Goal: Task Accomplishment & Management: Manage account settings

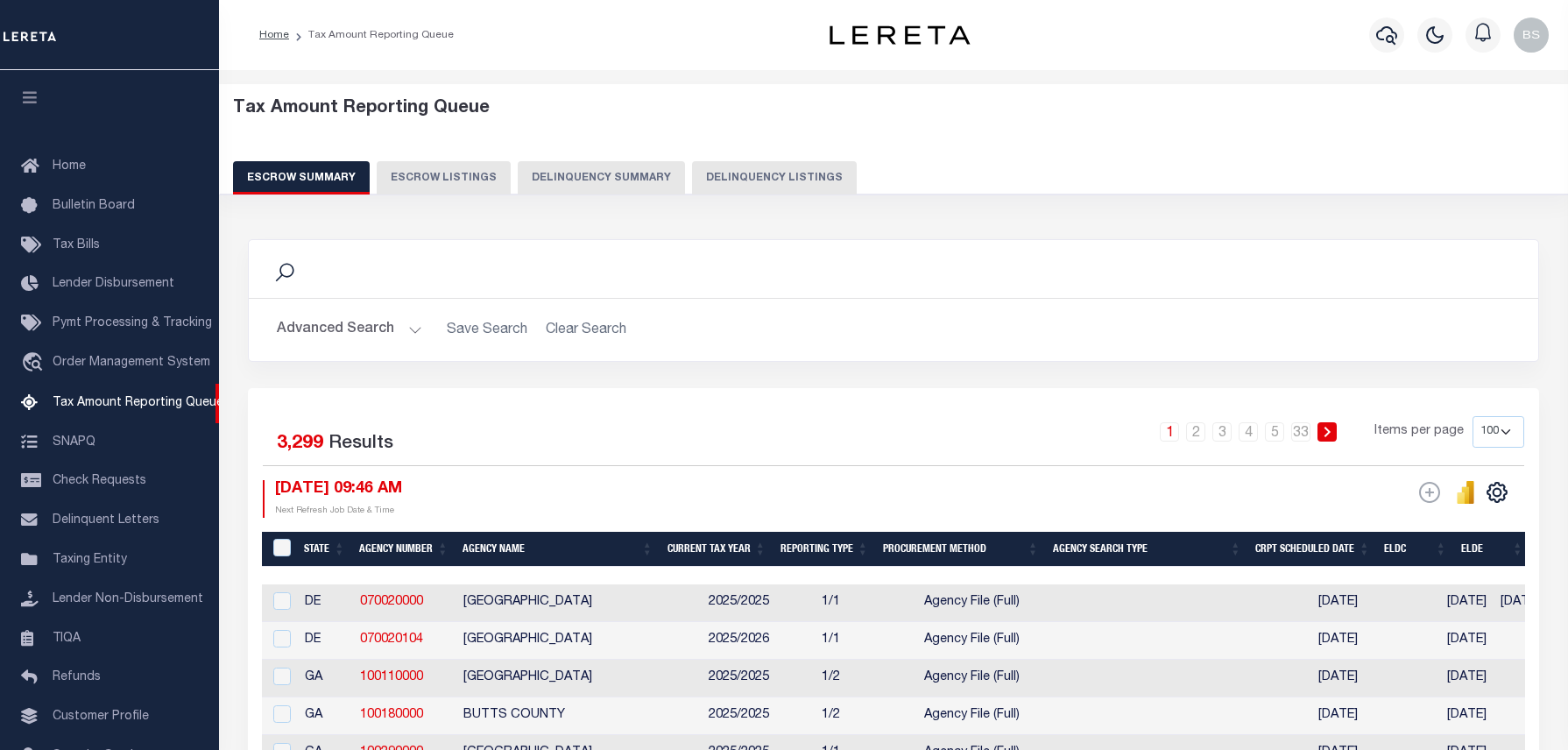
select select "100"
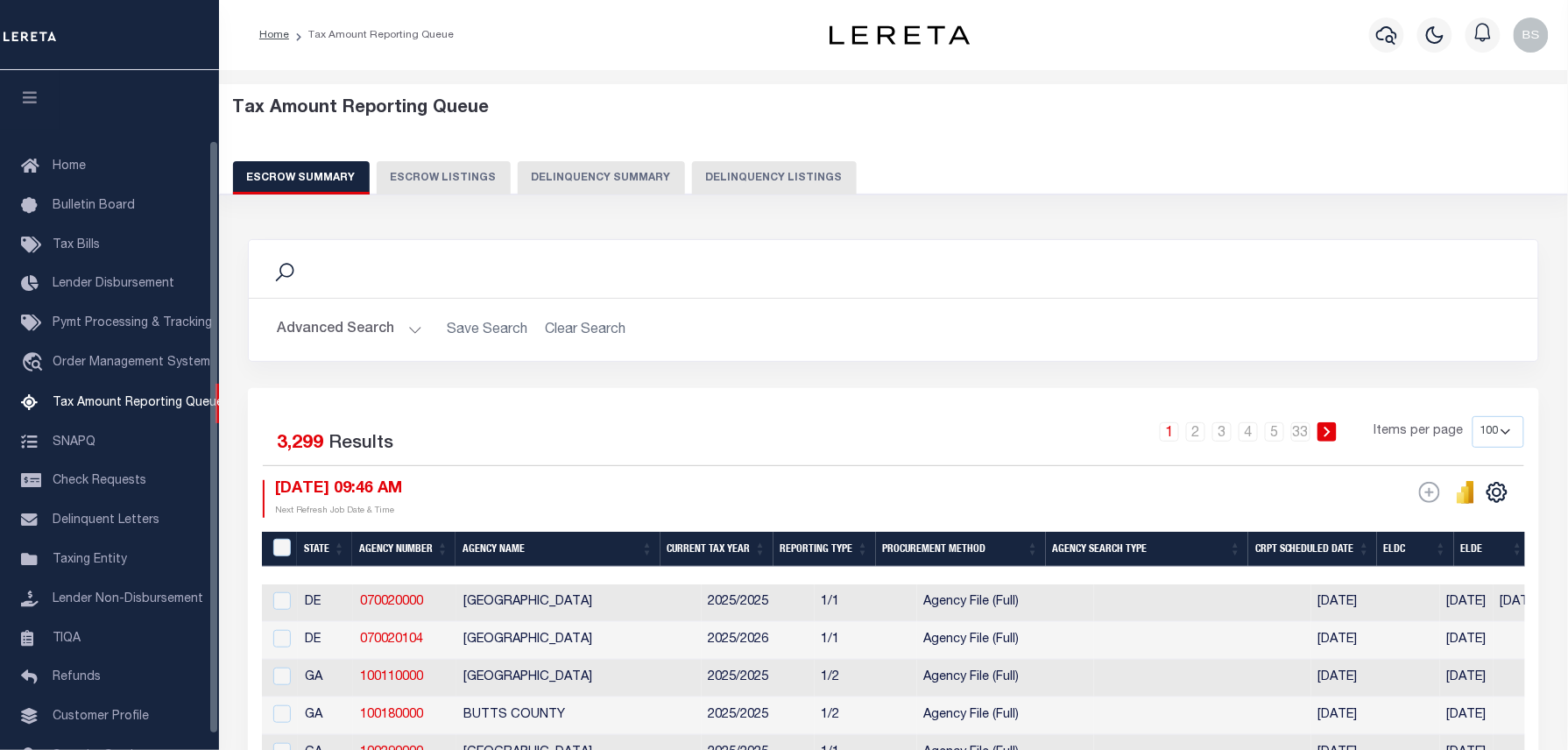
scroll to position [81, 0]
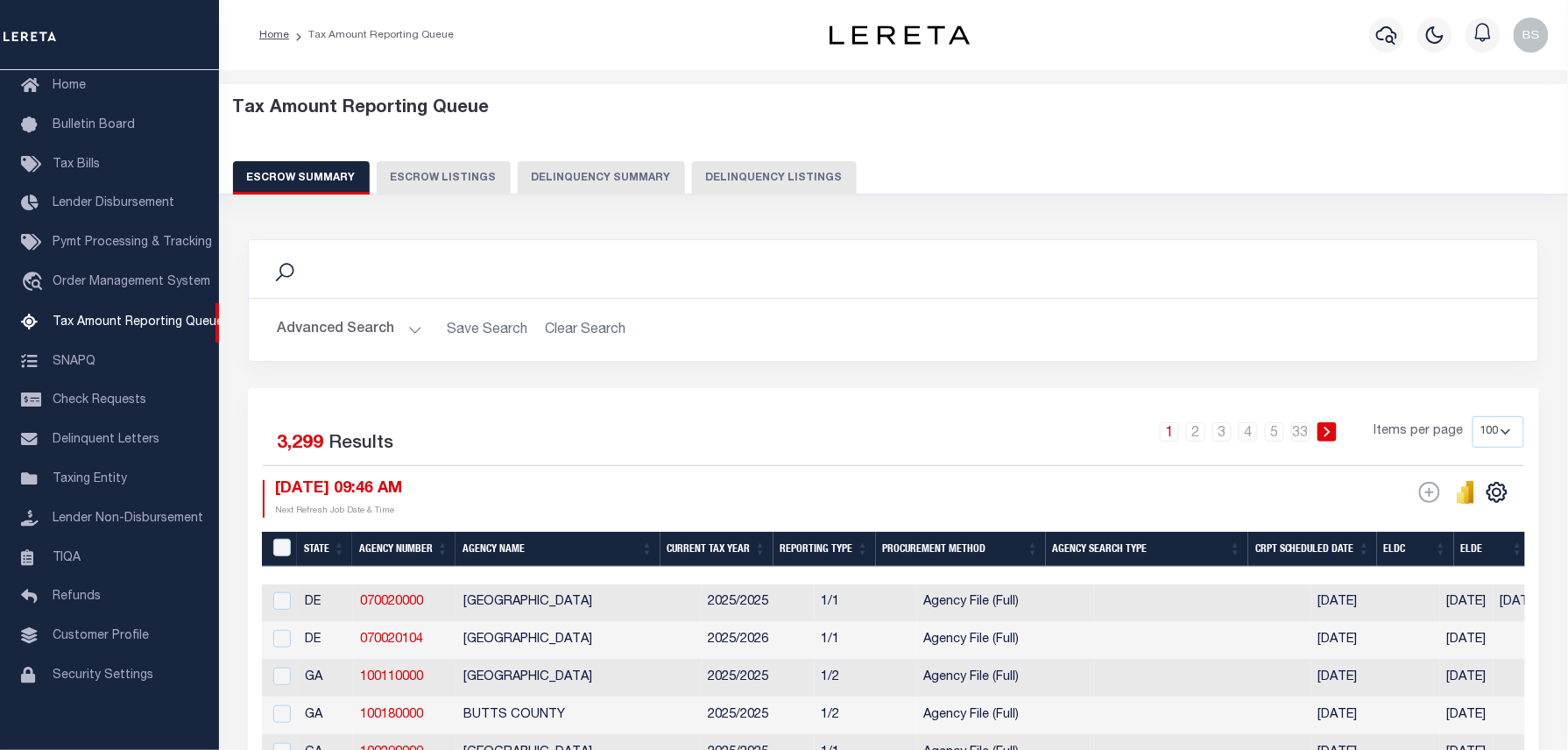
click at [740, 162] on button "Delinquency Listings" at bounding box center [774, 178] width 165 height 34
select select "100"
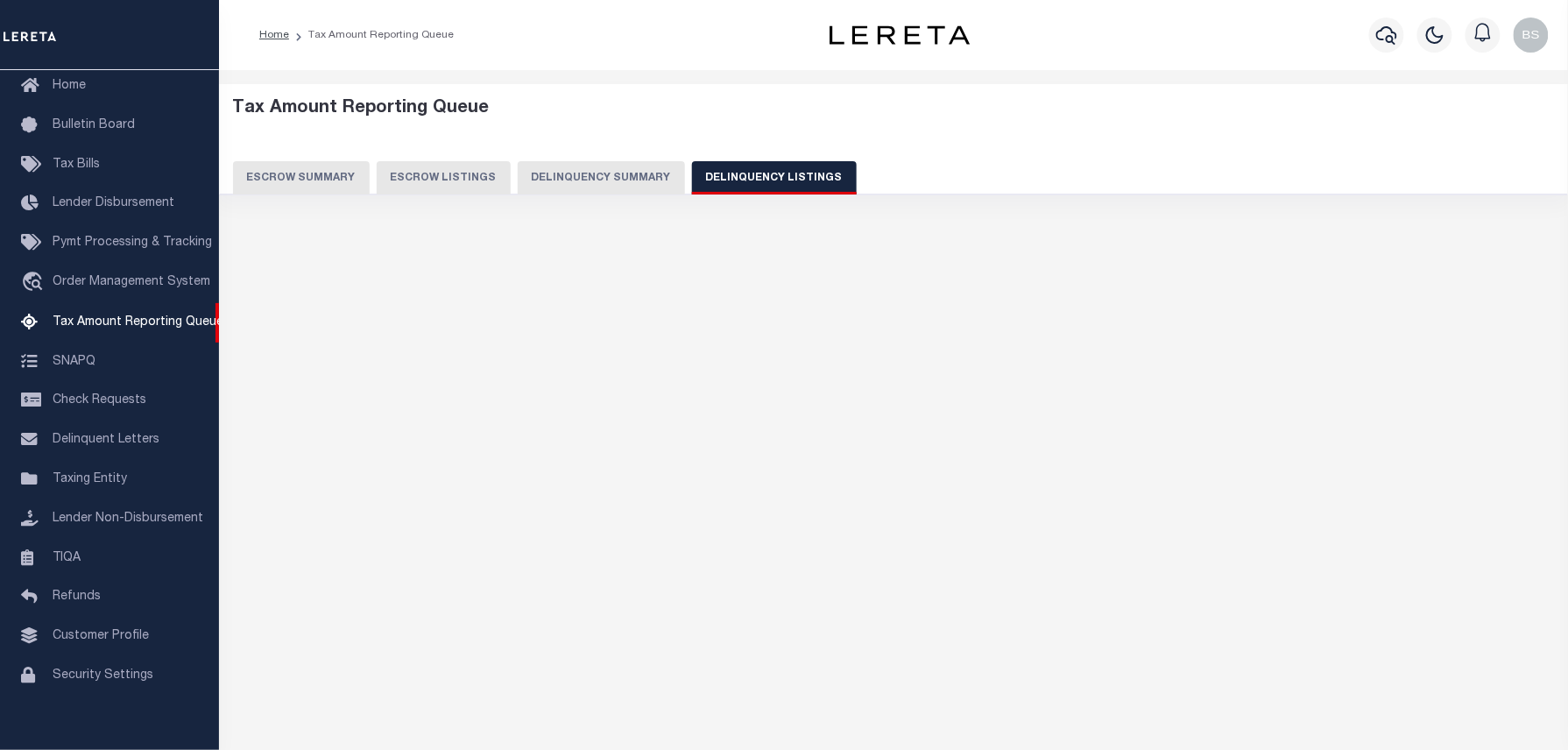
select select "100"
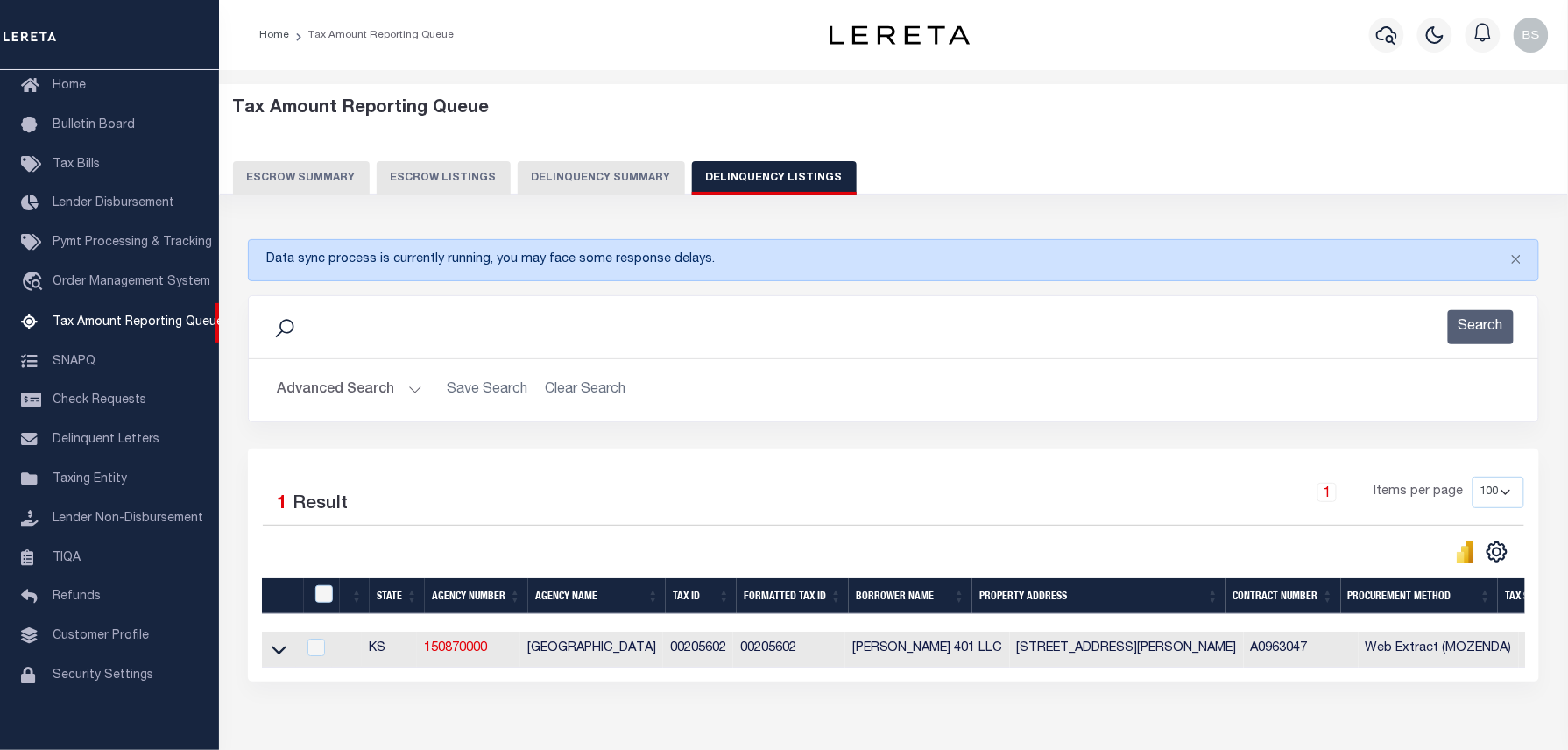
click at [387, 396] on button "Advanced Search" at bounding box center [349, 390] width 145 height 34
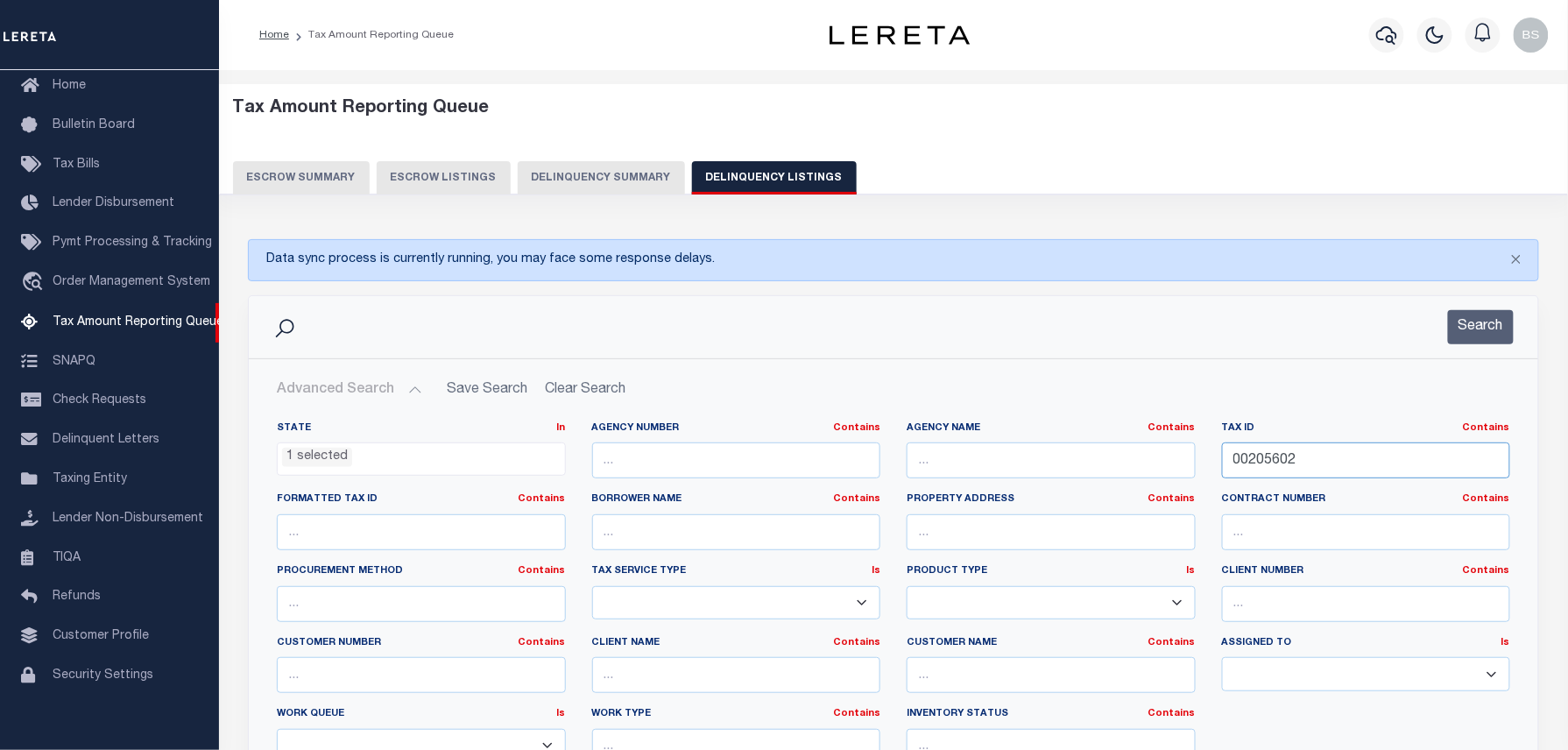
drag, startPoint x: 1315, startPoint y: 460, endPoint x: 1158, endPoint y: 449, distance: 157.4
click at [1158, 449] on div "State In In AK AL AR AZ CA CO CT DC DE FL GA GU HI IA ID IL IN KS KY LA MA MD M…" at bounding box center [894, 600] width 1260 height 358
click at [1507, 320] on button "Search" at bounding box center [1481, 327] width 66 height 34
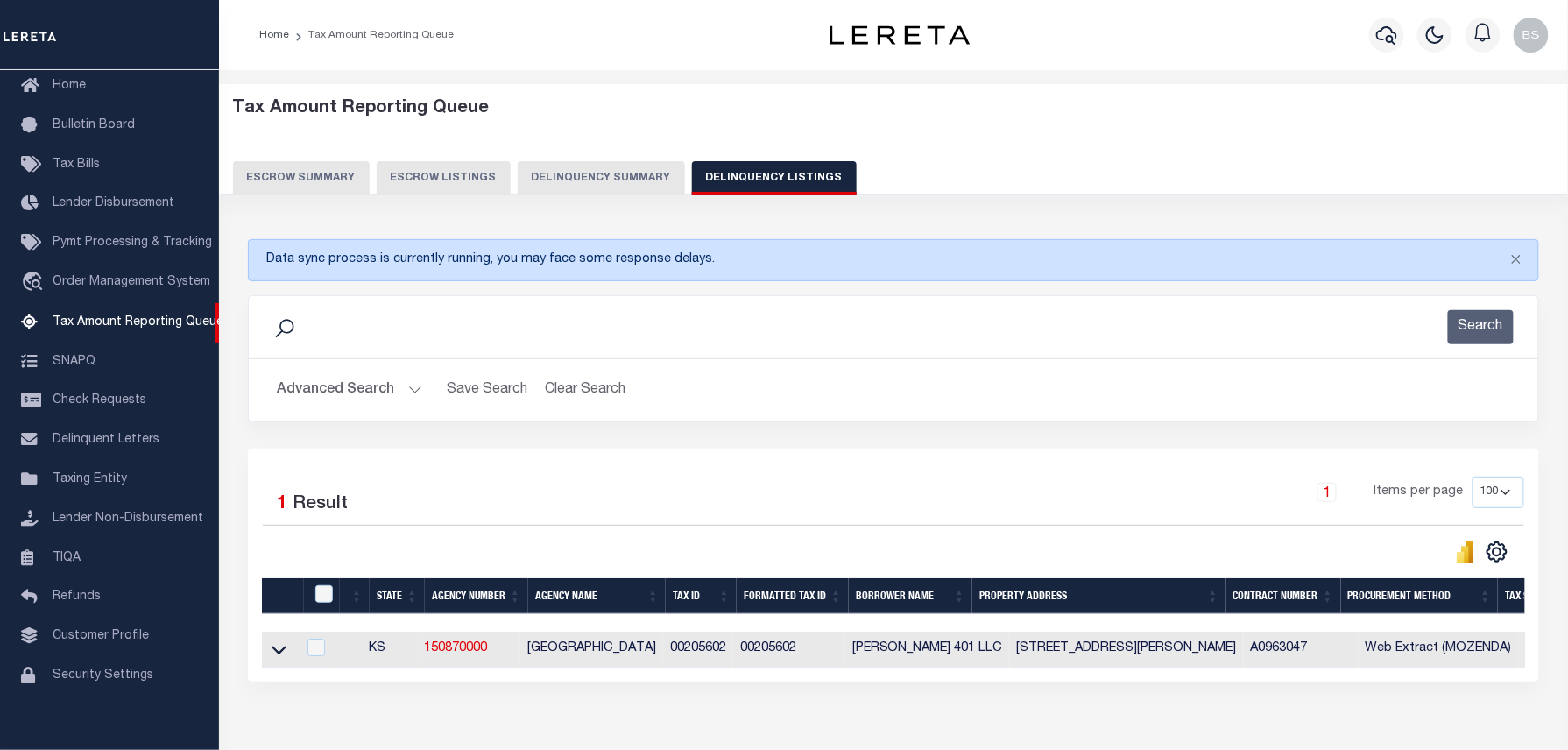
drag, startPoint x: 280, startPoint y: 653, endPoint x: 434, endPoint y: 565, distance: 177.4
click at [280, 653] on icon at bounding box center [279, 650] width 15 height 19
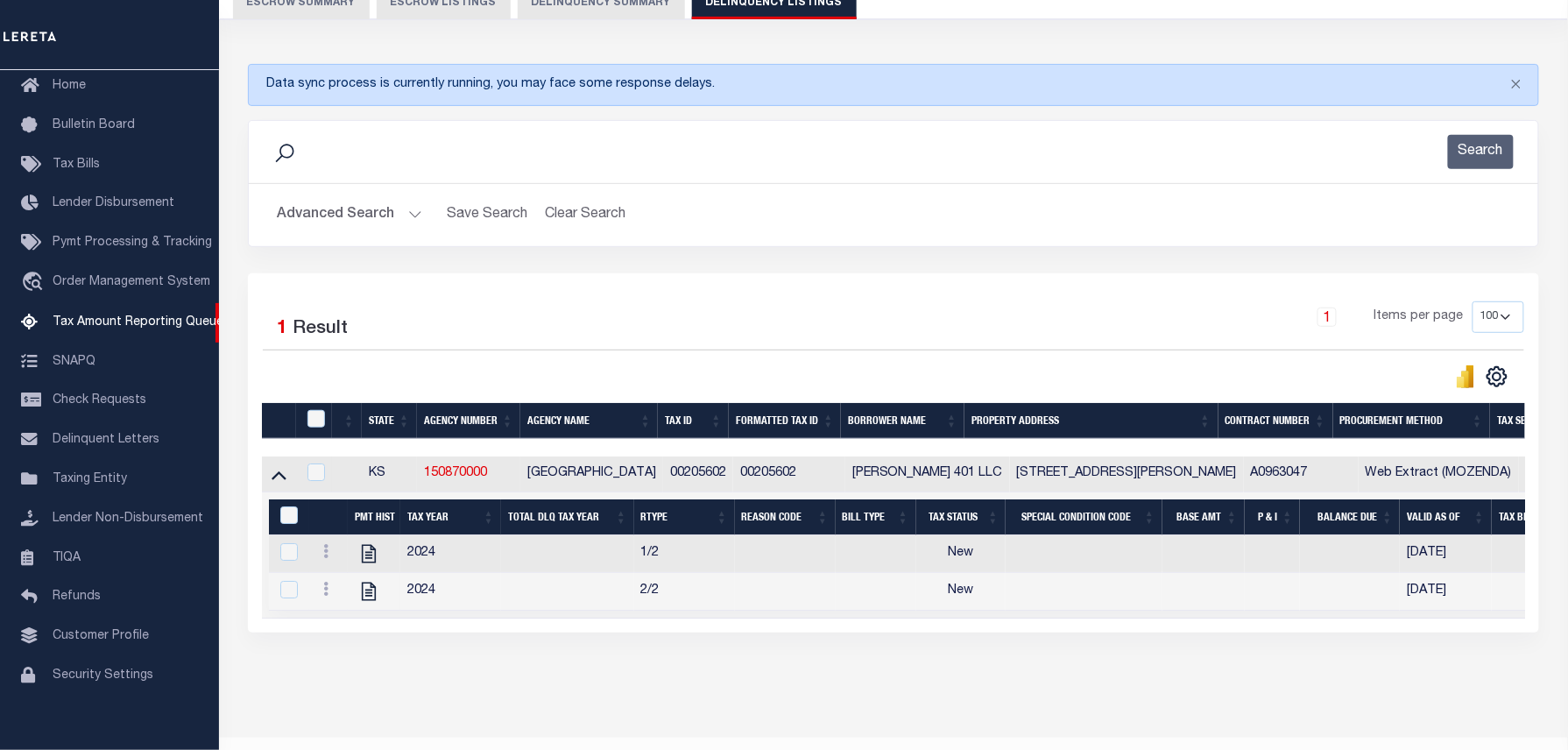
scroll to position [233, 0]
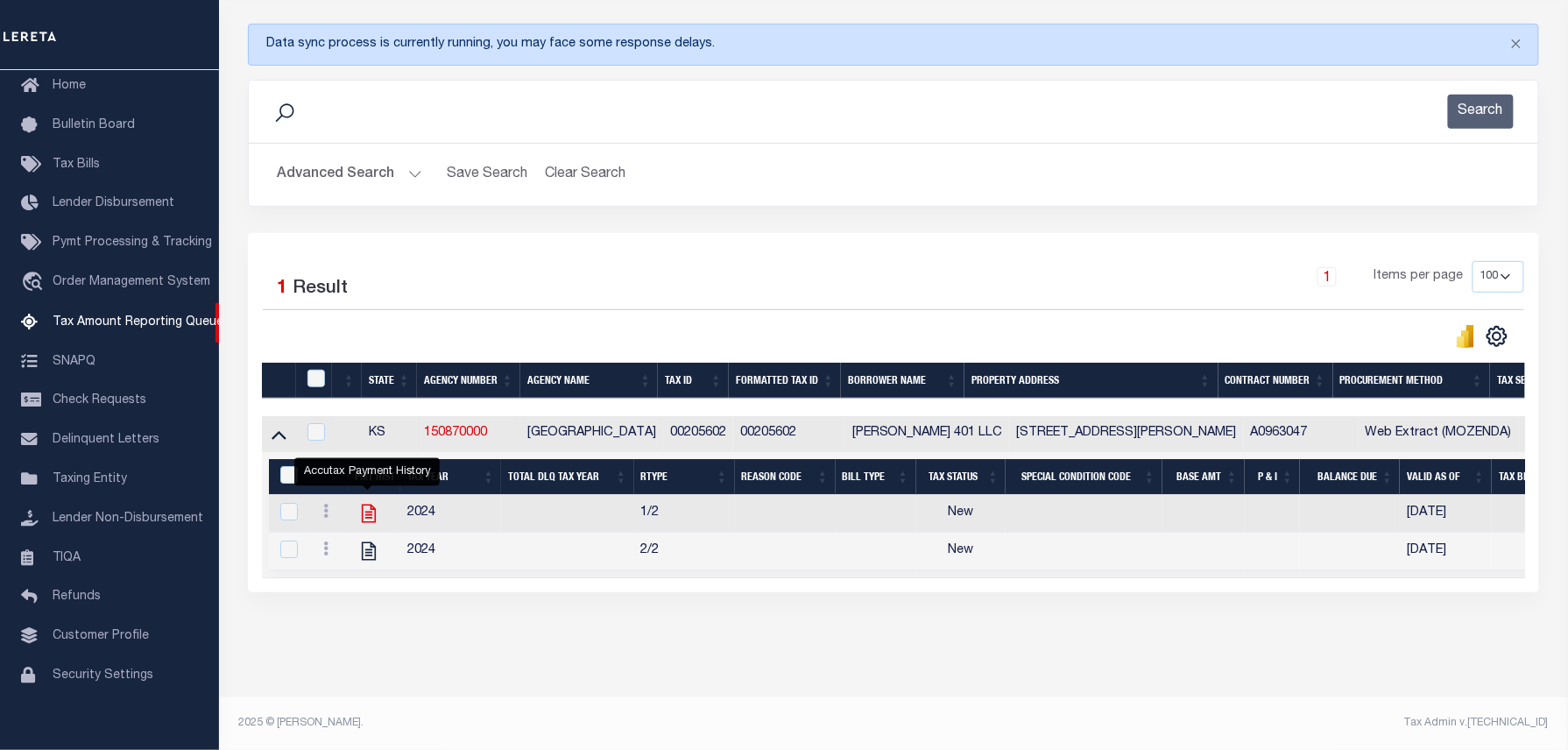
click at [366, 508] on icon "" at bounding box center [369, 513] width 22 height 22
checkbox input "true"
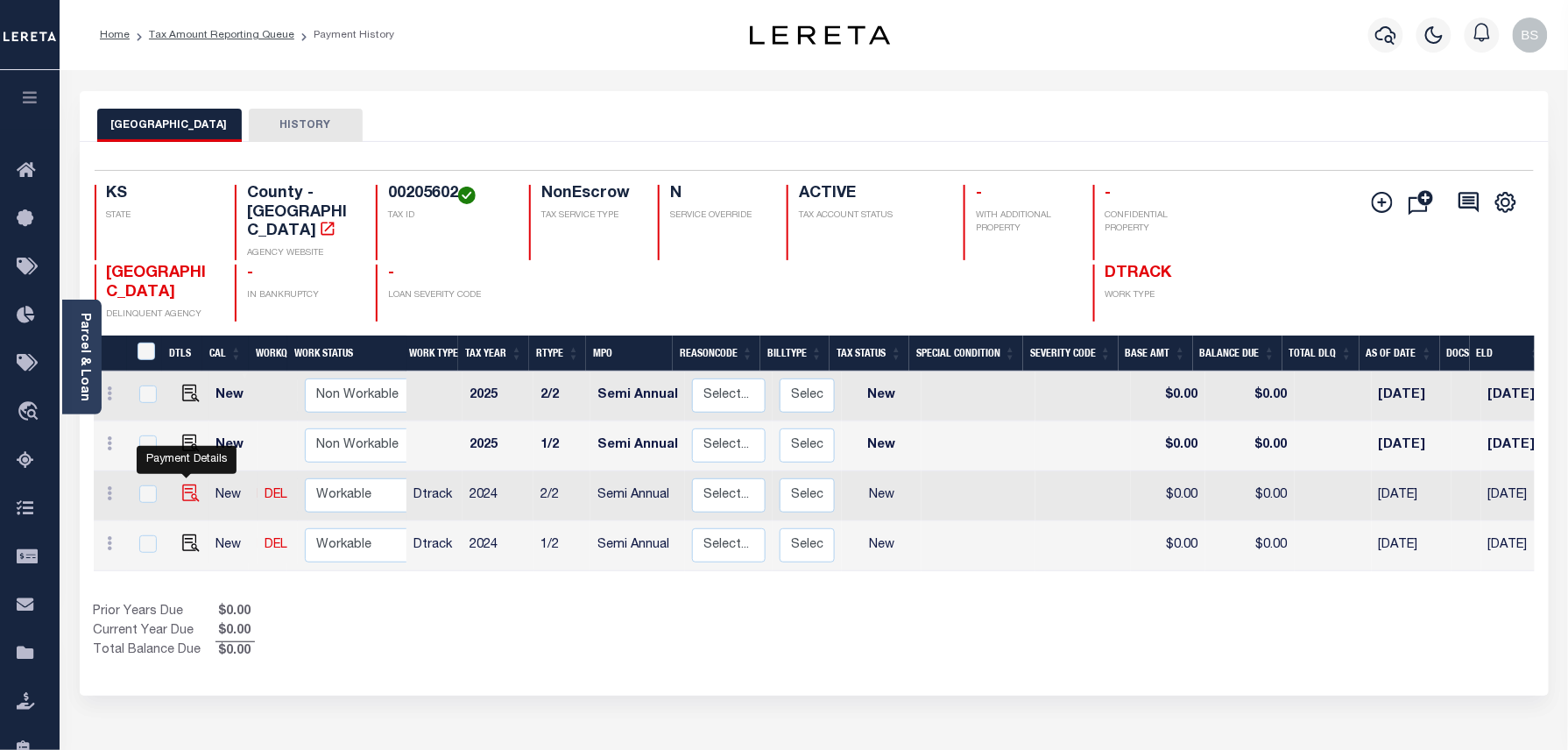
click at [184, 485] on img "" at bounding box center [191, 493] width 18 height 18
checkbox input "true"
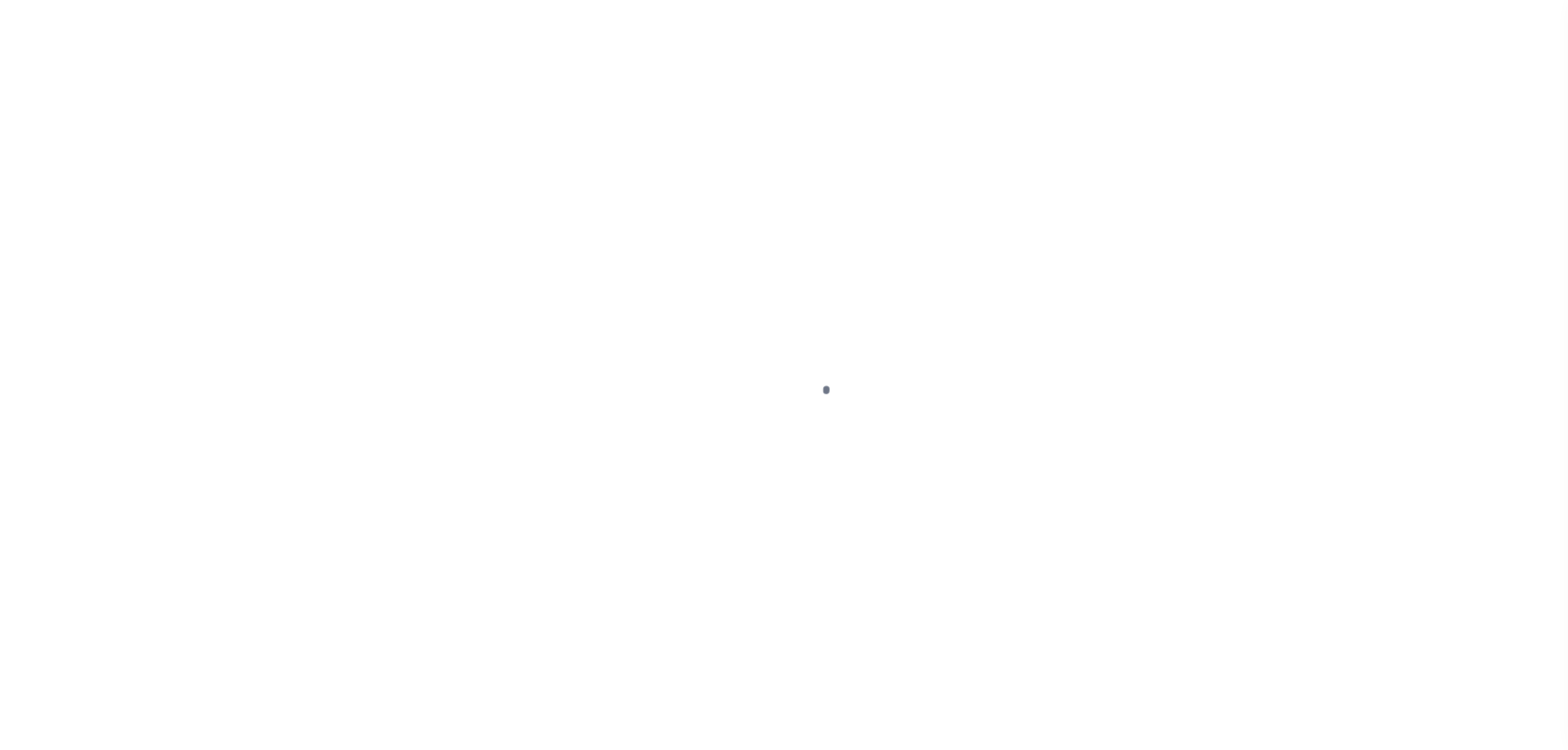
select select "NW2"
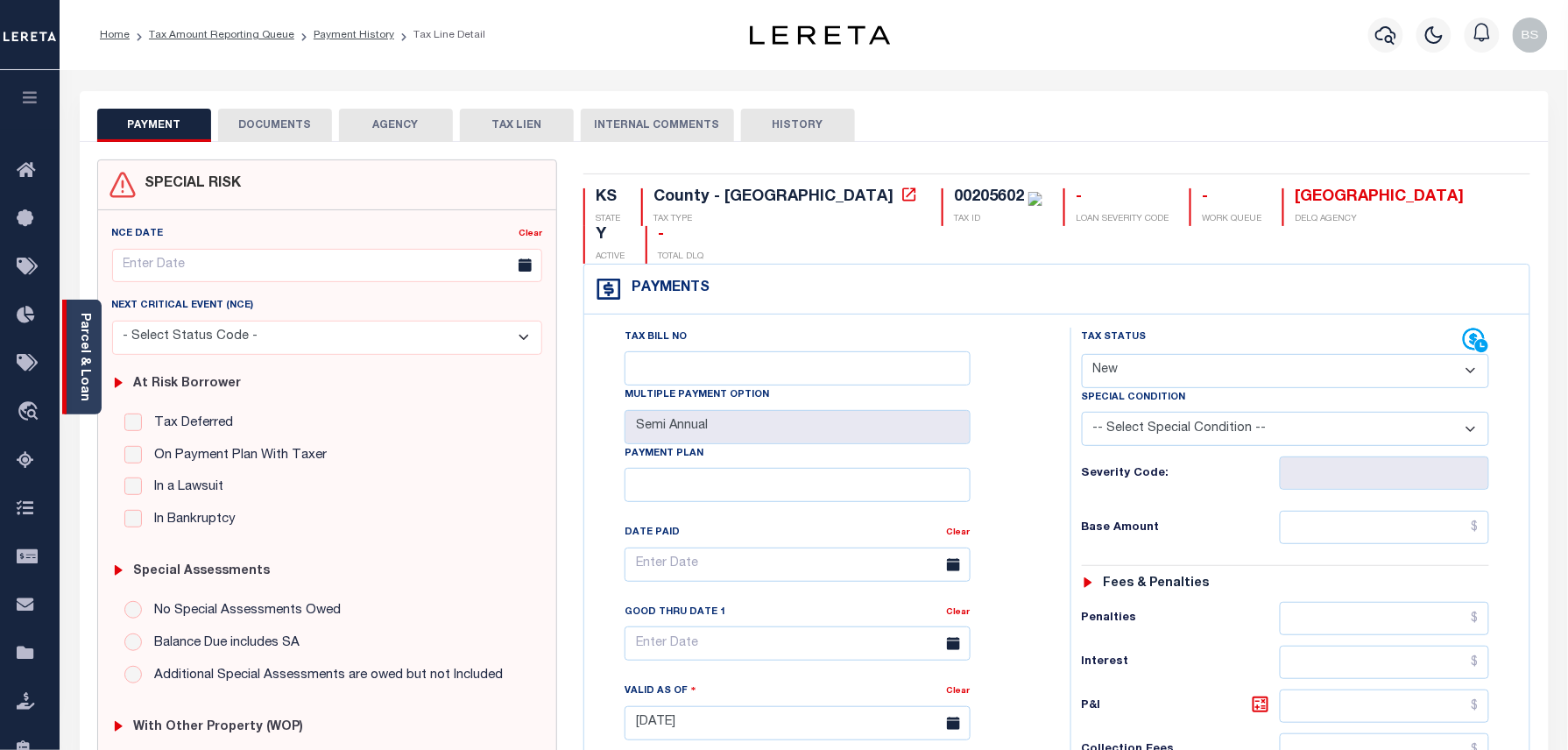
click at [93, 348] on div "Parcel & Loan" at bounding box center [81, 357] width 39 height 115
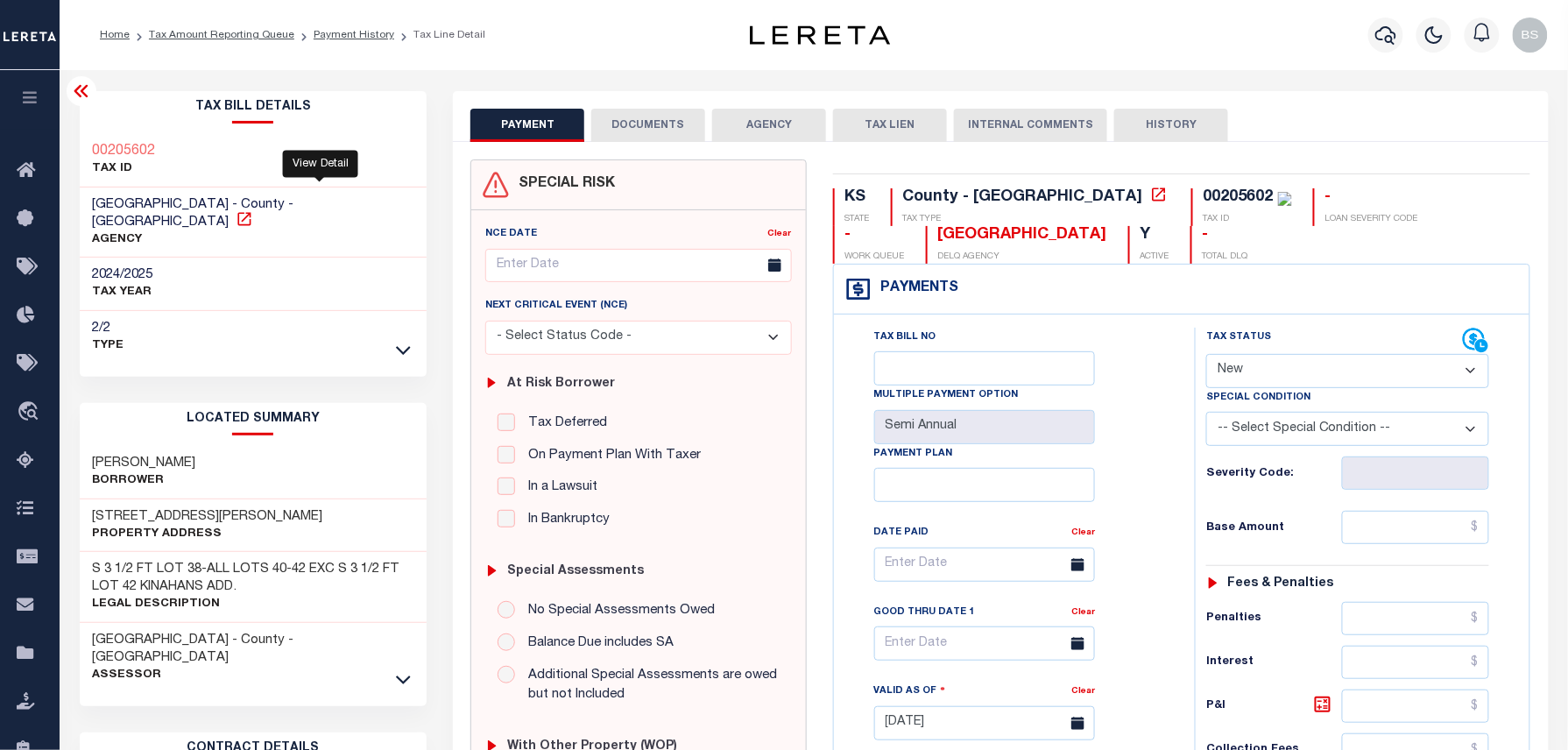
click at [253, 211] on icon at bounding box center [244, 219] width 18 height 18
click at [328, 33] on link "Payment History" at bounding box center [354, 35] width 81 height 10
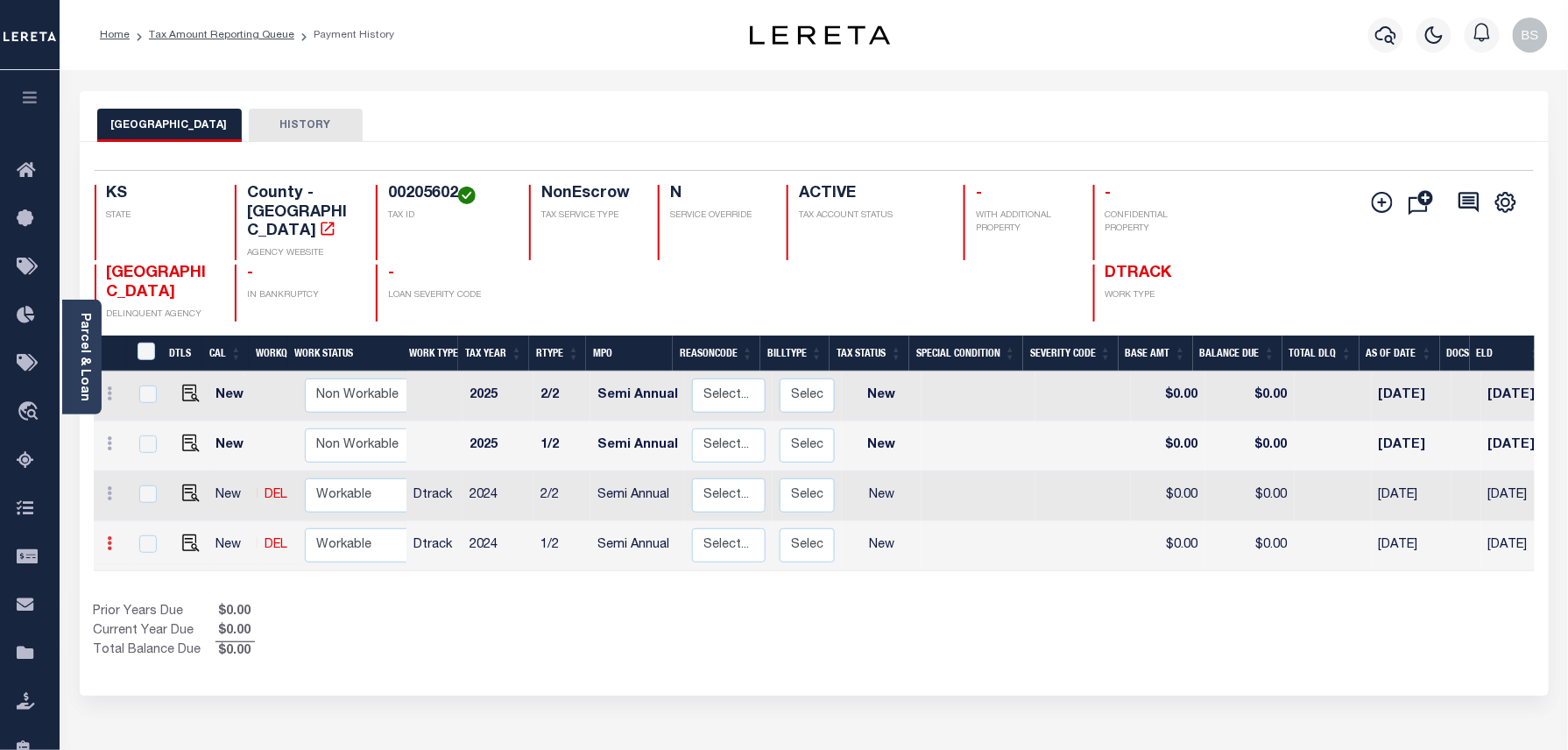
click at [110, 537] on icon at bounding box center [110, 543] width 6 height 14
click at [153, 499] on img at bounding box center [152, 508] width 18 height 19
select select "NW2"
type input "$0.00"
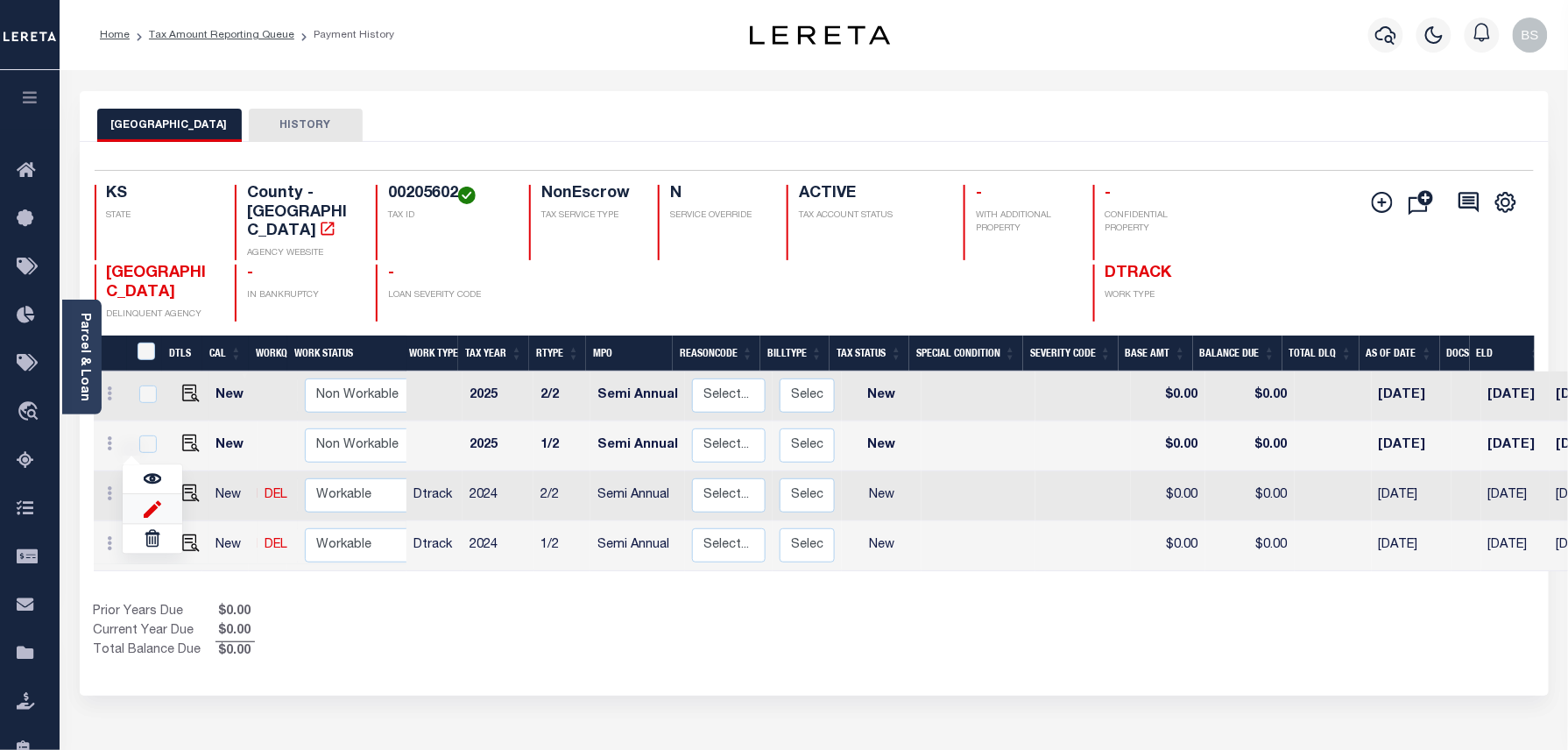
type input "[DATE]"
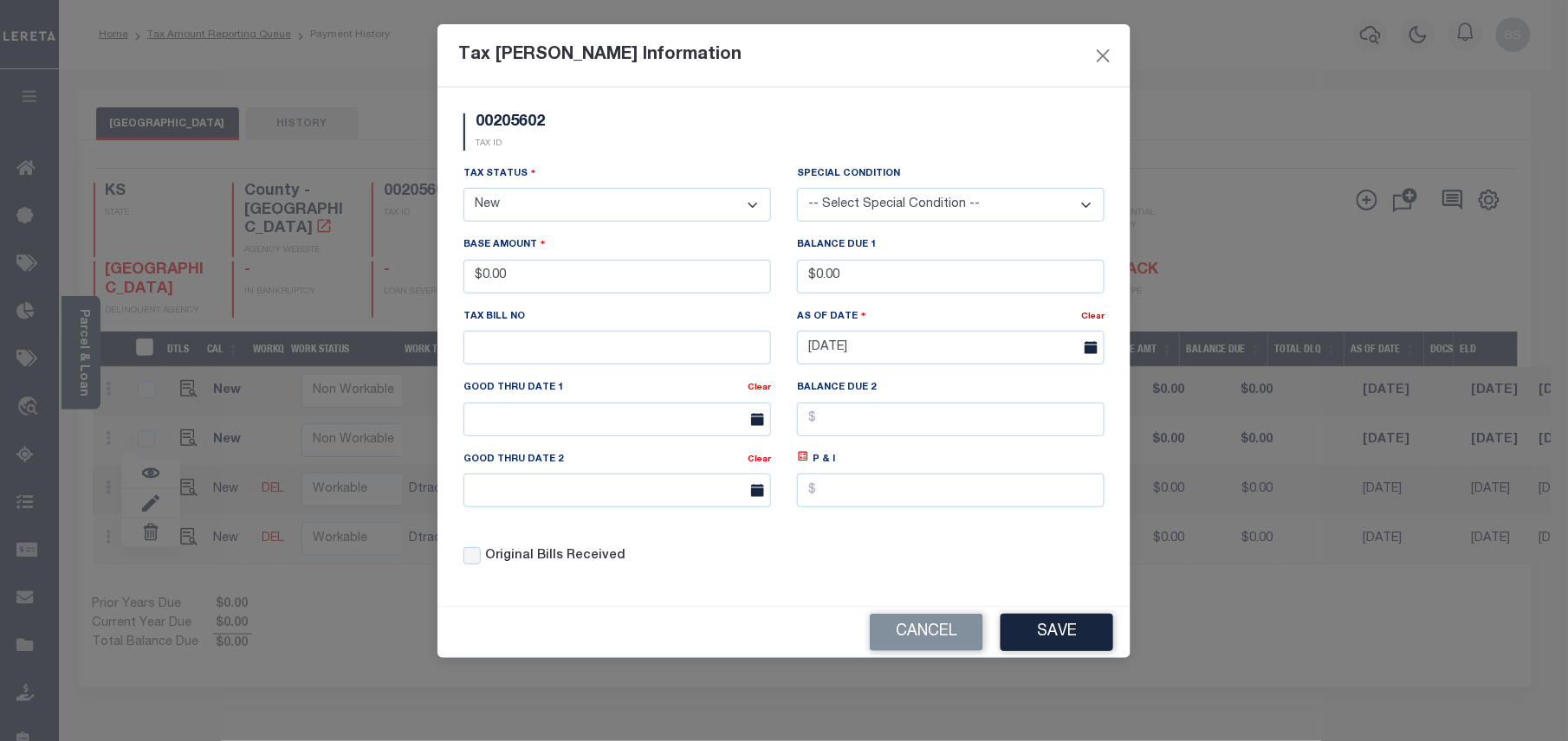
click at [588, 204] on select "- Select Status - Open Due/Unpaid Paid Incomplete No Tax Due Internal Refund Pr…" at bounding box center [617, 204] width 307 height 33
select select "PYD"
click at [464, 191] on select "- Select Status - Open Due/Unpaid Paid Incomplete No Tax Due Internal Refund Pr…" at bounding box center [617, 204] width 307 height 33
drag, startPoint x: 545, startPoint y: 277, endPoint x: 469, endPoint y: 278, distance: 76.0
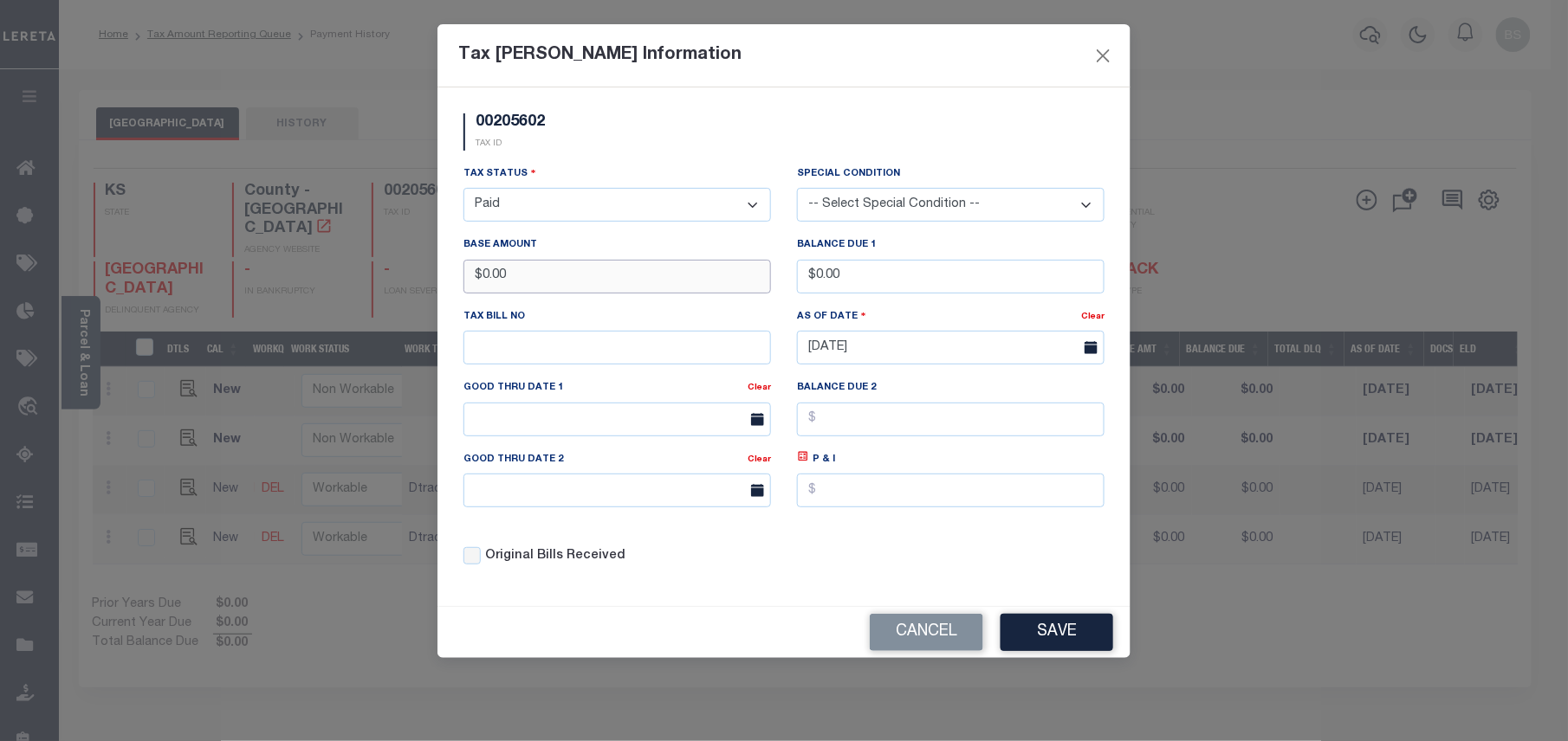
click at [469, 278] on input "$0.00" at bounding box center [617, 277] width 307 height 33
click at [491, 278] on input "$52.14" at bounding box center [617, 277] width 307 height 33
click at [1041, 644] on button "Save" at bounding box center [1057, 633] width 113 height 37
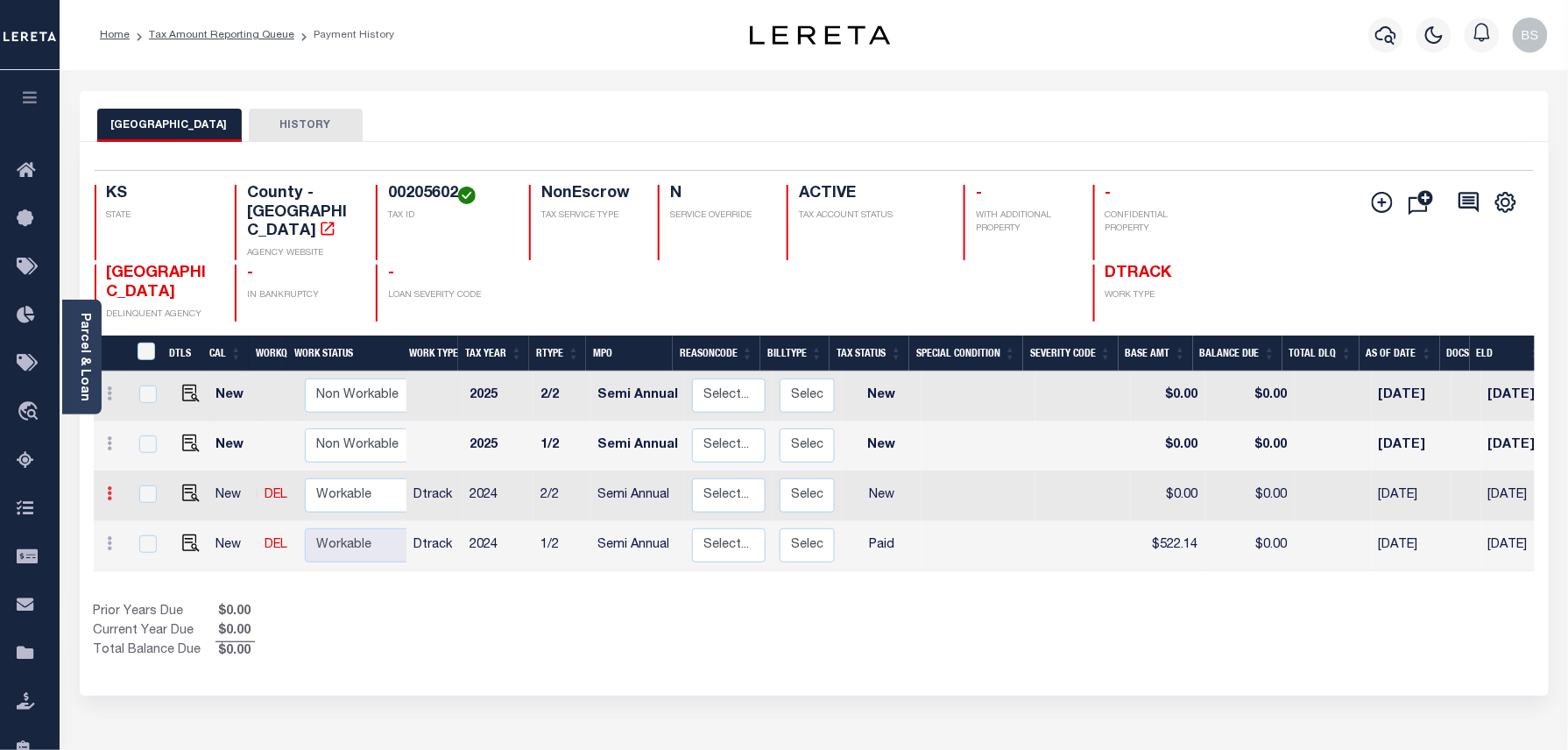
click at [112, 486] on icon at bounding box center [110, 493] width 6 height 14
click at [153, 449] on img at bounding box center [152, 459] width 18 height 19
type input "$0.00"
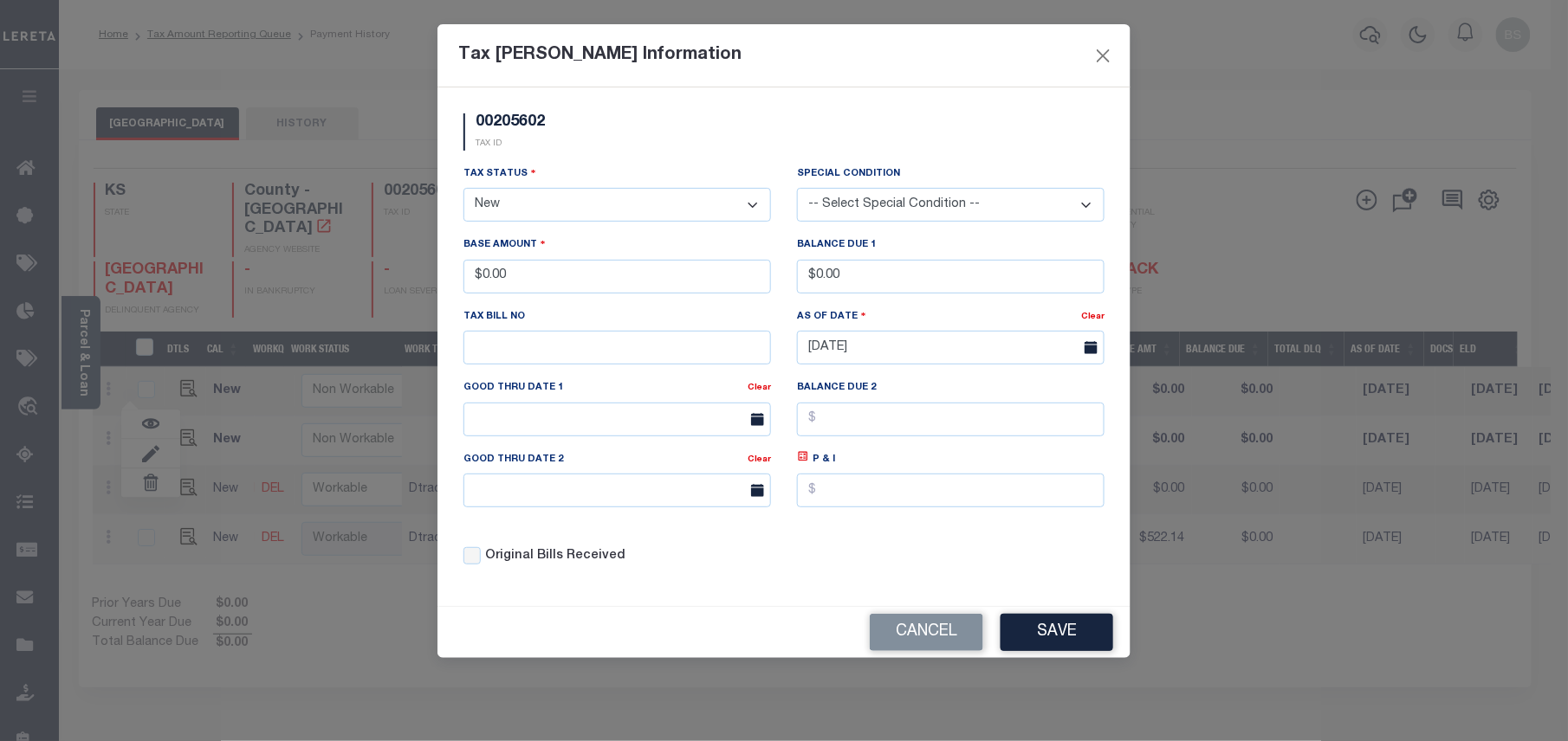
click at [531, 212] on select "- Select Status - Open Due/Unpaid Paid Incomplete No Tax Due Internal Refund Pr…" at bounding box center [617, 204] width 307 height 33
click at [531, 211] on select "- Select Status - Open Due/Unpaid Paid Incomplete No Tax Due Internal Refund Pr…" at bounding box center [617, 204] width 307 height 33
select select "PYD"
click at [464, 191] on select "- Select Status - Open Due/Unpaid Paid Incomplete No Tax Due Internal Refund Pr…" at bounding box center [617, 204] width 307 height 33
drag, startPoint x: 559, startPoint y: 276, endPoint x: 308, endPoint y: 277, distance: 251.0
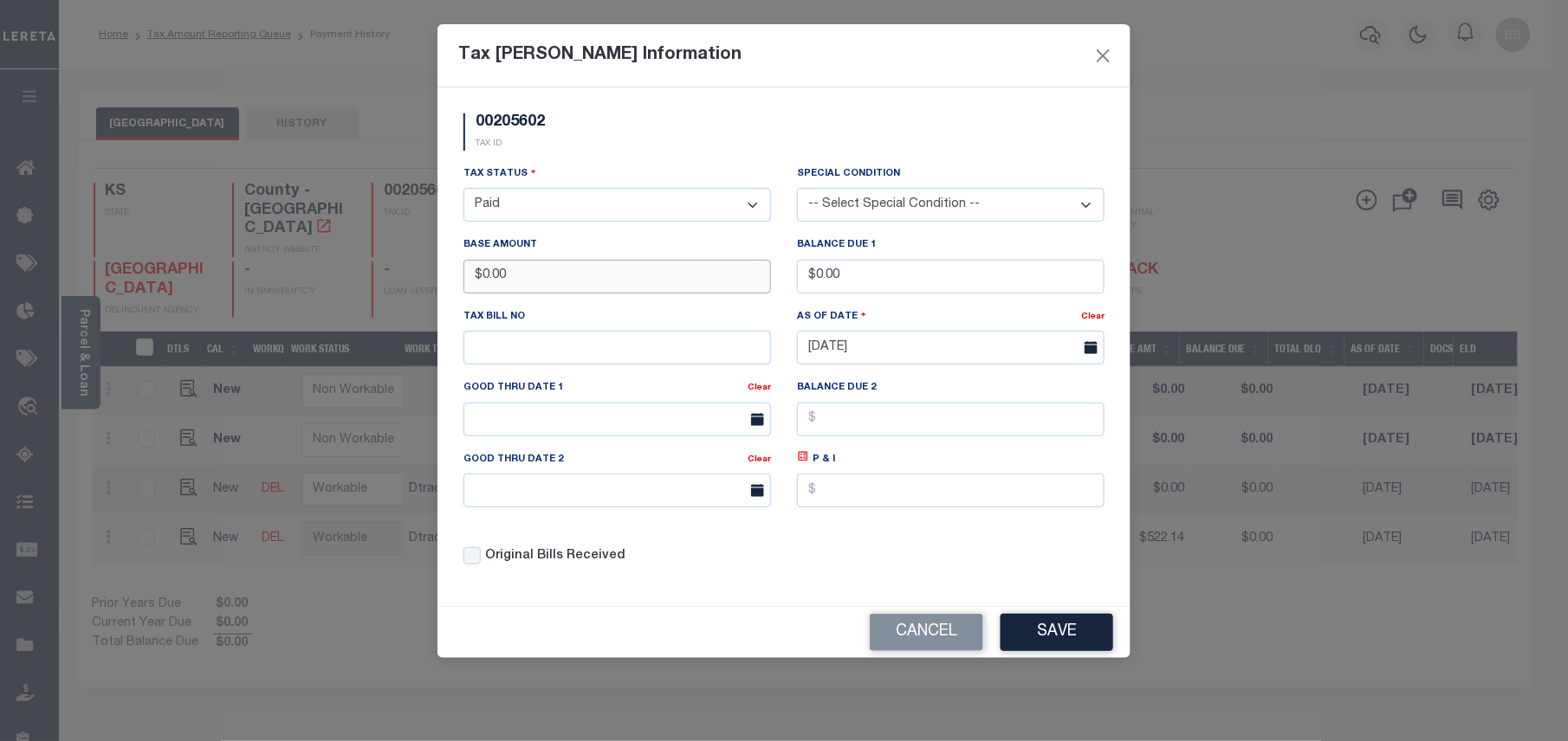
click at [308, 277] on div "Tax Bill Amount Information 00205602 TAX ID Installment: TaxID: 00205602 Tax St…" at bounding box center [784, 370] width 1568 height 741
type input "$522.14"
click at [1050, 628] on button "Save" at bounding box center [1057, 633] width 113 height 37
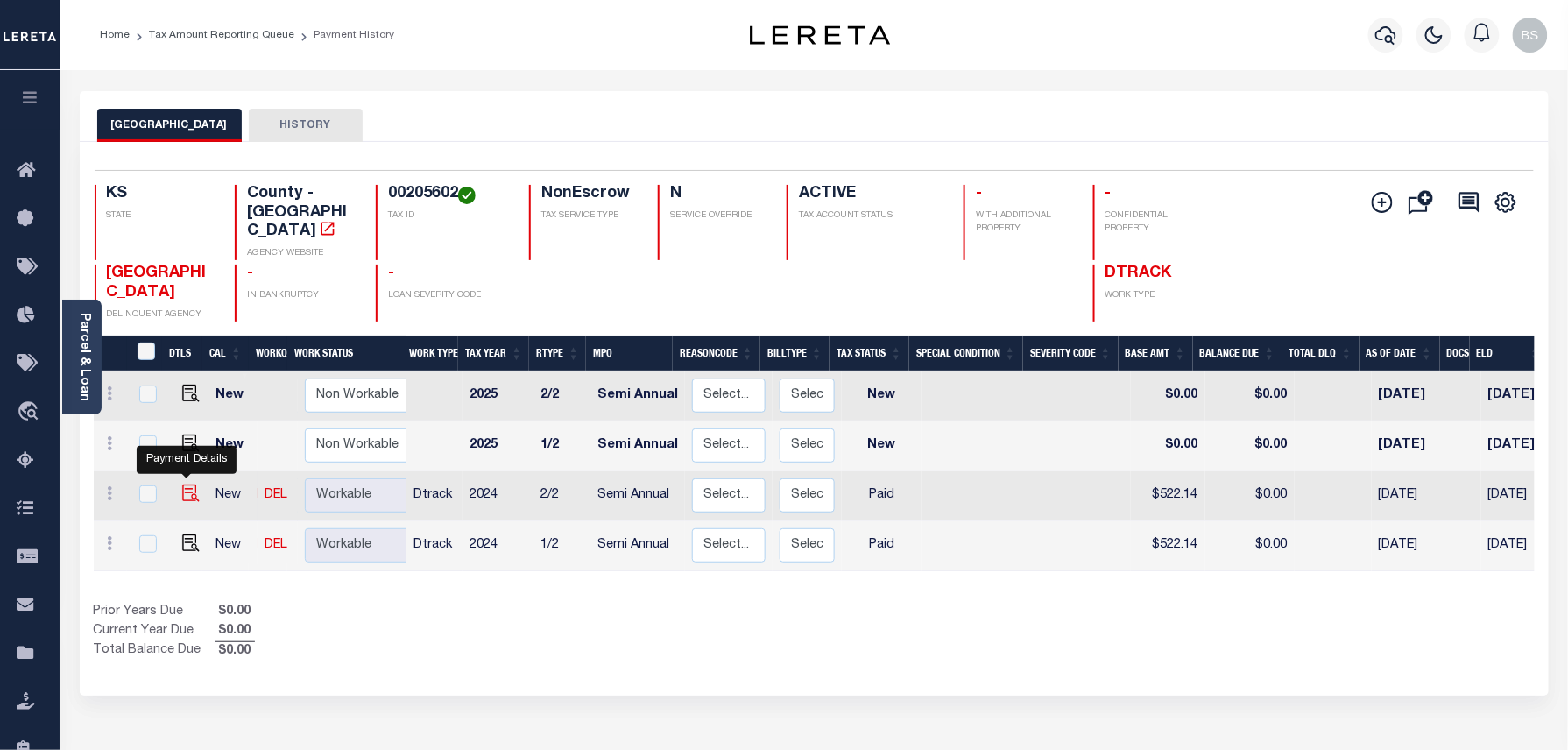
click at [185, 485] on img at bounding box center [191, 493] width 18 height 18
checkbox input "true"
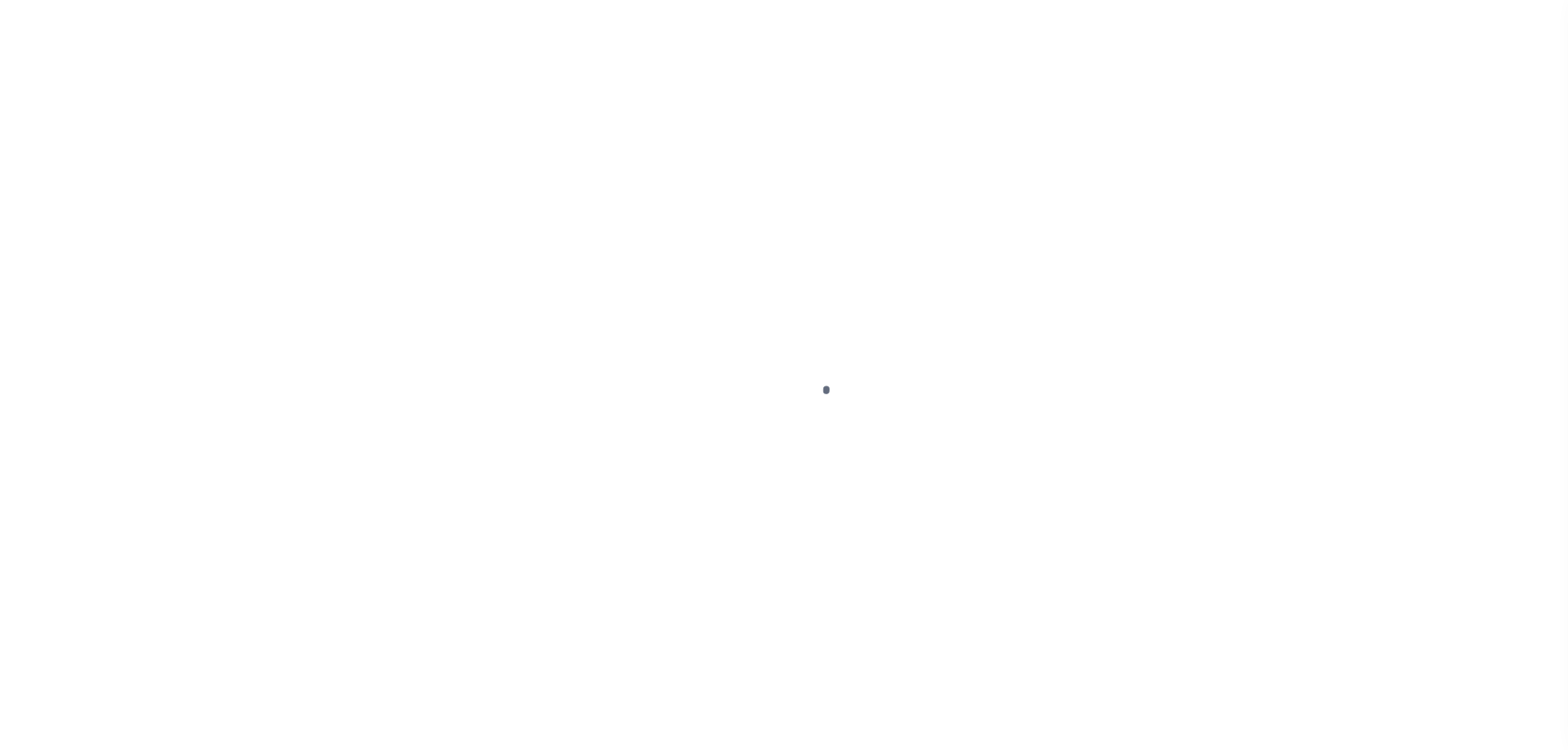
select select "PYD"
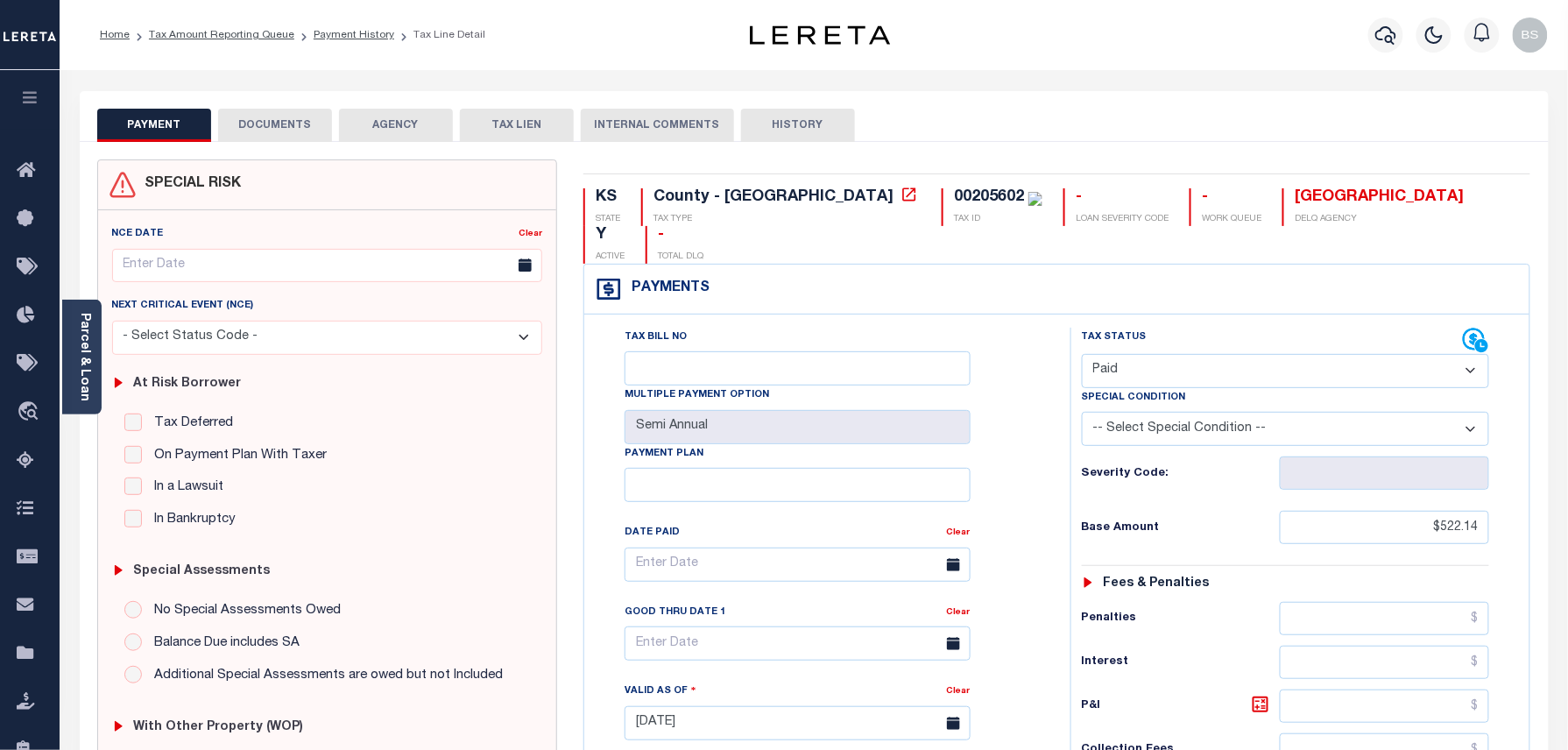
click at [278, 127] on button "DOCUMENTS" at bounding box center [275, 125] width 114 height 34
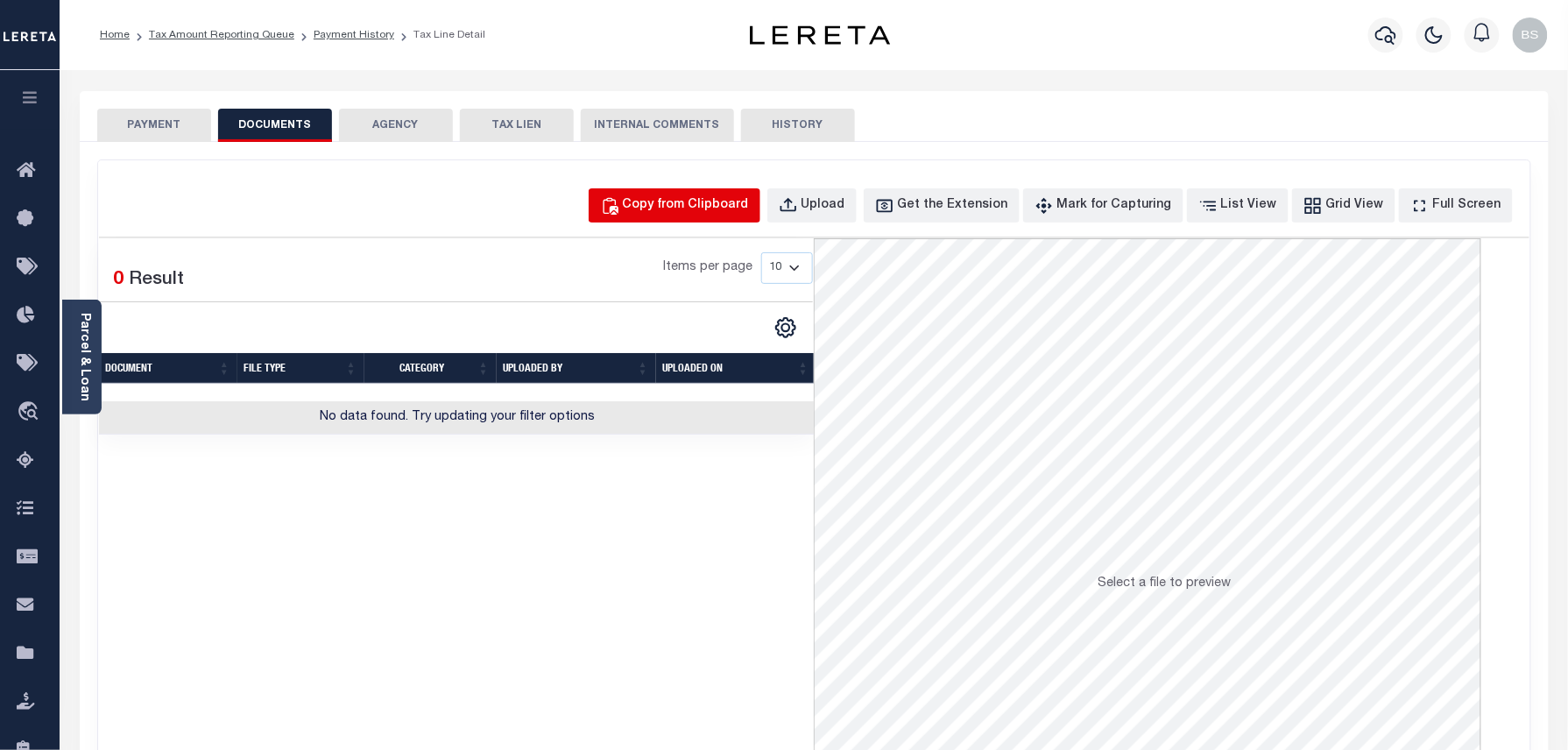
click at [717, 205] on div "Copy from Clipboard" at bounding box center [685, 206] width 126 height 20
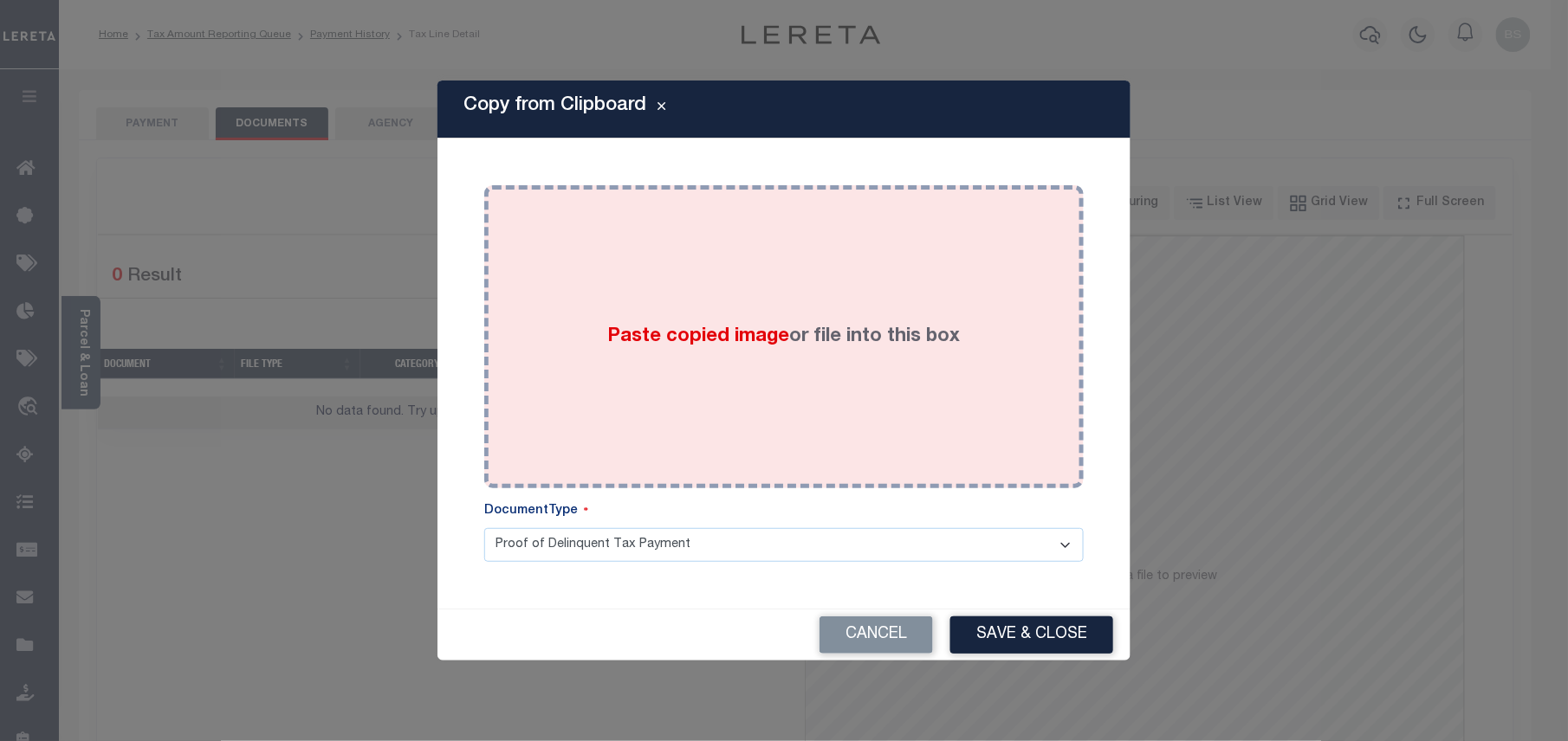
click at [709, 308] on div "Paste copied image or file into this box" at bounding box center [784, 336] width 574 height 277
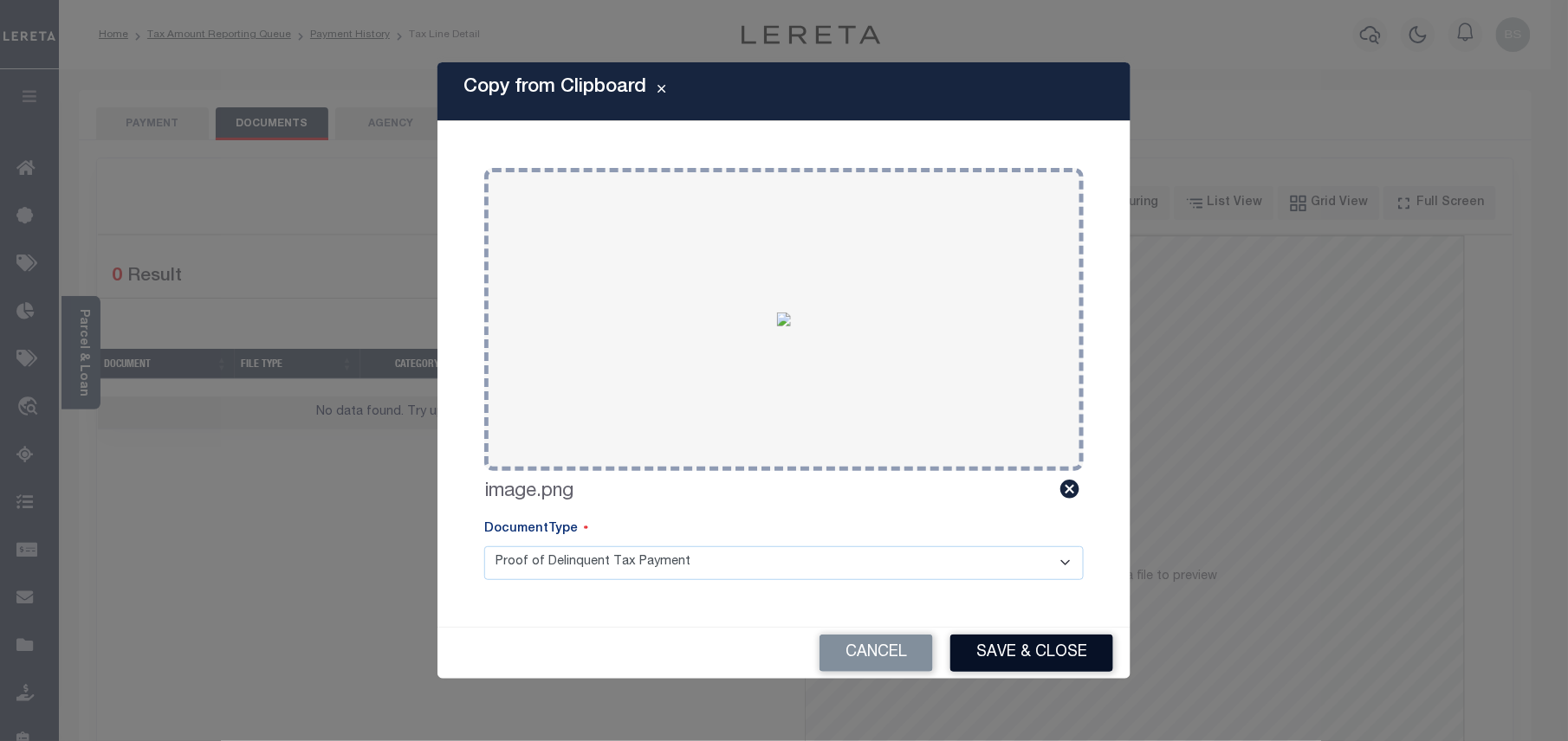
click at [1047, 658] on button "Save & Close" at bounding box center [1032, 653] width 163 height 37
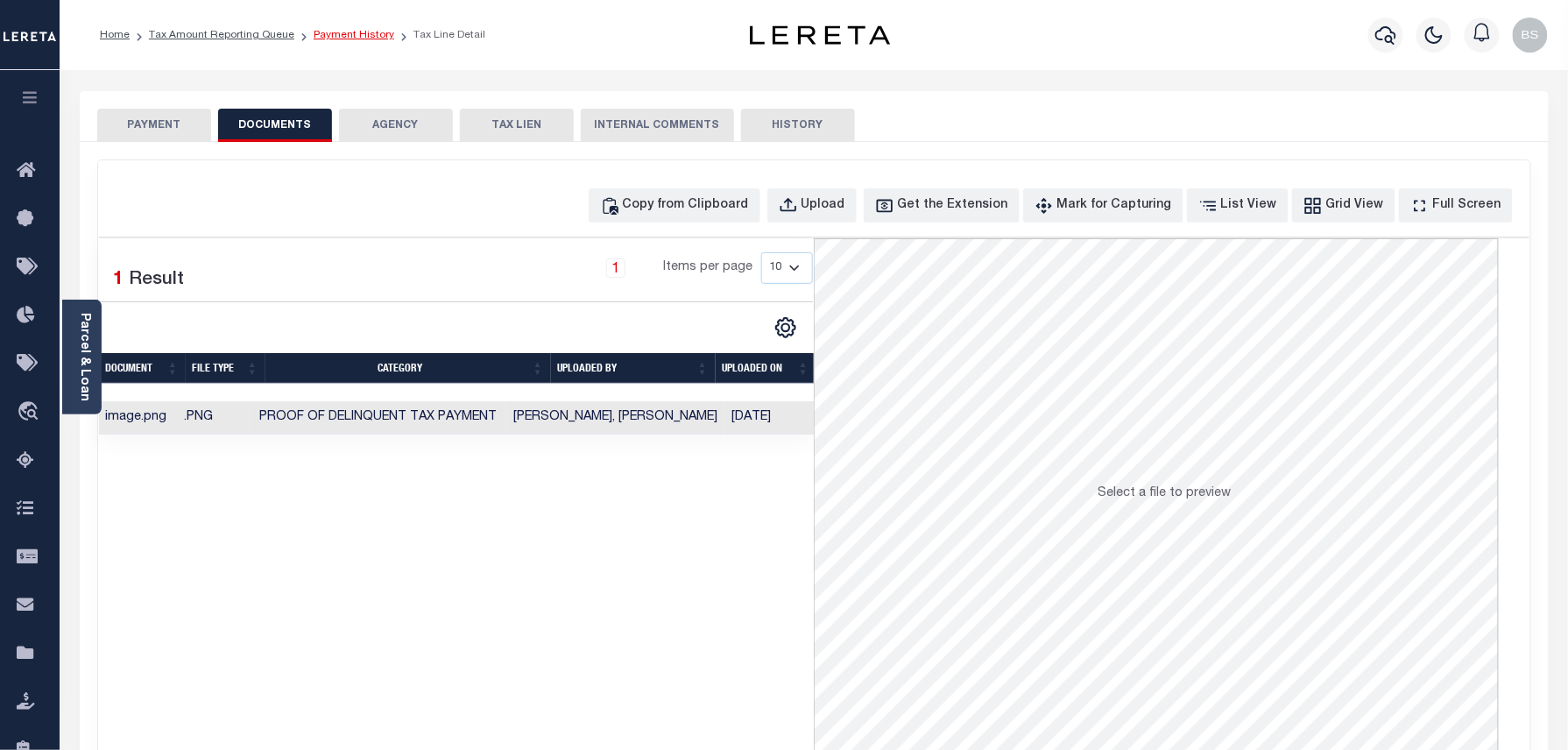
click at [350, 30] on link "Payment History" at bounding box center [354, 35] width 81 height 10
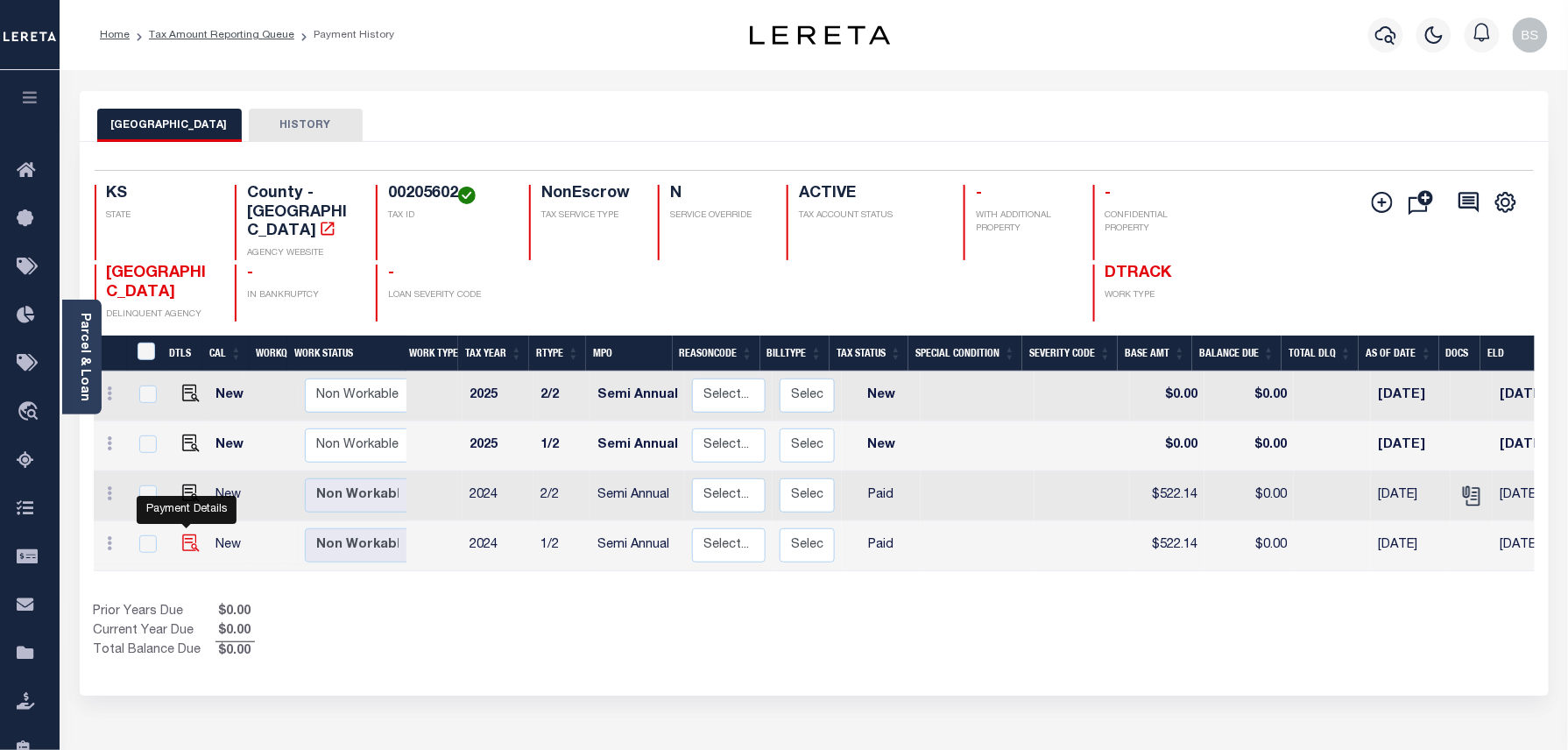
click at [187, 535] on img "" at bounding box center [191, 543] width 18 height 18
checkbox input "true"
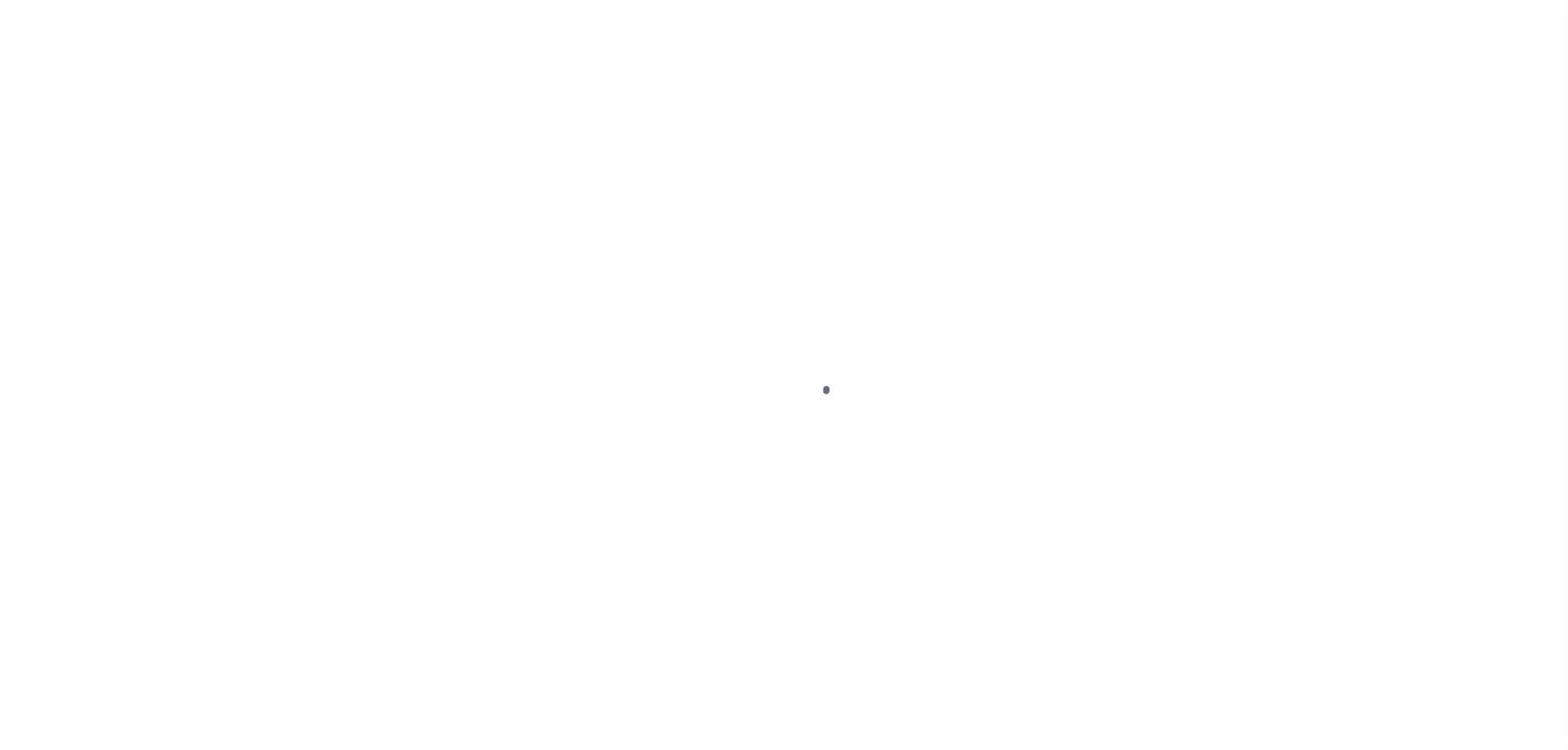
select select "PYD"
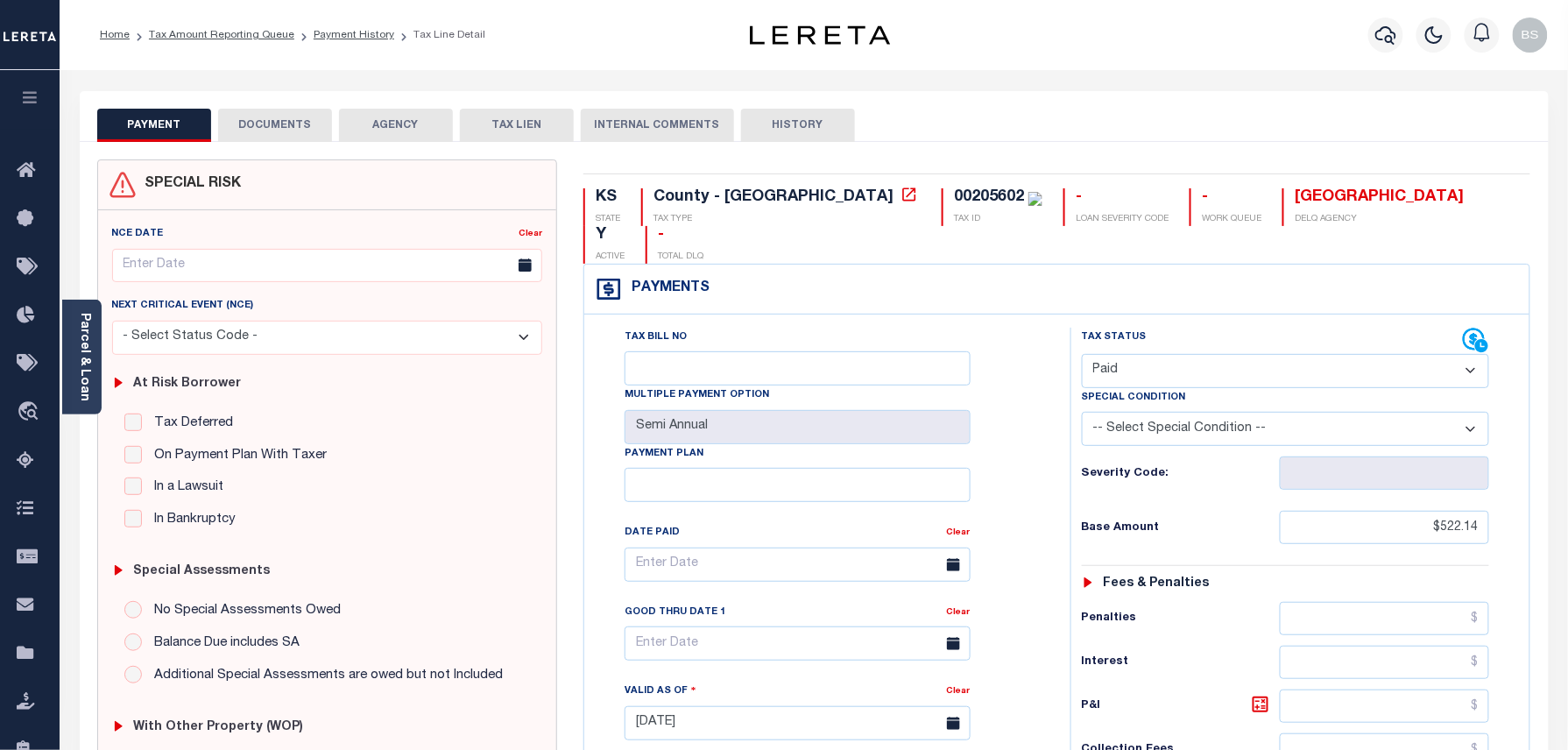
click at [253, 128] on button "DOCUMENTS" at bounding box center [275, 125] width 114 height 34
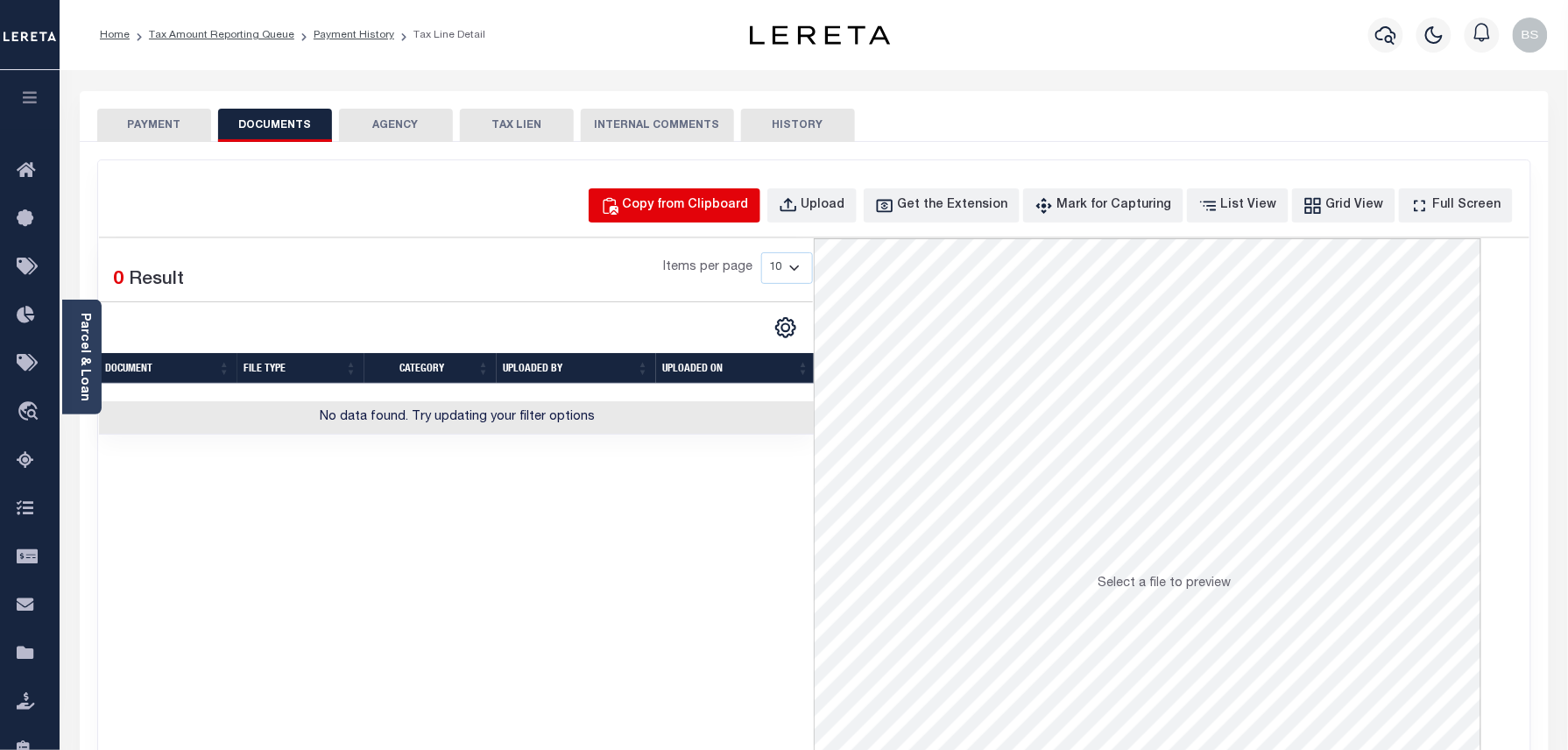
click at [725, 211] on div "Copy from Clipboard" at bounding box center [685, 206] width 126 height 20
select select "POP"
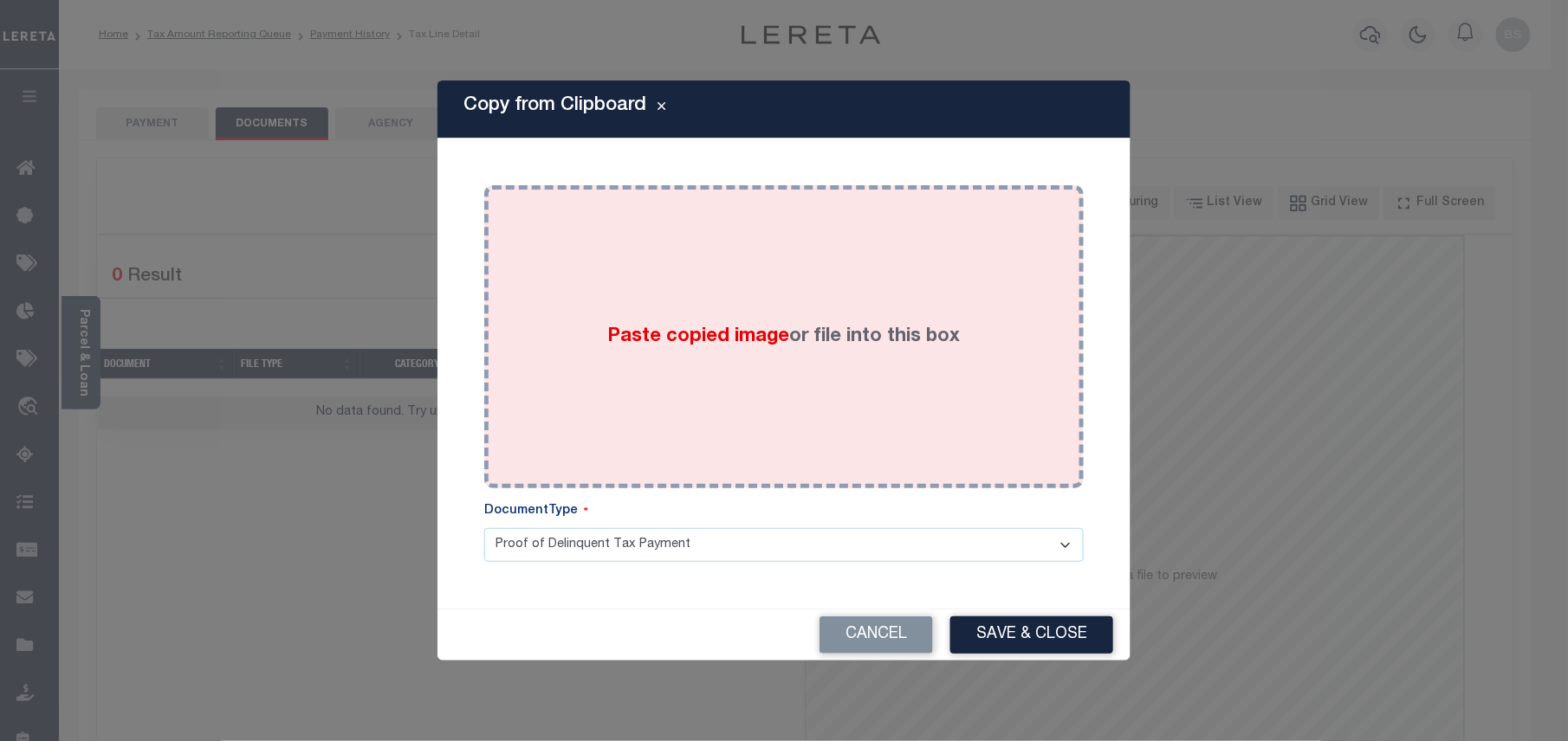
click at [847, 452] on div "Paste copied image or file into this box" at bounding box center [784, 336] width 574 height 277
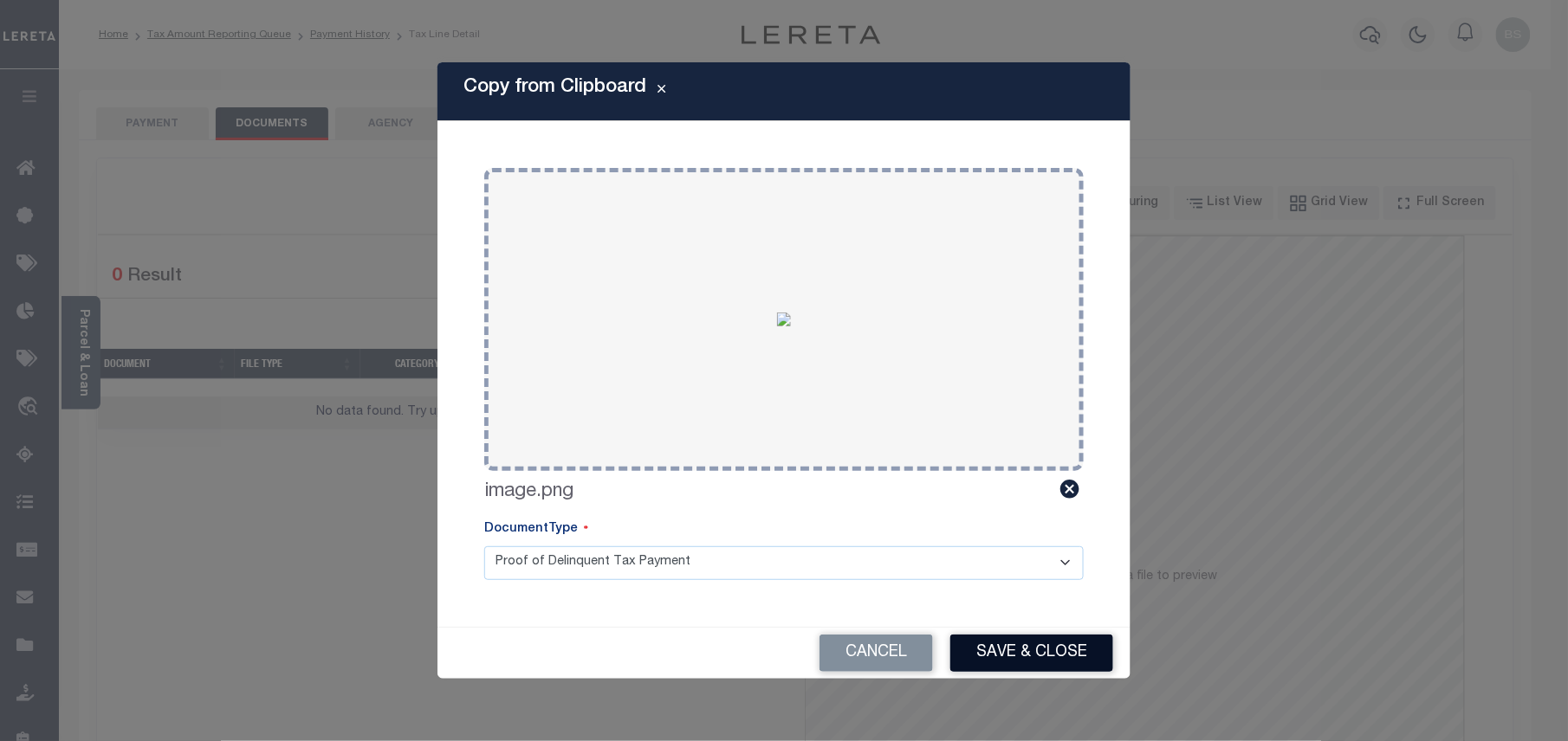
click at [1043, 653] on button "Save & Close" at bounding box center [1032, 653] width 163 height 37
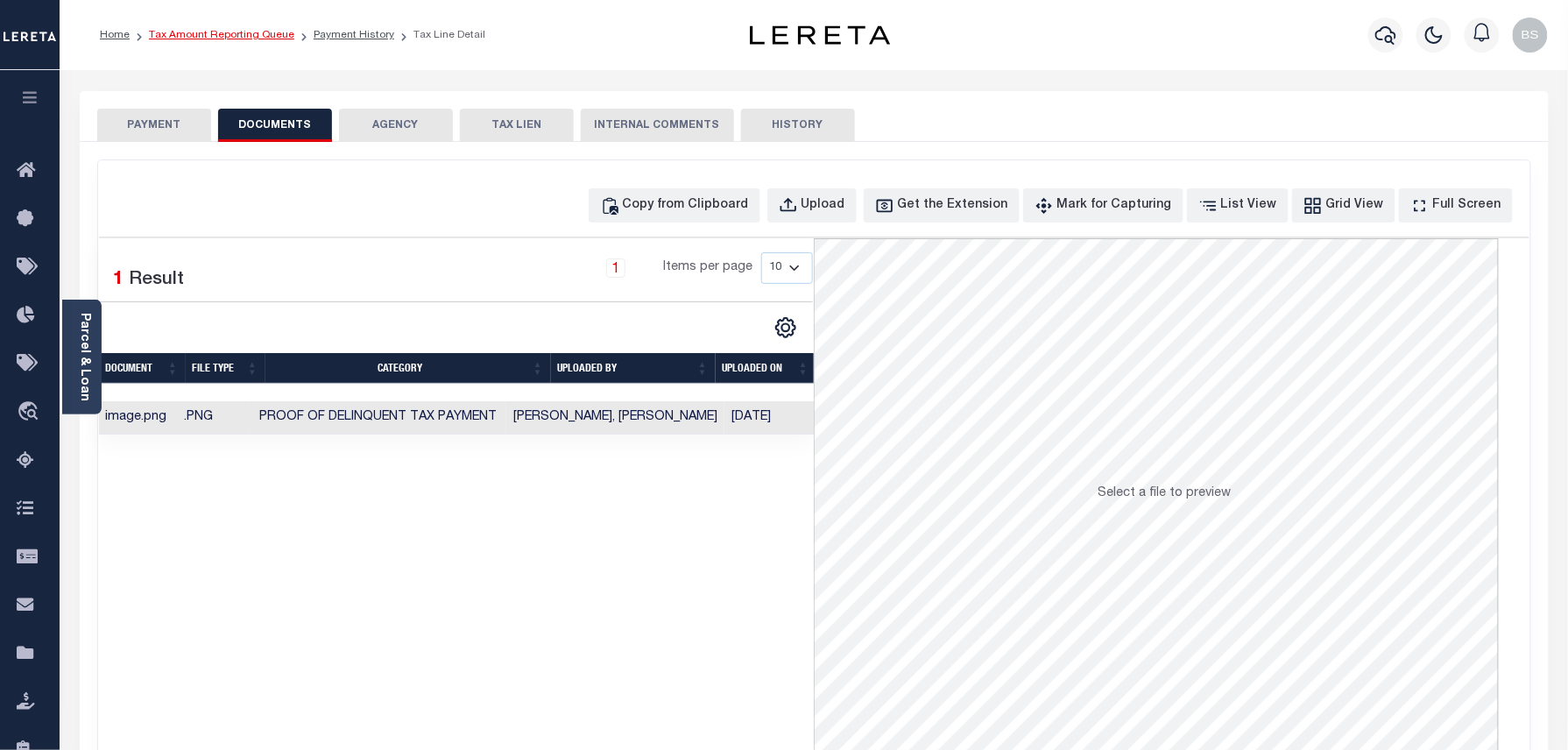
click at [267, 36] on link "Tax Amount Reporting Queue" at bounding box center [221, 35] width 145 height 10
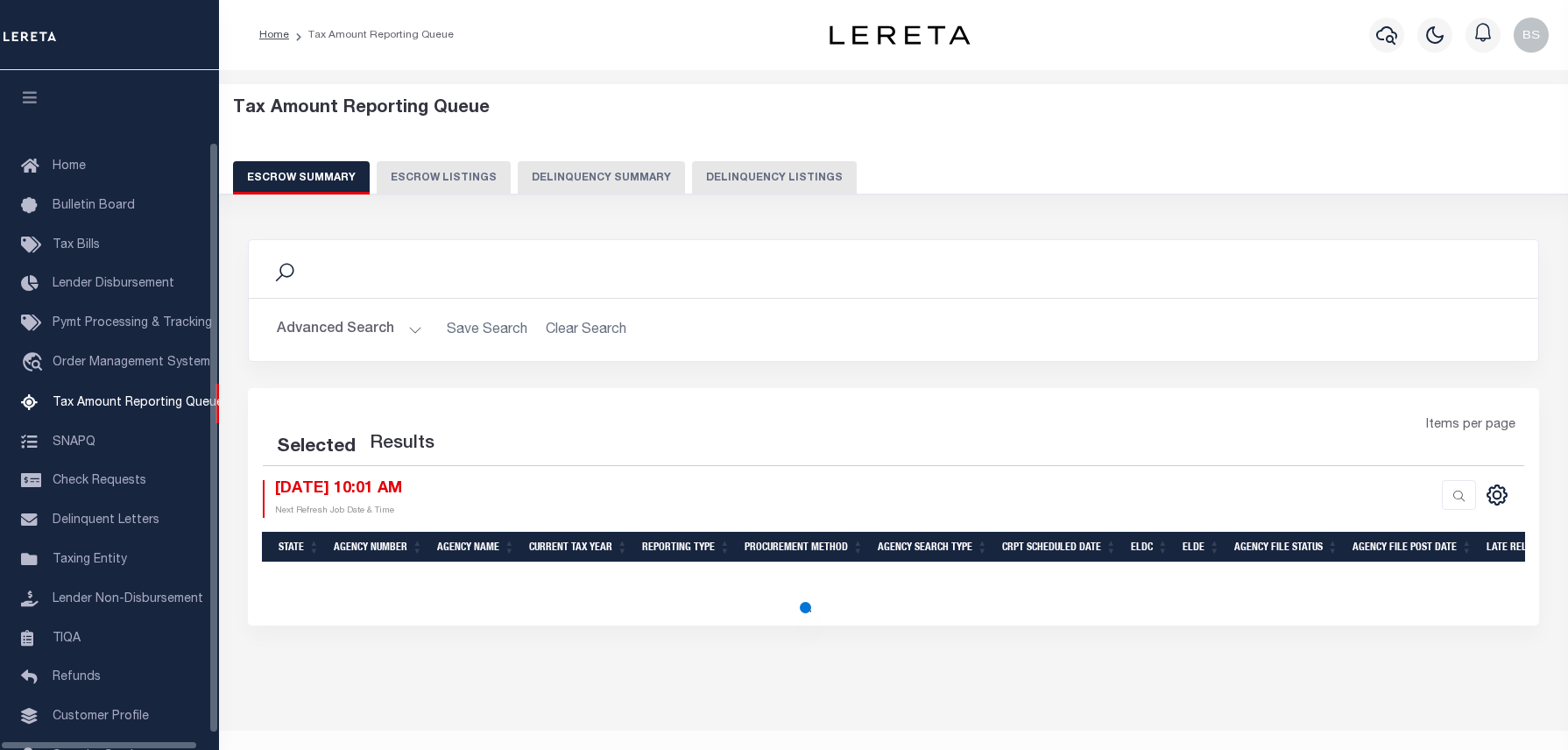
select select "100"
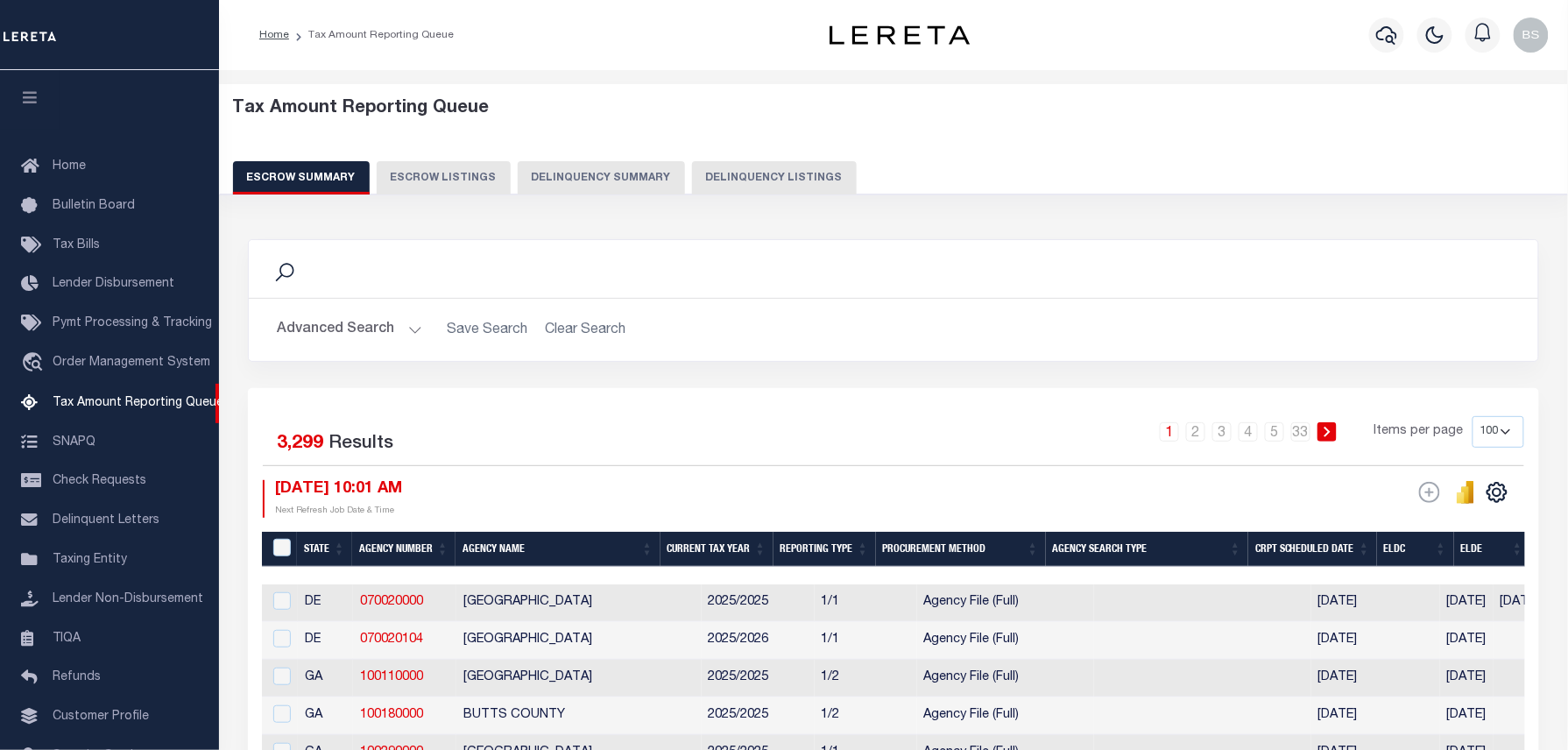
scroll to position [81, 0]
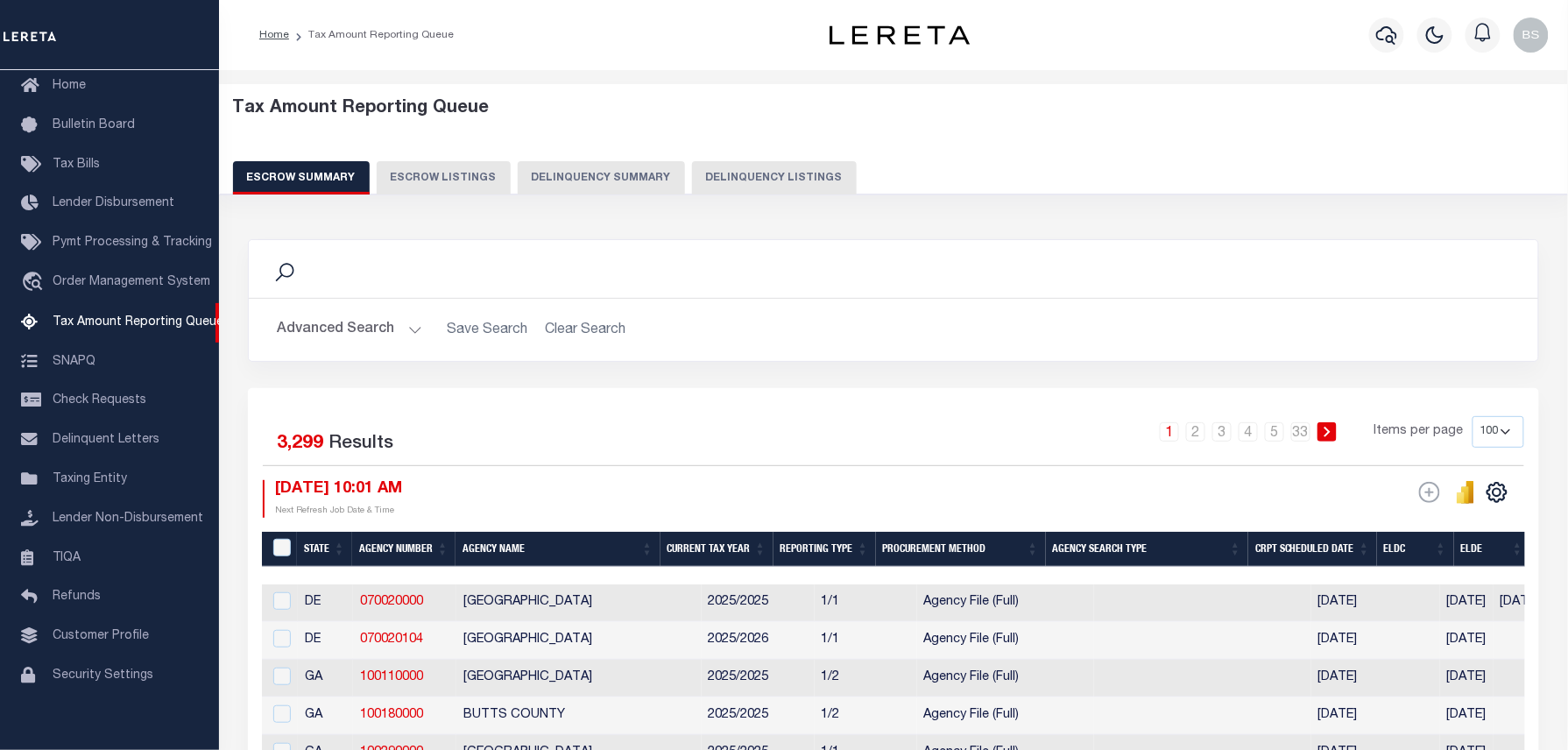
click at [799, 185] on button "Delinquency Listings" at bounding box center [774, 178] width 165 height 34
select select "100"
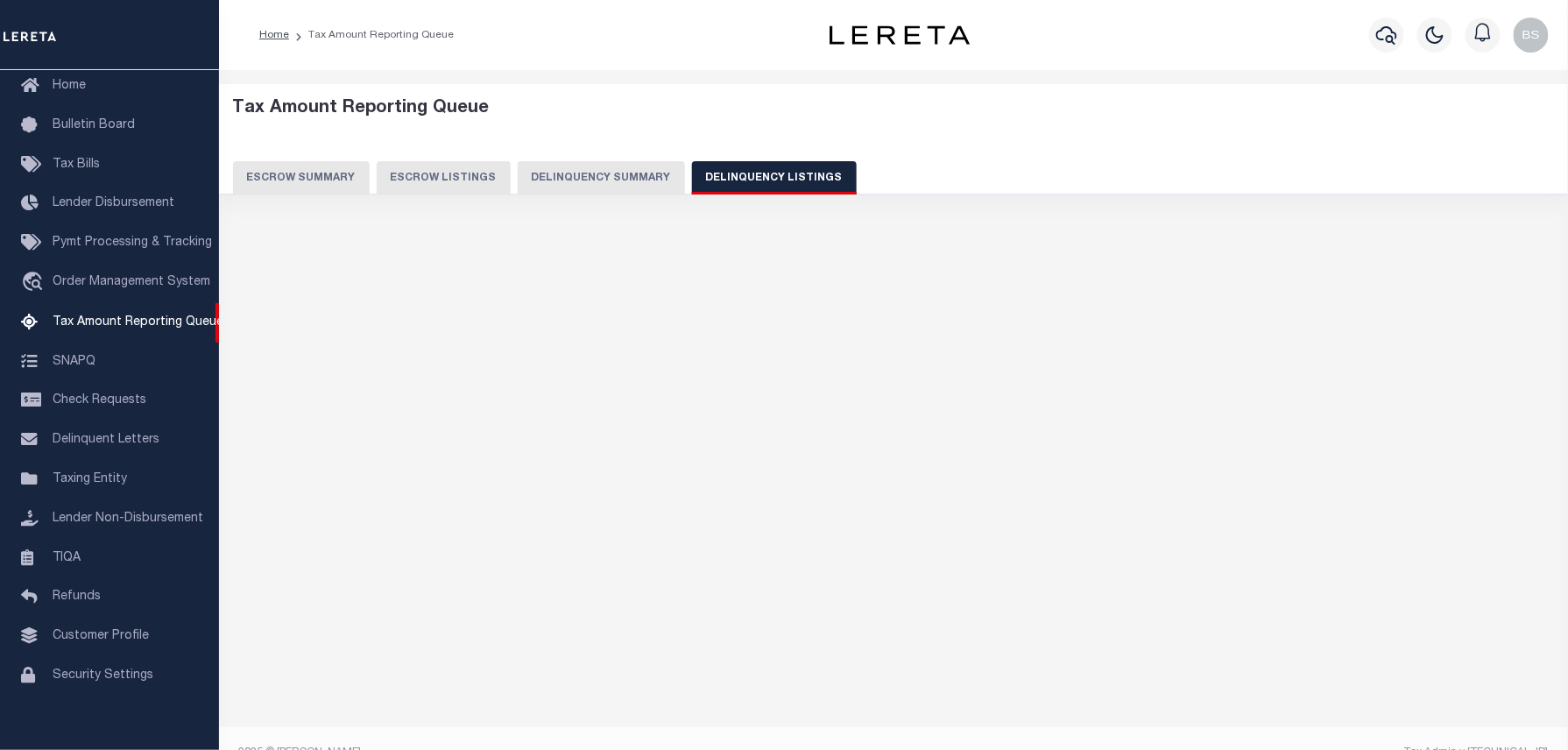
select select "100"
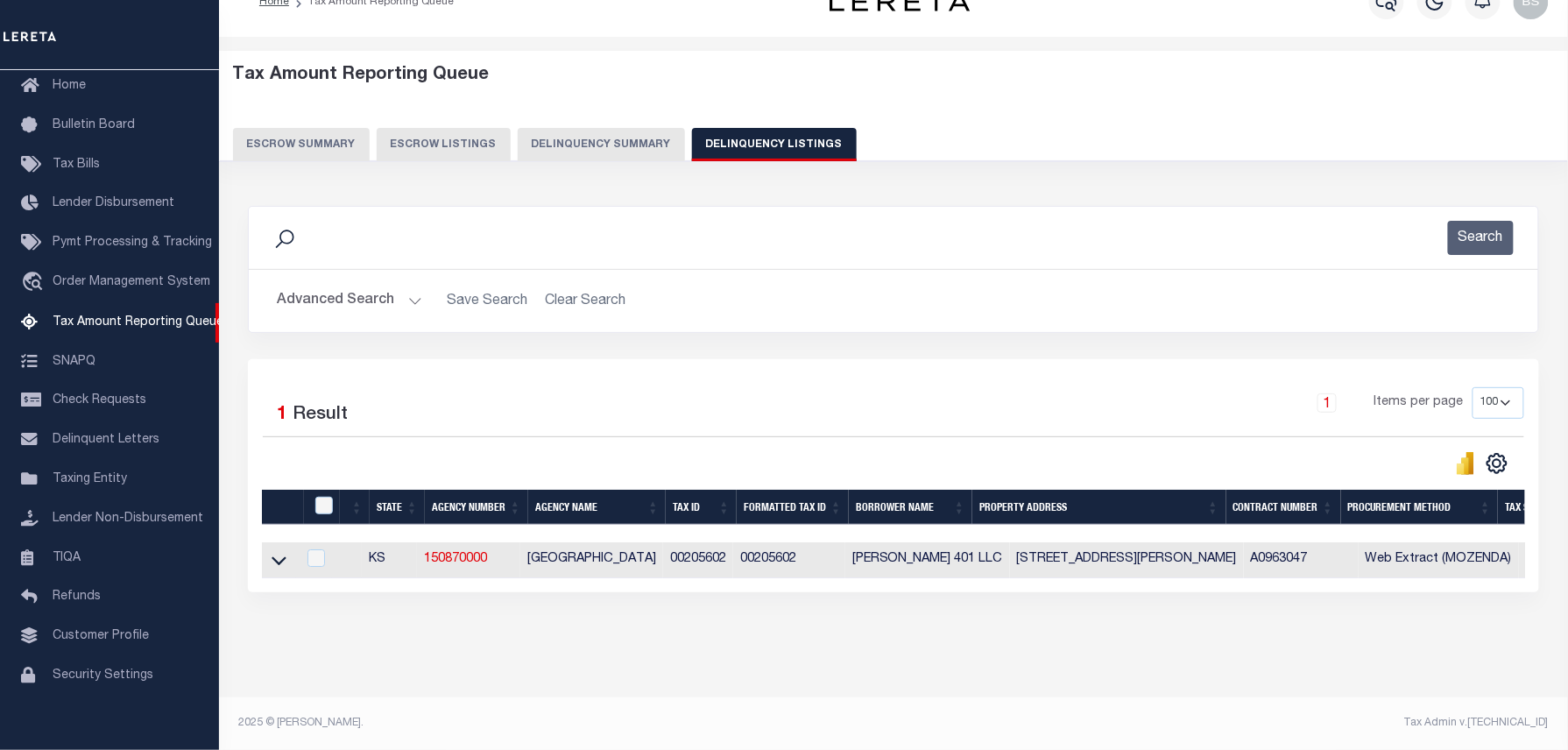
scroll to position [50, 0]
click at [277, 557] on icon at bounding box center [279, 561] width 15 height 8
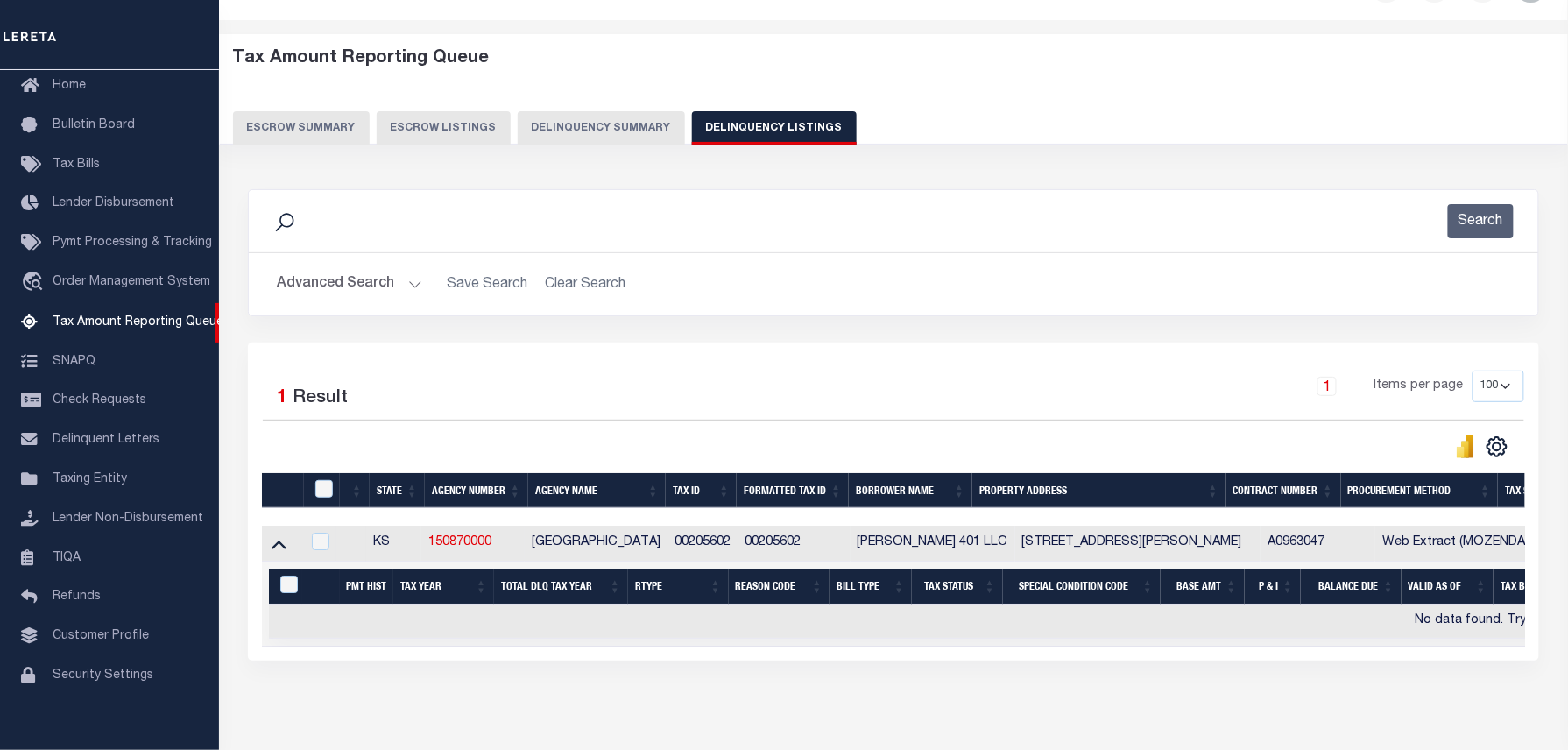
scroll to position [135, 0]
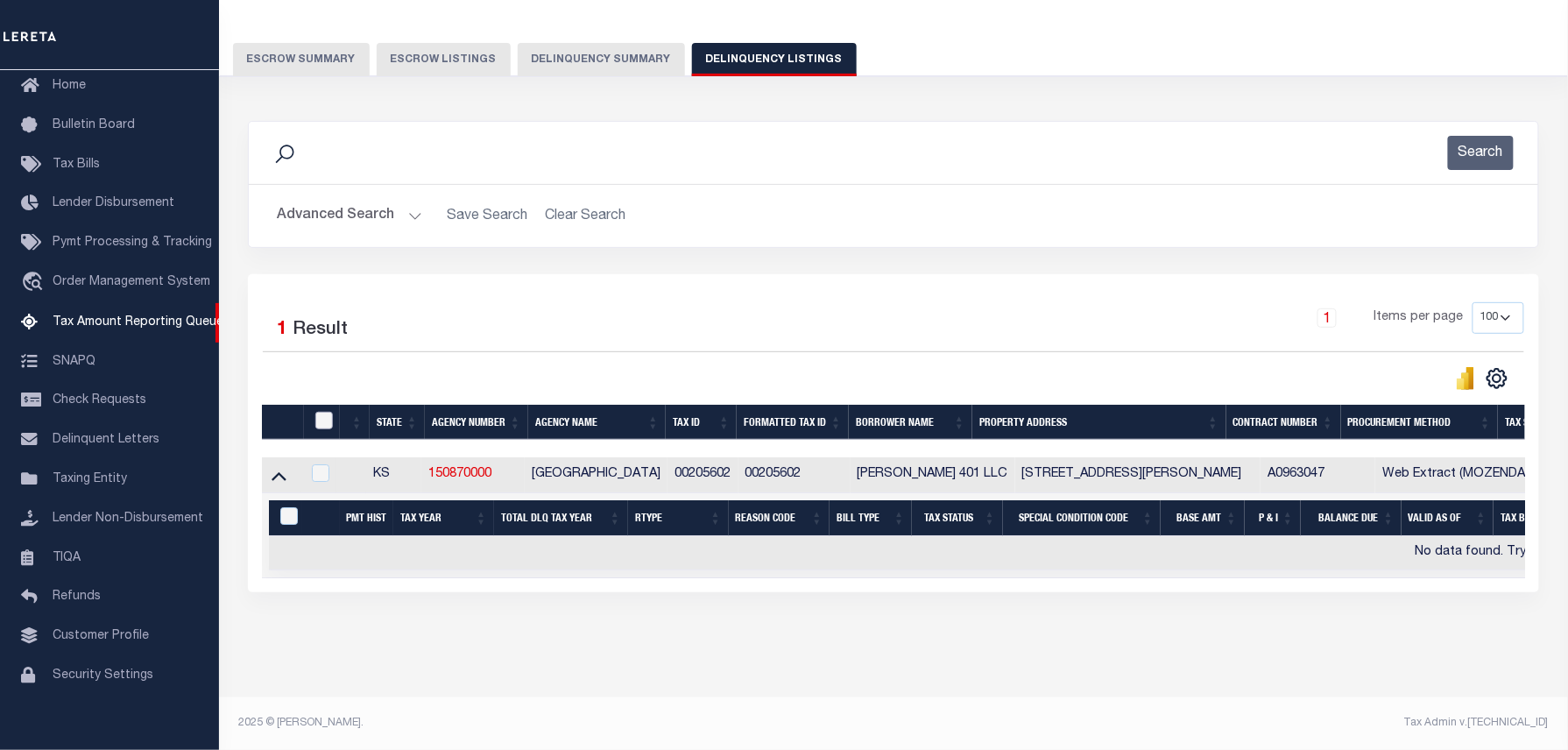
click at [322, 412] on input "checkbox" at bounding box center [324, 420] width 18 height 18
checkbox input "true"
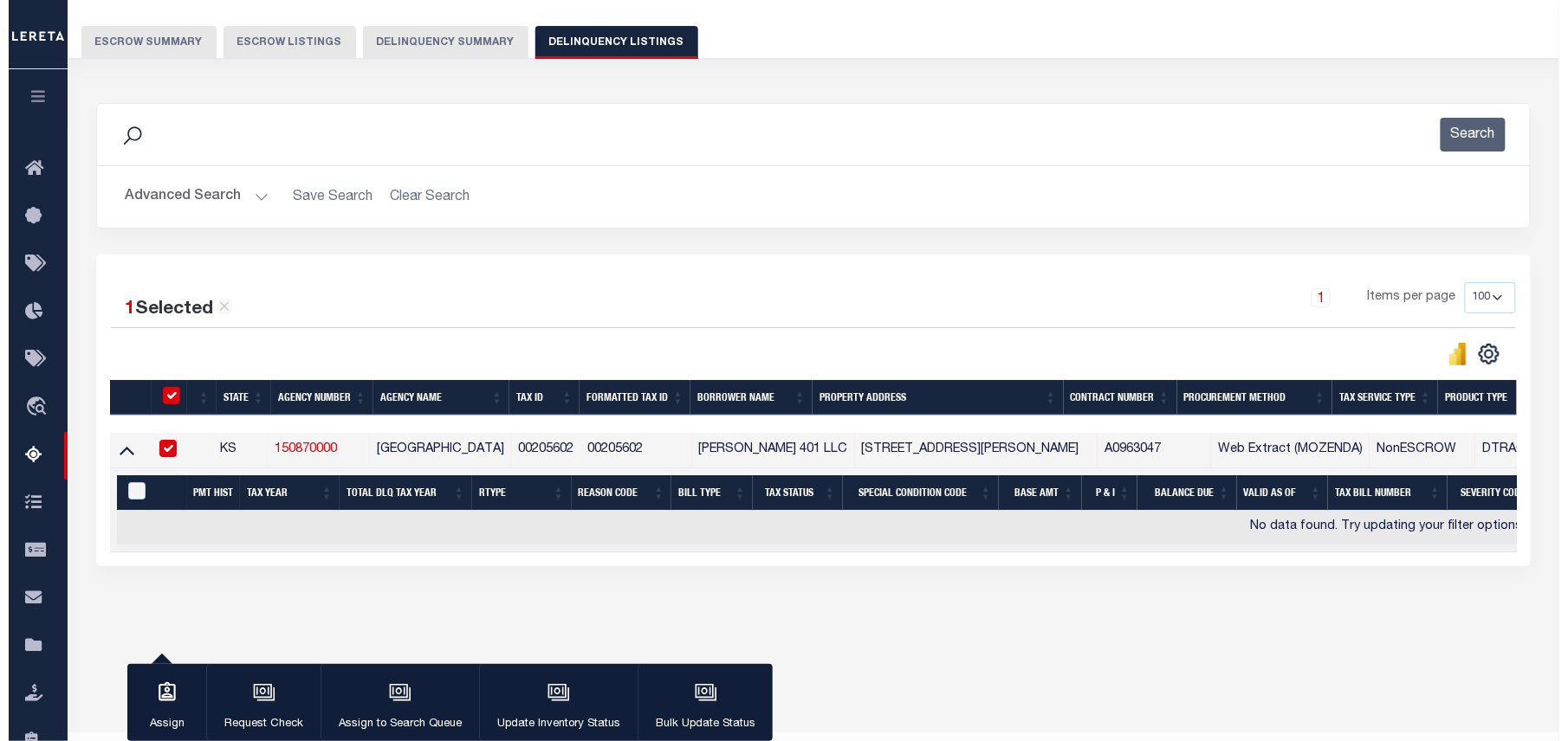
scroll to position [130, 0]
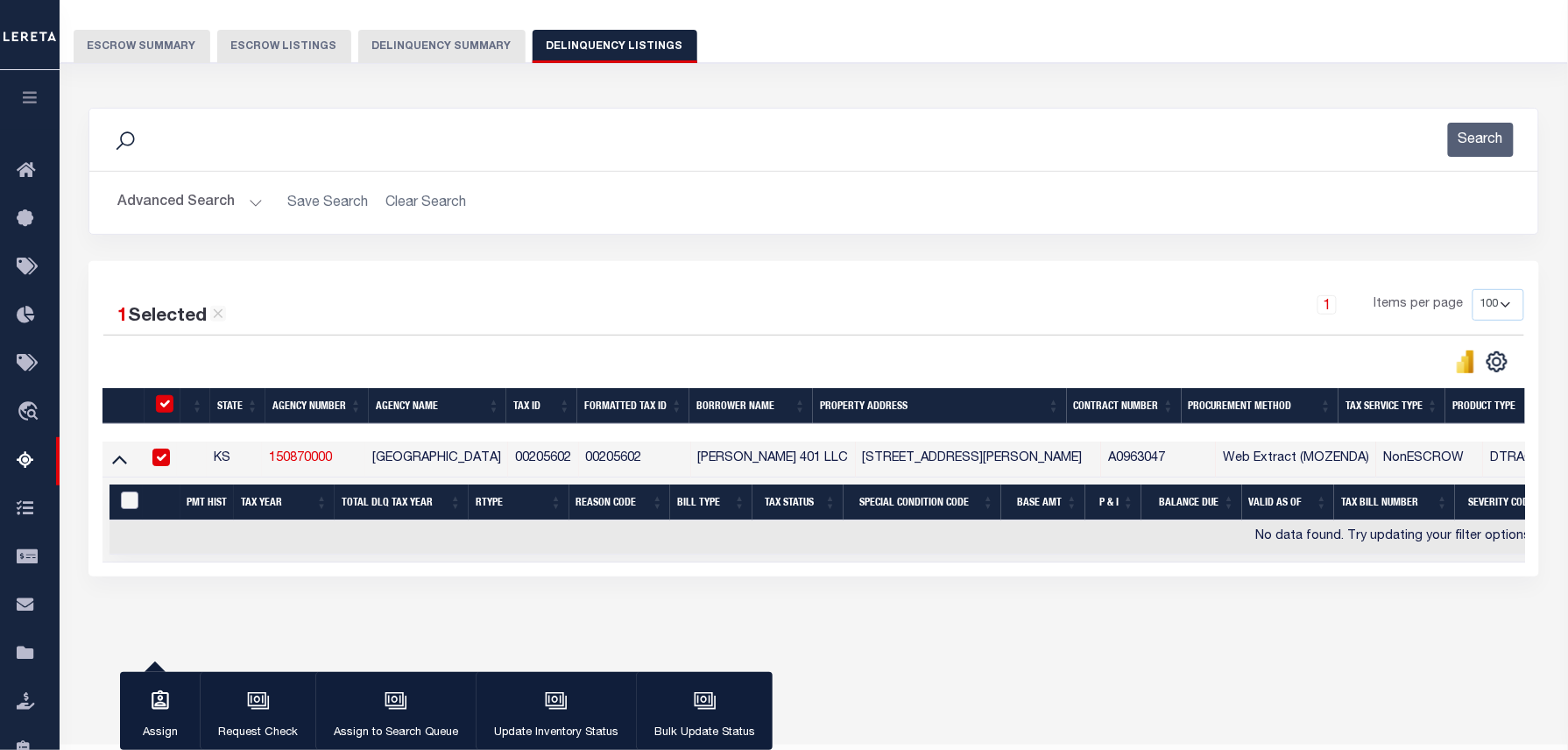
click at [133, 503] on input "&nbsp;" at bounding box center [129, 500] width 18 height 18
checkbox input "true"
click at [530, 694] on button "Update Inventory Status" at bounding box center [555, 712] width 160 height 79
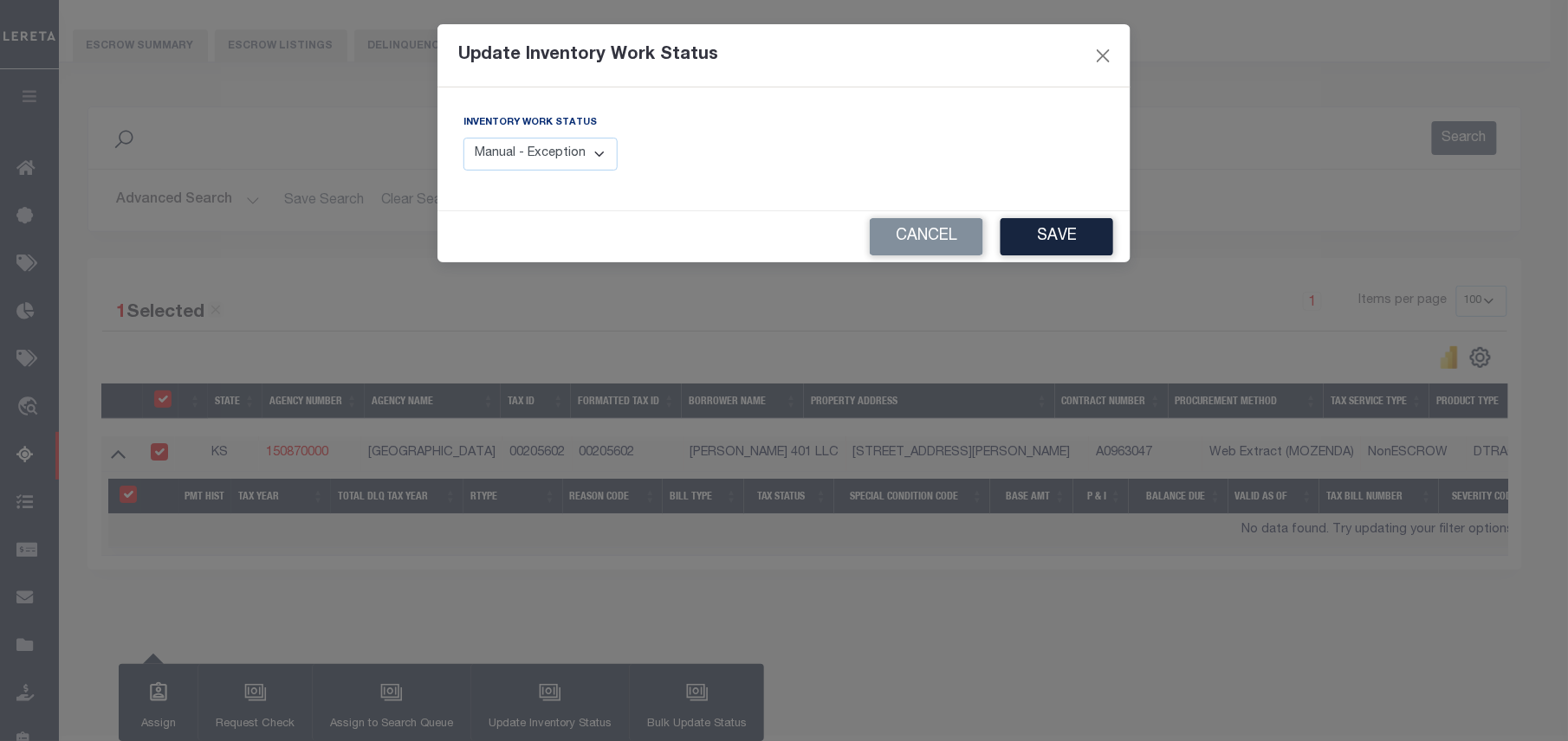
click at [580, 154] on select "Manual - Exception Pended - Awaiting Search Late Add Exception Completed" at bounding box center [541, 154] width 155 height 33
select select "4"
click at [464, 138] on select "Manual - Exception Pended - Awaiting Search Late Add Exception Completed" at bounding box center [541, 154] width 155 height 33
click at [1067, 248] on button "Save" at bounding box center [1057, 237] width 113 height 37
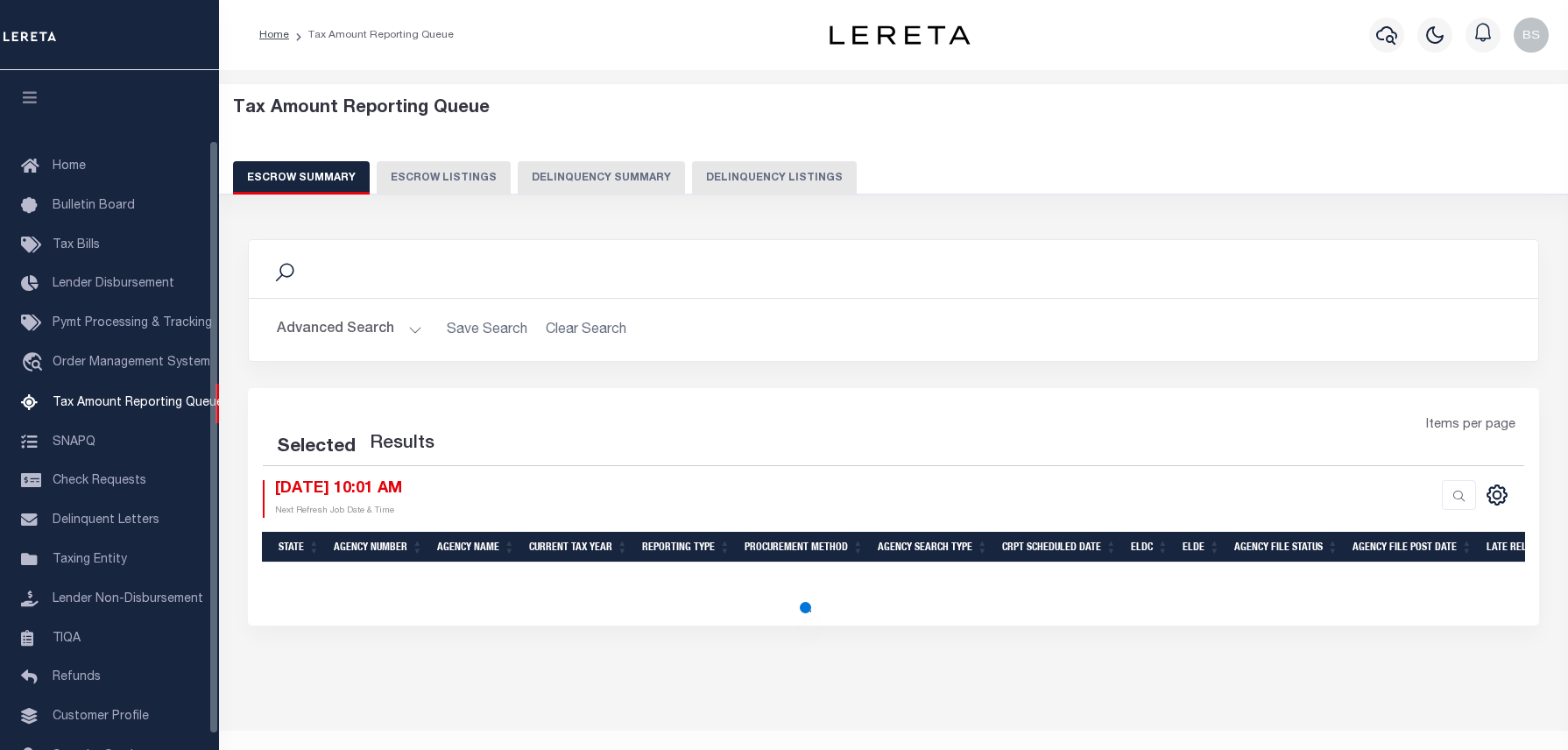
select select "100"
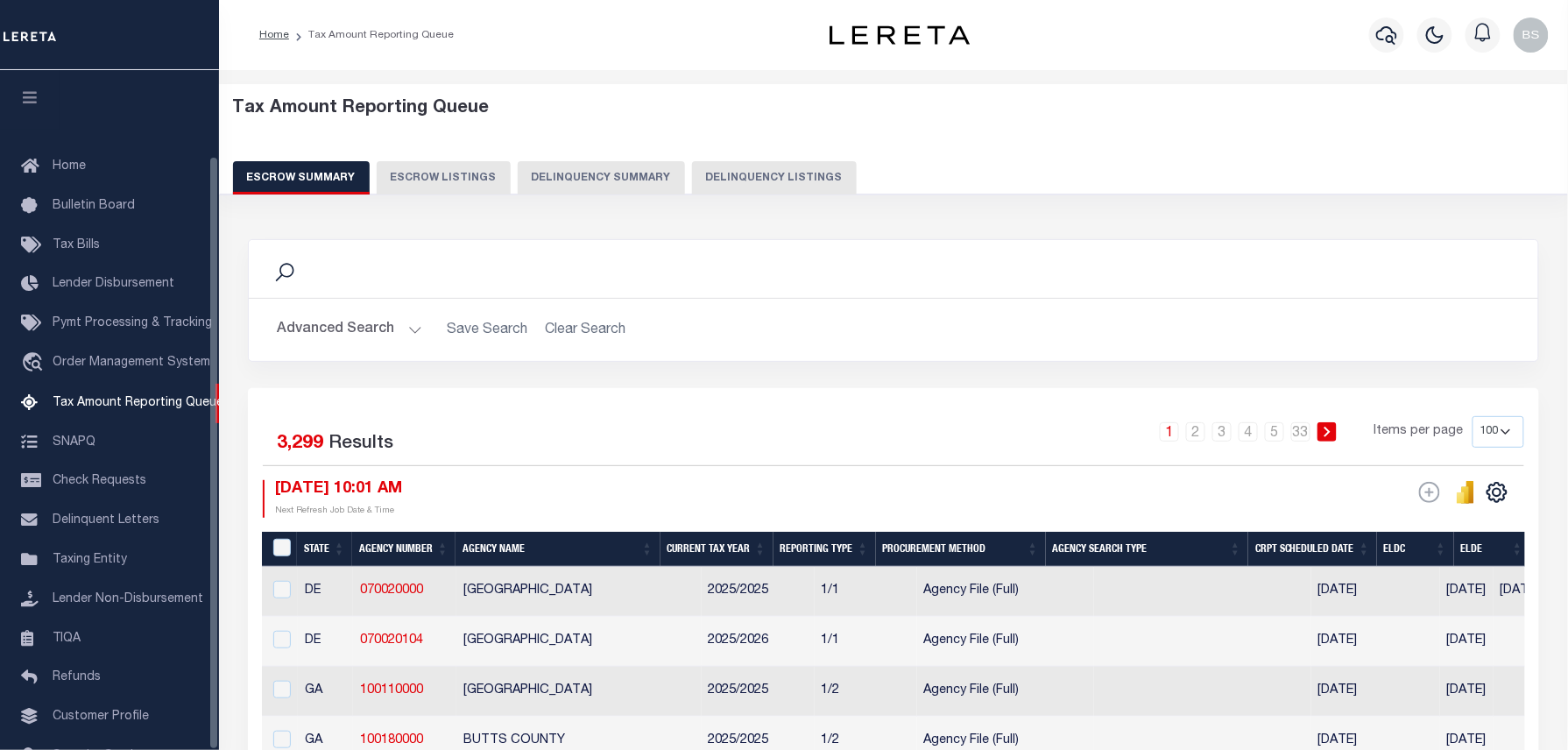
scroll to position [98, 0]
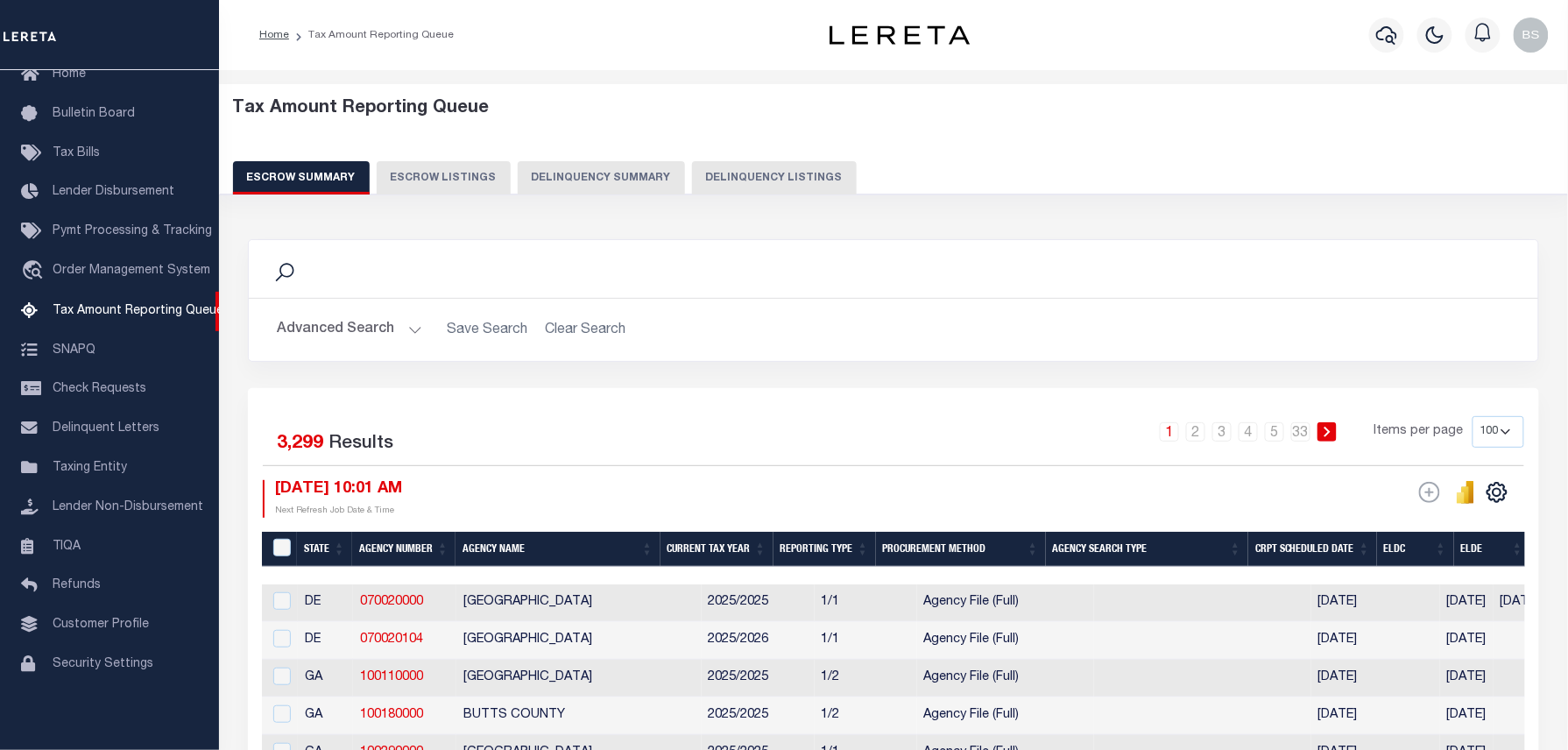
click at [719, 177] on button "Delinquency Listings" at bounding box center [774, 178] width 165 height 34
select select "100"
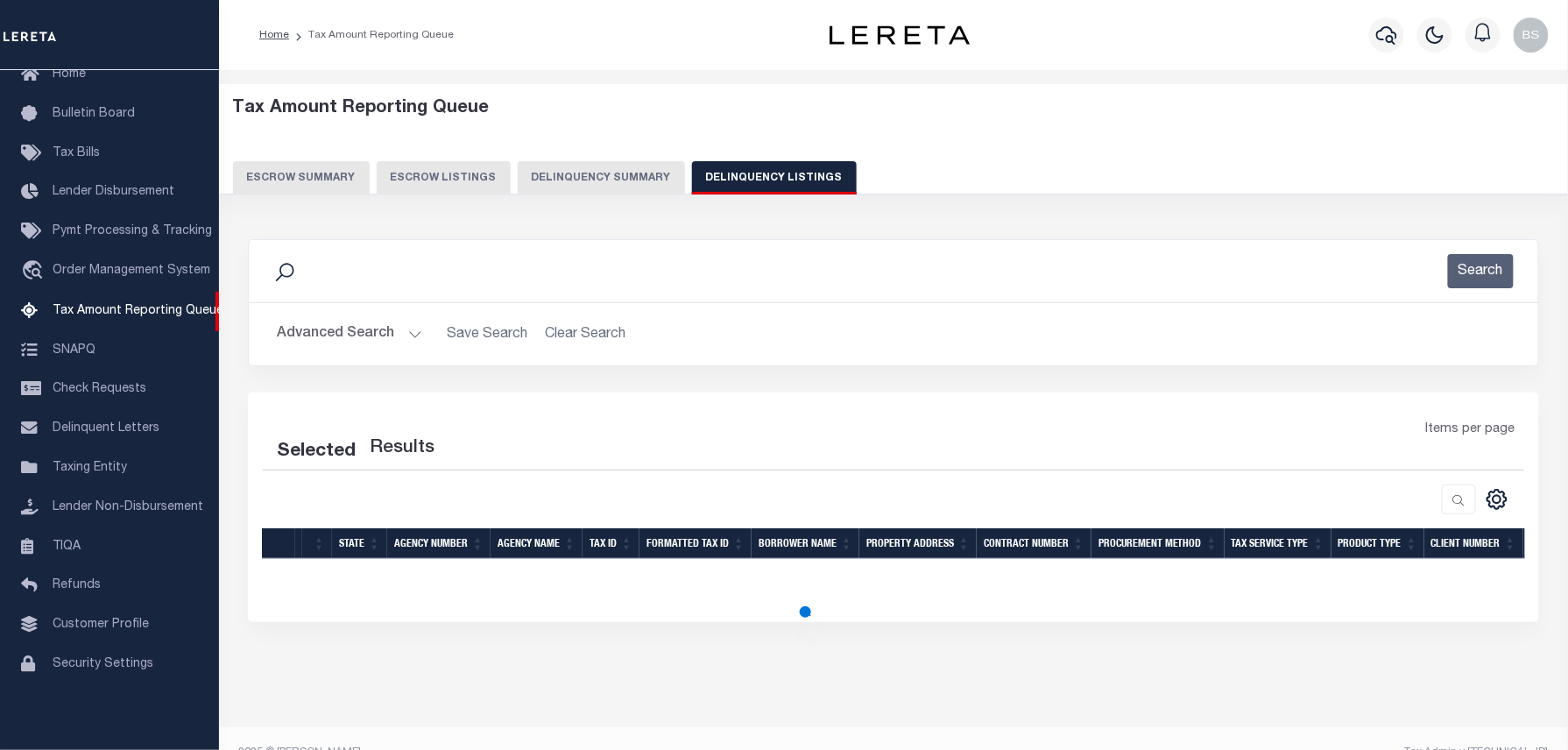
select select "100"
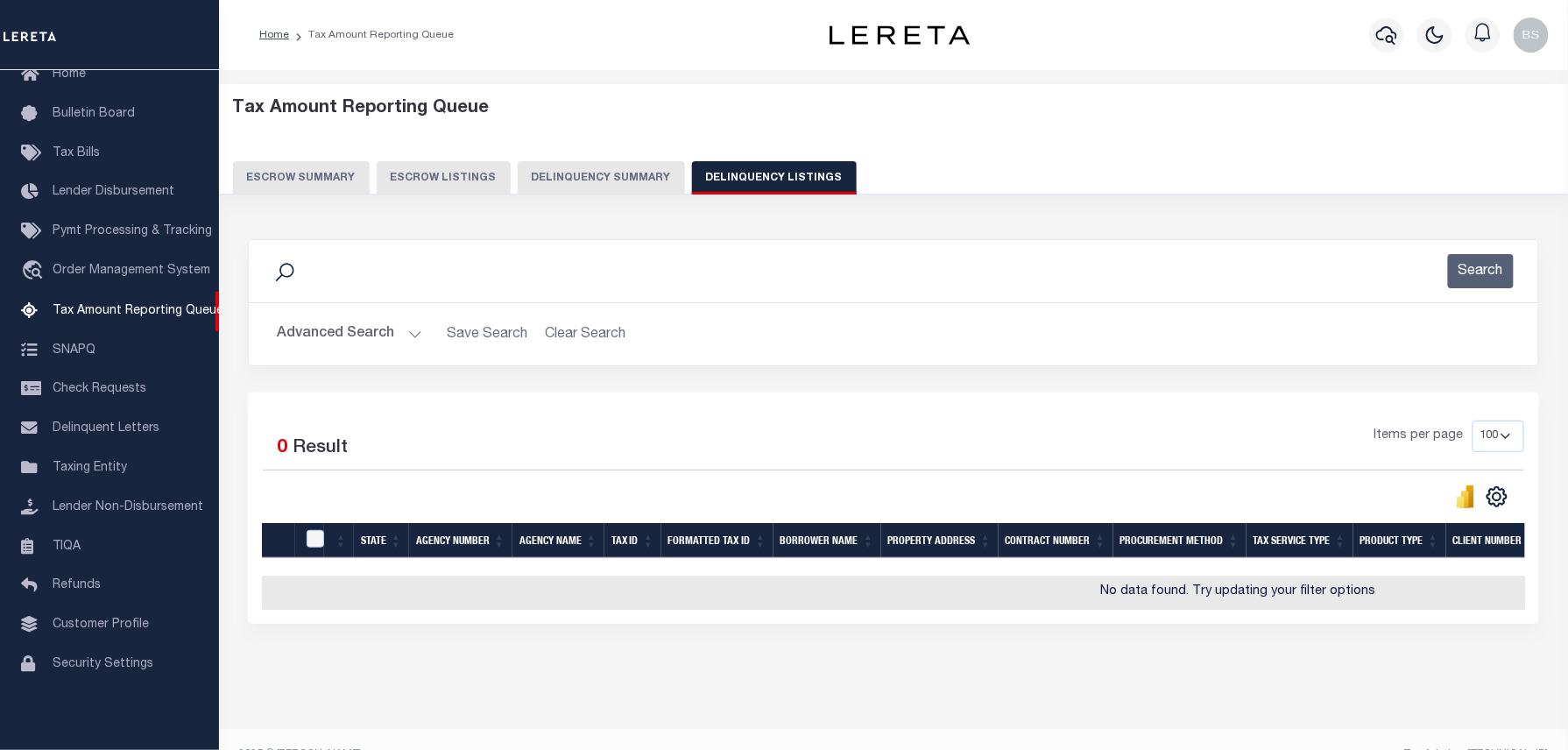
click at [369, 331] on button "Advanced Search" at bounding box center [349, 334] width 145 height 34
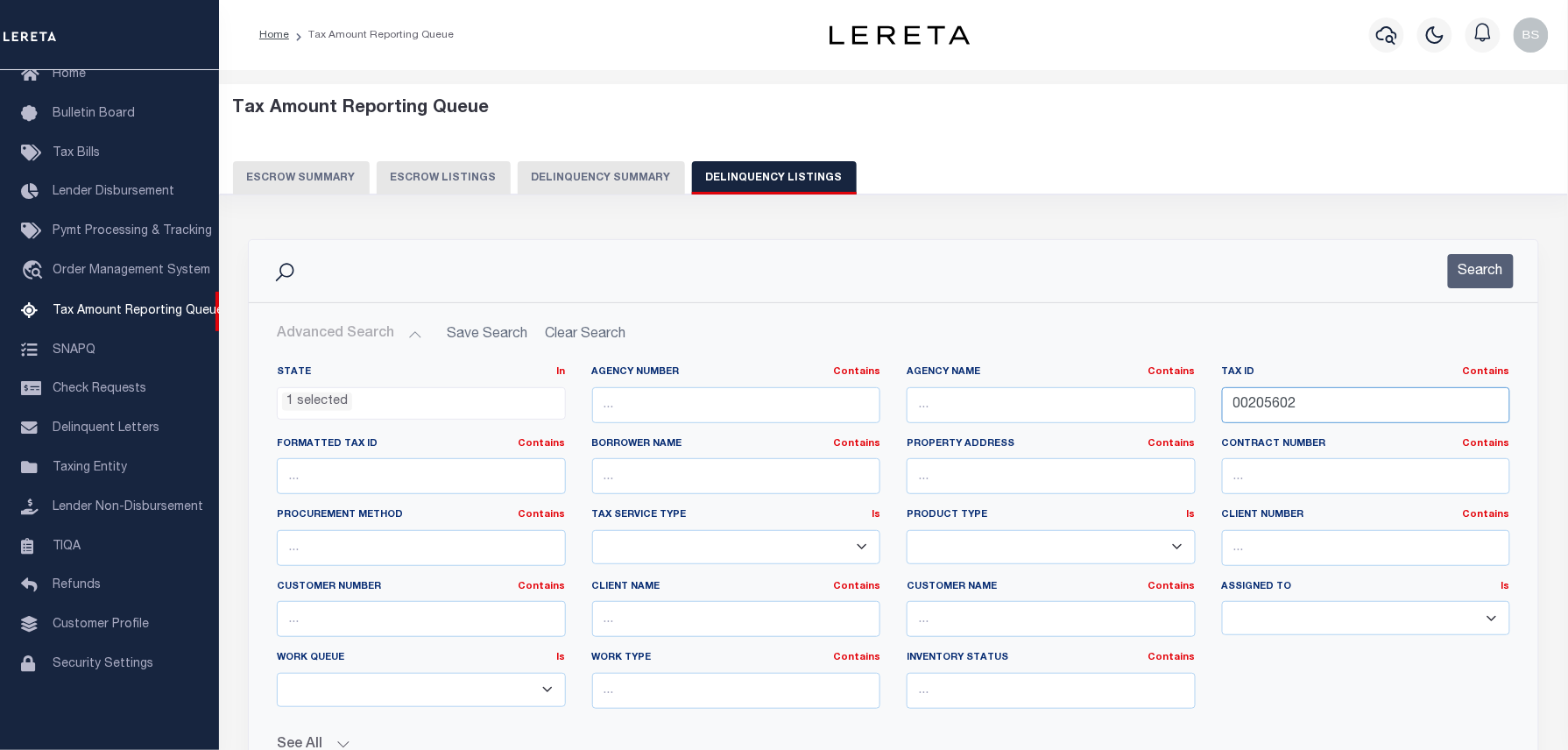
drag, startPoint x: 1346, startPoint y: 397, endPoint x: 1109, endPoint y: 400, distance: 237.0
click at [1119, 398] on div "State In In AK AL AR AZ CA CO CT DC DE FL GA GU HI IA ID IL IN KS KY LA MA MD M…" at bounding box center [894, 544] width 1260 height 358
paste input "795"
type input "00205795"
click at [1504, 270] on button "Search" at bounding box center [1481, 271] width 66 height 34
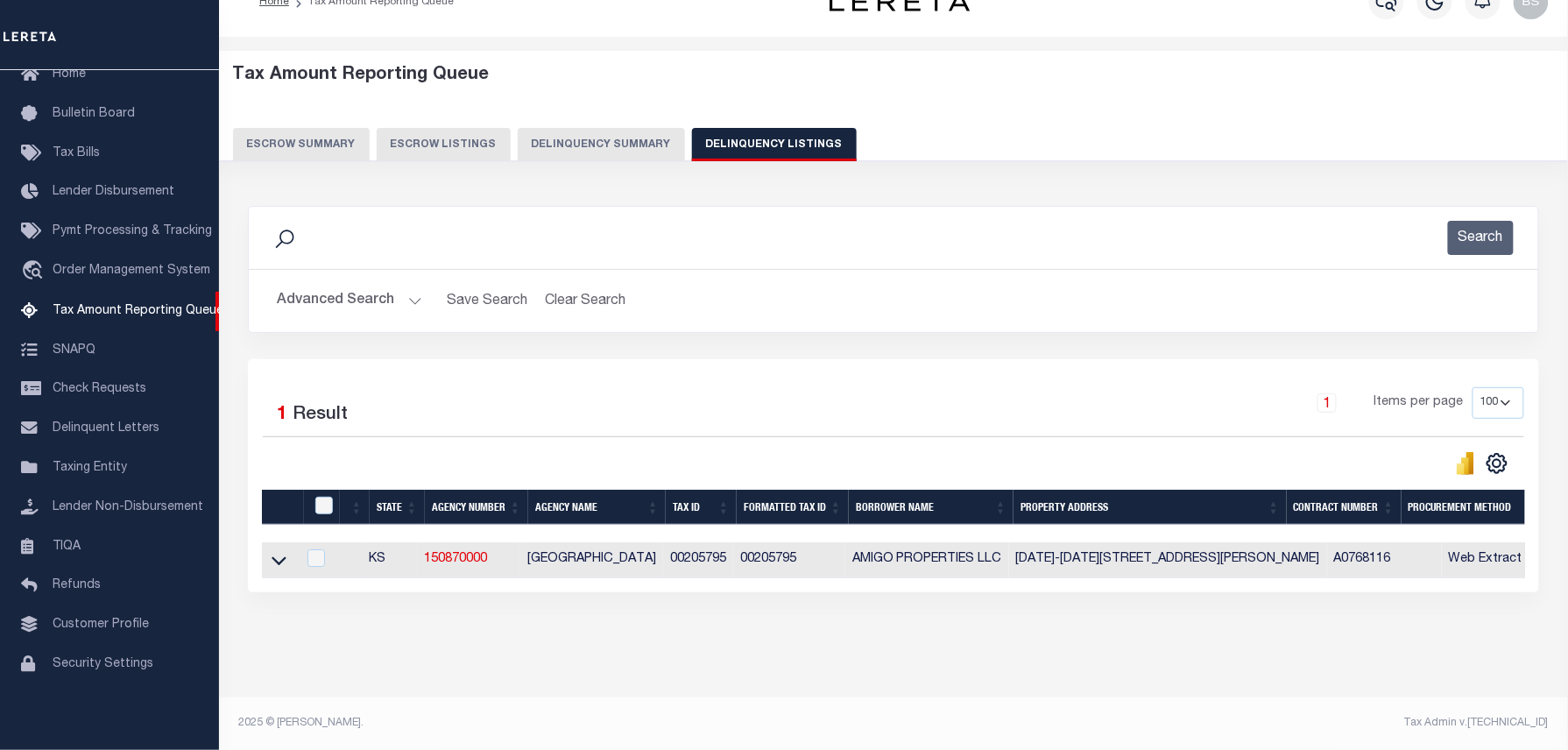
scroll to position [50, 0]
drag, startPoint x: 275, startPoint y: 549, endPoint x: 330, endPoint y: 510, distance: 67.4
click at [275, 557] on icon at bounding box center [279, 561] width 15 height 8
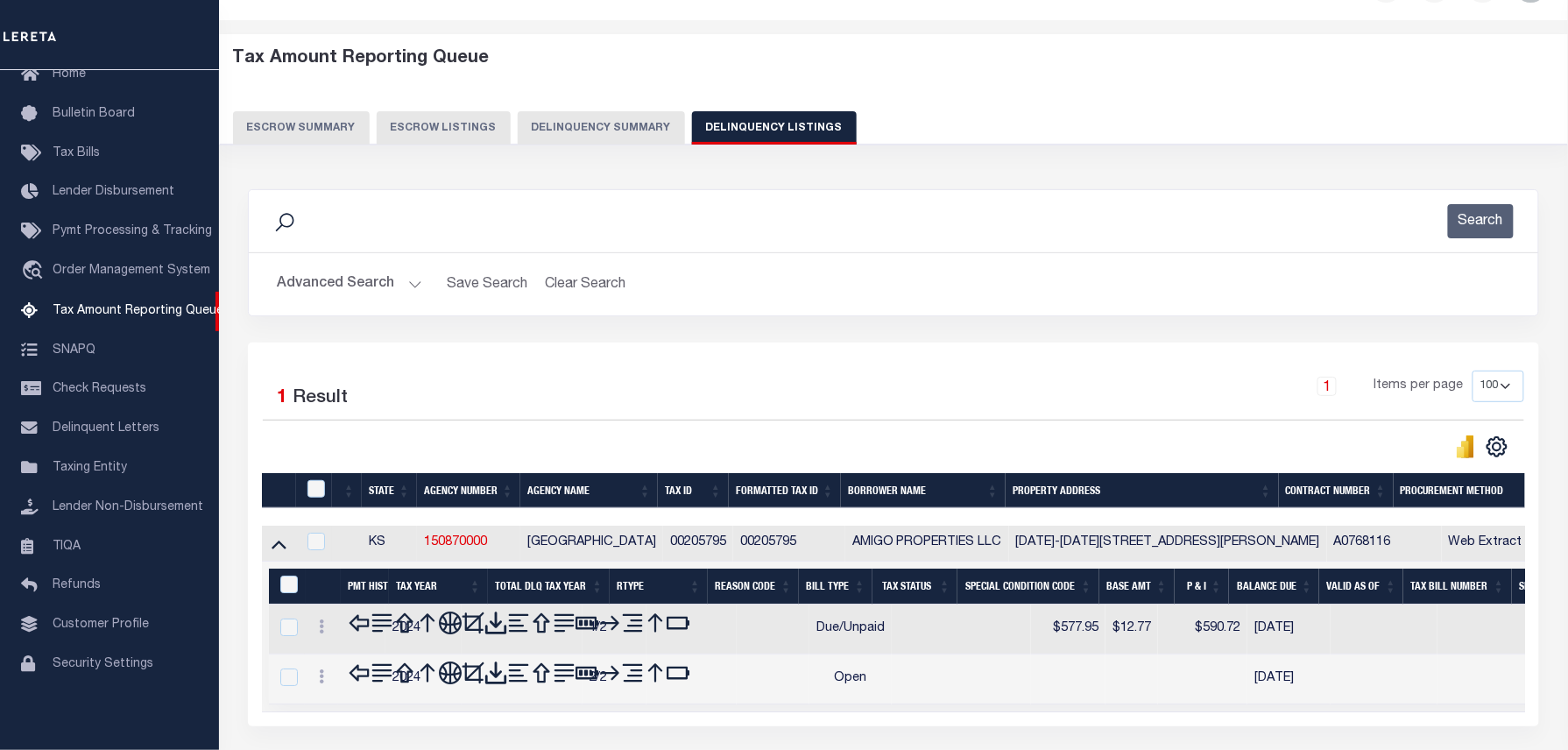
scroll to position [179, 0]
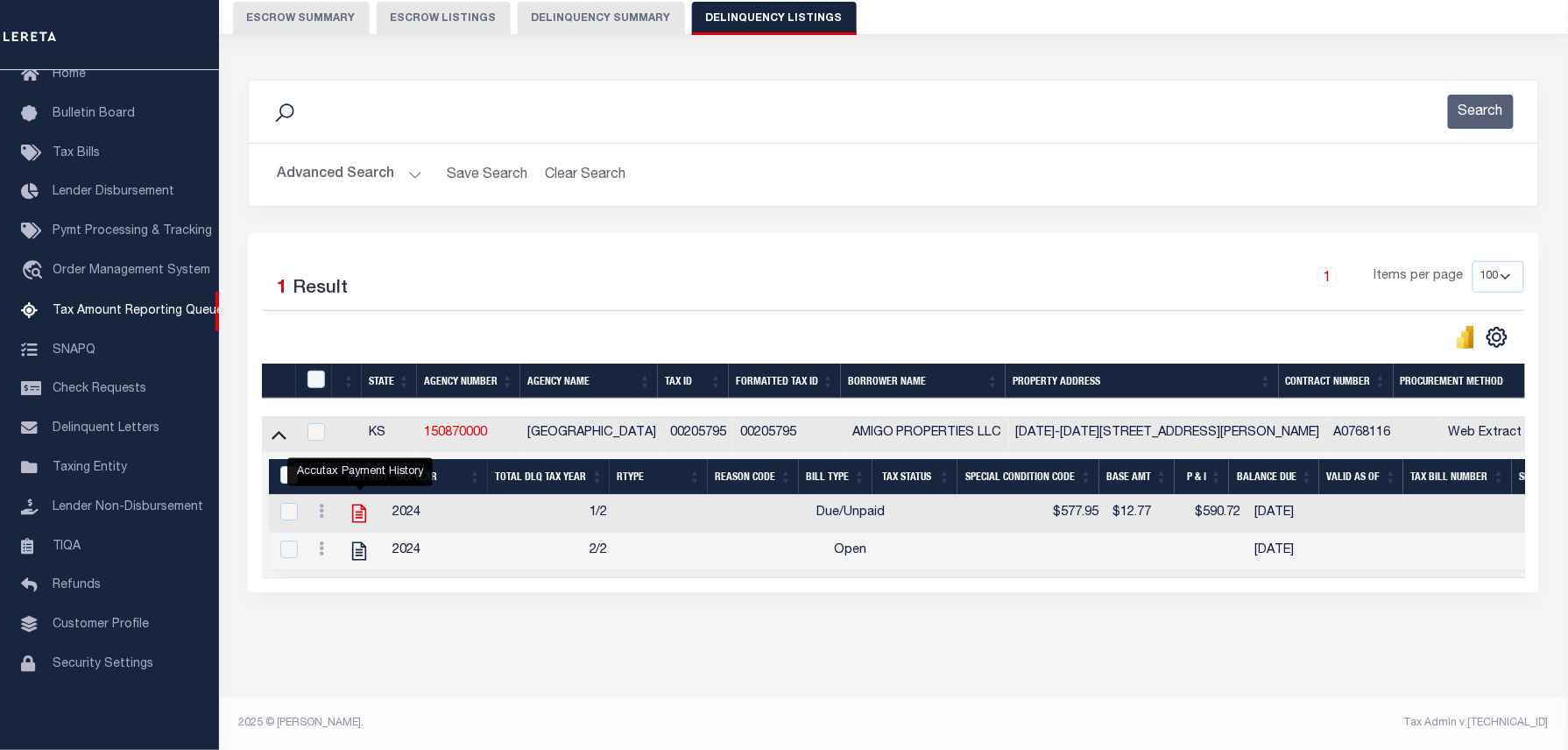
click at [356, 502] on icon "" at bounding box center [359, 513] width 22 height 22
checkbox input "true"
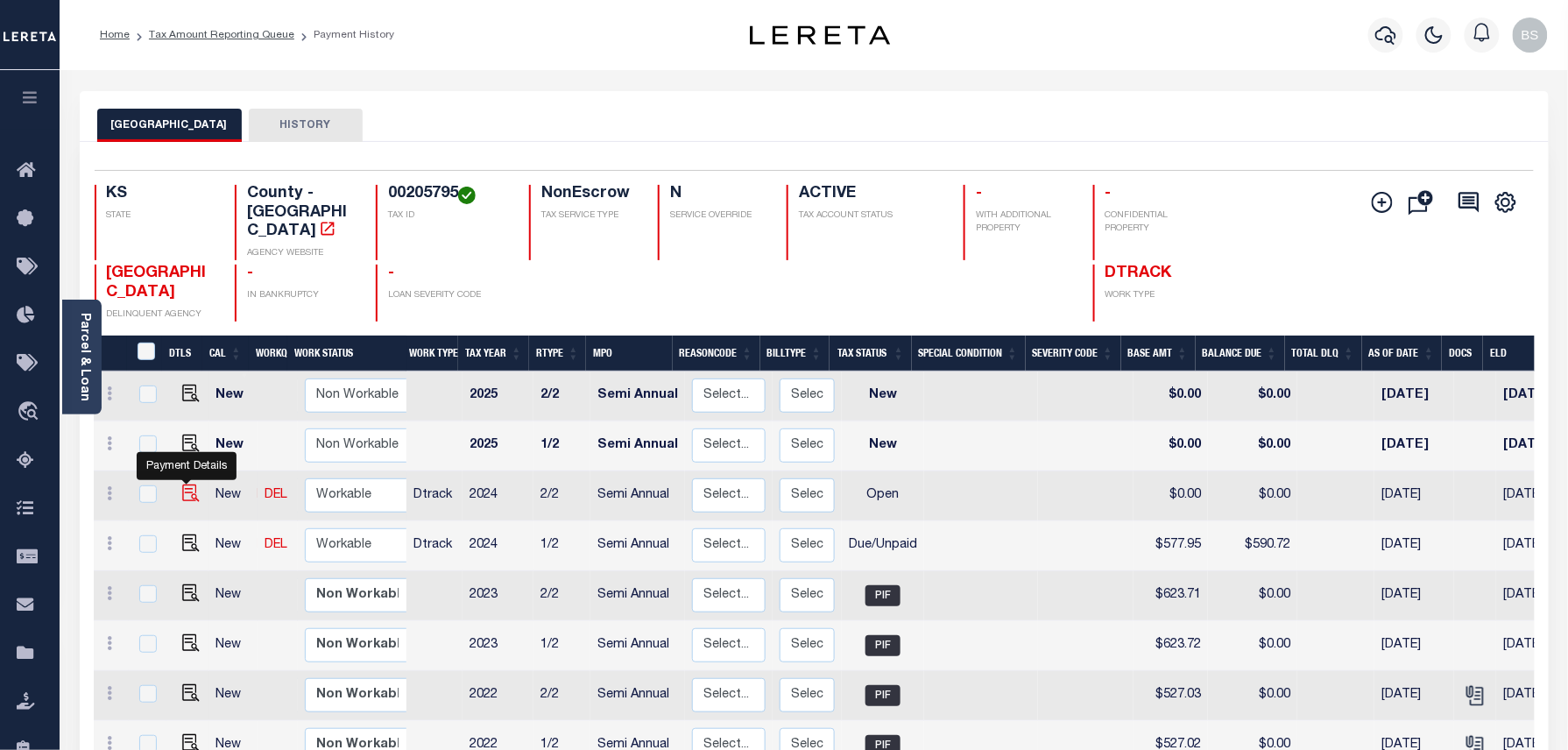
click at [184, 485] on img "" at bounding box center [191, 493] width 18 height 18
checkbox input "true"
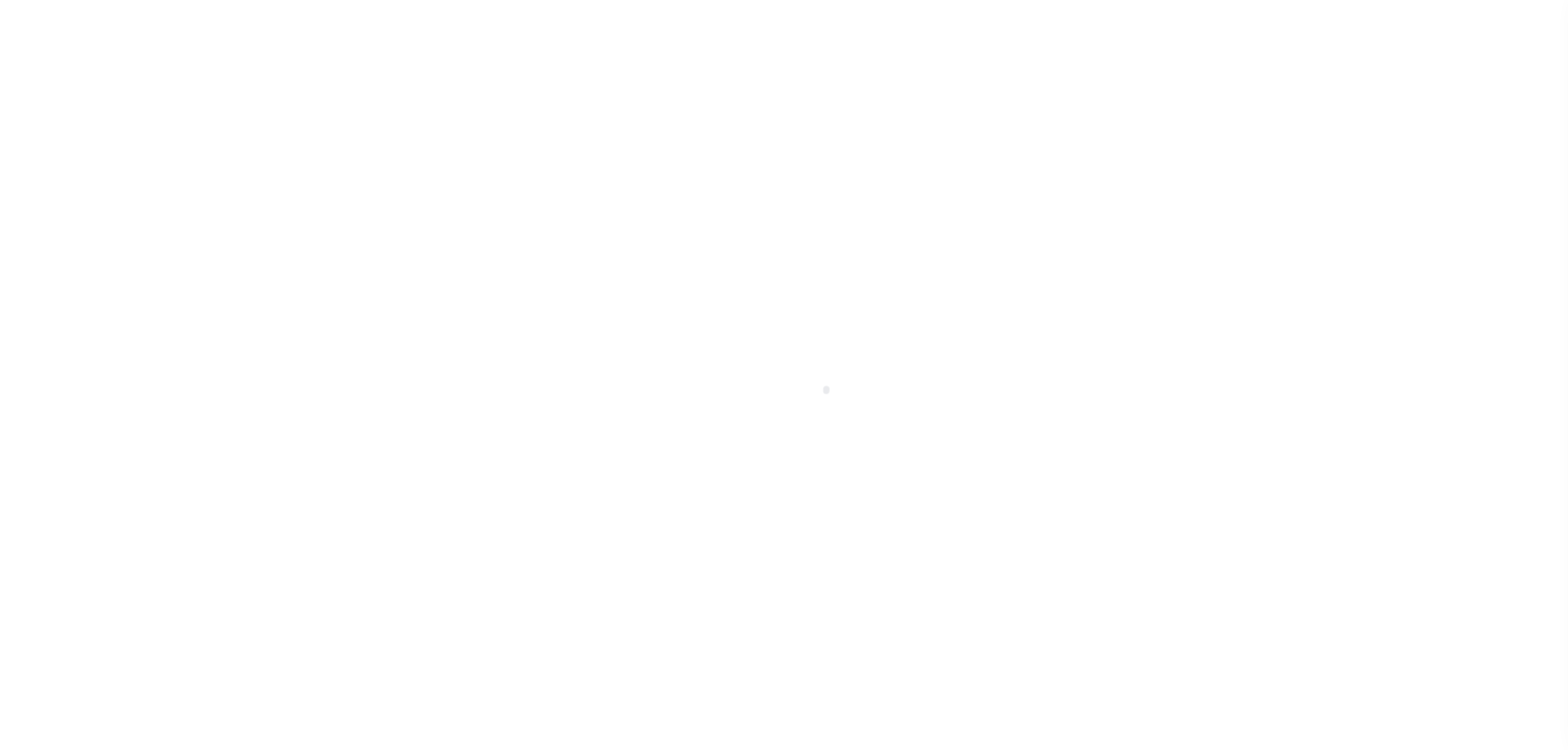
select select "OP2"
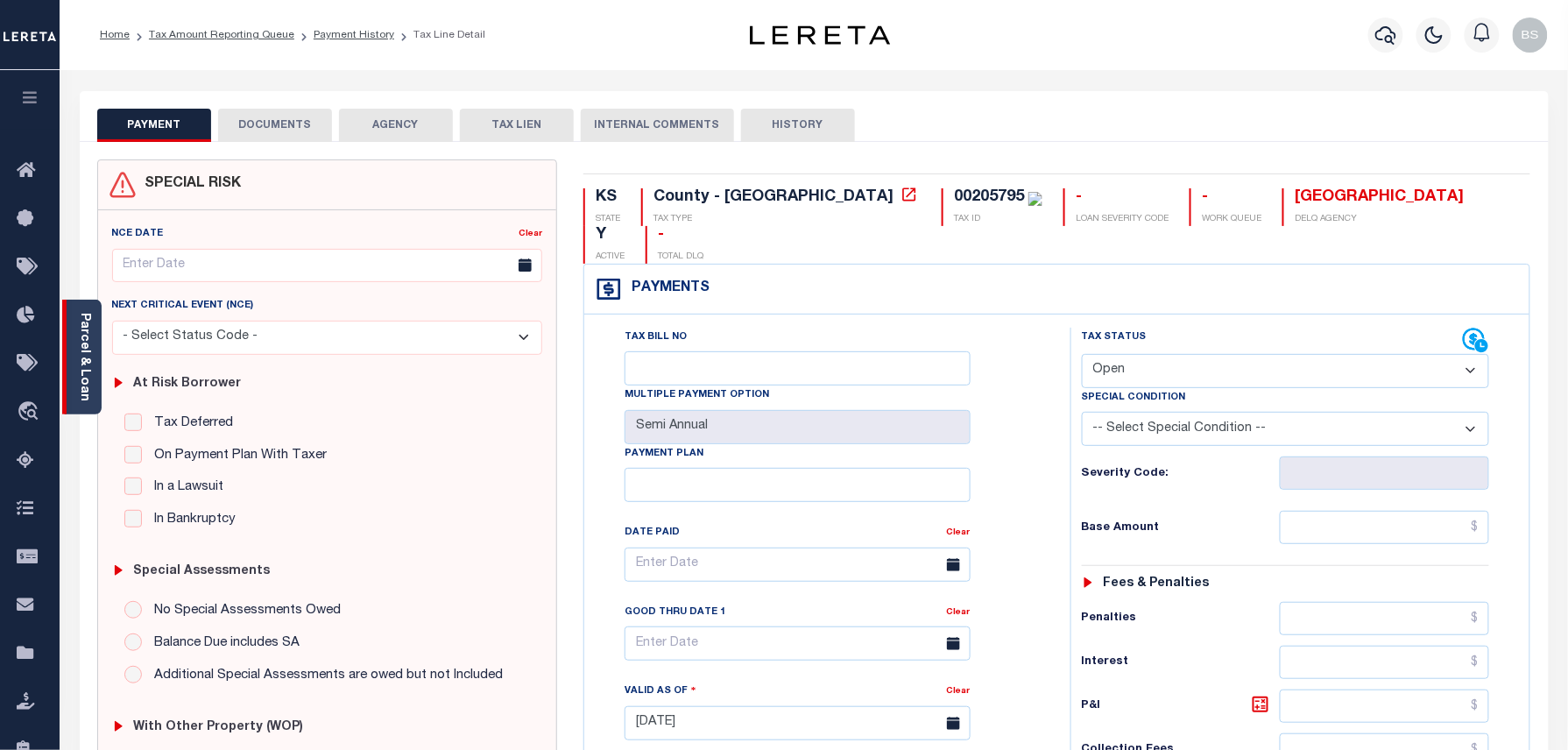
click at [89, 337] on link "Parcel & Loan" at bounding box center [83, 357] width 12 height 89
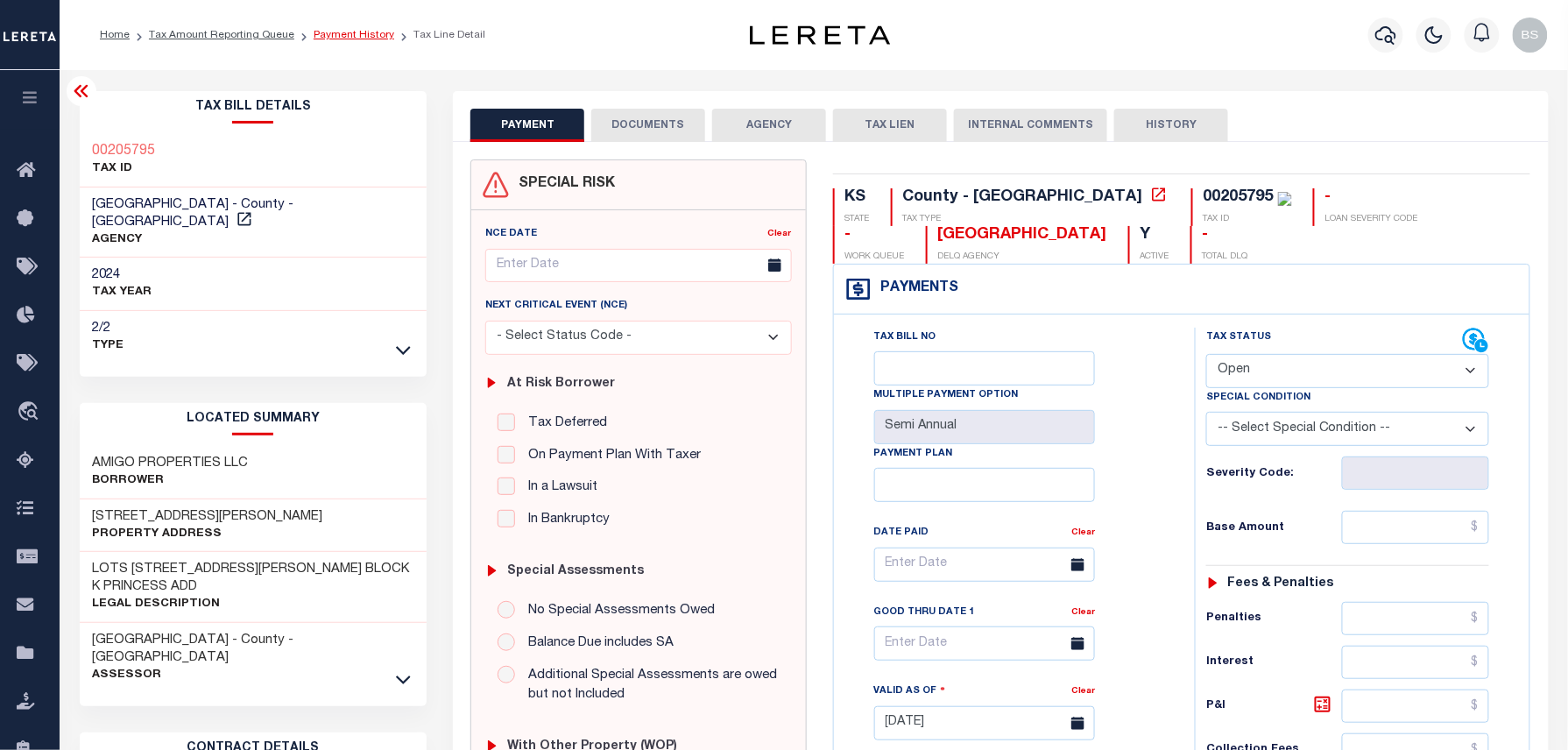
click at [335, 32] on link "Payment History" at bounding box center [354, 35] width 81 height 10
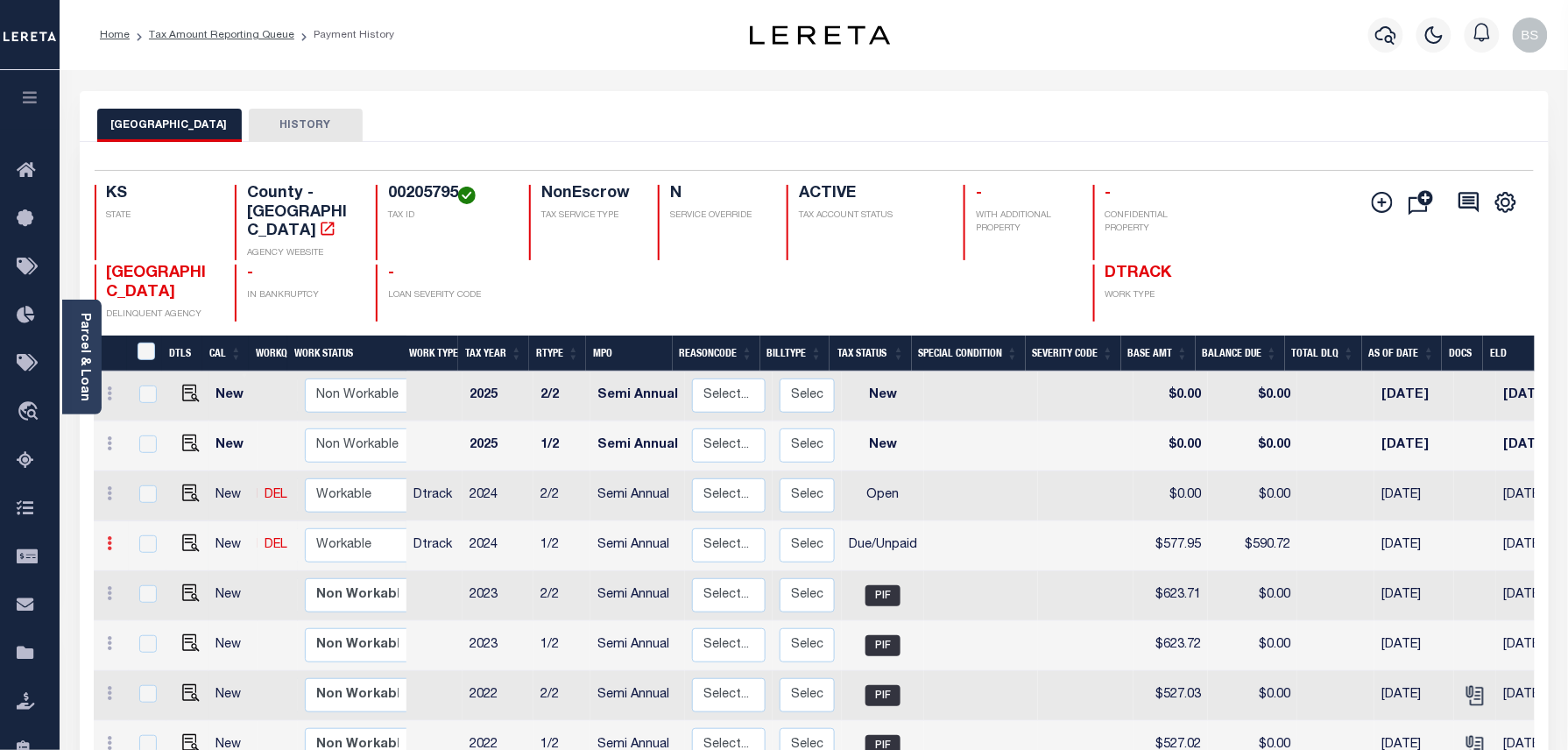
click at [110, 537] on icon at bounding box center [110, 543] width 6 height 14
click at [149, 595] on img at bounding box center [152, 604] width 18 height 19
select select "DUE"
type input "$577.95"
type input "$590.72"
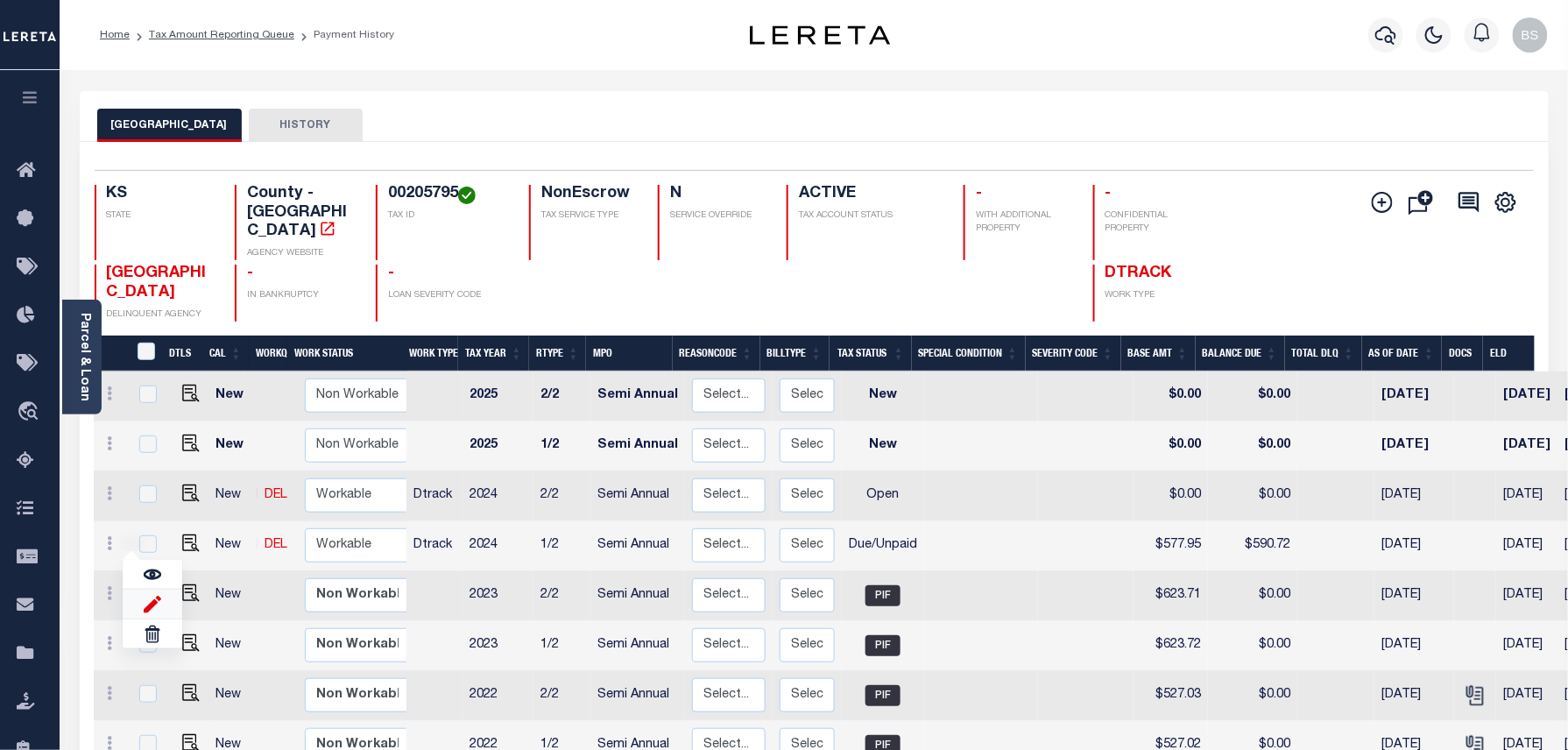
type input "[DATE]"
type input "$12.77"
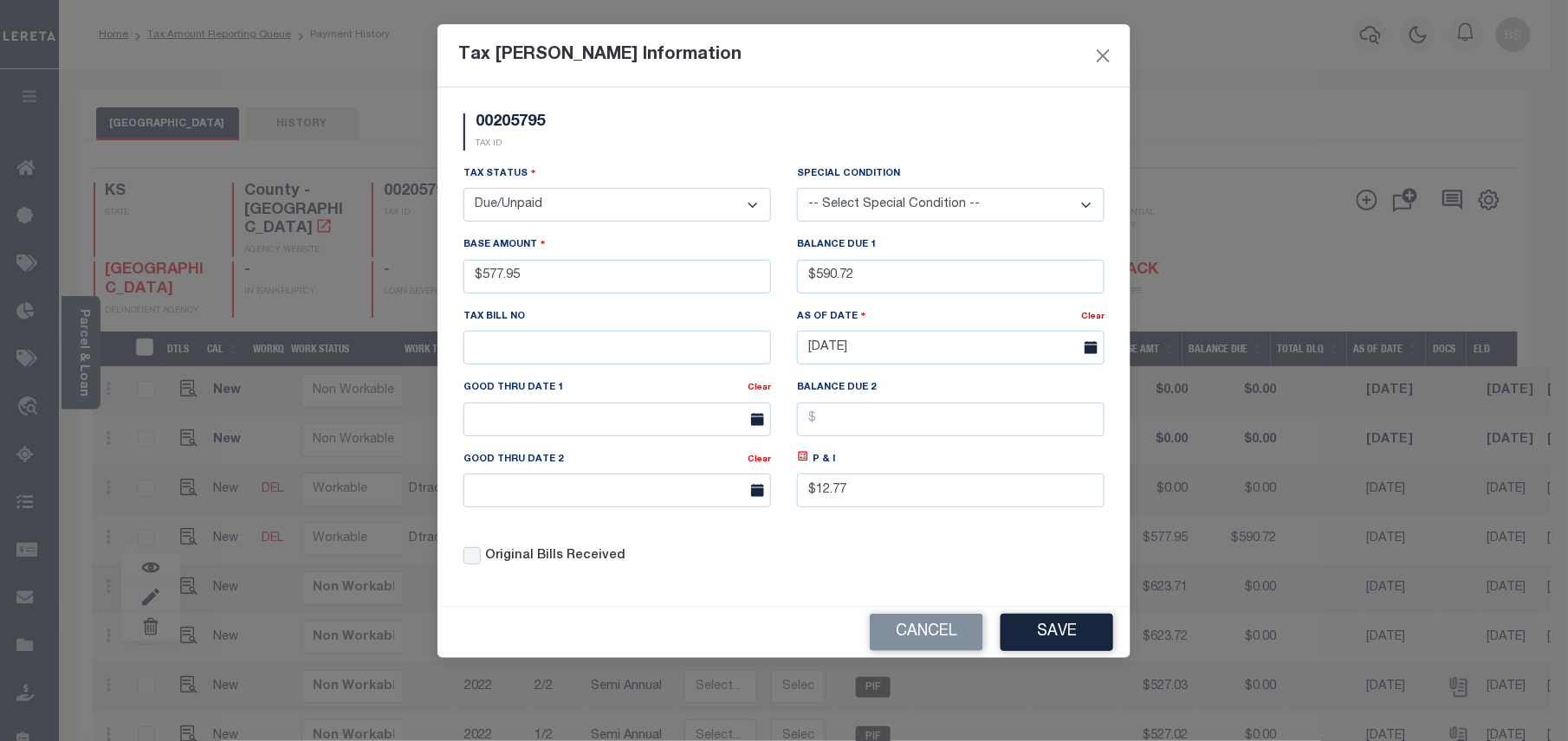
click at [527, 212] on select "- Select Status - Open Due/Unpaid Paid Incomplete No Tax Due Internal Refund Pr…" at bounding box center [617, 204] width 307 height 33
select select "PYD"
click at [464, 191] on select "- Select Status - Open Due/Unpaid Paid Incomplete No Tax Due Internal Refund Pr…" at bounding box center [617, 204] width 307 height 33
drag, startPoint x: 913, startPoint y: 281, endPoint x: 830, endPoint y: 284, distance: 83.1
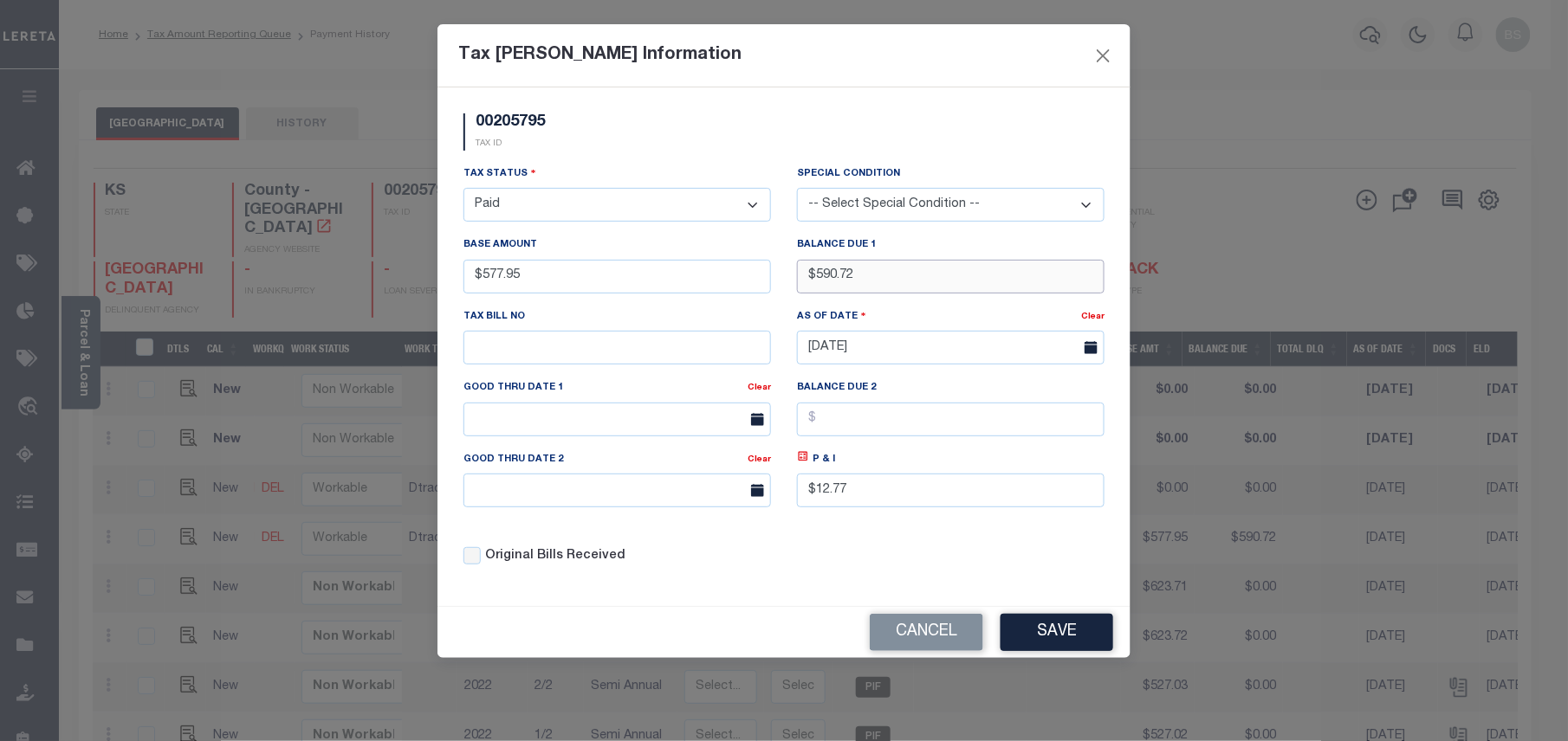
click at [773, 280] on div "Tax Status - Select Status - Open Due/Unpaid Paid Incomplete No Tax Due Interna…" at bounding box center [784, 372] width 667 height 415
type input "$0.00"
drag, startPoint x: 805, startPoint y: 497, endPoint x: 795, endPoint y: 497, distance: 10.0
click at [795, 497] on div "P & I $12.77" at bounding box center [951, 486] width 333 height 71
click at [1062, 648] on button "Save" at bounding box center [1057, 633] width 113 height 37
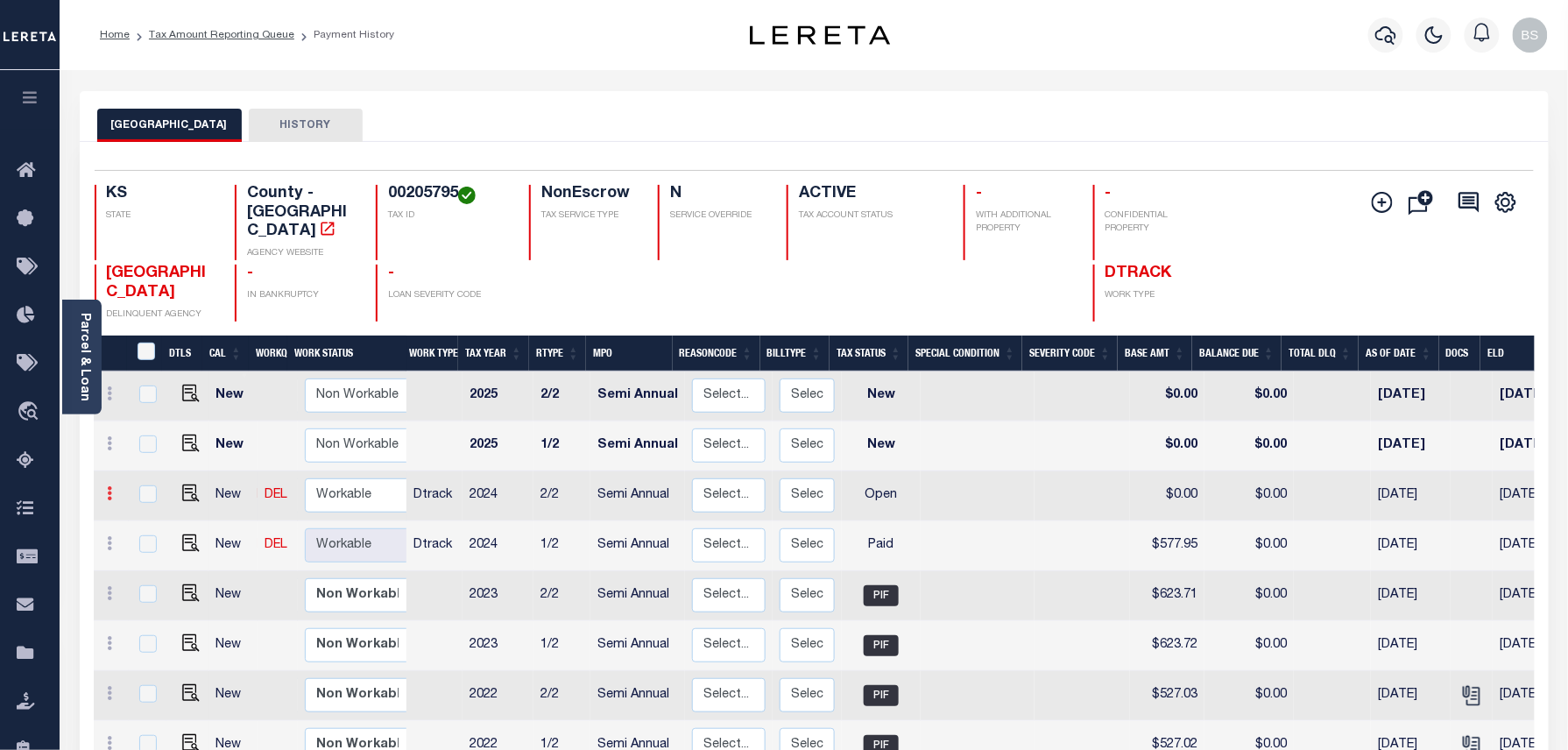
click at [110, 486] on icon at bounding box center [110, 493] width 6 height 14
click at [152, 545] on img at bounding box center [152, 554] width 18 height 19
select select "OP2"
type input "$0.00"
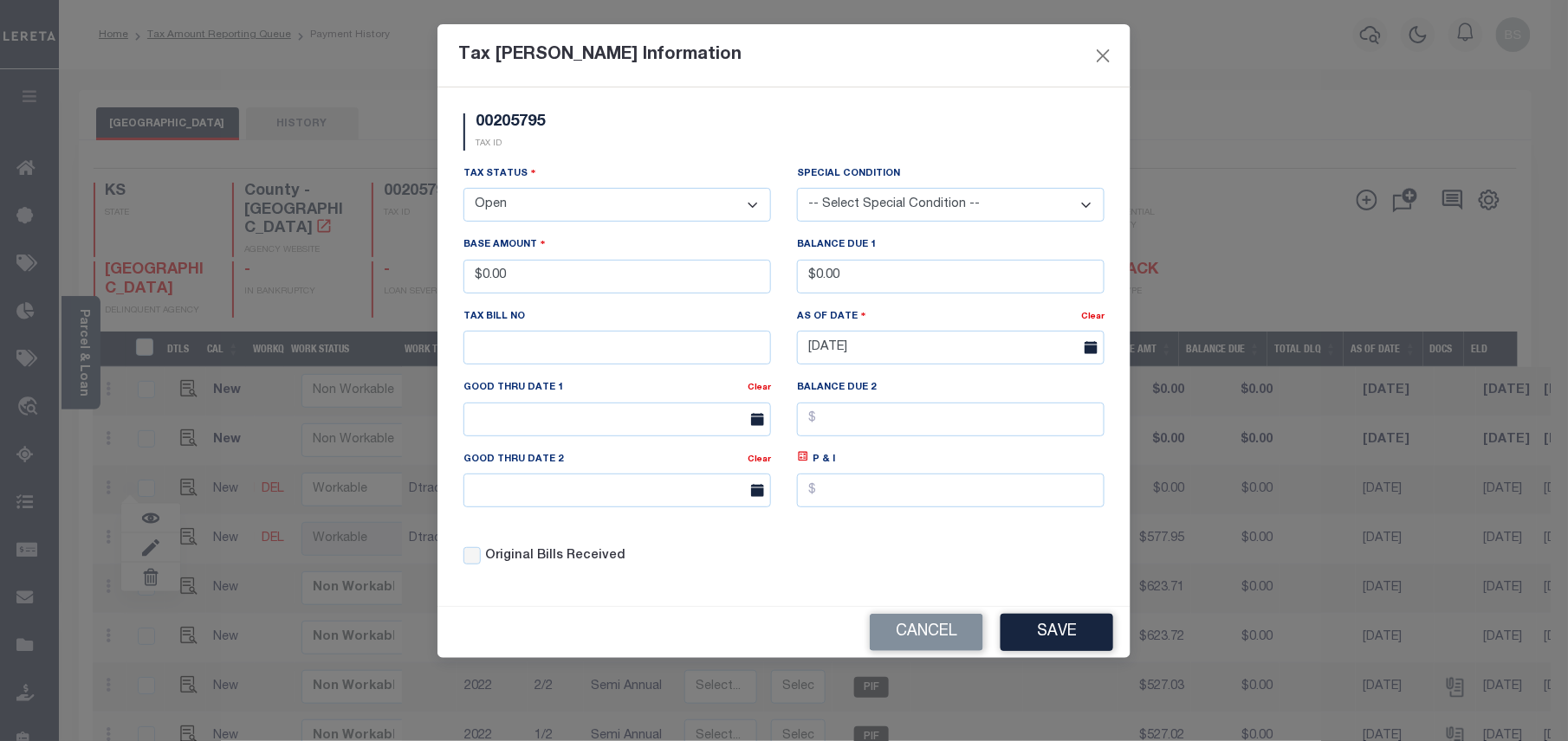
click at [555, 209] on select "- Select Status - Open Due/Unpaid Paid Incomplete No Tax Due Internal Refund Pr…" at bounding box center [617, 204] width 307 height 33
select select "PYD"
click at [464, 191] on select "- Select Status - Open Due/Unpaid Paid Incomplete No Tax Due Internal Refund Pr…" at bounding box center [617, 204] width 307 height 33
drag, startPoint x: 554, startPoint y: 288, endPoint x: 479, endPoint y: 278, distance: 75.7
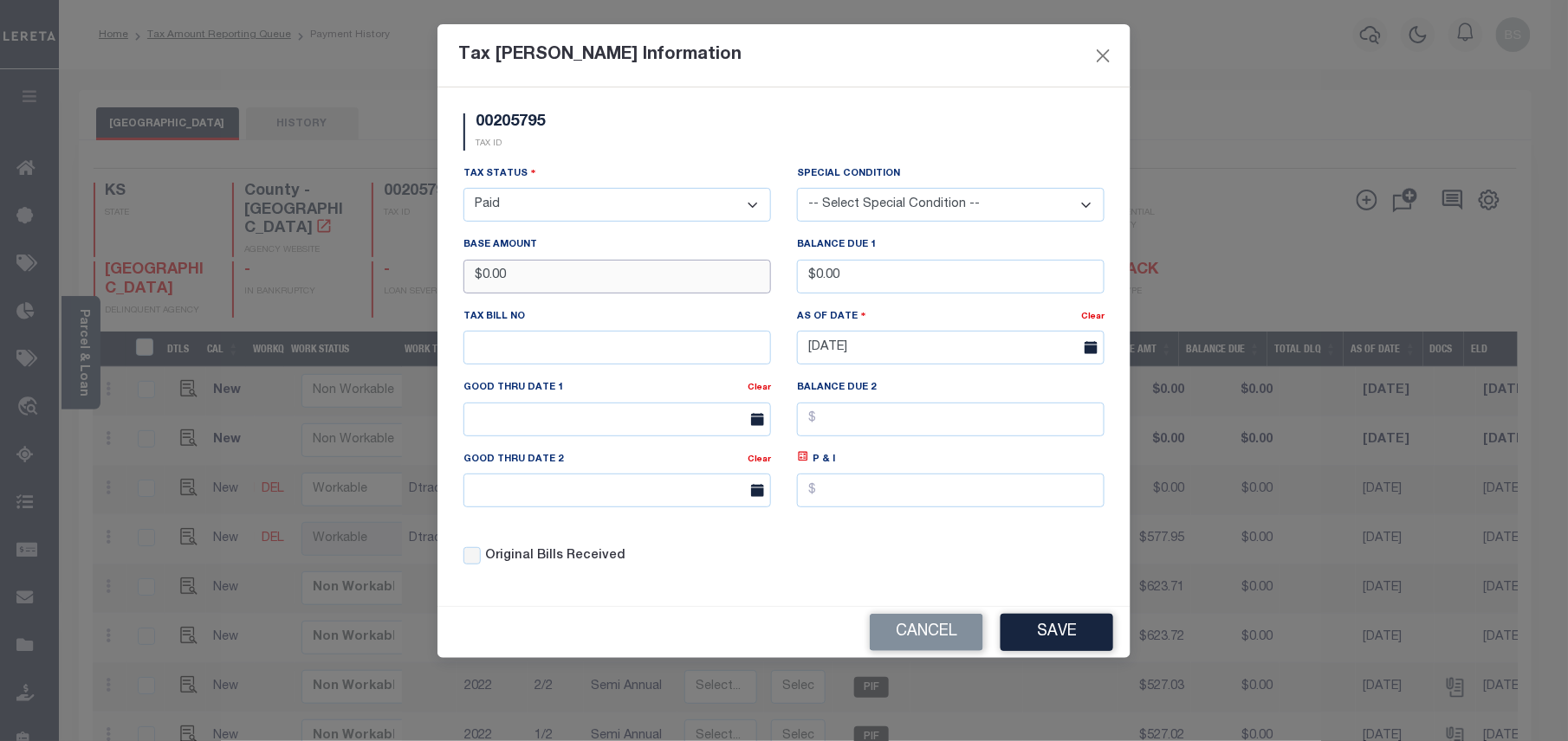
click at [479, 278] on input "$0.00" at bounding box center [617, 277] width 307 height 33
type input "$577.94"
click at [1075, 644] on button "Save" at bounding box center [1057, 633] width 113 height 37
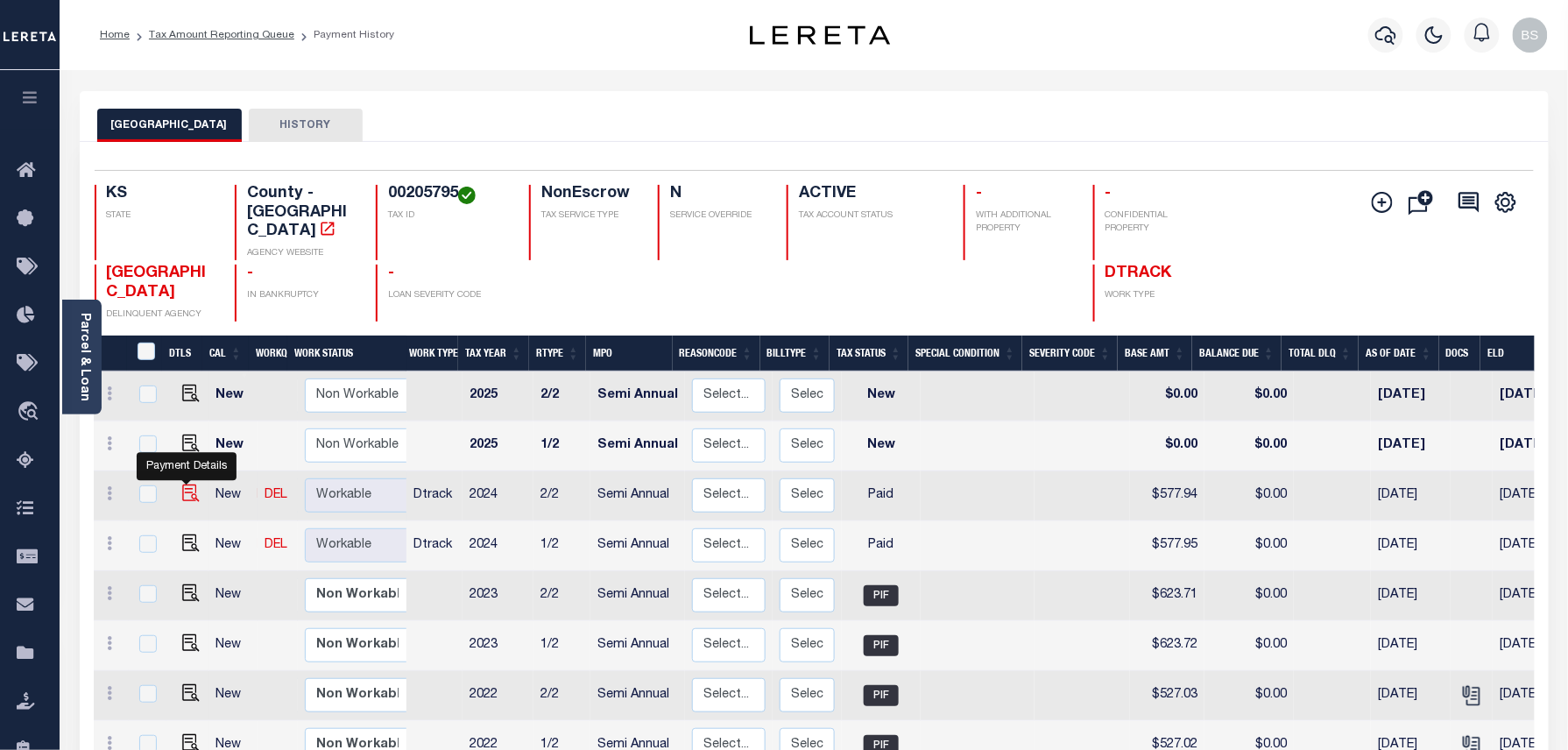
click at [183, 485] on img at bounding box center [191, 493] width 18 height 18
checkbox input "true"
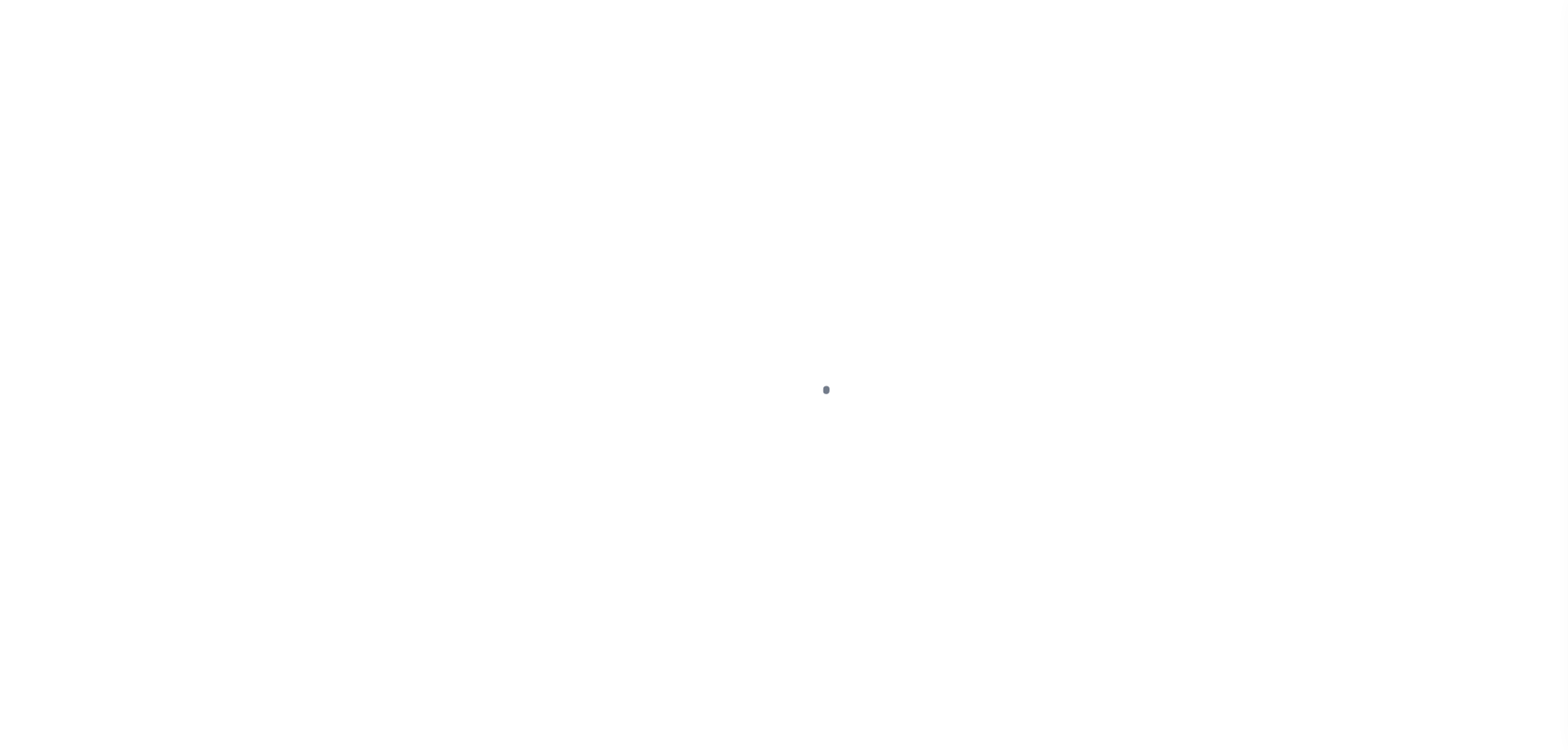
select select "PYD"
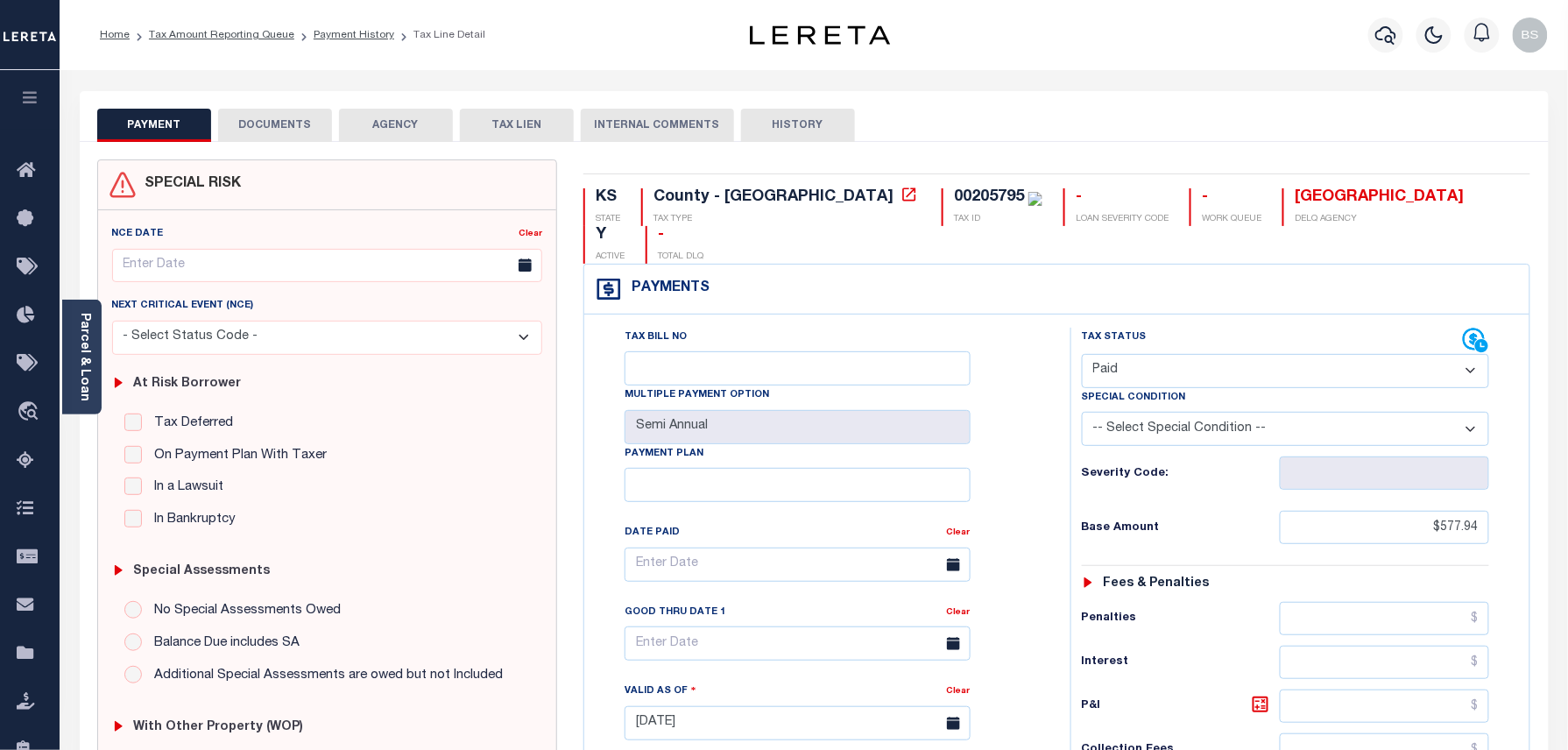
click at [278, 134] on button "DOCUMENTS" at bounding box center [275, 125] width 114 height 34
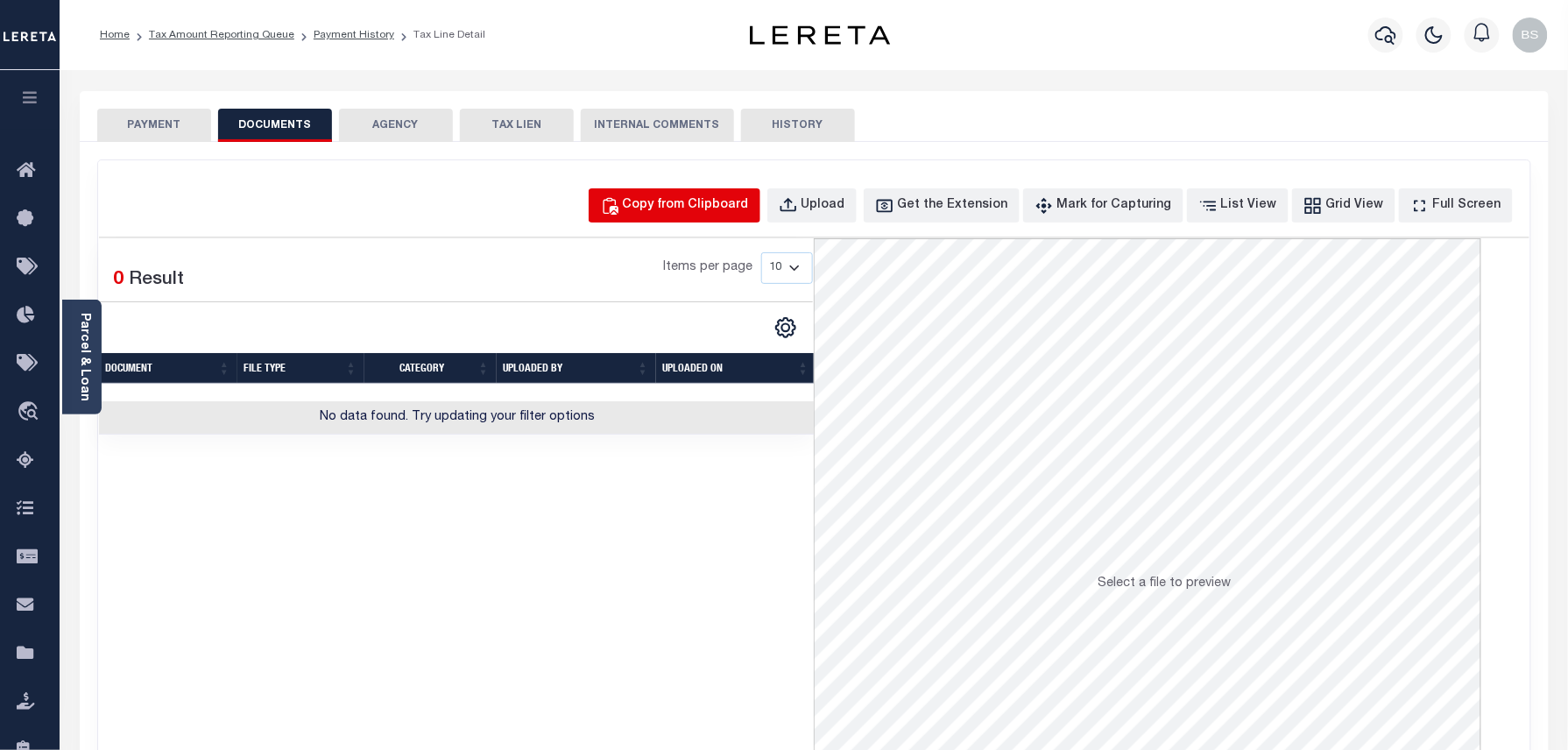
click at [690, 204] on div "Copy from Clipboard" at bounding box center [685, 206] width 126 height 20
select select "POP"
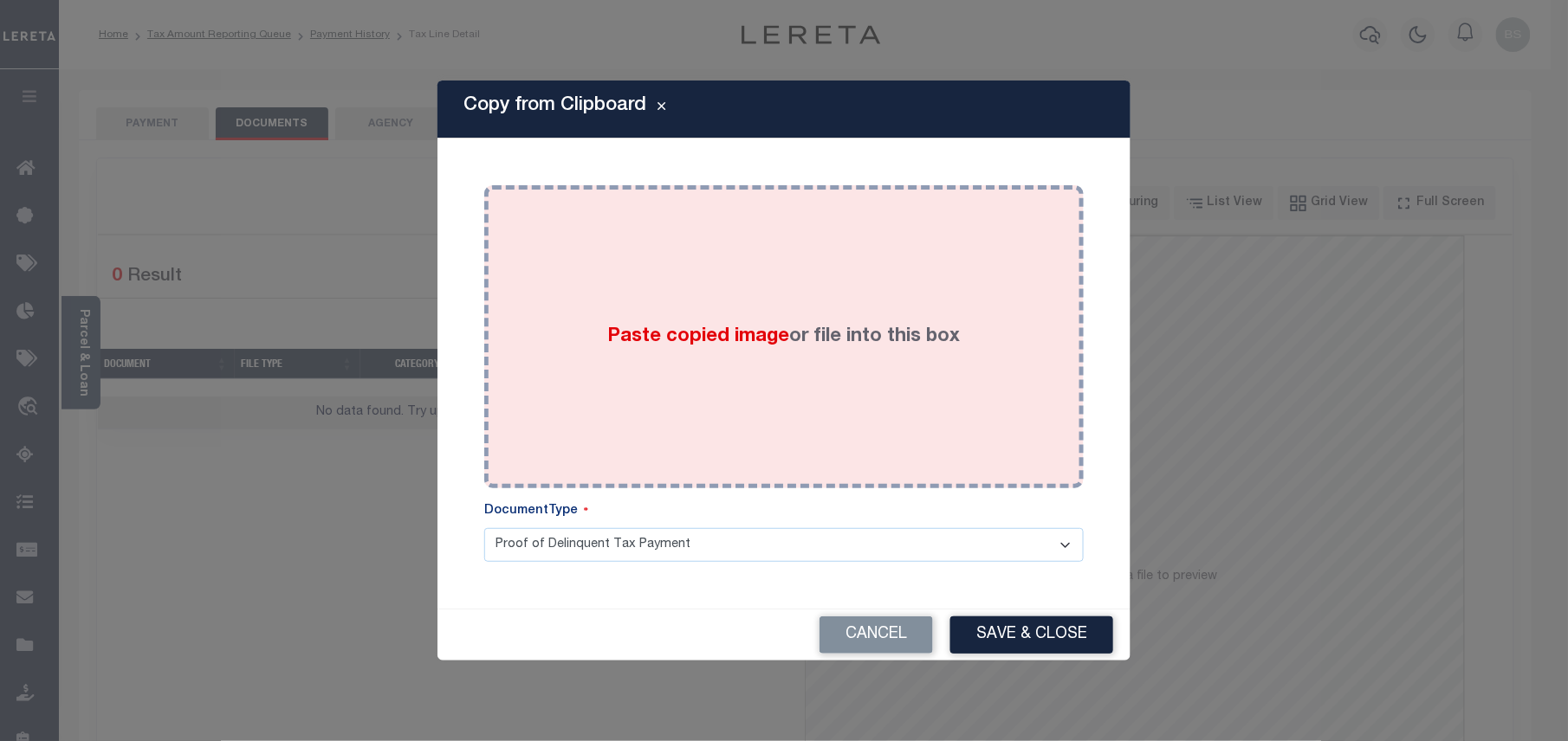
click at [773, 329] on span "Paste copied image" at bounding box center [699, 337] width 182 height 19
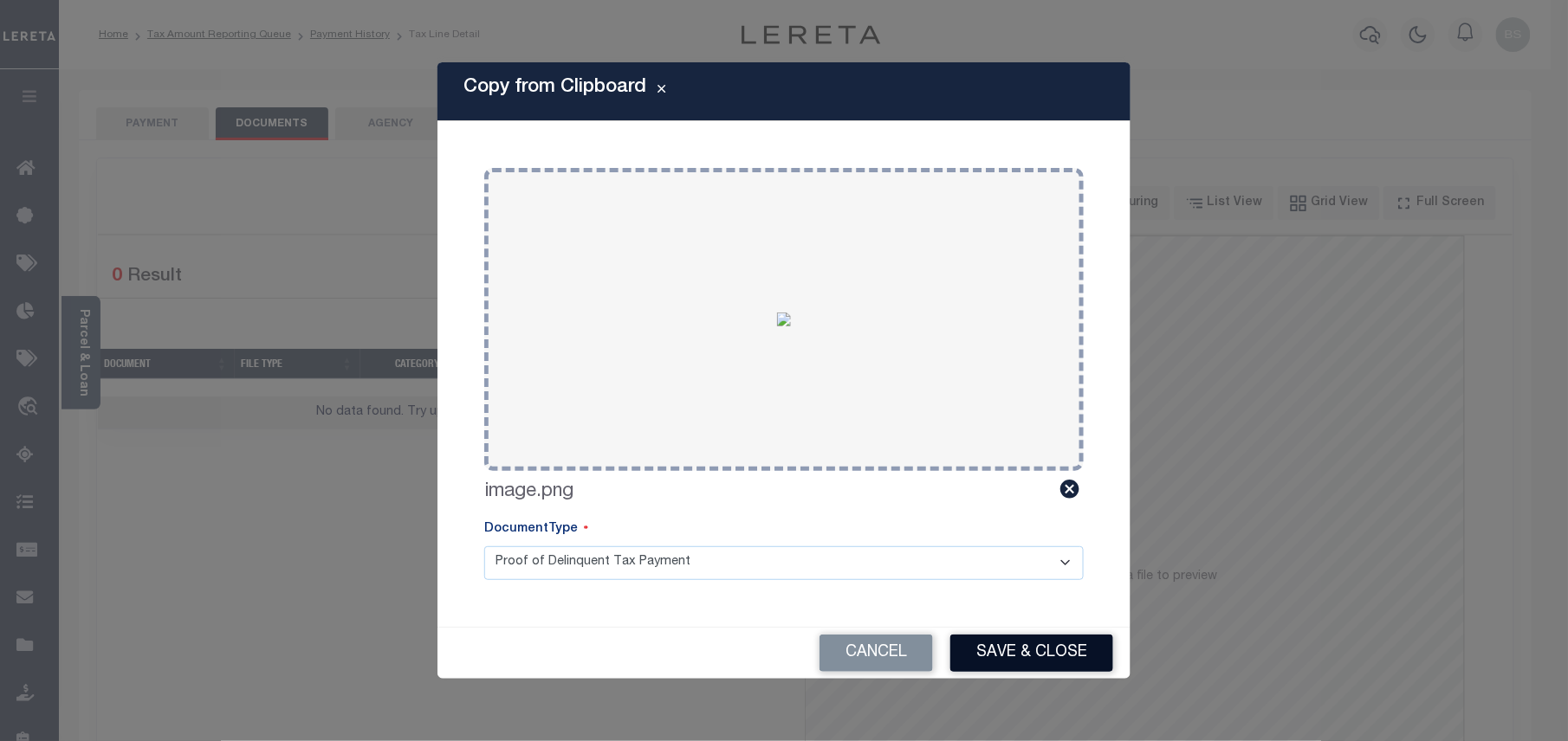
click at [1026, 641] on button "Save & Close" at bounding box center [1032, 653] width 163 height 37
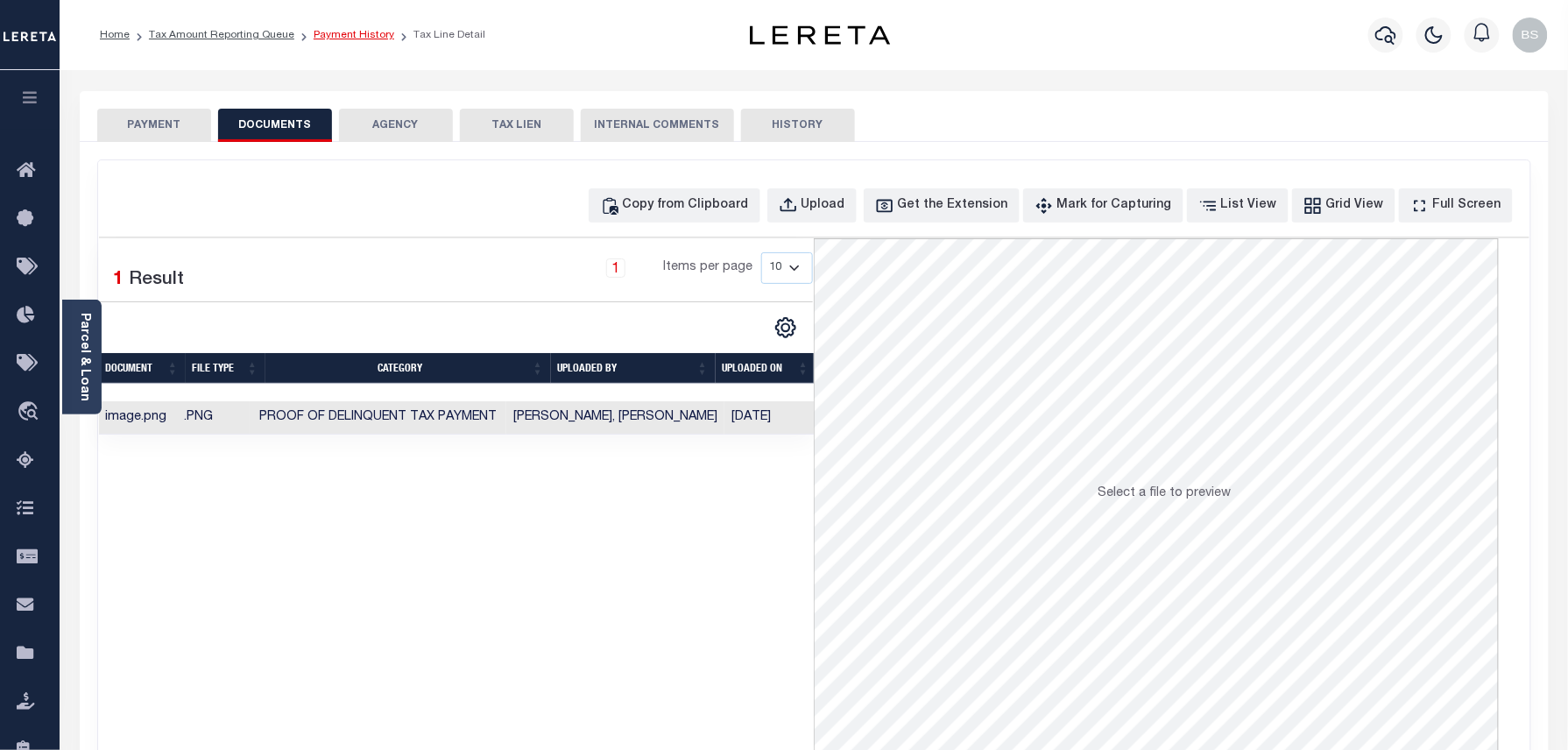
click at [365, 39] on link "Payment History" at bounding box center [354, 35] width 81 height 10
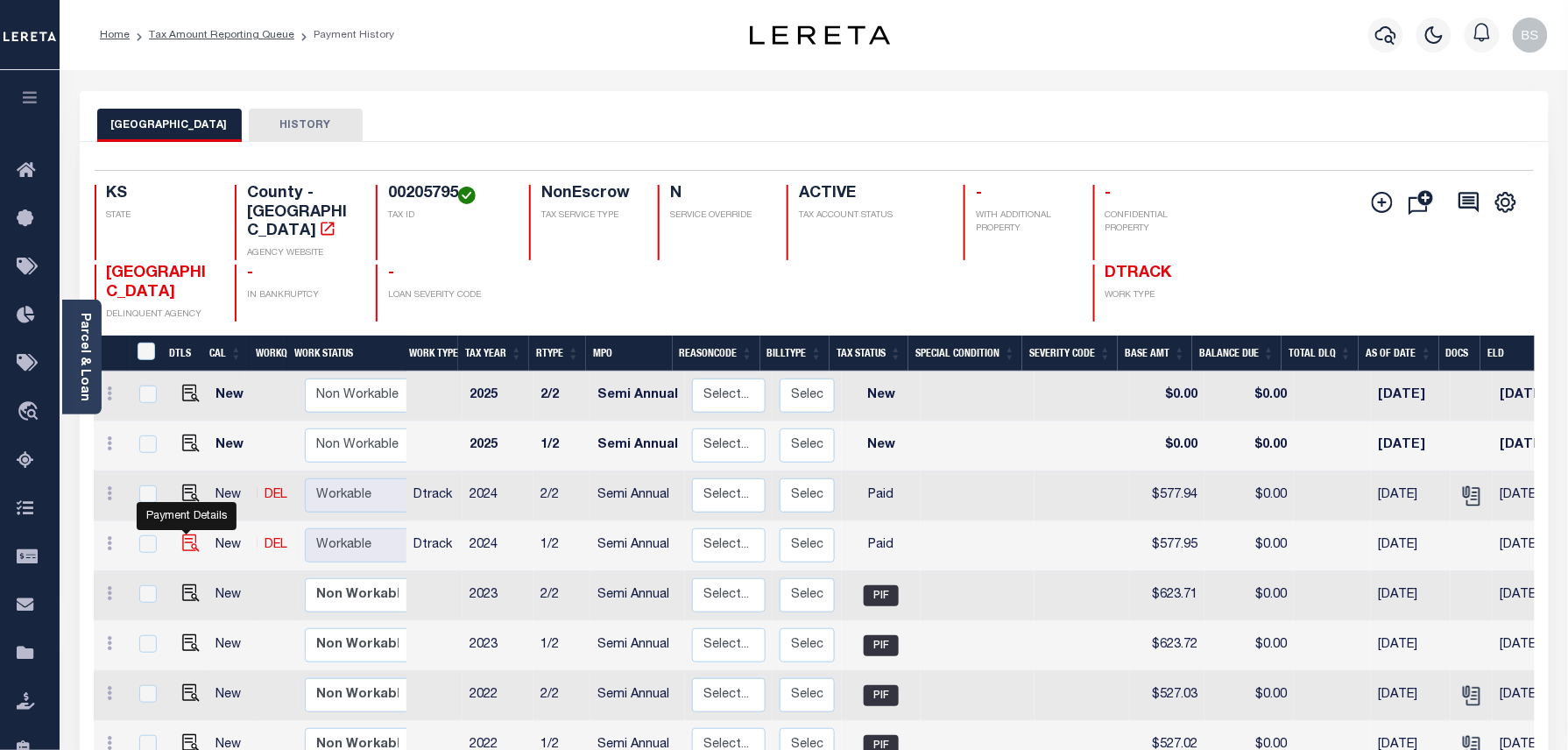
click at [184, 535] on img "" at bounding box center [191, 543] width 18 height 18
checkbox input "true"
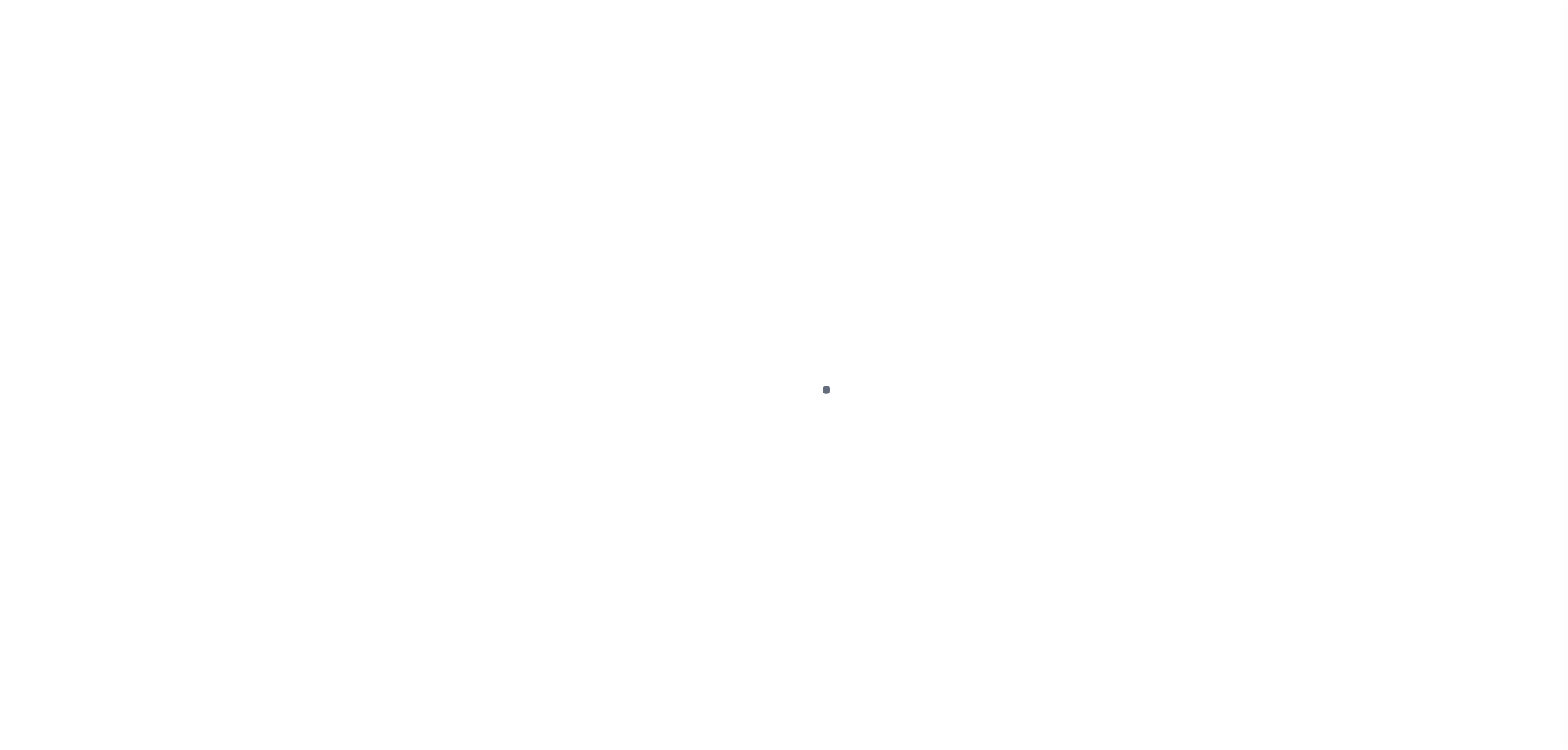
select select "PYD"
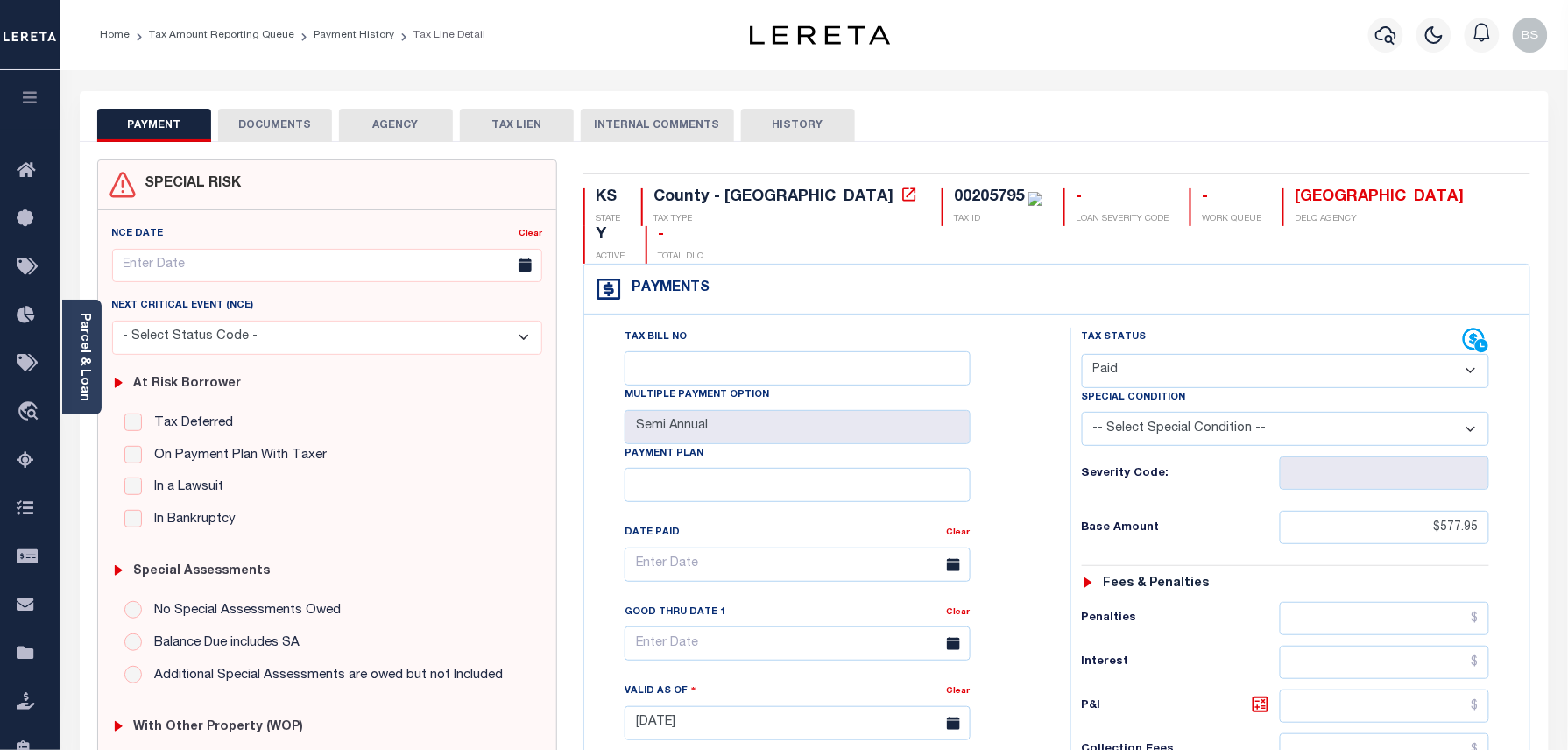
click at [247, 134] on button "DOCUMENTS" at bounding box center [275, 125] width 114 height 34
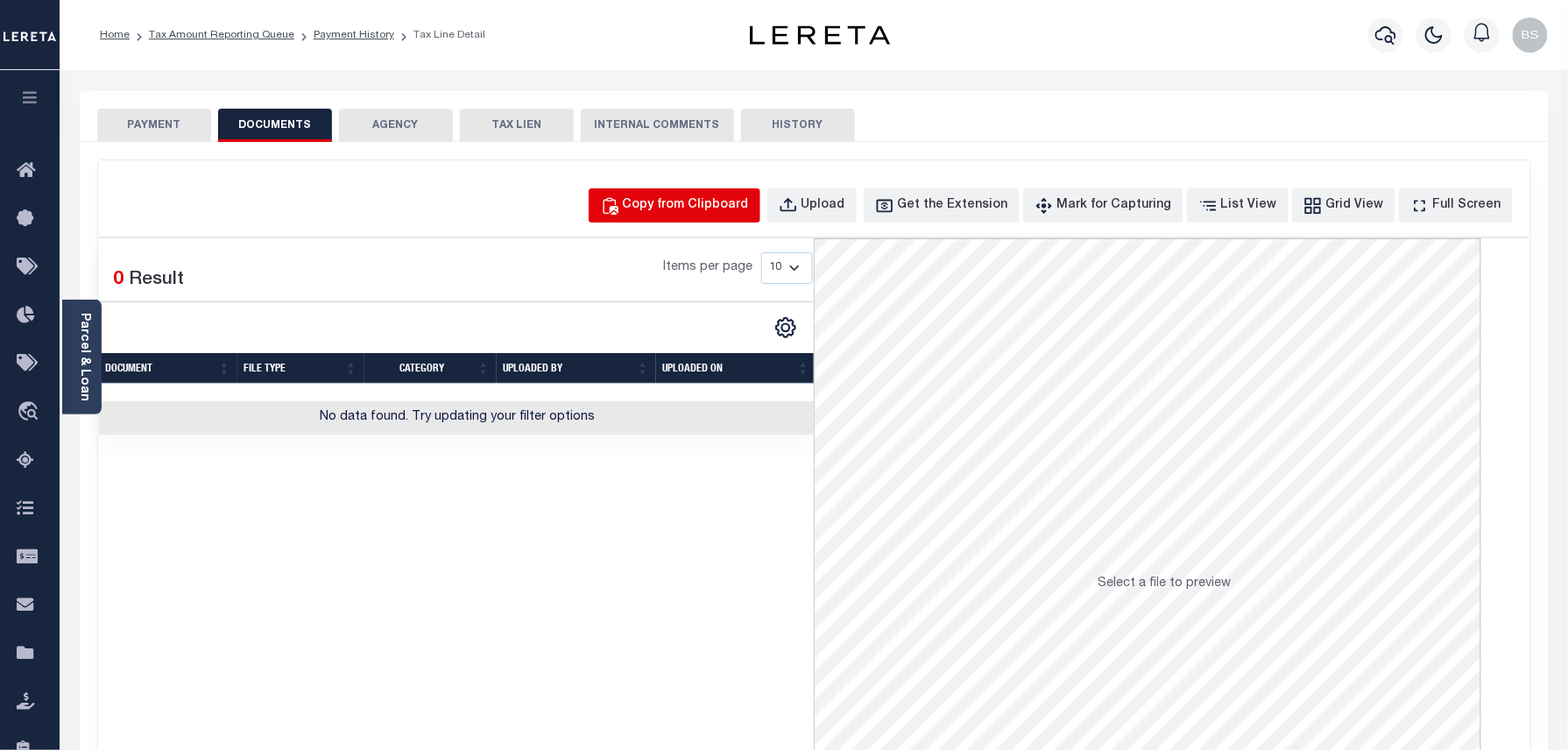
click at [702, 218] on button "Copy from Clipboard" at bounding box center [674, 205] width 171 height 34
select select "POP"
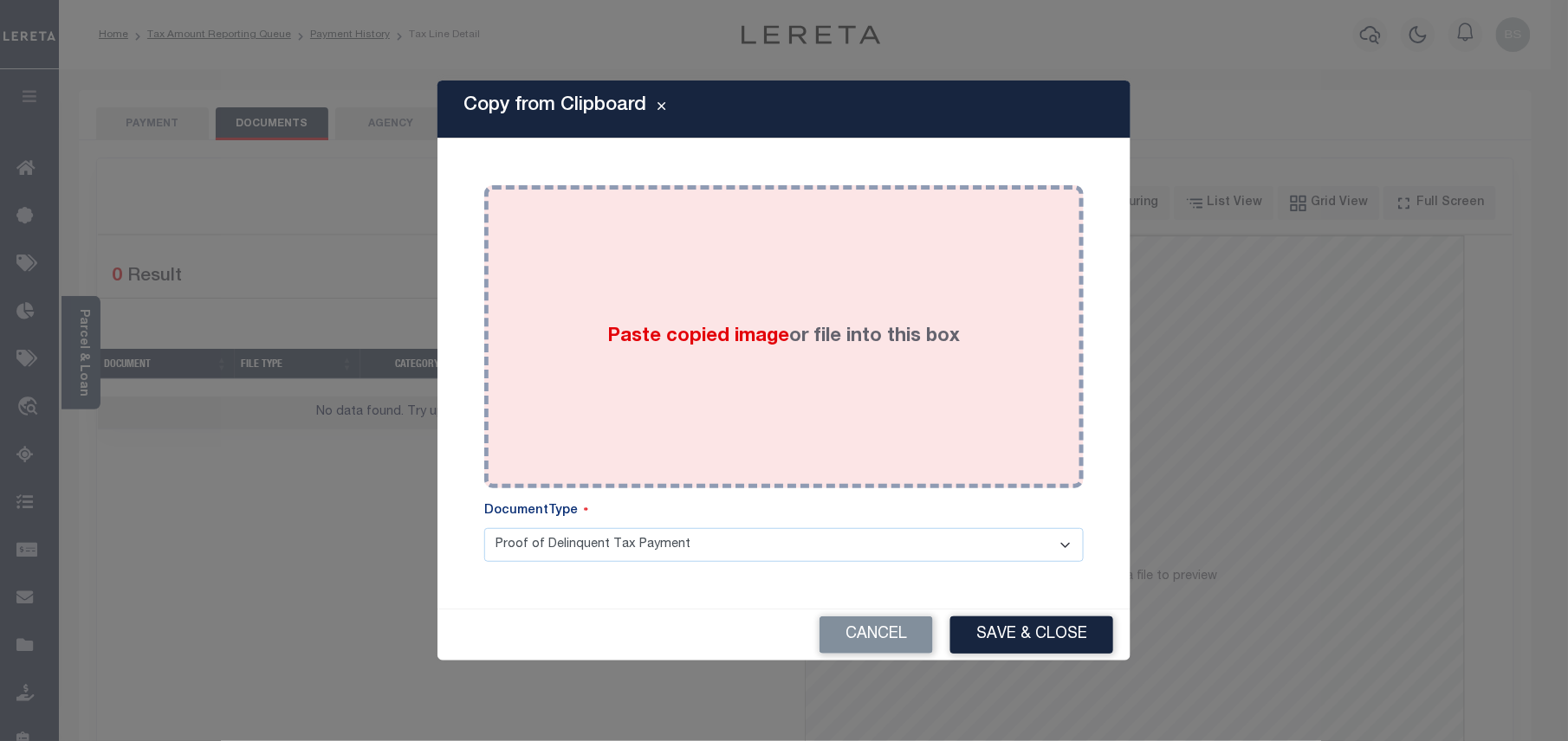
click at [765, 355] on div "Paste copied image or file into this box" at bounding box center [784, 336] width 574 height 277
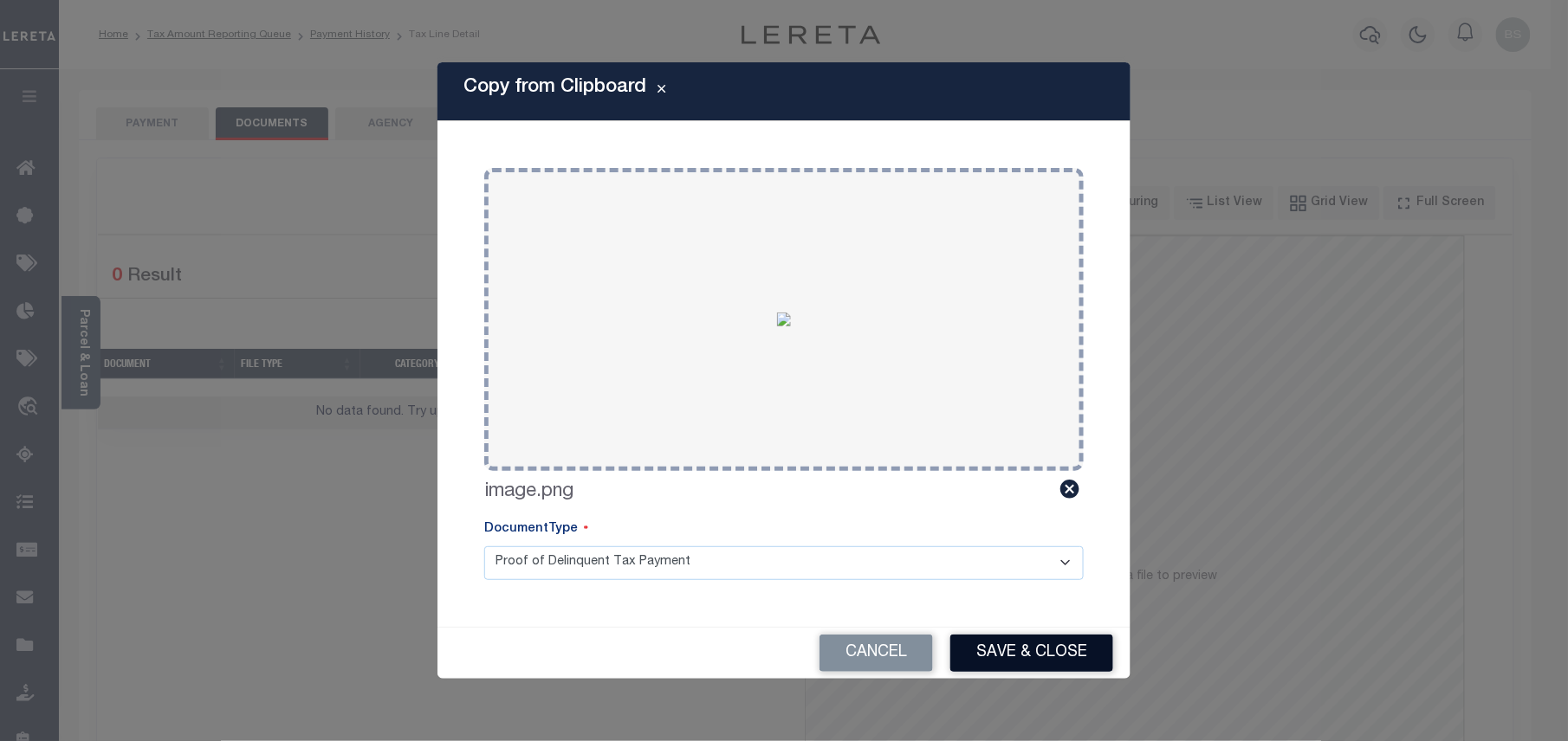
click at [1034, 655] on button "Save & Close" at bounding box center [1032, 653] width 163 height 37
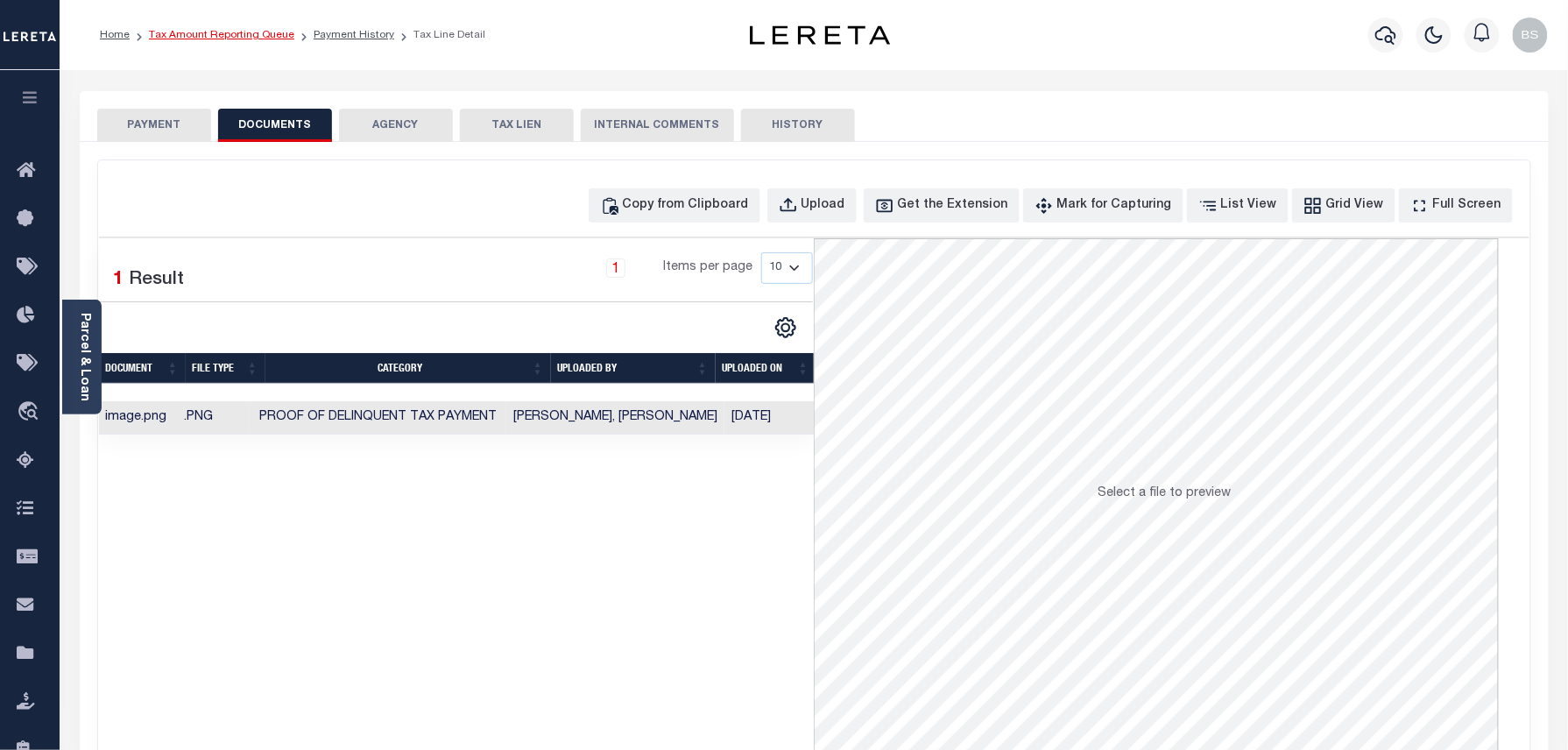
click at [256, 40] on link "Tax Amount Reporting Queue" at bounding box center [221, 35] width 145 height 10
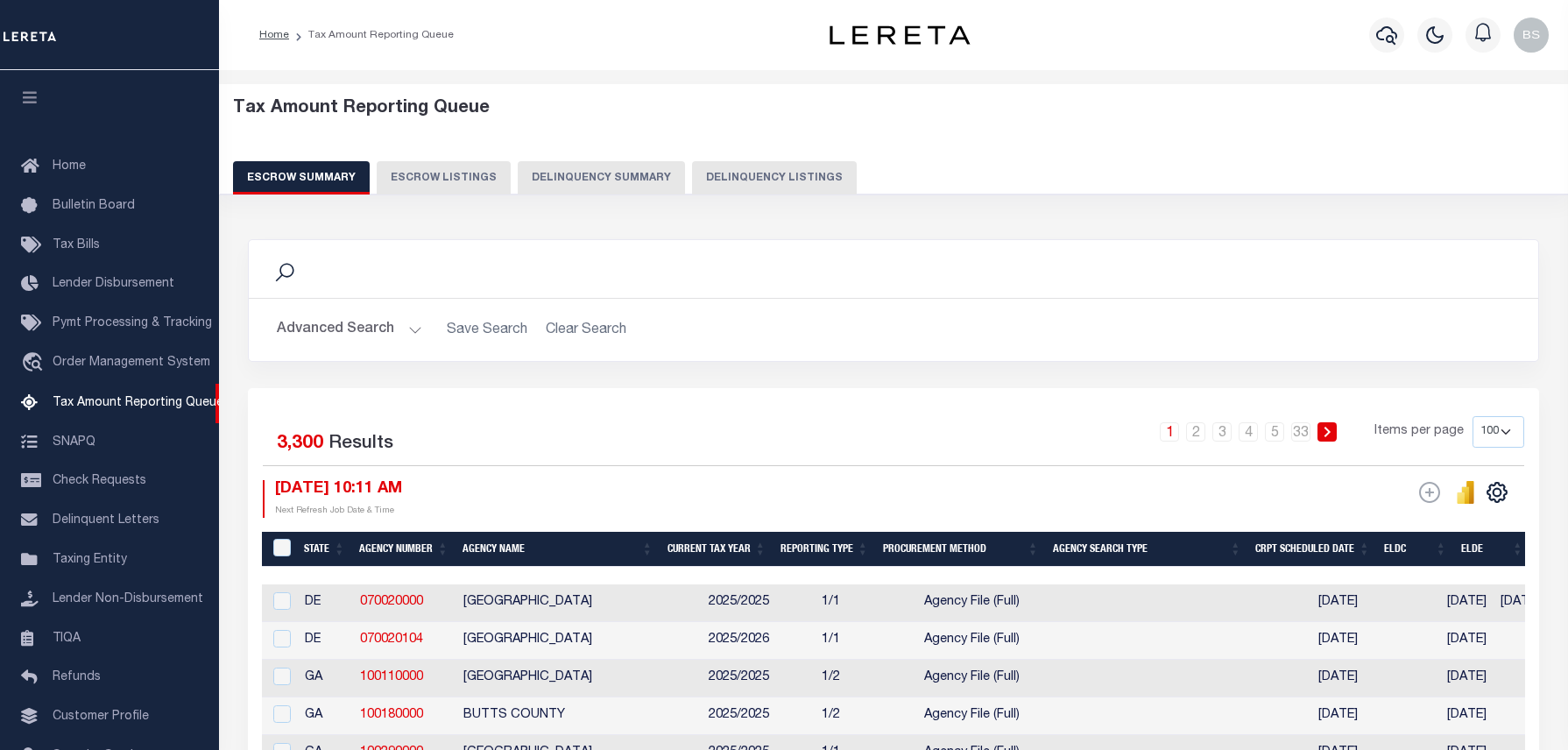
select select "100"
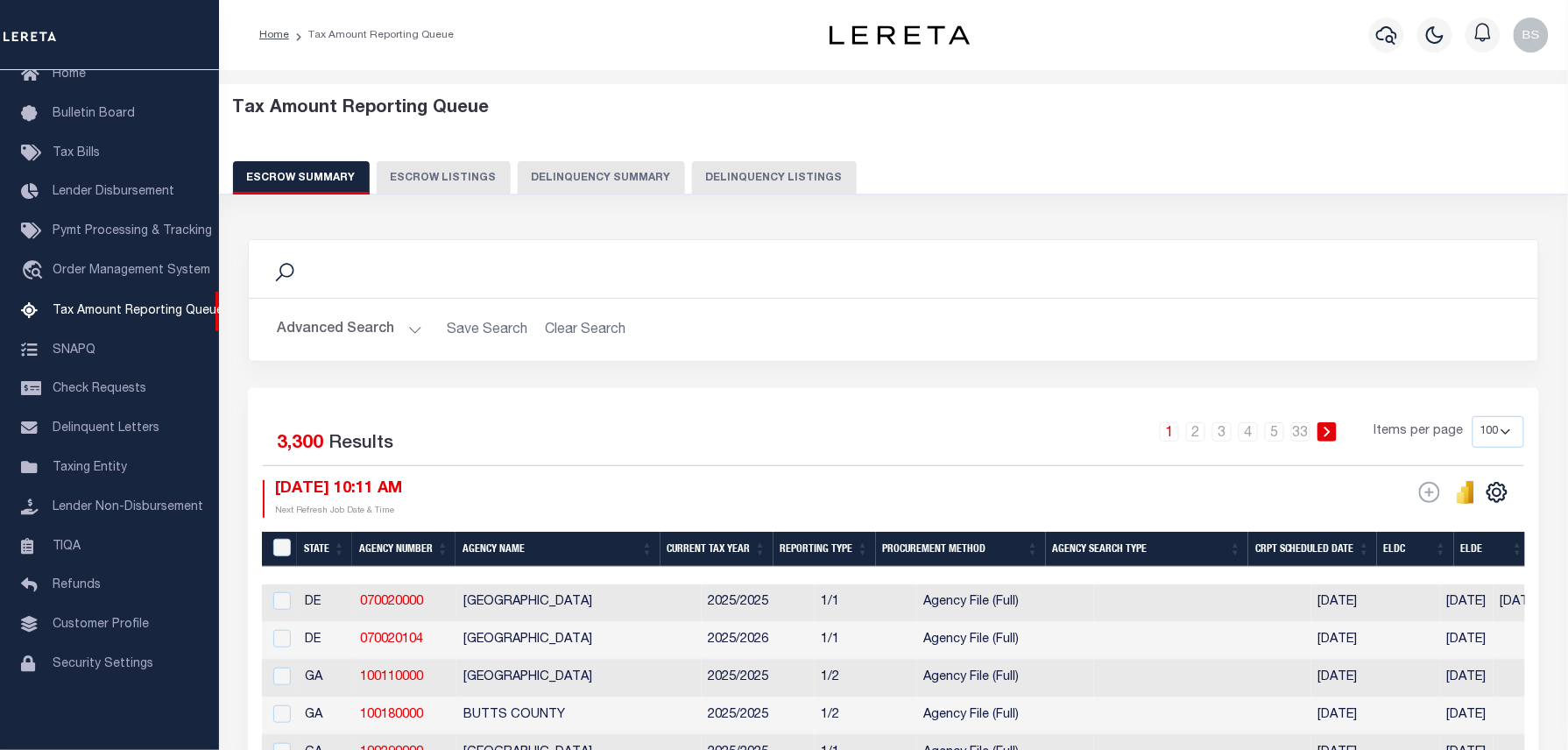
click at [769, 187] on button "Delinquency Listings" at bounding box center [774, 178] width 165 height 34
select select "100"
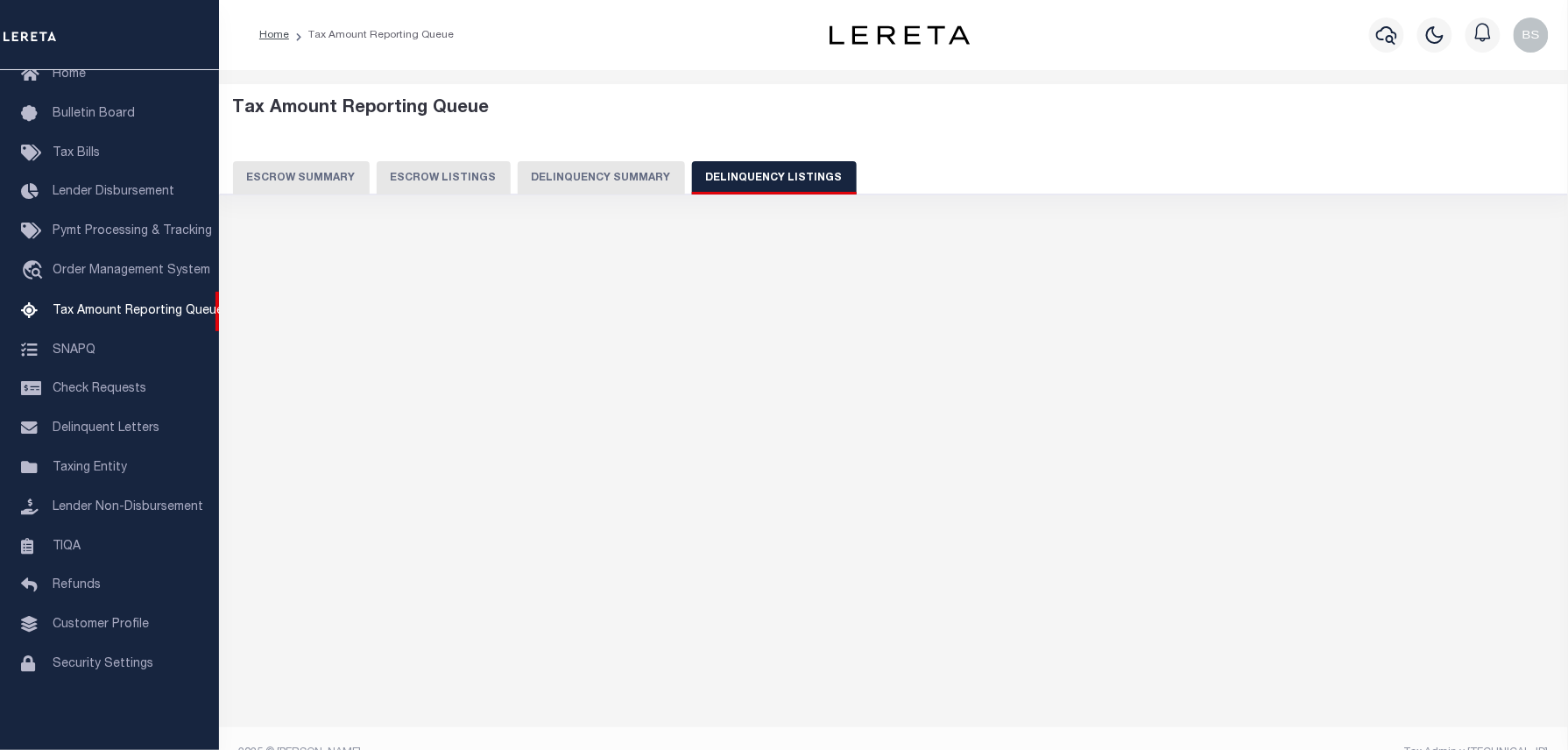
select select "100"
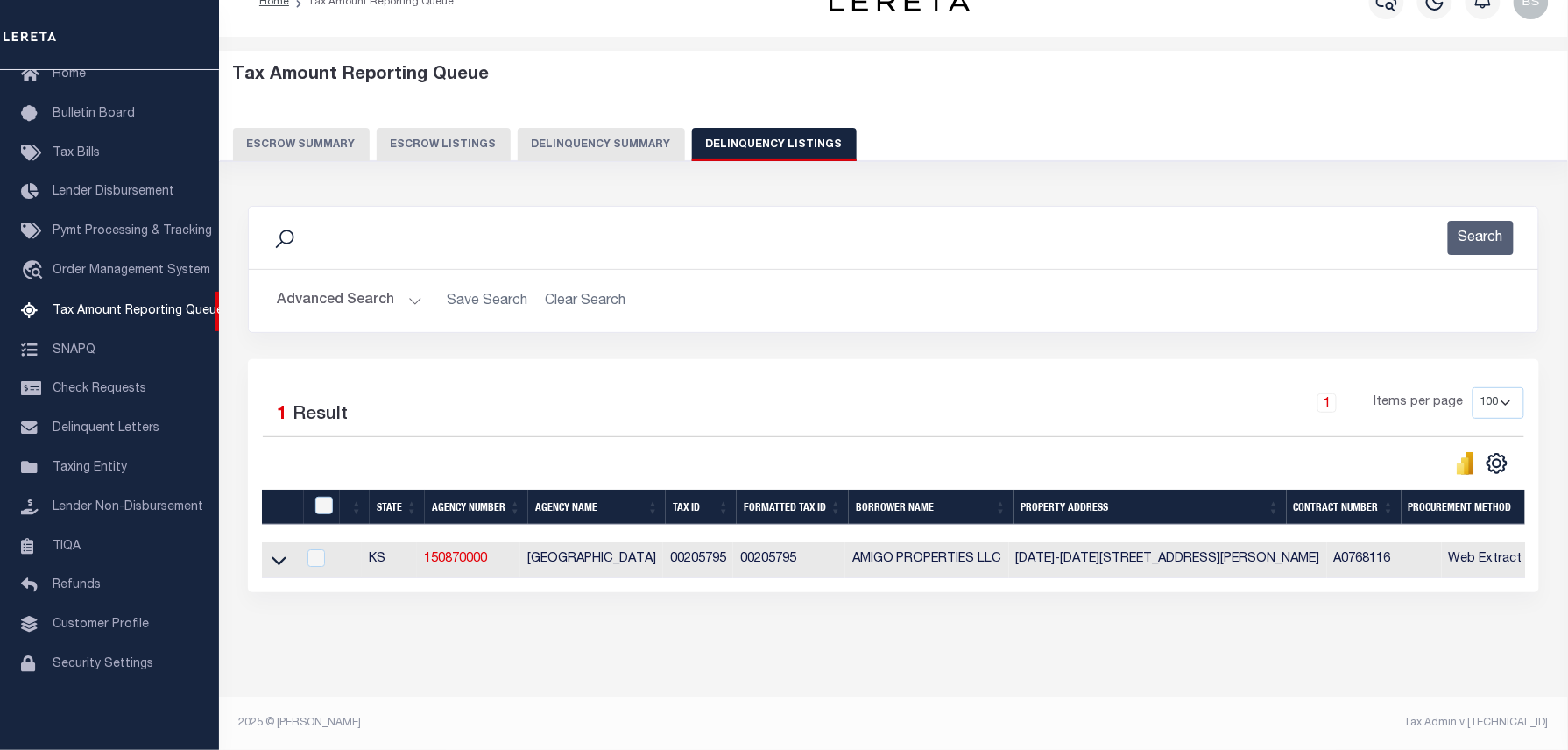
scroll to position [50, 0]
click at [277, 557] on icon at bounding box center [279, 561] width 15 height 8
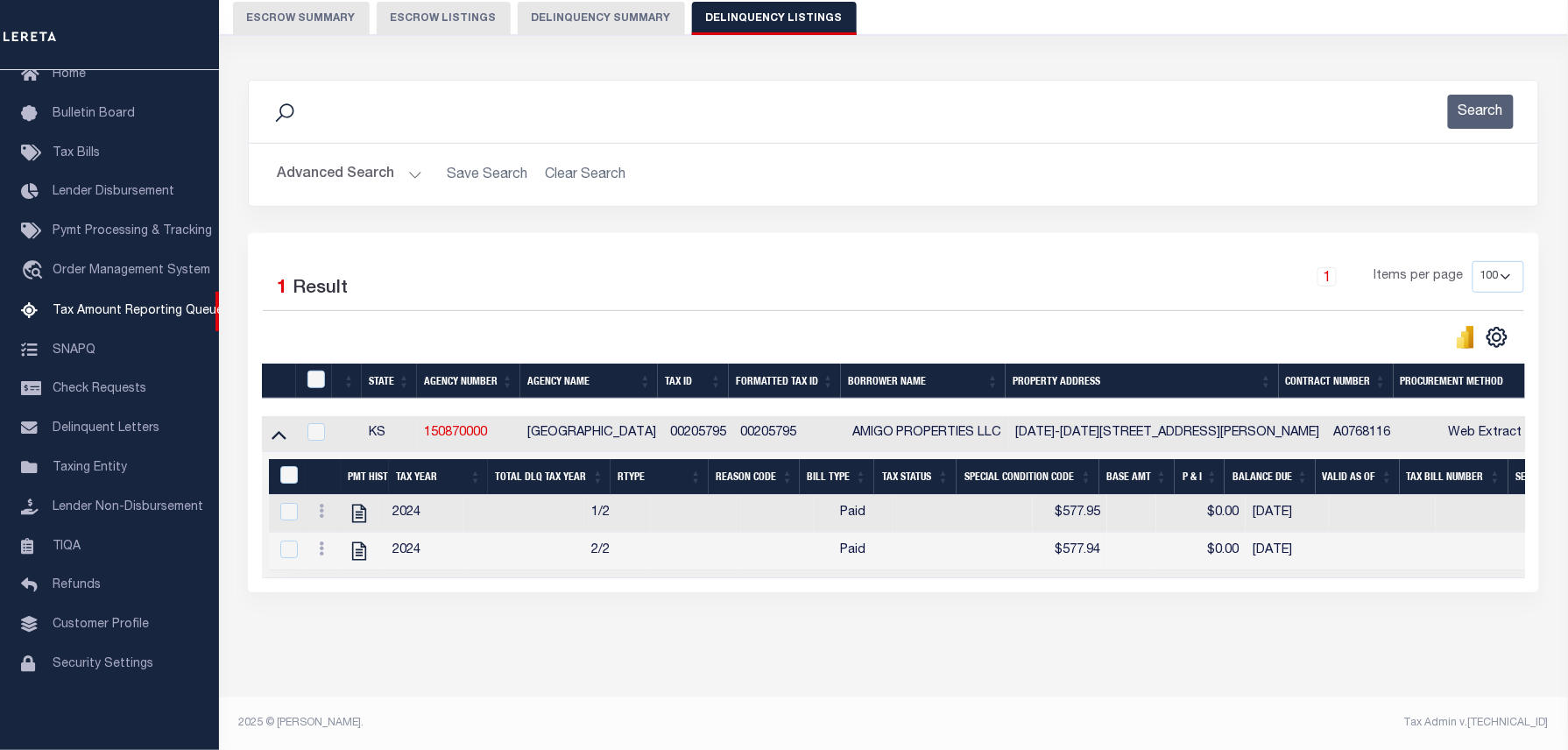
scroll to position [167, 0]
click at [316, 374] on input "checkbox" at bounding box center [315, 379] width 18 height 18
checkbox input "true"
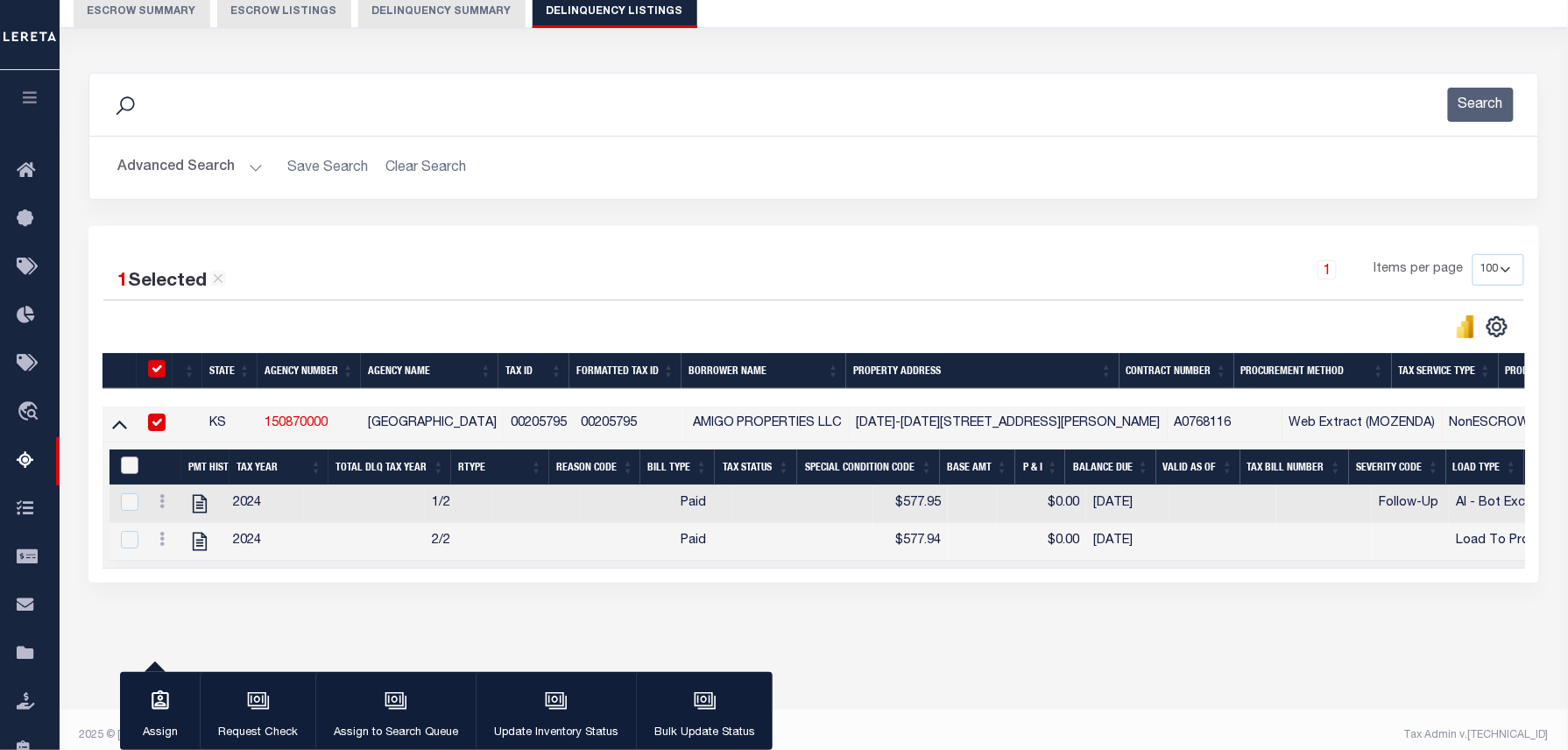
click at [128, 473] on input "&nbsp;" at bounding box center [129, 465] width 18 height 18
checkbox input "true"
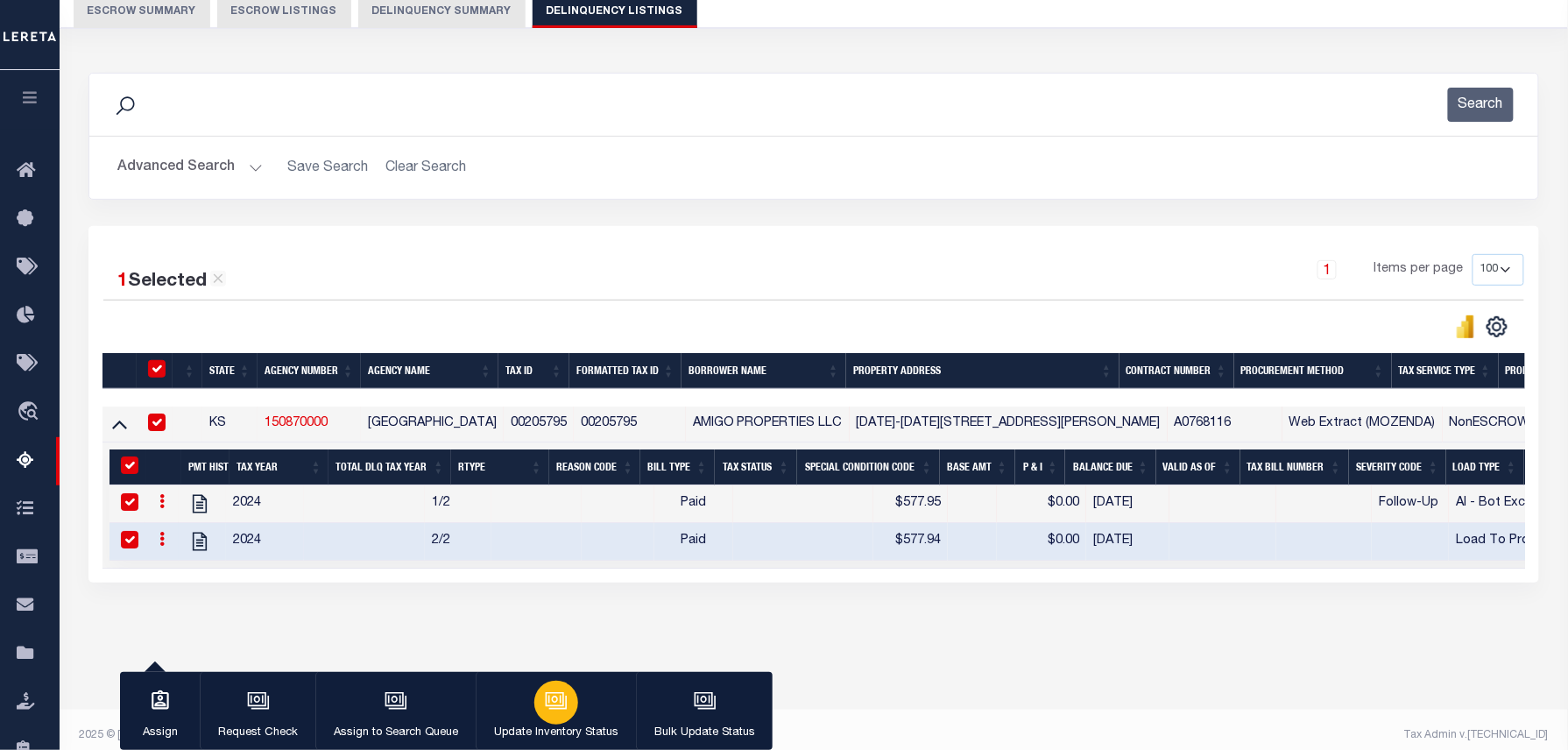
click at [535, 713] on div "button" at bounding box center [556, 702] width 44 height 44
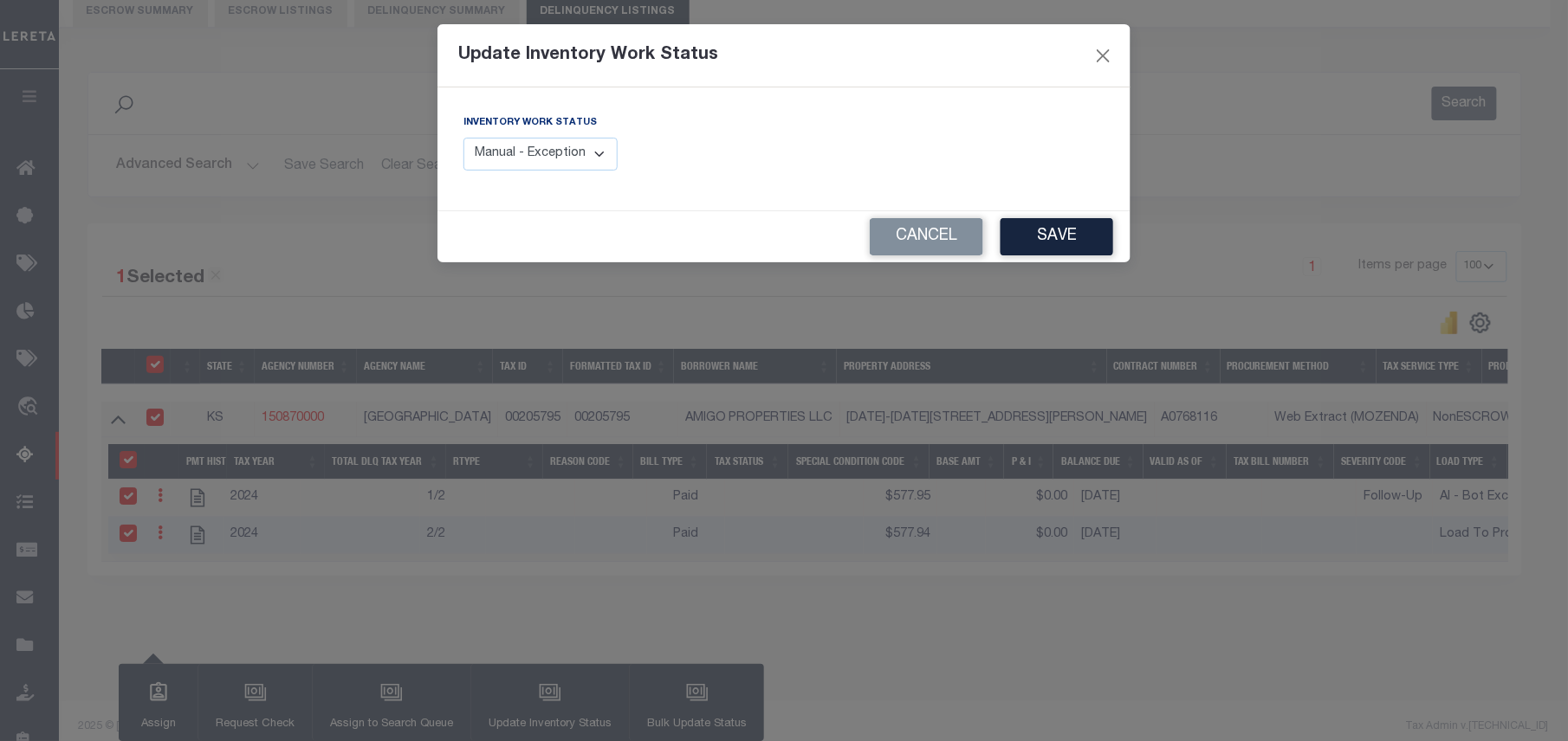
click at [596, 153] on select "Manual - Exception Pended - Awaiting Search Late Add Exception Completed" at bounding box center [541, 154] width 155 height 33
select select "4"
click at [464, 138] on select "Manual - Exception Pended - Awaiting Search Late Add Exception Completed" at bounding box center [541, 154] width 155 height 33
click at [1100, 250] on button "Save" at bounding box center [1057, 237] width 113 height 37
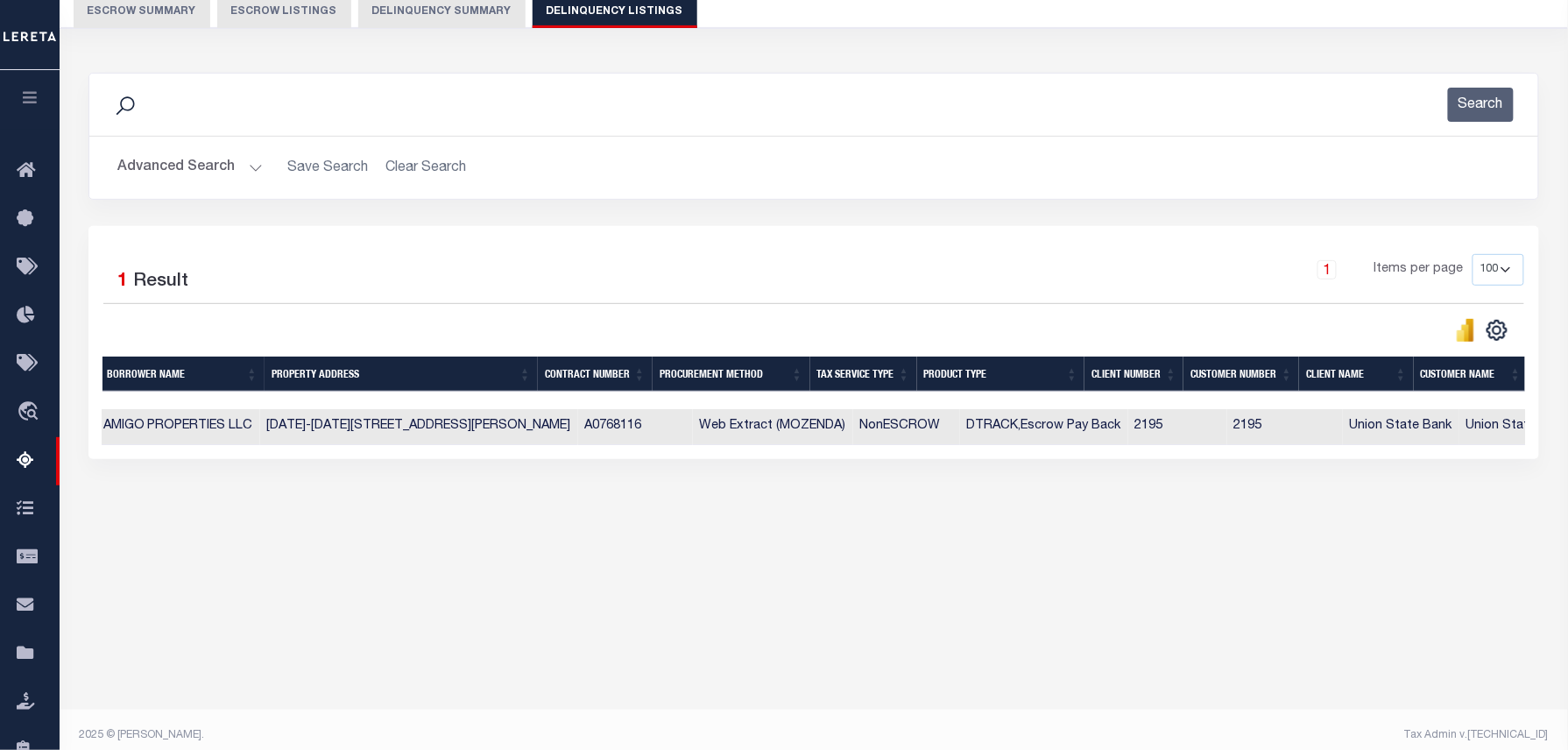
scroll to position [0, 0]
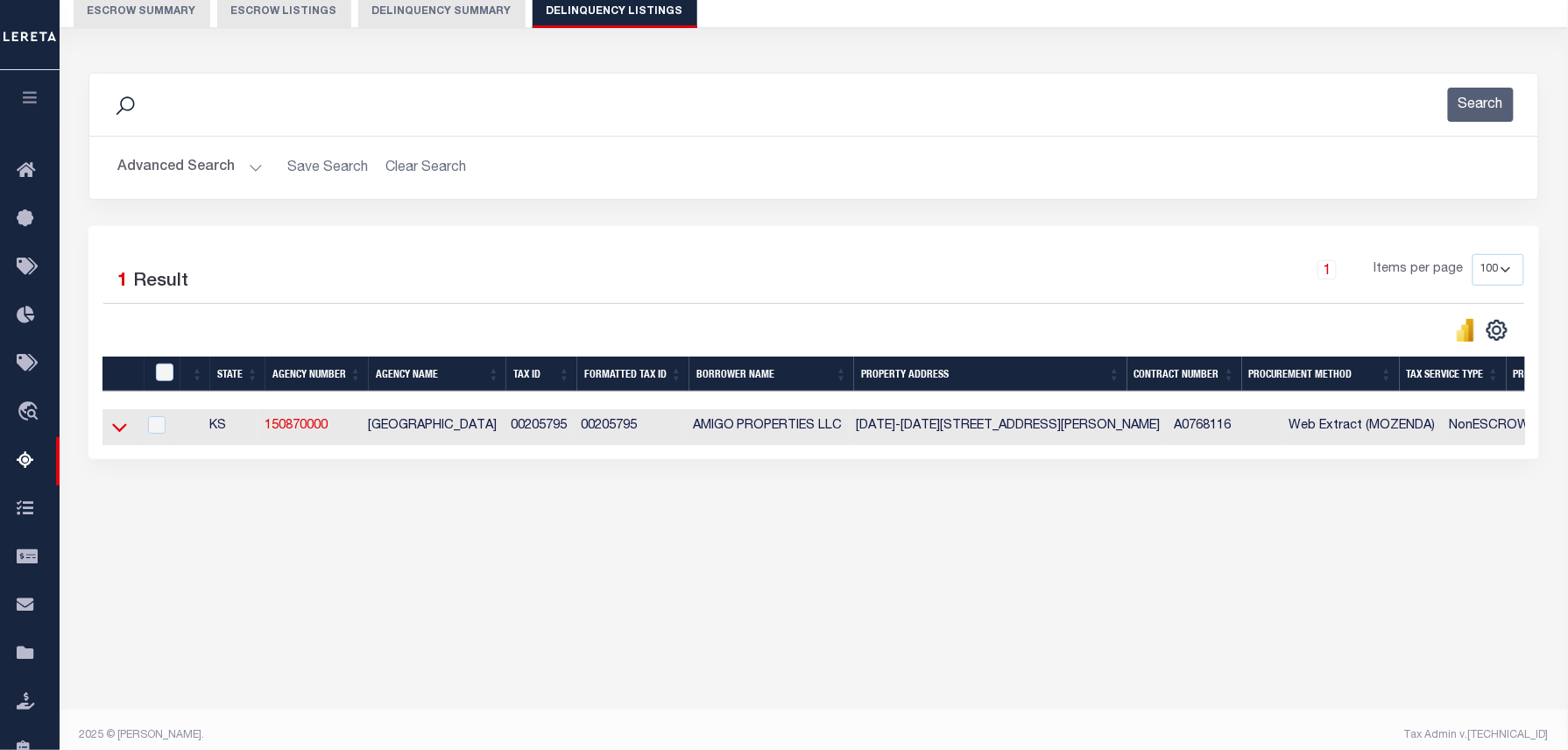
click at [112, 434] on icon at bounding box center [120, 427] width 15 height 19
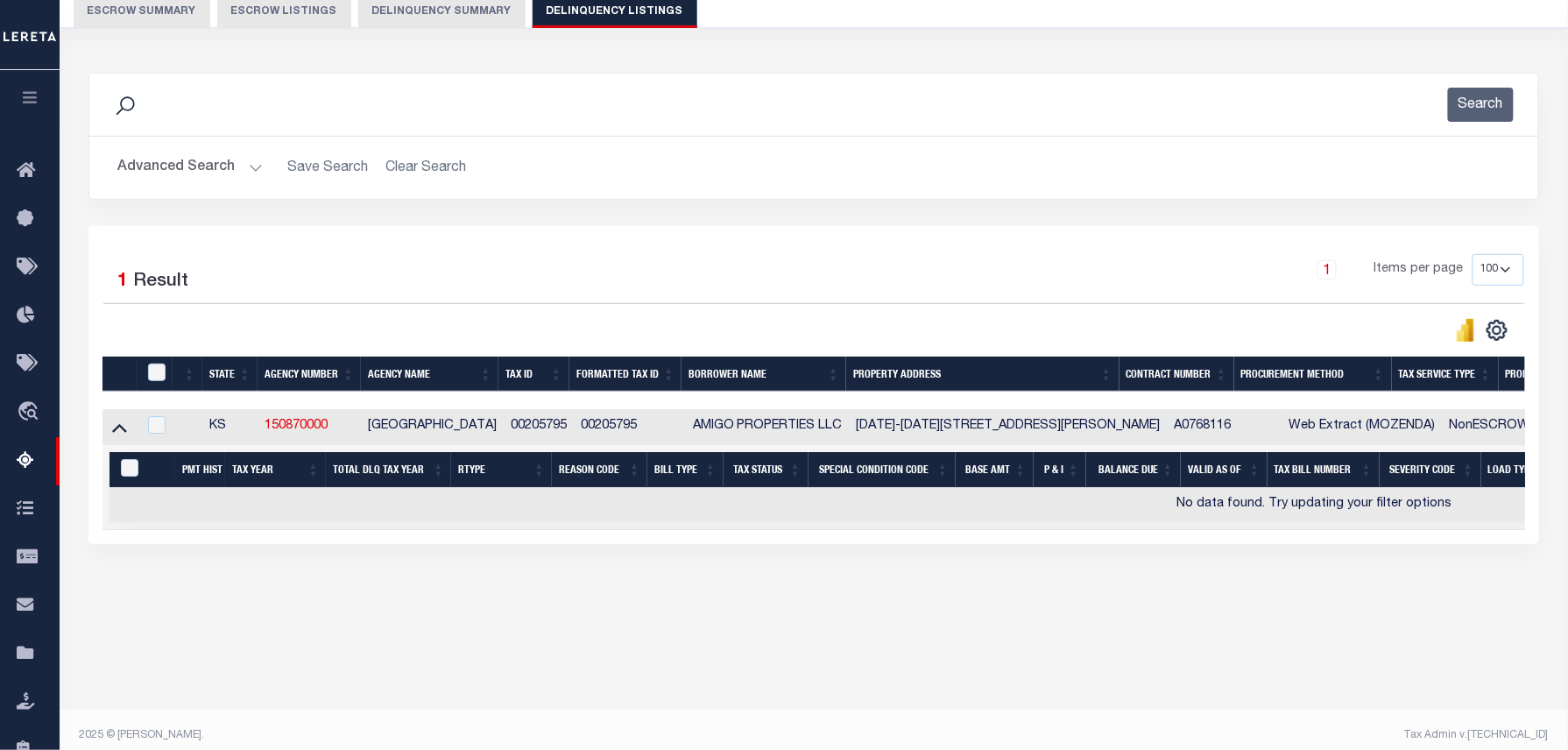
click at [247, 172] on button "Advanced Search" at bounding box center [189, 168] width 145 height 34
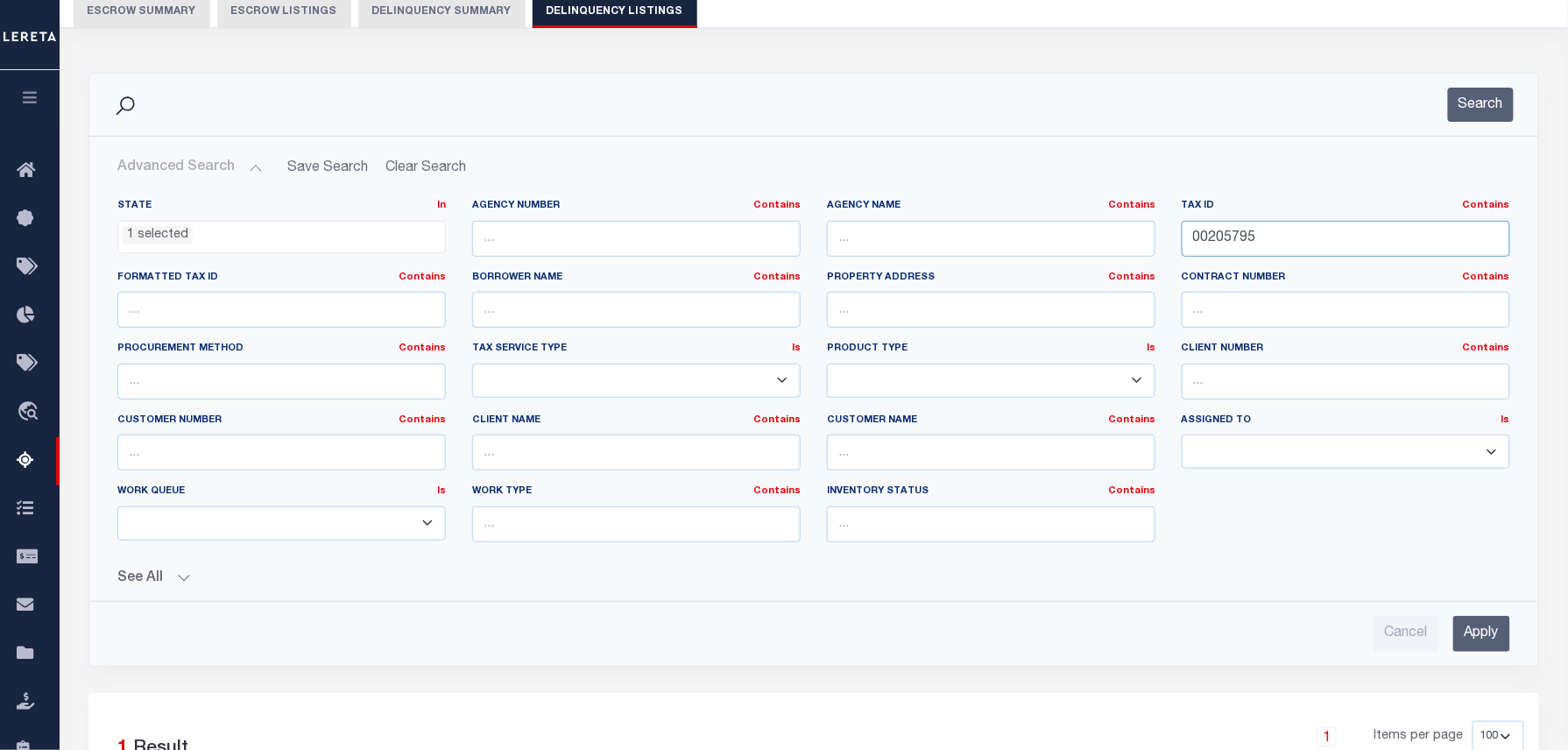
drag, startPoint x: 1280, startPoint y: 254, endPoint x: 1276, endPoint y: 245, distance: 9.8
click at [1276, 245] on input "00205795" at bounding box center [1346, 239] width 329 height 36
drag, startPoint x: 1202, startPoint y: 245, endPoint x: 1024, endPoint y: 236, distance: 178.2
click at [1025, 239] on div "State In In AK AL AR AZ CA CO CT DC DE FL GA GU HI IA ID IL IN KS KY LA MA MD M…" at bounding box center [813, 377] width 1419 height 358
paste input "970"
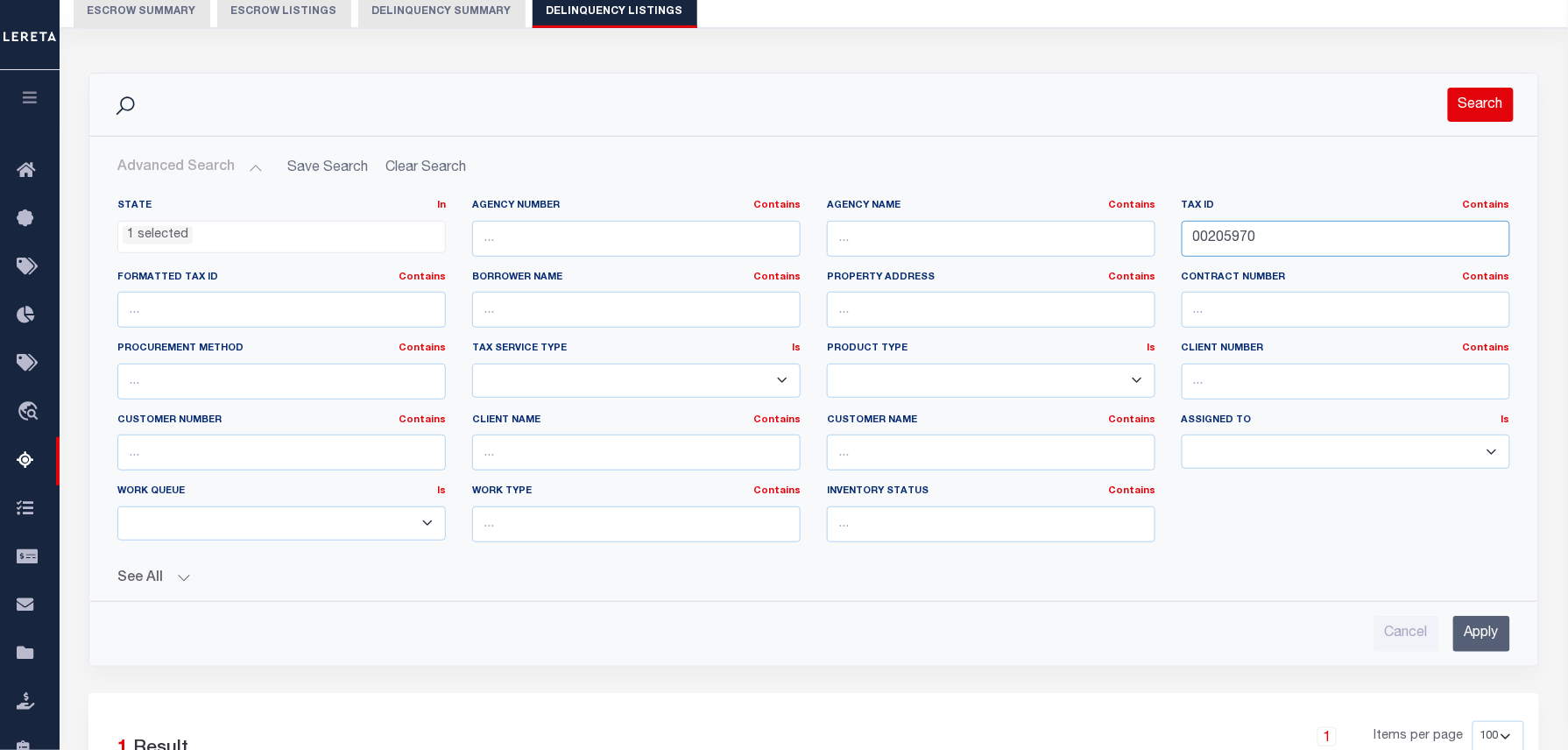
type input "00205970"
click at [1481, 120] on button "Search" at bounding box center [1481, 105] width 66 height 34
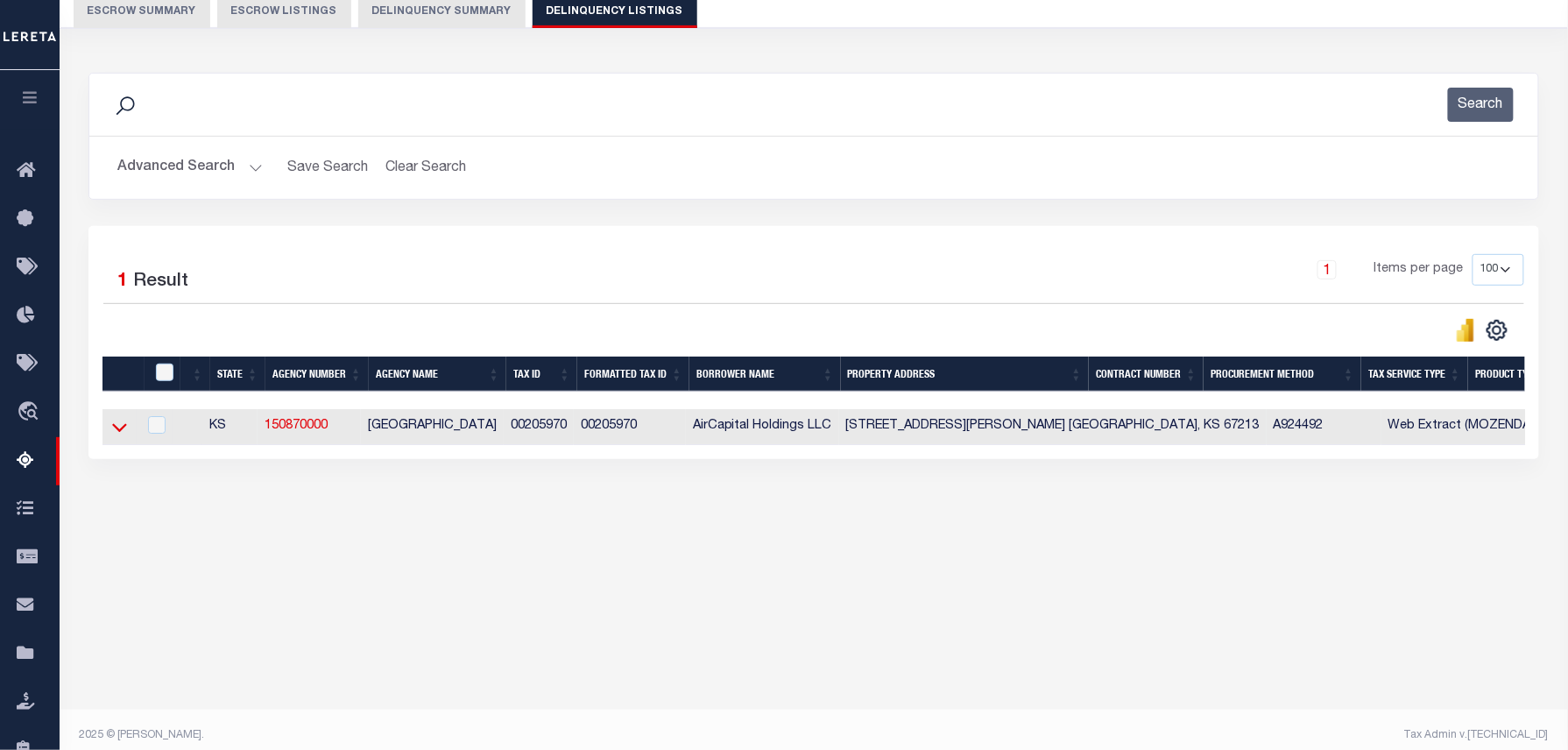
click at [121, 429] on icon at bounding box center [120, 427] width 15 height 19
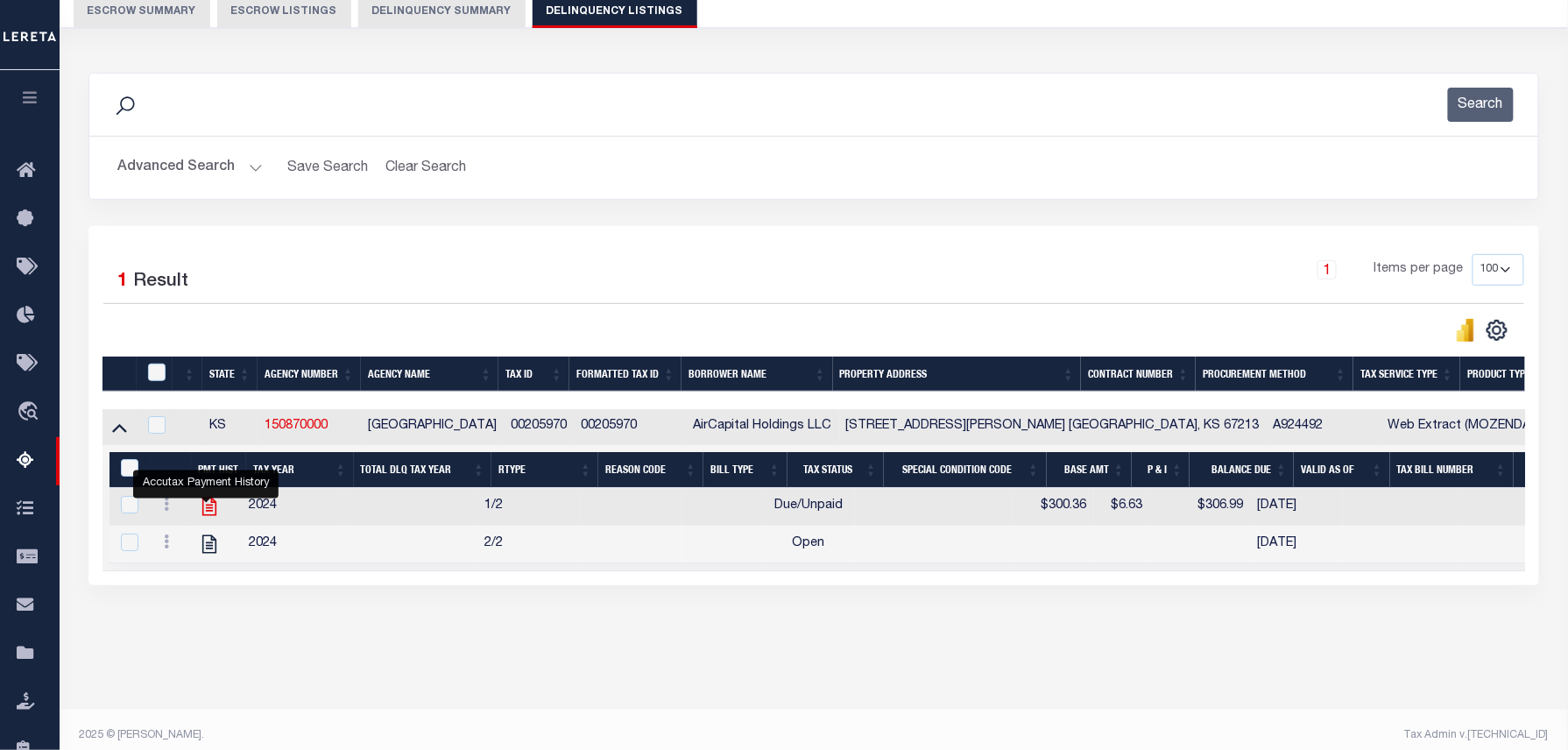
click at [204, 506] on icon "" at bounding box center [210, 507] width 22 height 22
checkbox input "false"
checkbox input "true"
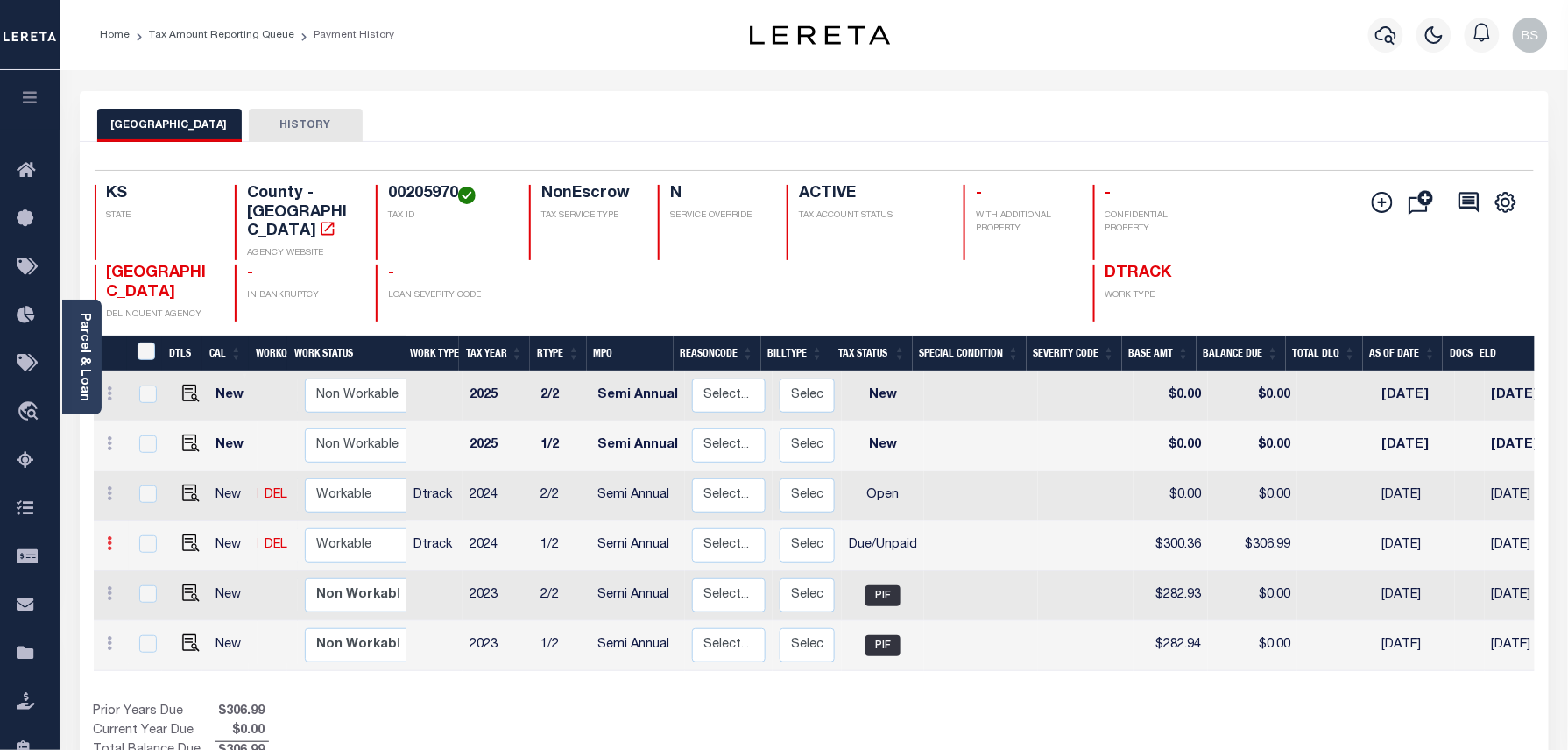
click at [110, 537] on icon at bounding box center [110, 543] width 6 height 14
click at [157, 595] on img at bounding box center [152, 604] width 18 height 19
select select "DUE"
type input "$300.36"
type input "$306.99"
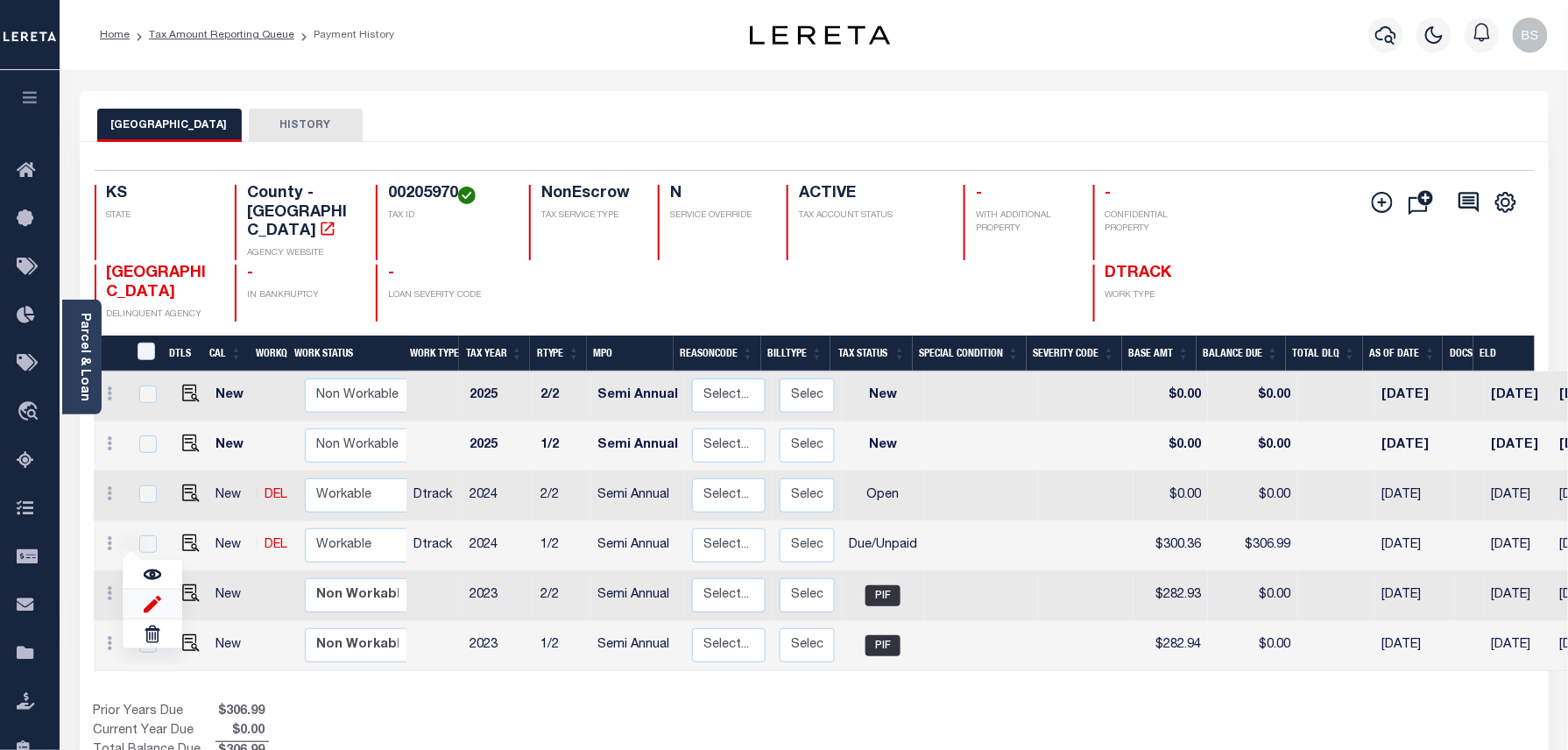
type input "[DATE]"
type input "$6.63"
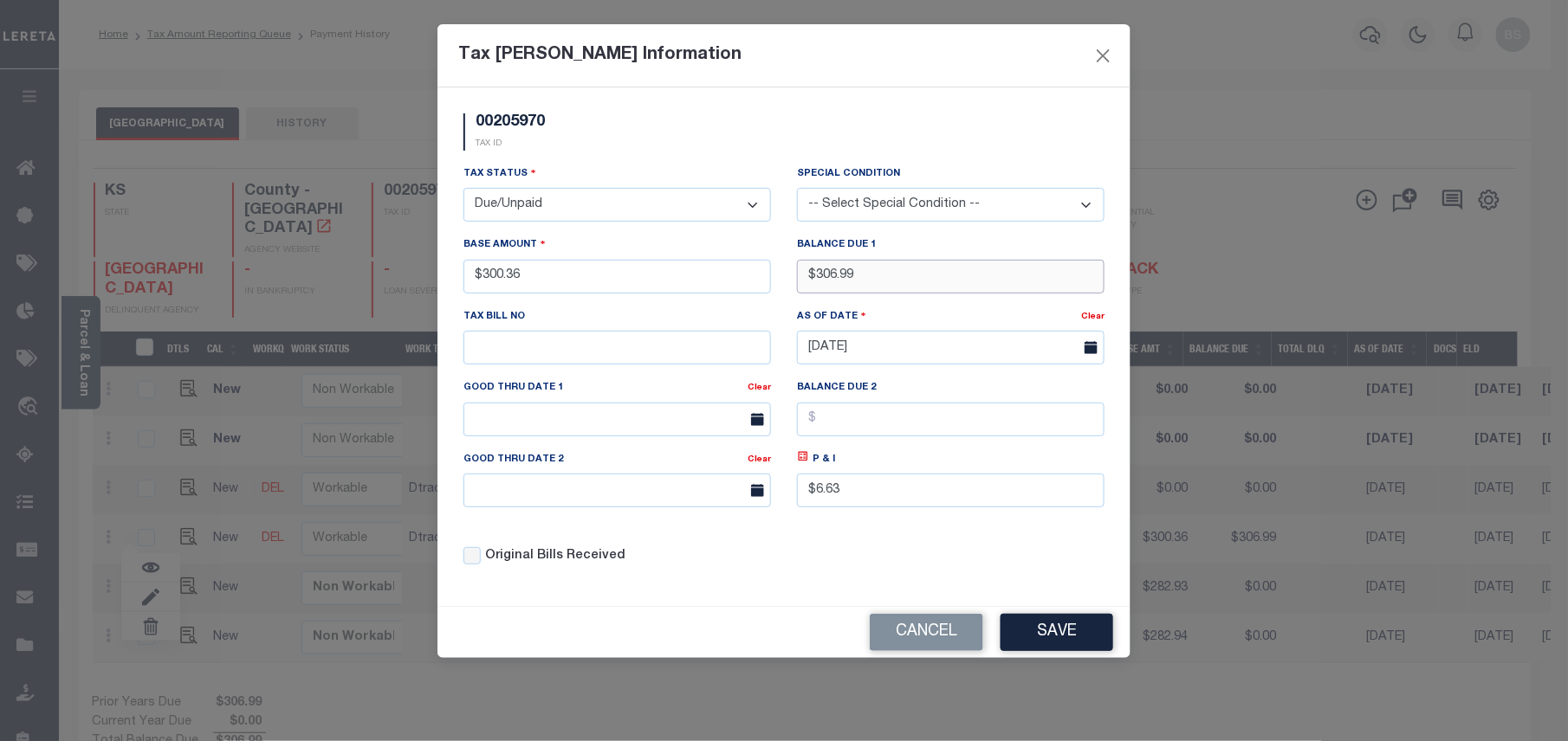
drag, startPoint x: 885, startPoint y: 272, endPoint x: 779, endPoint y: 280, distance: 106.3
click at [779, 280] on div "Tax Status - Select Status - Open Due/Unpaid Paid Incomplete No Tax Due Interna…" at bounding box center [784, 372] width 667 height 415
type input "$0.00"
drag, startPoint x: 877, startPoint y: 493, endPoint x: 803, endPoint y: 500, distance: 74.3
click at [803, 500] on input "$6.63" at bounding box center [951, 490] width 307 height 33
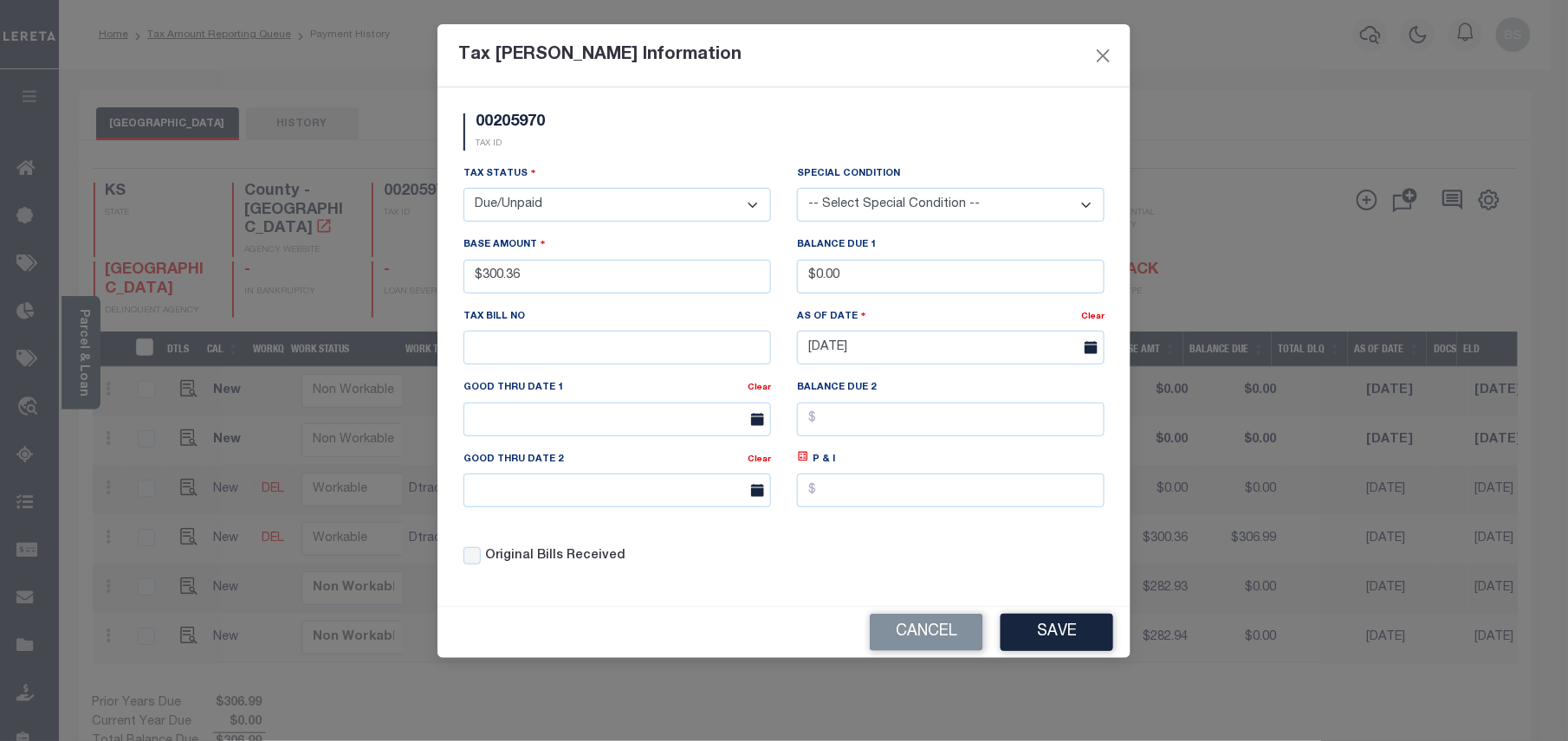
click at [574, 213] on select "- Select Status - Open Due/Unpaid Paid Incomplete No Tax Due Internal Refund Pr…" at bounding box center [617, 204] width 307 height 33
click at [464, 191] on select "- Select Status - Open Due/Unpaid Paid Incomplete No Tax Due Internal Refund Pr…" at bounding box center [617, 204] width 307 height 33
click at [1057, 624] on button "Save" at bounding box center [1057, 633] width 113 height 37
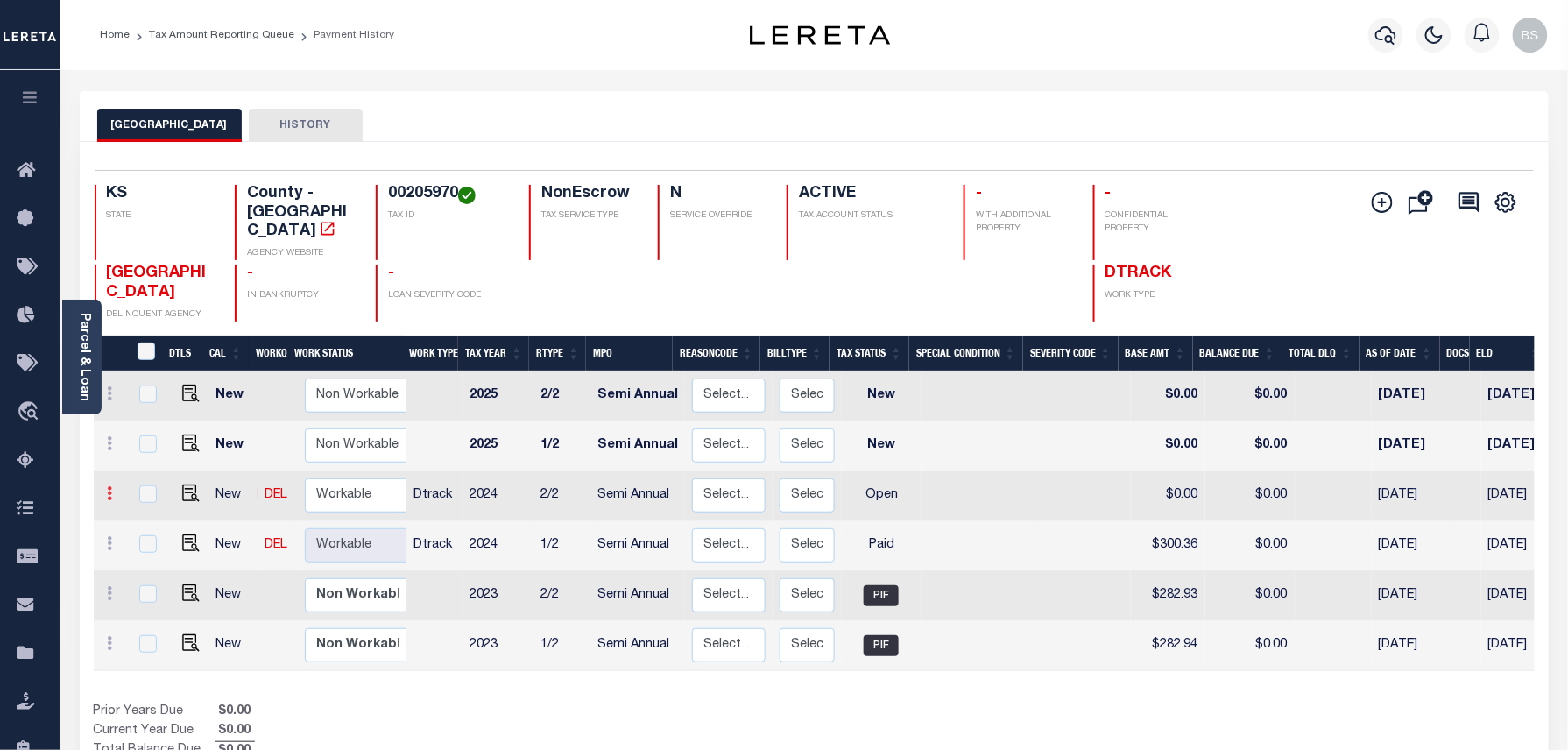
click at [108, 486] on icon at bounding box center [110, 493] width 6 height 14
click at [155, 545] on img at bounding box center [152, 554] width 18 height 19
select select "OP2"
type input "$0.00"
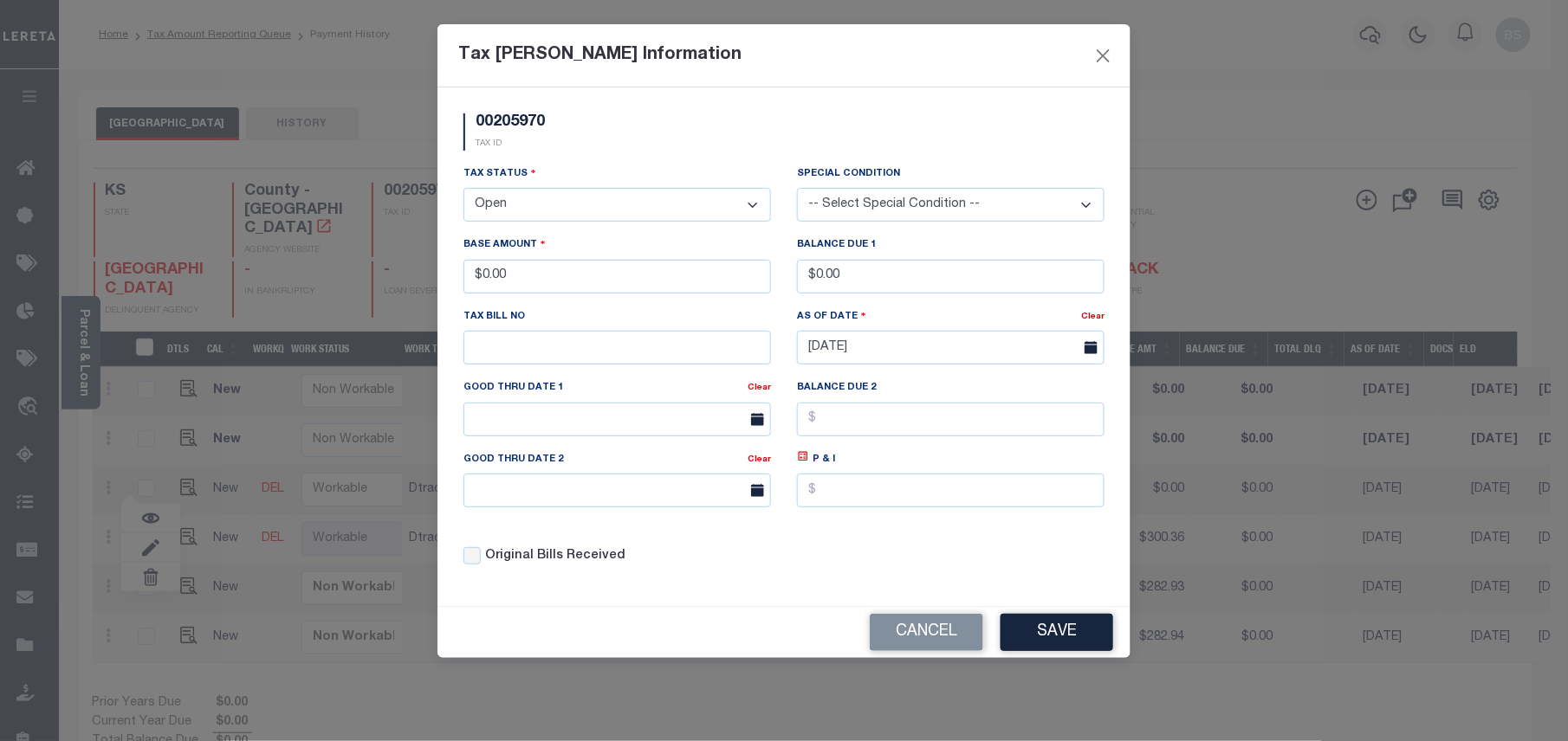
click at [631, 206] on select "- Select Status - Open Due/Unpaid Paid Incomplete No Tax Due Internal Refund Pr…" at bounding box center [617, 204] width 307 height 33
click at [531, 213] on select "- Select Status - Open Due/Unpaid Paid Incomplete No Tax Due Internal Refund Pr…" at bounding box center [617, 204] width 307 height 33
select select "PYD"
click at [464, 191] on select "- Select Status - Open Due/Unpaid Paid Incomplete No Tax Due Internal Refund Pr…" at bounding box center [617, 204] width 307 height 33
drag, startPoint x: 537, startPoint y: 281, endPoint x: 483, endPoint y: 281, distance: 54.0
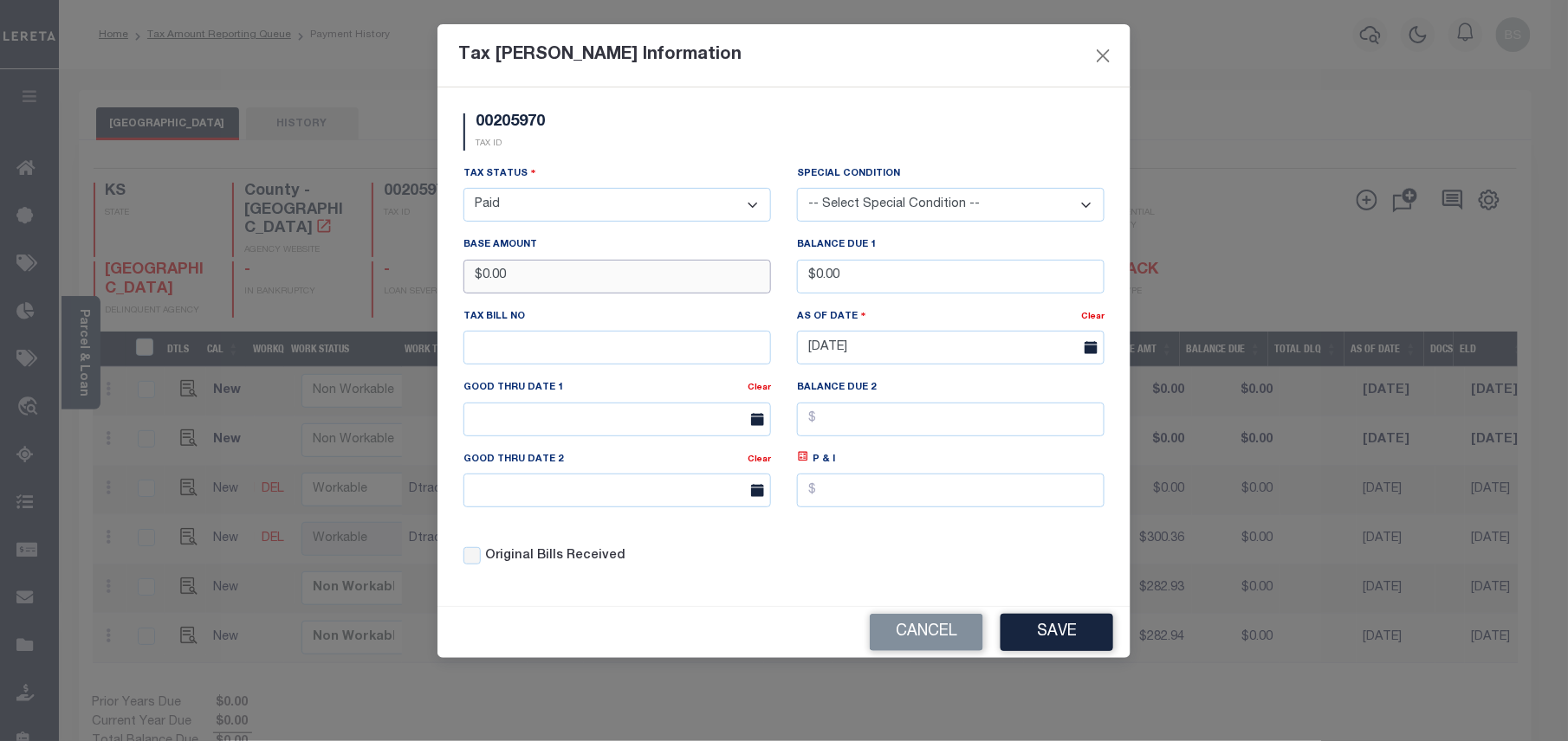
click at [483, 281] on input "$0.00" at bounding box center [617, 277] width 307 height 33
type input "$300.35"
click at [1043, 641] on button "Save" at bounding box center [1057, 633] width 113 height 37
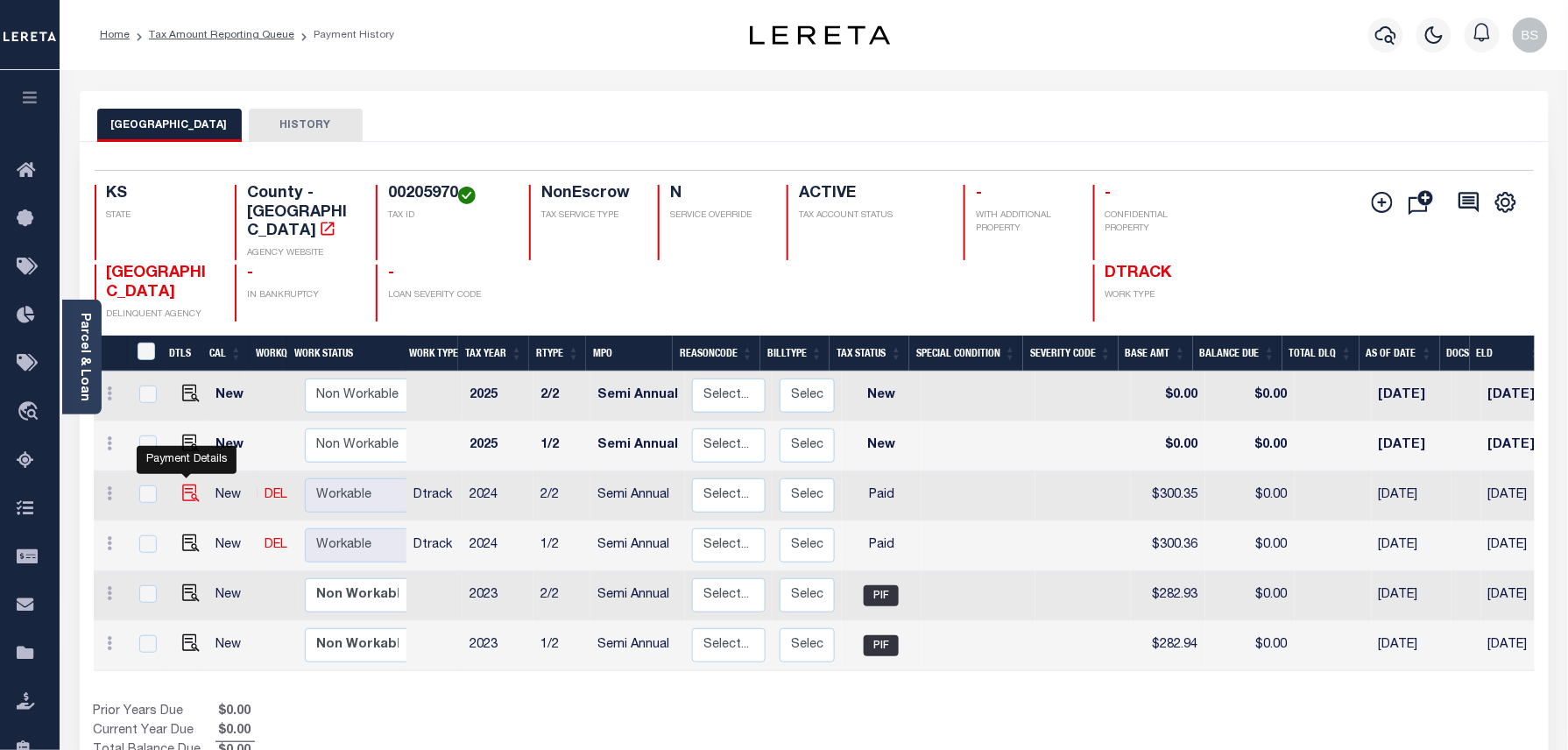
click at [183, 485] on img at bounding box center [191, 493] width 18 height 18
checkbox input "true"
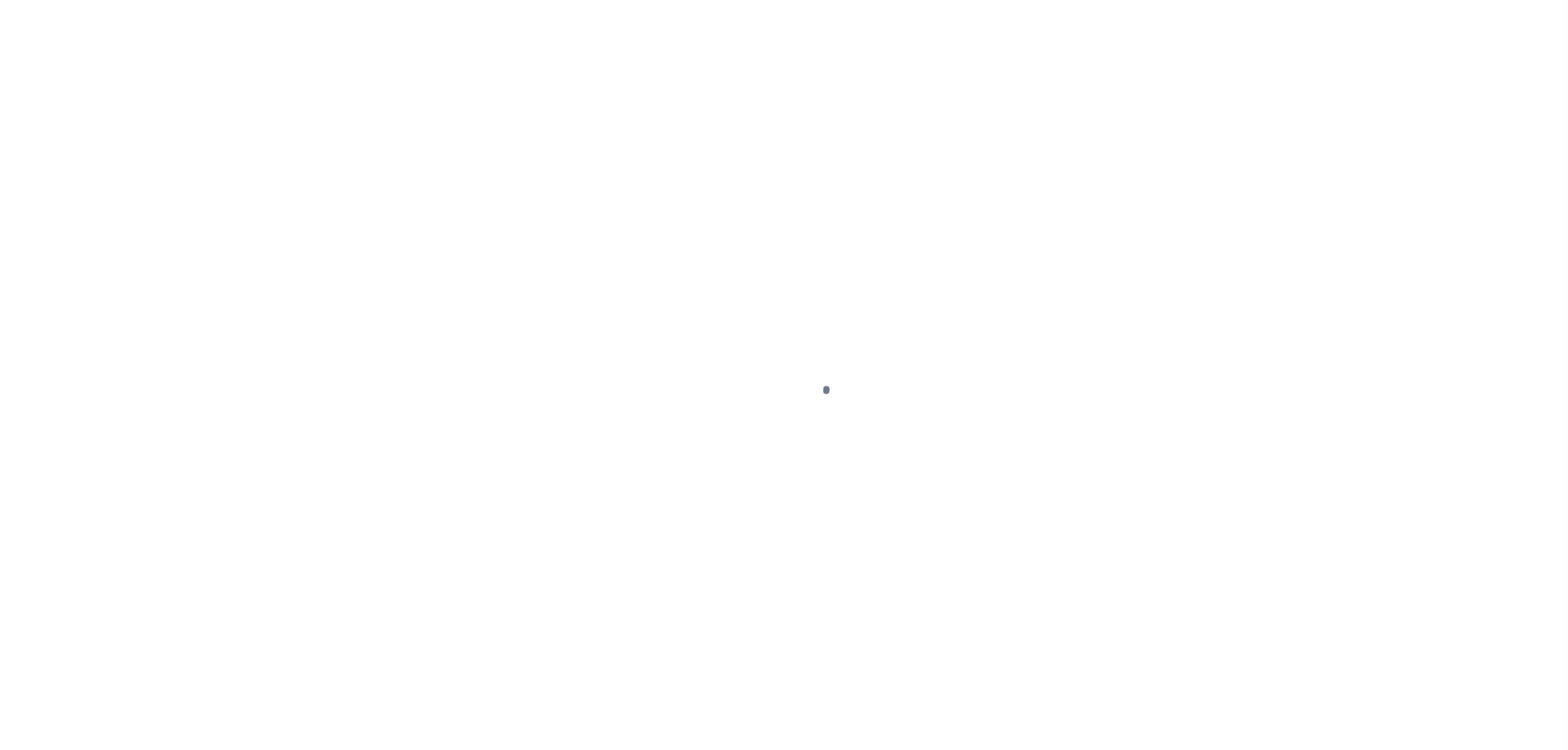
select select "PYD"
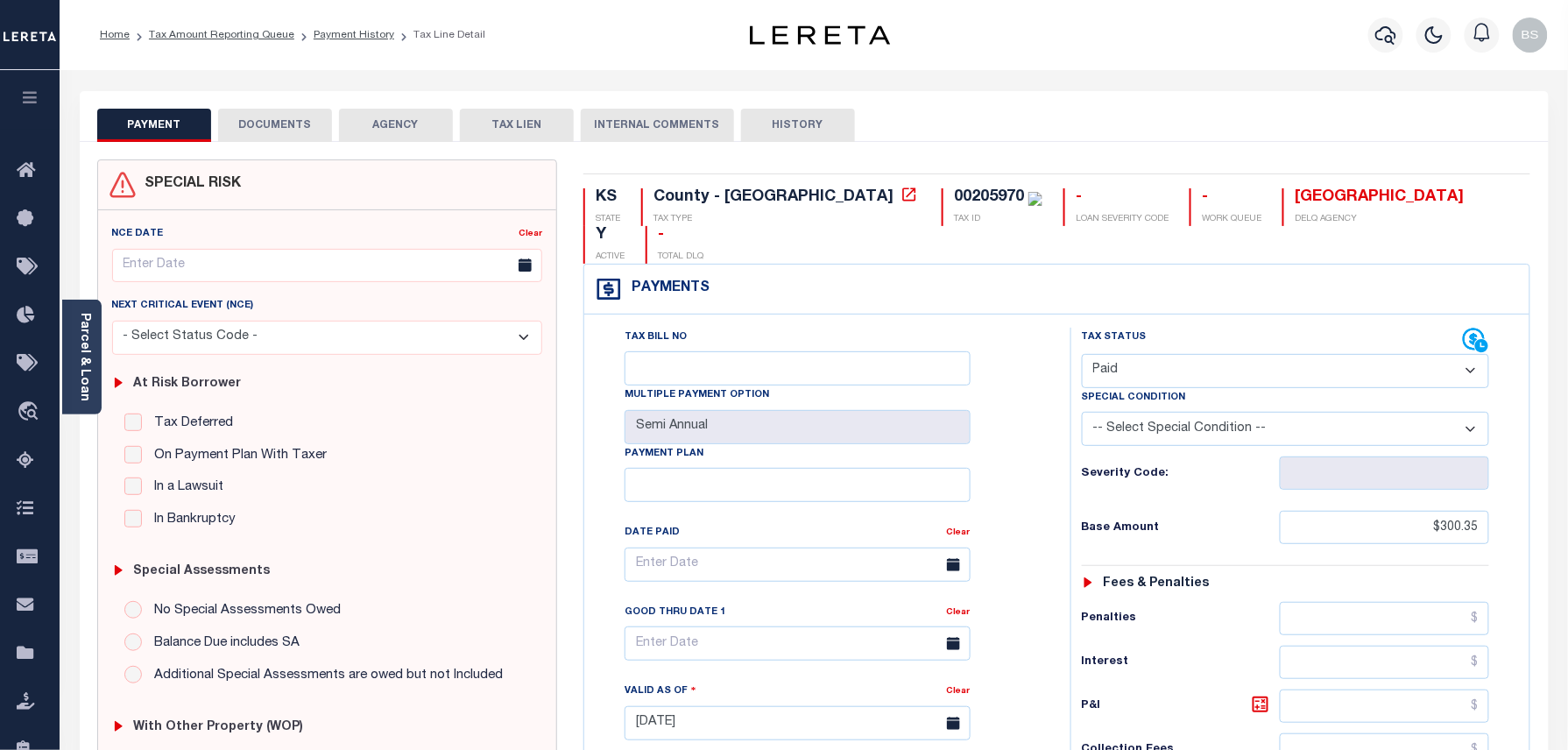
click at [277, 127] on button "DOCUMENTS" at bounding box center [275, 125] width 114 height 34
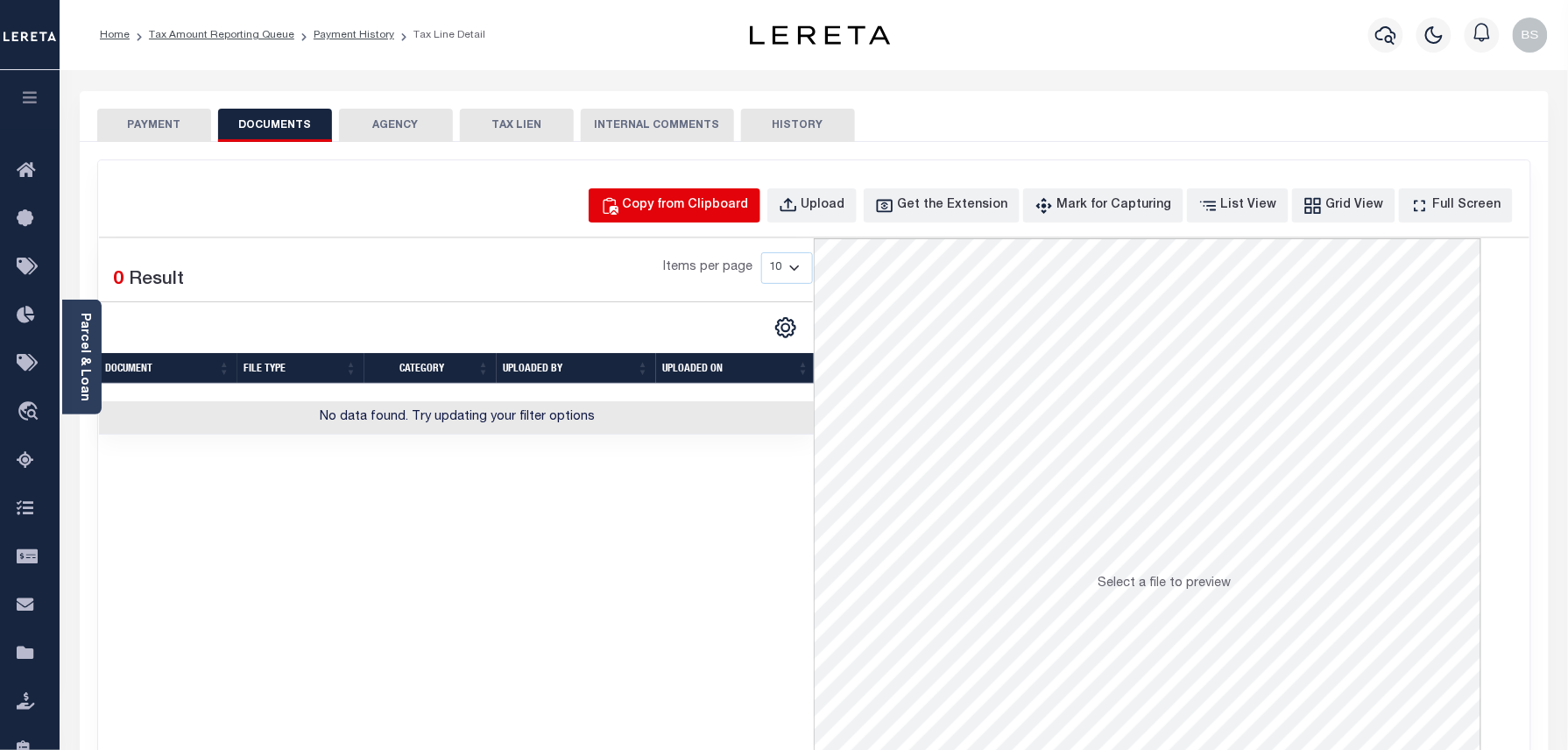
click at [671, 213] on div "Copy from Clipboard" at bounding box center [685, 206] width 126 height 20
select select "POP"
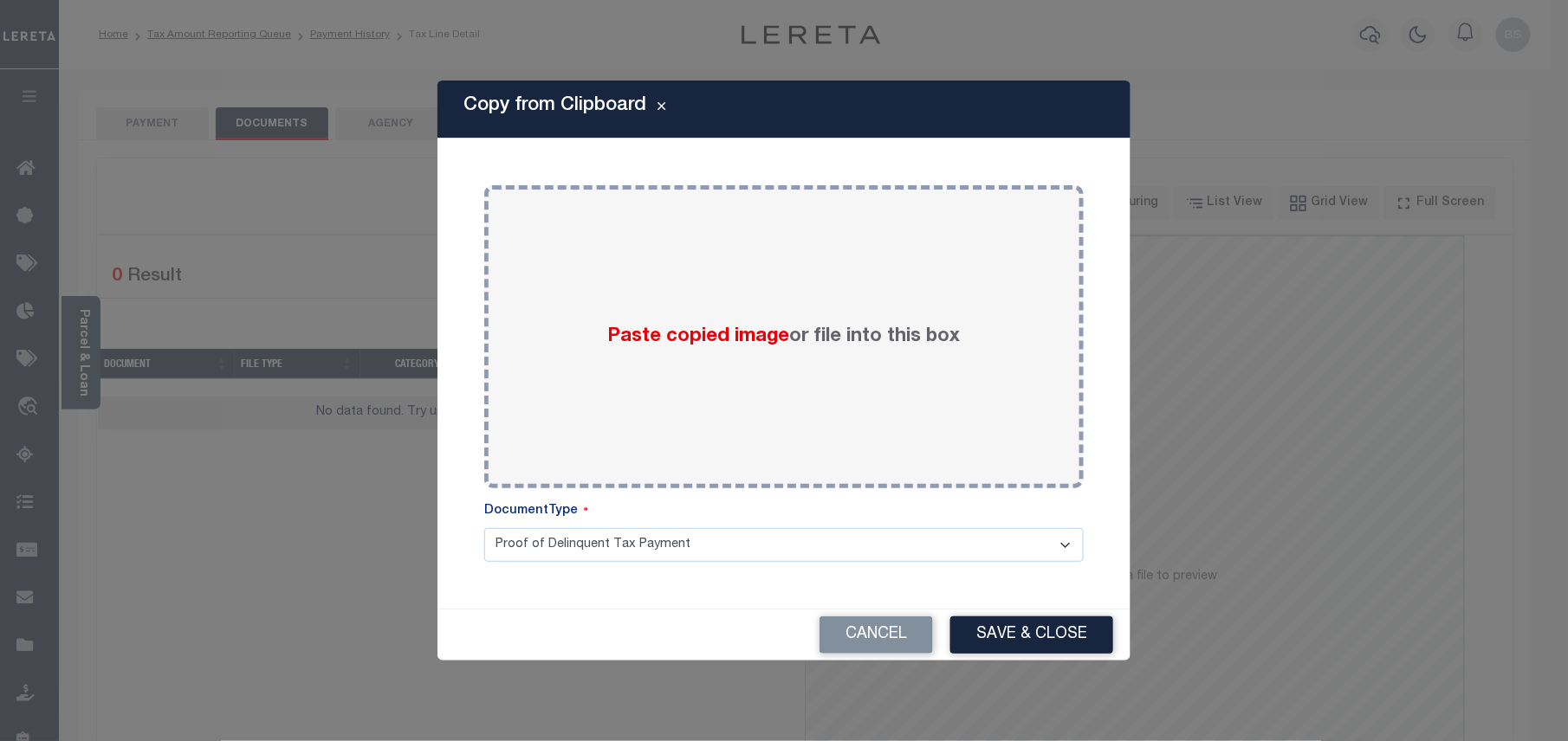
click at [664, 211] on div "Paste copied image or file into this box" at bounding box center [784, 336] width 574 height 277
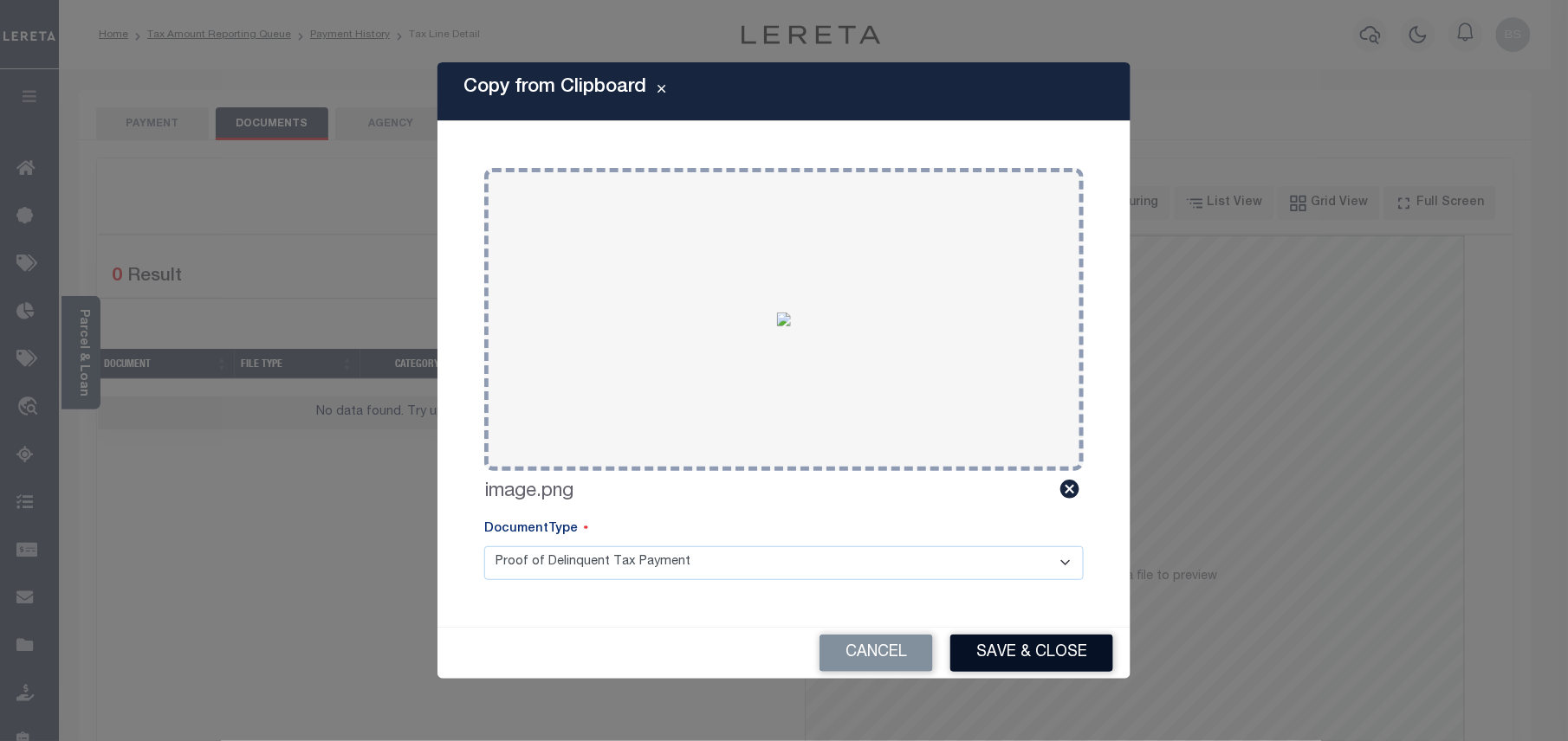
click at [1020, 655] on button "Save & Close" at bounding box center [1032, 653] width 163 height 37
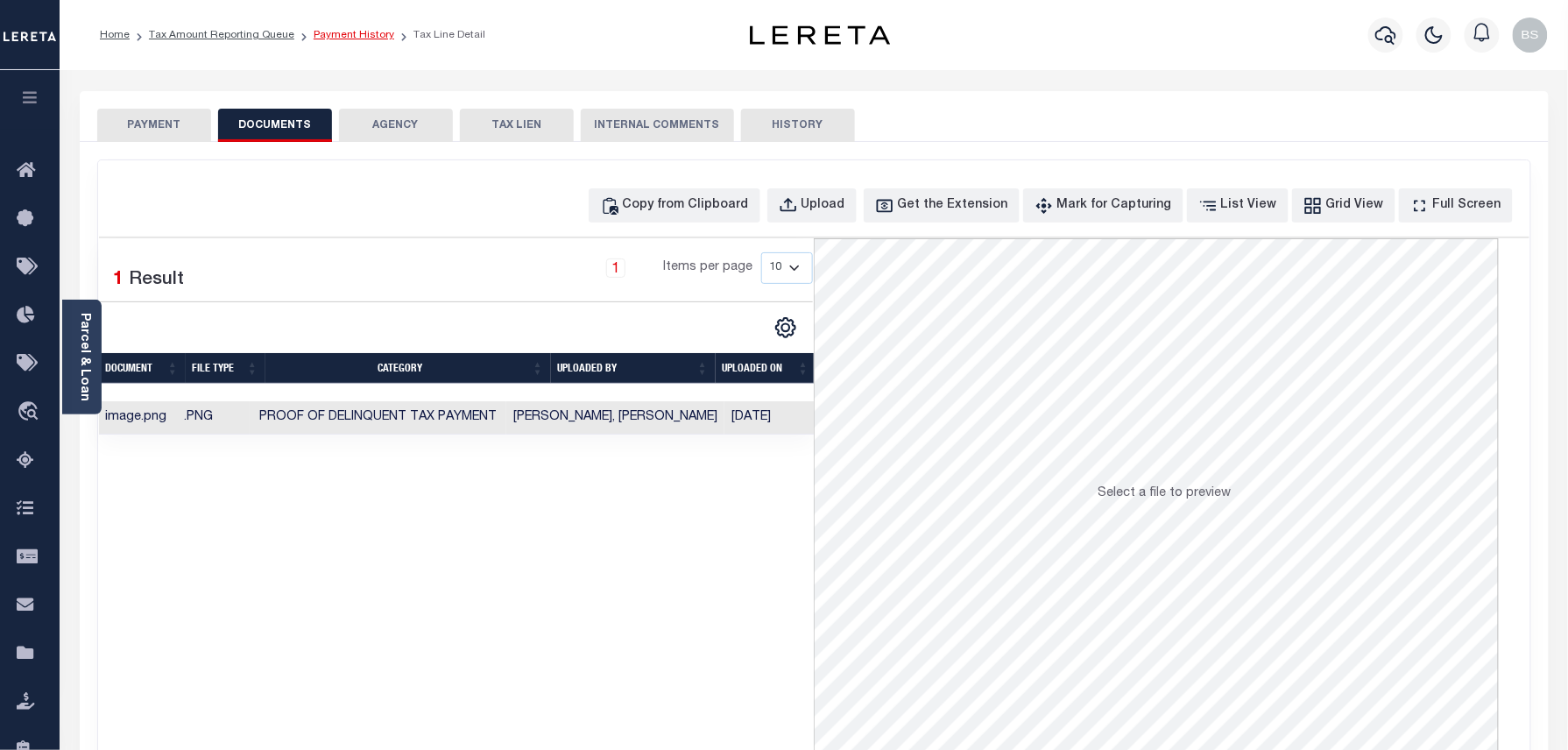
click at [355, 32] on link "Payment History" at bounding box center [354, 35] width 81 height 10
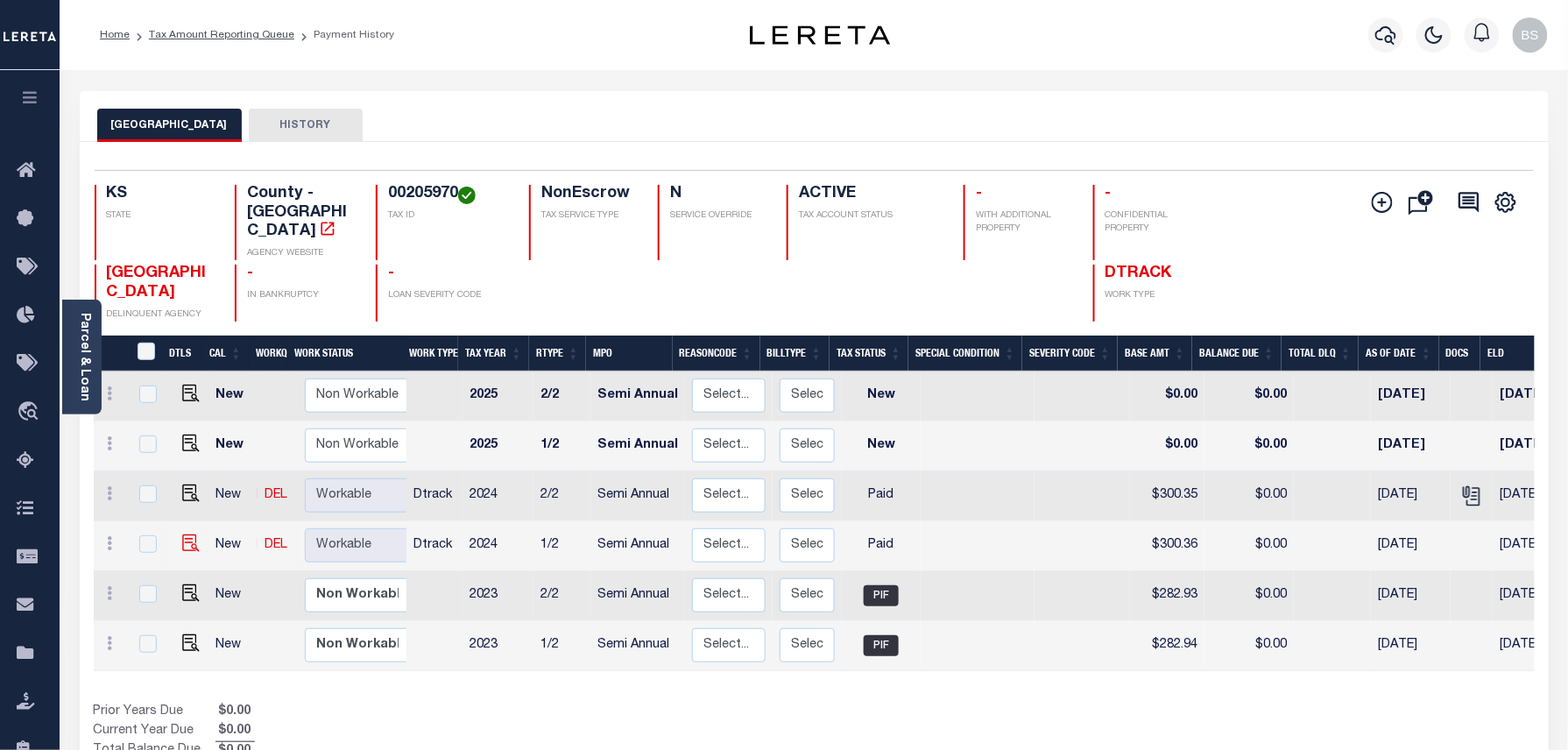
click at [183, 535] on img at bounding box center [191, 543] width 18 height 18
checkbox input "true"
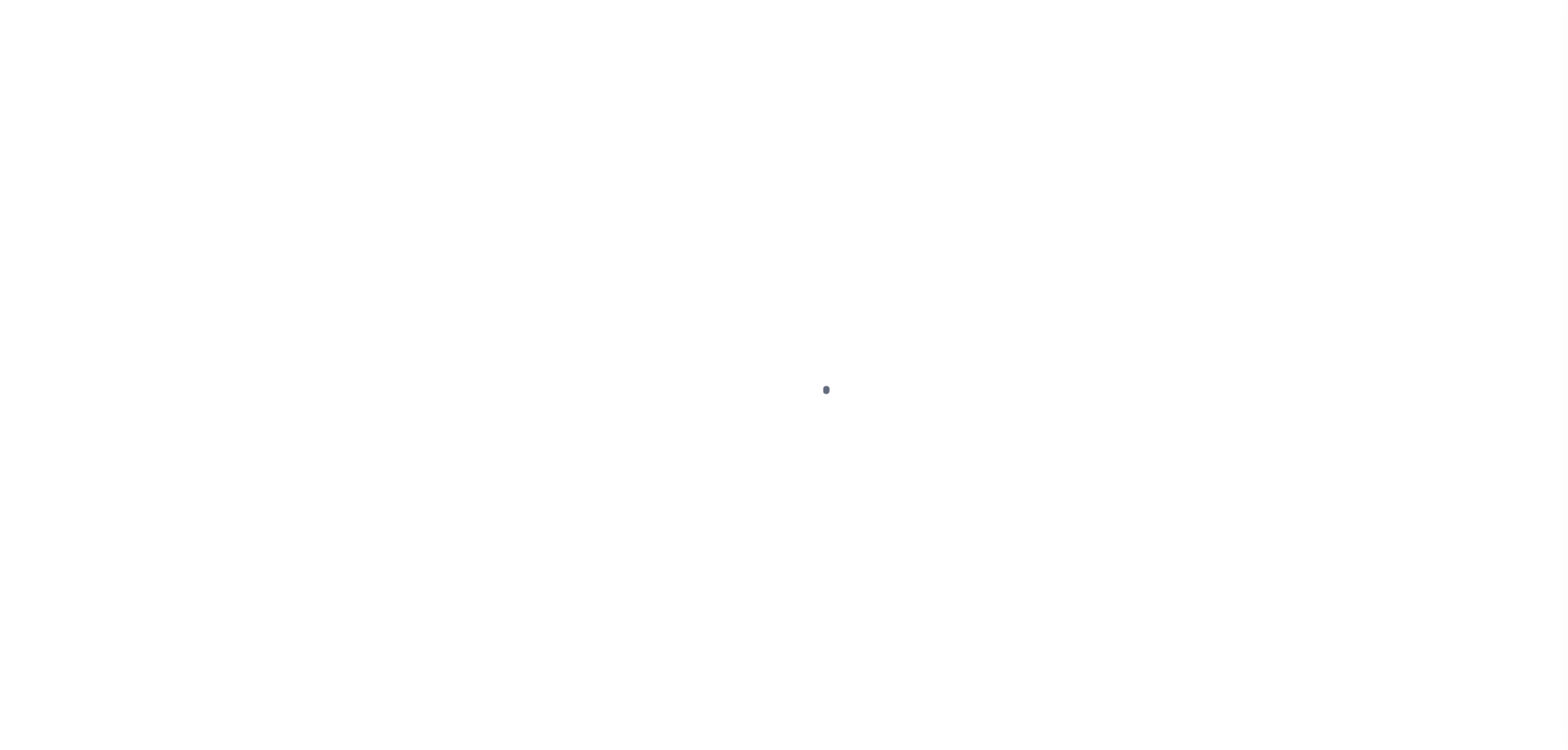
select select "PYD"
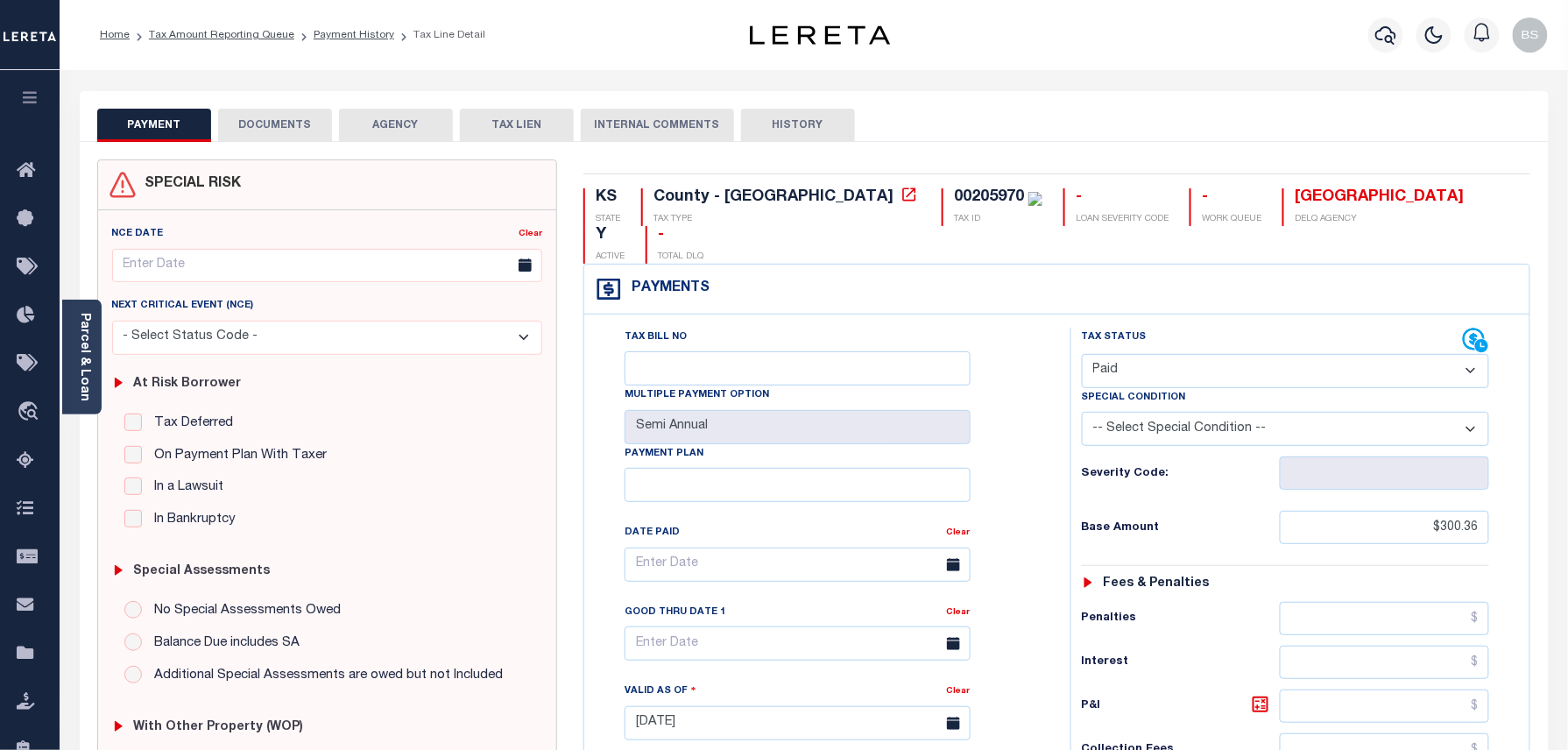
click at [278, 125] on button "DOCUMENTS" at bounding box center [275, 125] width 114 height 34
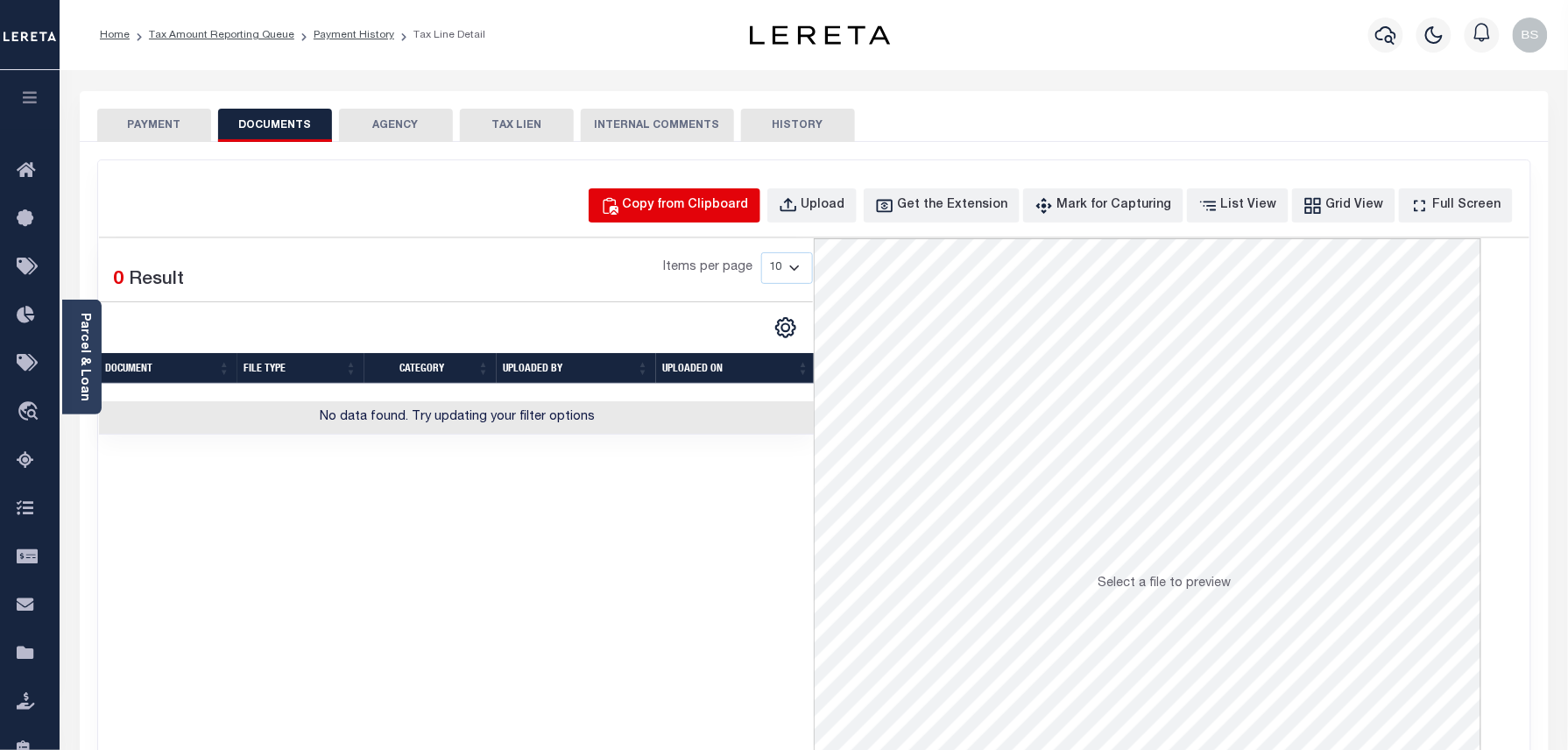
click at [708, 191] on button "Copy from Clipboard" at bounding box center [674, 205] width 171 height 34
select select "POP"
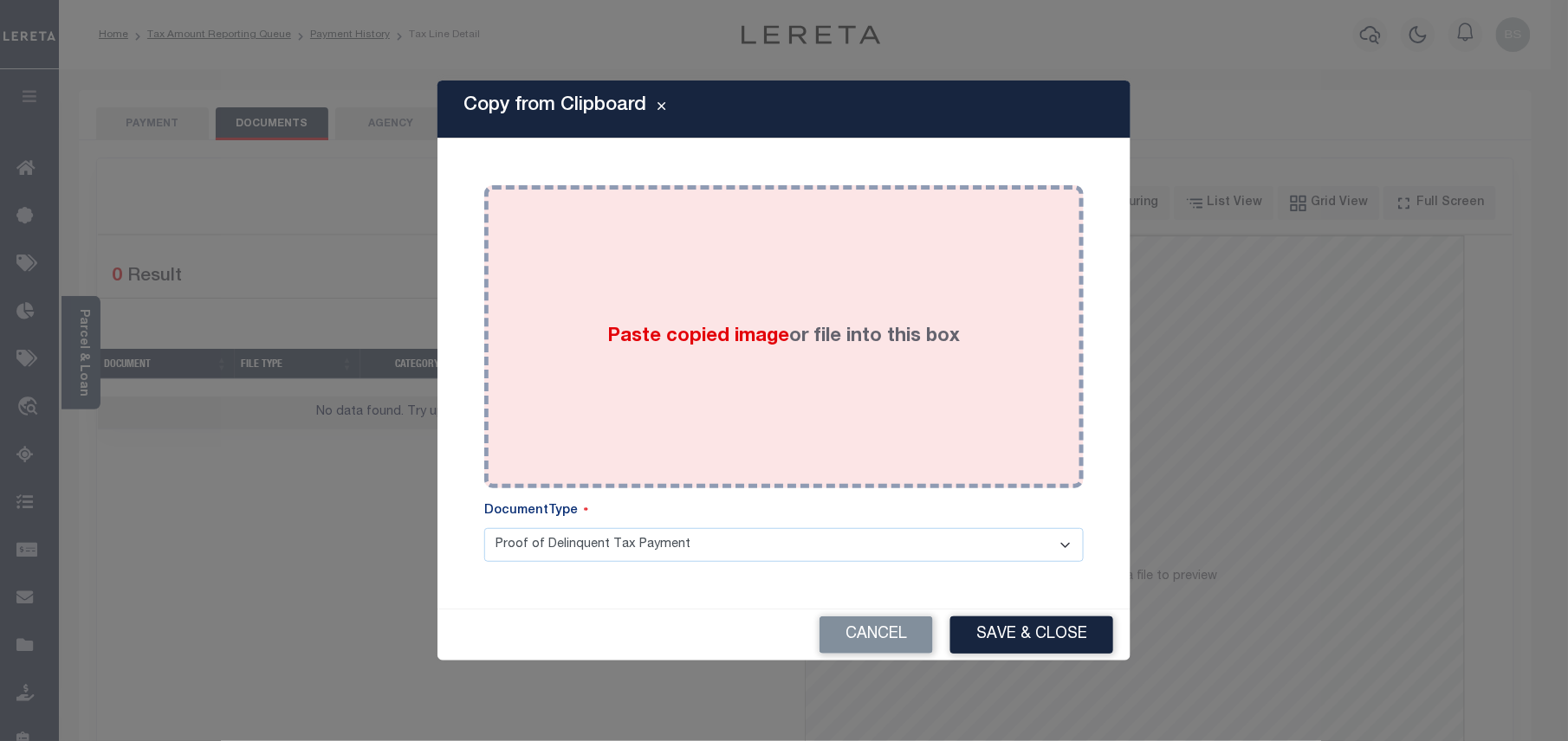
click at [795, 395] on div "Paste copied image or file into this box" at bounding box center [784, 336] width 574 height 277
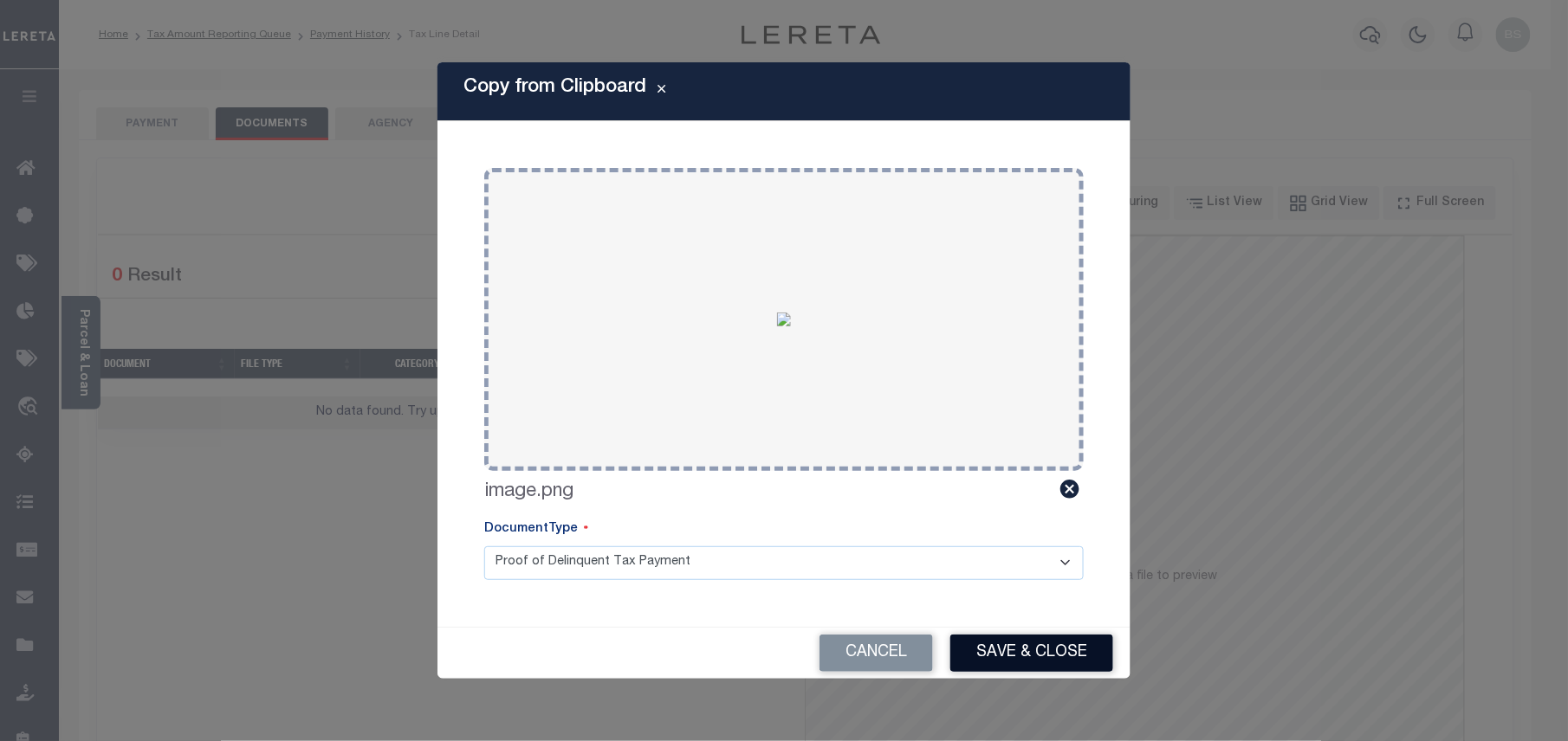
click at [1023, 656] on button "Save & Close" at bounding box center [1032, 653] width 163 height 37
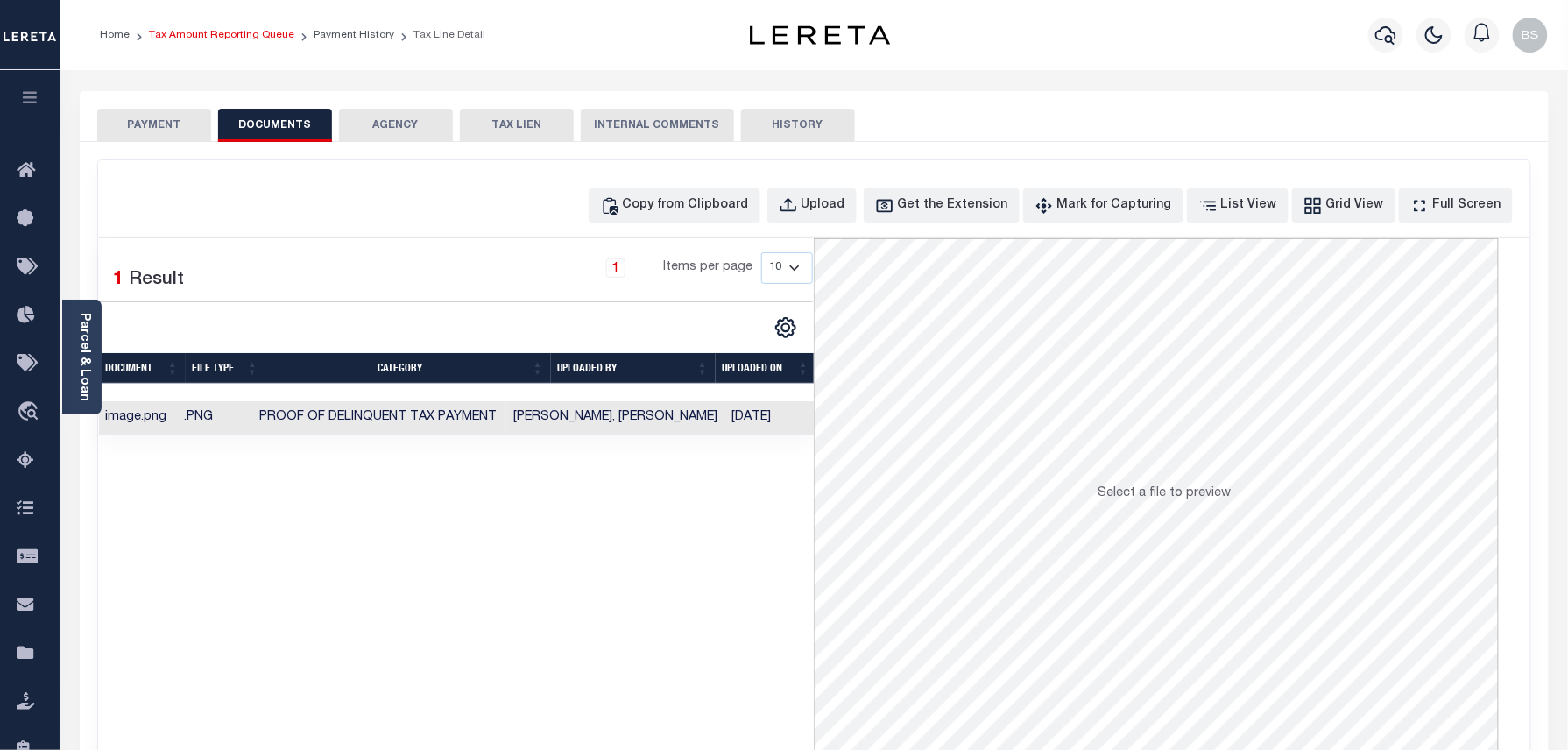
click at [253, 37] on link "Tax Amount Reporting Queue" at bounding box center [221, 35] width 145 height 10
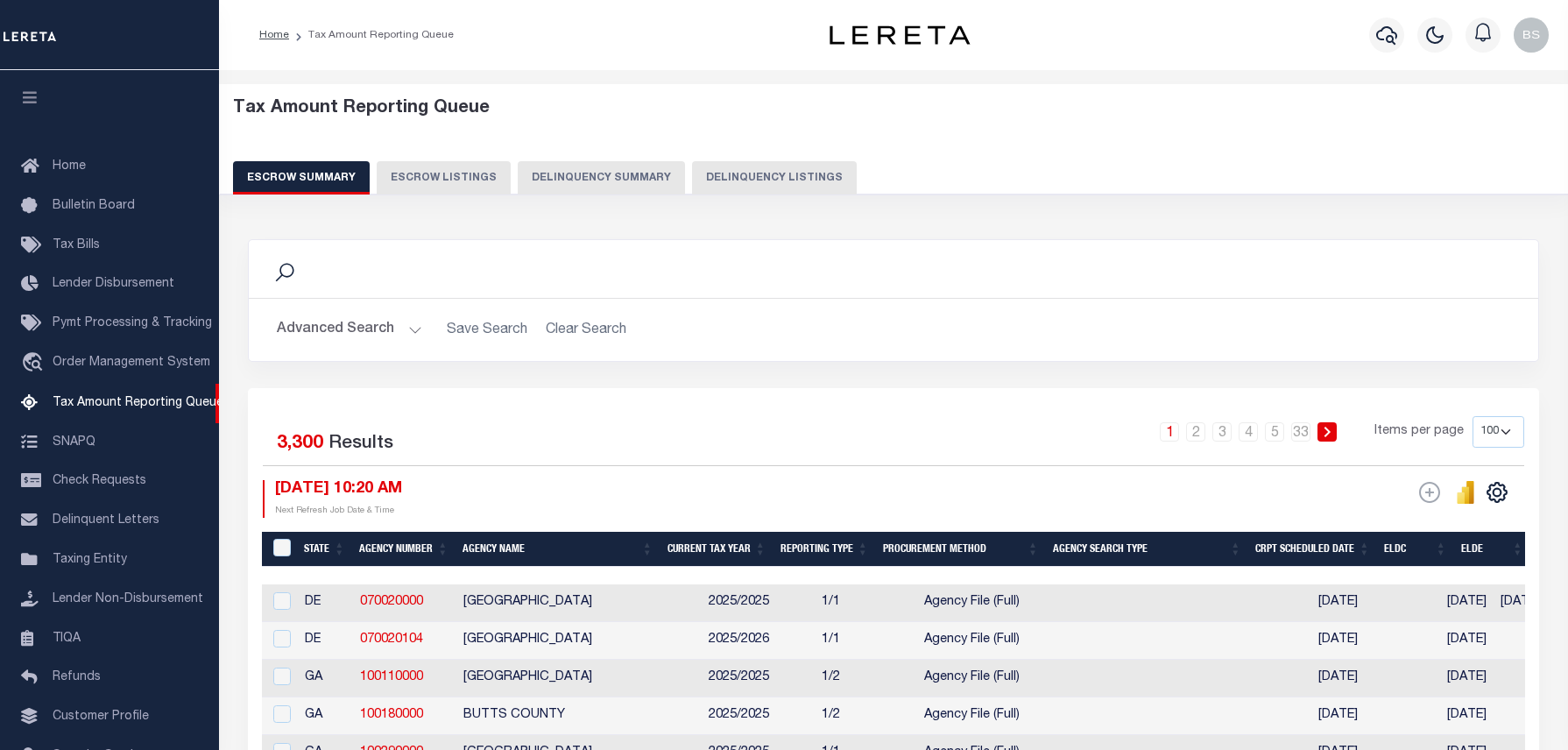
select select "100"
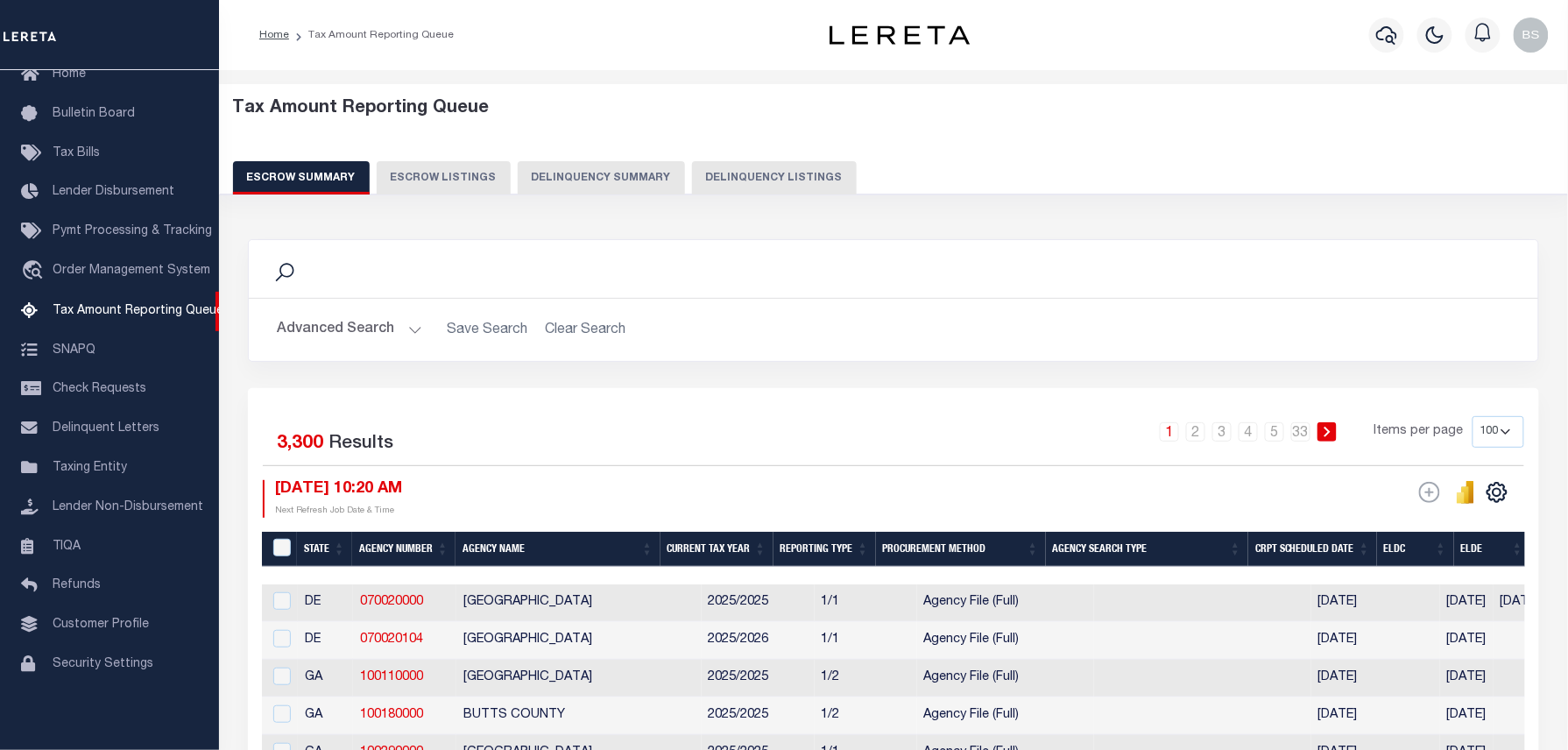
click at [776, 184] on button "Delinquency Listings" at bounding box center [774, 178] width 165 height 34
select select "100"
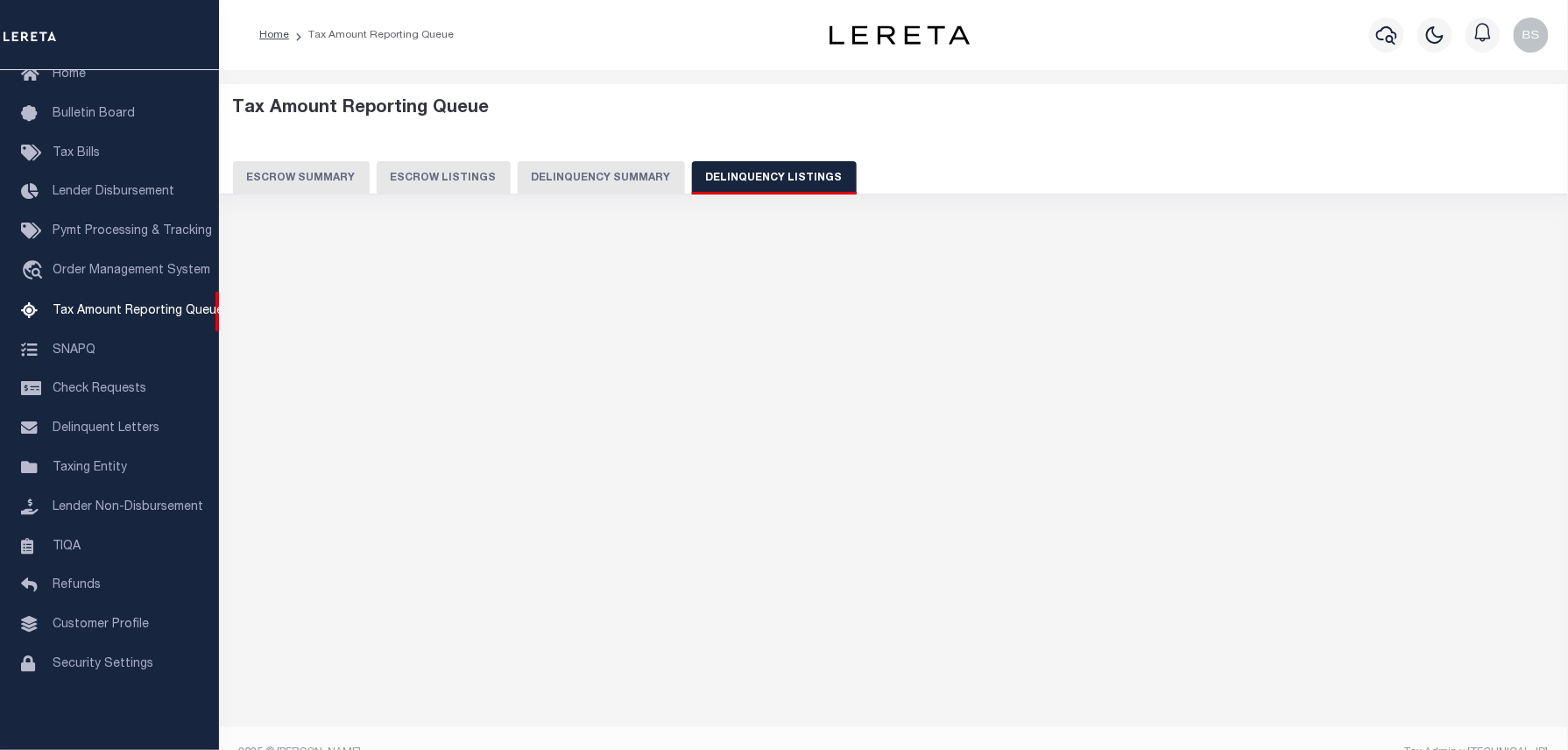
select select "100"
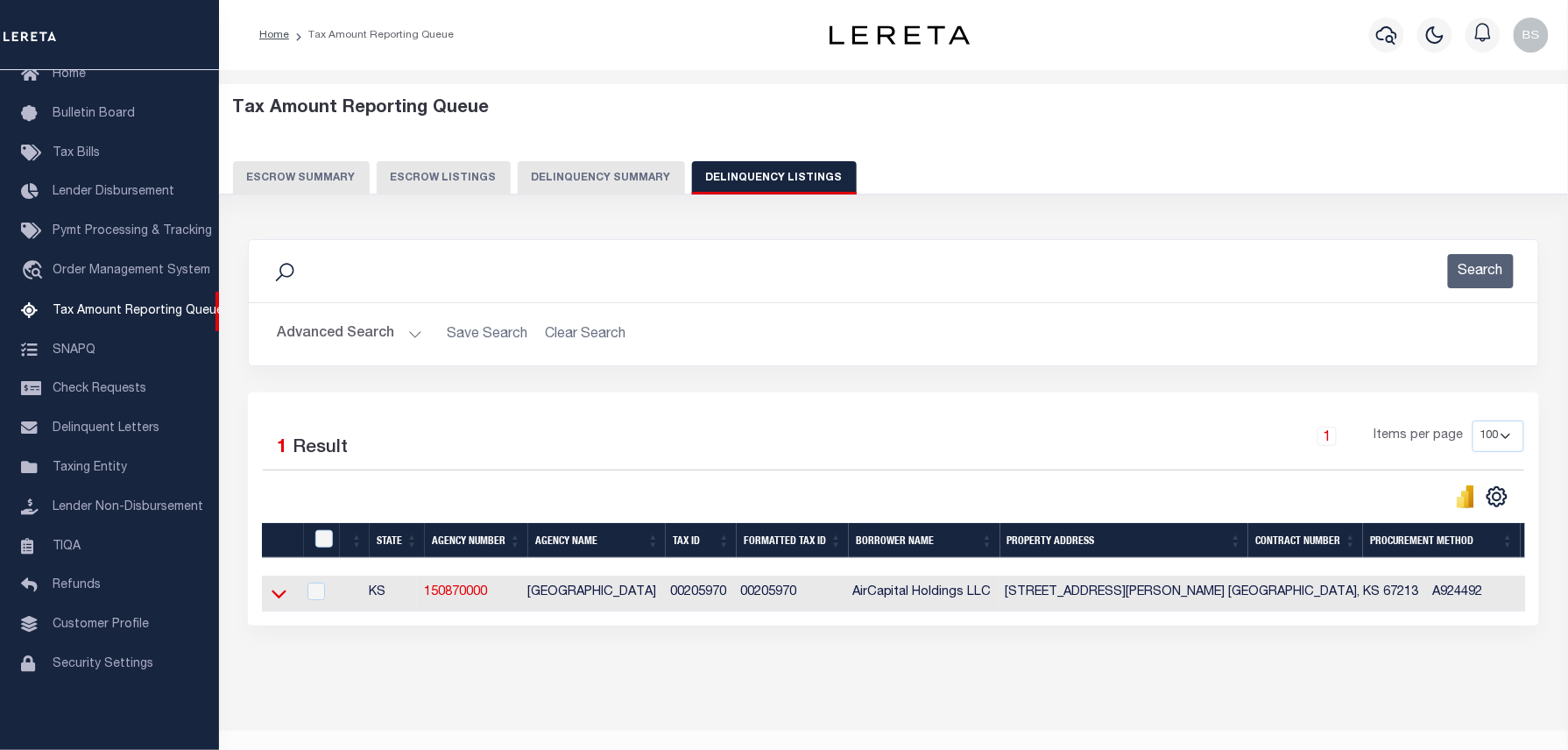
click at [279, 603] on icon at bounding box center [279, 594] width 15 height 19
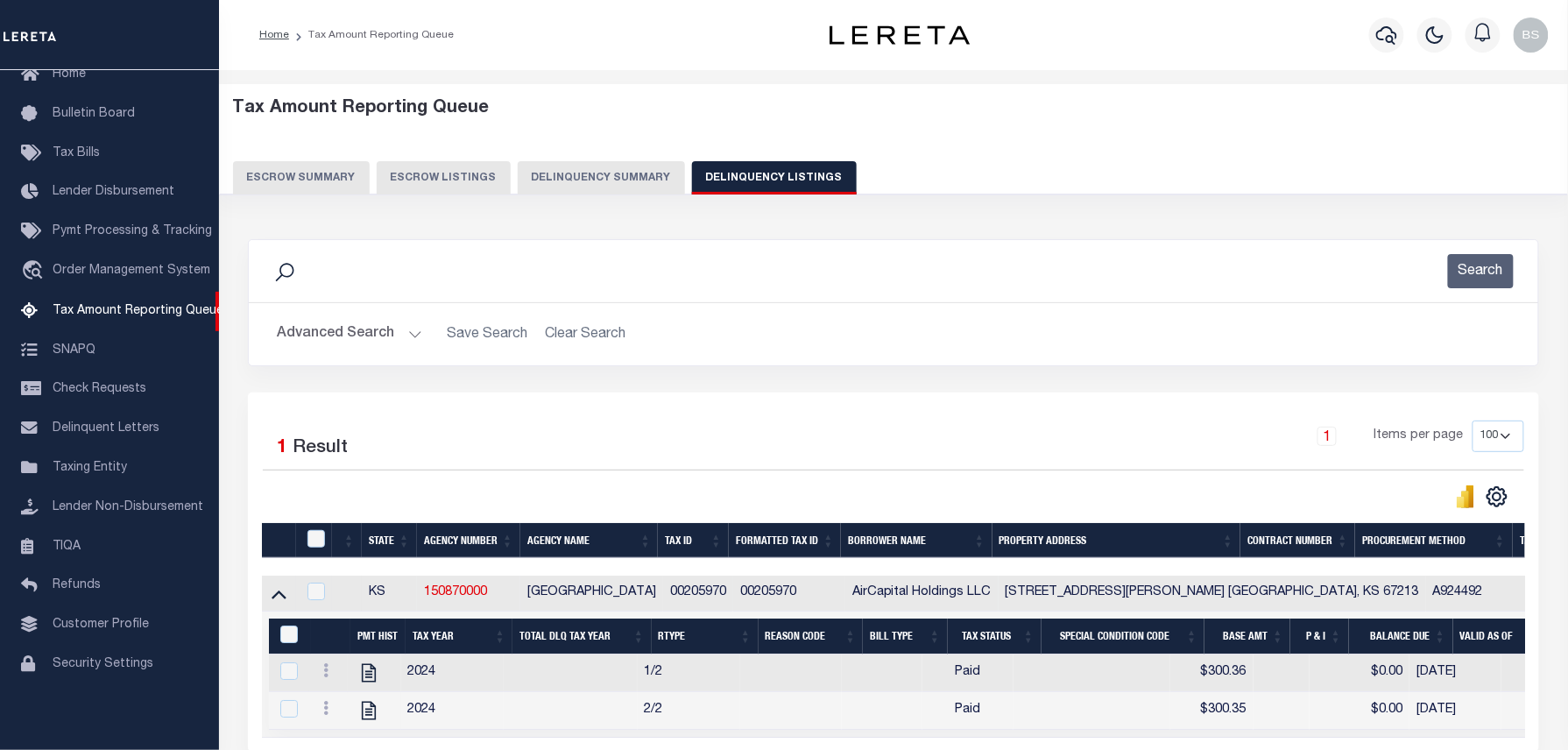
scroll to position [179, 0]
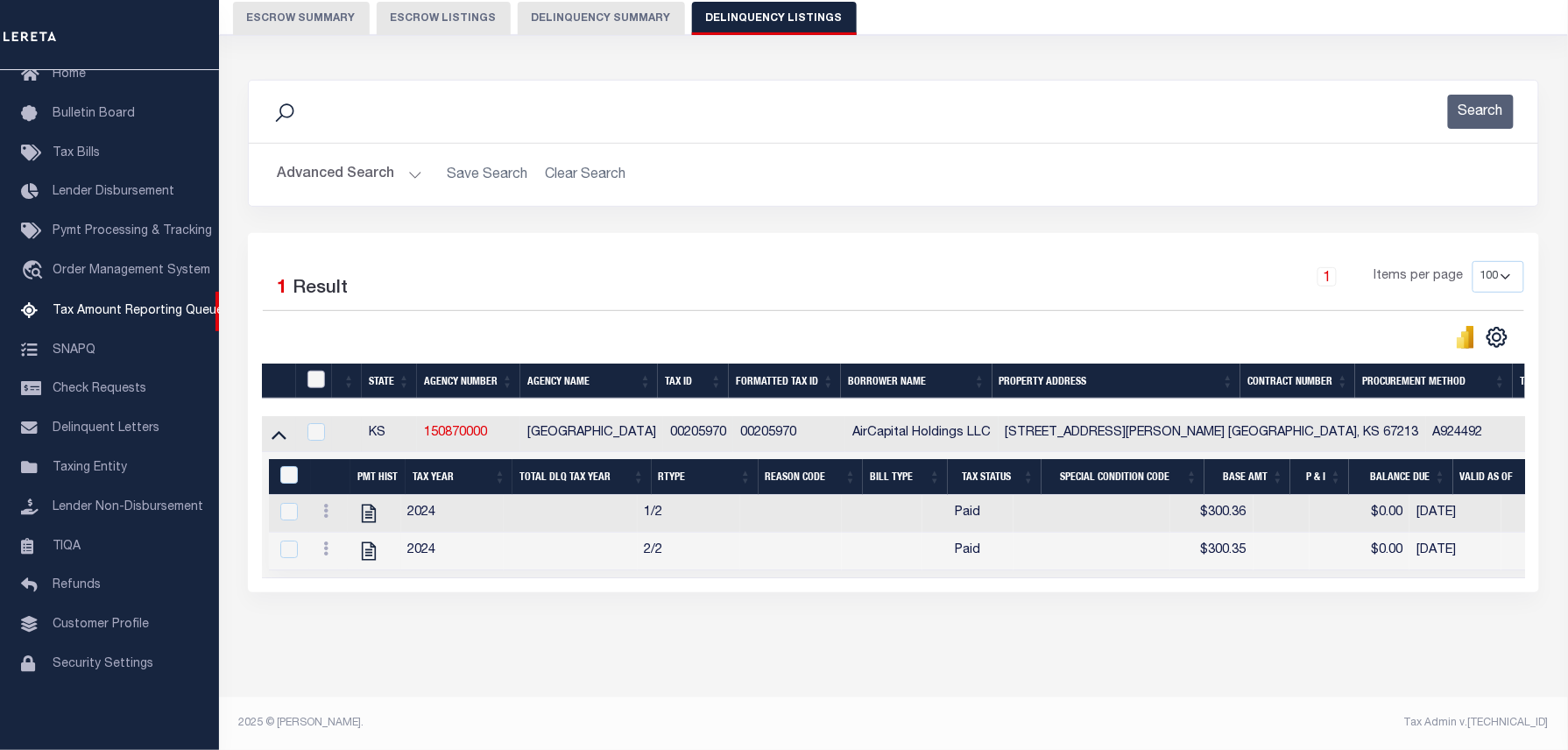
click at [310, 371] on input "checkbox" at bounding box center [315, 379] width 18 height 18
checkbox input "true"
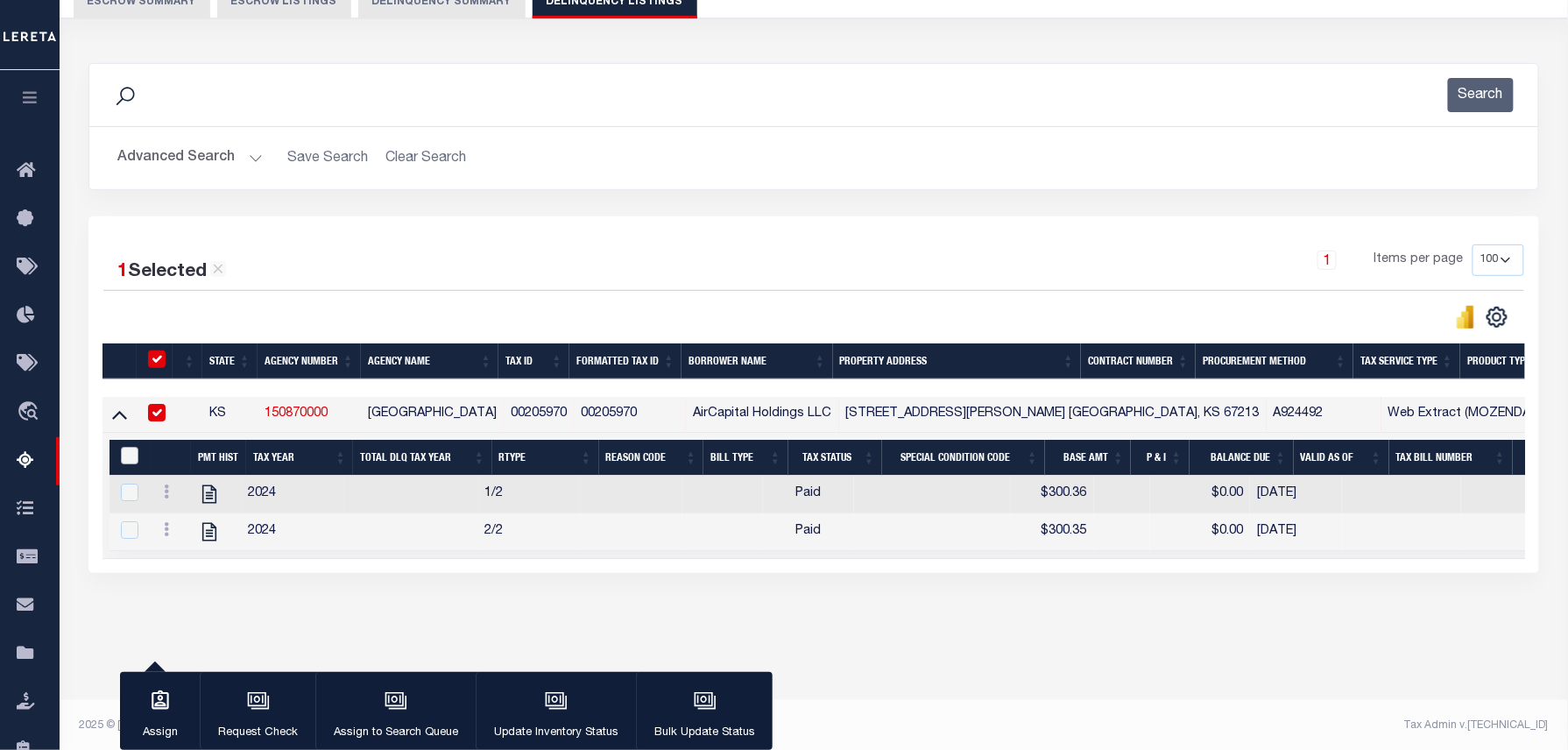
click at [131, 460] on input "&nbsp;" at bounding box center [129, 455] width 18 height 18
checkbox input "true"
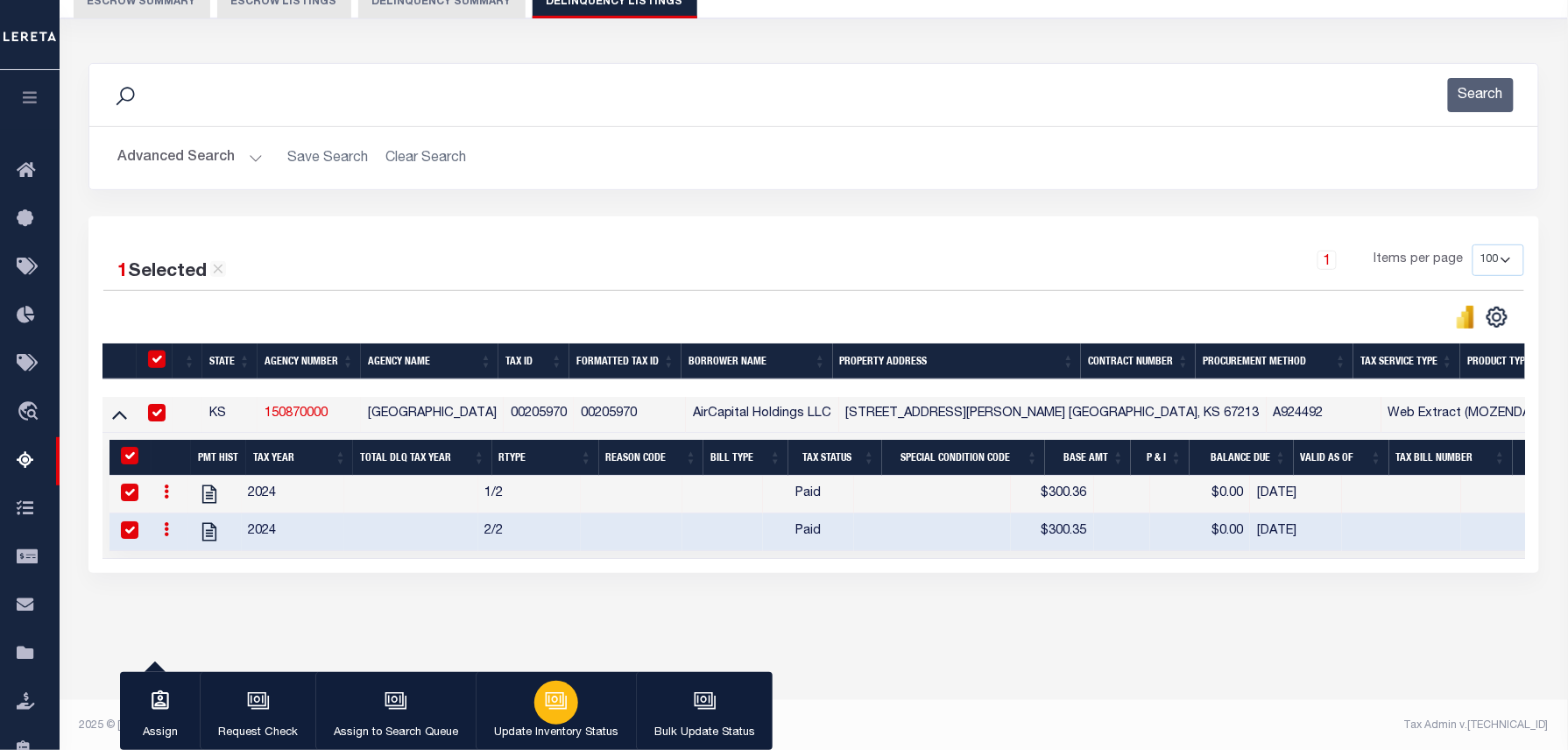
click at [549, 701] on icon "button" at bounding box center [556, 701] width 22 height 22
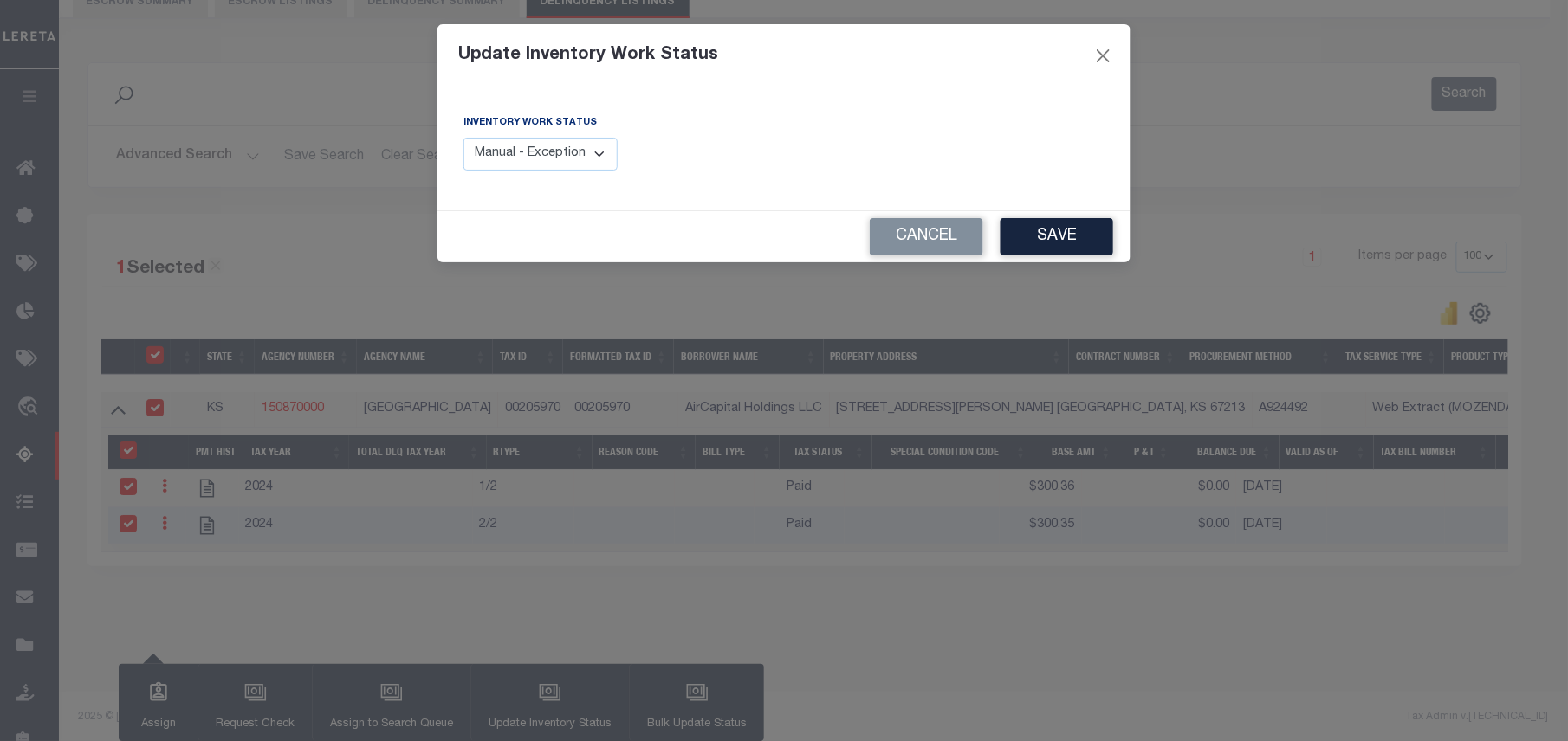
click at [563, 159] on select "Manual - Exception Pended - Awaiting Search Late Add Exception Completed" at bounding box center [541, 154] width 155 height 33
select select "4"
click at [464, 138] on select "Manual - Exception Pended - Awaiting Search Late Add Exception Completed" at bounding box center [541, 154] width 155 height 33
click at [1083, 241] on button "Save" at bounding box center [1057, 237] width 113 height 37
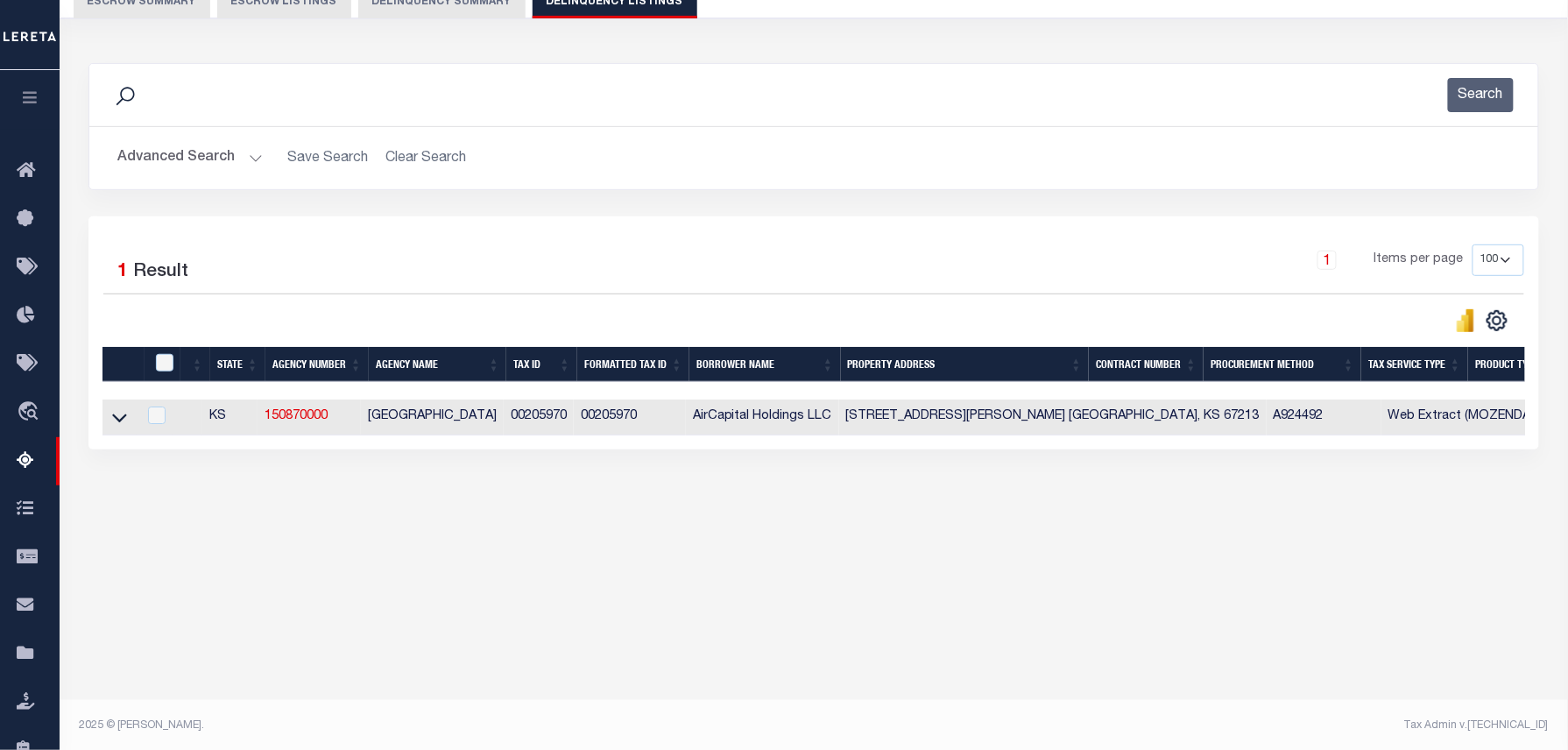
click at [229, 166] on button "Advanced Search" at bounding box center [189, 158] width 145 height 34
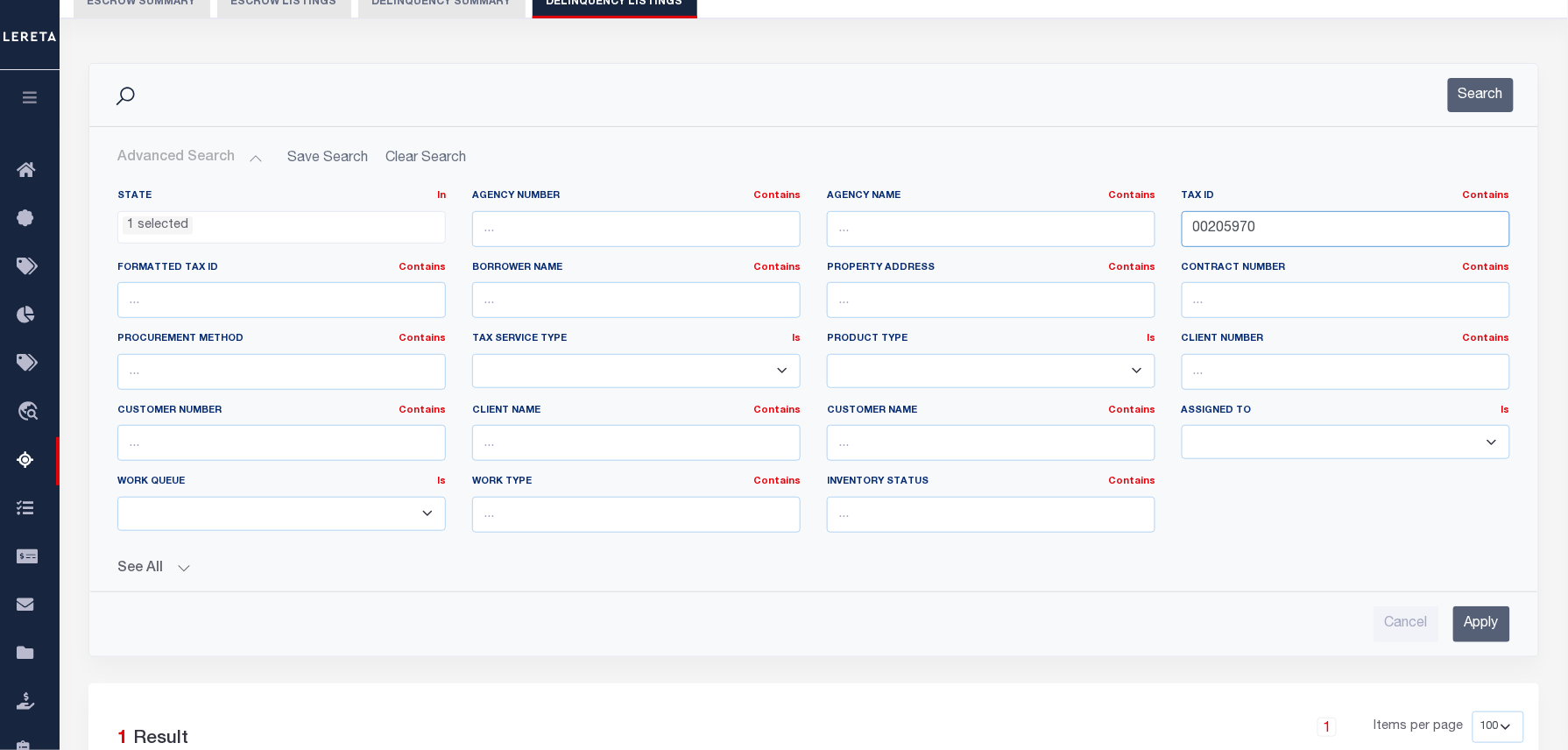
drag, startPoint x: 1208, startPoint y: 226, endPoint x: 1039, endPoint y: 204, distance: 170.4
click at [1063, 219] on div "State In In AK AL AR AZ CA CO CT DC DE FL GA GU HI IA ID IL IN KS KY LA MA MD M…" at bounding box center [813, 368] width 1419 height 358
paste input "6003"
type input "00206003"
click at [1477, 89] on button "Search" at bounding box center [1481, 95] width 66 height 34
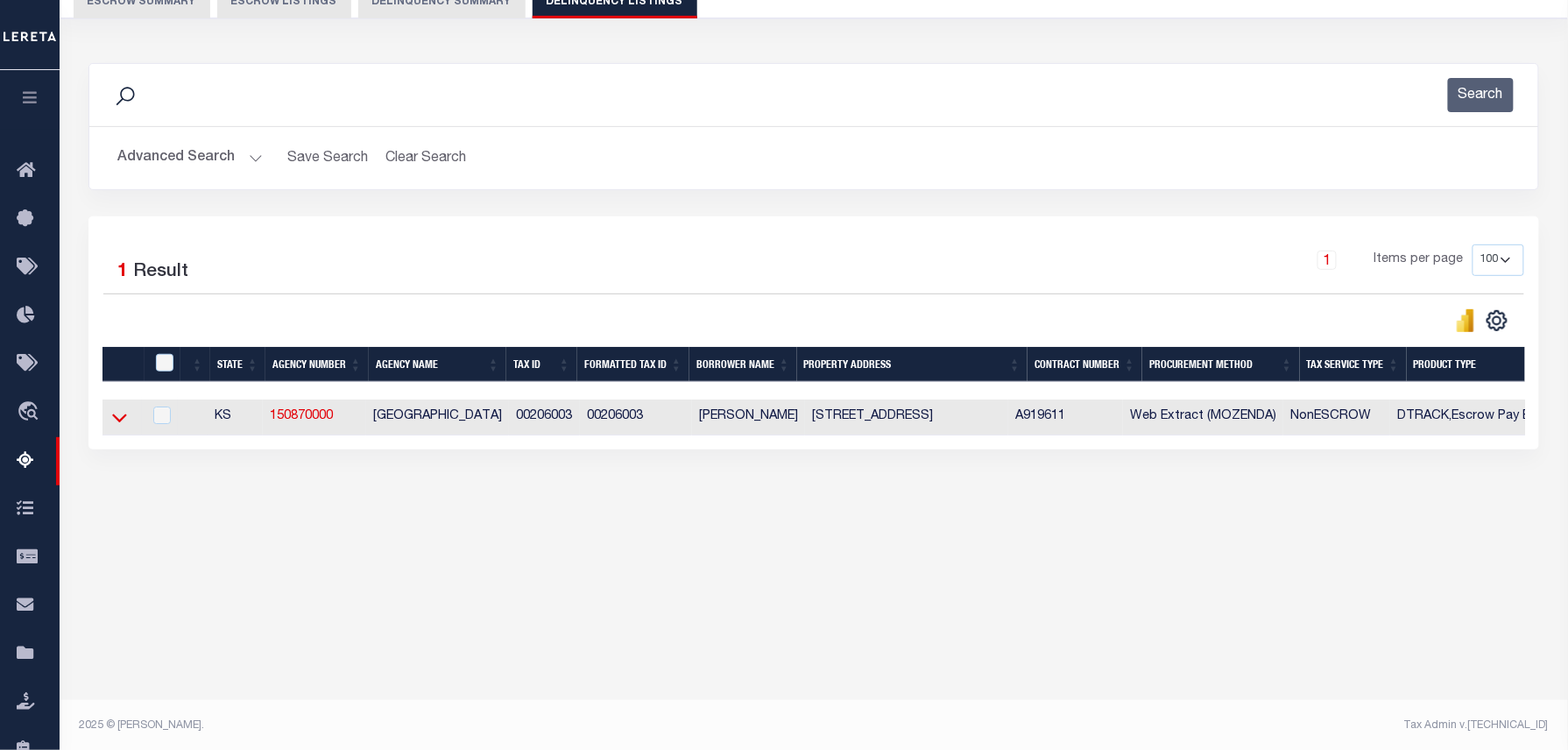
click at [116, 423] on icon at bounding box center [120, 419] width 15 height 8
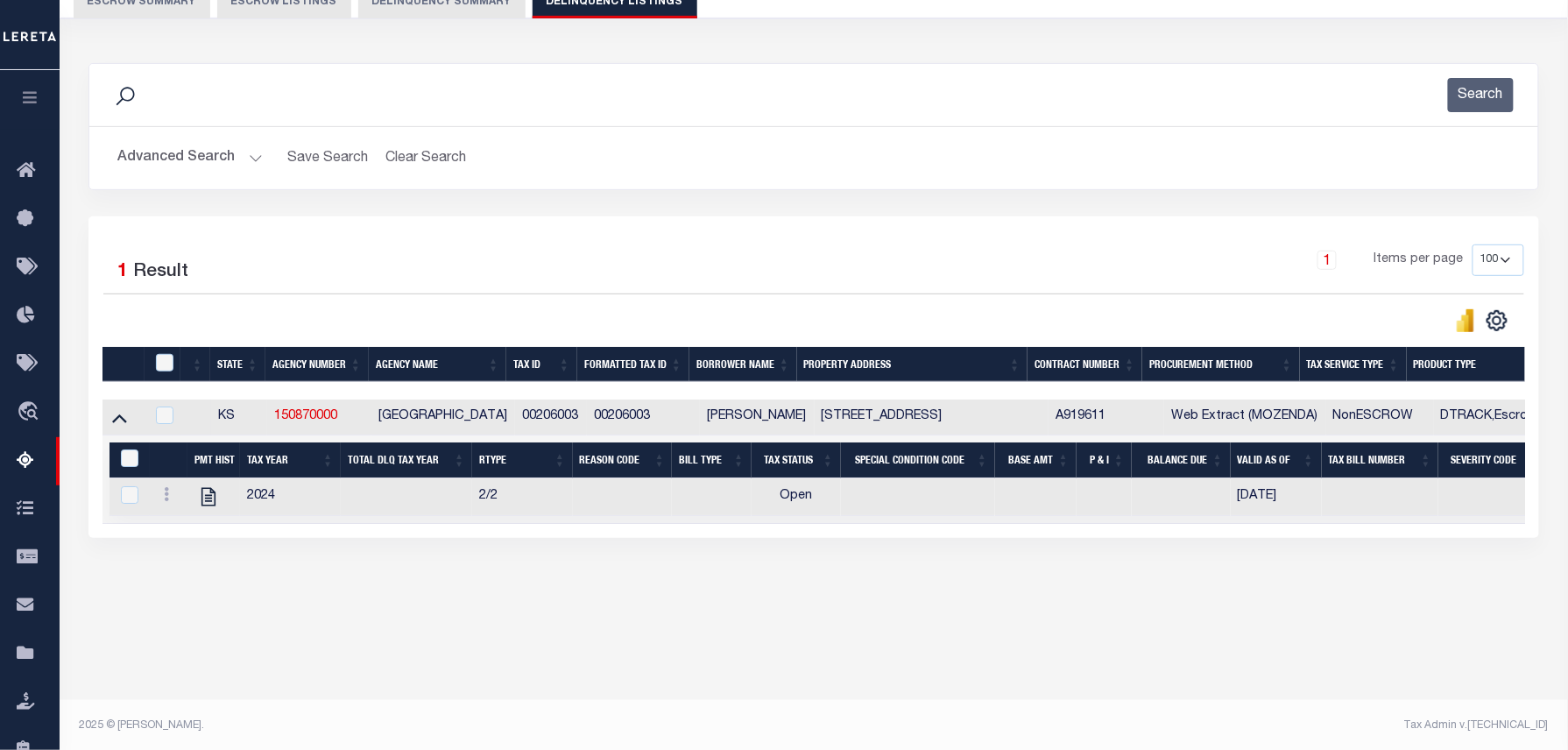
scroll to position [179, 0]
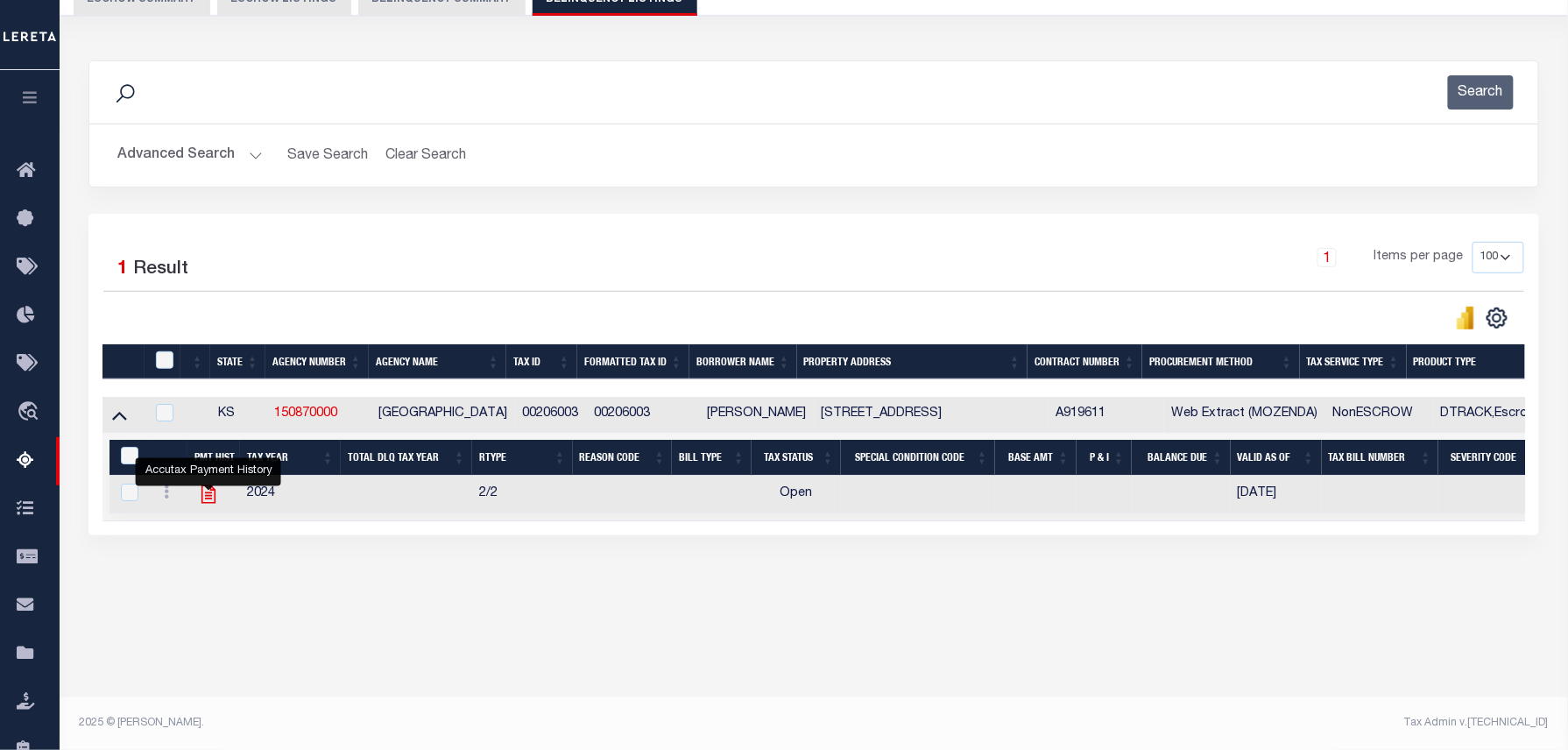
click at [203, 503] on icon "" at bounding box center [209, 494] width 22 height 22
checkbox input "true"
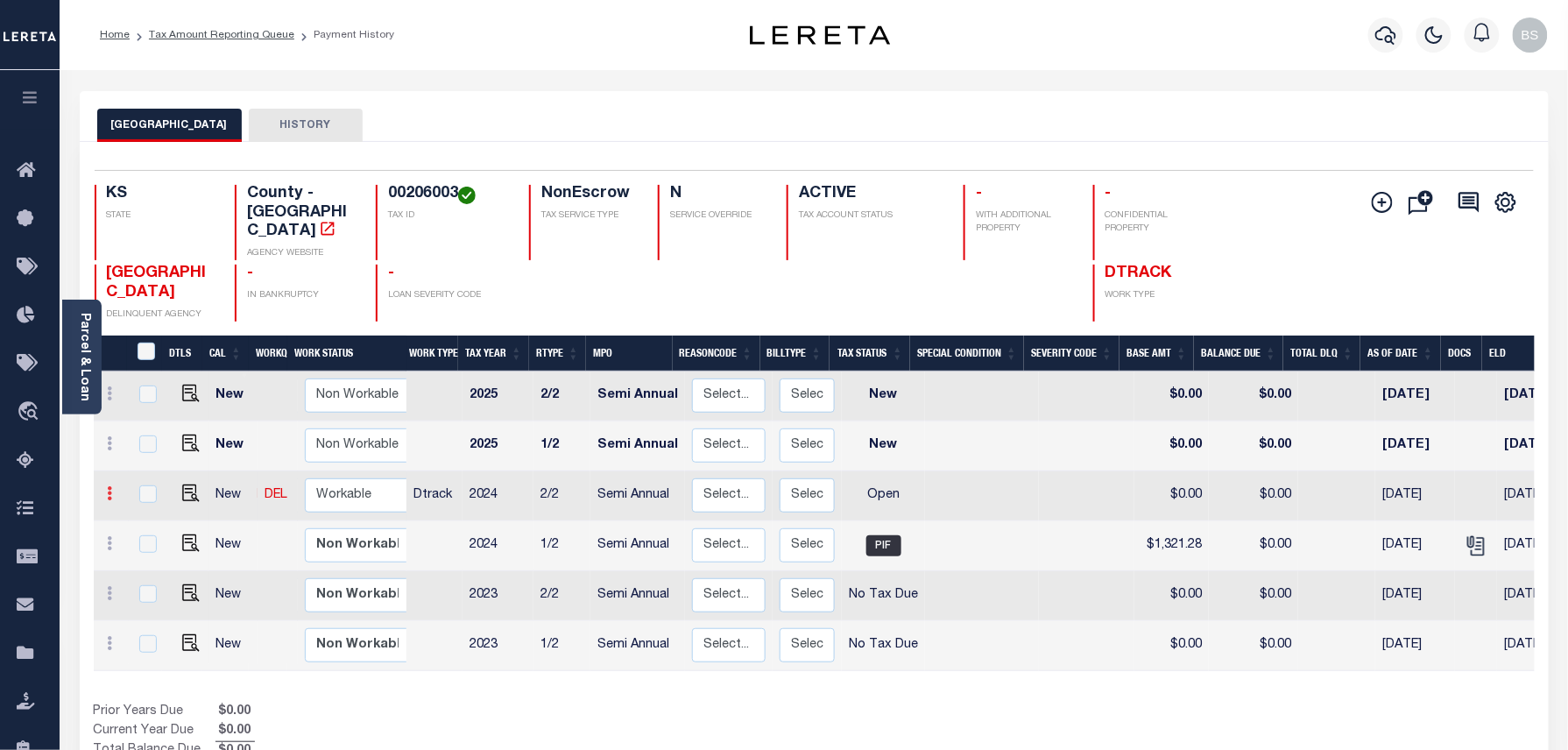
click at [110, 486] on icon at bounding box center [110, 493] width 6 height 14
click at [152, 545] on img at bounding box center [152, 554] width 18 height 19
select select "OP2"
type input "$0.00"
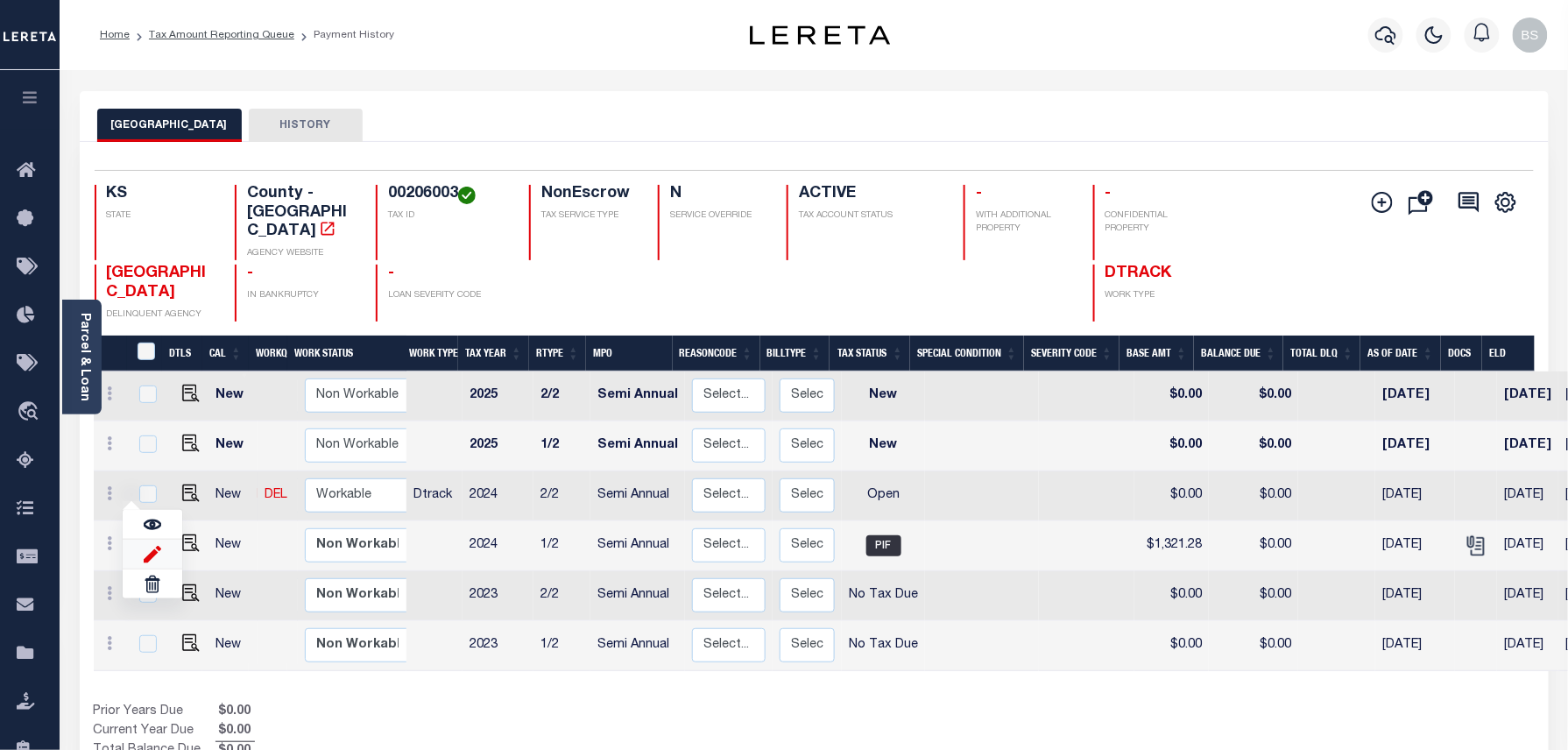
type input "[DATE]"
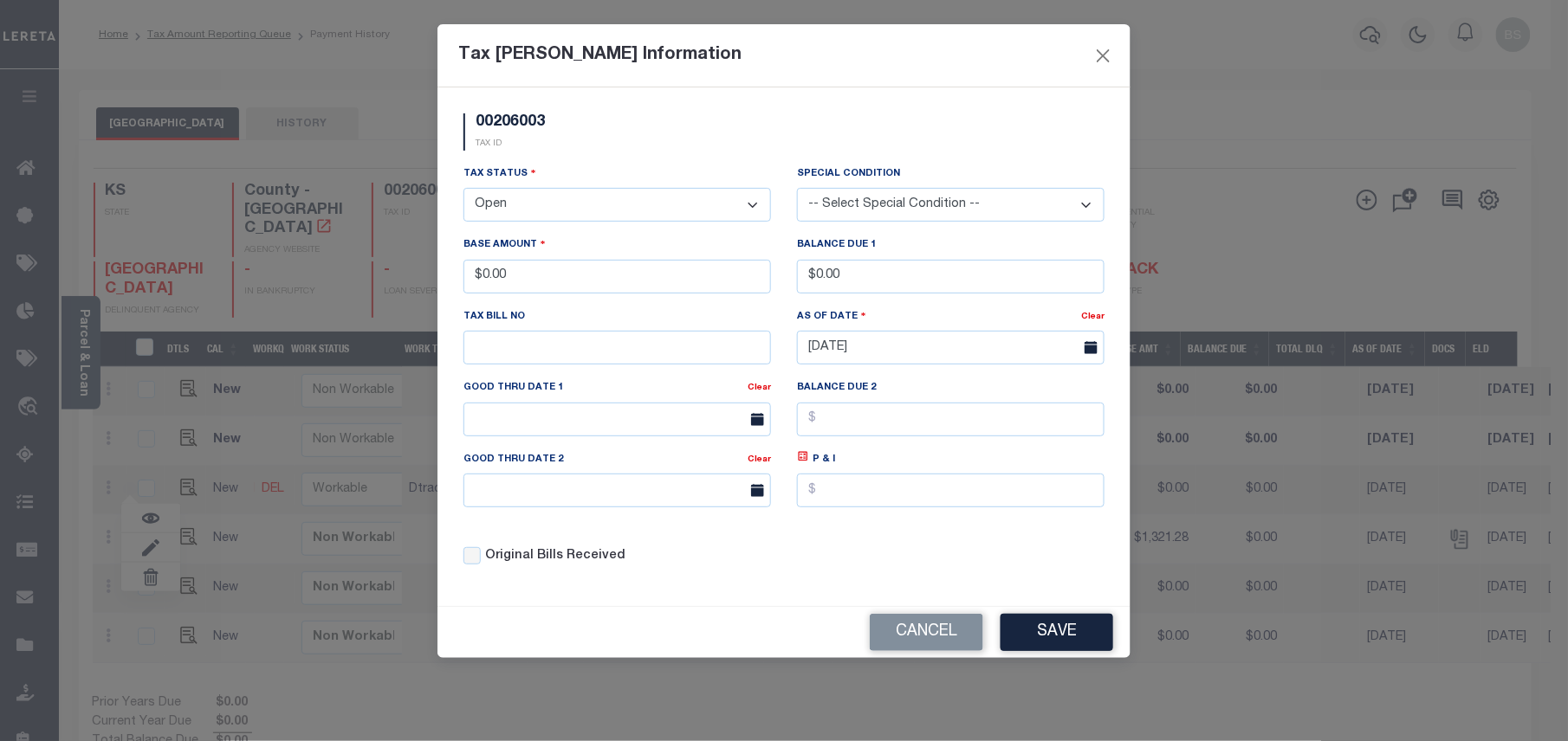
click at [541, 208] on select "- Select Status - Open Due/Unpaid Paid Incomplete No Tax Due Internal Refund Pr…" at bounding box center [617, 204] width 307 height 33
click at [534, 209] on select "- Select Status - Open Due/Unpaid Paid Incomplete No Tax Due Internal Refund Pr…" at bounding box center [617, 204] width 307 height 33
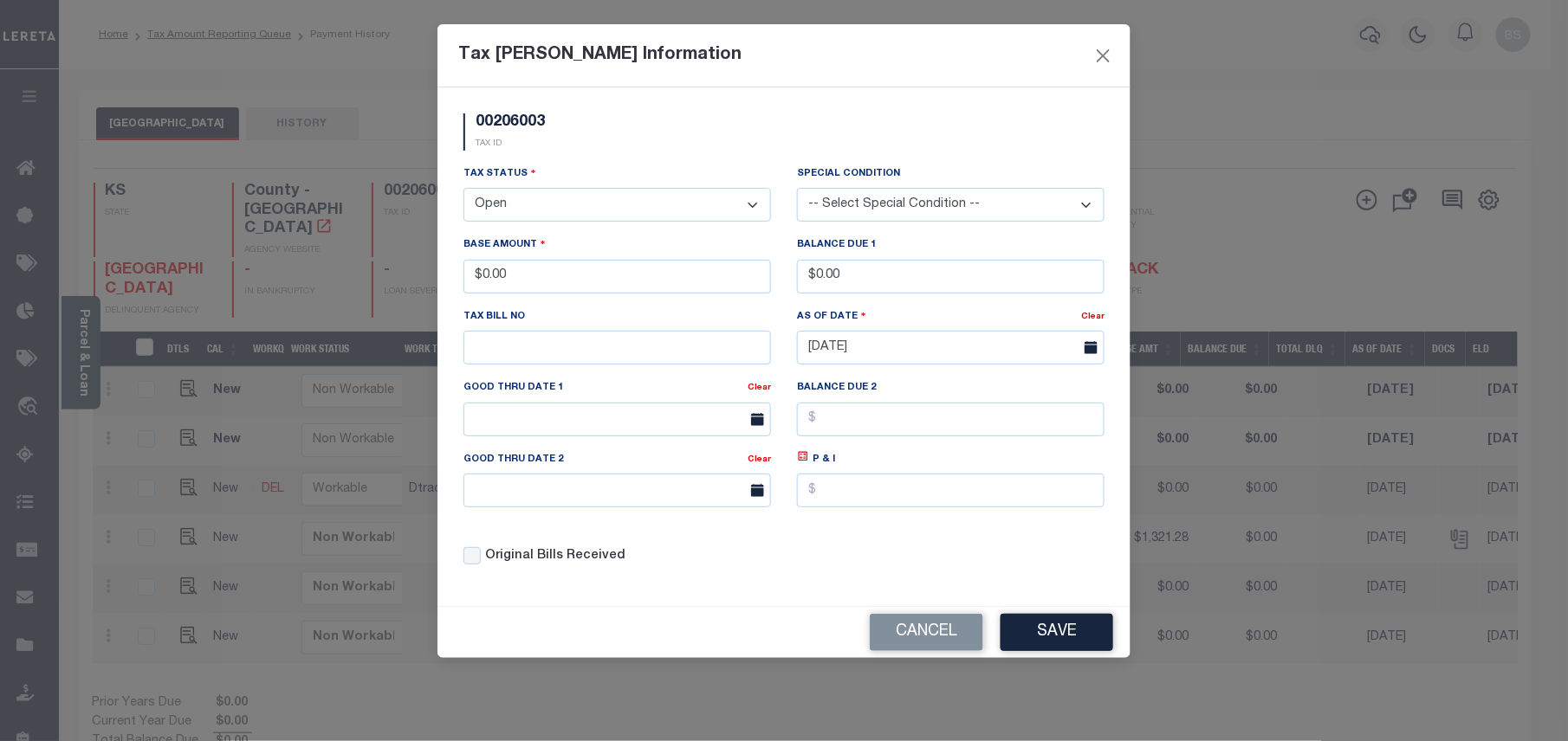
click at [534, 212] on select "- Select Status - Open Due/Unpaid Paid Incomplete No Tax Due Internal Refund Pr…" at bounding box center [617, 204] width 307 height 33
select select "PYD"
click at [464, 191] on select "- Select Status - Open Due/Unpaid Paid Incomplete No Tax Due Internal Refund Pr…" at bounding box center [617, 204] width 307 height 33
drag, startPoint x: 469, startPoint y: 272, endPoint x: 431, endPoint y: 272, distance: 38.0
click at [431, 272] on div "Tax Bill Amount Information 00206003 TAX ID Installment: TaxID: 00206003 Tax St…" at bounding box center [784, 370] width 1568 height 741
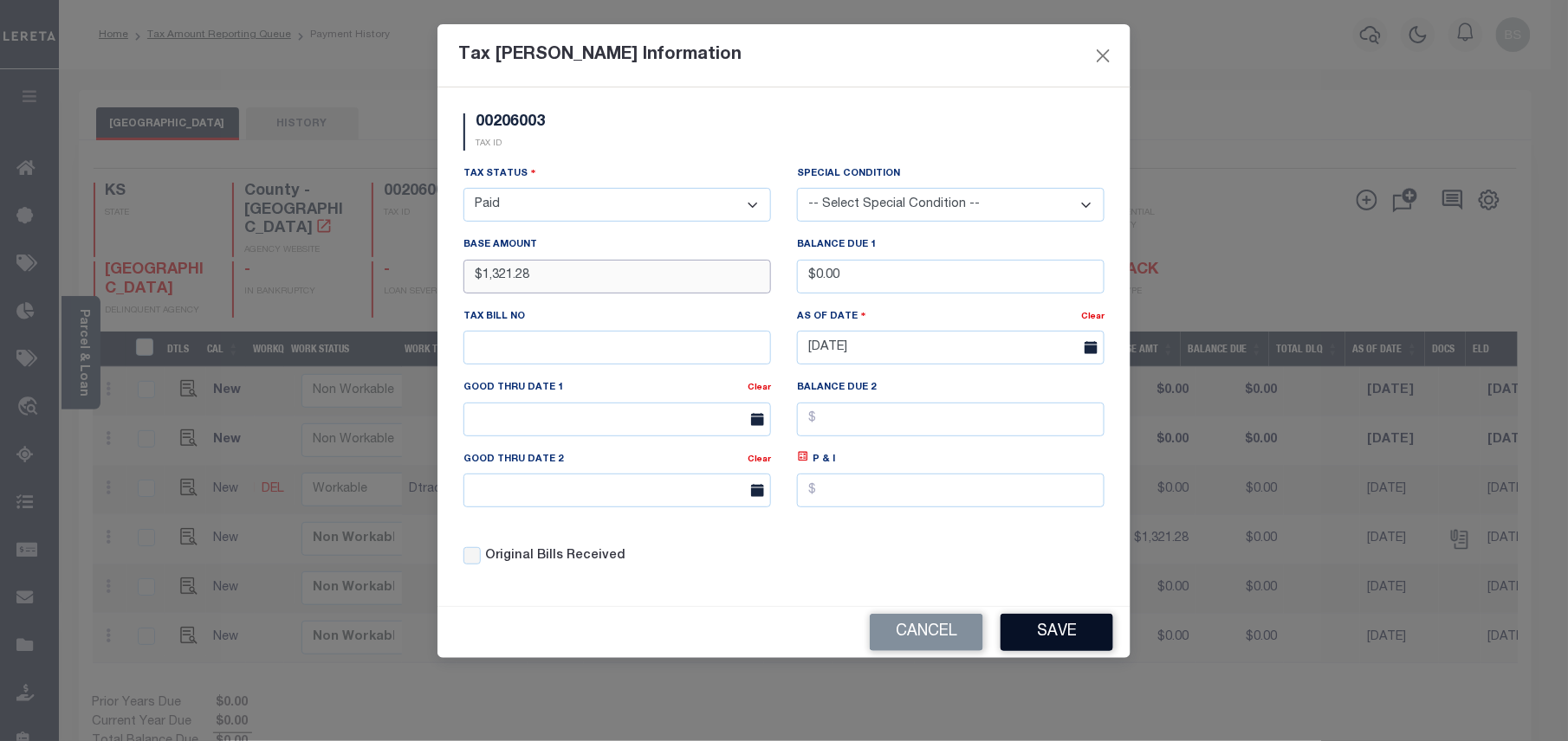
type input "$1,321.28"
click at [1052, 631] on button "Save" at bounding box center [1057, 633] width 113 height 37
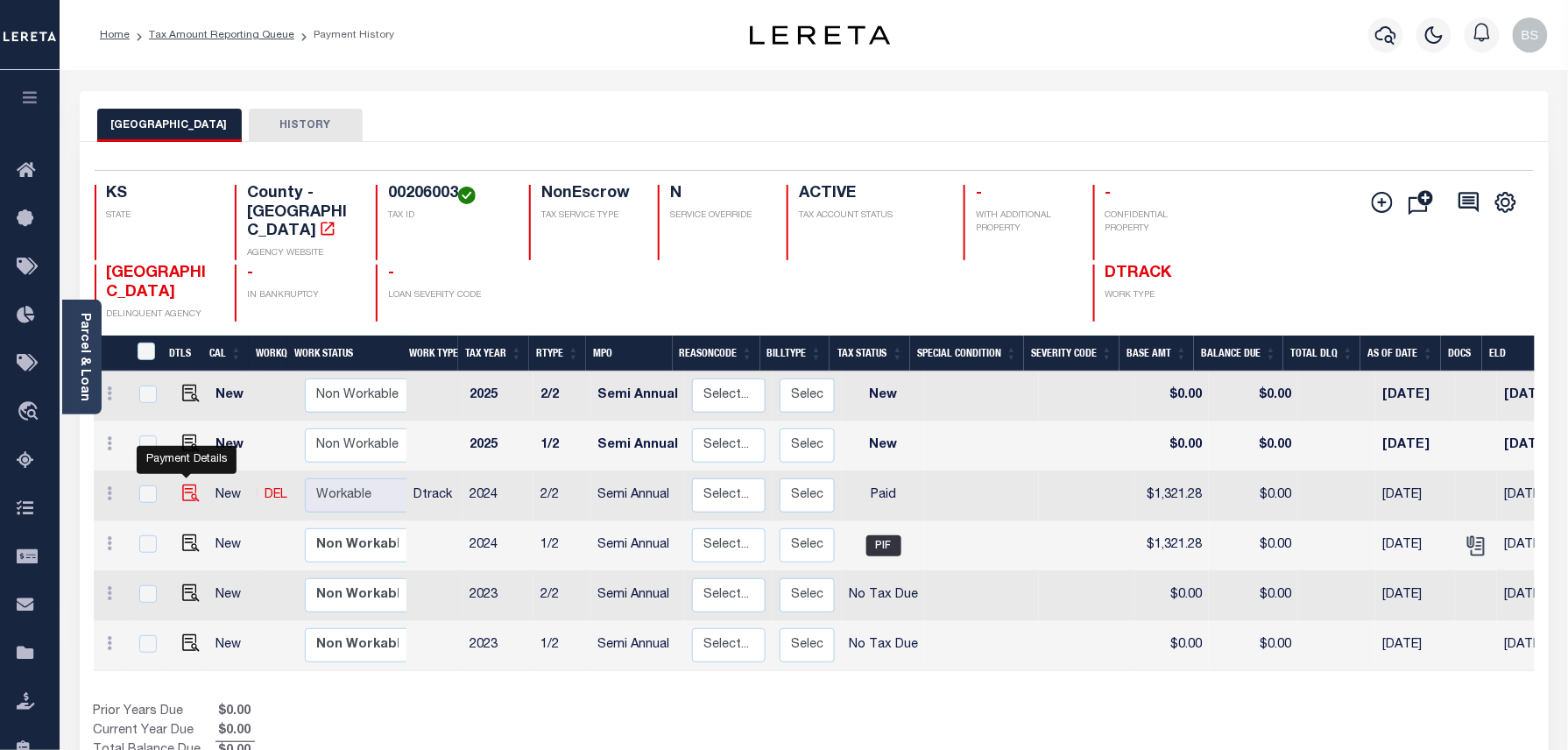
click at [186, 485] on img at bounding box center [191, 493] width 18 height 18
checkbox input "true"
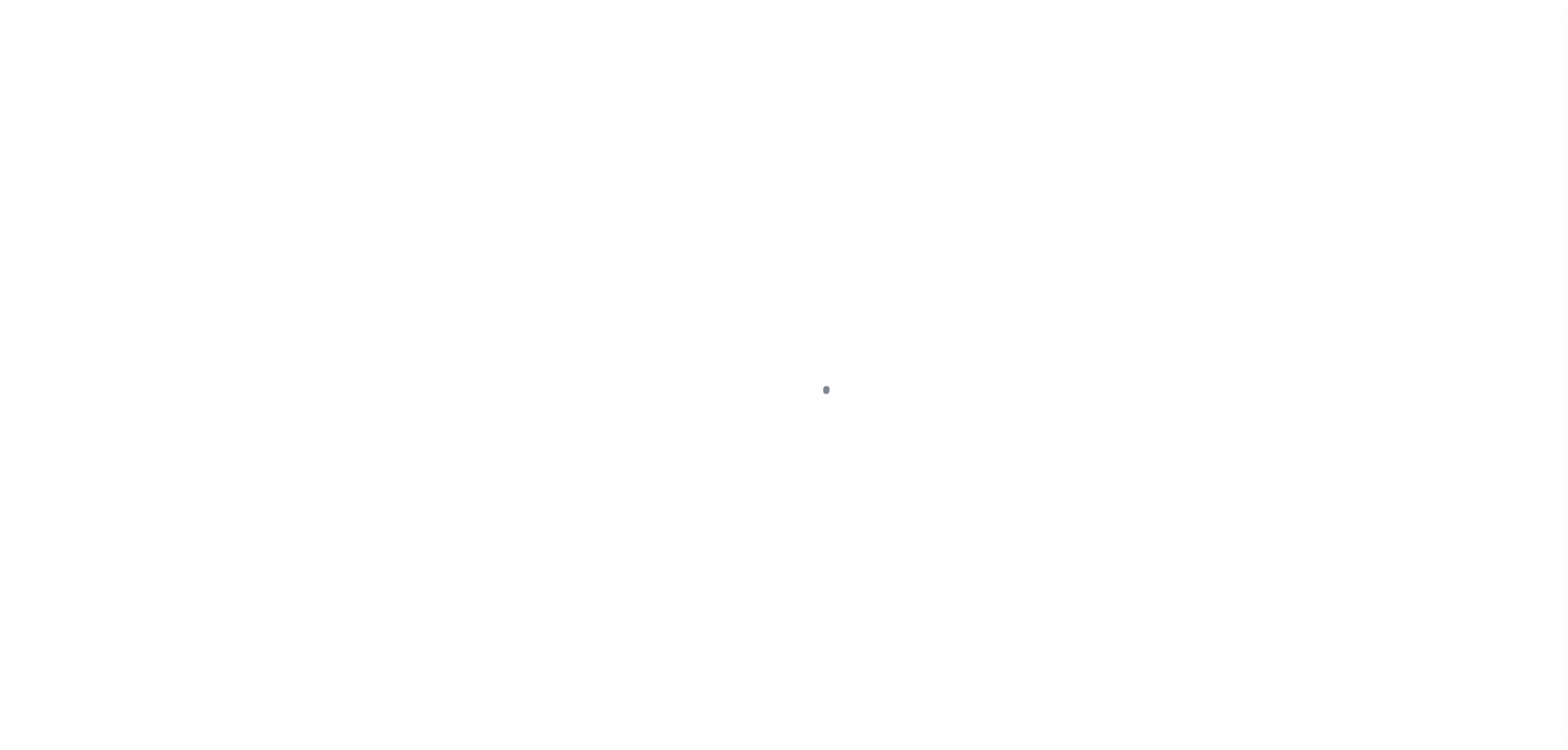
select select "PYD"
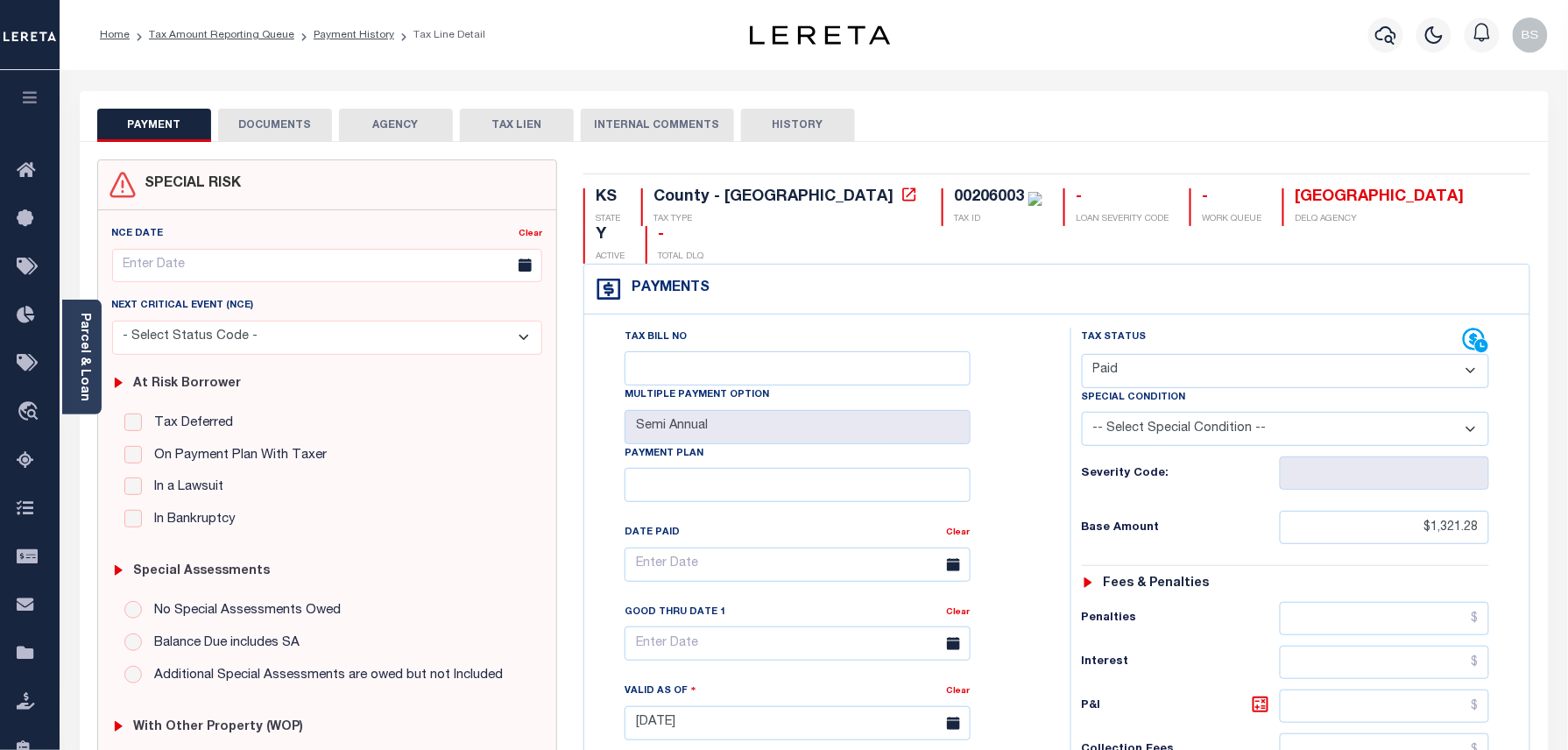
click at [278, 113] on button "DOCUMENTS" at bounding box center [275, 125] width 114 height 34
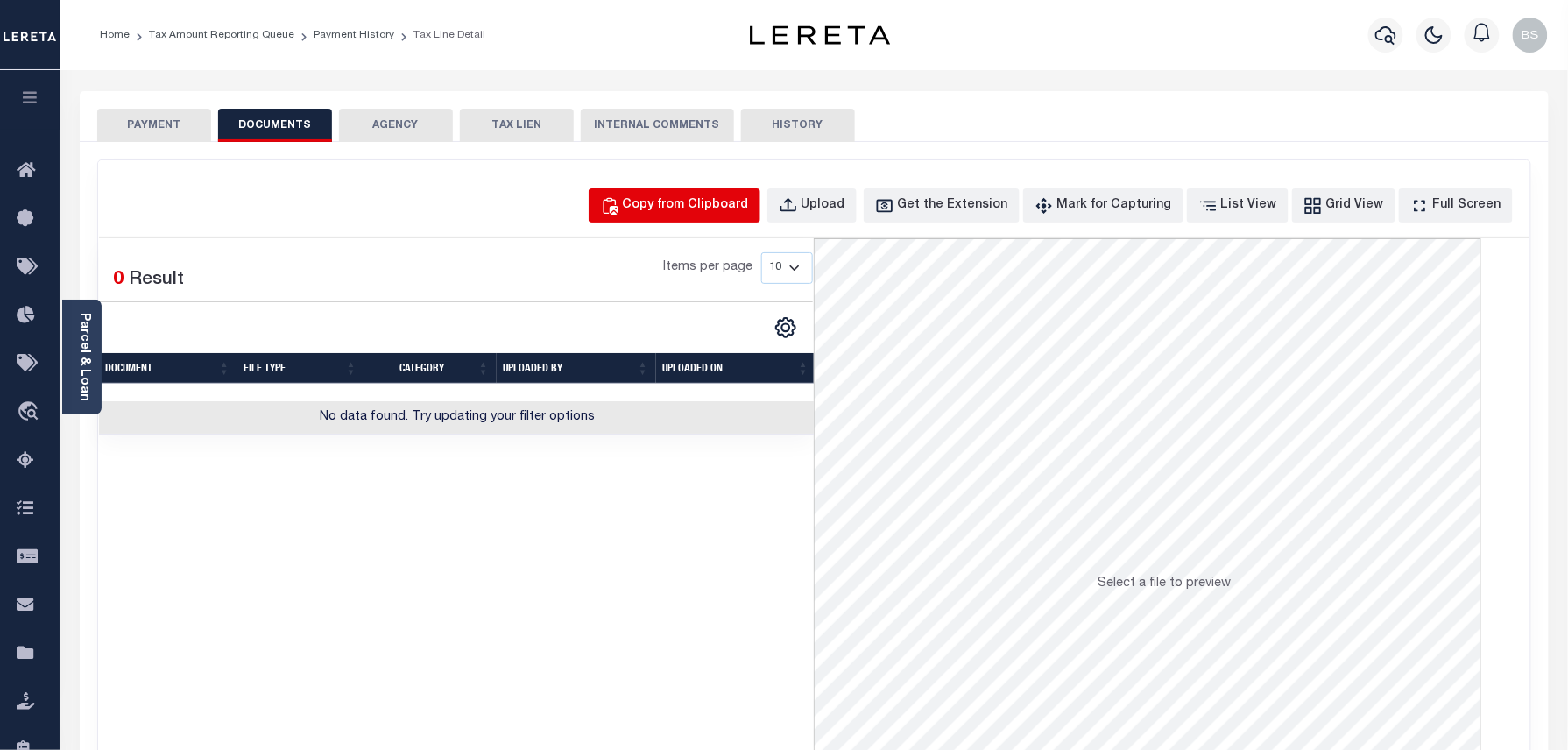
click at [720, 212] on div "Copy from Clipboard" at bounding box center [685, 206] width 126 height 20
select select "POP"
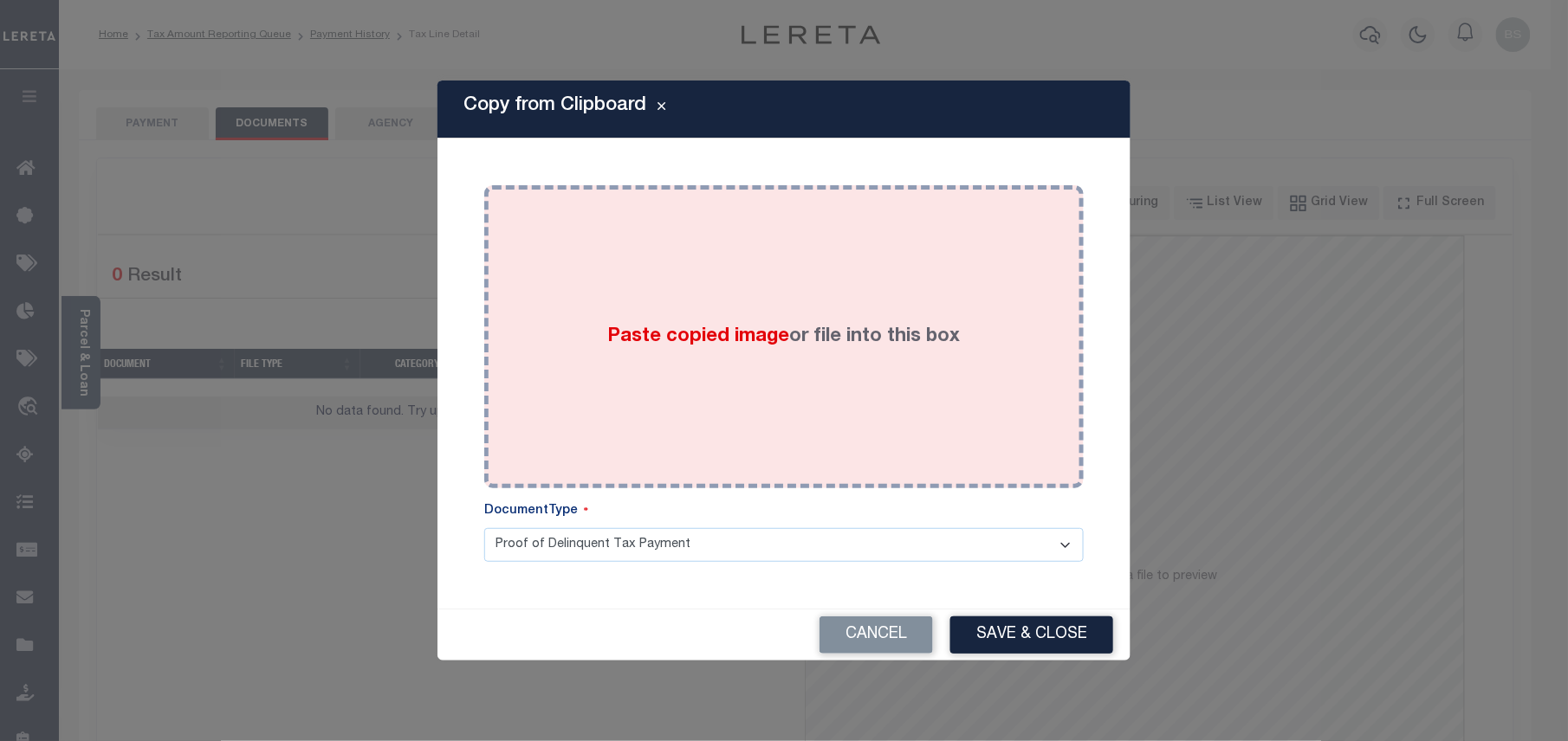
click at [763, 303] on div "Paste copied image or file into this box" at bounding box center [784, 336] width 574 height 277
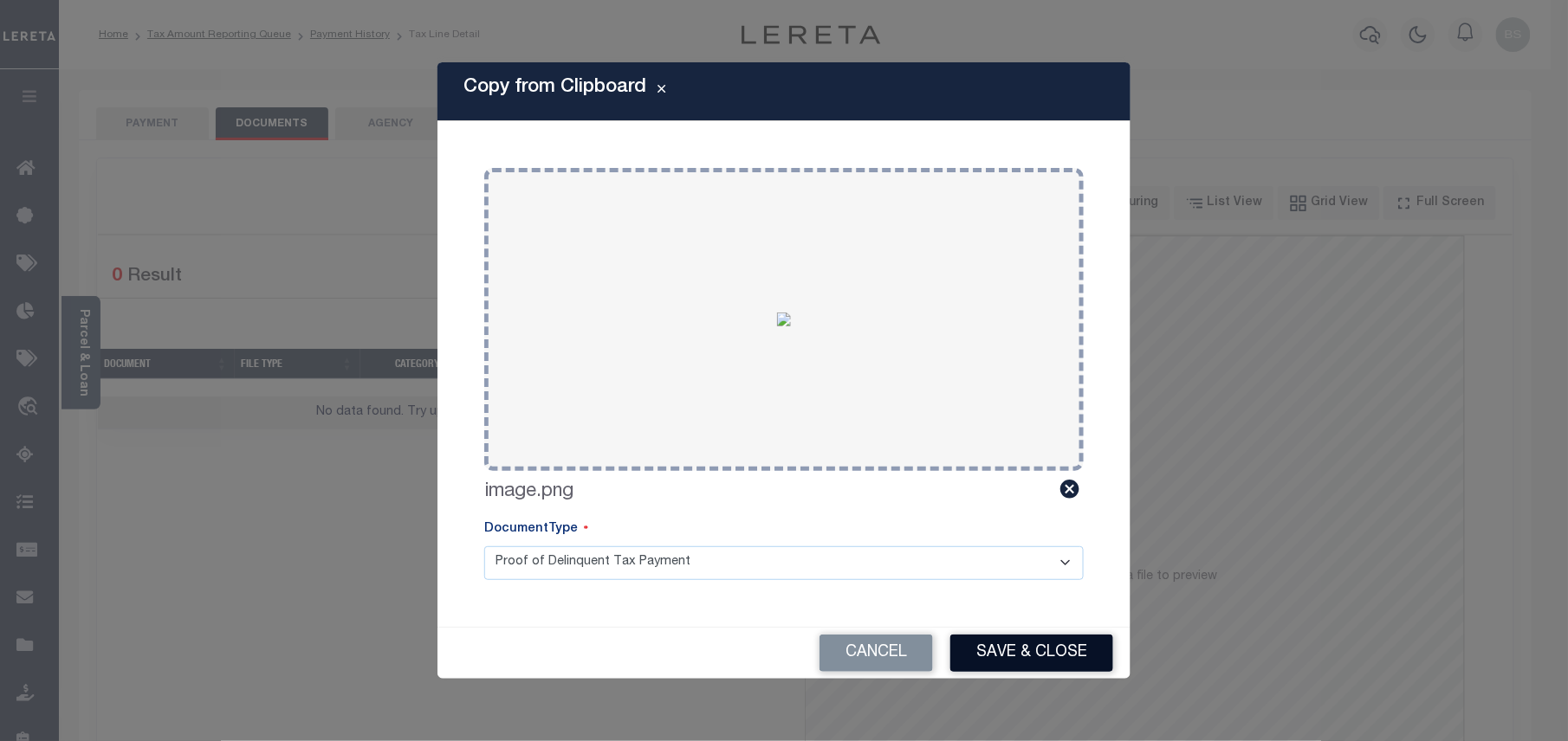
click at [1068, 646] on button "Save & Close" at bounding box center [1032, 653] width 163 height 37
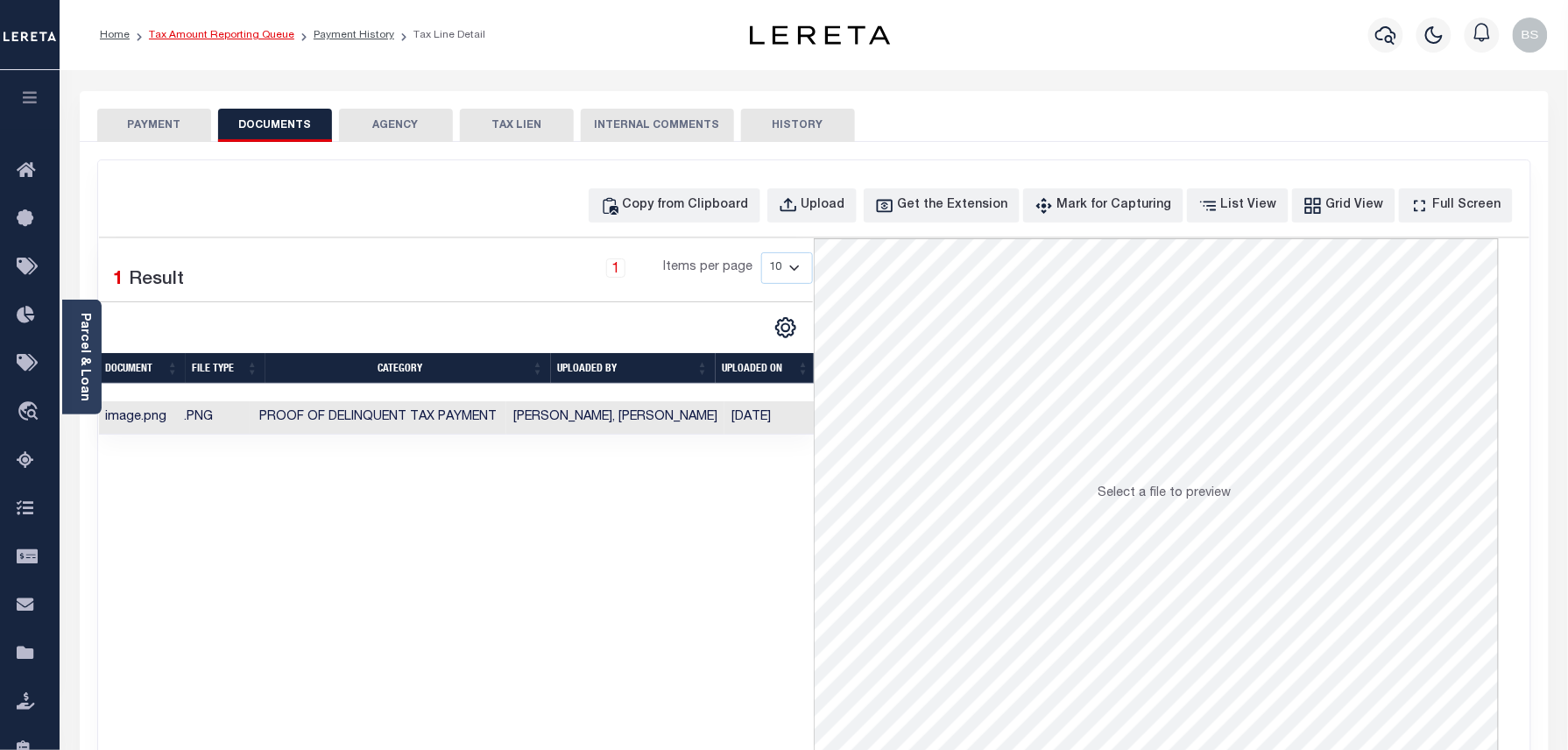
click at [251, 39] on link "Tax Amount Reporting Queue" at bounding box center [221, 35] width 145 height 10
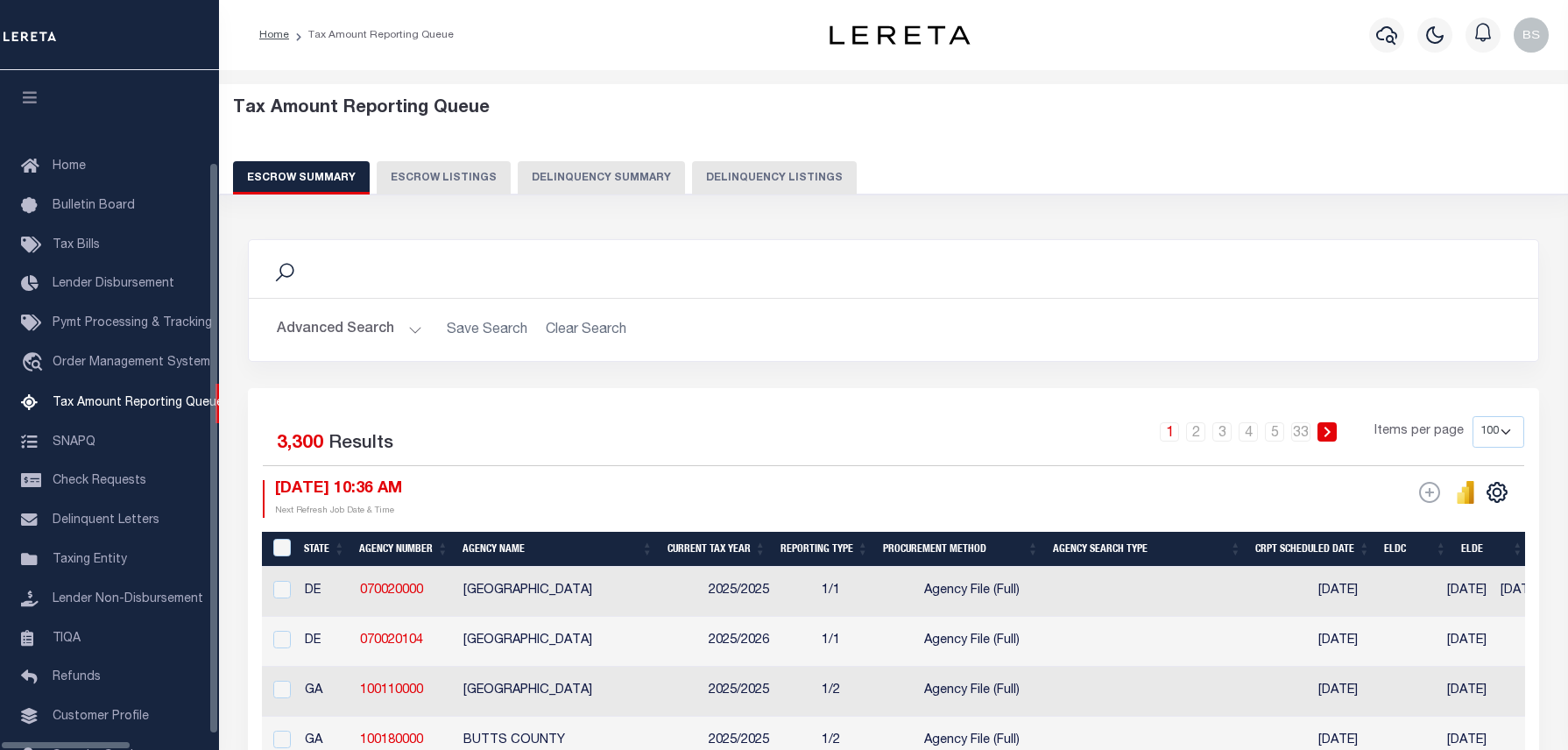
select select "100"
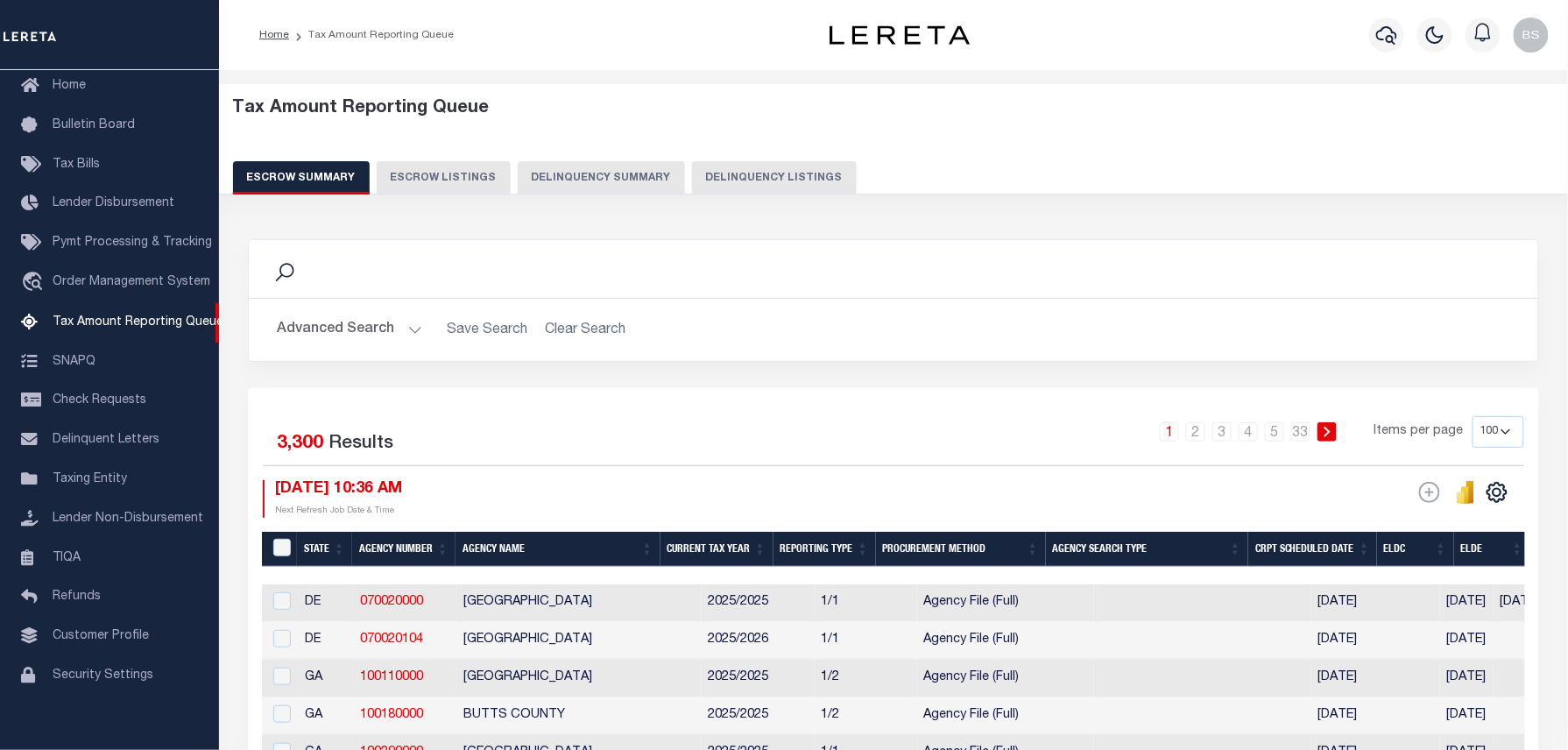
click at [744, 180] on button "Delinquency Listings" at bounding box center [774, 178] width 165 height 34
select select "100"
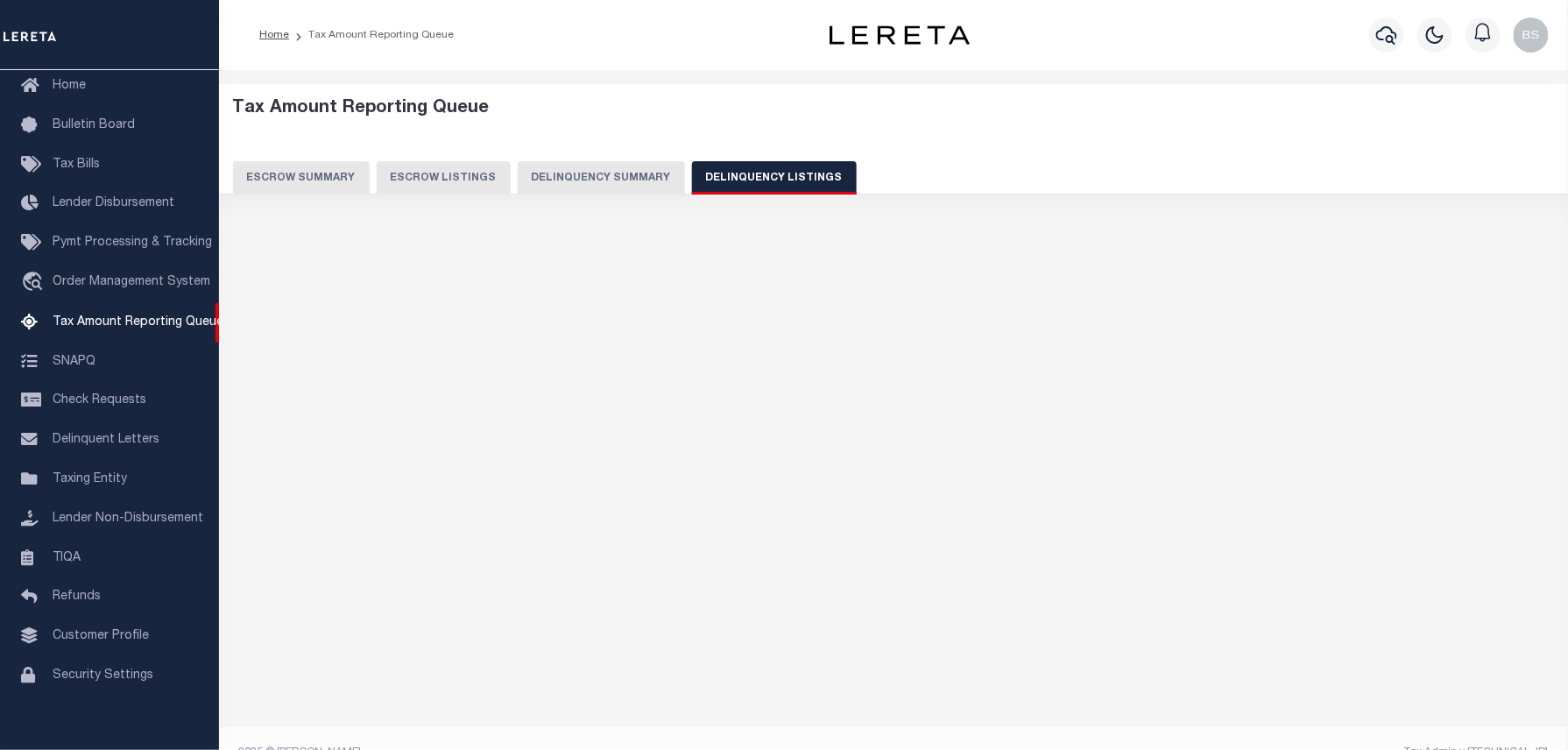
select select "100"
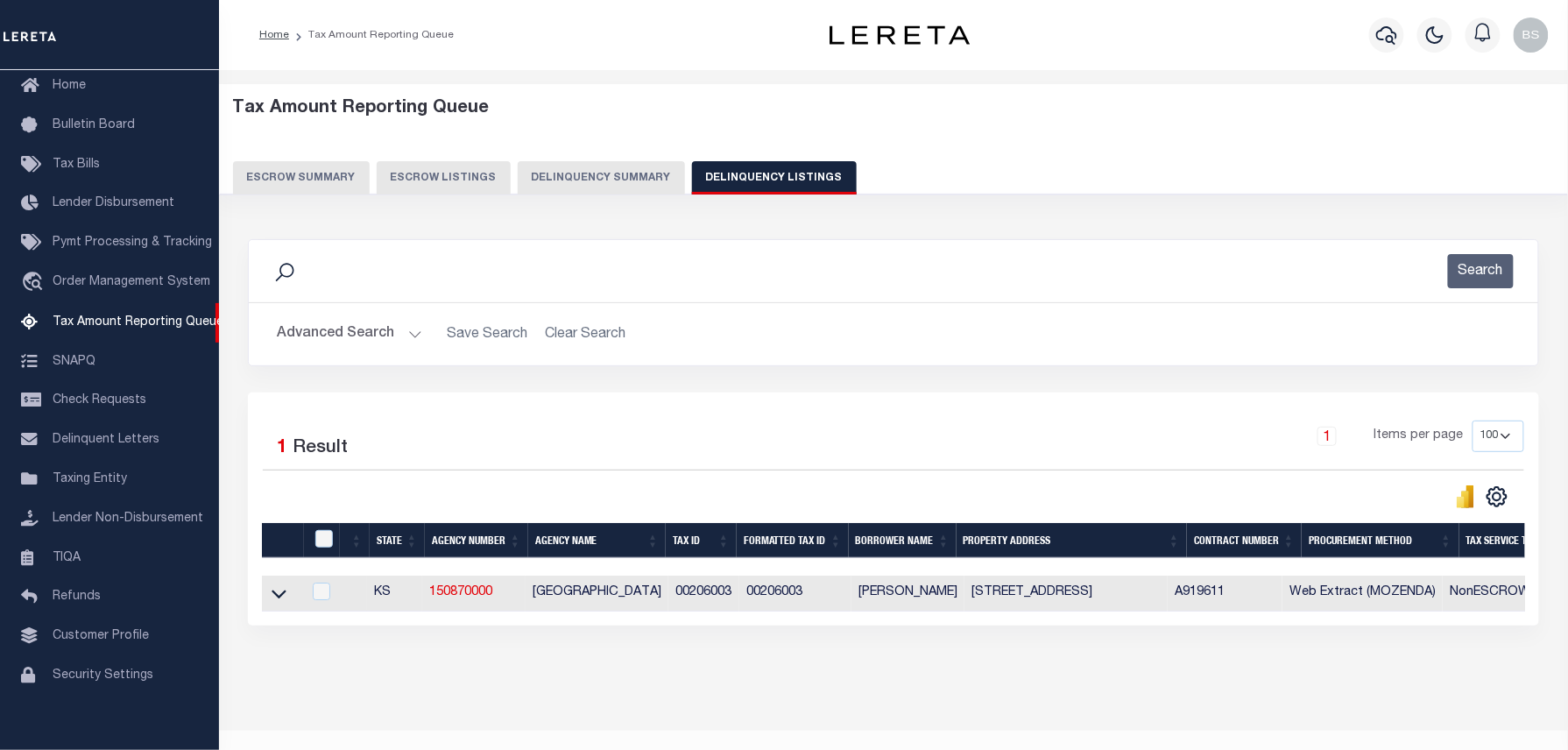
click at [280, 597] on icon at bounding box center [279, 594] width 15 height 19
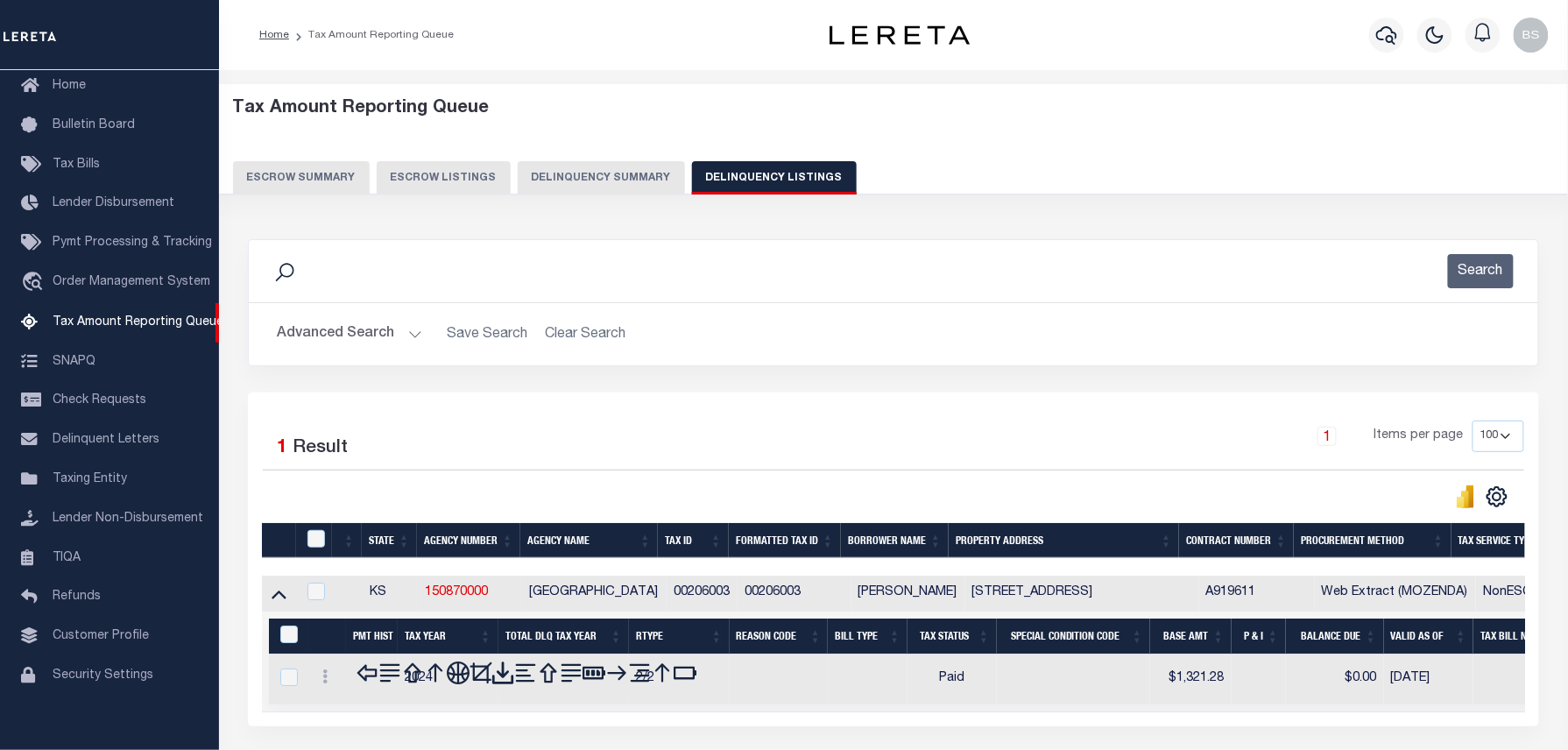
scroll to position [96, 0]
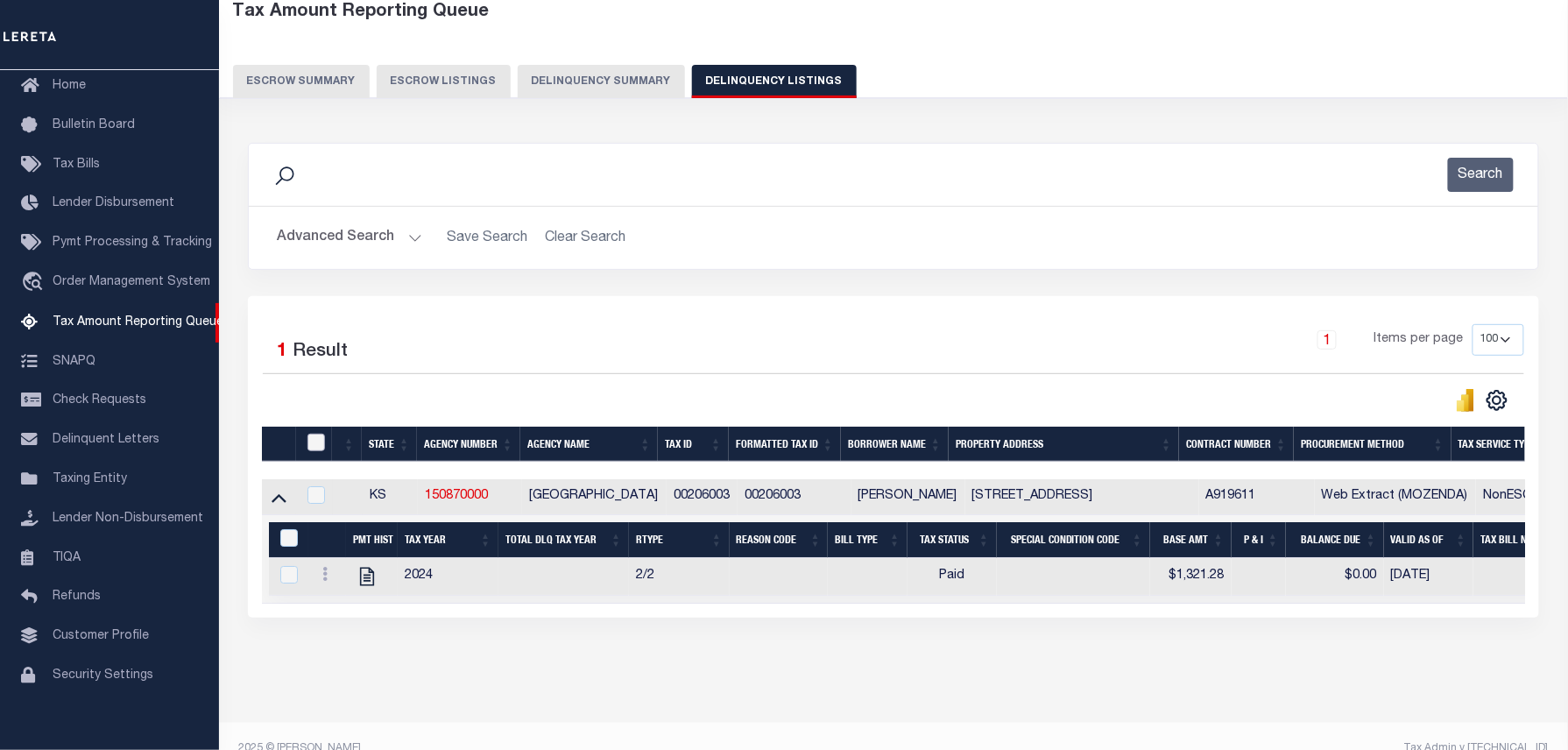
click at [316, 446] on input "checkbox" at bounding box center [315, 442] width 18 height 18
checkbox input "true"
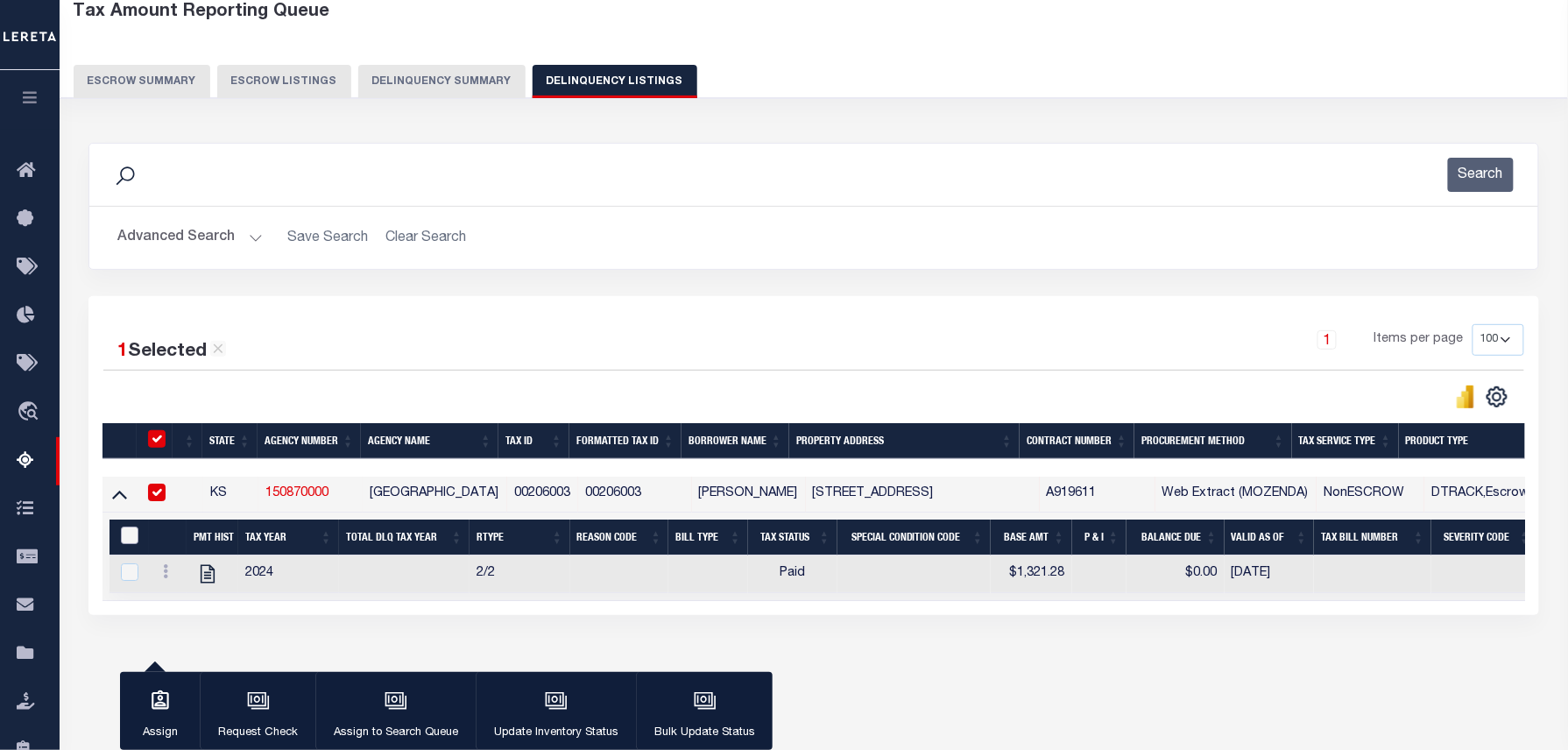
click at [124, 538] on input "&nbsp;" at bounding box center [129, 535] width 18 height 18
checkbox input "true"
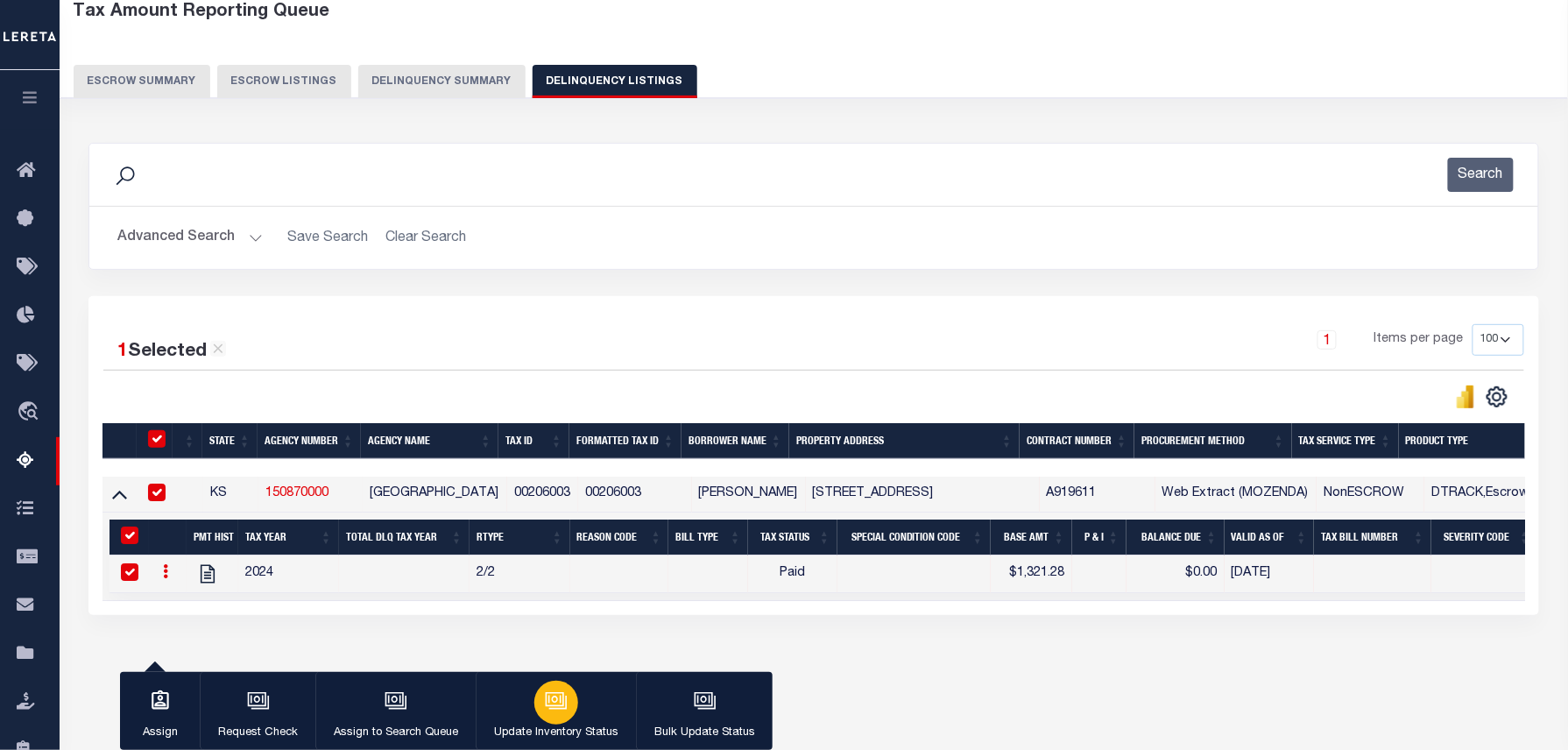
click at [555, 715] on div "button" at bounding box center [556, 702] width 44 height 44
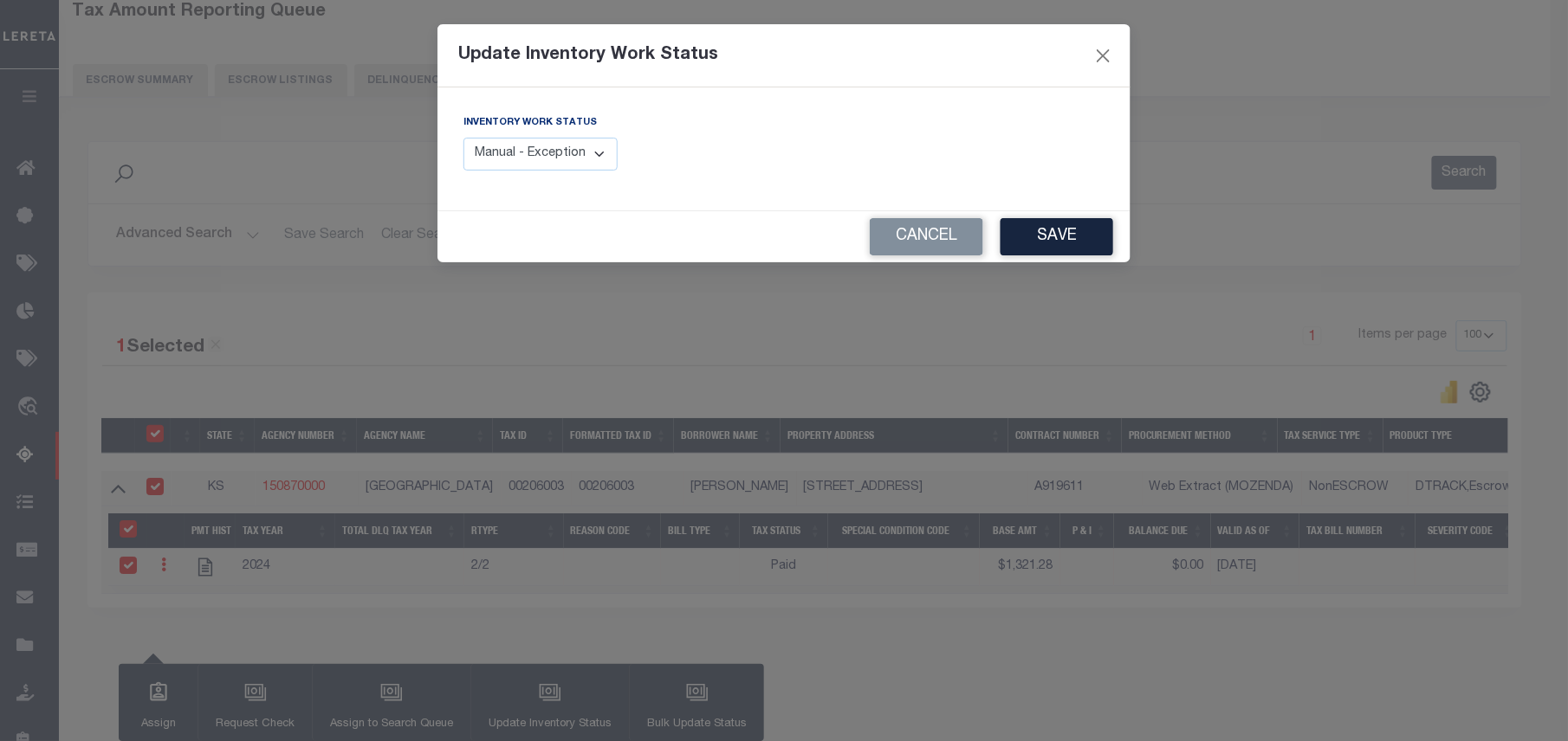
click at [525, 149] on select "Manual - Exception Pended - Awaiting Search Late Add Exception Completed" at bounding box center [541, 154] width 155 height 33
select select "4"
click at [464, 138] on select "Manual - Exception Pended - Awaiting Search Late Add Exception Completed" at bounding box center [541, 154] width 155 height 33
click at [1067, 251] on button "Save" at bounding box center [1057, 237] width 113 height 37
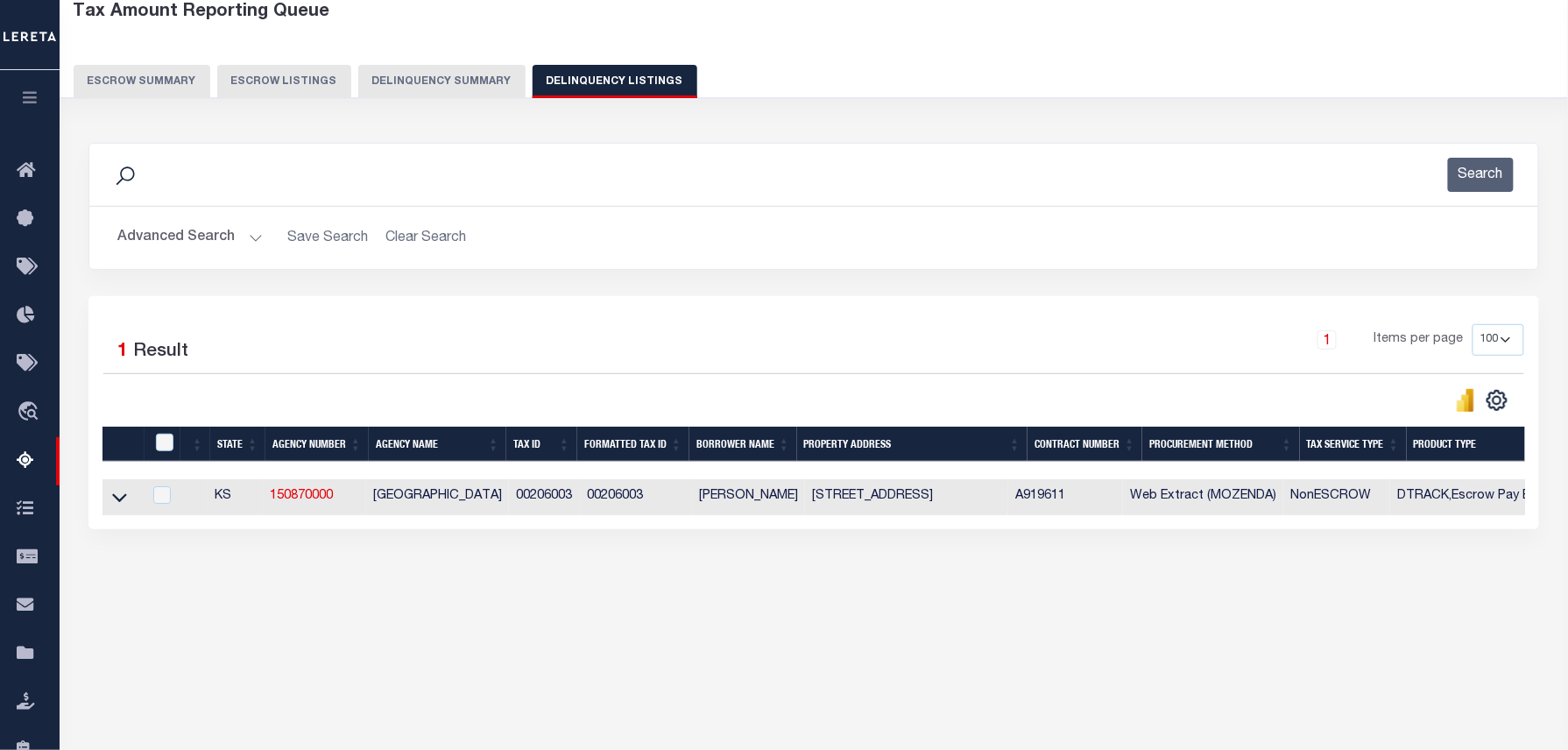
click at [205, 233] on button "Advanced Search" at bounding box center [189, 238] width 145 height 34
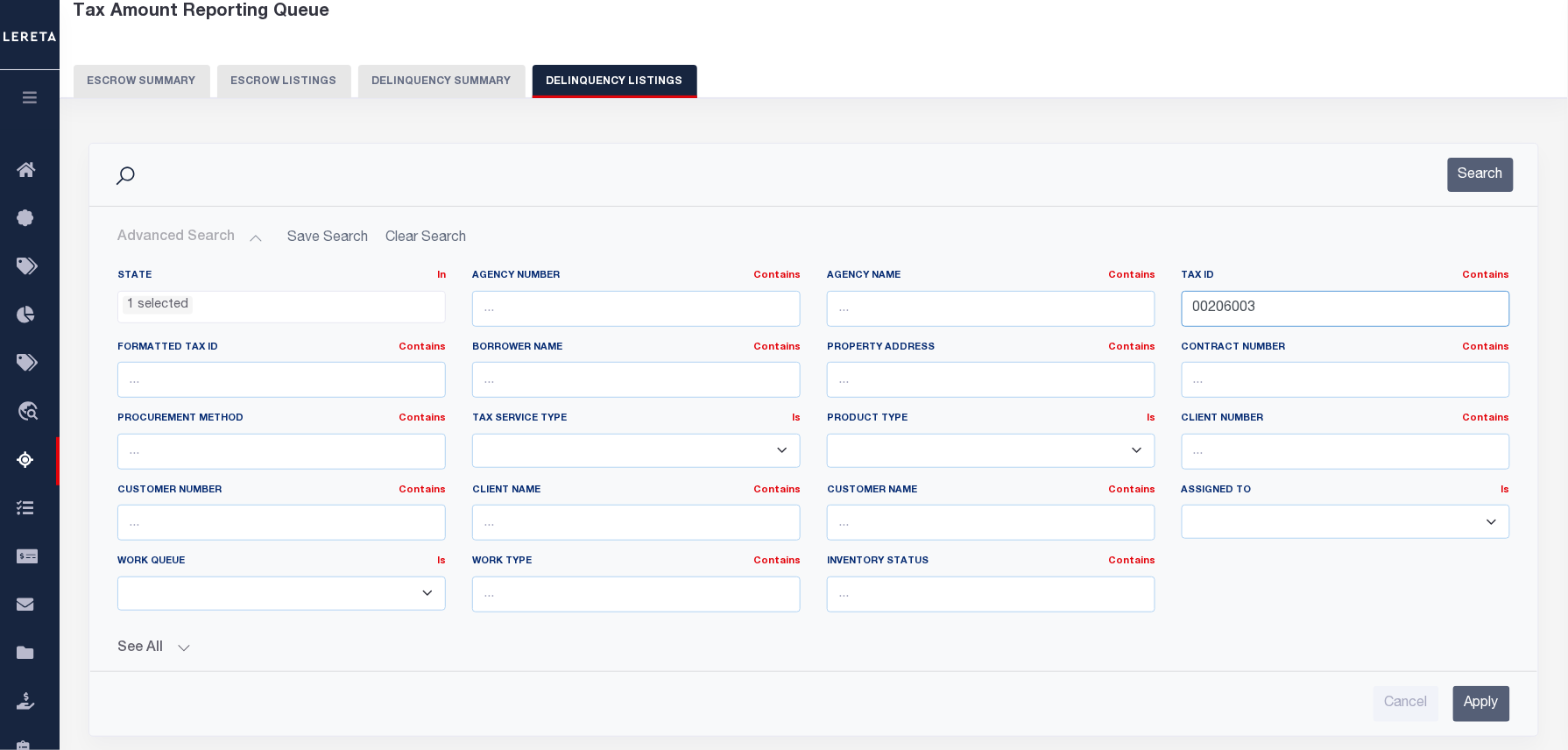
drag, startPoint x: 1302, startPoint y: 312, endPoint x: 1070, endPoint y: 310, distance: 232.0
click at [1076, 310] on div "State In In AK AL AR AZ CA CO CT DC DE FL GA GU HI IA ID IL IN KS KY LA MA MD M…" at bounding box center [813, 448] width 1419 height 358
paste input "10"
type input "00206010"
click at [1469, 170] on button "Search" at bounding box center [1481, 174] width 66 height 34
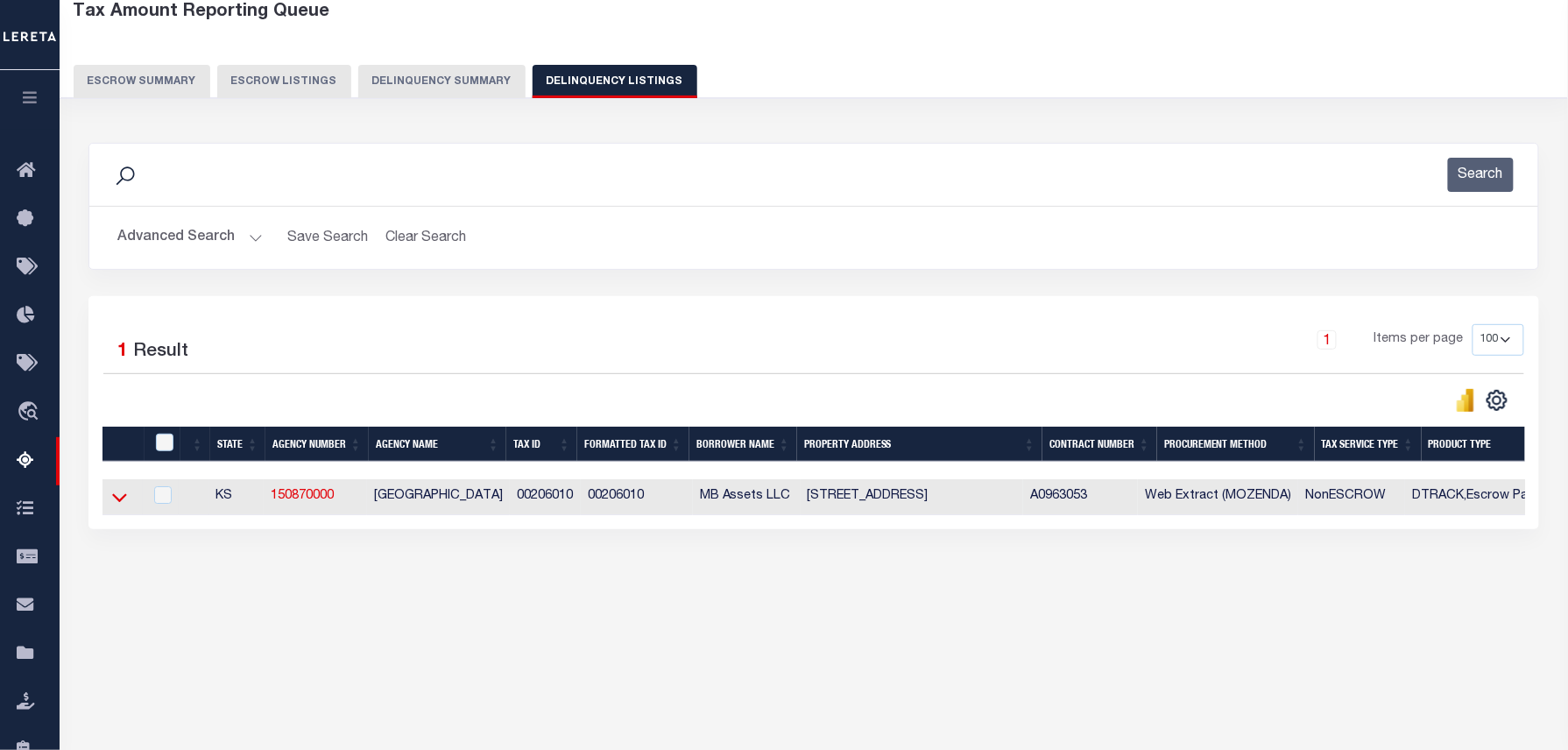
click at [116, 505] on icon at bounding box center [120, 497] width 15 height 19
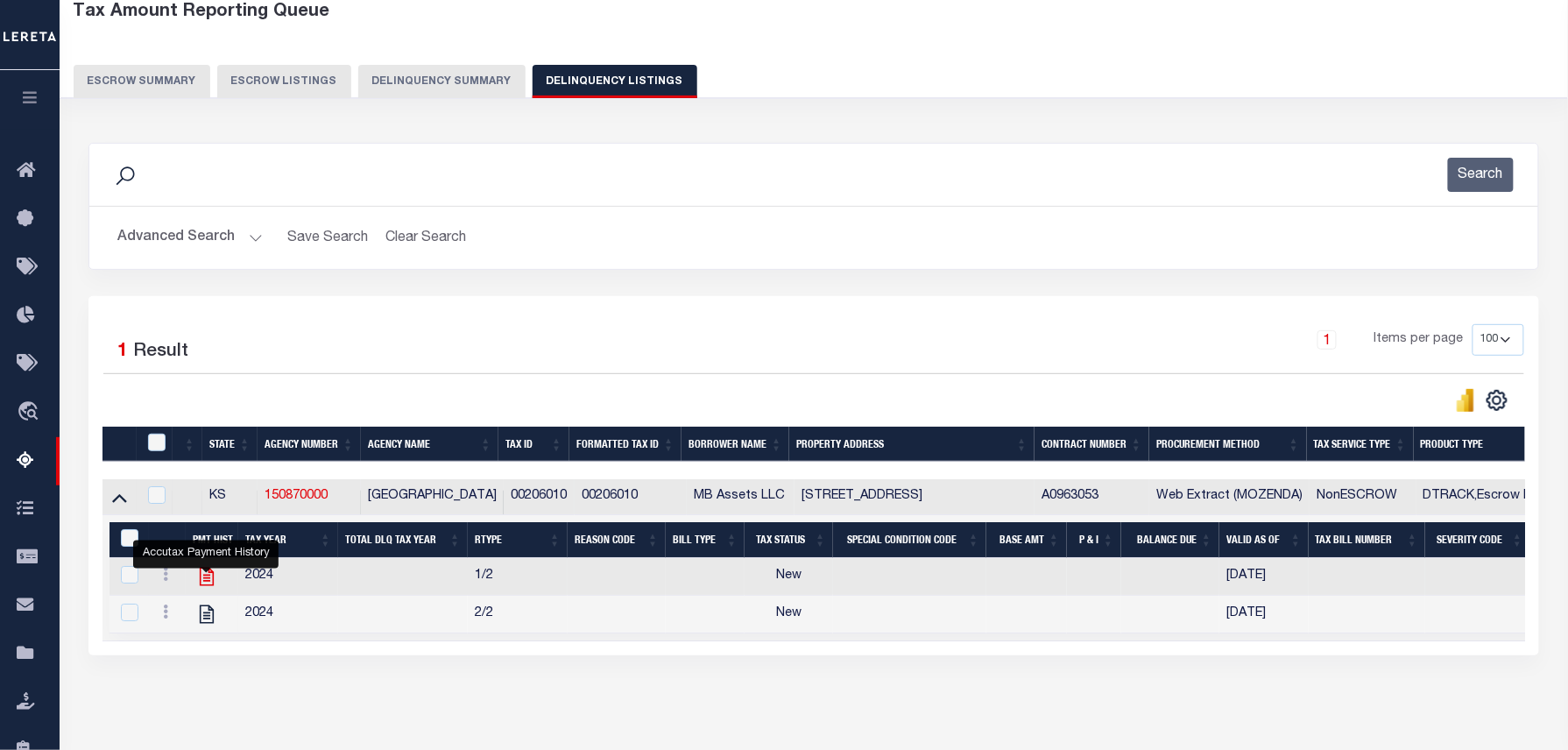
click at [203, 581] on icon "" at bounding box center [207, 577] width 22 height 22
checkbox input "false"
checkbox input "true"
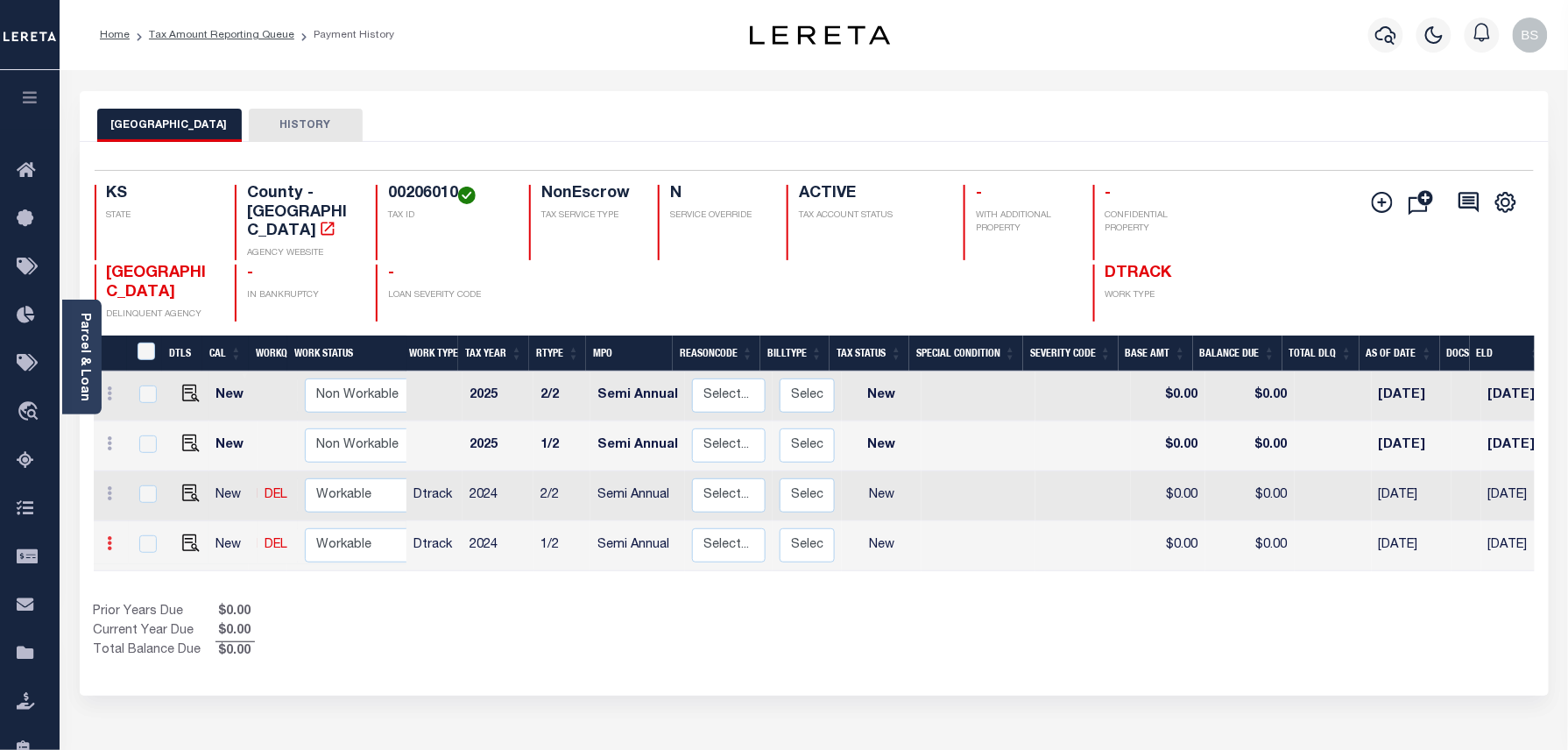
click at [110, 537] on icon at bounding box center [110, 543] width 6 height 14
click at [151, 499] on img at bounding box center [152, 508] width 18 height 19
select select "NW2"
type input "$0.00"
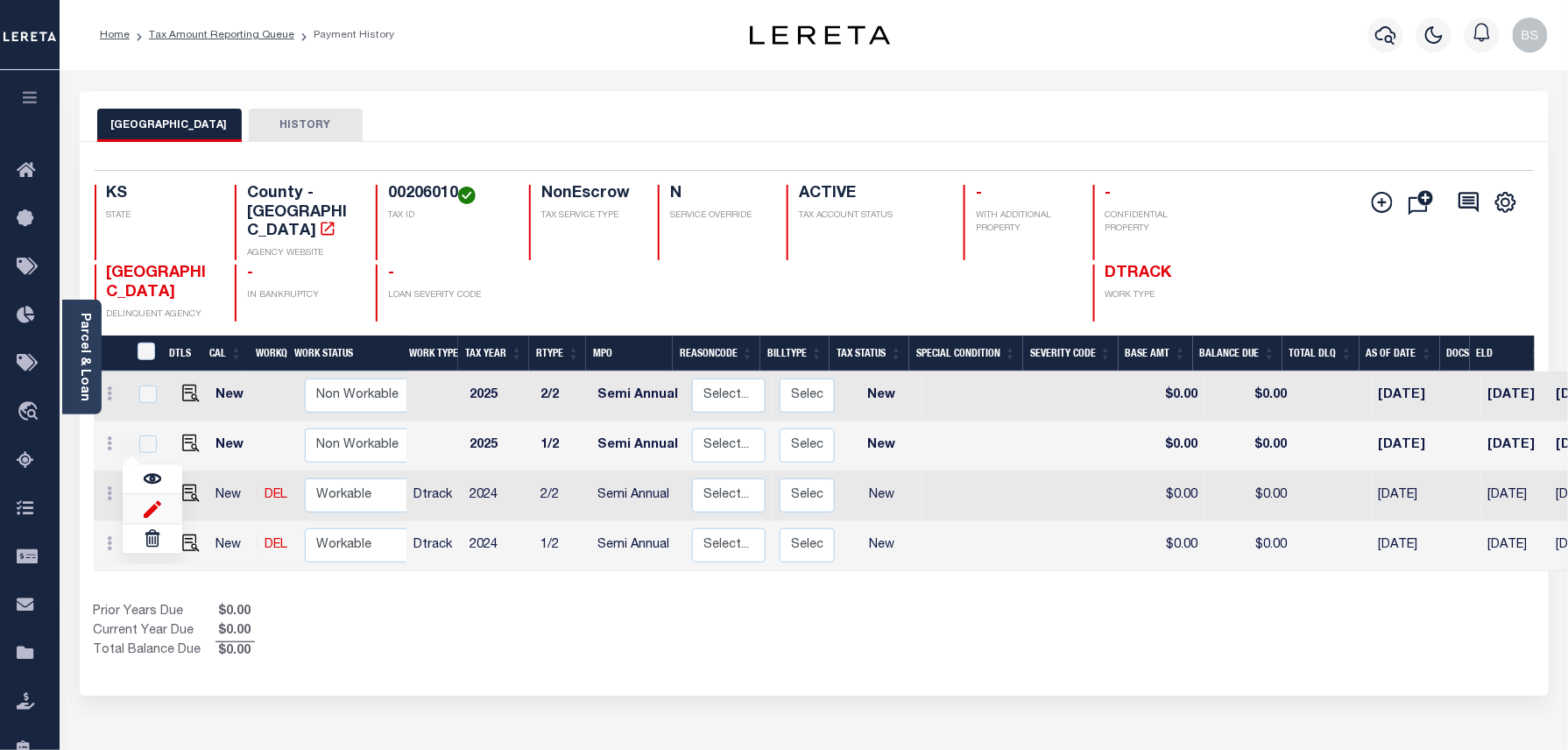
type input "[DATE]"
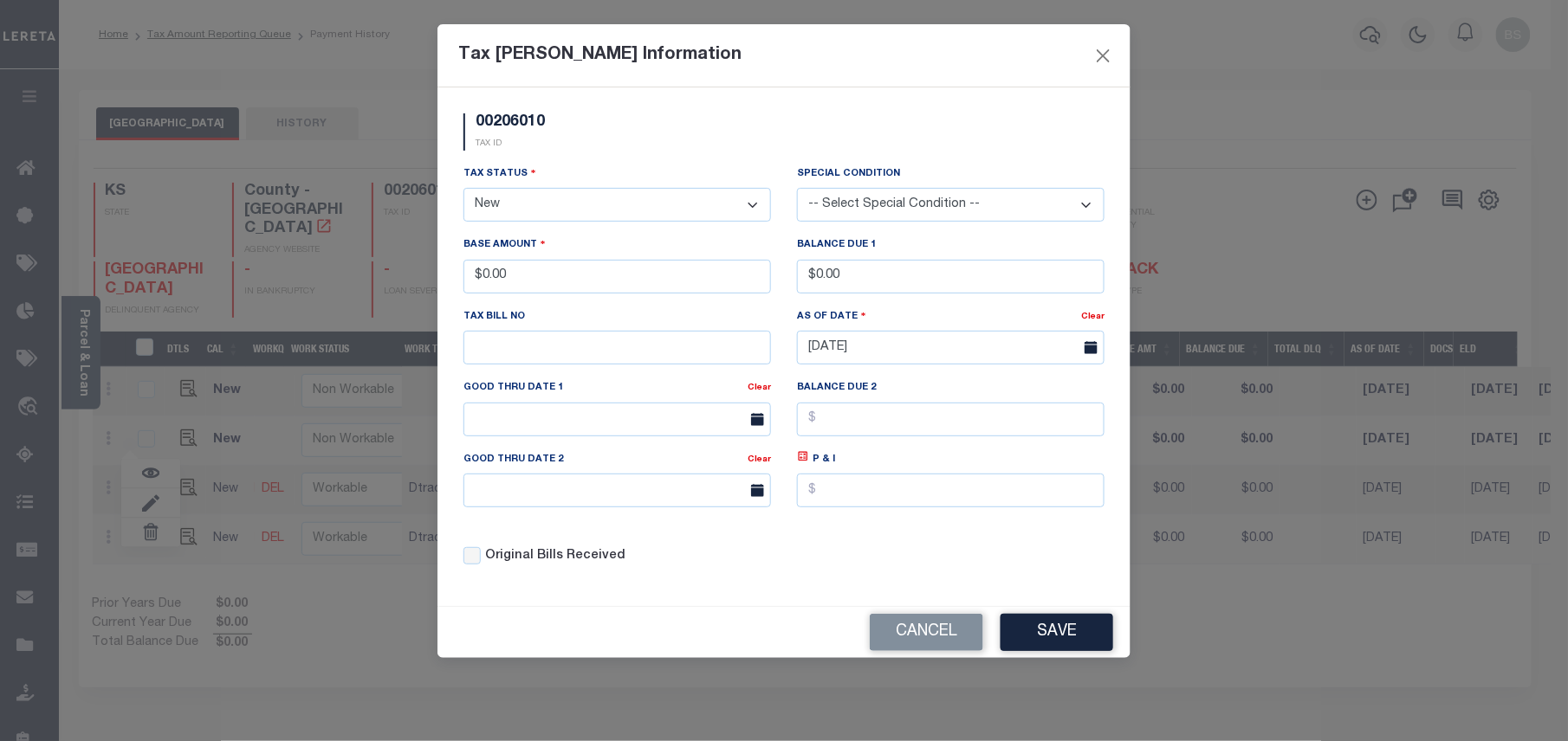
click at [580, 206] on select "- Select Status - Open Due/Unpaid Paid Incomplete No Tax Due Internal Refund Pr…" at bounding box center [617, 204] width 307 height 33
select select "PYD"
click at [464, 191] on select "- Select Status - Open Due/Unpaid Paid Incomplete No Tax Due Internal Refund Pr…" at bounding box center [617, 204] width 307 height 33
drag, startPoint x: 559, startPoint y: 280, endPoint x: 479, endPoint y: 270, distance: 80.6
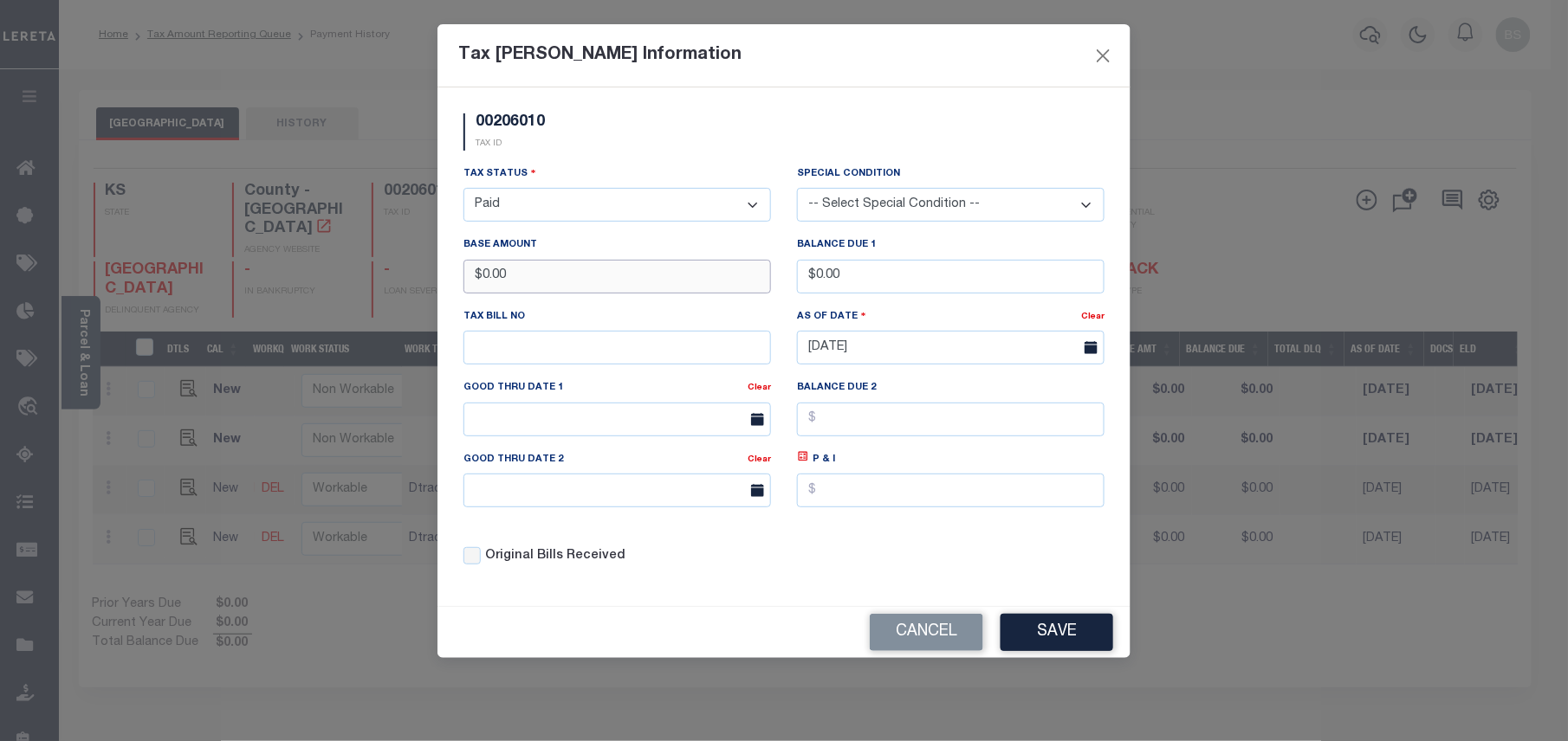
click at [479, 270] on input "$0.00" at bounding box center [617, 277] width 307 height 33
click at [1069, 635] on button "Save" at bounding box center [1057, 633] width 113 height 37
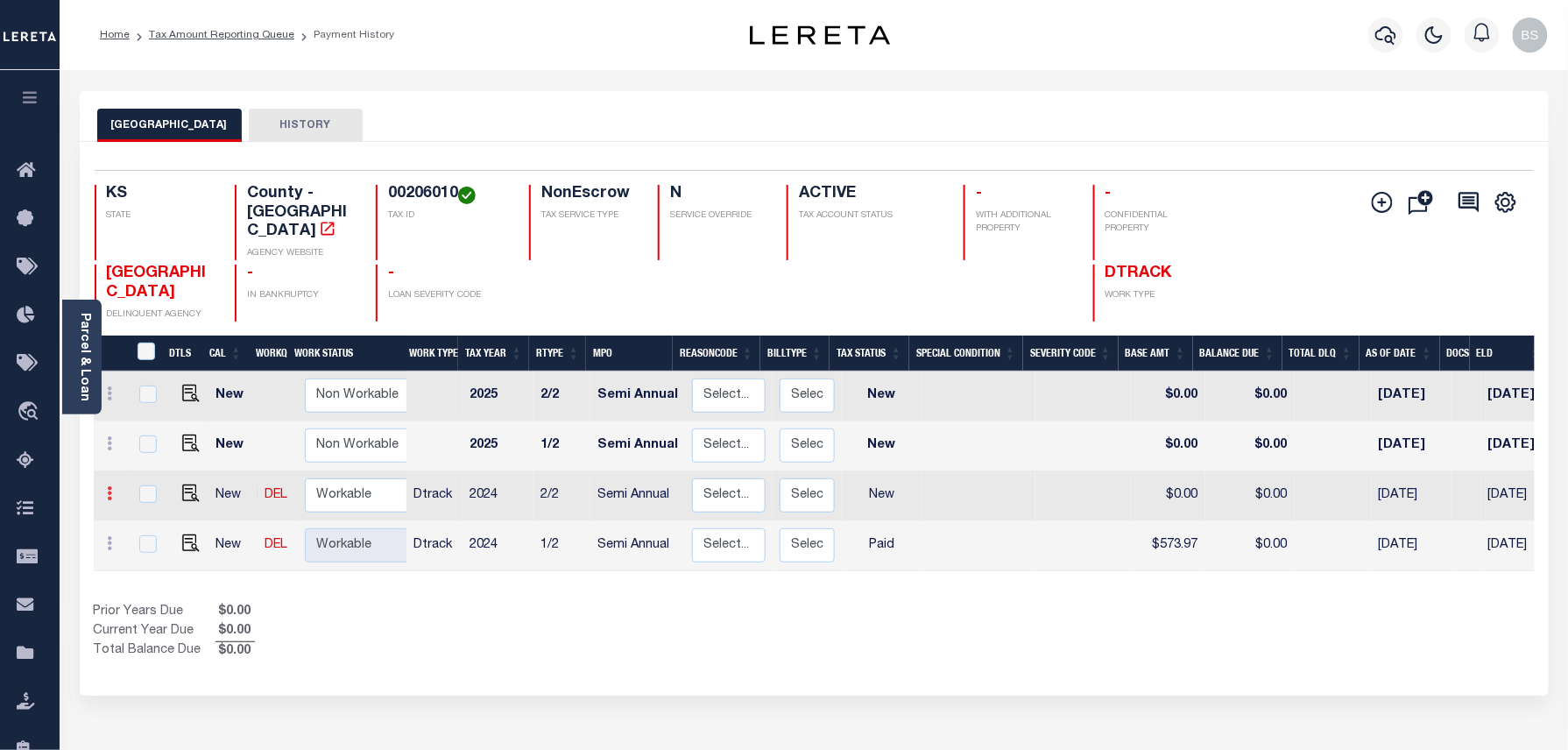
click at [114, 489] on link at bounding box center [110, 495] width 20 height 14
click at [156, 449] on img at bounding box center [152, 459] width 18 height 19
type input "$0.00"
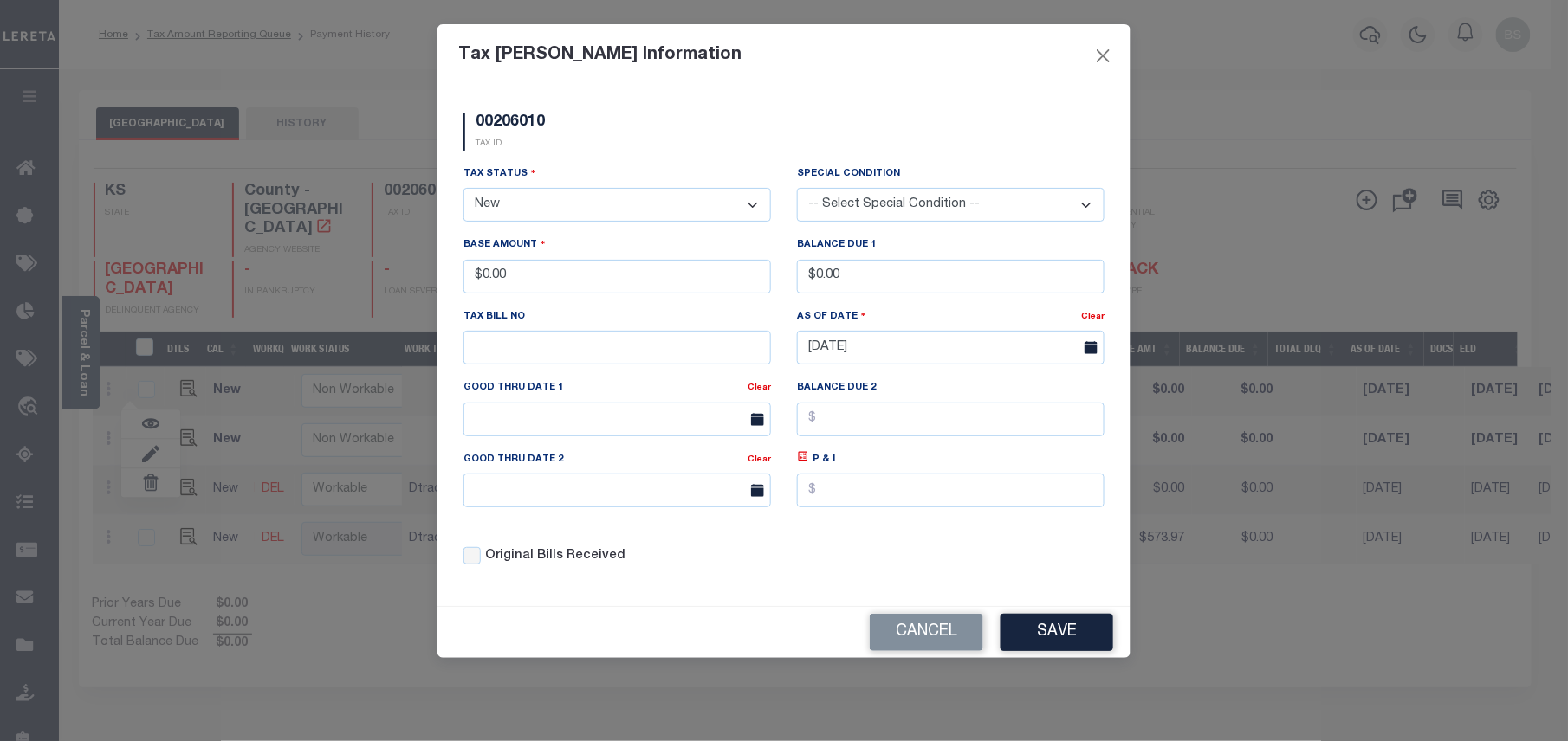
click at [521, 203] on select "- Select Status - Open Due/Unpaid Paid Incomplete No Tax Due Internal Refund Pr…" at bounding box center [617, 204] width 307 height 33
select select "PYD"
click at [464, 191] on select "- Select Status - Open Due/Unpaid Paid Incomplete No Tax Due Internal Refund Pr…" at bounding box center [617, 204] width 307 height 33
drag, startPoint x: 562, startPoint y: 281, endPoint x: 465, endPoint y: 278, distance: 97.0
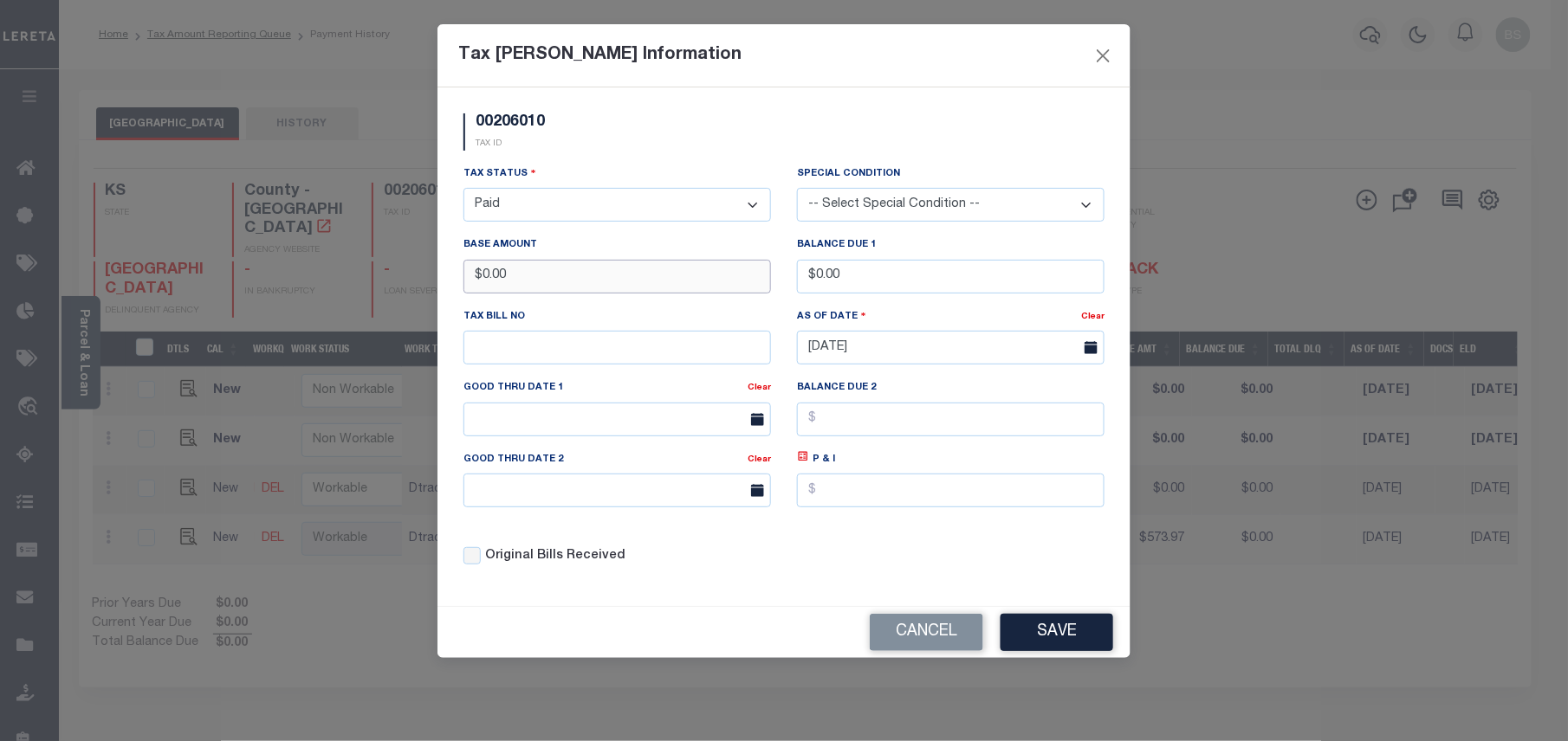
click at [465, 278] on input "$0.00" at bounding box center [617, 277] width 307 height 33
type input "$573.97"
click at [1079, 638] on button "Save" at bounding box center [1057, 633] width 113 height 37
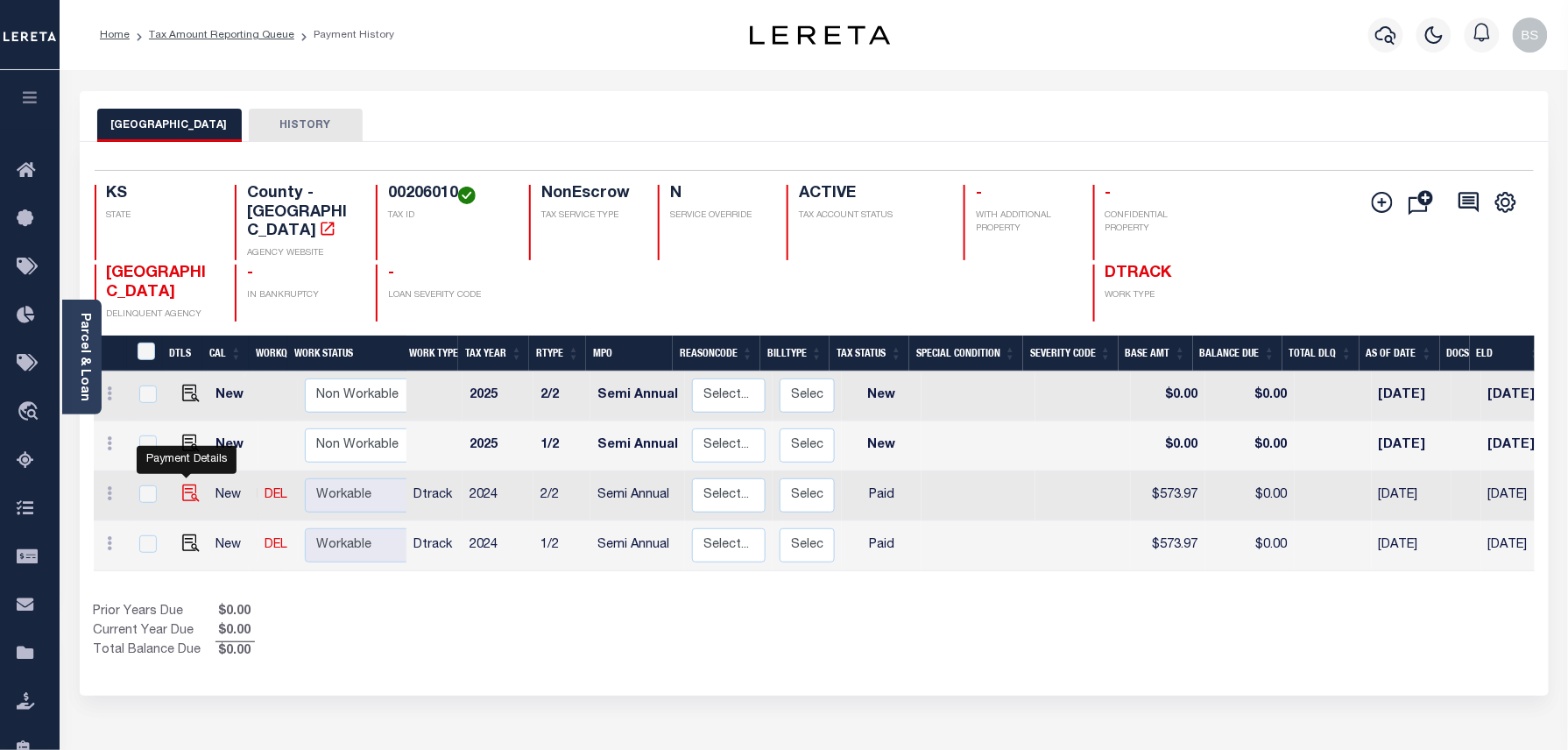
click at [183, 485] on img at bounding box center [191, 493] width 18 height 18
checkbox input "true"
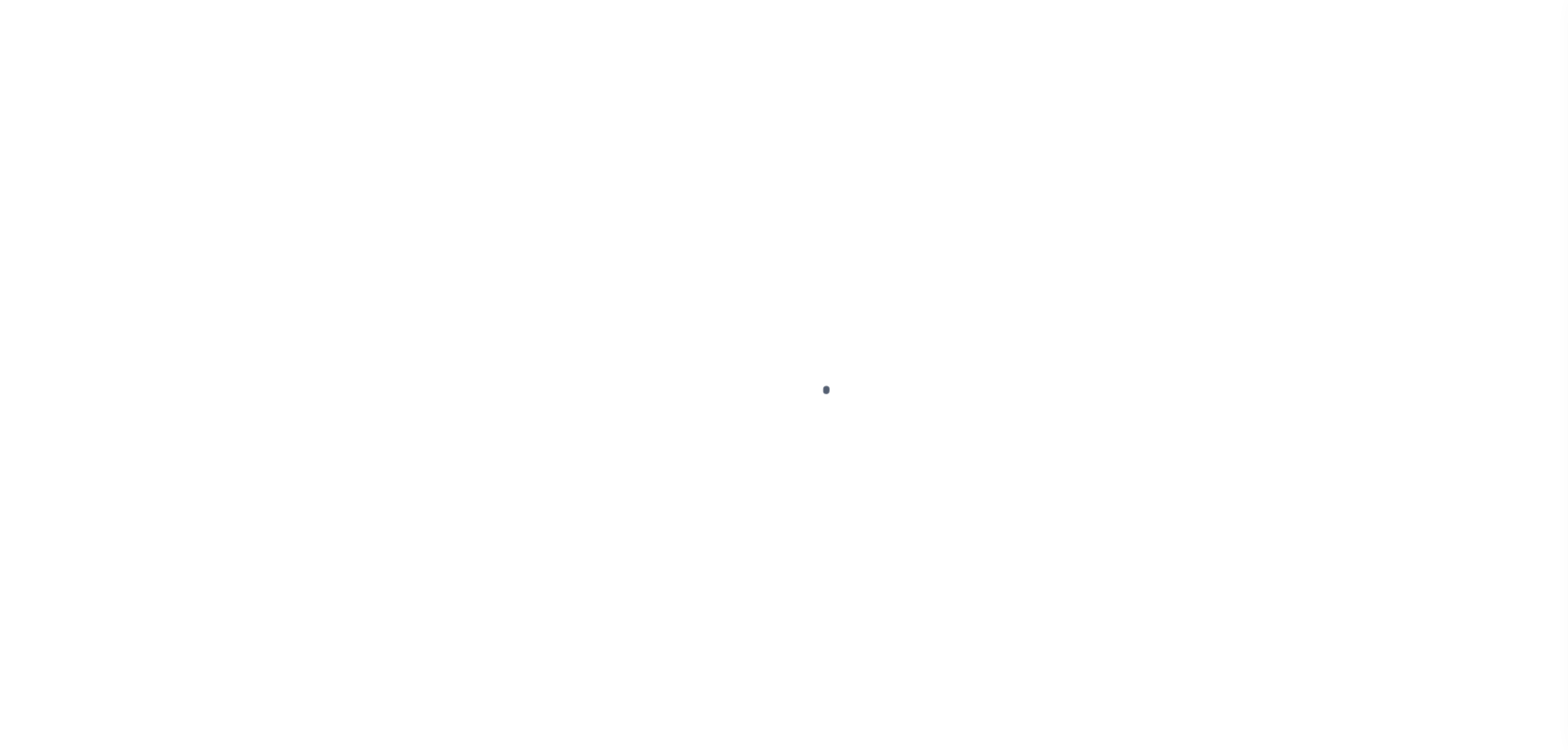
select select "PYD"
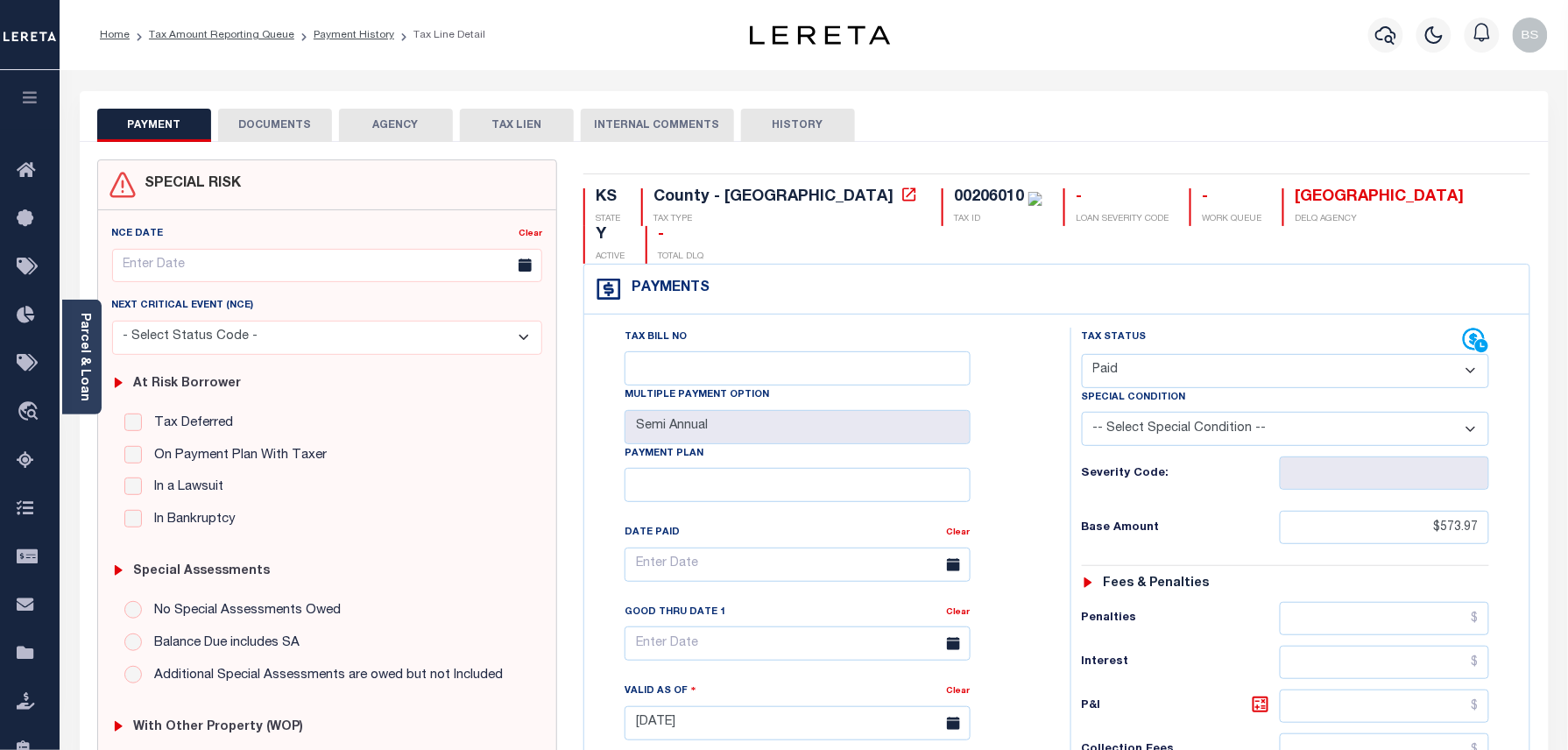
click at [260, 105] on div "PAYMENT DOCUMENTS AGENCY DELINQUENT PAYEE TAX LIEN" at bounding box center [813, 116] width 1469 height 51
click at [261, 116] on button "DOCUMENTS" at bounding box center [275, 125] width 114 height 34
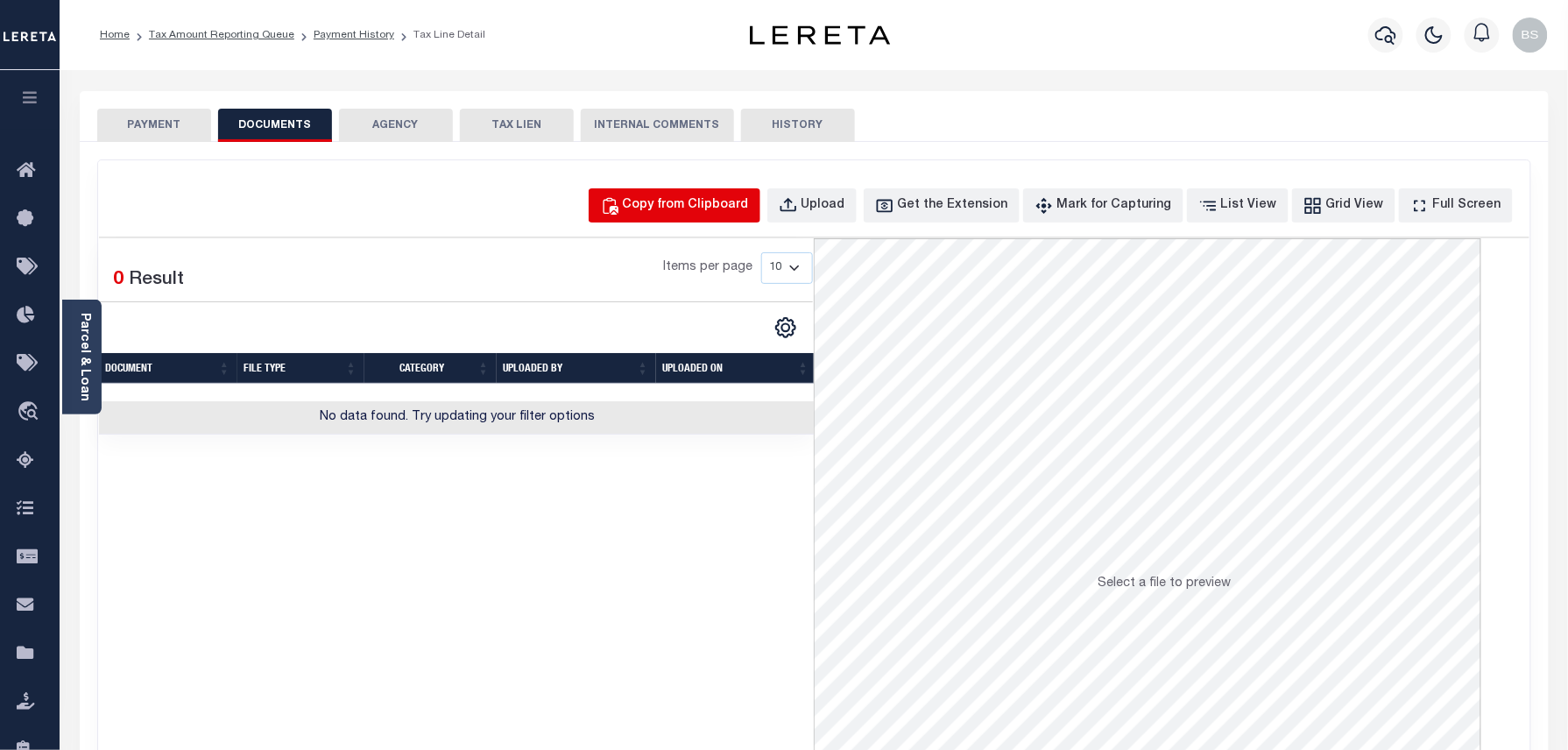
click at [706, 200] on div "Copy from Clipboard" at bounding box center [685, 206] width 126 height 20
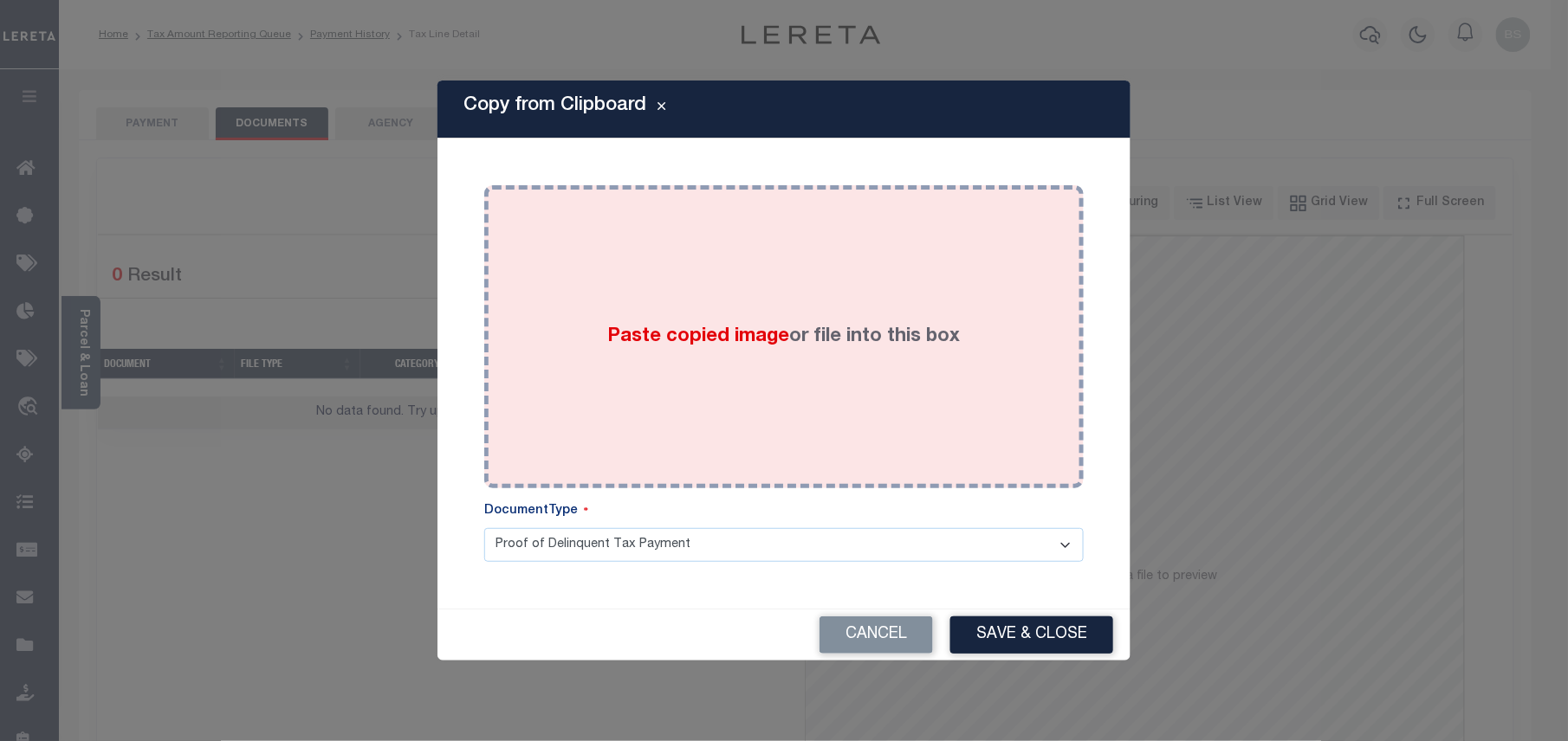
click at [700, 357] on div "Paste copied image or file into this box" at bounding box center [784, 336] width 574 height 277
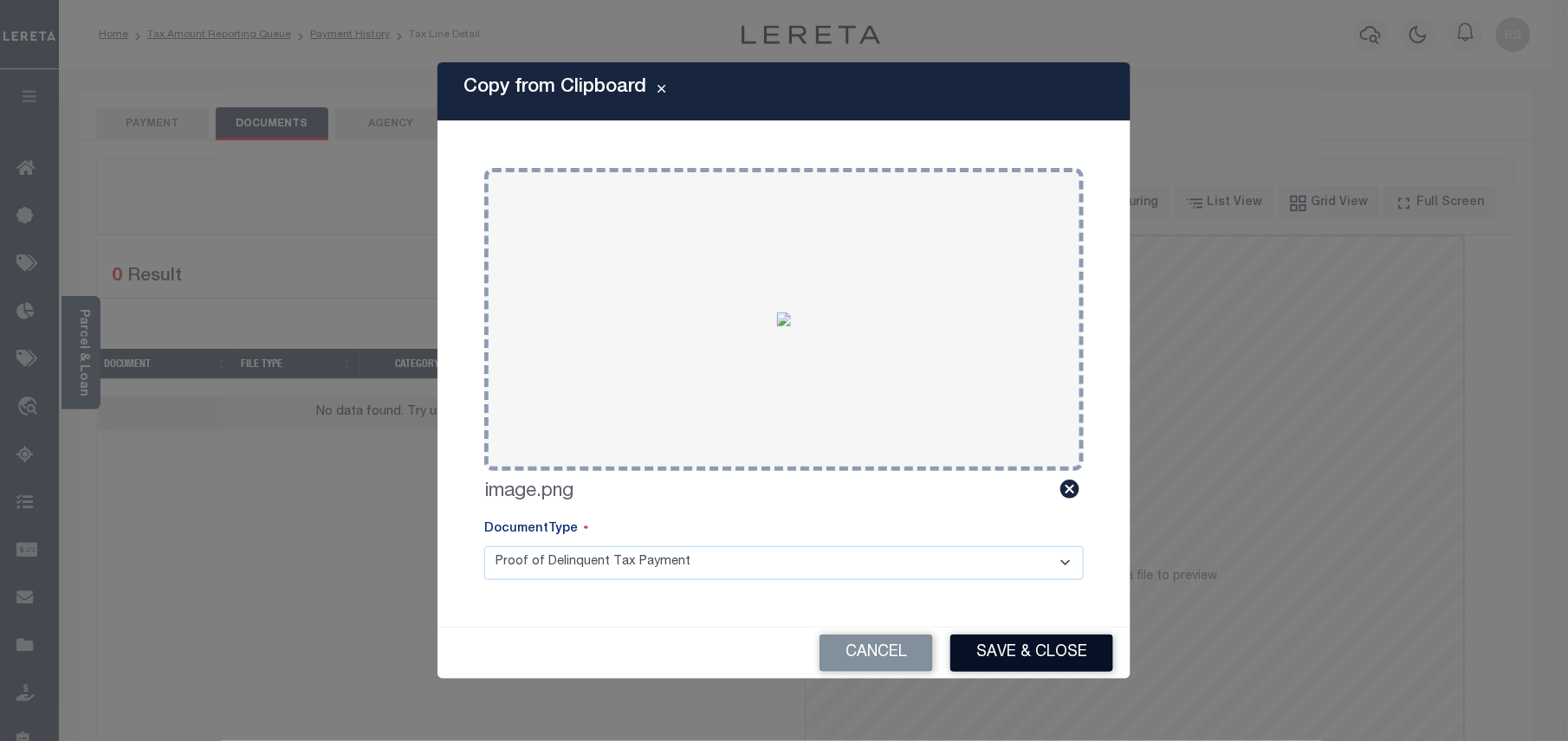
click at [1034, 655] on button "Save & Close" at bounding box center [1032, 653] width 163 height 37
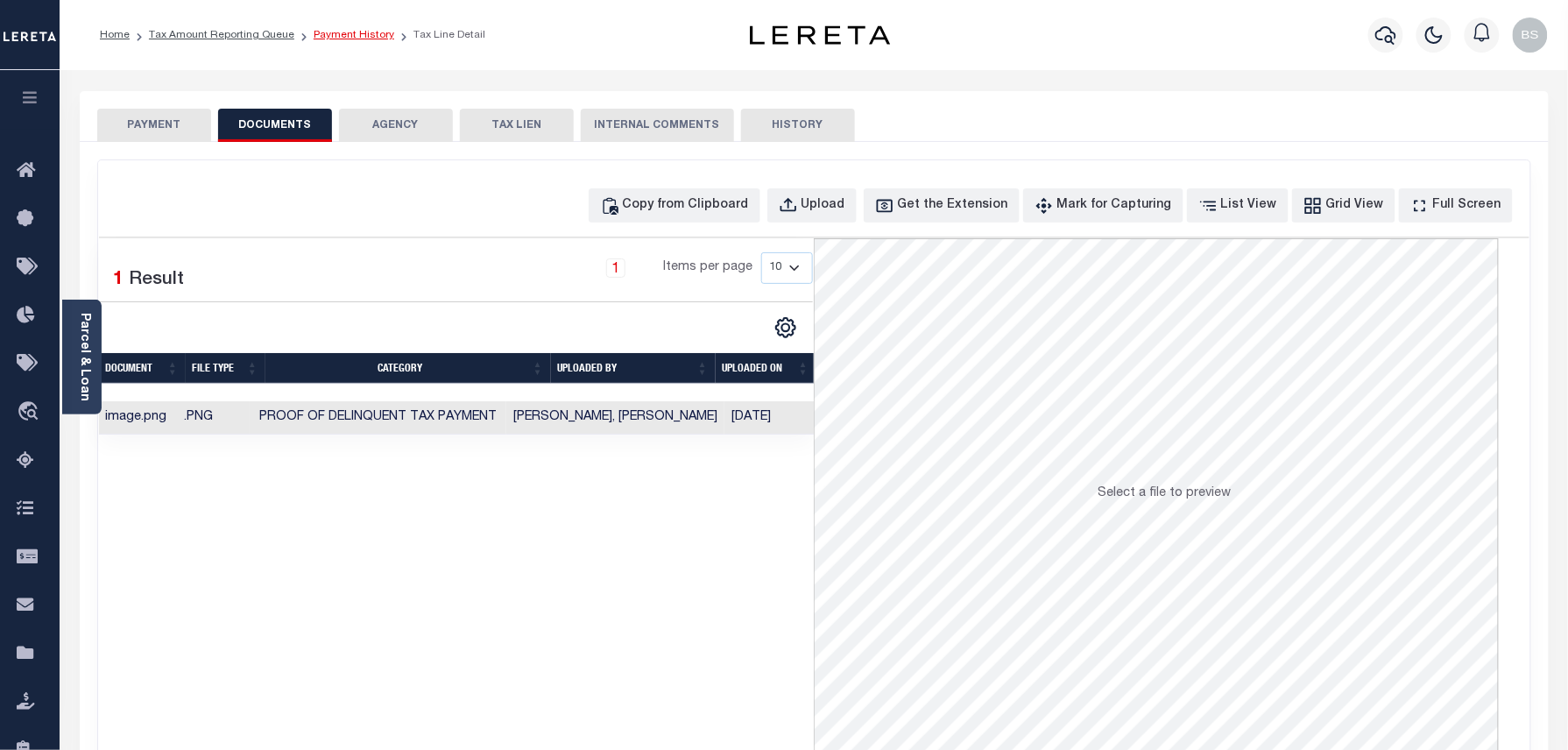
click at [337, 39] on link "Payment History" at bounding box center [354, 35] width 81 height 10
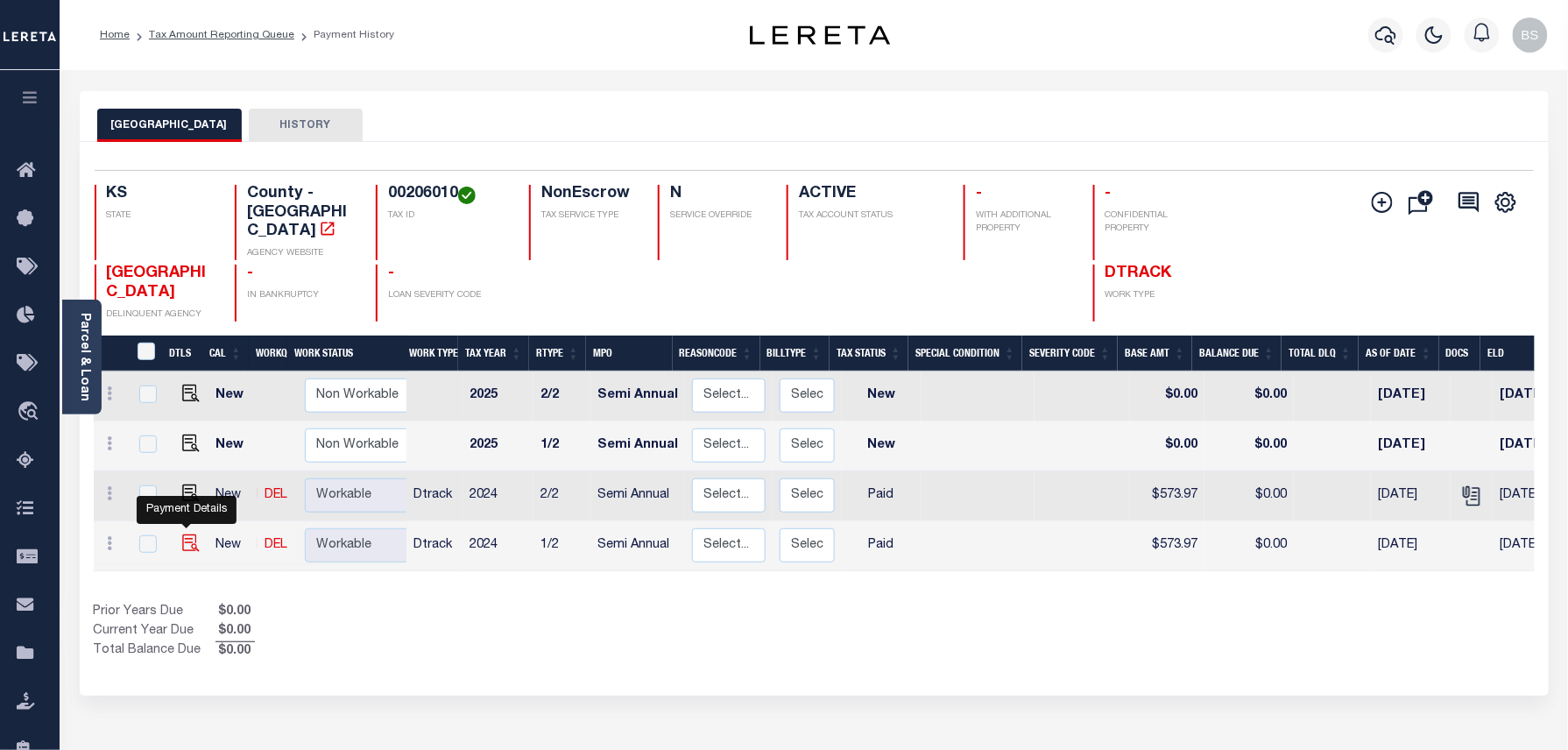
click at [185, 535] on img "" at bounding box center [191, 543] width 18 height 18
checkbox input "true"
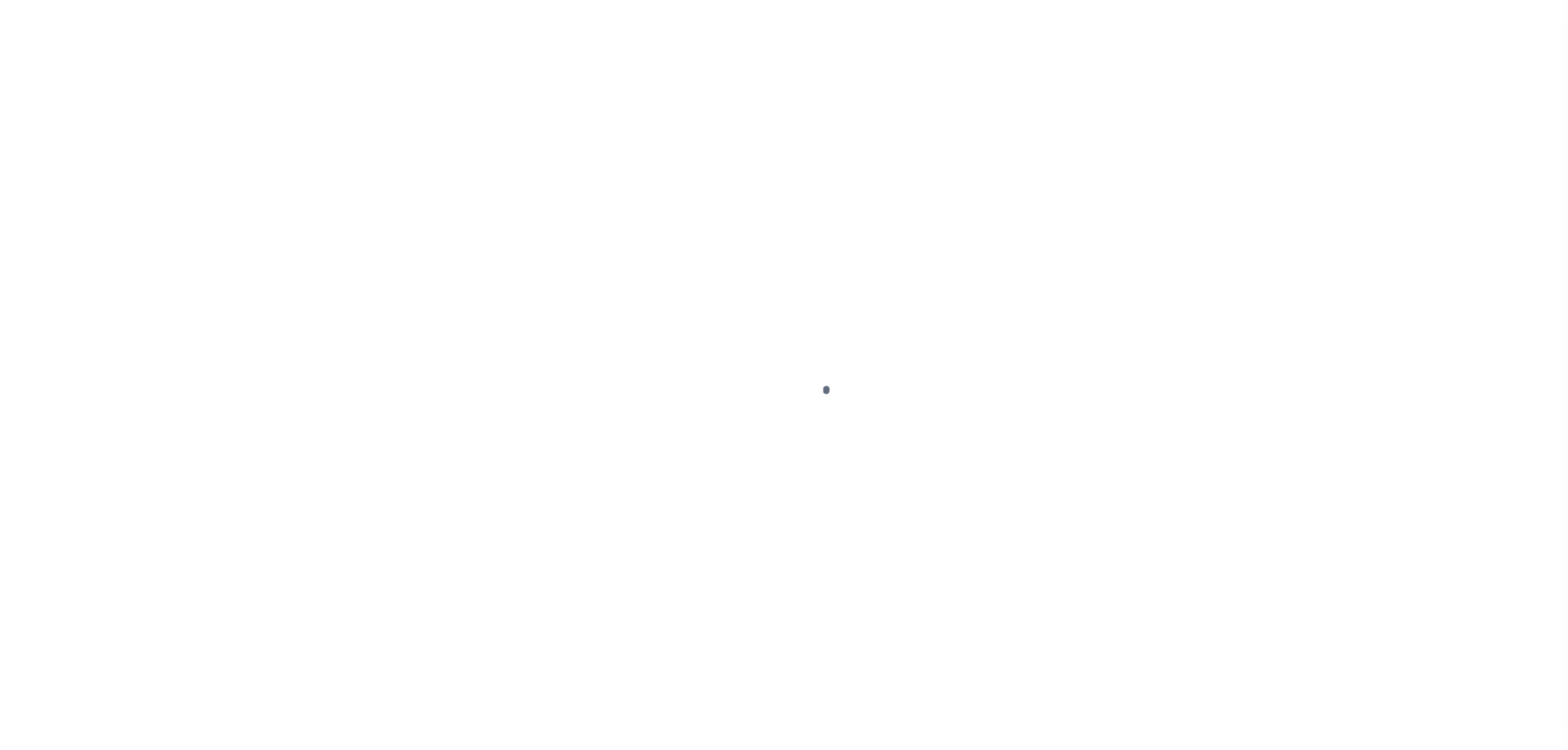
select select "PYD"
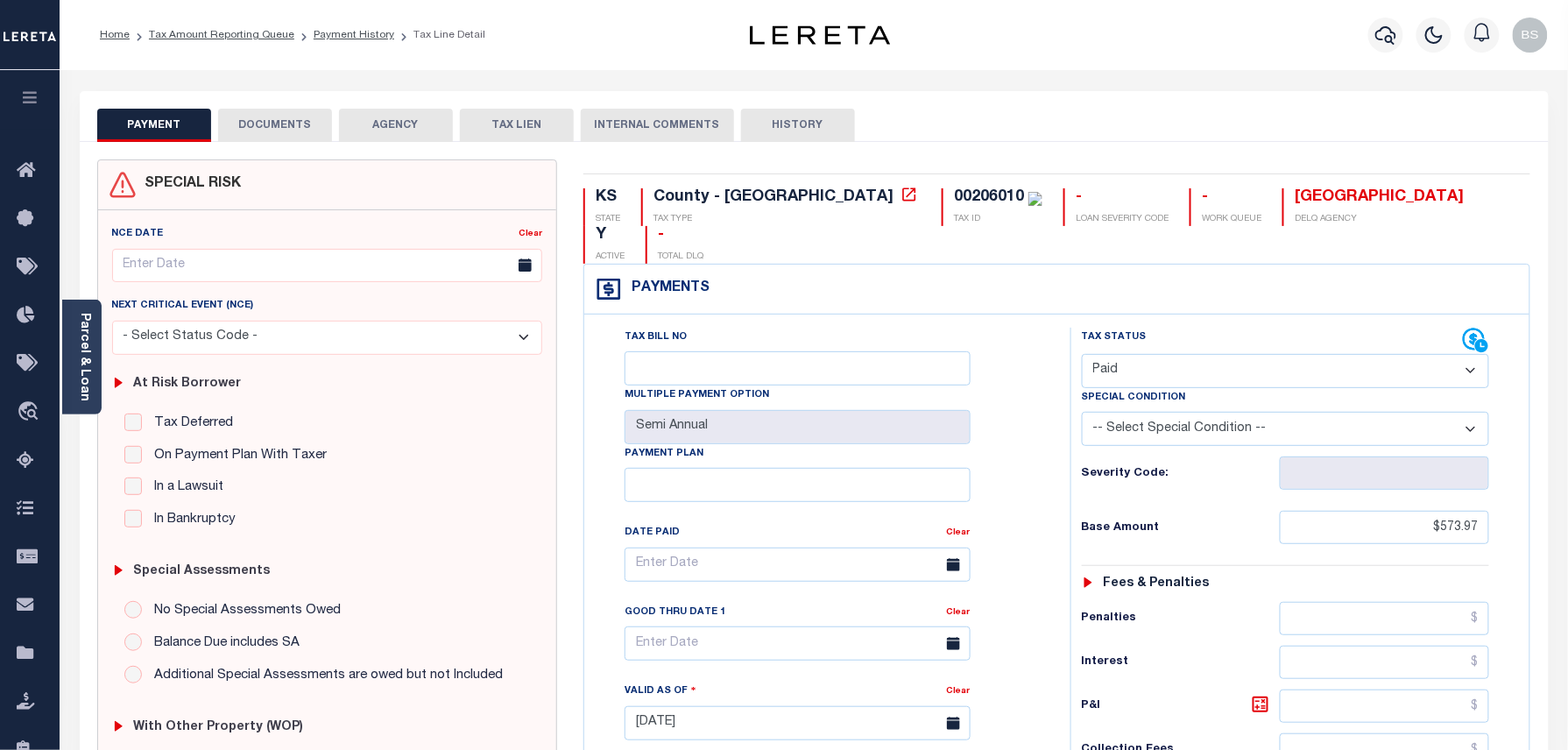
click at [265, 123] on button "DOCUMENTS" at bounding box center [275, 125] width 114 height 34
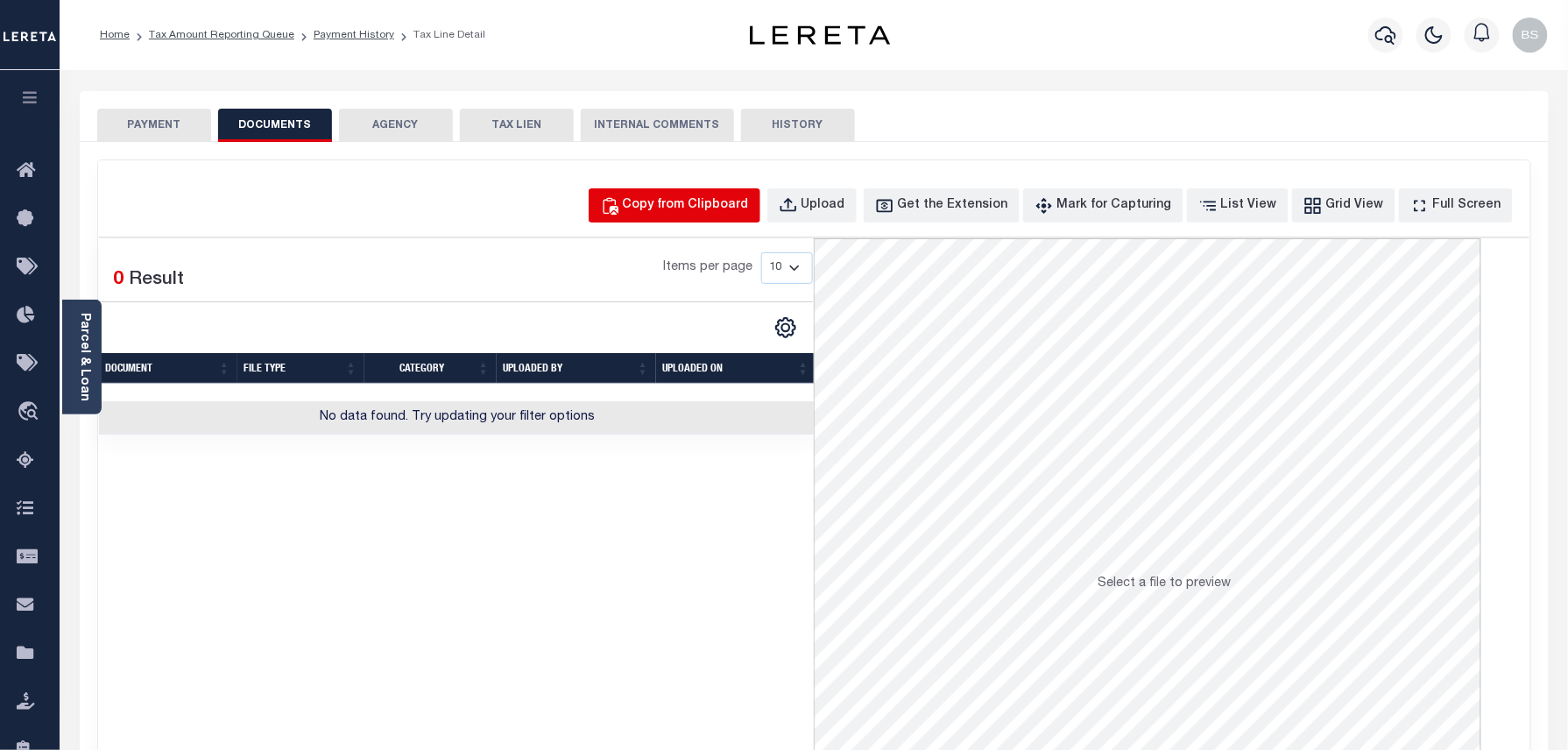
click at [733, 212] on div "Copy from Clipboard" at bounding box center [685, 206] width 126 height 20
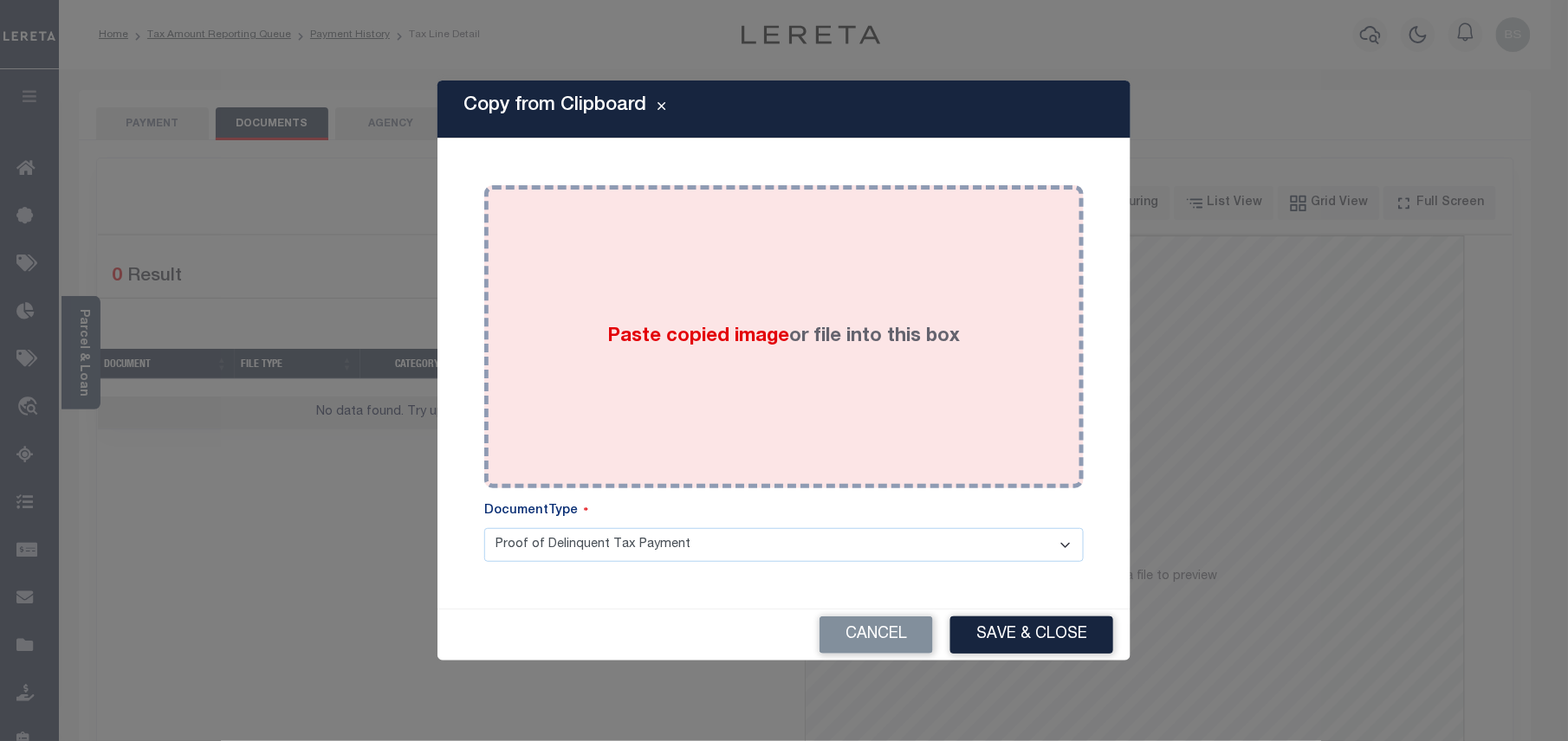
click at [743, 338] on span "Paste copied image" at bounding box center [699, 337] width 182 height 19
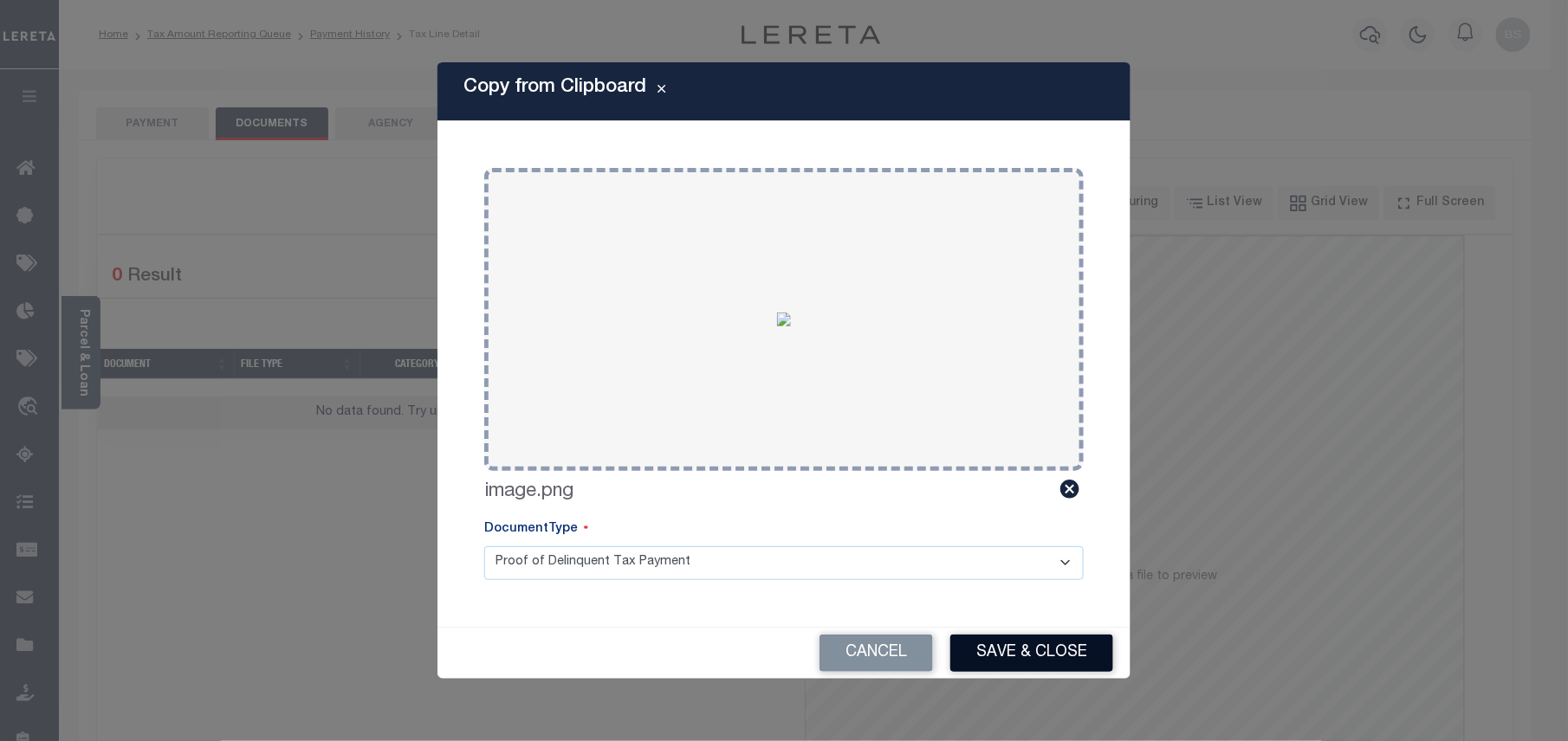
click at [1033, 653] on button "Save & Close" at bounding box center [1032, 653] width 163 height 37
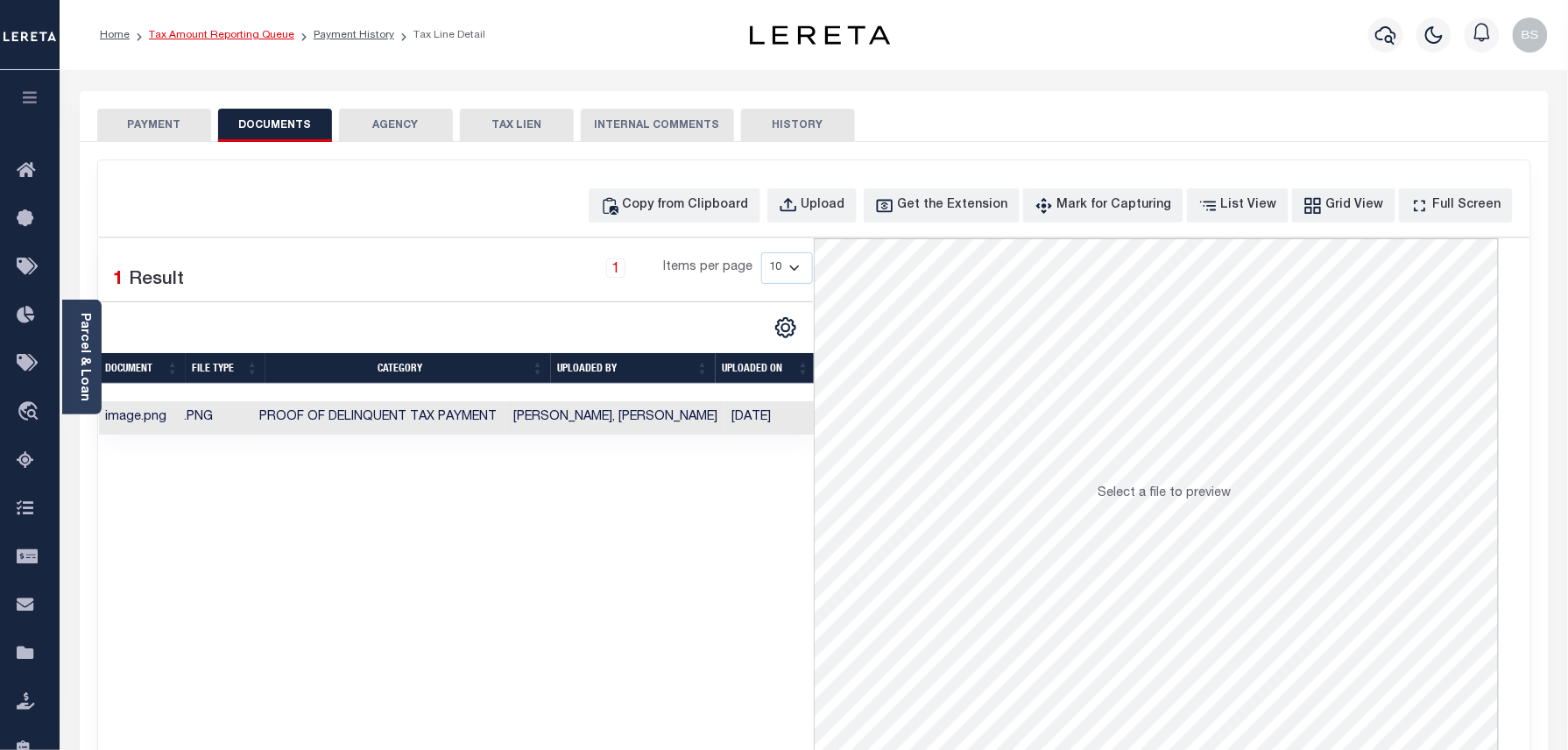
click at [236, 36] on link "Tax Amount Reporting Queue" at bounding box center [221, 35] width 145 height 10
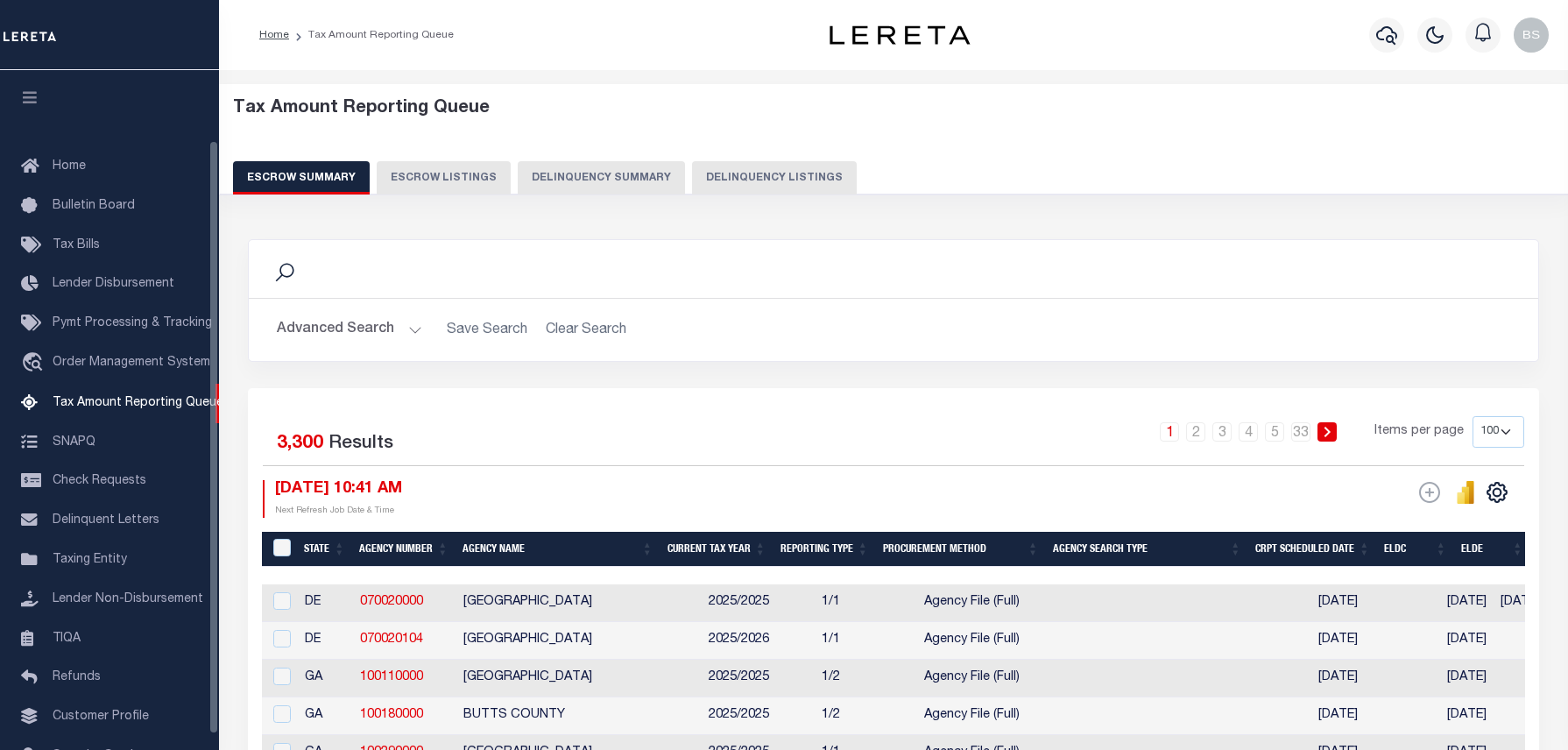
click at [703, 181] on button "Delinquency Listings" at bounding box center [774, 178] width 165 height 34
select select "100"
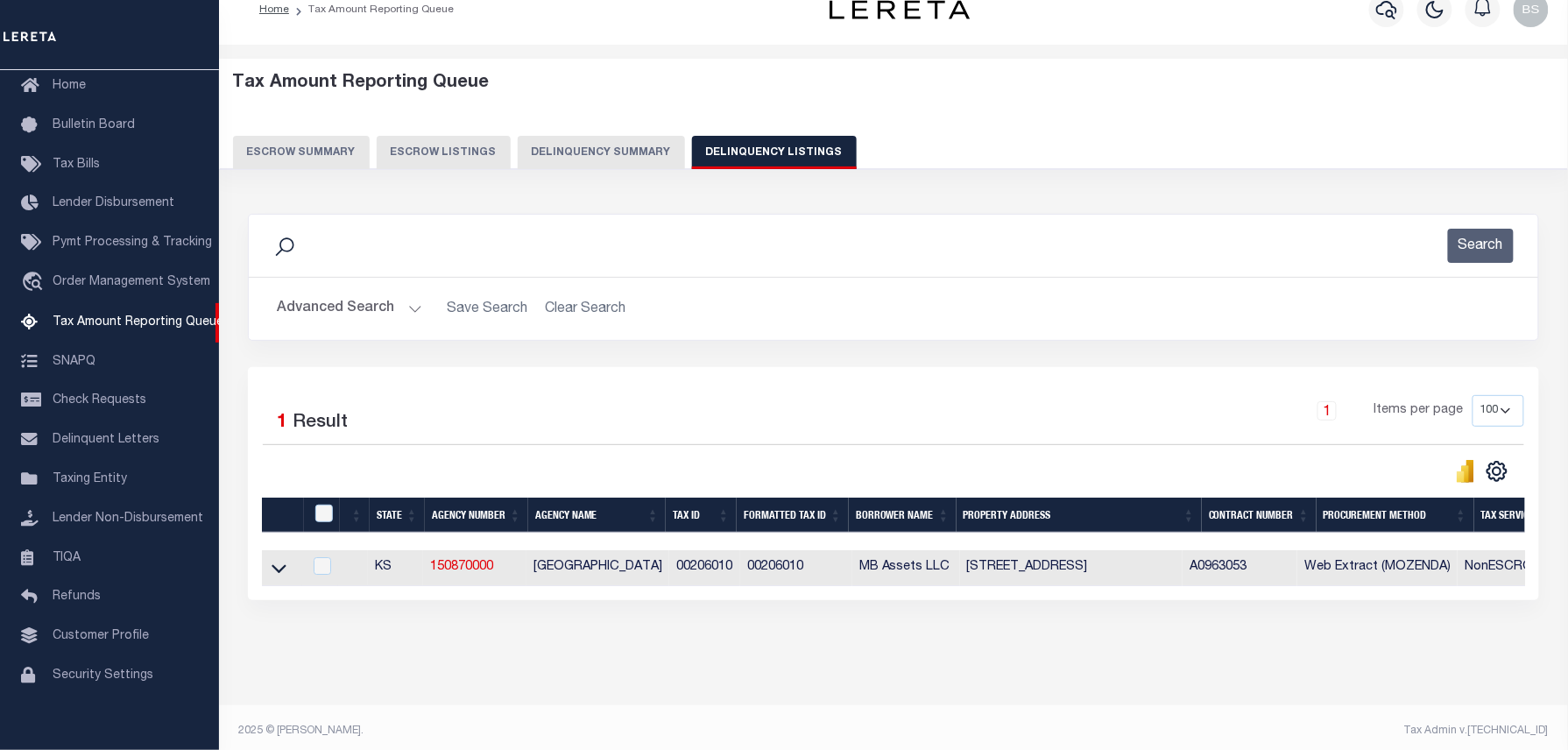
scroll to position [50, 0]
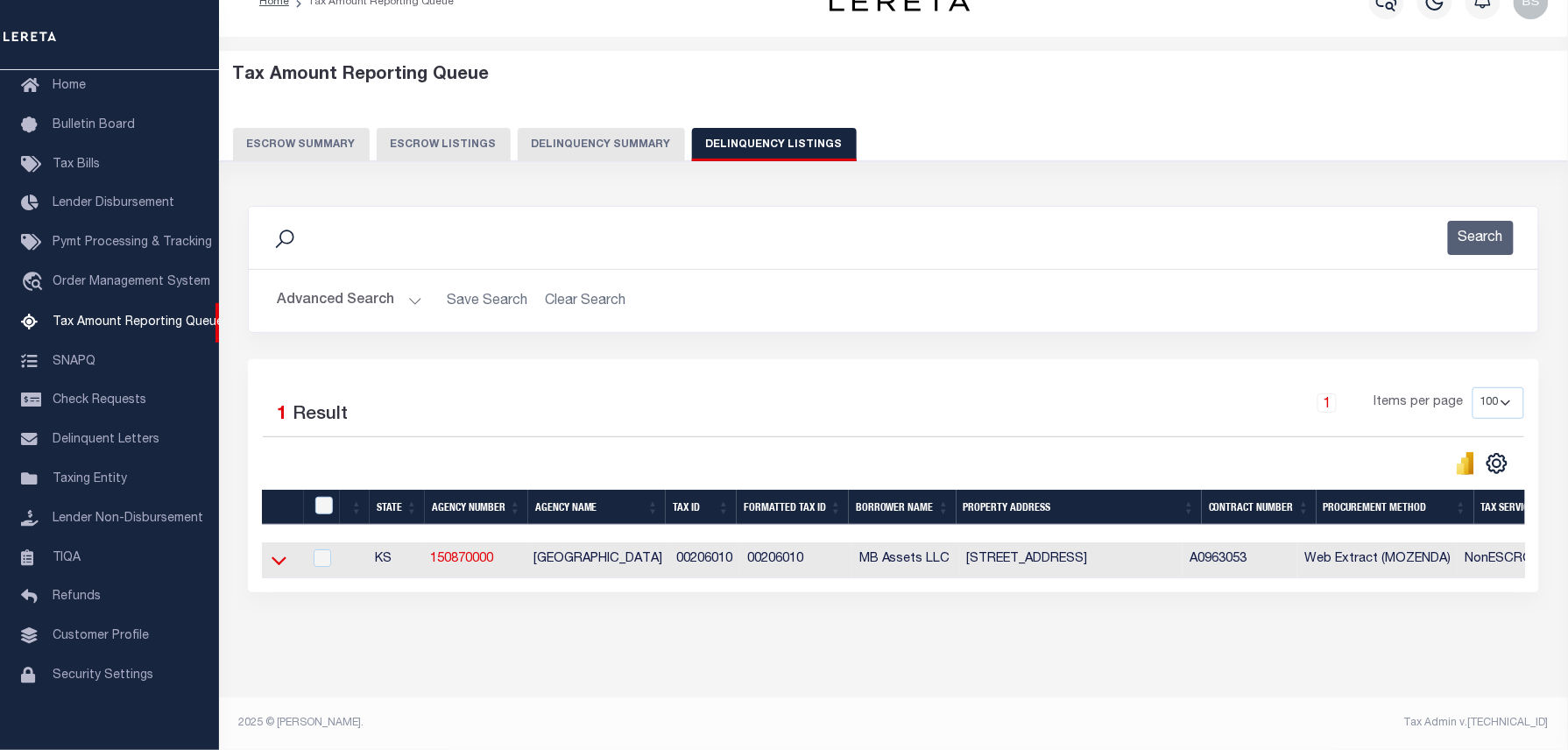
click at [274, 558] on icon at bounding box center [279, 561] width 15 height 19
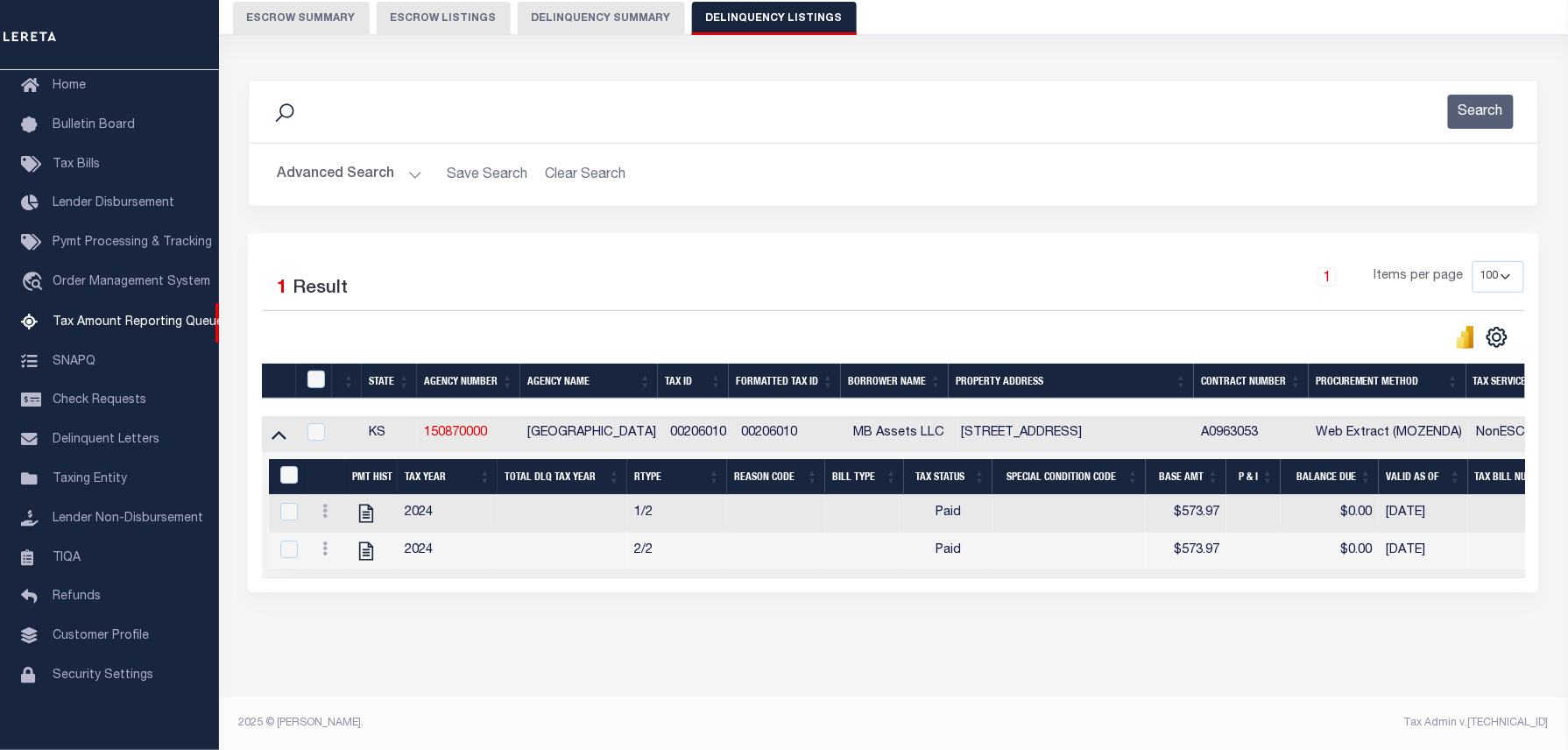
scroll to position [179, 0]
click at [315, 371] on input "checkbox" at bounding box center [315, 379] width 18 height 18
checkbox input "true"
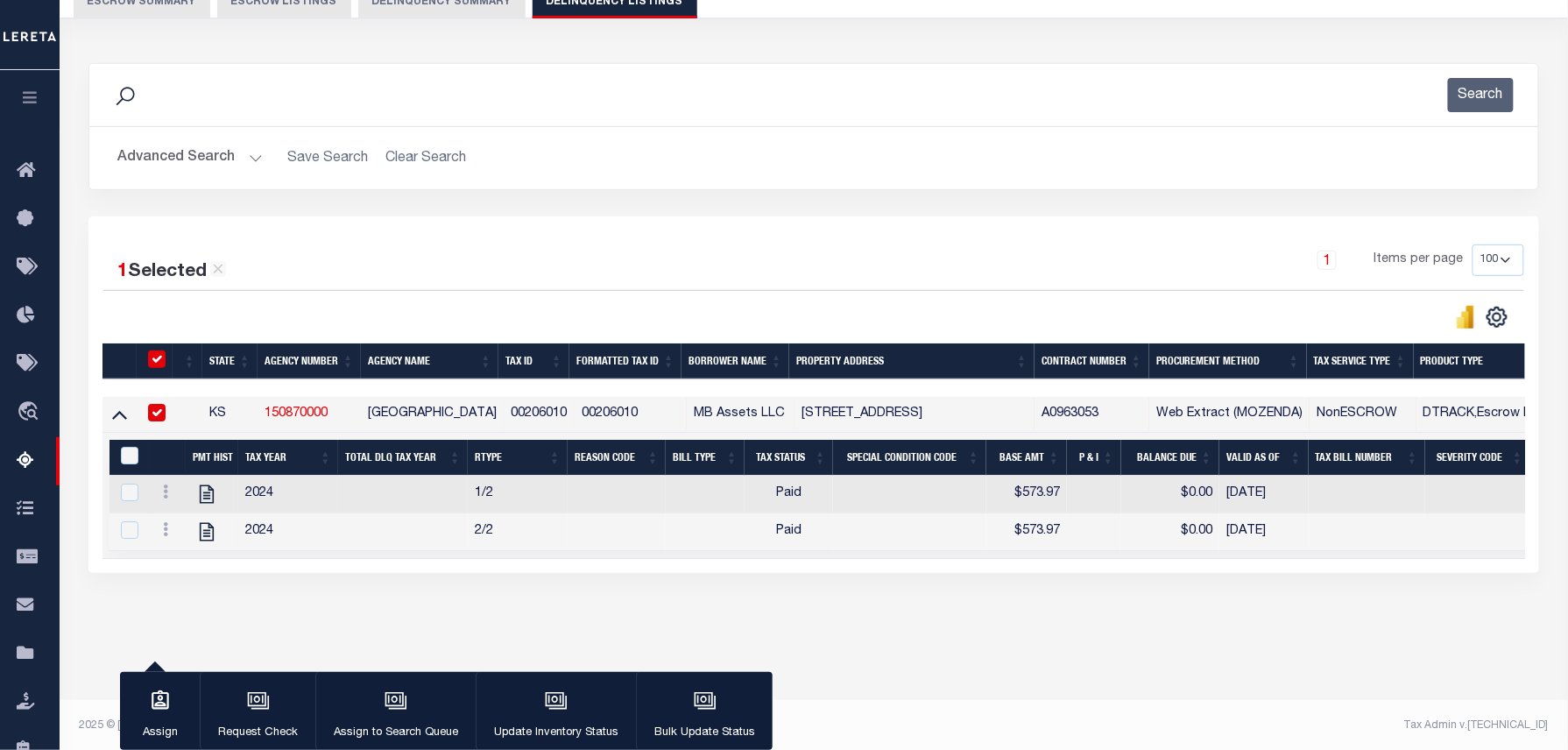
click at [119, 460] on div "&nbsp;" at bounding box center [132, 456] width 33 height 20
click at [127, 463] on input "&nbsp;" at bounding box center [129, 455] width 18 height 18
checkbox input "true"
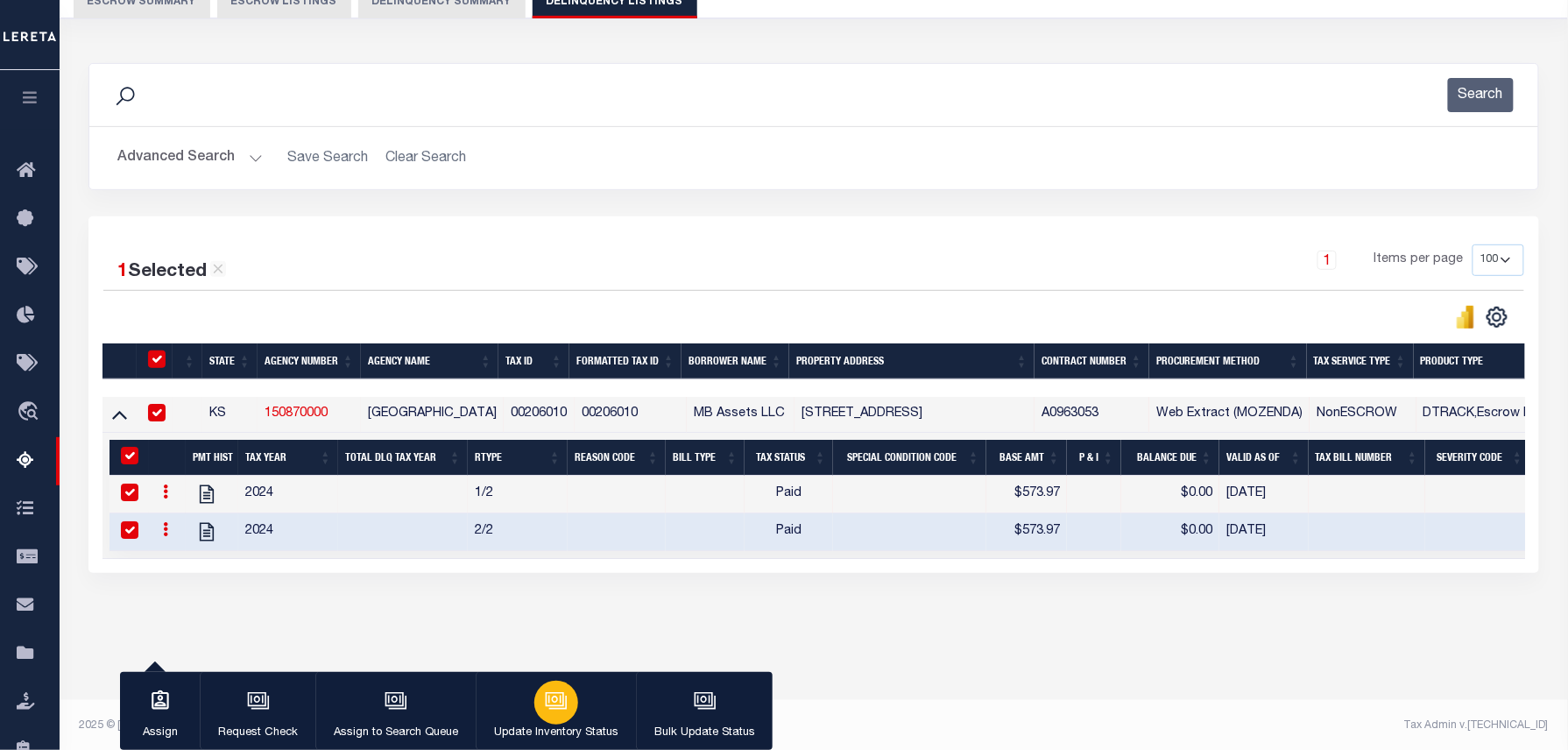
click at [564, 695] on icon "button" at bounding box center [556, 701] width 22 height 22
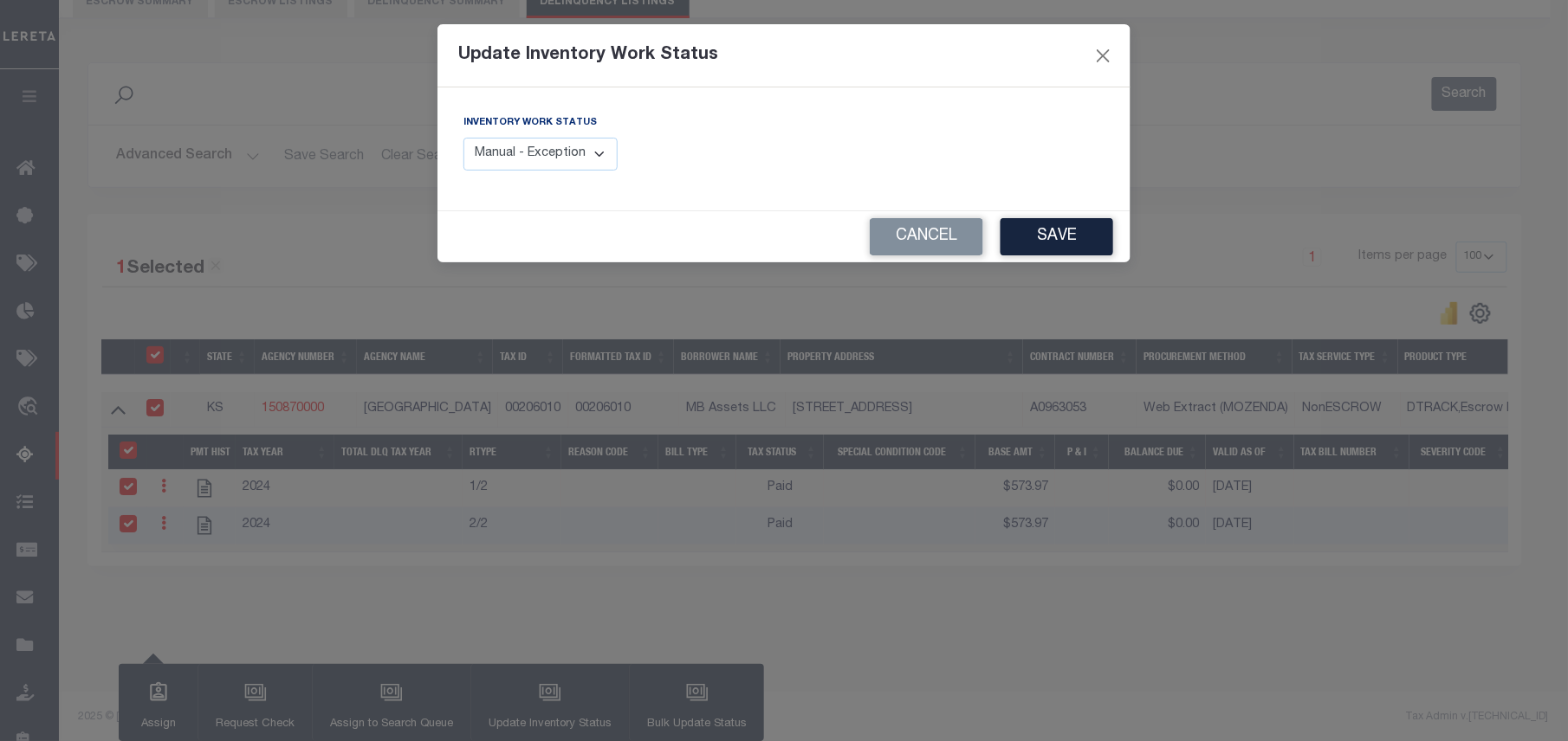
click at [566, 151] on select "Manual - Exception Pended - Awaiting Search Late Add Exception Completed" at bounding box center [541, 154] width 155 height 33
select select "4"
click at [464, 138] on select "Manual - Exception Pended - Awaiting Search Late Add Exception Completed" at bounding box center [541, 154] width 155 height 33
click at [1064, 237] on button "Save" at bounding box center [1057, 237] width 113 height 37
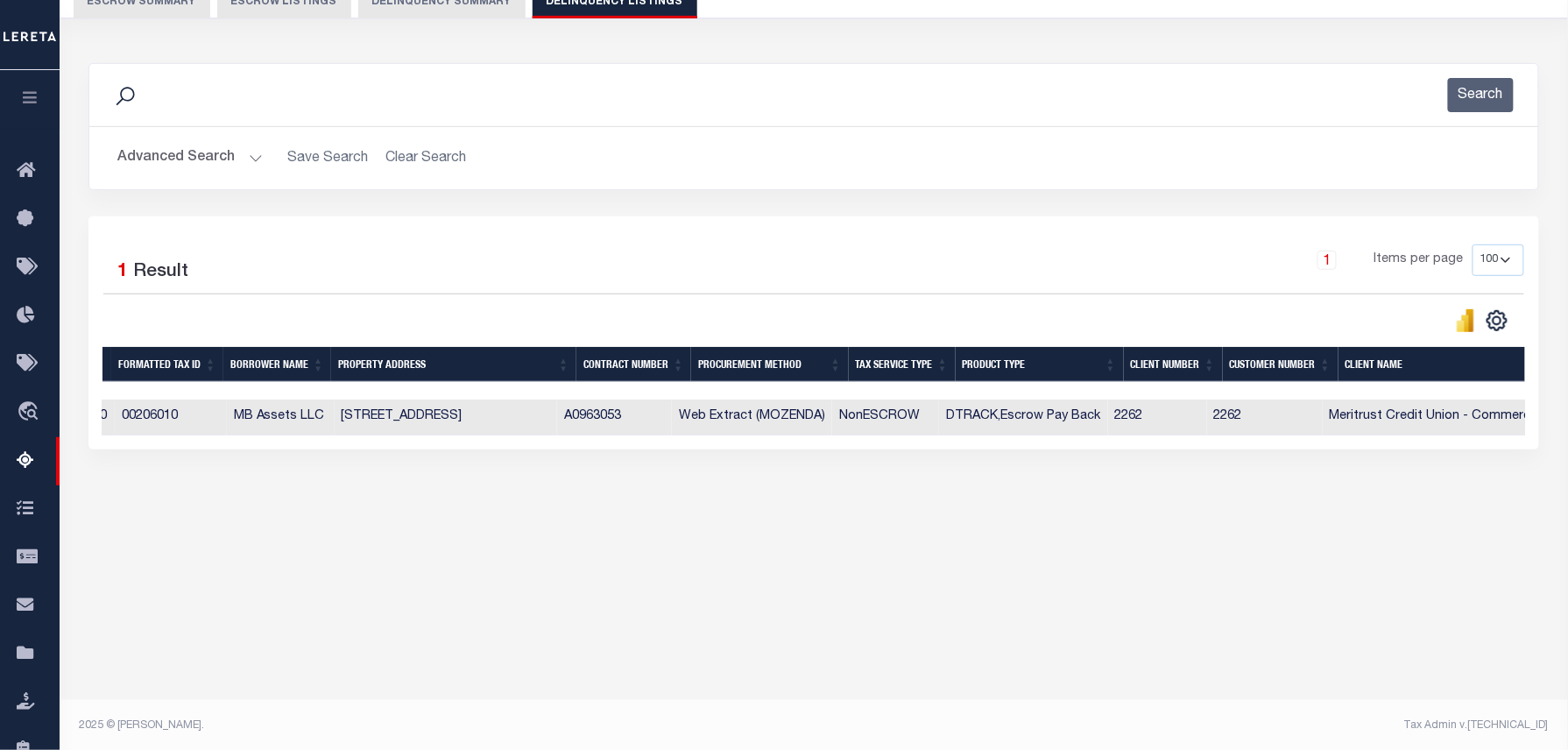
scroll to position [0, 0]
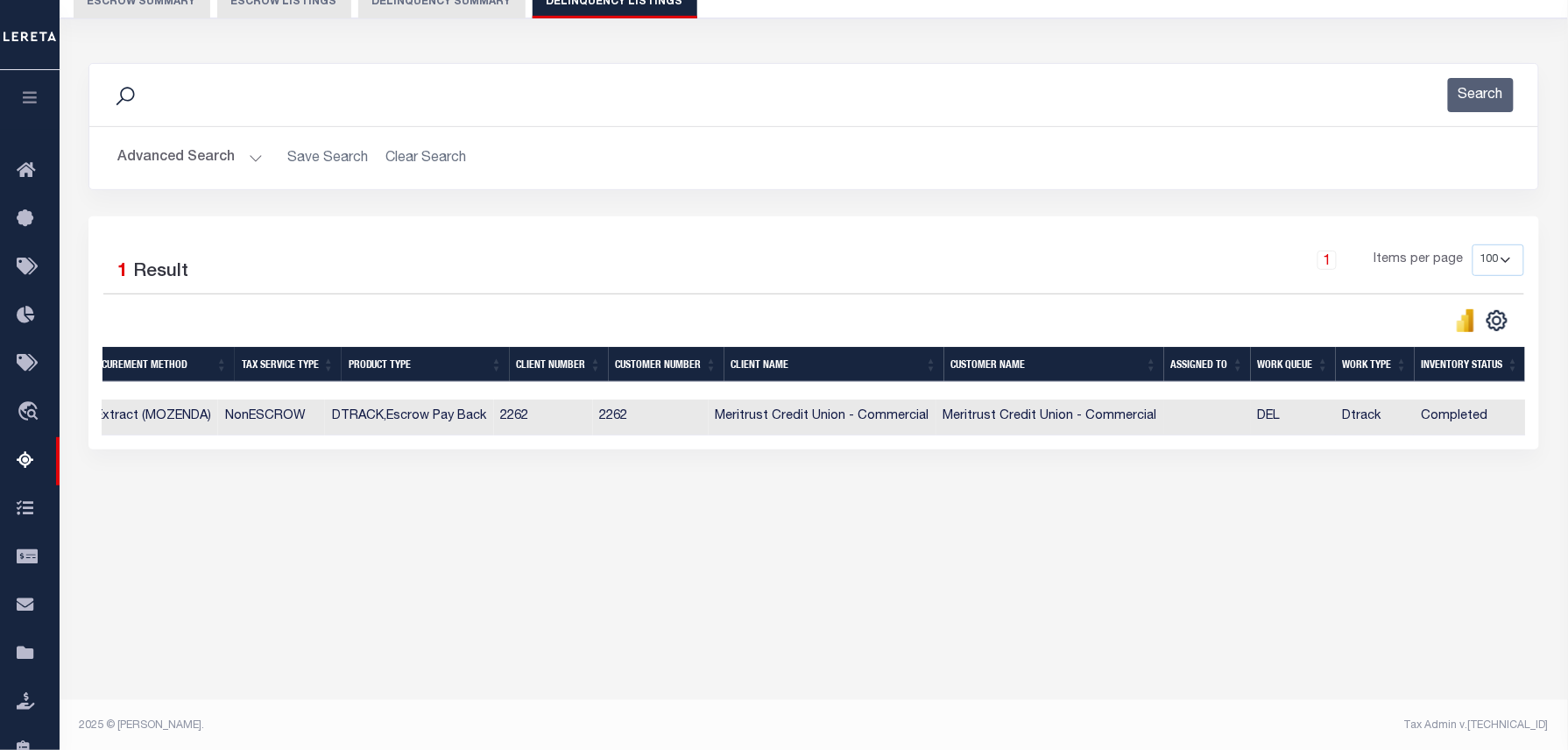
click at [1552, 478] on div "Tax Amount Reporting Queue Escrow Summary Escrow Listings Delinquency Summary" at bounding box center [813, 205] width 1487 height 595
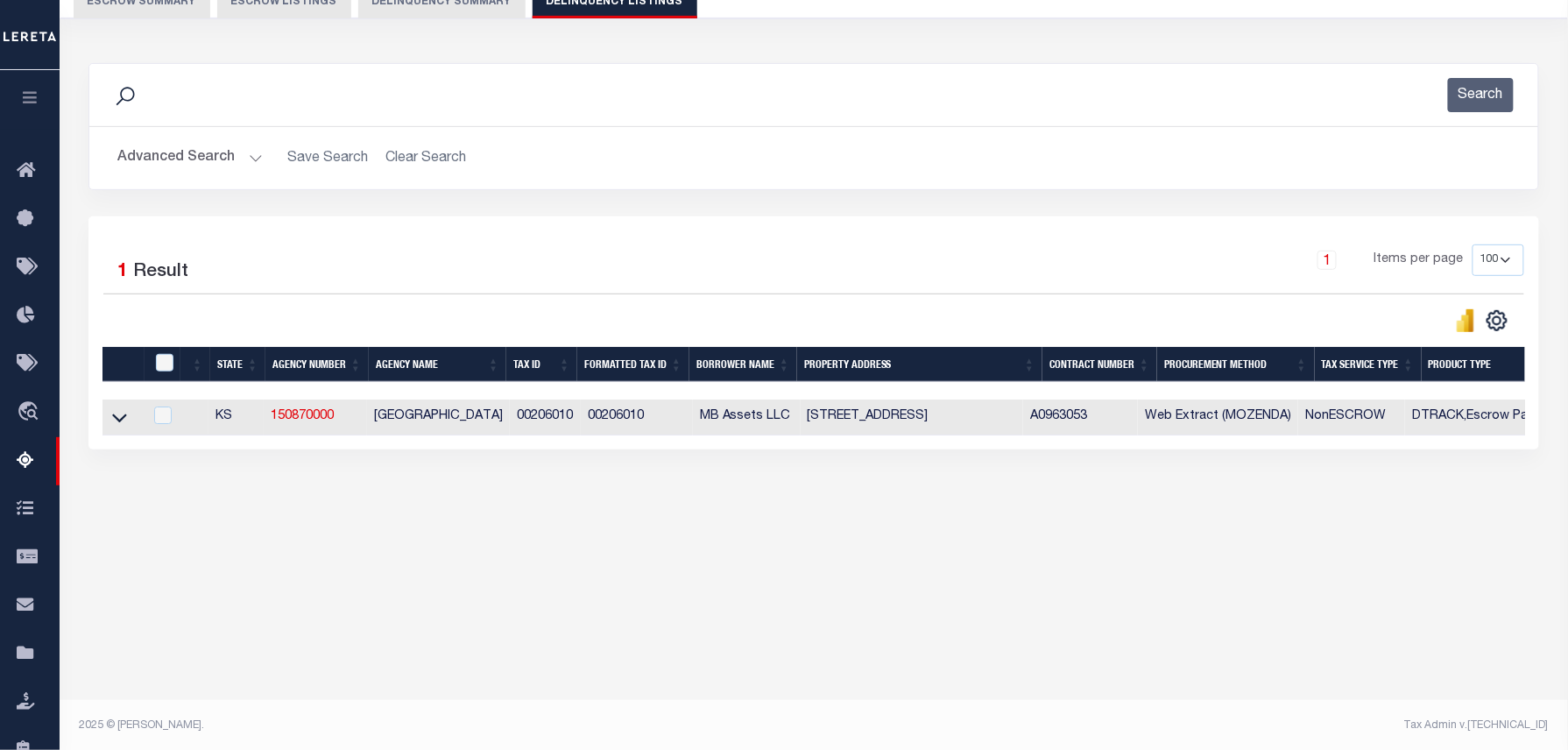
click at [215, 165] on button "Advanced Search" at bounding box center [189, 158] width 145 height 34
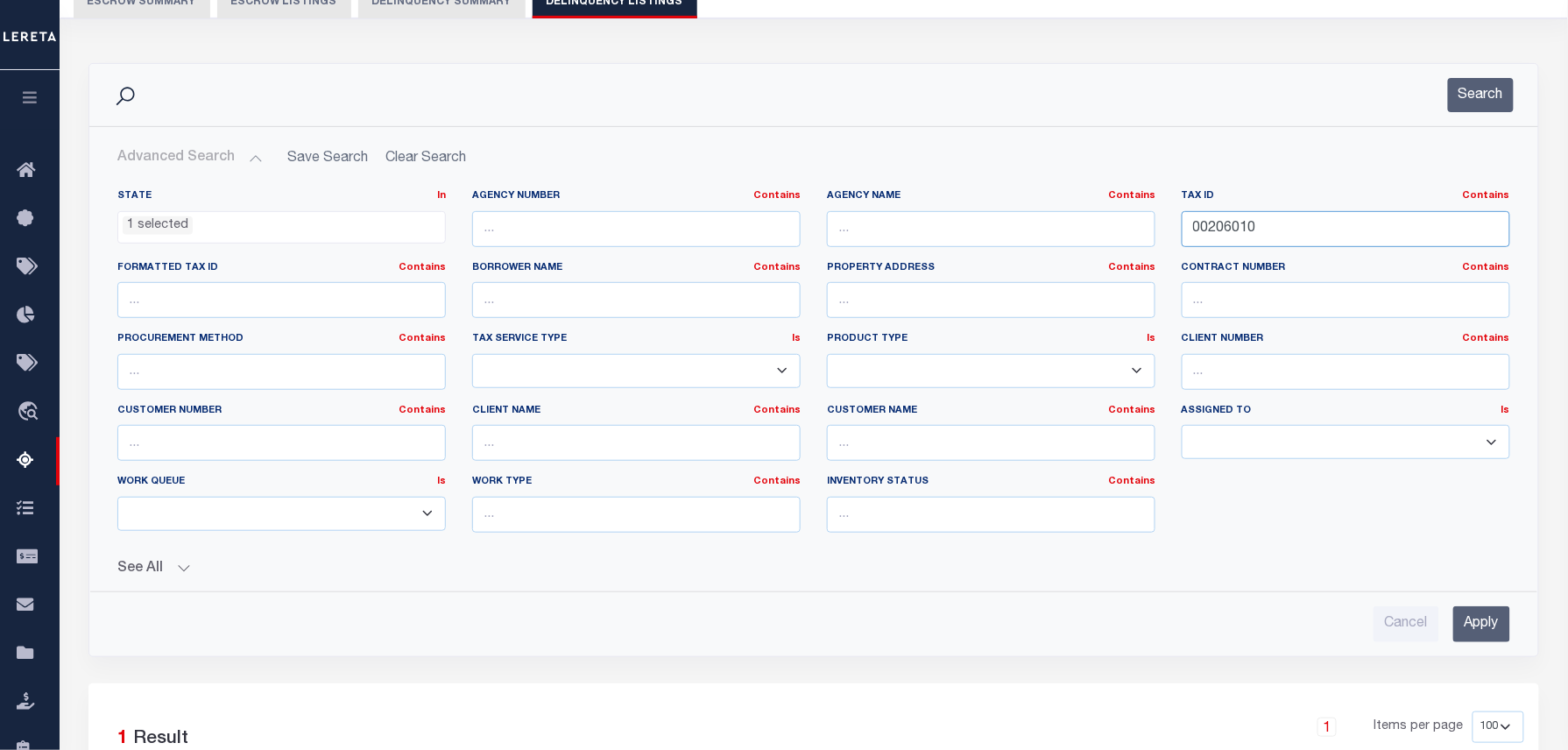
drag, startPoint x: 1274, startPoint y: 221, endPoint x: 1017, endPoint y: 208, distance: 257.3
click at [1023, 212] on div "State In In AK AL AR AZ CA CO CT DC DE FL GA GU HI IA ID IL IN KS KY LA MA MD M…" at bounding box center [813, 368] width 1419 height 358
paste input "101"
type input "00206101"
click at [1486, 102] on button "Search" at bounding box center [1481, 95] width 66 height 34
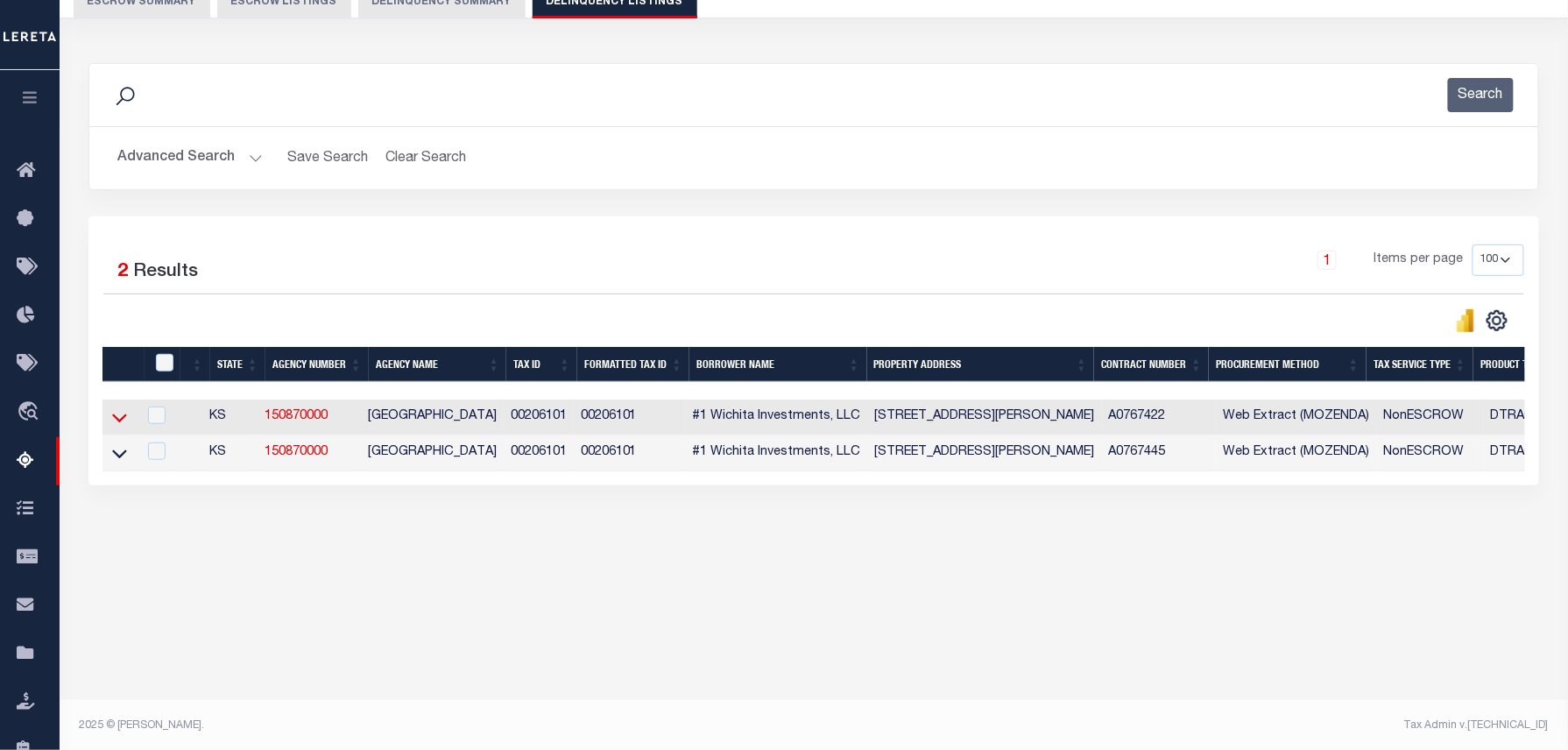
click at [120, 417] on icon at bounding box center [120, 418] width 15 height 19
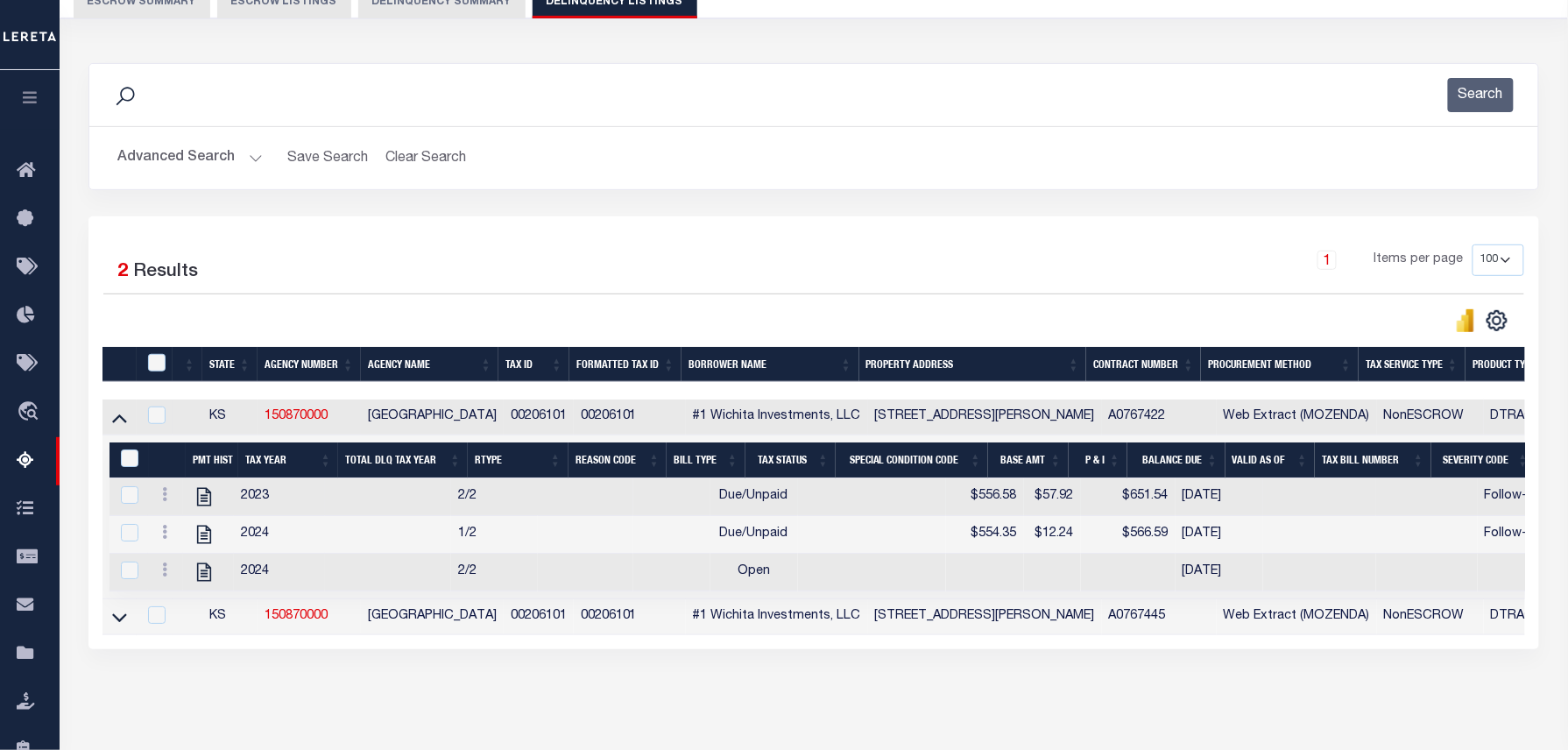
scroll to position [179, 0]
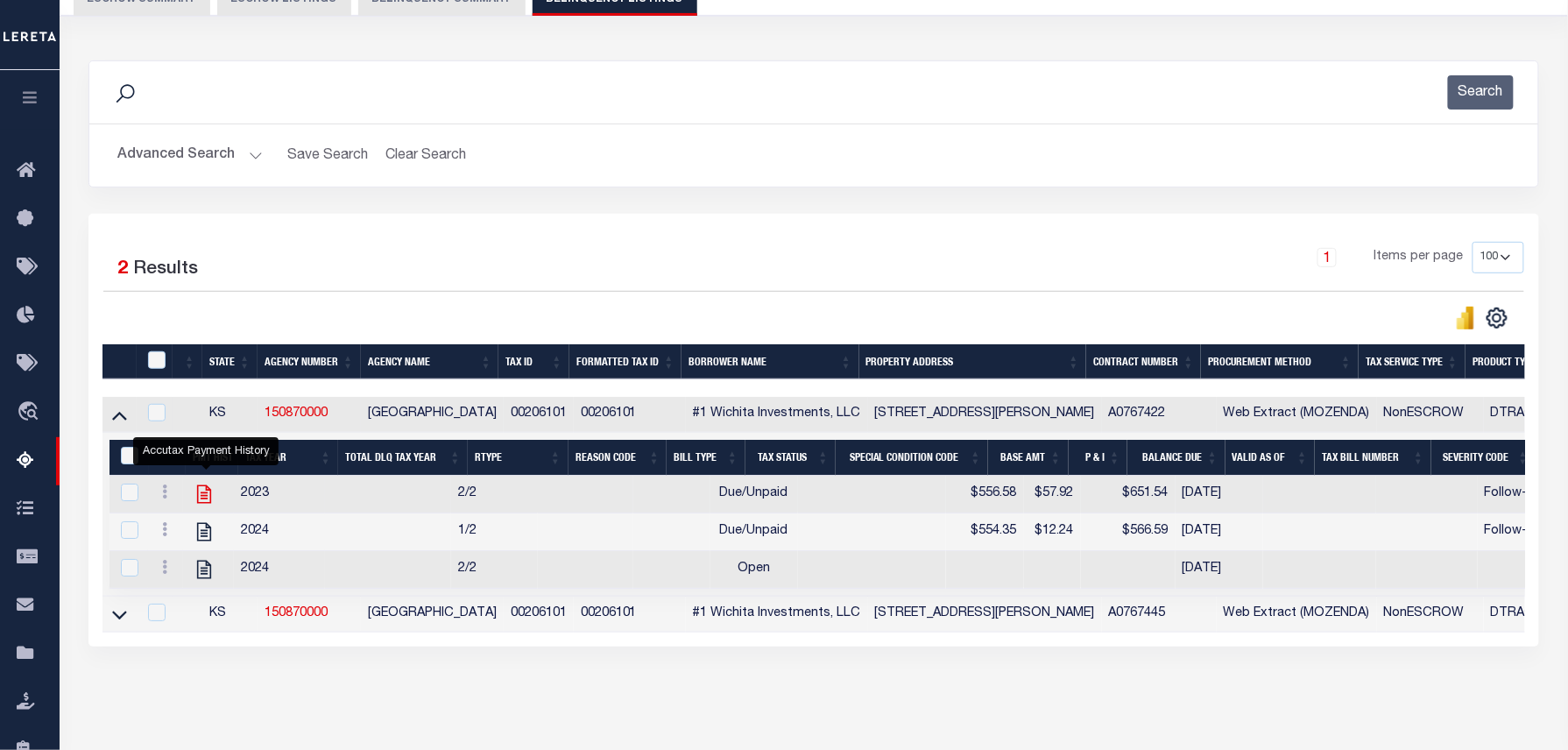
click at [209, 505] on icon "" at bounding box center [204, 494] width 22 height 22
checkbox input "false"
checkbox input "true"
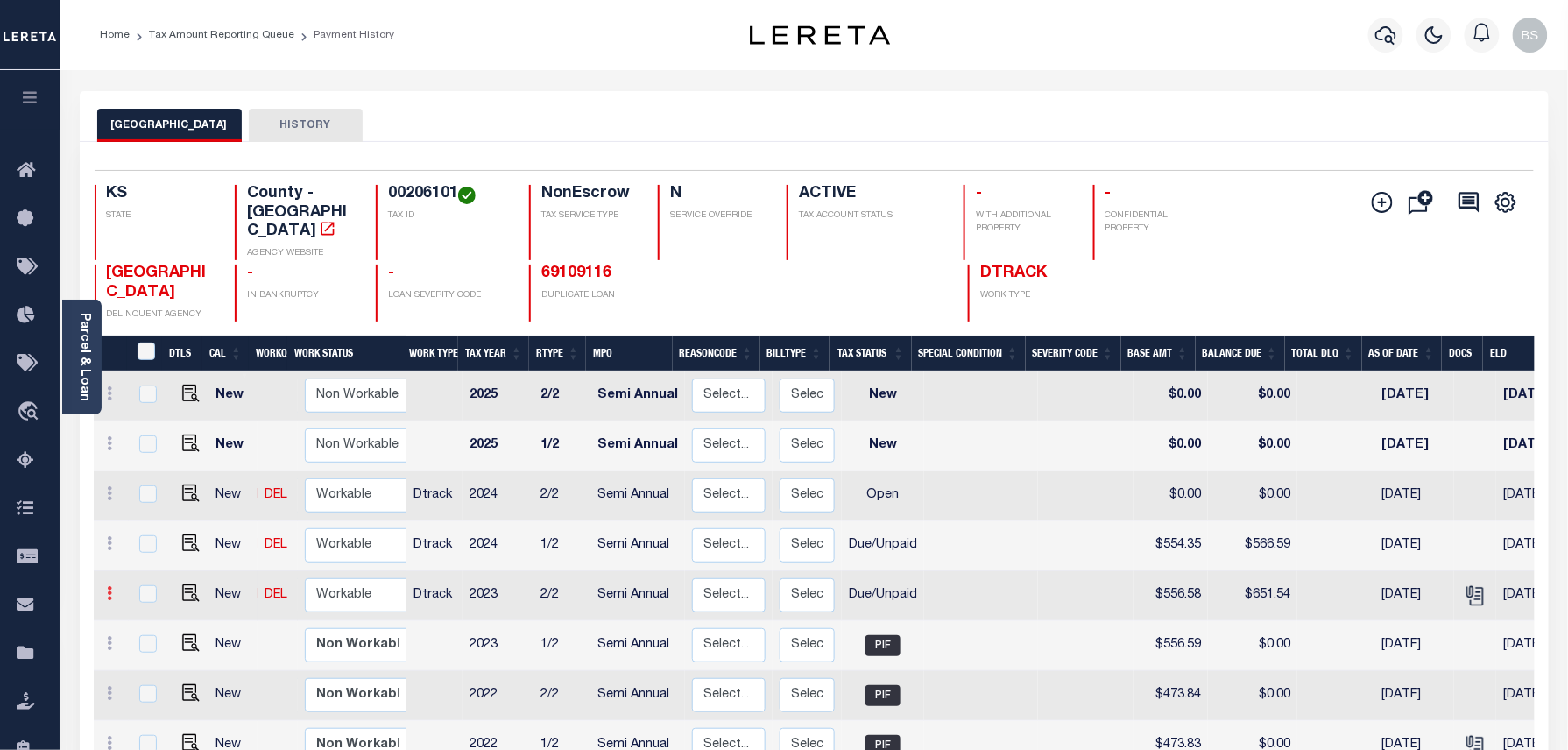
click at [110, 586] on icon at bounding box center [110, 593] width 6 height 14
click at [143, 645] on img at bounding box center [152, 654] width 18 height 19
select select "DUE"
type input "$556.58"
type input "$651.54"
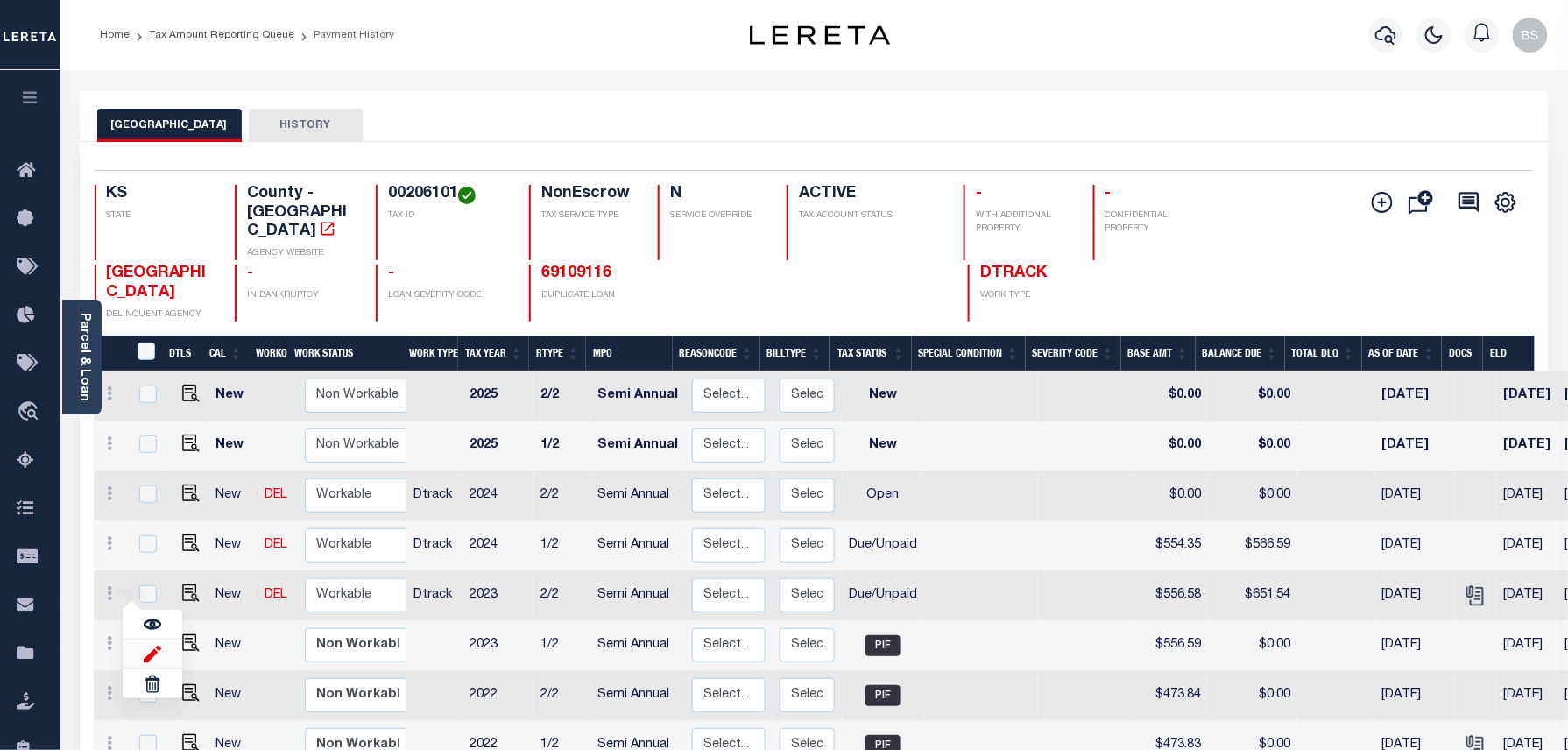
type input "[DATE]"
type input "$57.92"
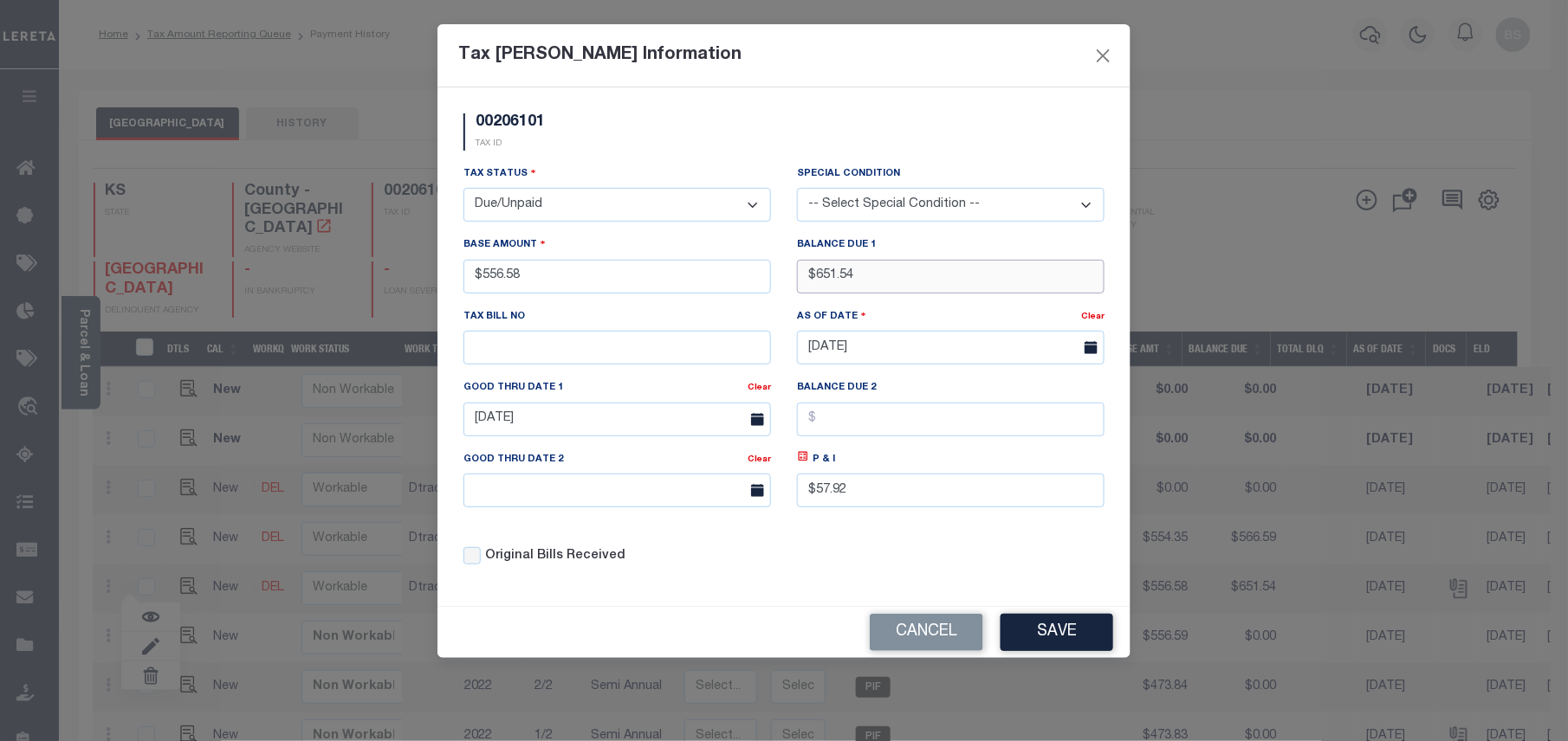
drag, startPoint x: 877, startPoint y: 278, endPoint x: 811, endPoint y: 272, distance: 66.3
click at [811, 272] on input "$651.54" at bounding box center [951, 277] width 307 height 33
type input "$688.07"
click at [804, 460] on icon at bounding box center [803, 456] width 6 height 6
type input "$131.49"
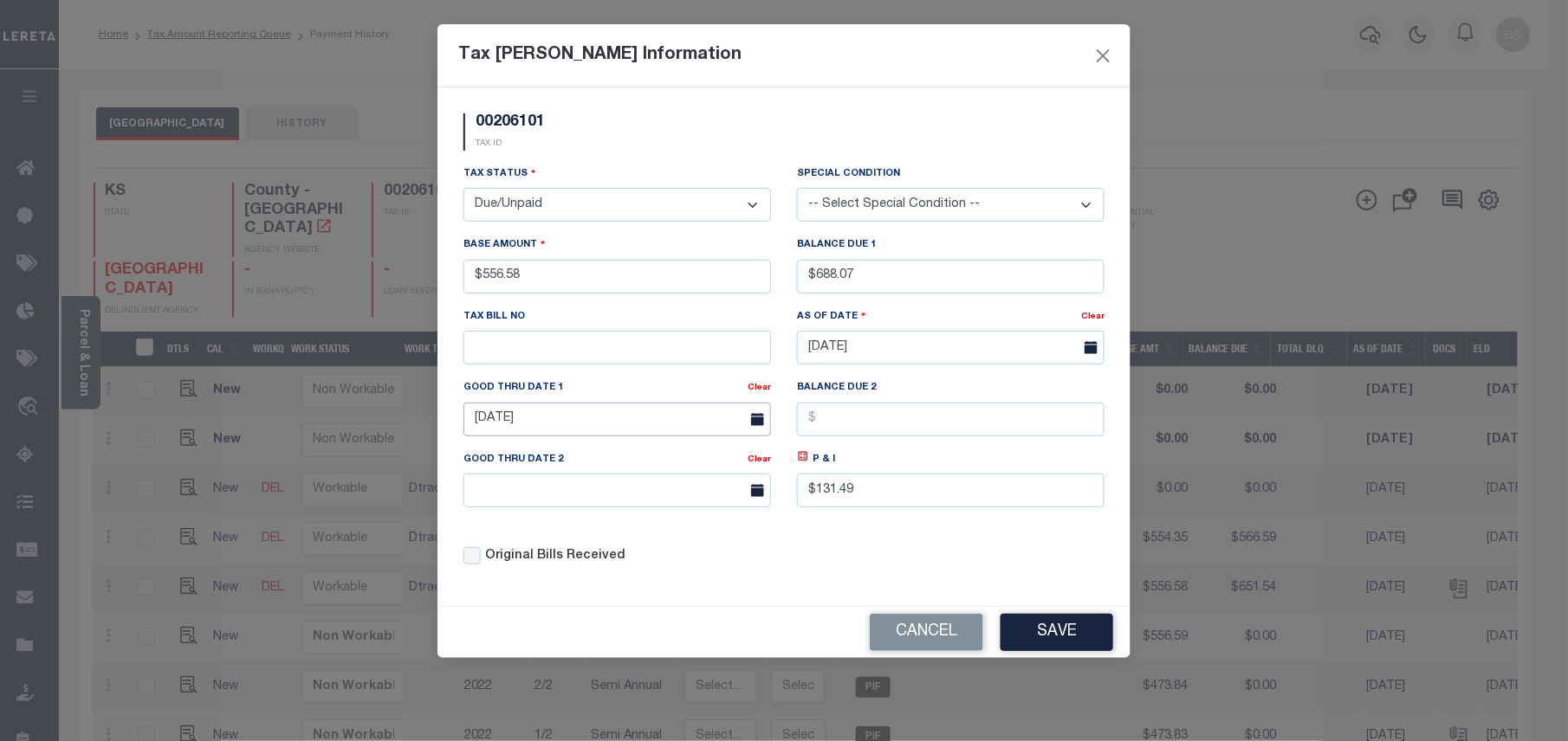
click at [588, 424] on input "12/20/2024" at bounding box center [617, 419] width 307 height 33
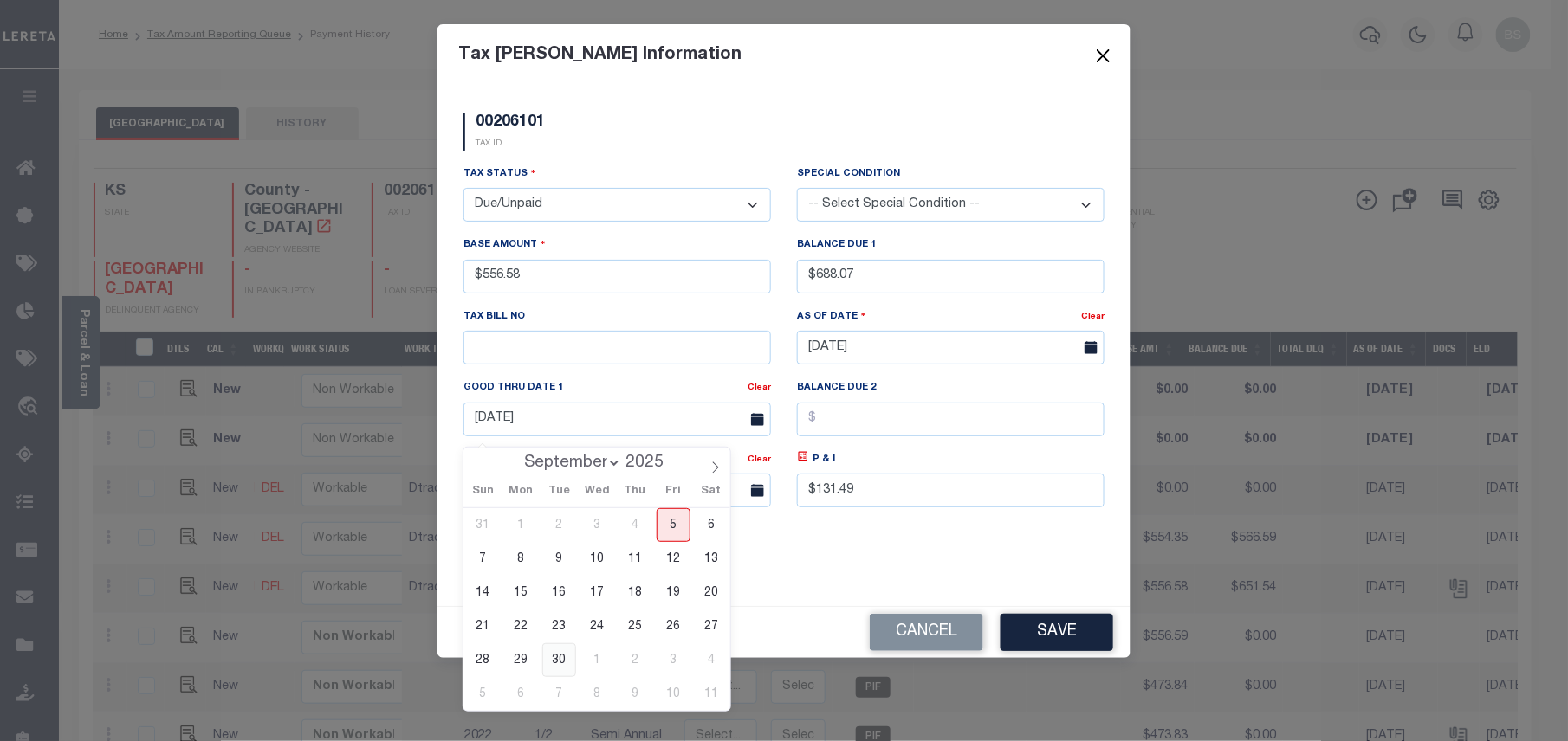
click at [566, 652] on span "30" at bounding box center [559, 660] width 33 height 33
type input "[DATE]"
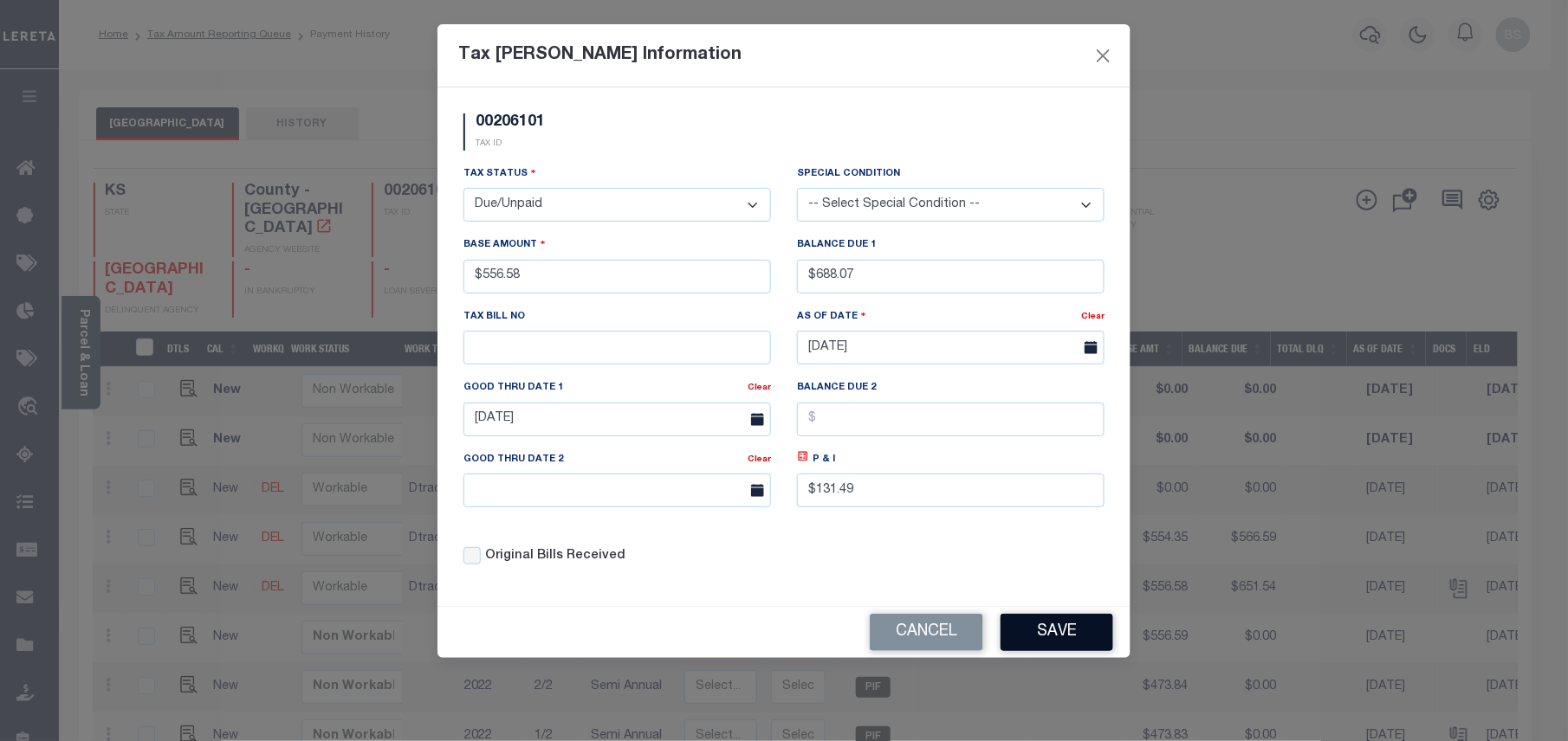
click at [1038, 637] on button "Save" at bounding box center [1057, 633] width 113 height 37
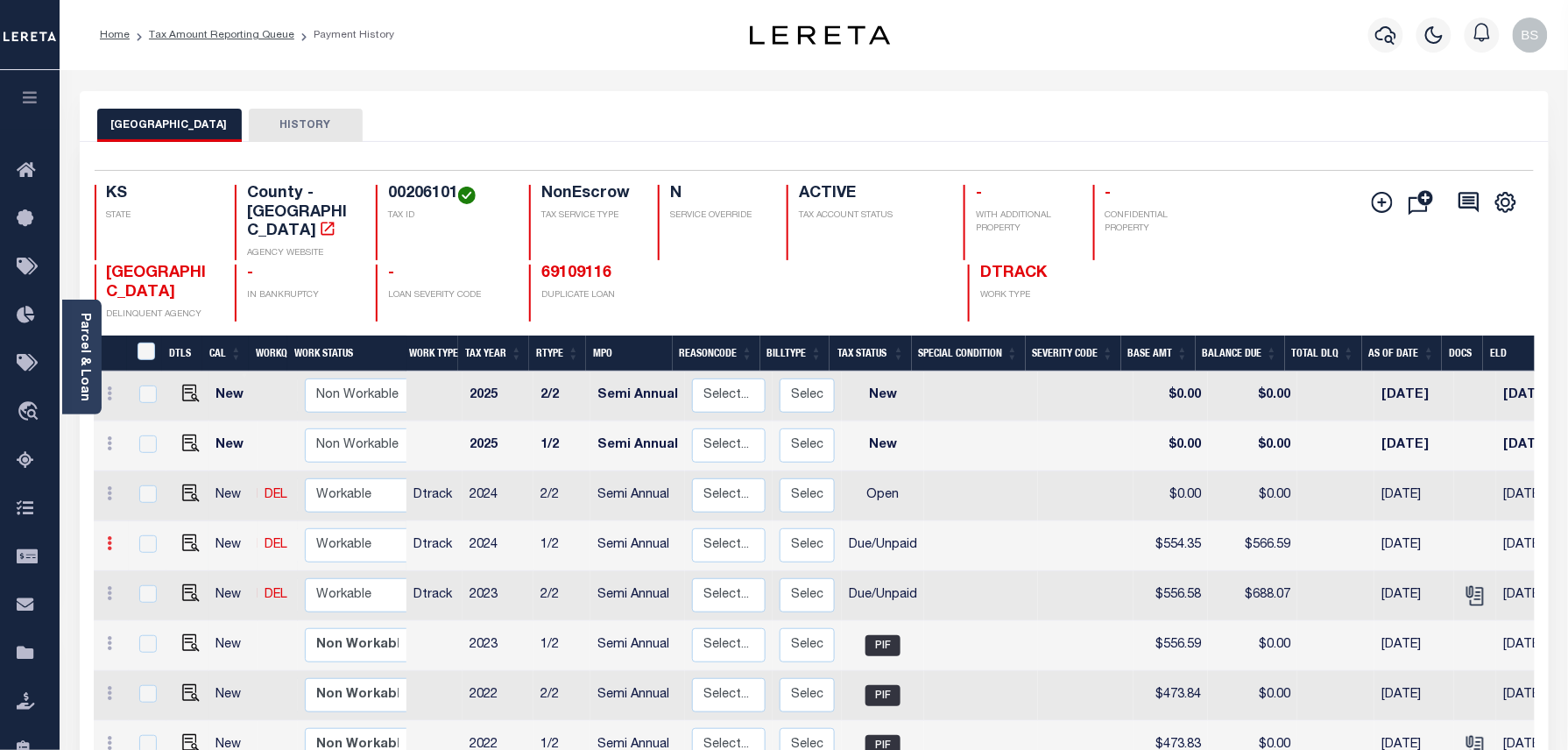
click at [110, 537] on icon at bounding box center [110, 543] width 6 height 14
click at [155, 595] on img at bounding box center [152, 604] width 18 height 19
type input "$554.35"
type input "$566.59"
type input "$12.24"
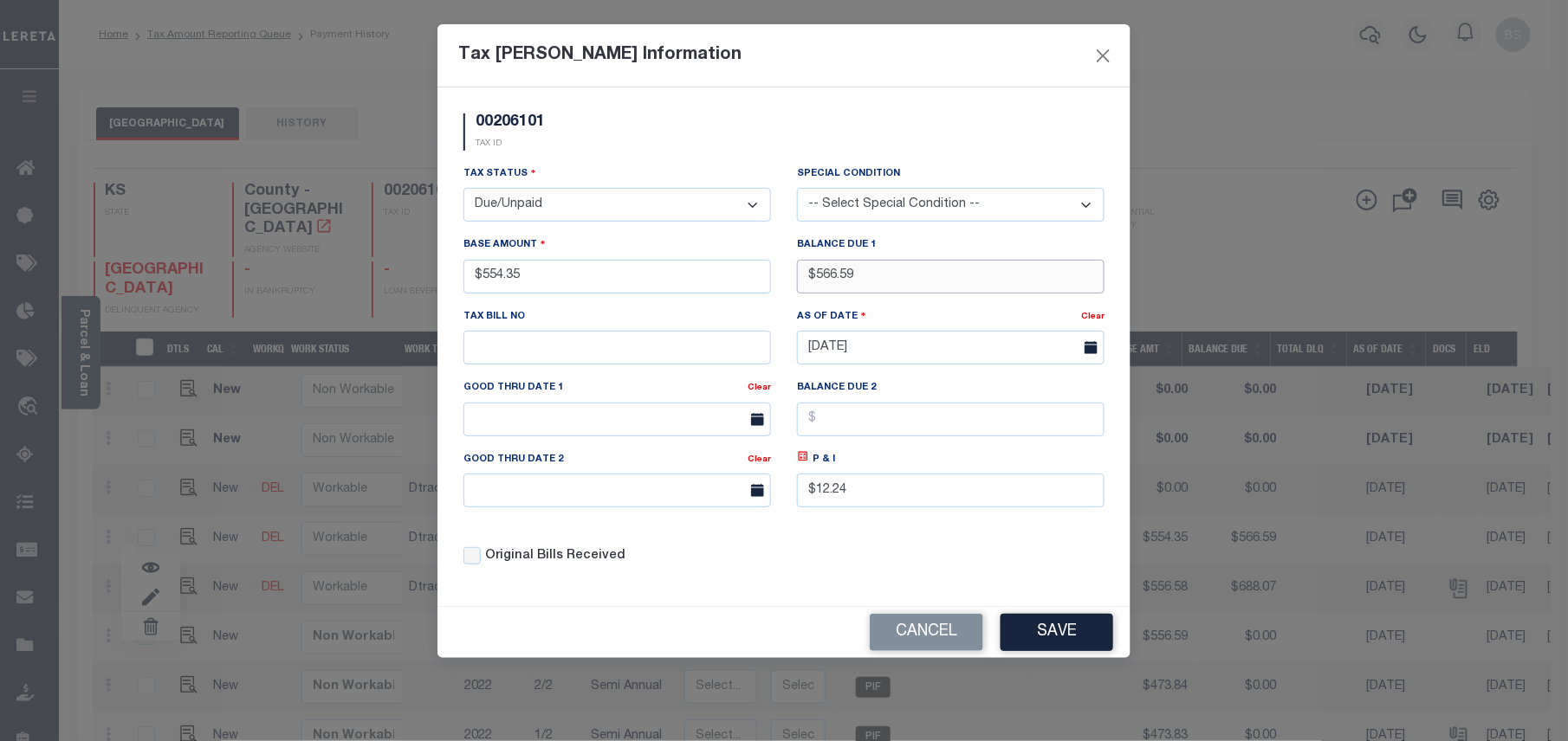
drag, startPoint x: 832, startPoint y: 282, endPoint x: 815, endPoint y: 282, distance: 17.0
click at [815, 282] on input "$566.59" at bounding box center [951, 277] width 307 height 33
type input "$608.25"
click at [804, 460] on icon at bounding box center [803, 456] width 6 height 6
type input "$53.90"
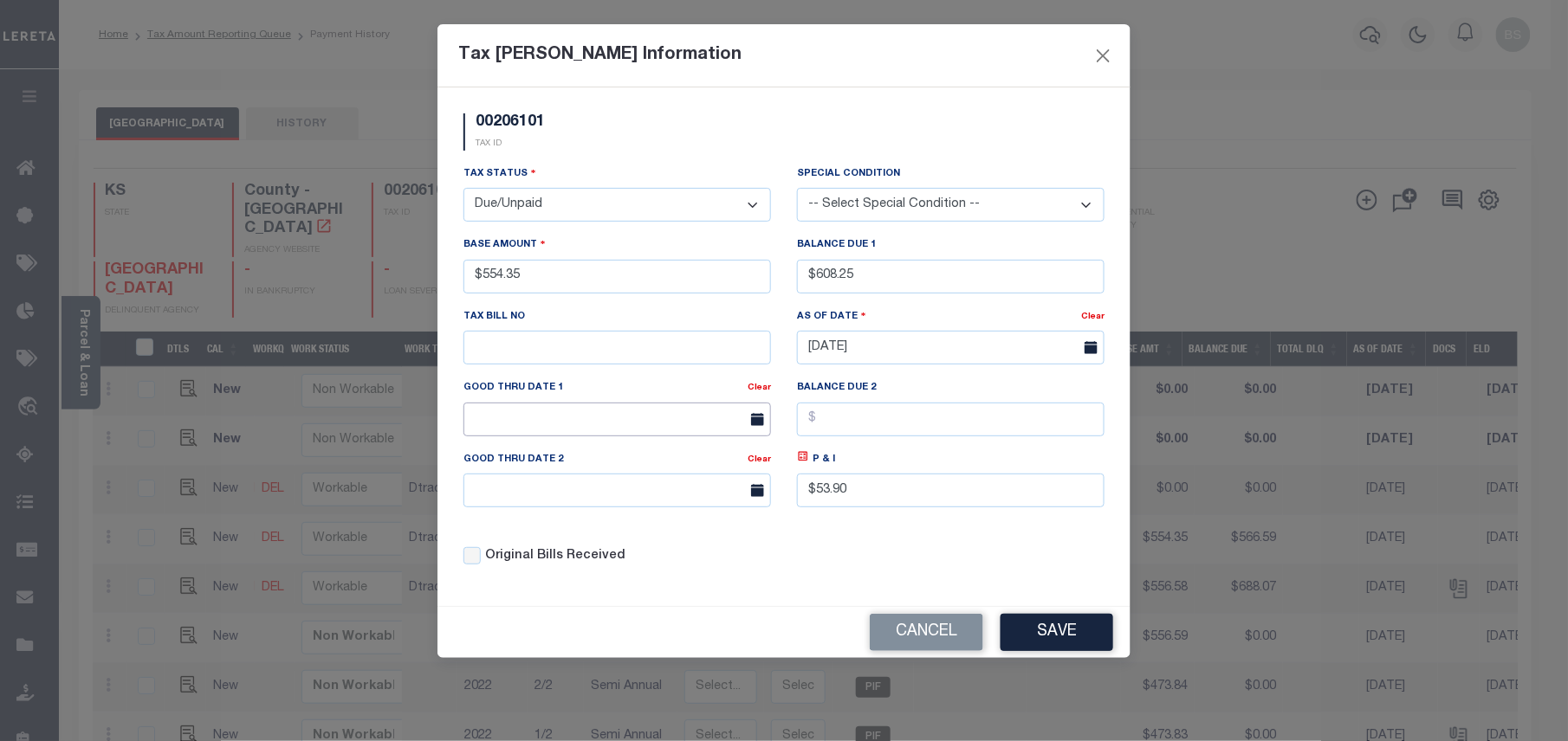
click at [597, 437] on input "text" at bounding box center [617, 419] width 307 height 33
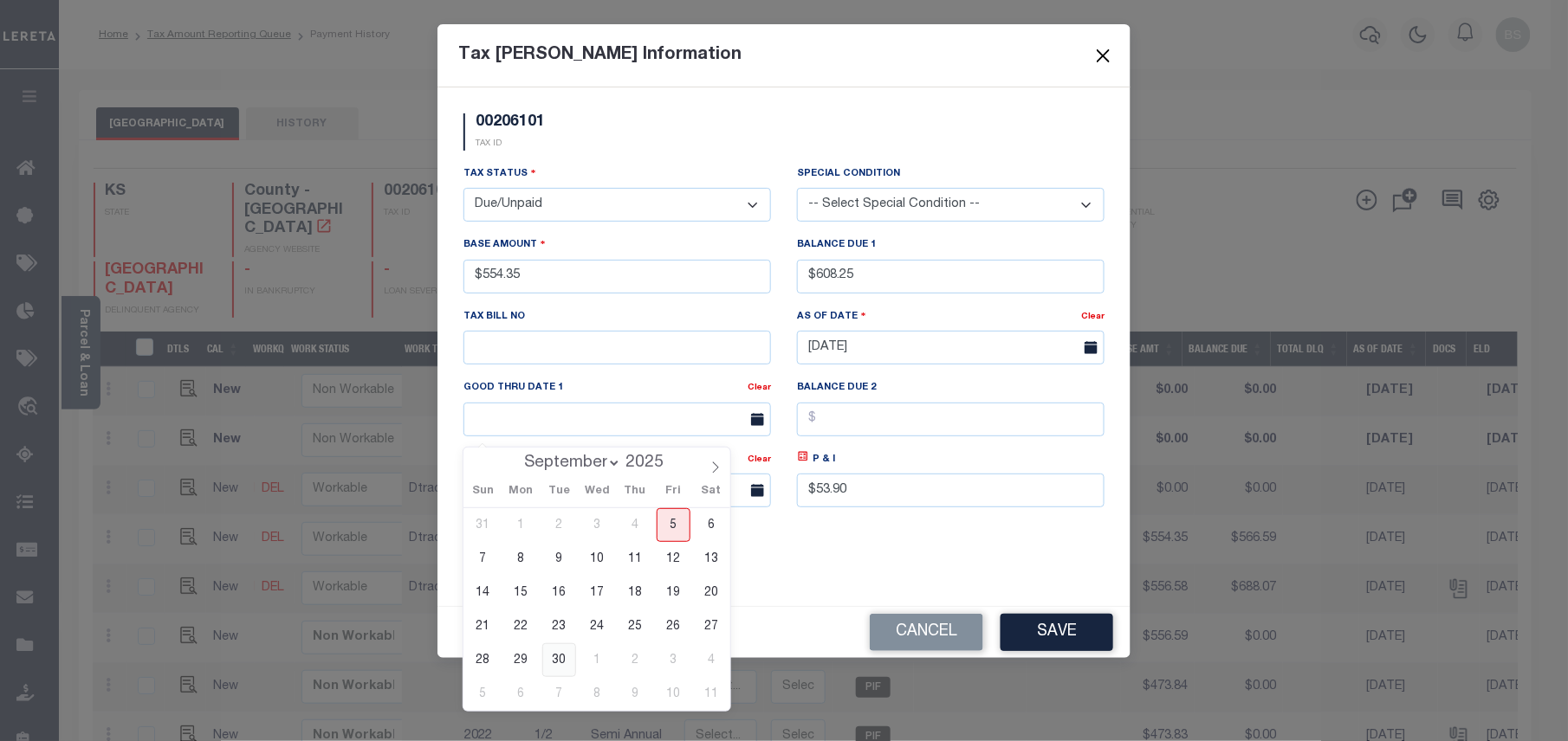
click at [556, 645] on span "30" at bounding box center [559, 660] width 33 height 33
type input "09/30/2025"
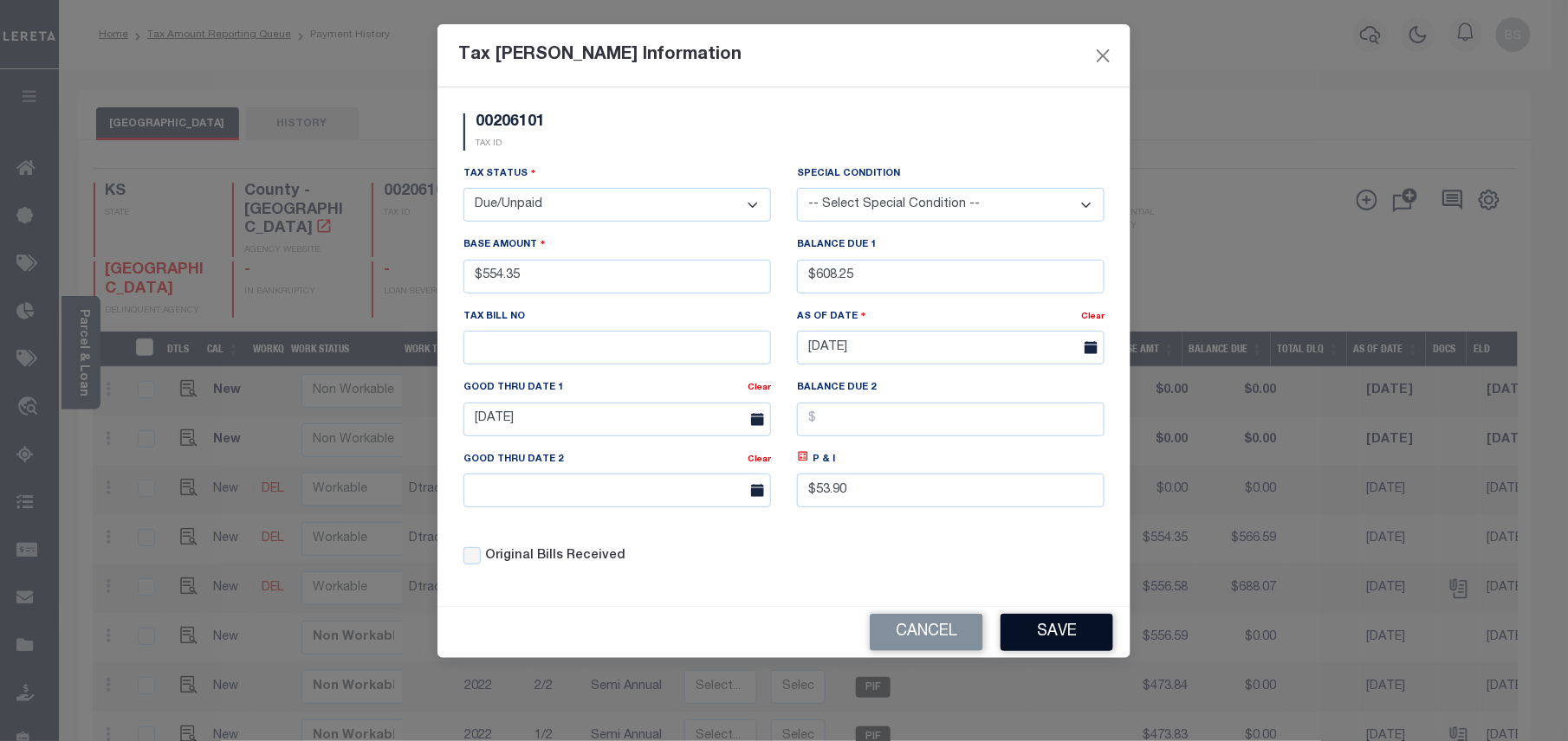
click at [1057, 636] on button "Save" at bounding box center [1057, 633] width 113 height 37
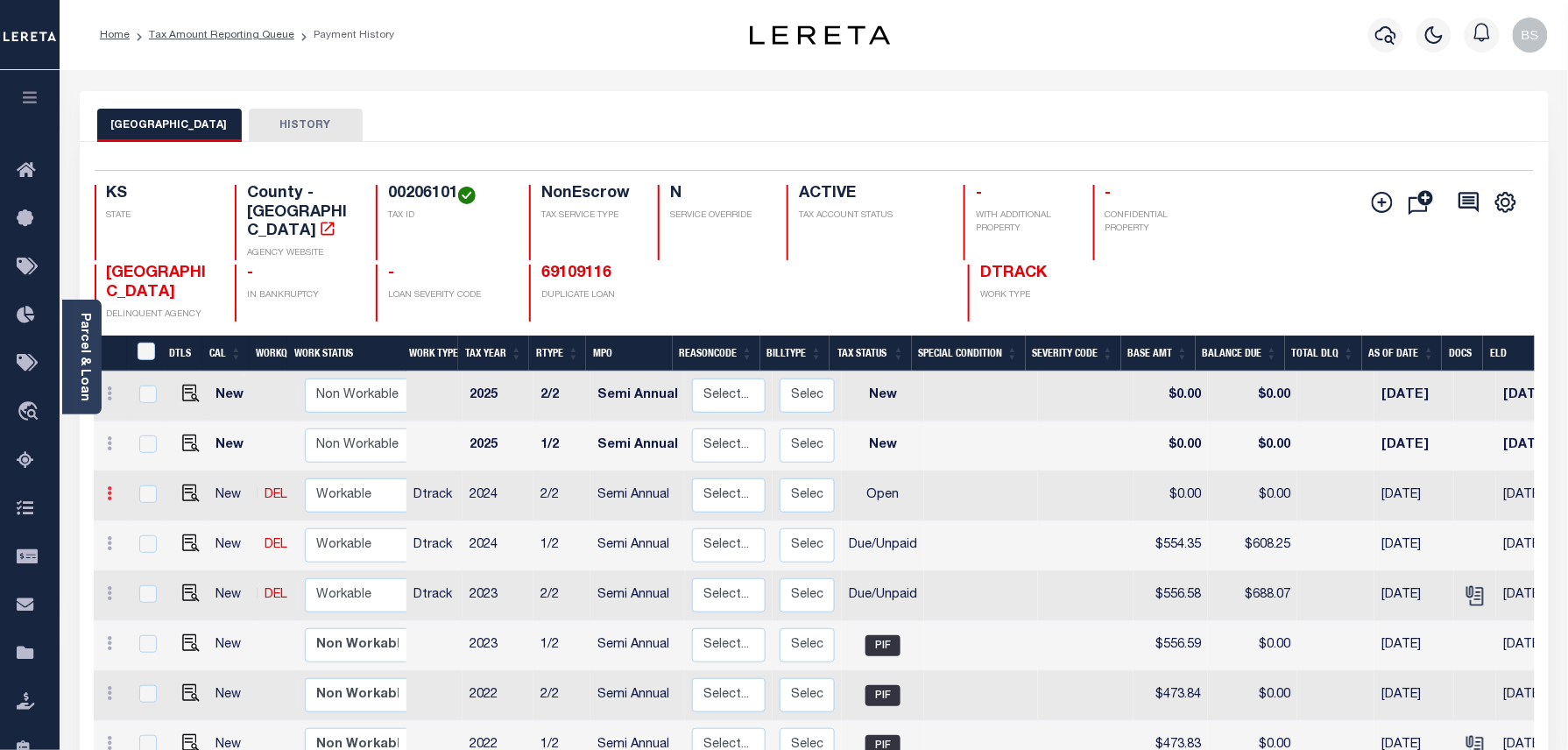
click at [110, 486] on icon at bounding box center [110, 493] width 6 height 14
click at [139, 539] on link at bounding box center [153, 553] width 60 height 29
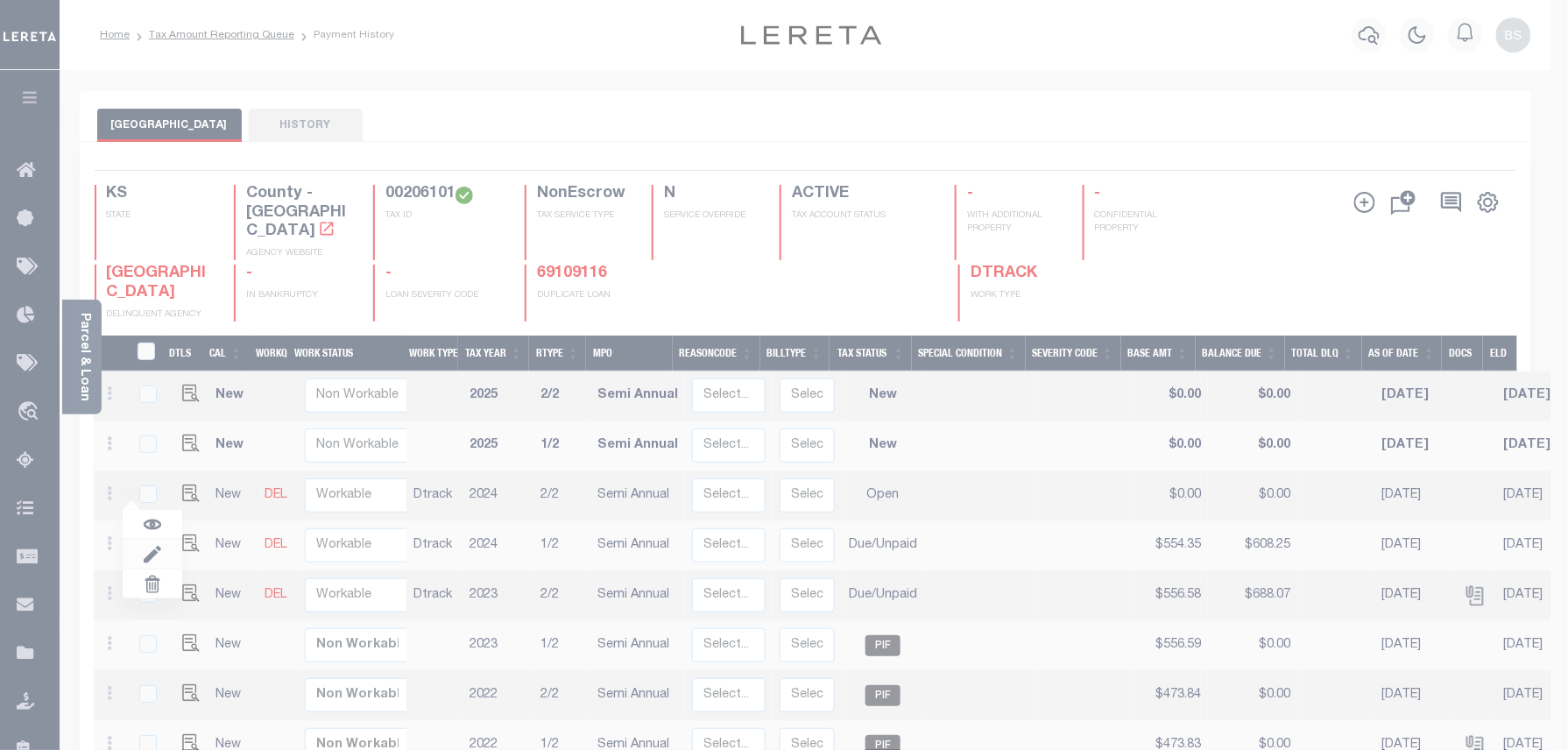
select select "OP2"
type input "$0.00"
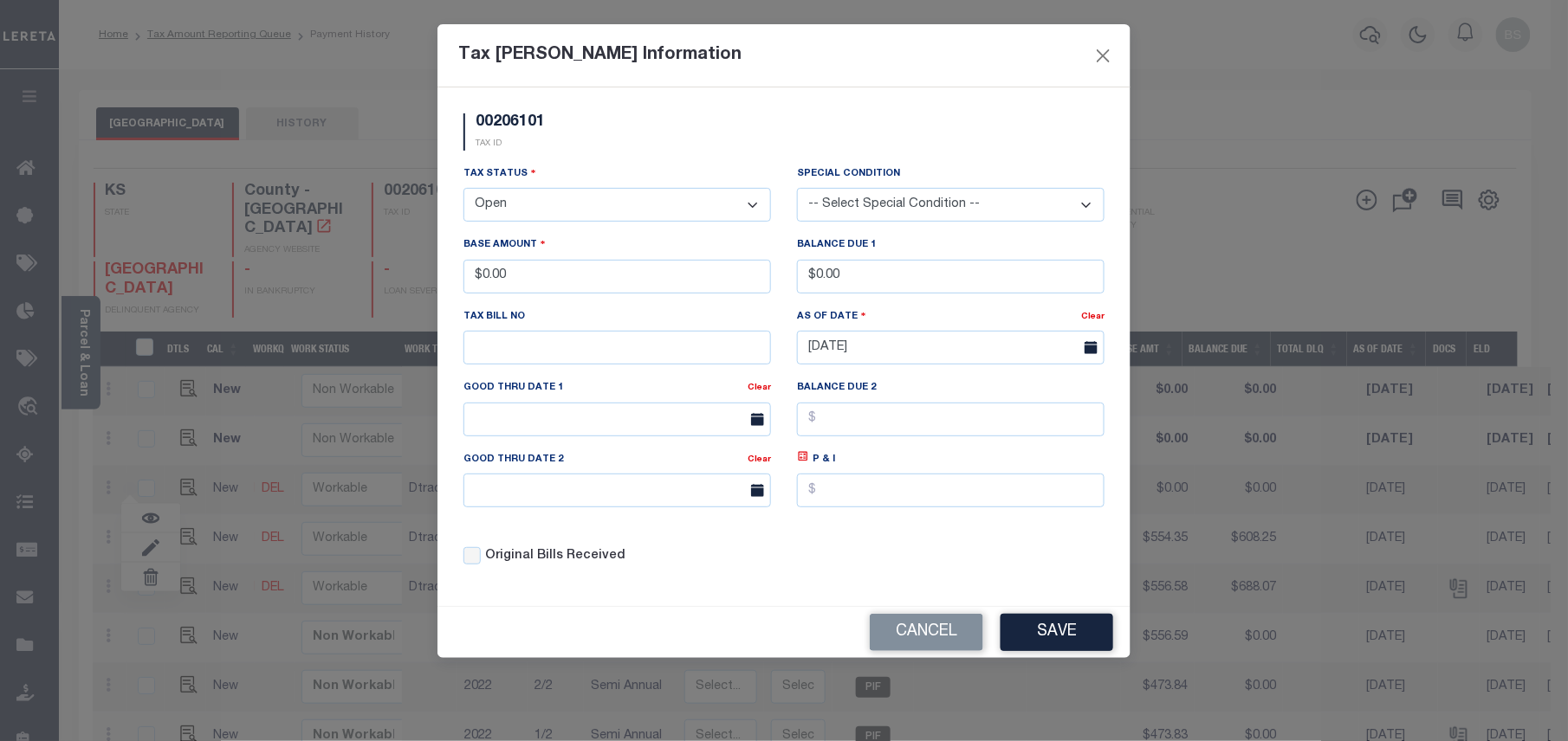
click at [541, 196] on select "- Select Status - Open Due/Unpaid Paid Incomplete No Tax Due Internal Refund Pr…" at bounding box center [617, 204] width 307 height 33
click at [542, 206] on select "- Select Status - Open Due/Unpaid Paid Incomplete No Tax Due Internal Refund Pr…" at bounding box center [617, 204] width 307 height 33
select select "PYD"
click at [464, 191] on select "- Select Status - Open Due/Unpaid Paid Incomplete No Tax Due Internal Refund Pr…" at bounding box center [617, 204] width 307 height 33
drag, startPoint x: 575, startPoint y: 286, endPoint x: 424, endPoint y: 286, distance: 151.0
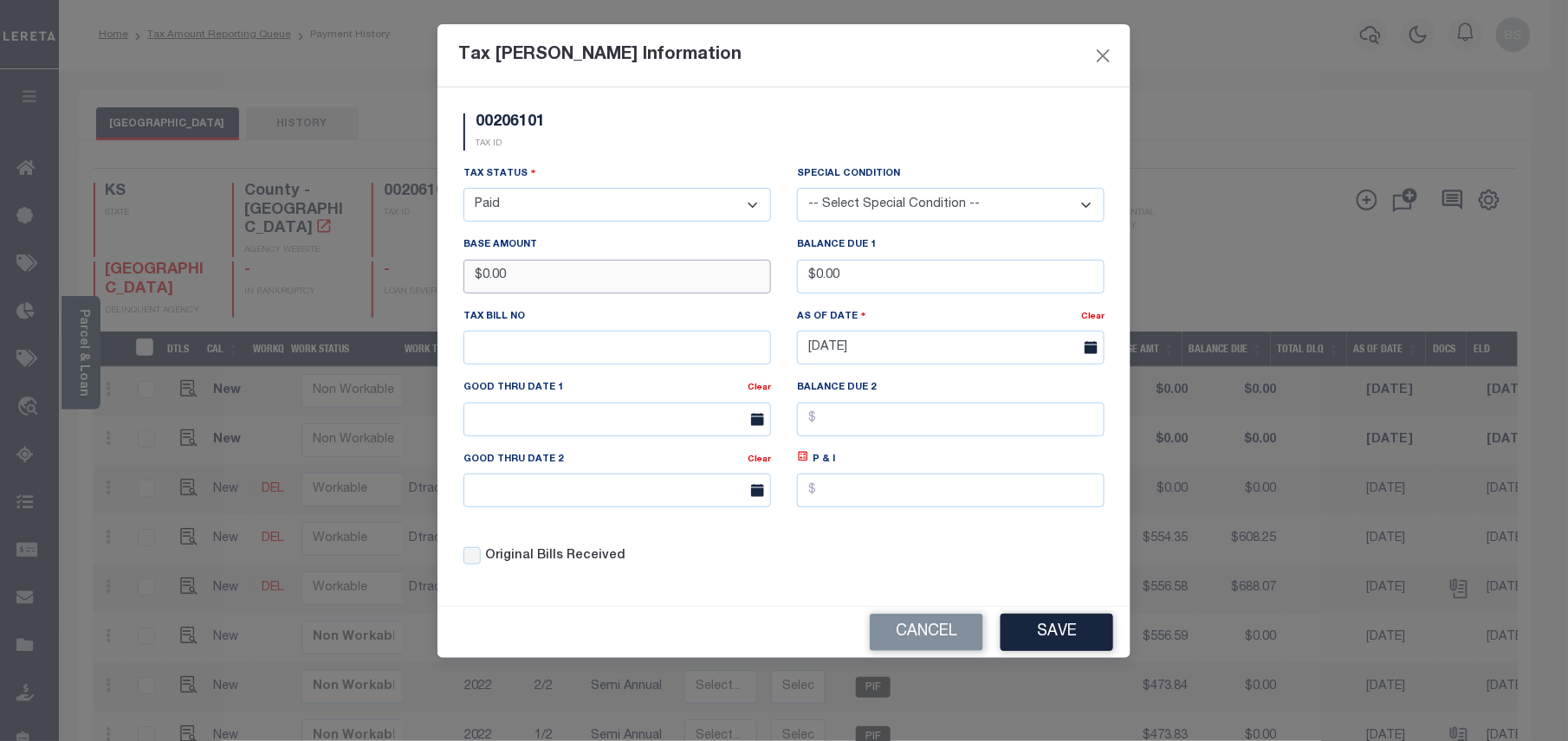
click at [424, 286] on div "Tax Bill Amount Information 00206101 TAX ID Installment: TaxID: 00206101 Tax St…" at bounding box center [784, 370] width 1568 height 741
type input "$554.35"
drag, startPoint x: 885, startPoint y: 280, endPoint x: 761, endPoint y: 294, distance: 124.8
click at [761, 294] on div "Tax Status - Select Status - Open Due/Unpaid Paid Incomplete No Tax Due Interna…" at bounding box center [784, 372] width 667 height 415
type input "$608.26"
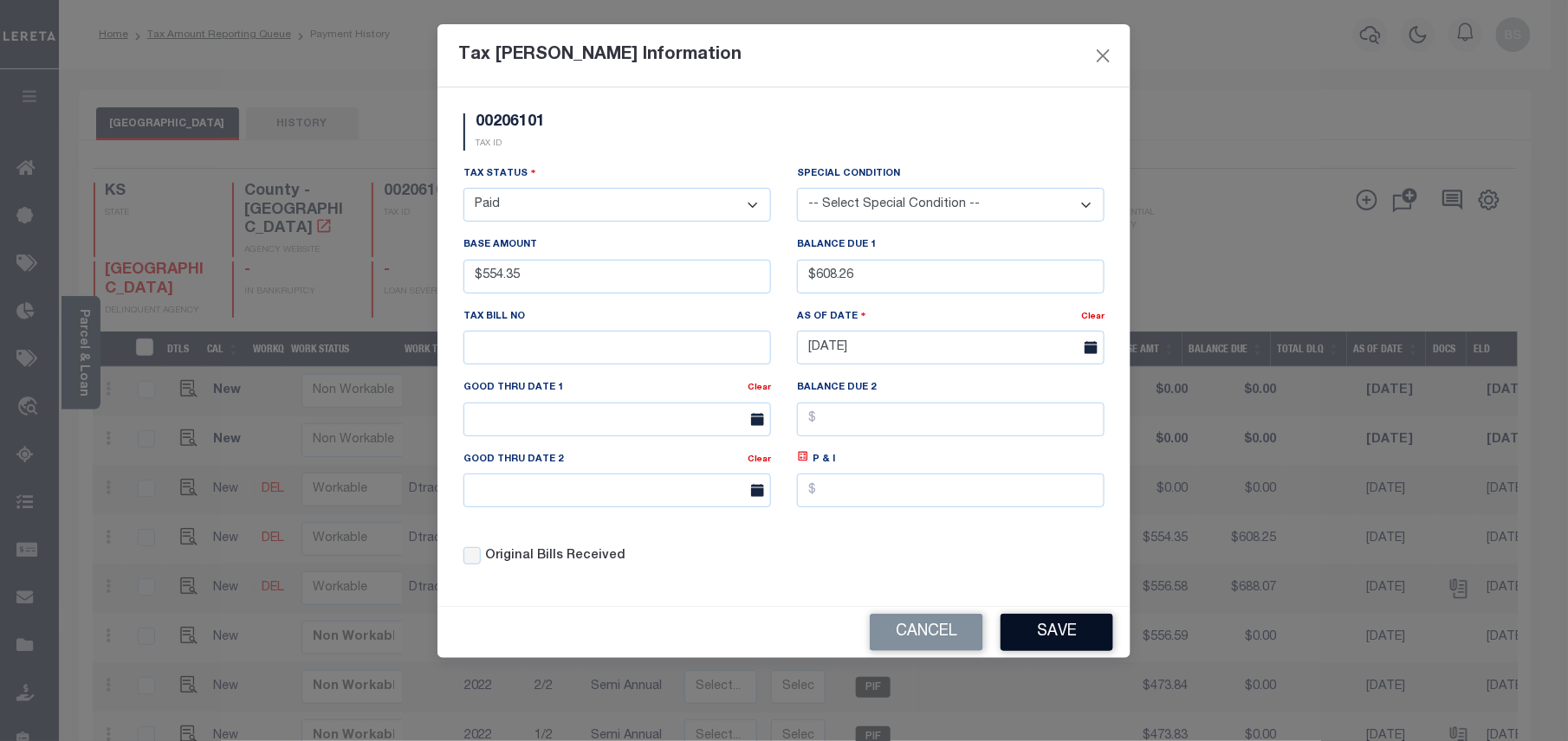
click at [1076, 641] on button "Save" at bounding box center [1057, 633] width 113 height 37
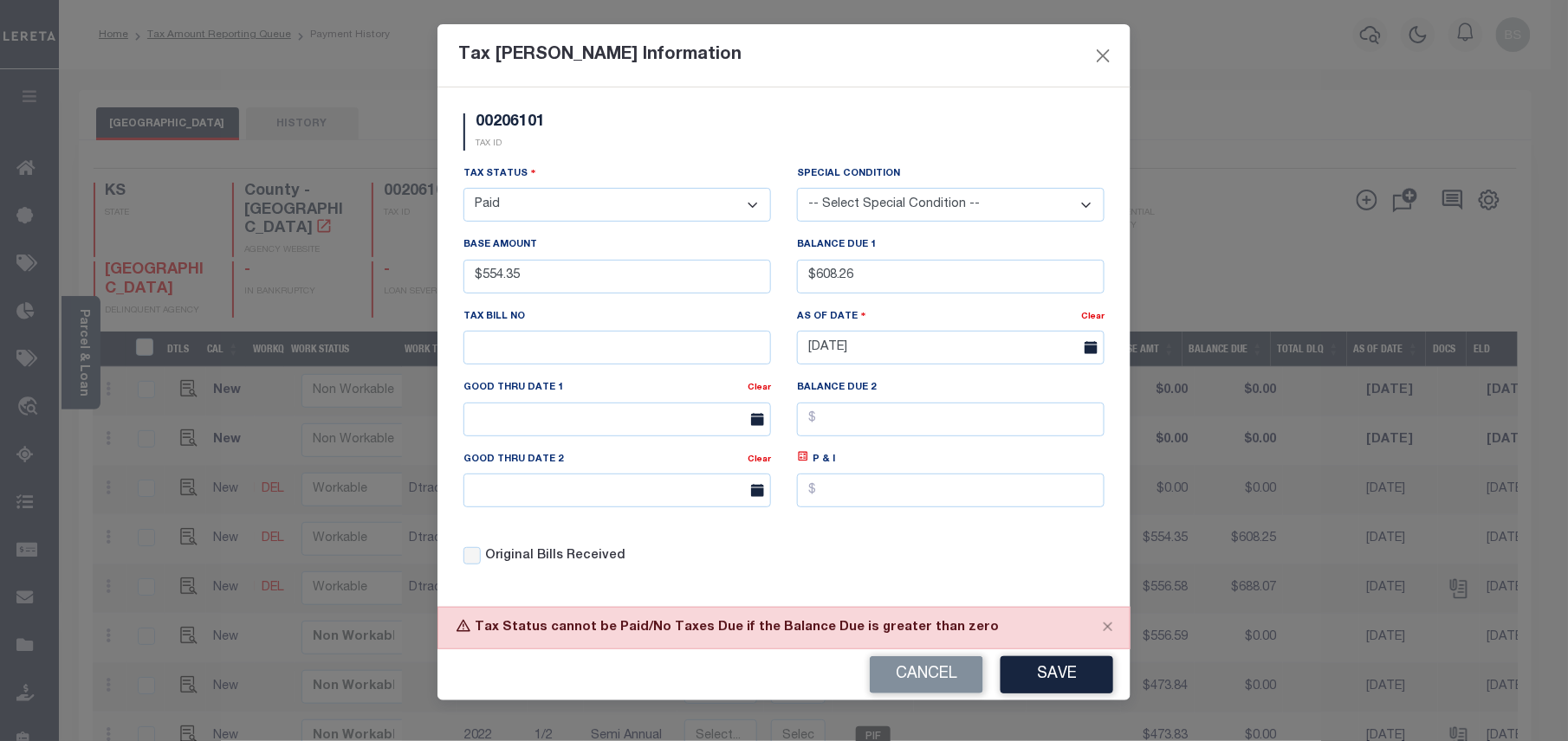
click at [658, 211] on select "- Select Status - Open Due/Unpaid Paid Incomplete No Tax Due Internal Refund Pr…" at bounding box center [617, 204] width 307 height 33
select select "DUE"
click at [464, 191] on select "- Select Status - Open Due/Unpaid Paid Incomplete No Tax Due Internal Refund Pr…" at bounding box center [617, 204] width 307 height 33
click at [798, 463] on icon at bounding box center [803, 457] width 13 height 13
type input "$53.91"
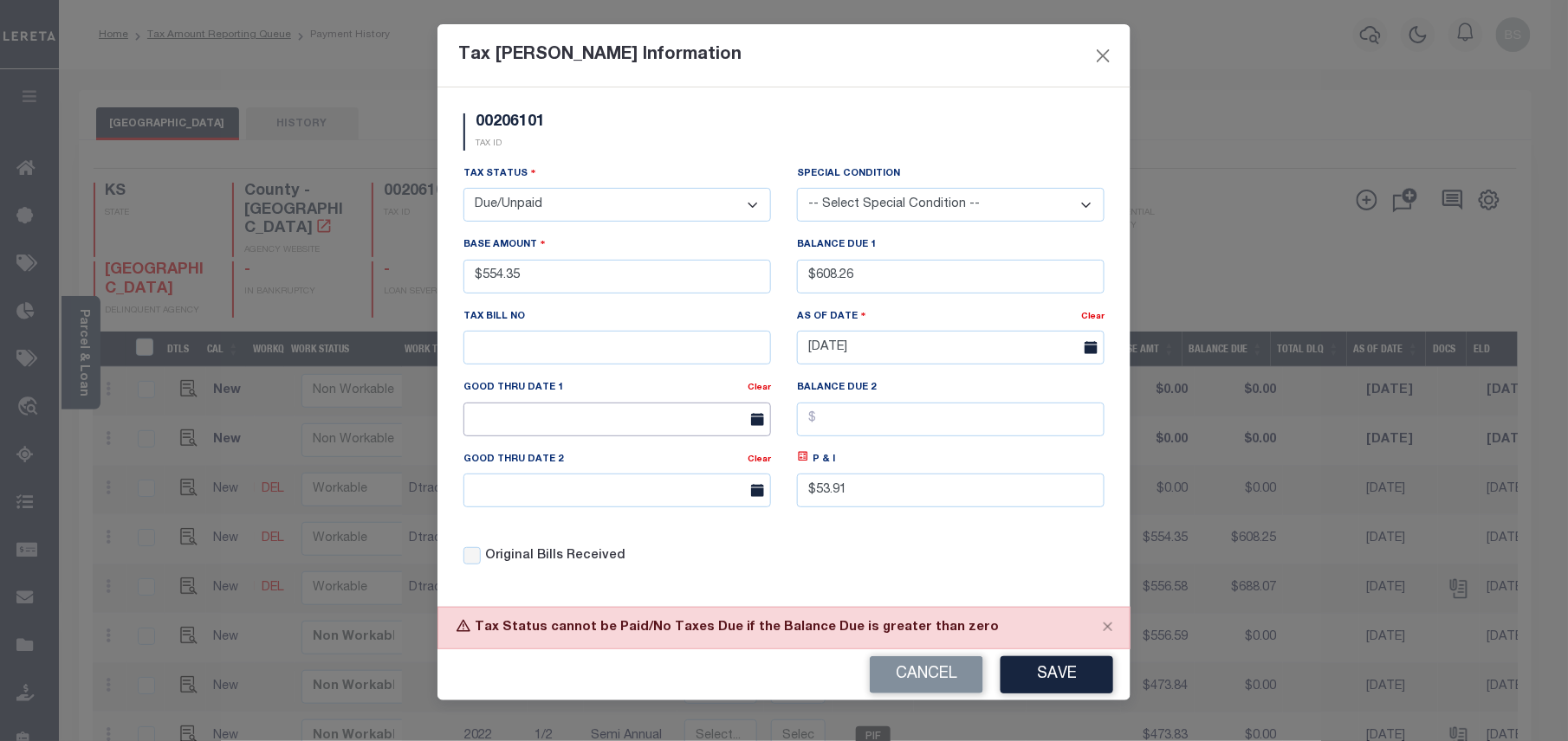
click at [615, 421] on input "text" at bounding box center [617, 419] width 307 height 33
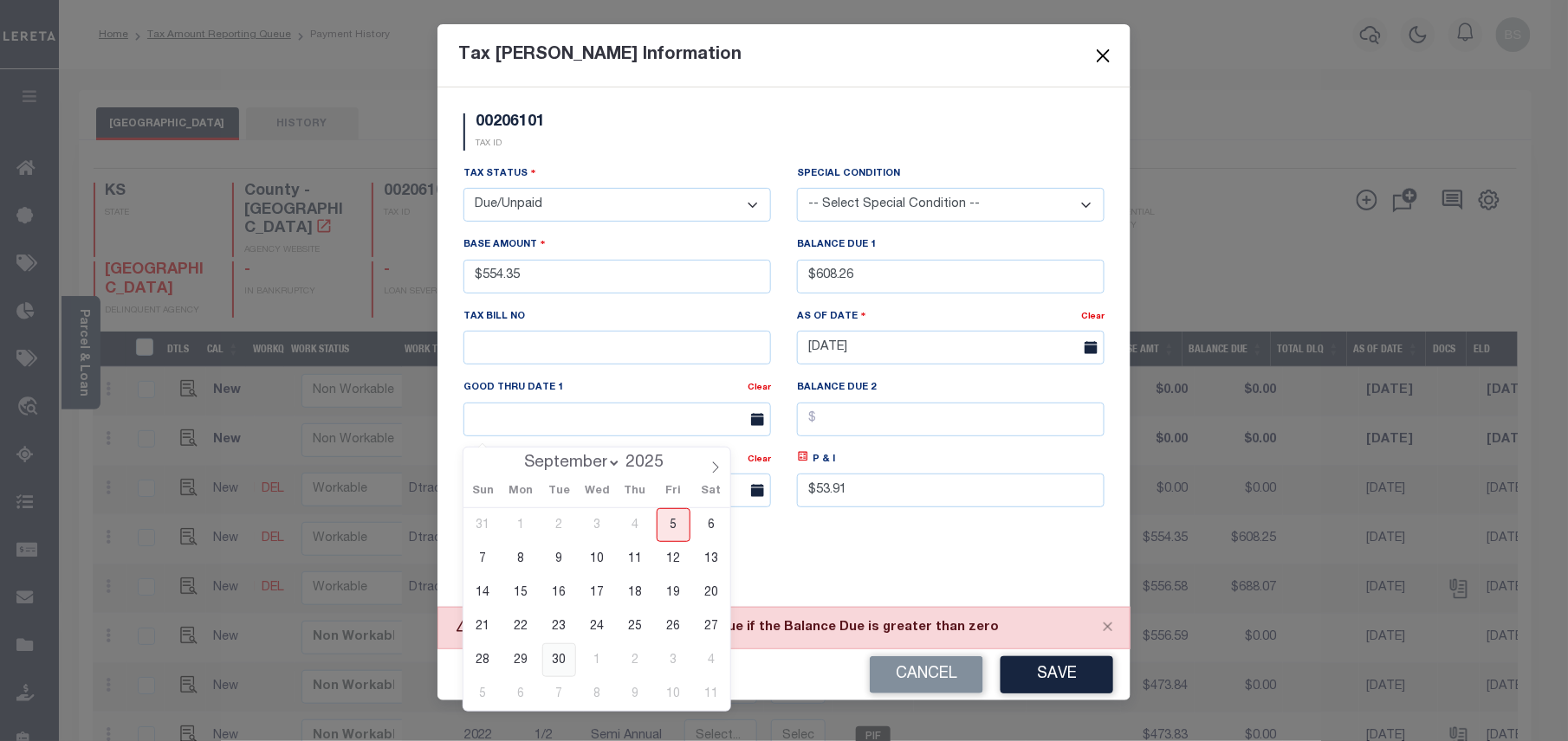
click at [556, 658] on span "30" at bounding box center [559, 660] width 33 height 33
type input "09/30/2025"
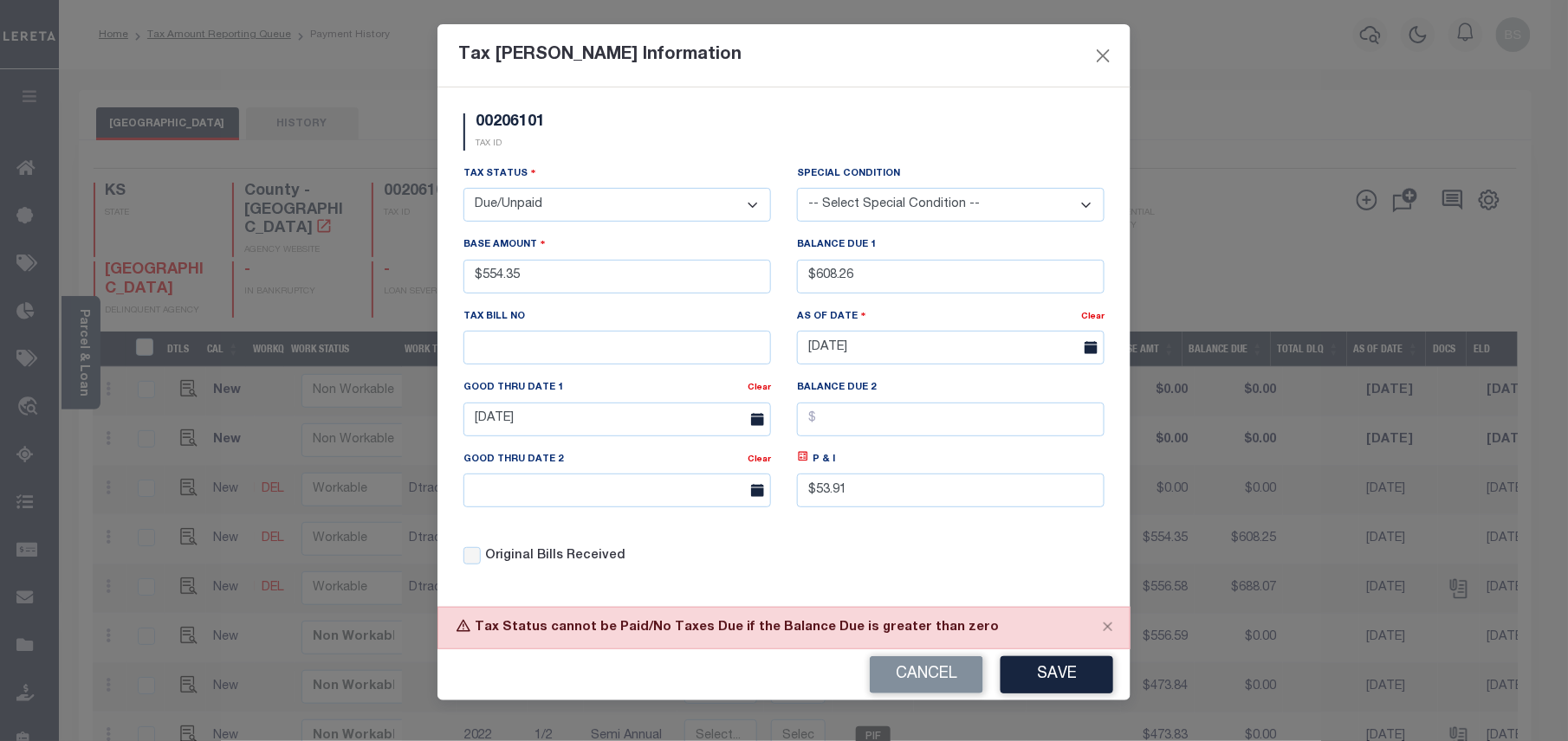
click at [1116, 681] on div "Cancel Save" at bounding box center [784, 674] width 693 height 51
click at [1017, 666] on button "Save" at bounding box center [1057, 674] width 113 height 37
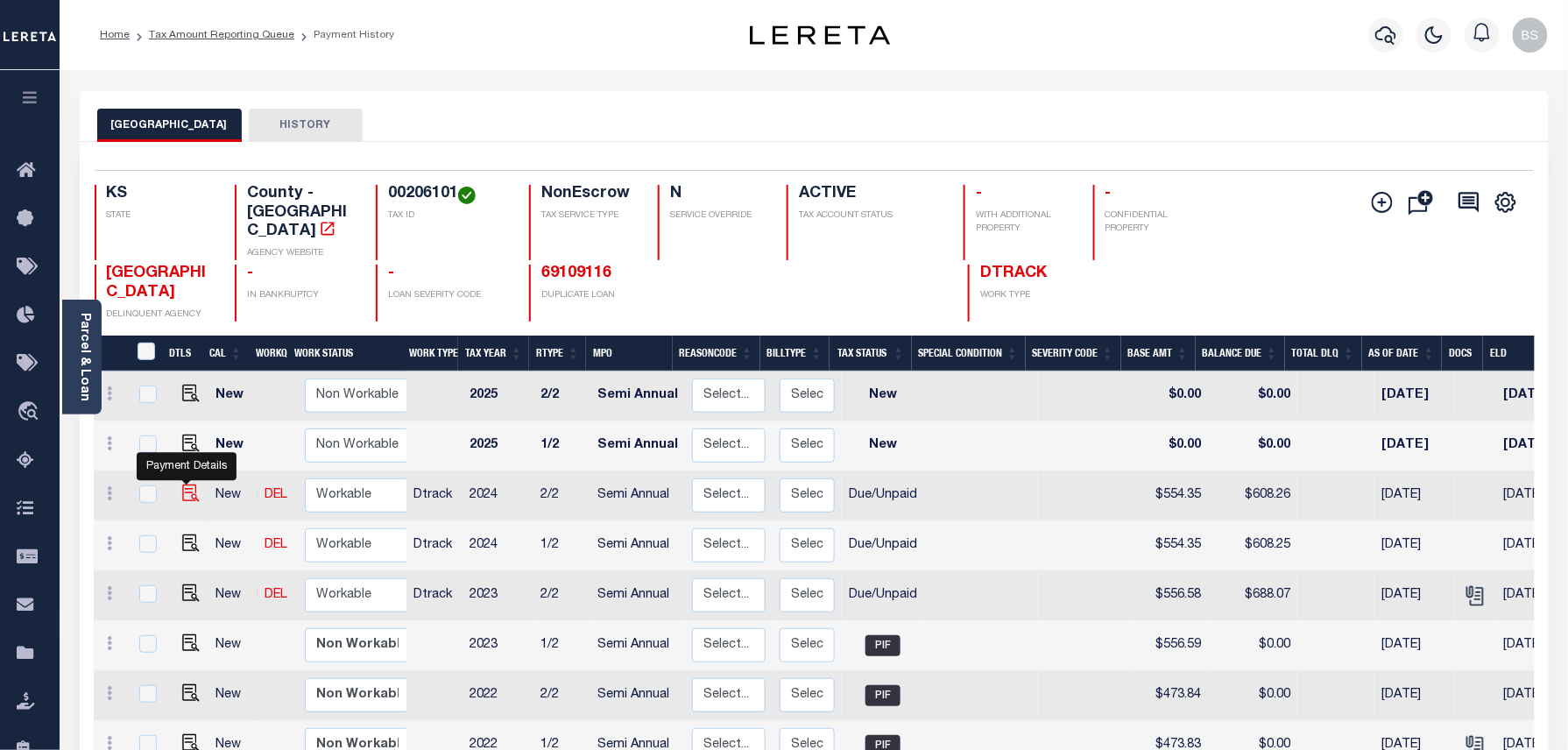
click at [186, 485] on img at bounding box center [191, 493] width 18 height 18
checkbox input "true"
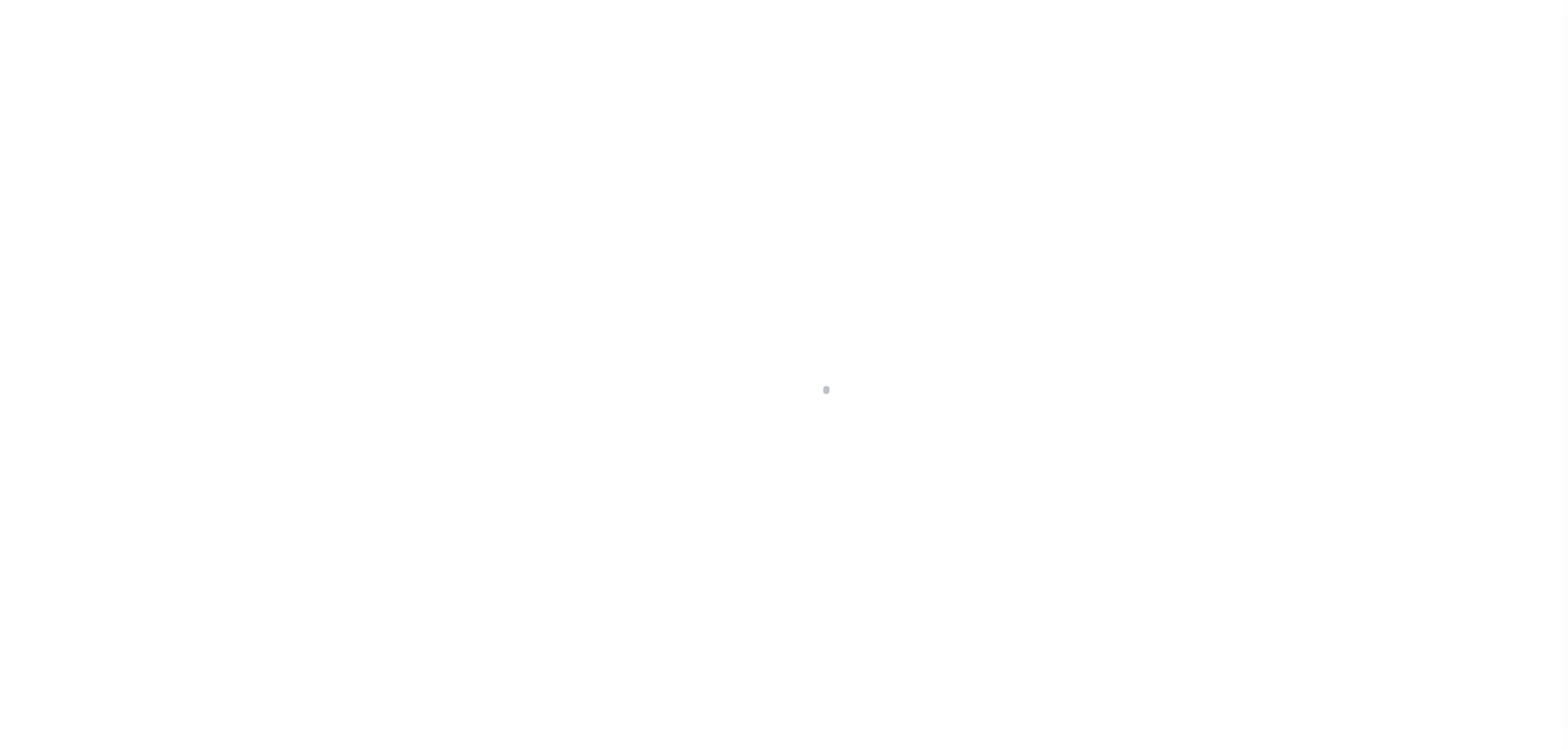
select select "DUE"
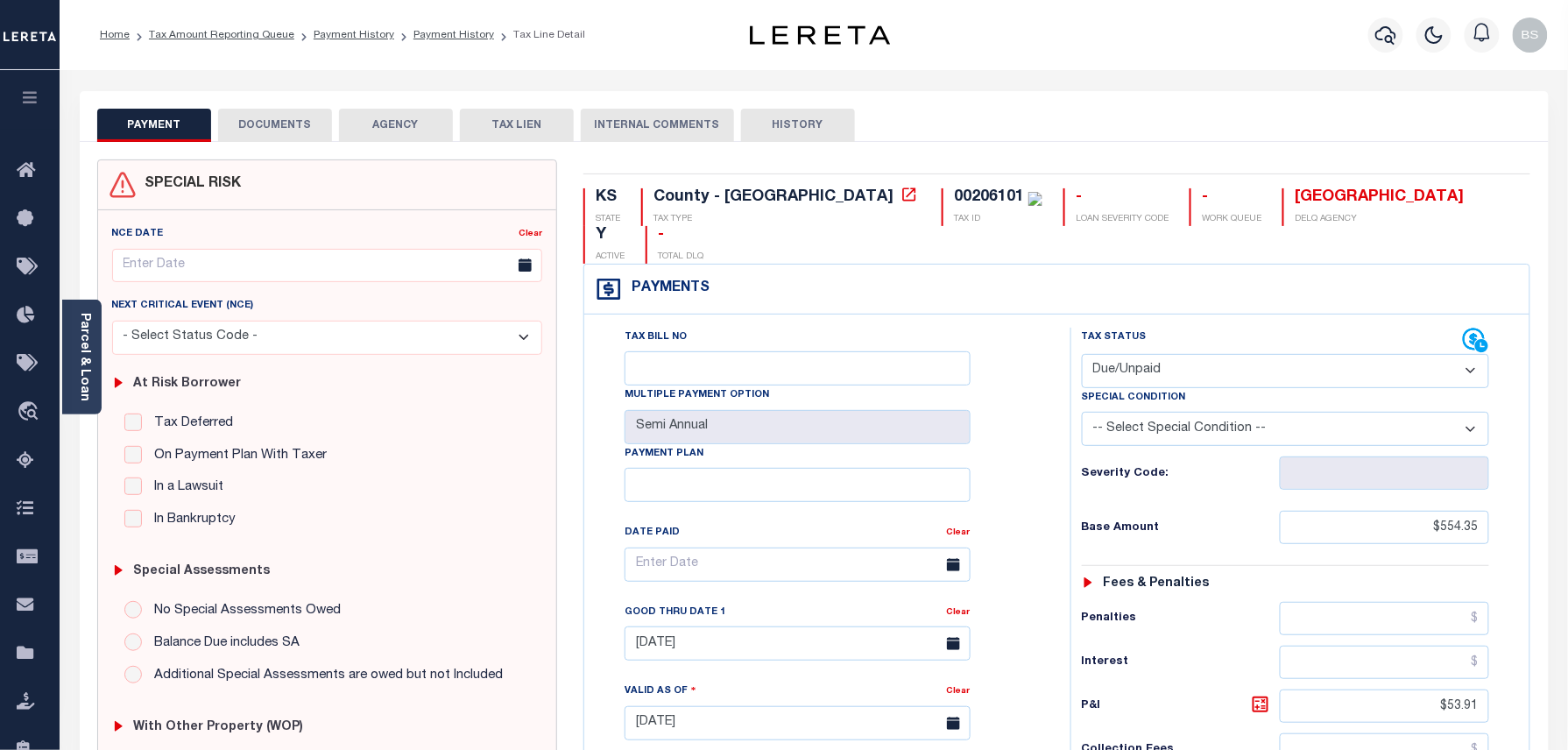
click at [274, 128] on button "DOCUMENTS" at bounding box center [275, 125] width 114 height 34
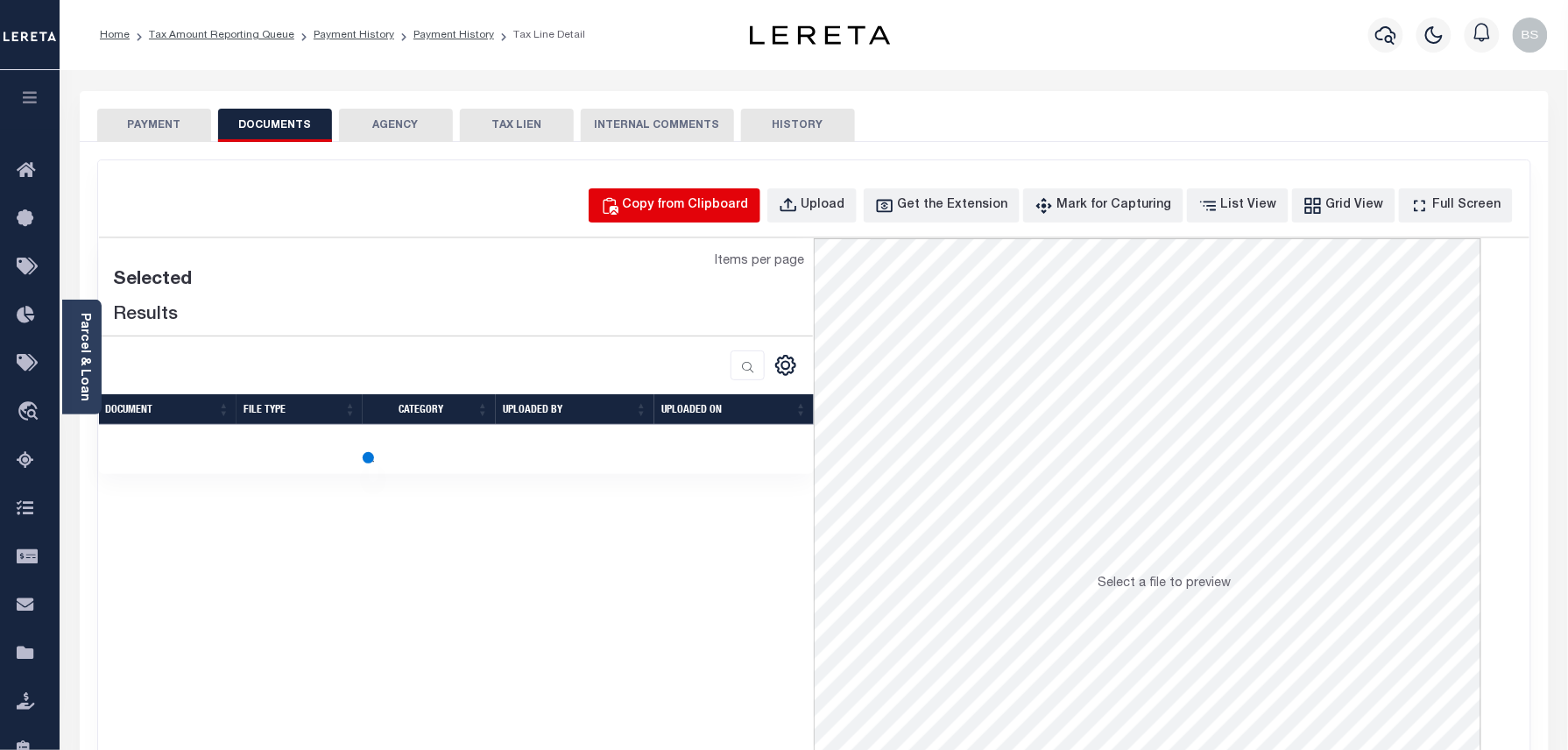
click at [677, 211] on div "Copy from Clipboard" at bounding box center [685, 206] width 126 height 20
select select "POP"
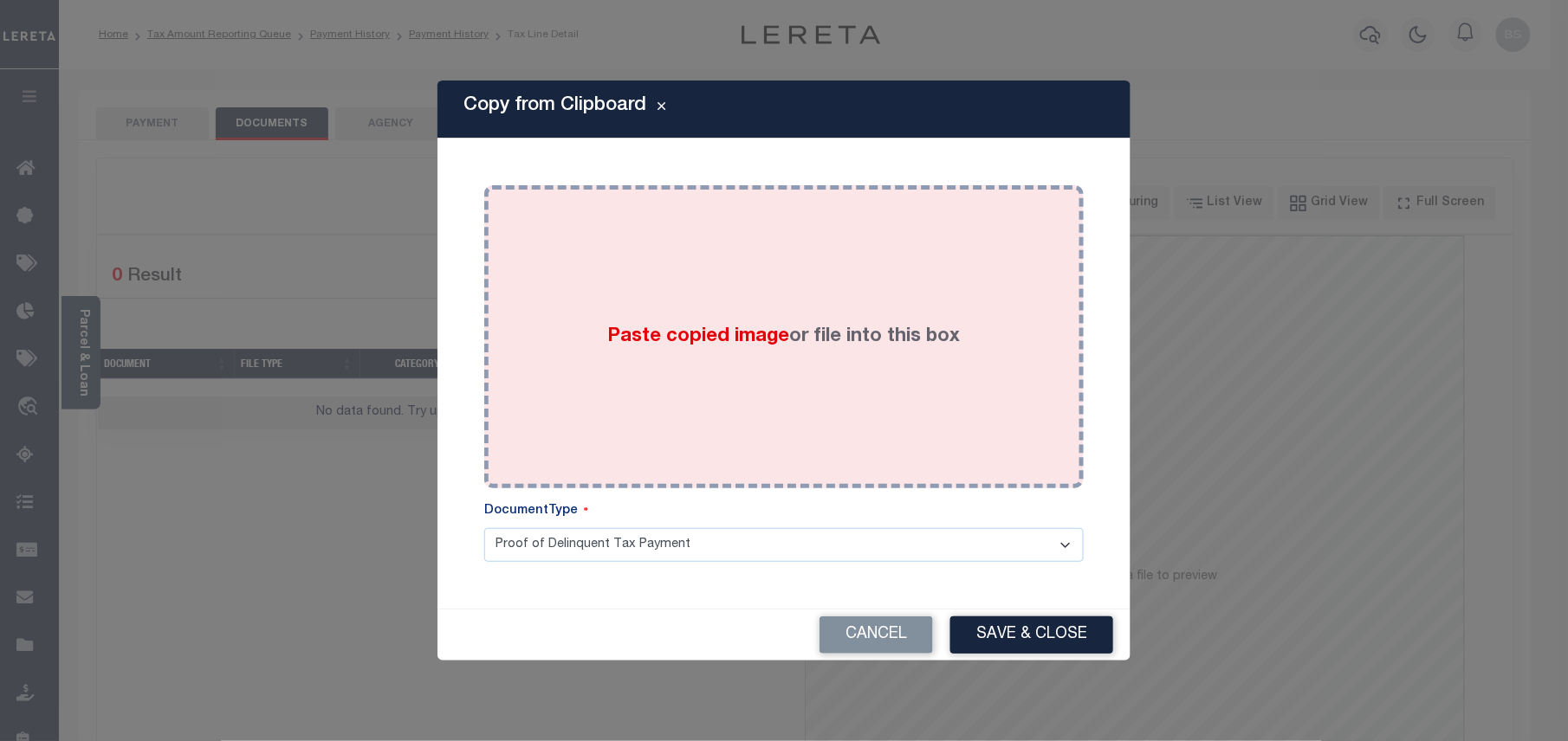
click at [783, 309] on div "Paste copied image or file into this box" at bounding box center [784, 336] width 574 height 277
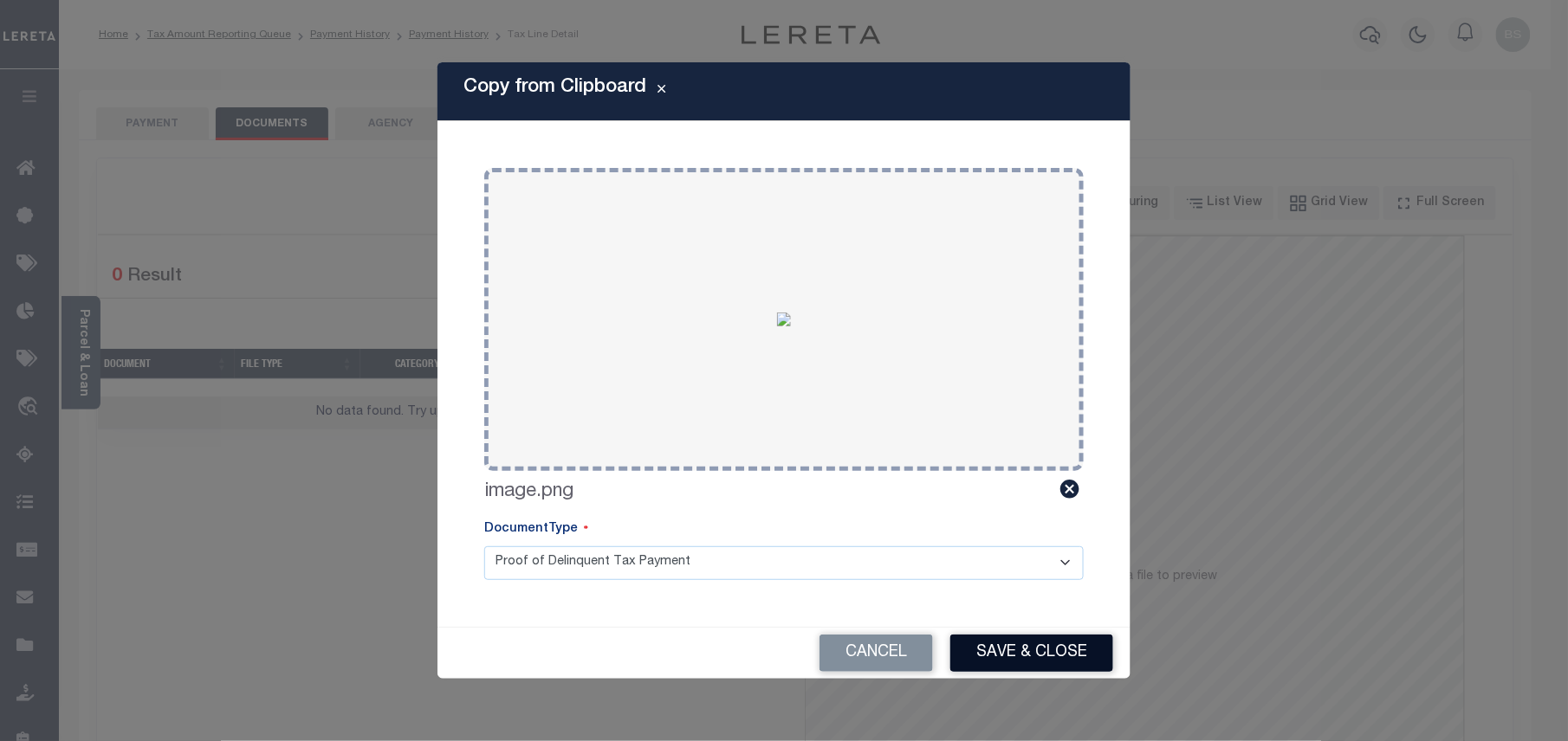
click at [1068, 656] on button "Save & Close" at bounding box center [1032, 653] width 163 height 37
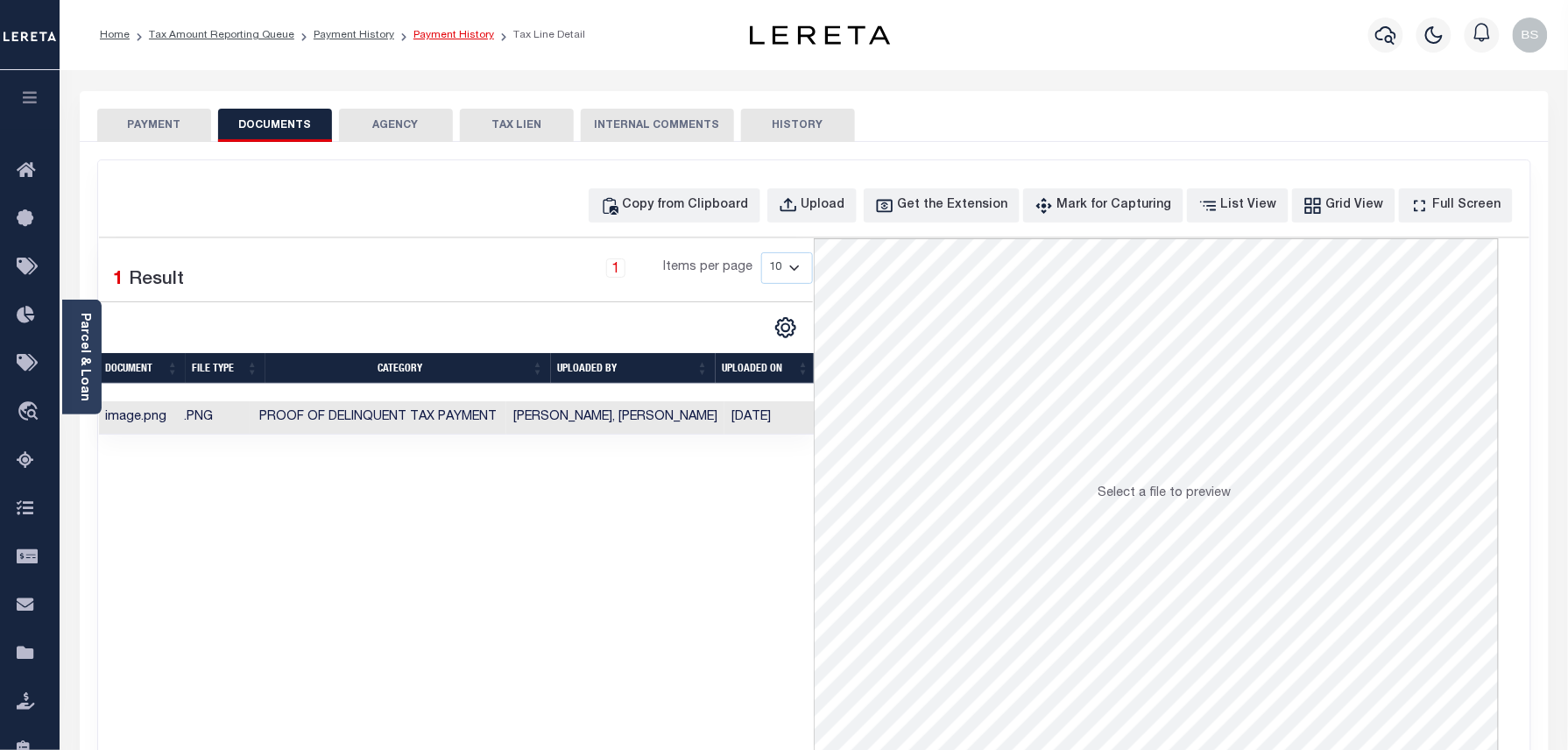
click at [434, 30] on link "Payment History" at bounding box center [454, 35] width 81 height 10
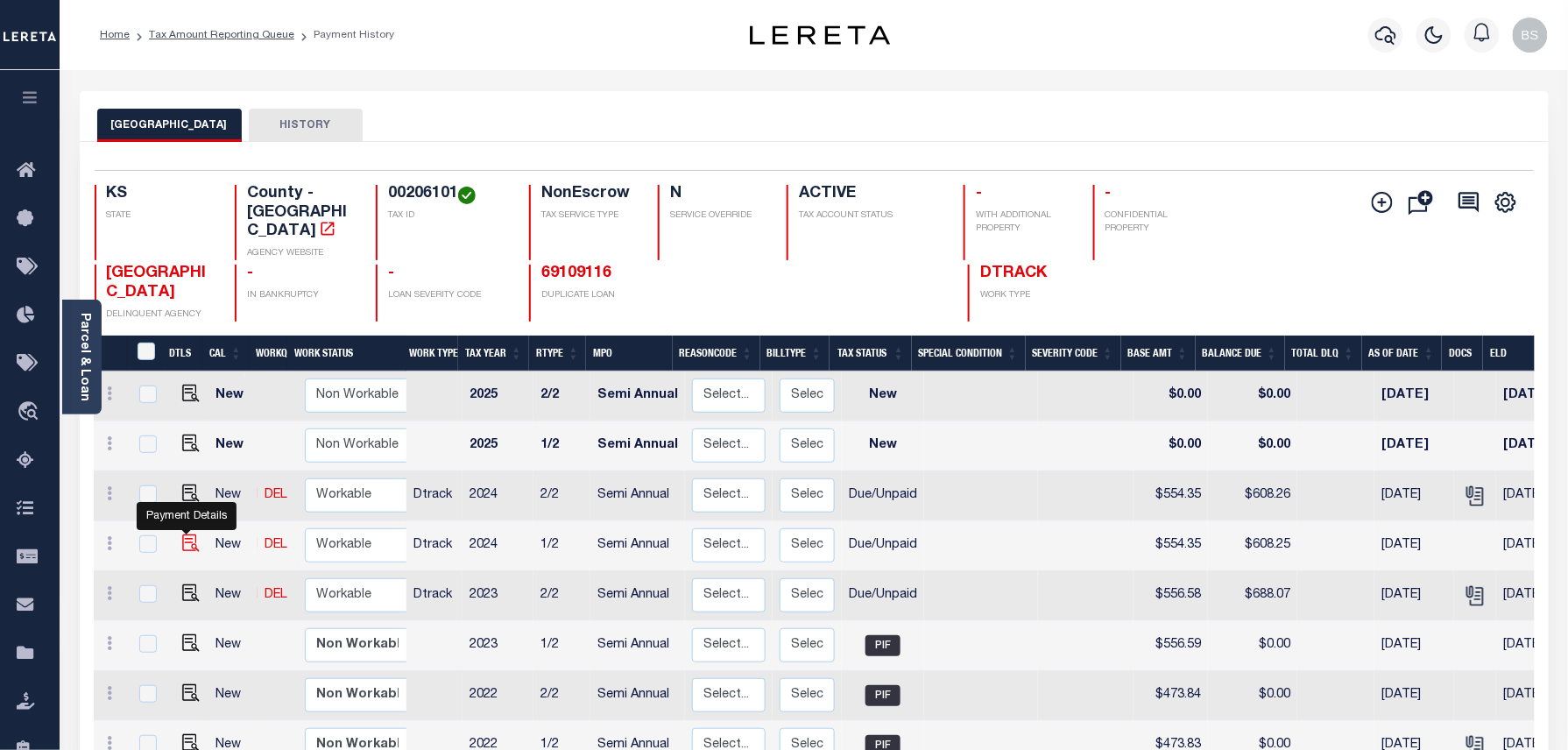
click at [183, 535] on img "" at bounding box center [191, 543] width 18 height 18
checkbox input "true"
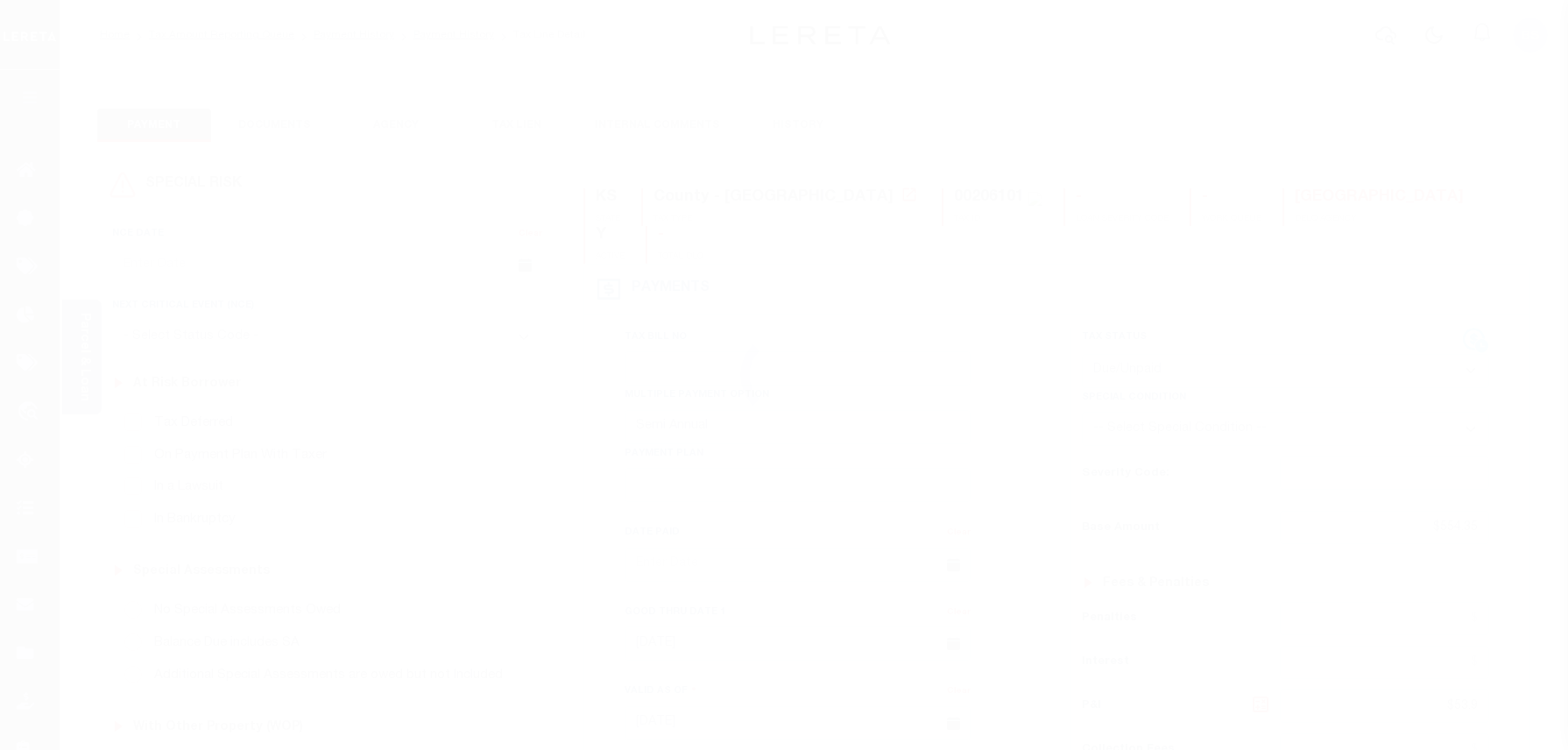
select select "DUE"
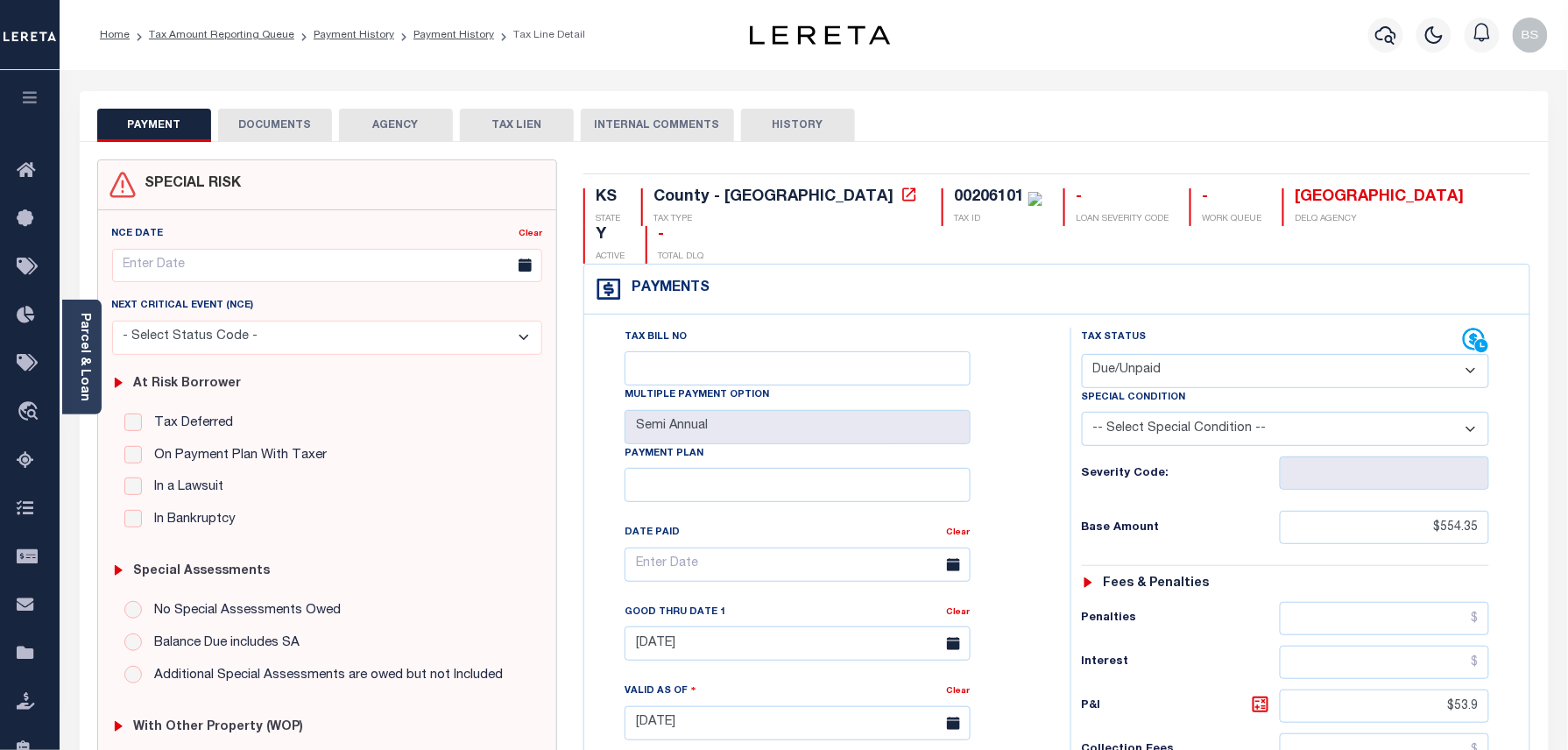
click at [300, 121] on button "DOCUMENTS" at bounding box center [275, 125] width 114 height 34
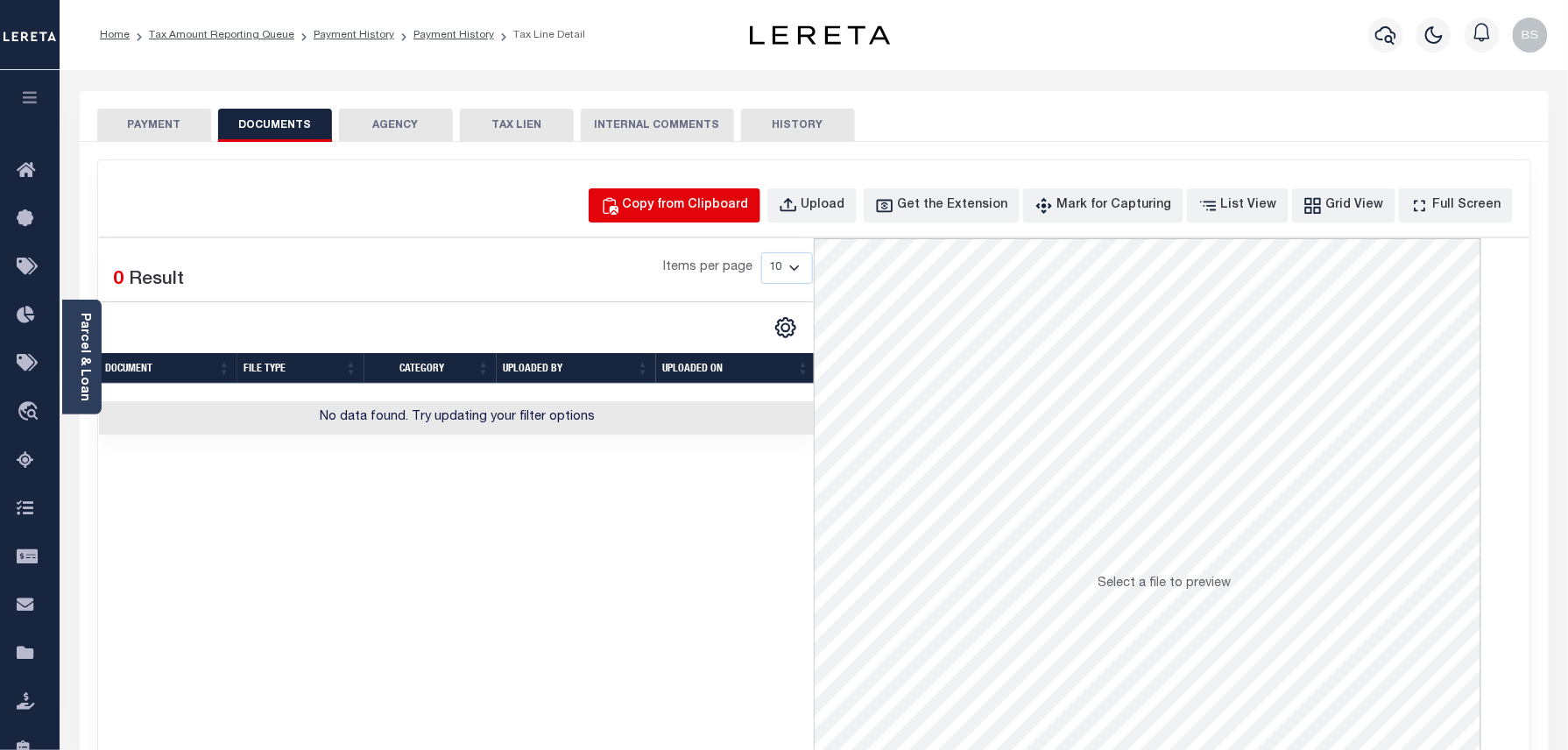
click at [702, 198] on div "Copy from Clipboard" at bounding box center [685, 206] width 126 height 20
select select "POP"
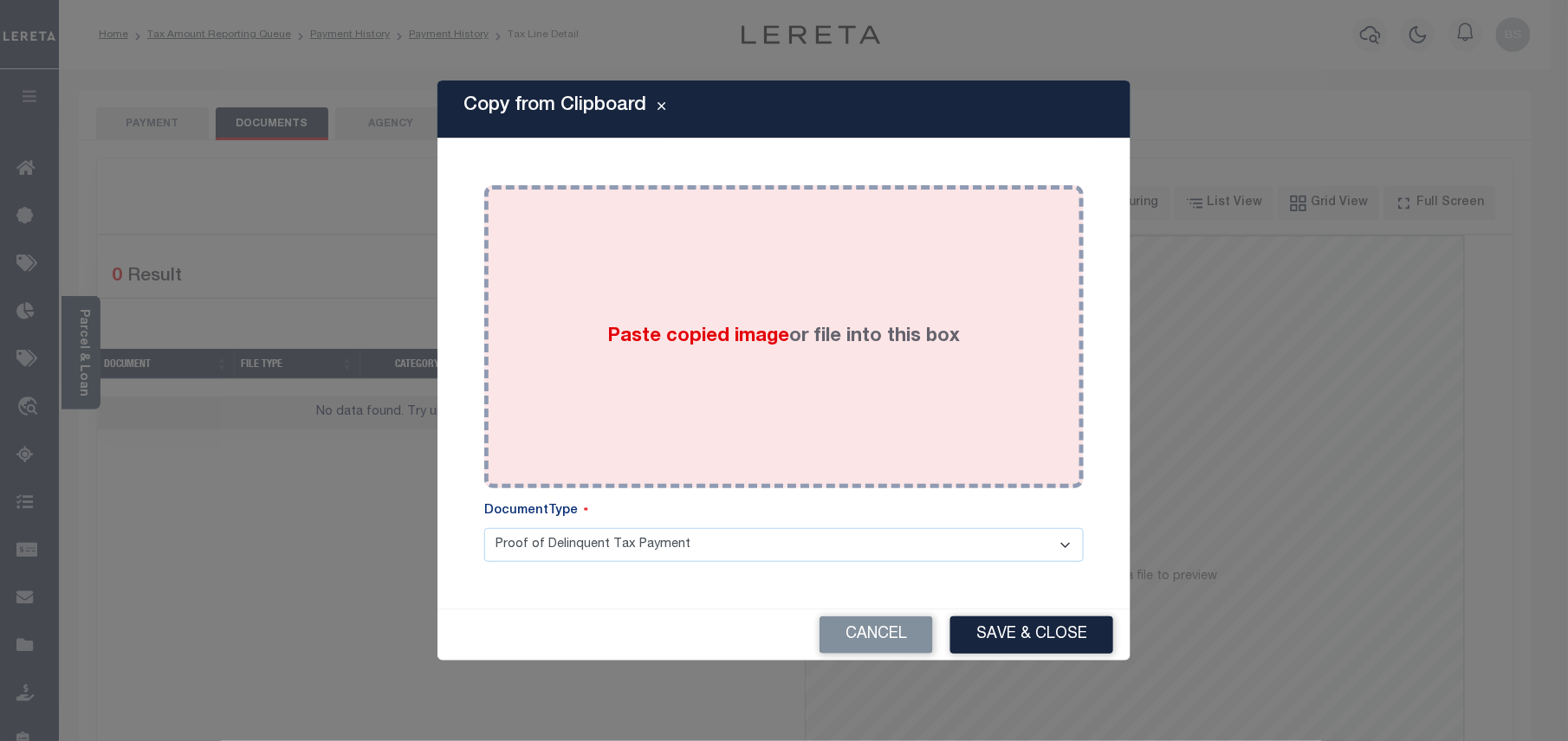
click at [747, 333] on span "Paste copied image" at bounding box center [699, 337] width 182 height 19
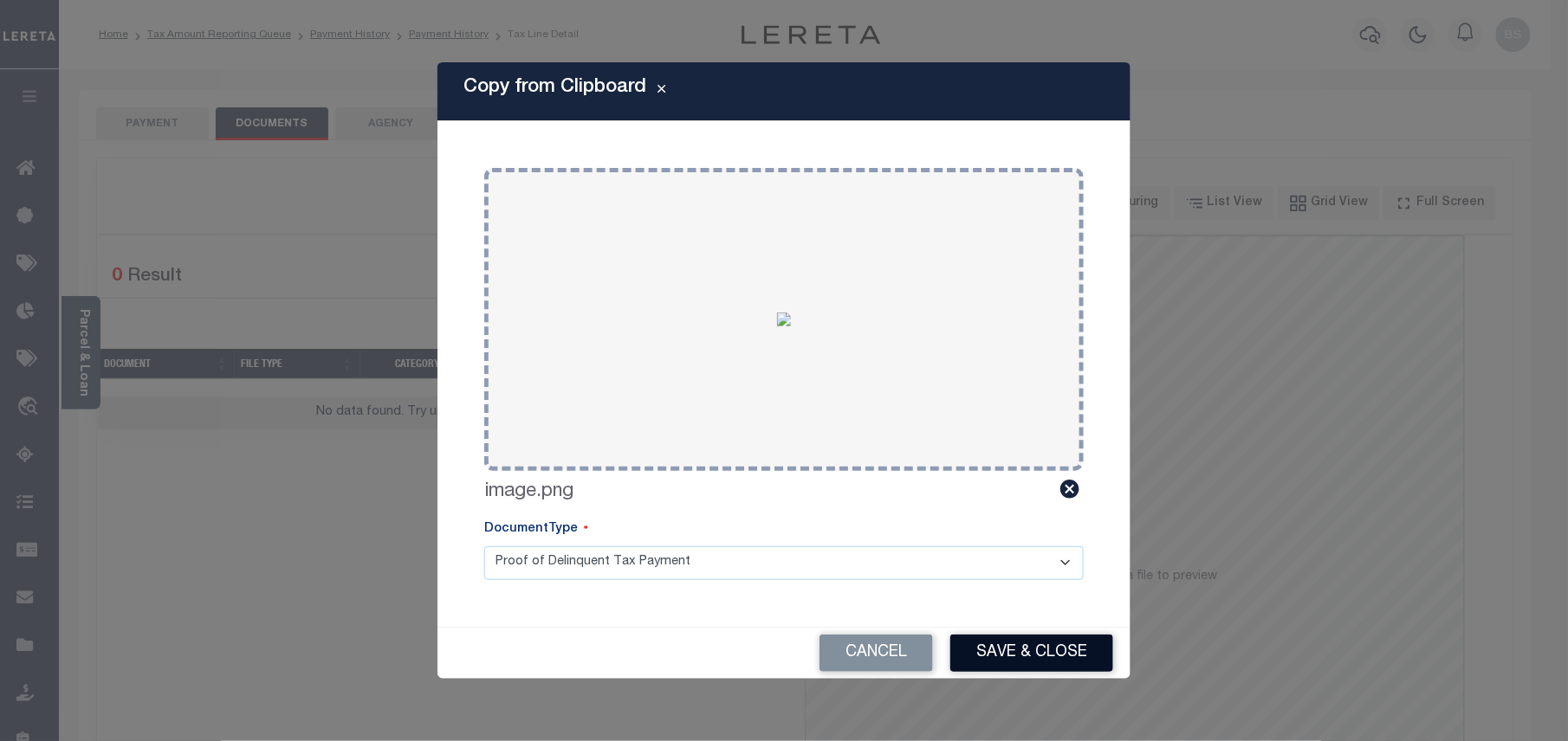
click at [1064, 651] on button "Save & Close" at bounding box center [1032, 653] width 163 height 37
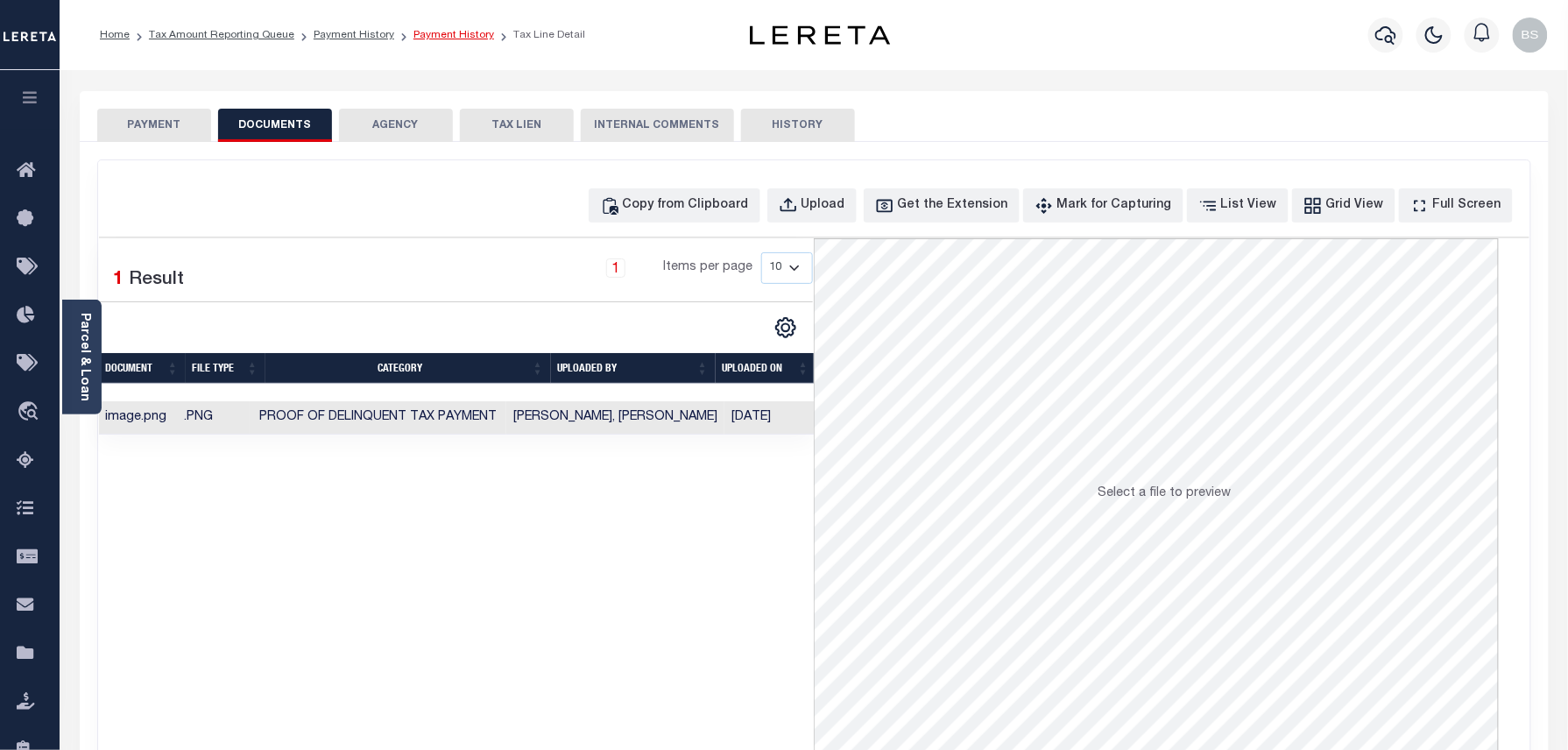
click at [429, 33] on link "Payment History" at bounding box center [454, 35] width 81 height 10
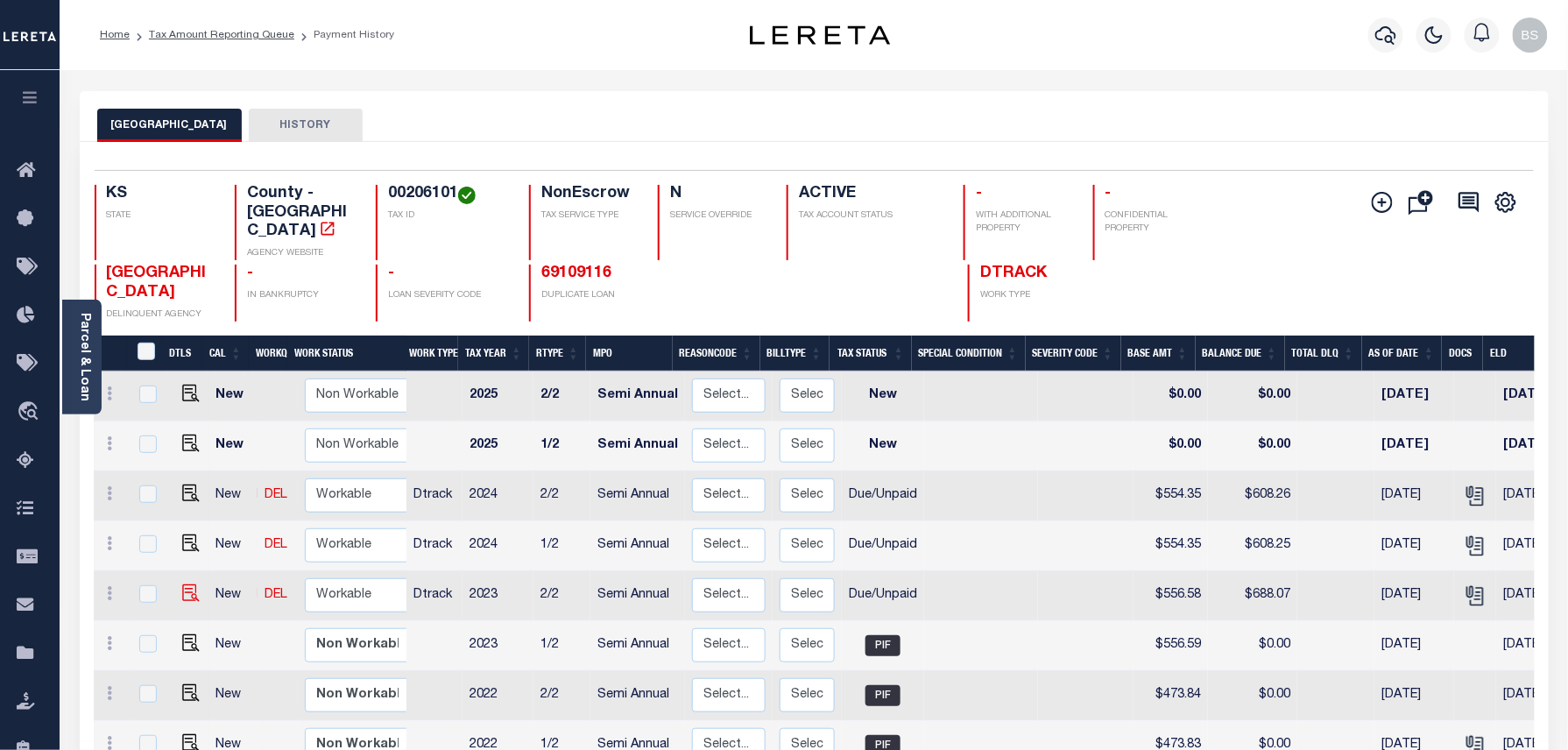
click at [189, 584] on img at bounding box center [191, 593] width 18 height 18
checkbox input "true"
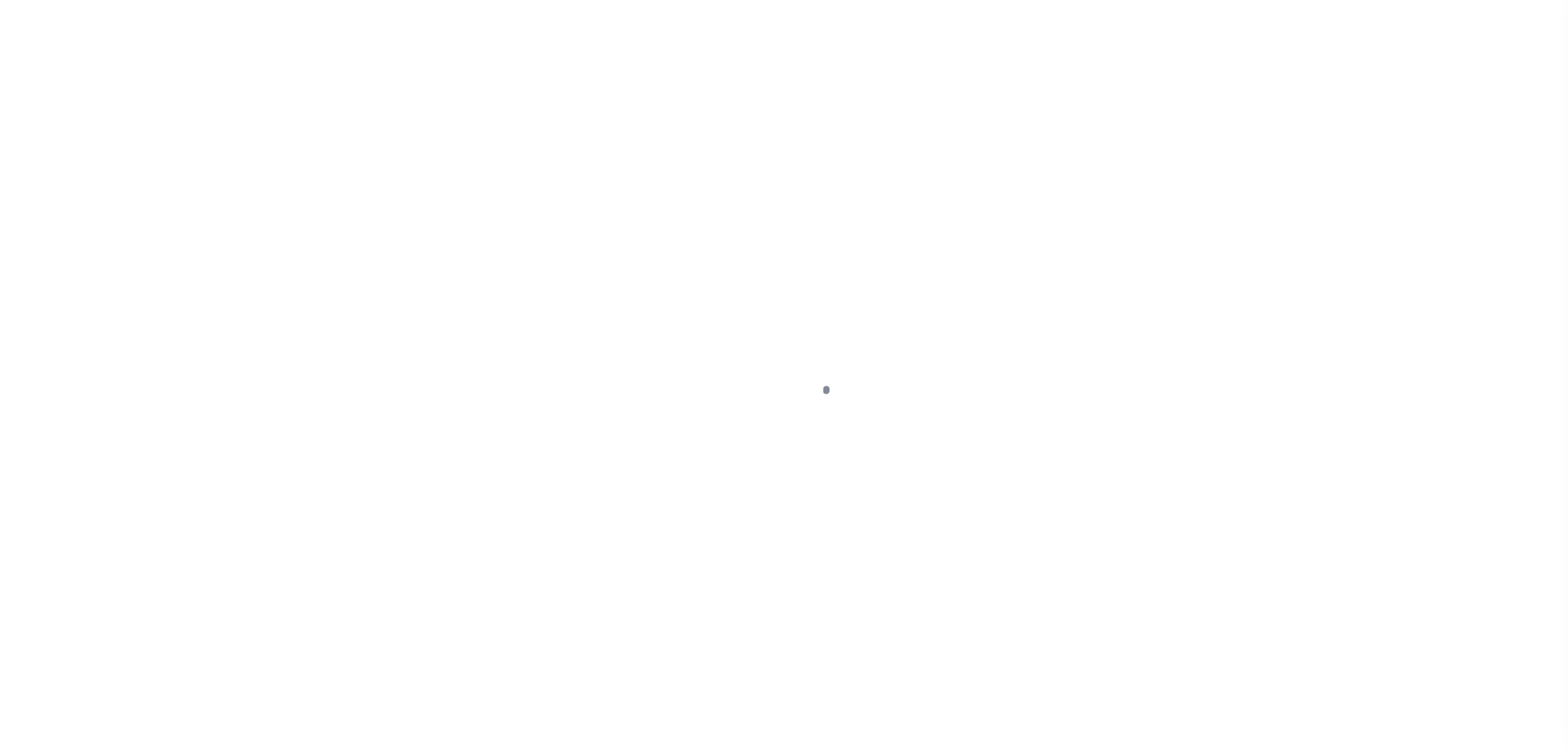
select select "DUE"
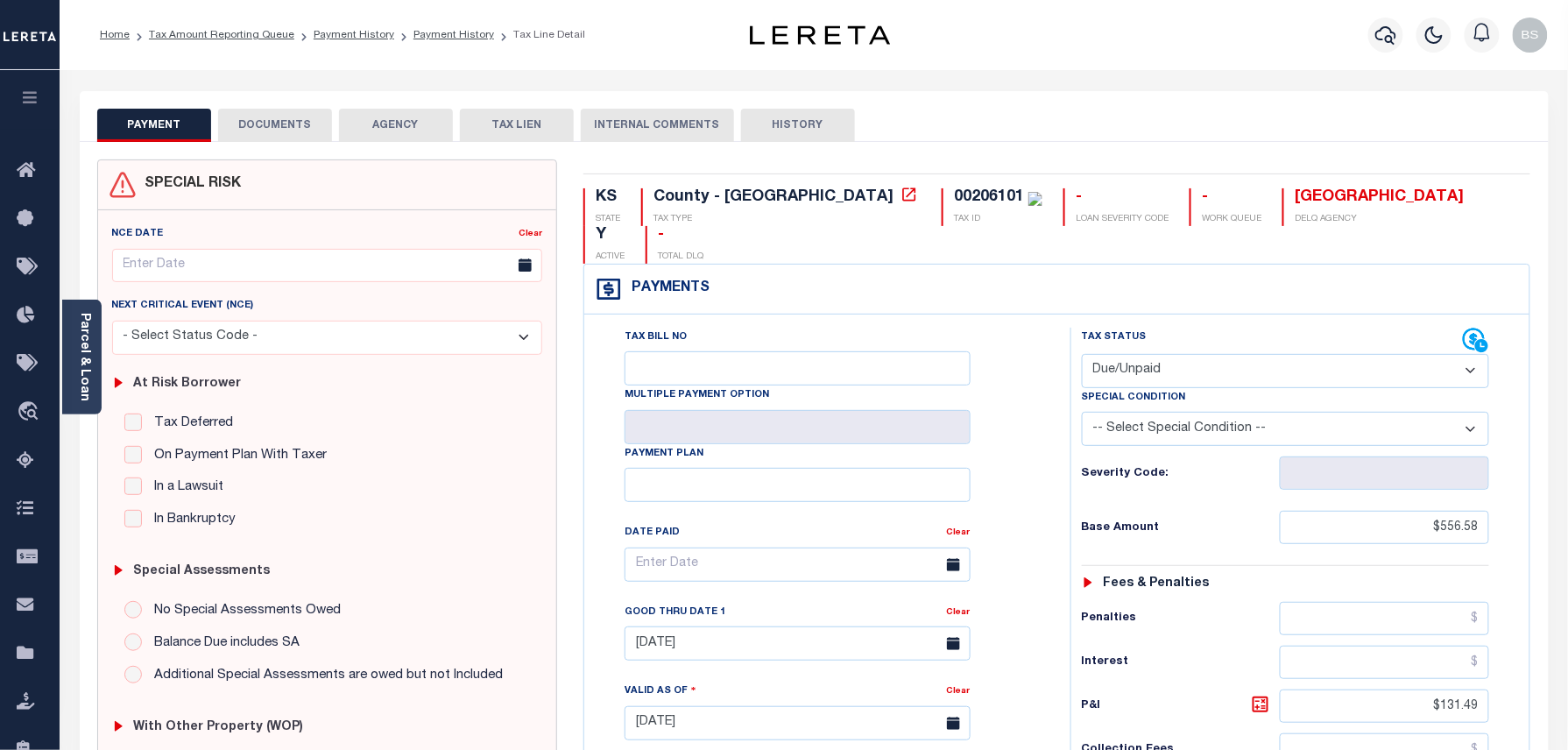
click at [289, 121] on button "DOCUMENTS" at bounding box center [275, 125] width 114 height 34
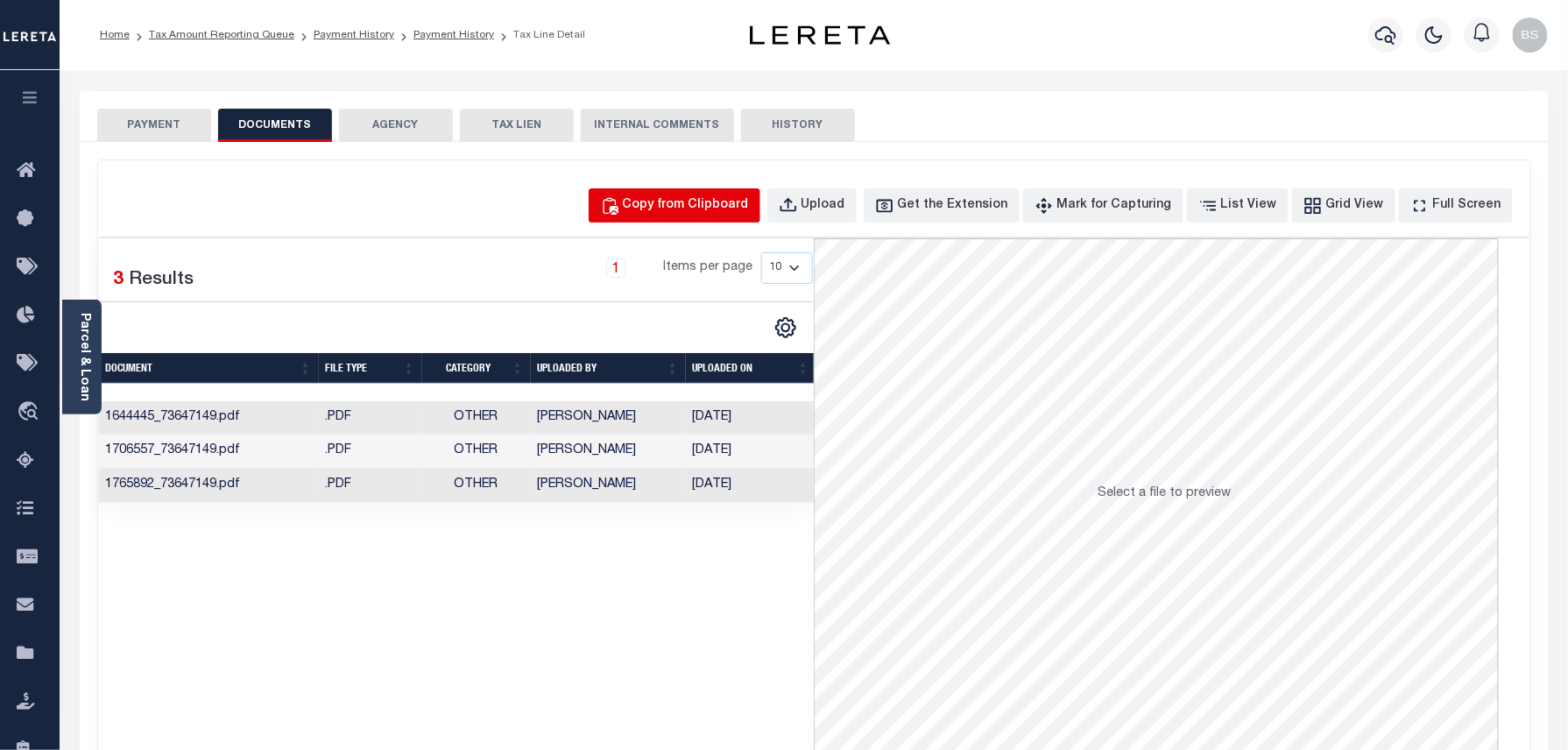
click at [749, 212] on div "Copy from Clipboard" at bounding box center [685, 206] width 126 height 20
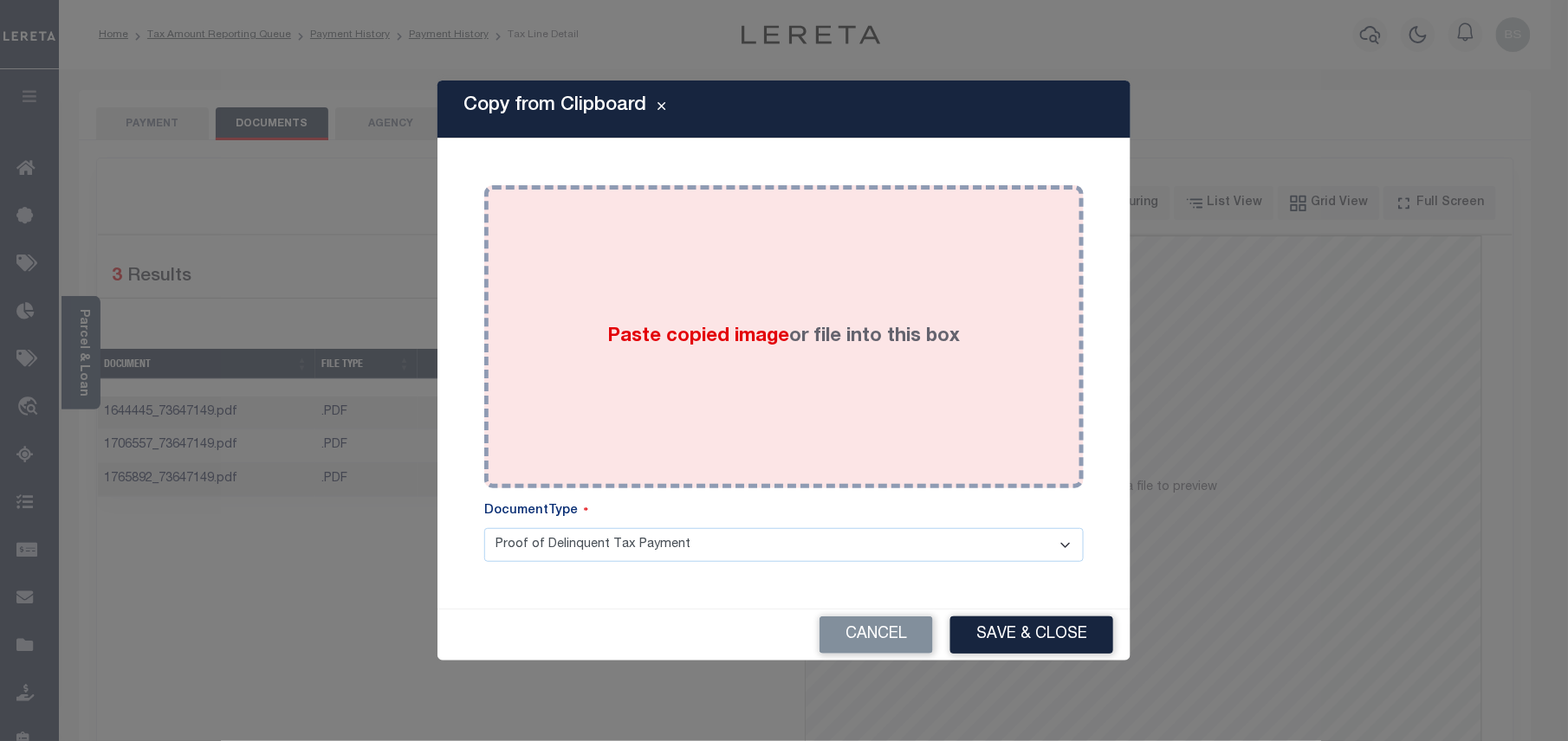
click at [719, 274] on div "Paste copied image or file into this box" at bounding box center [784, 336] width 574 height 277
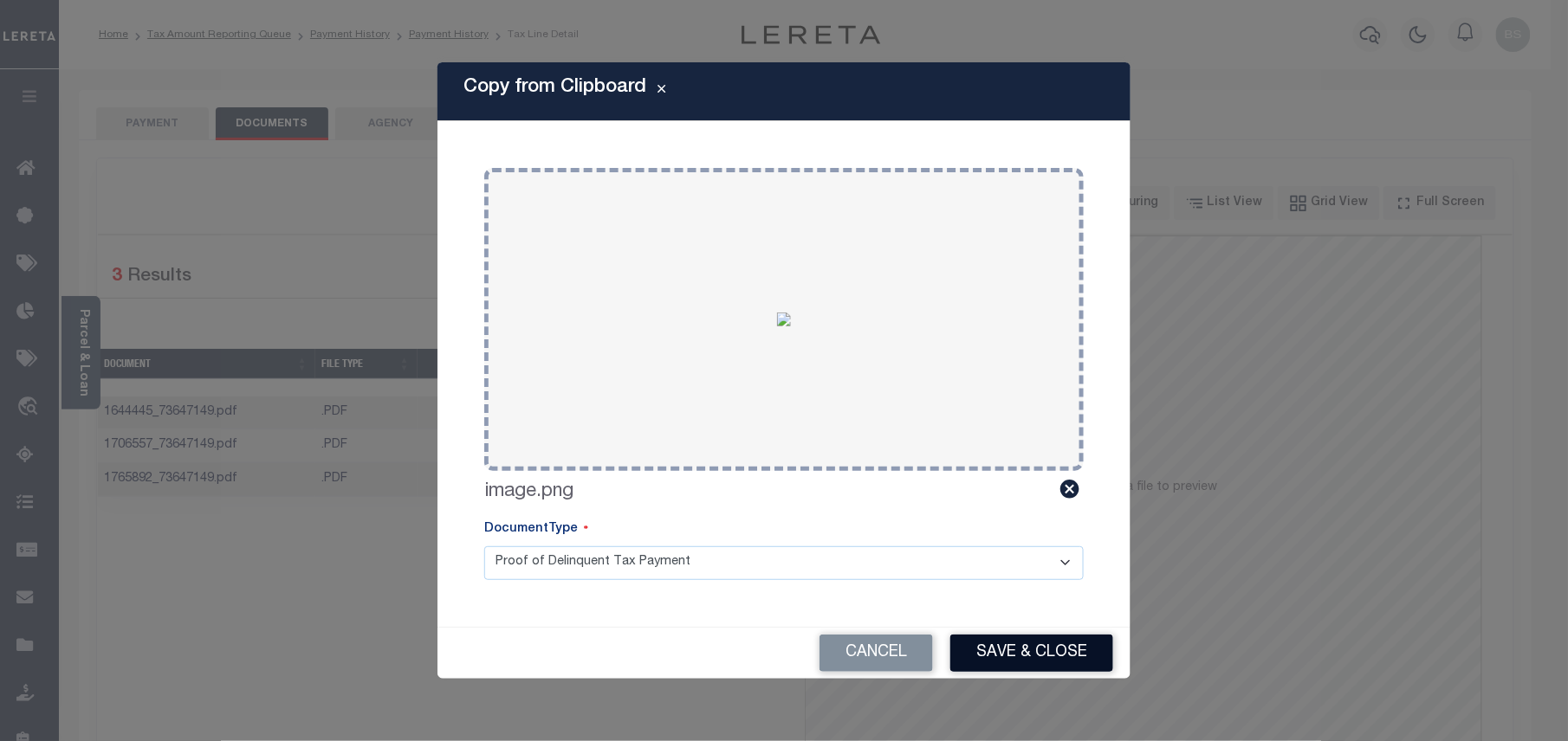
click at [1002, 645] on button "Save & Close" at bounding box center [1032, 653] width 163 height 37
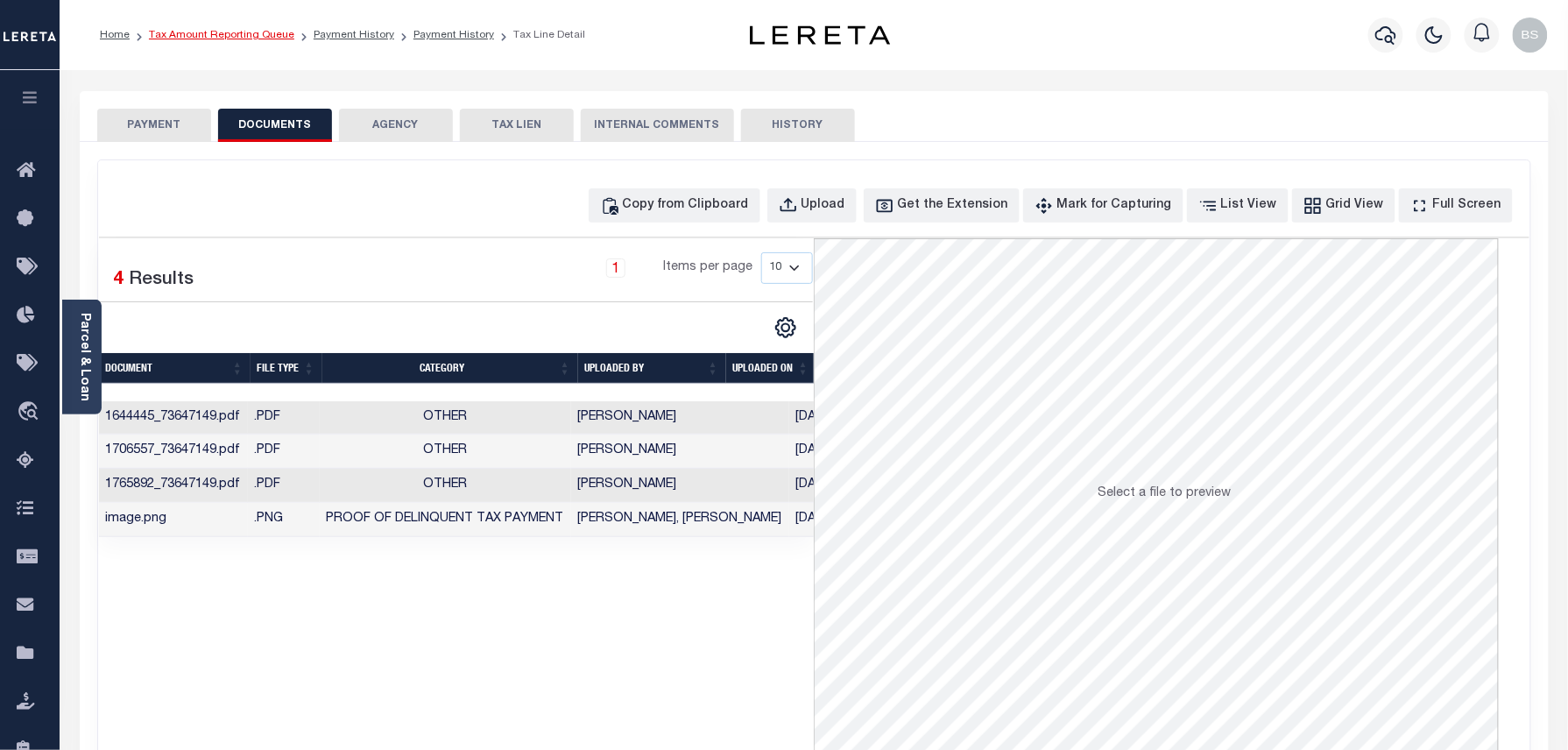
click at [253, 35] on link "Tax Amount Reporting Queue" at bounding box center [221, 35] width 145 height 10
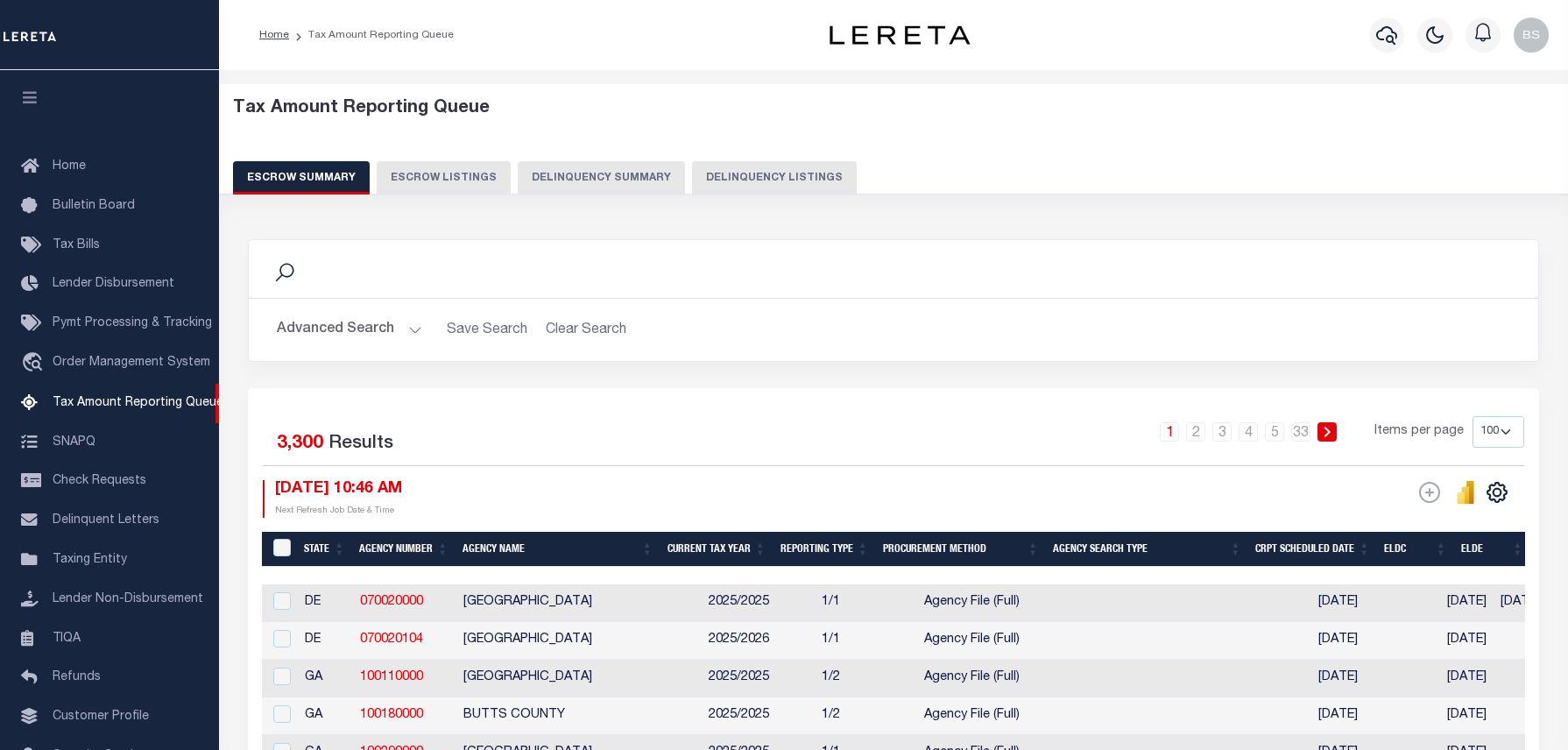
select select "100"
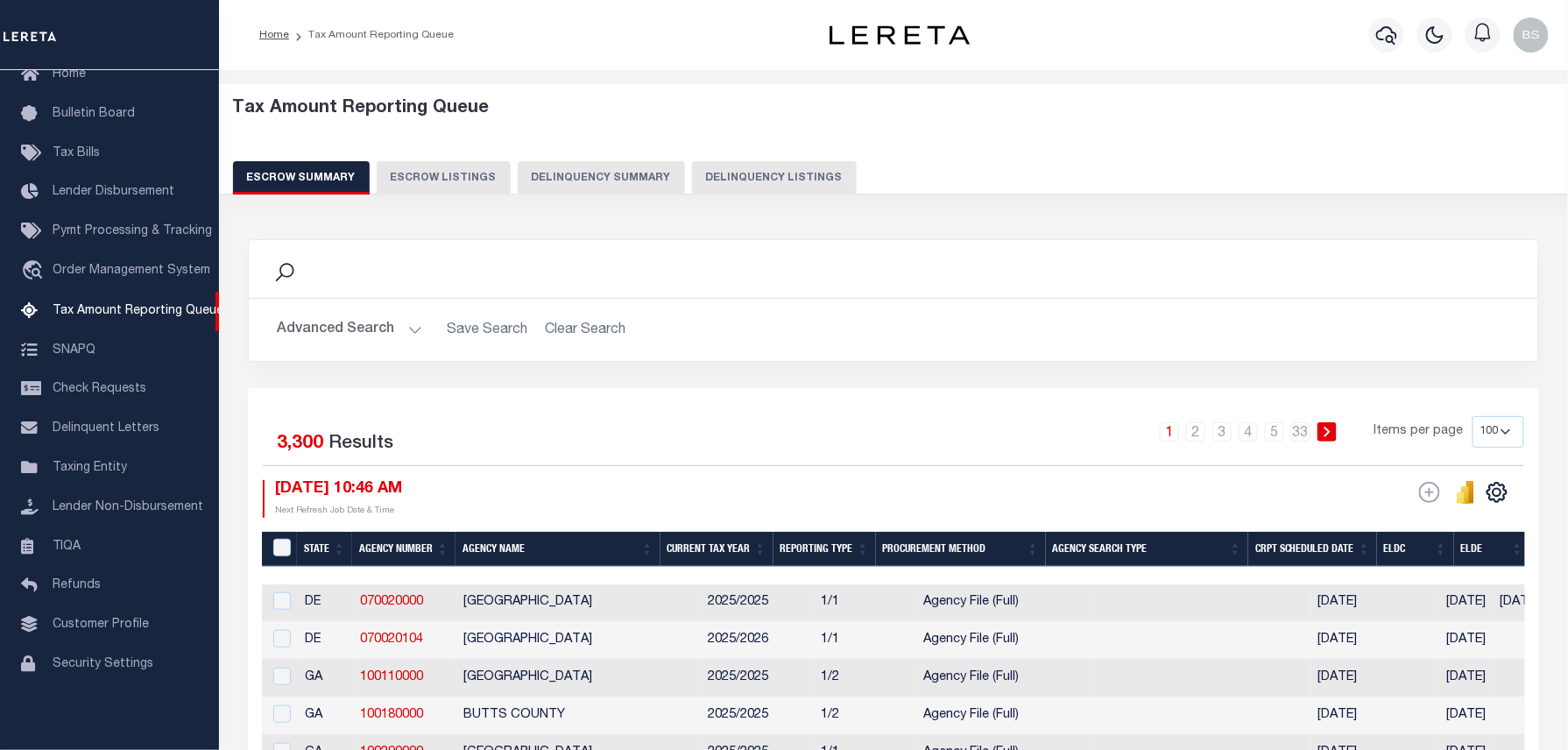
click at [764, 180] on button "Delinquency Listings" at bounding box center [774, 178] width 165 height 34
select select "100"
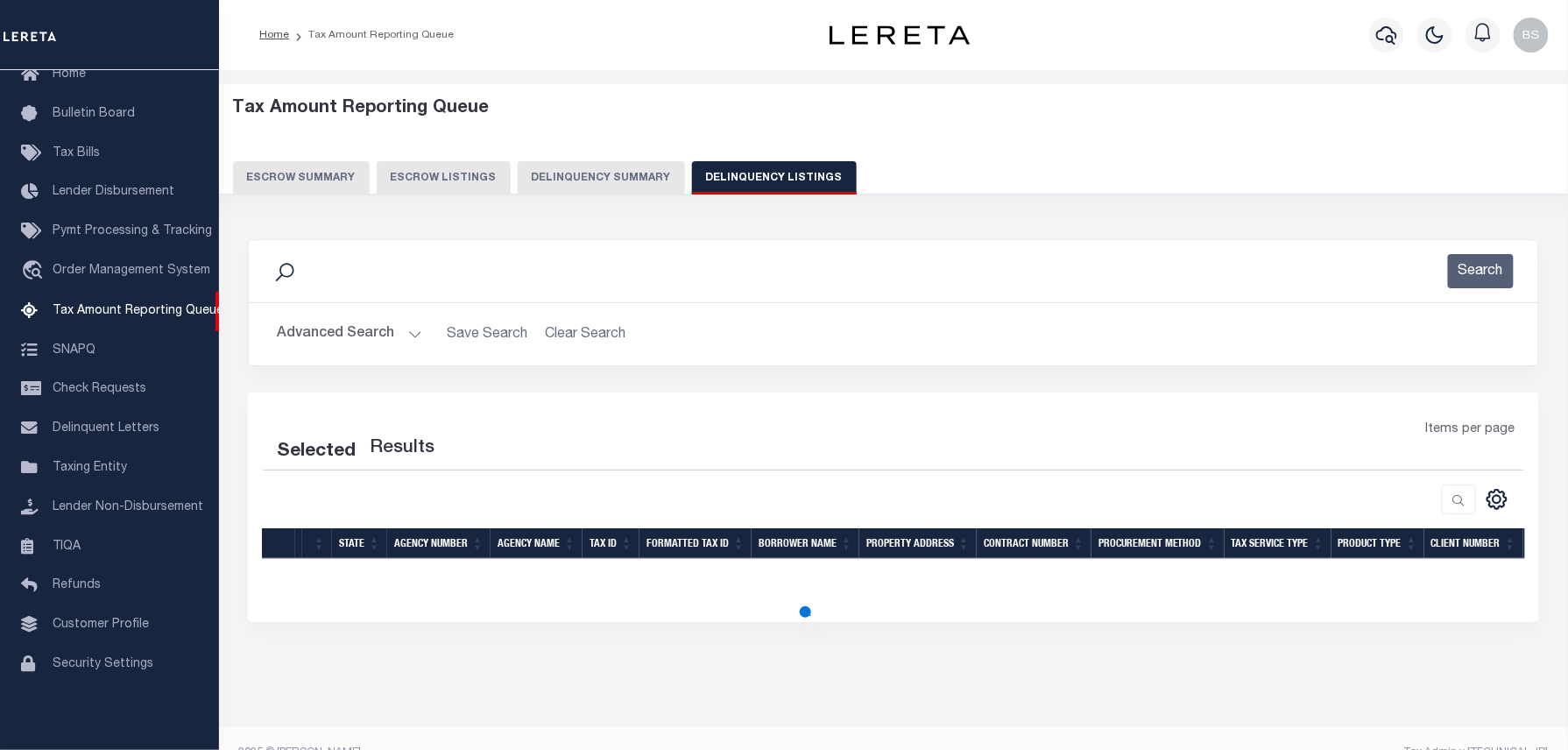
select select "100"
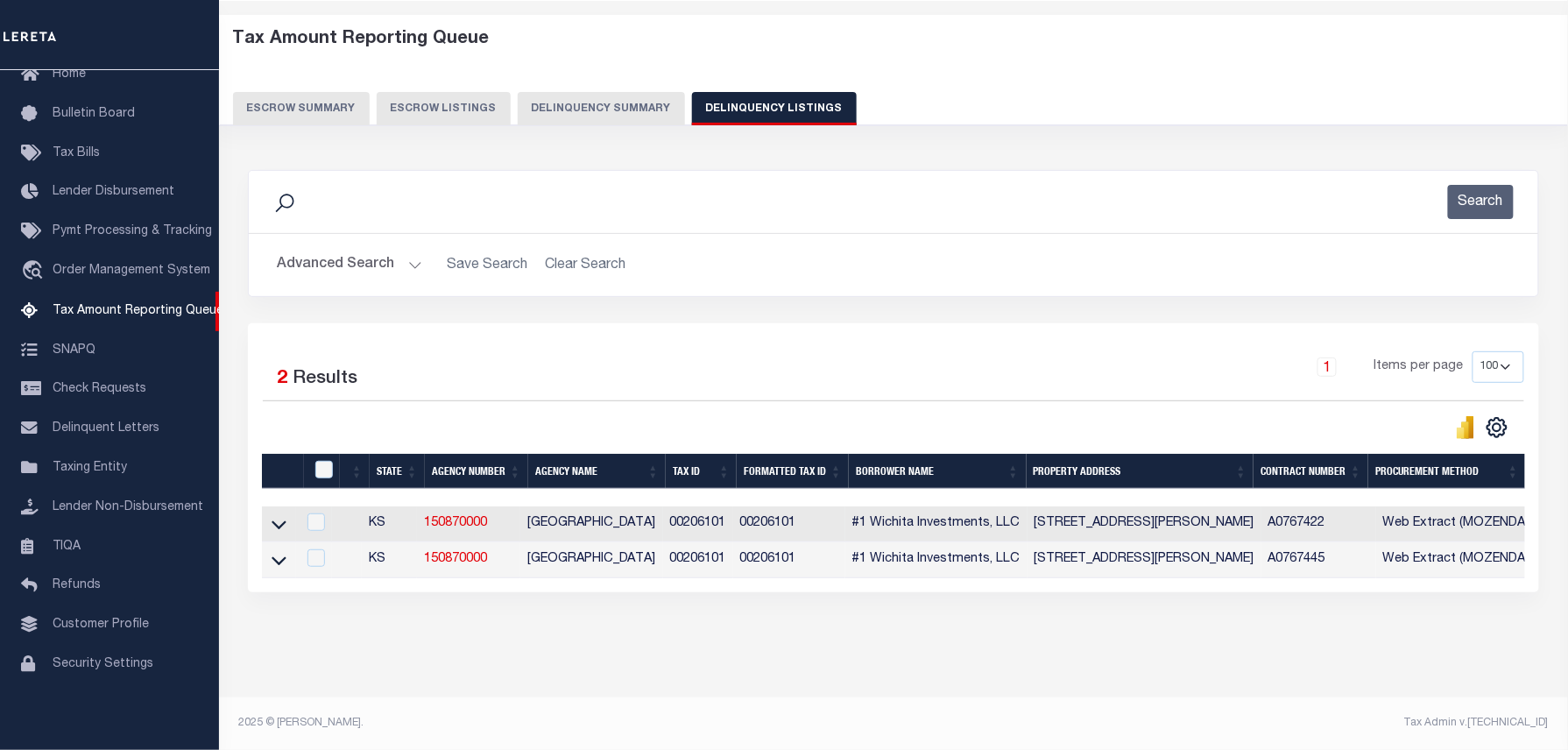
scroll to position [86, 0]
click at [282, 515] on icon at bounding box center [279, 524] width 15 height 19
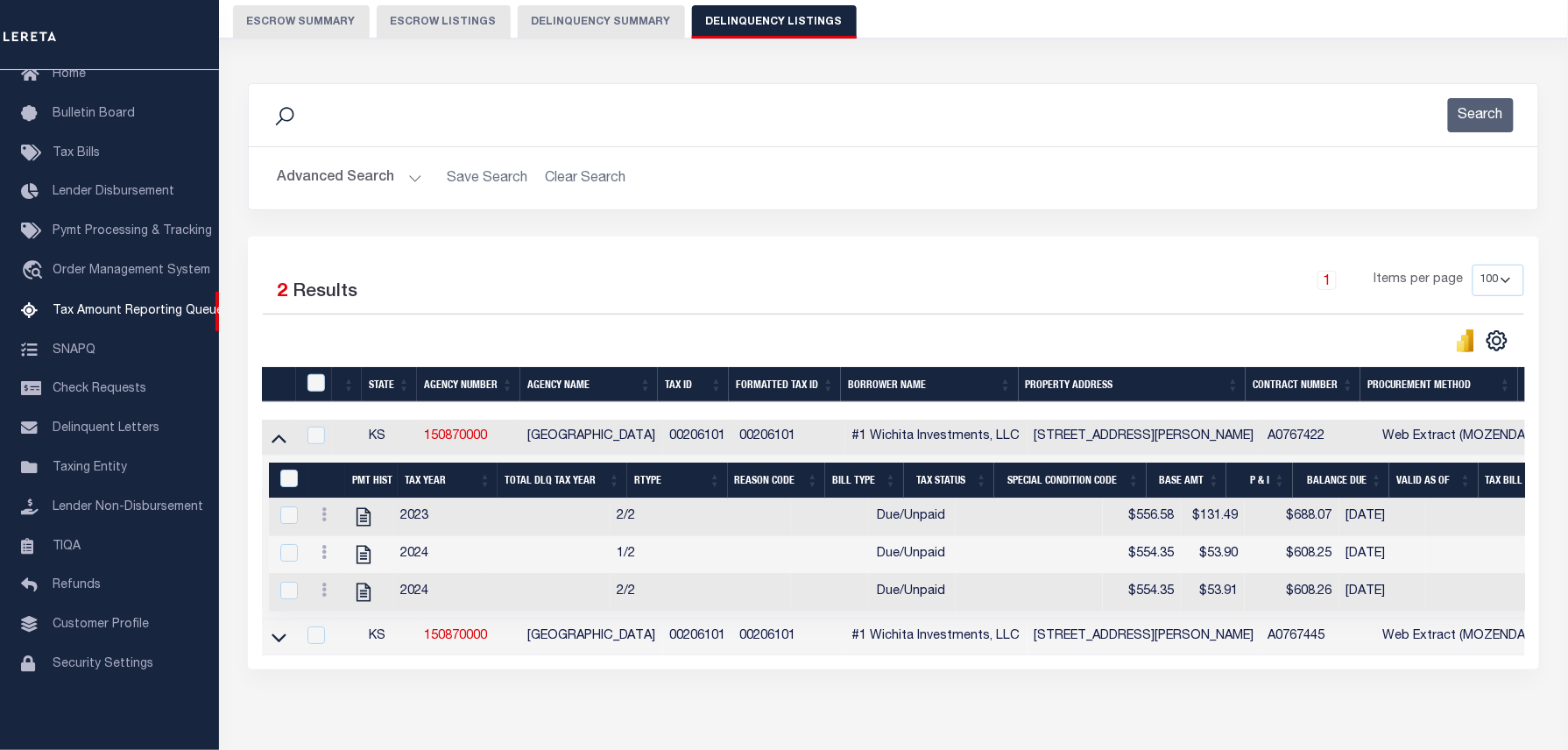
scroll to position [254, 0]
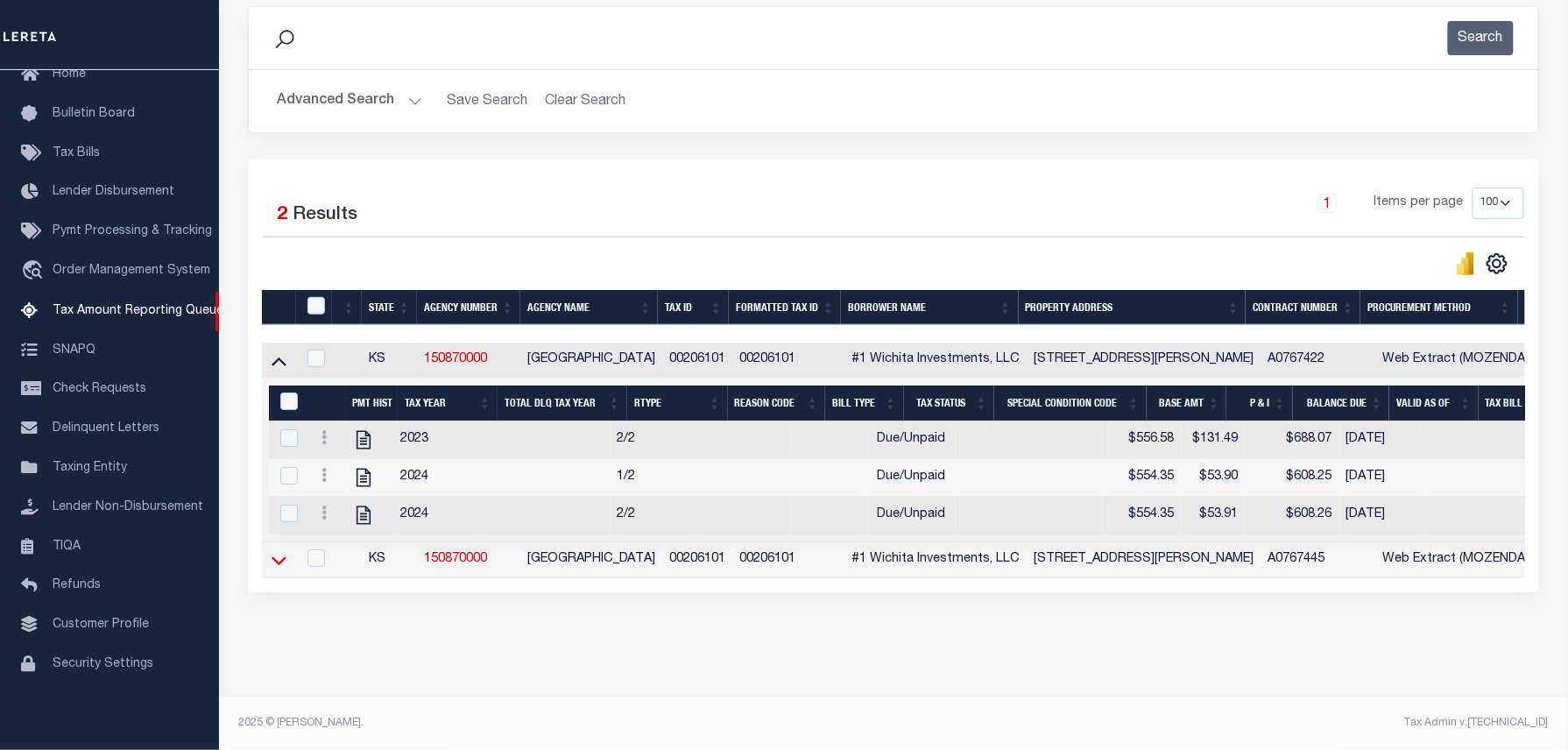
click at [278, 551] on icon at bounding box center [279, 561] width 15 height 19
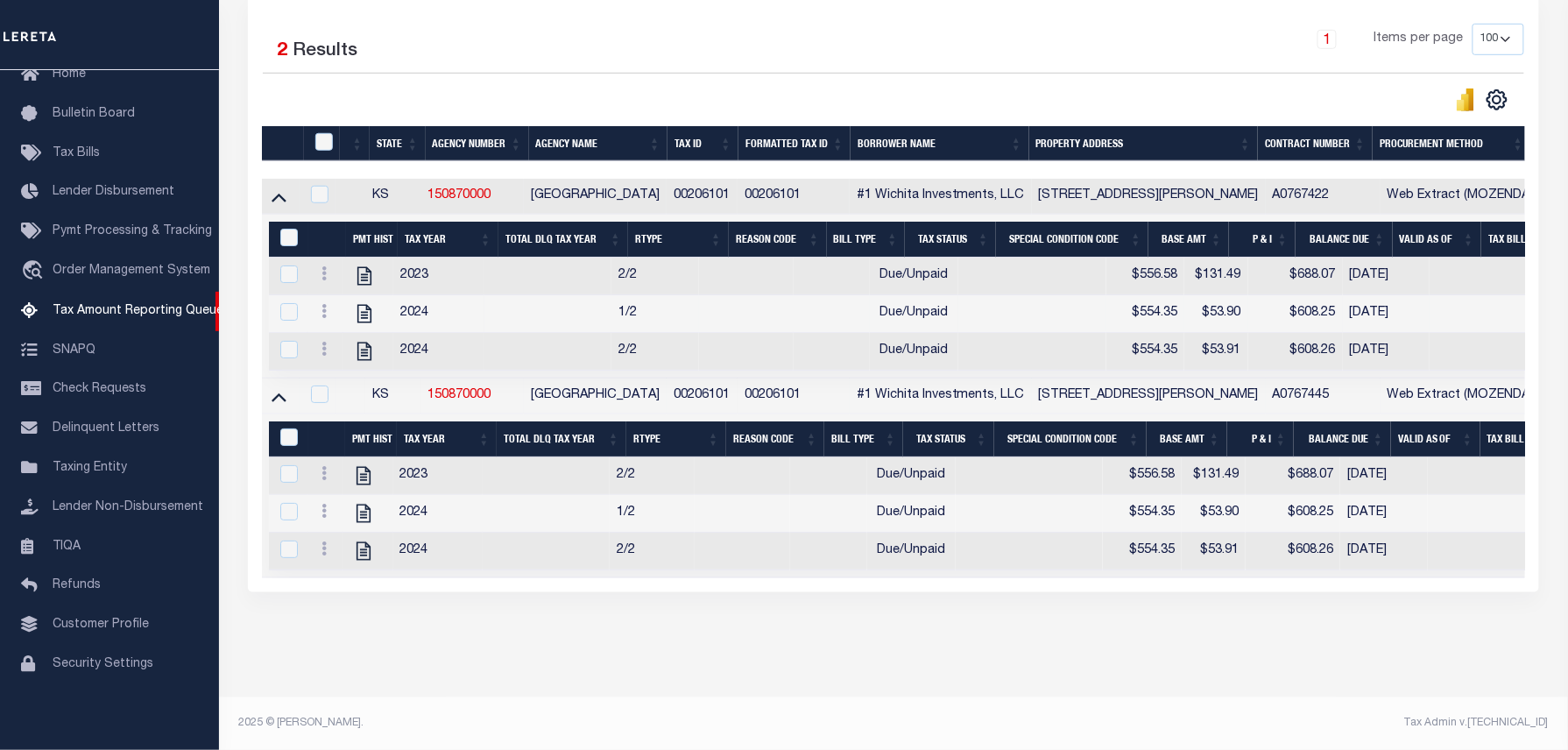
scroll to position [422, 0]
click at [323, 133] on input "checkbox" at bounding box center [324, 141] width 18 height 18
checkbox input "true"
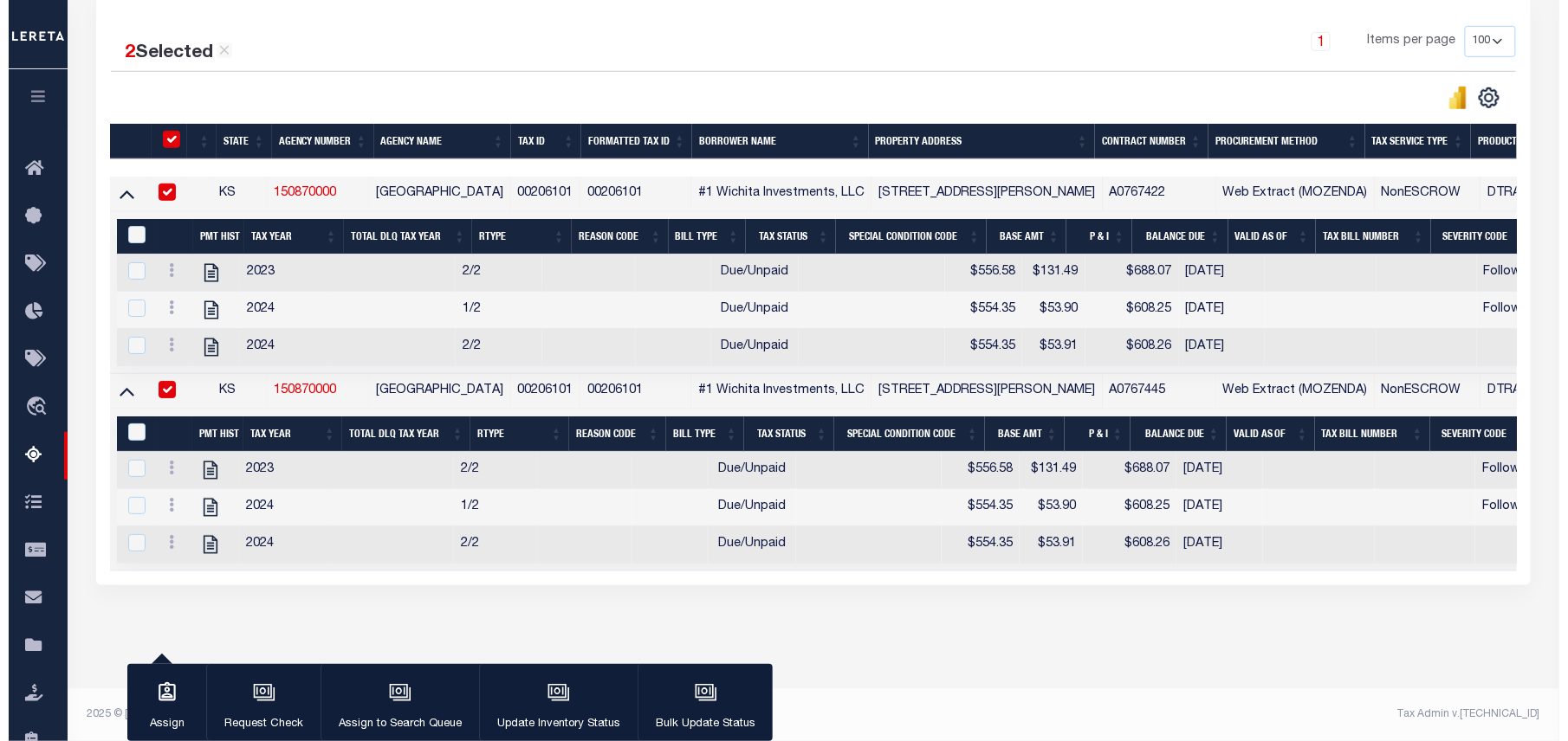
scroll to position [415, 0]
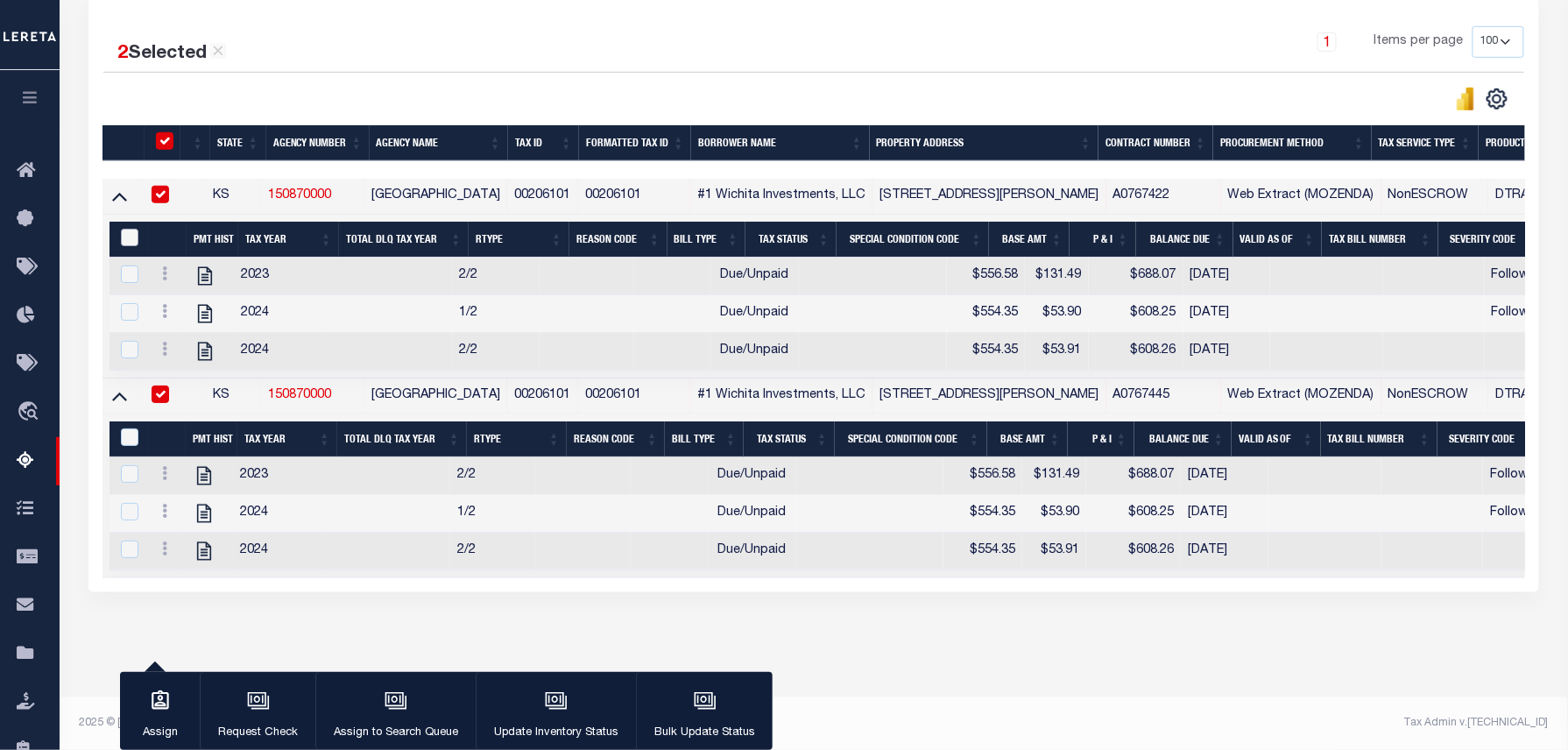
click at [127, 228] on input "&nbsp;" at bounding box center [129, 237] width 18 height 18
checkbox input "true"
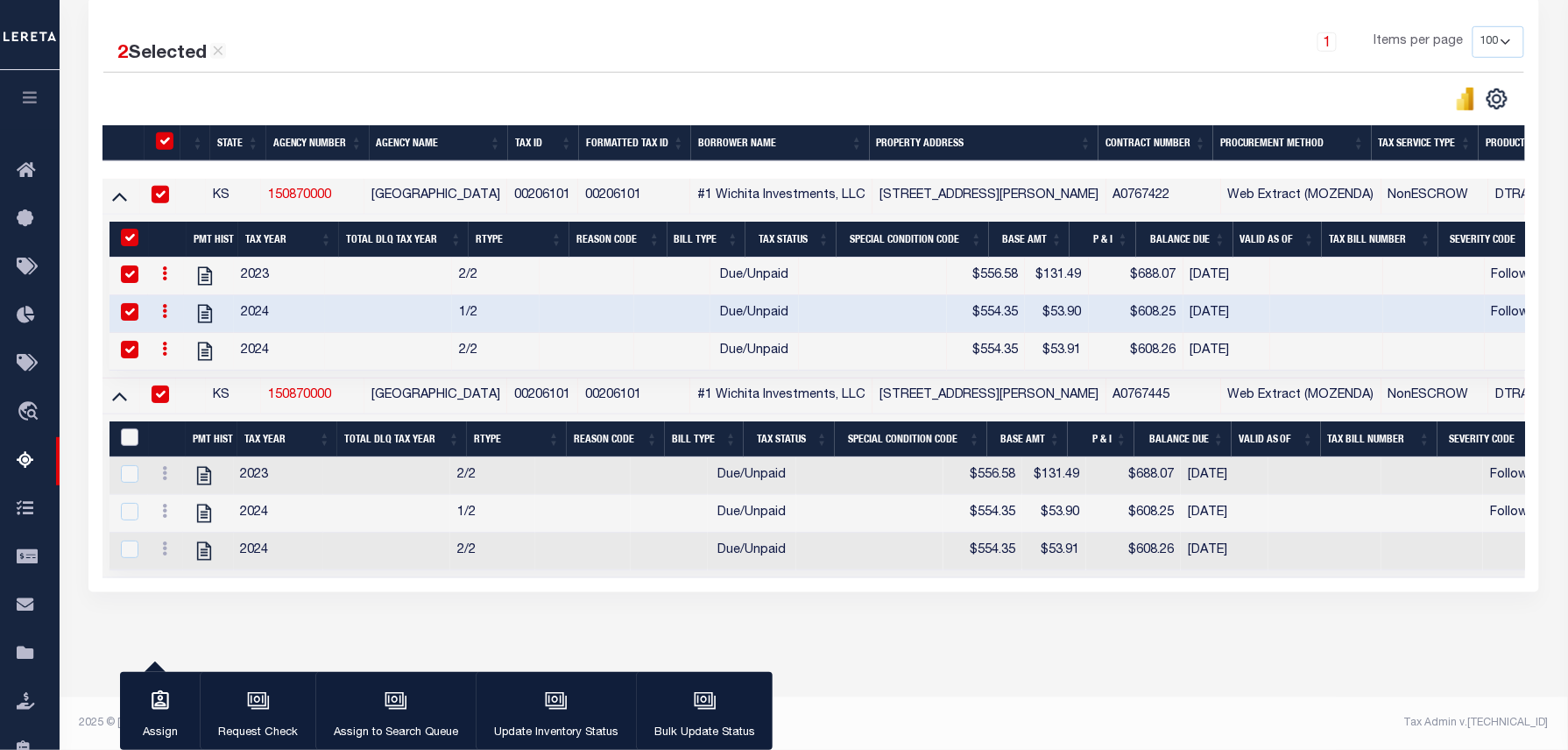
click at [125, 429] on input "&nbsp;" at bounding box center [129, 437] width 18 height 18
checkbox input "true"
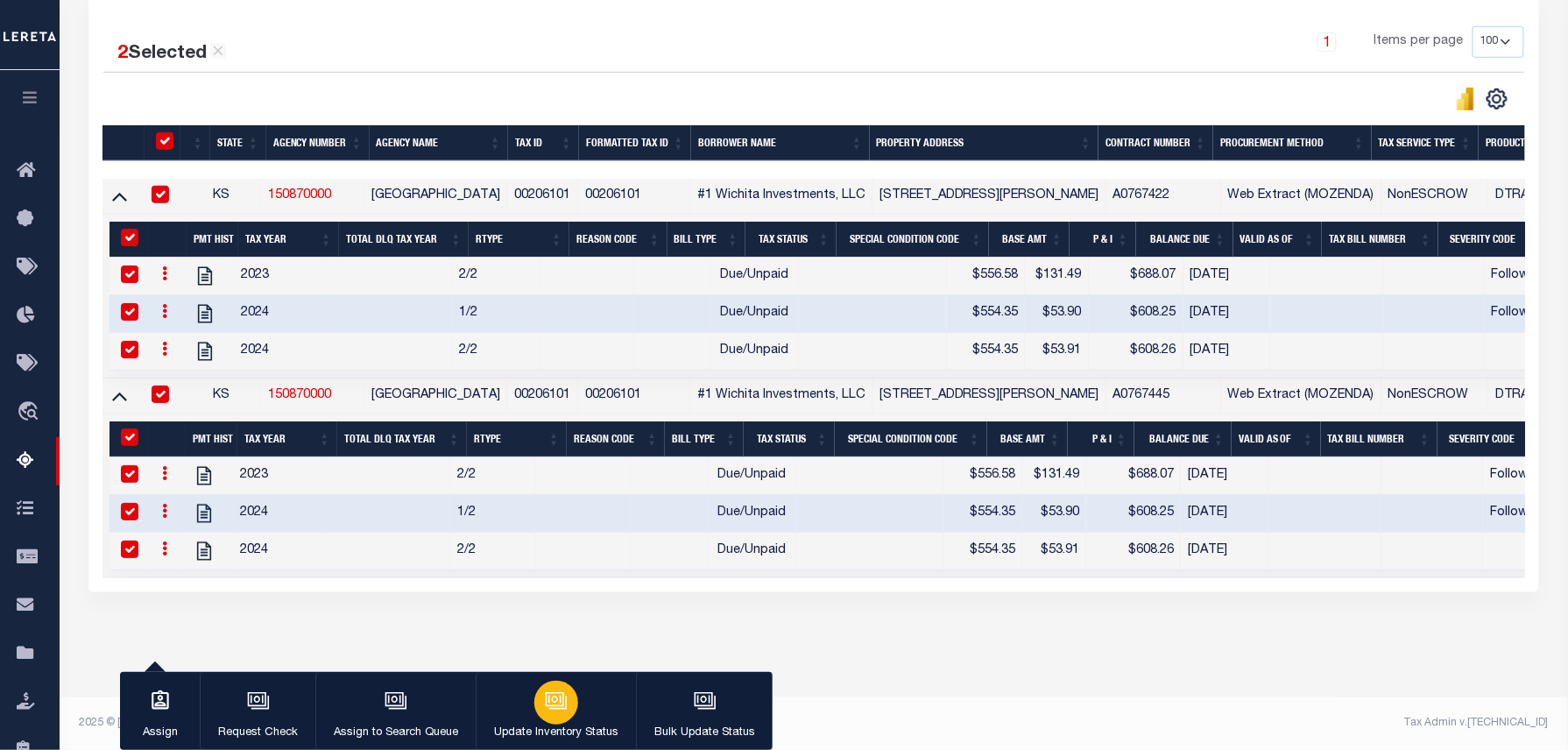
click at [552, 713] on div "button" at bounding box center [556, 702] width 44 height 44
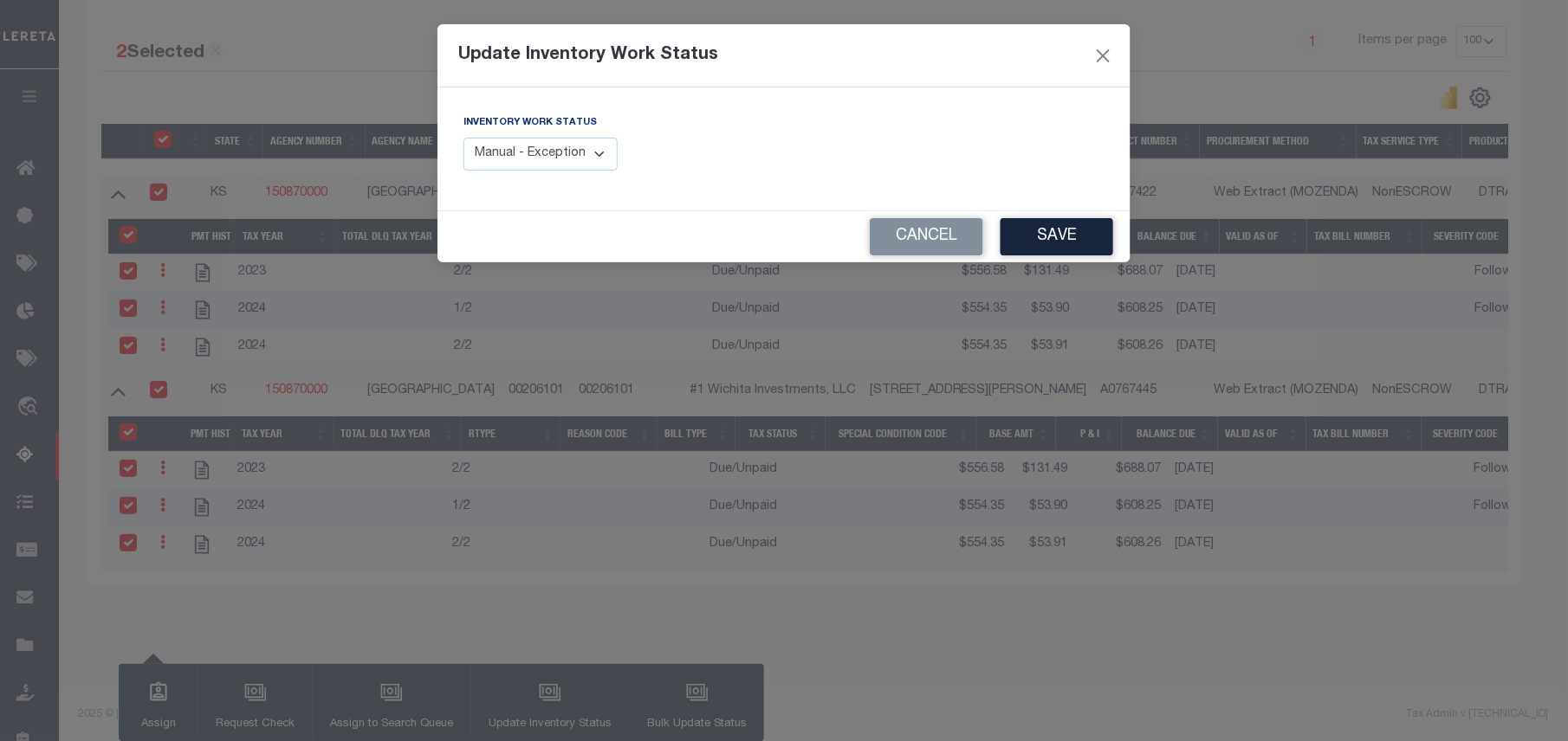
click at [552, 160] on select "Manual - Exception Pended - Awaiting Search Late Add Exception Completed" at bounding box center [541, 154] width 155 height 33
select select "4"
click at [464, 138] on select "Manual - Exception Pended - Awaiting Search Late Add Exception Completed" at bounding box center [541, 154] width 155 height 33
click at [1087, 242] on button "Save" at bounding box center [1057, 237] width 113 height 37
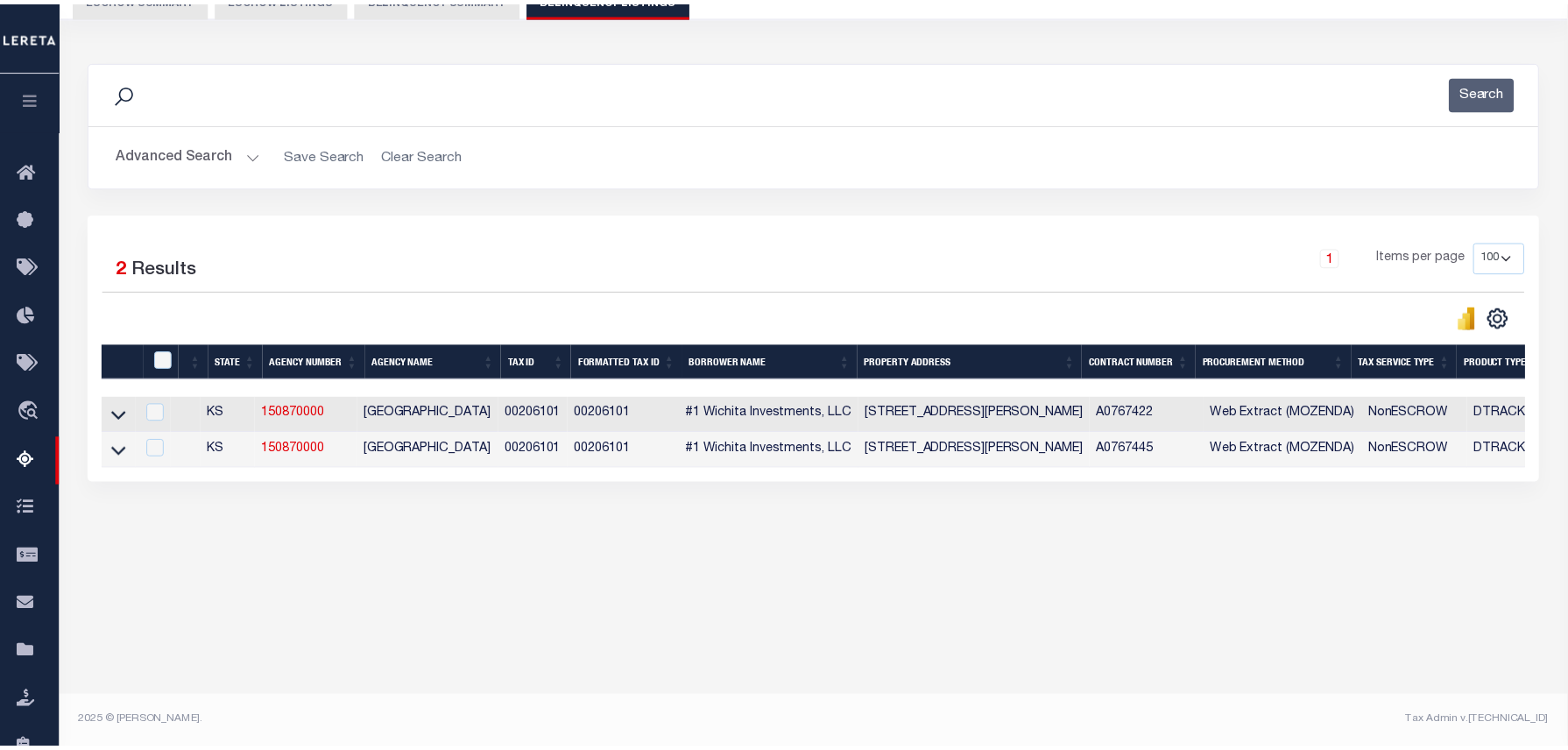
scroll to position [179, 0]
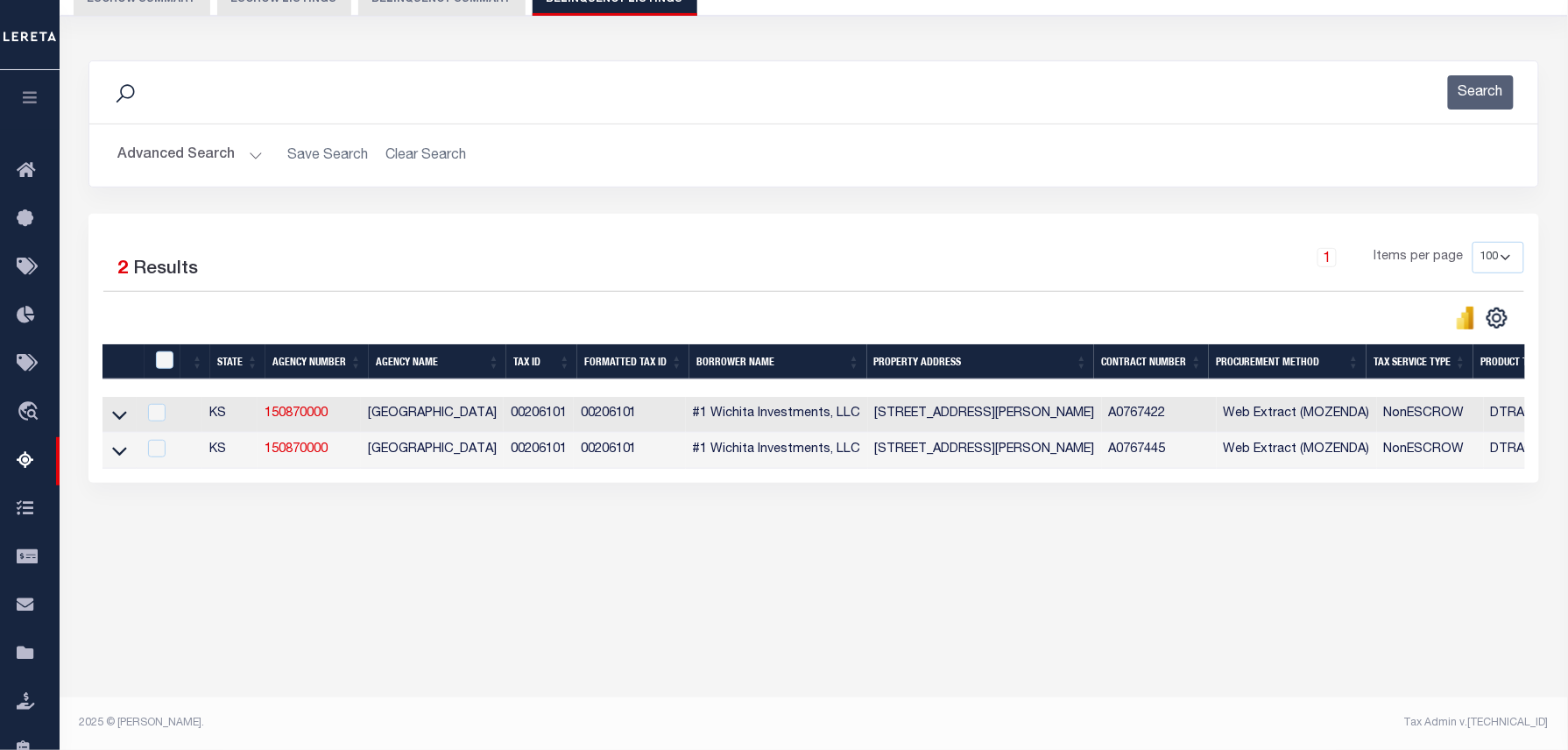
click at [253, 162] on button "Advanced Search" at bounding box center [189, 155] width 145 height 34
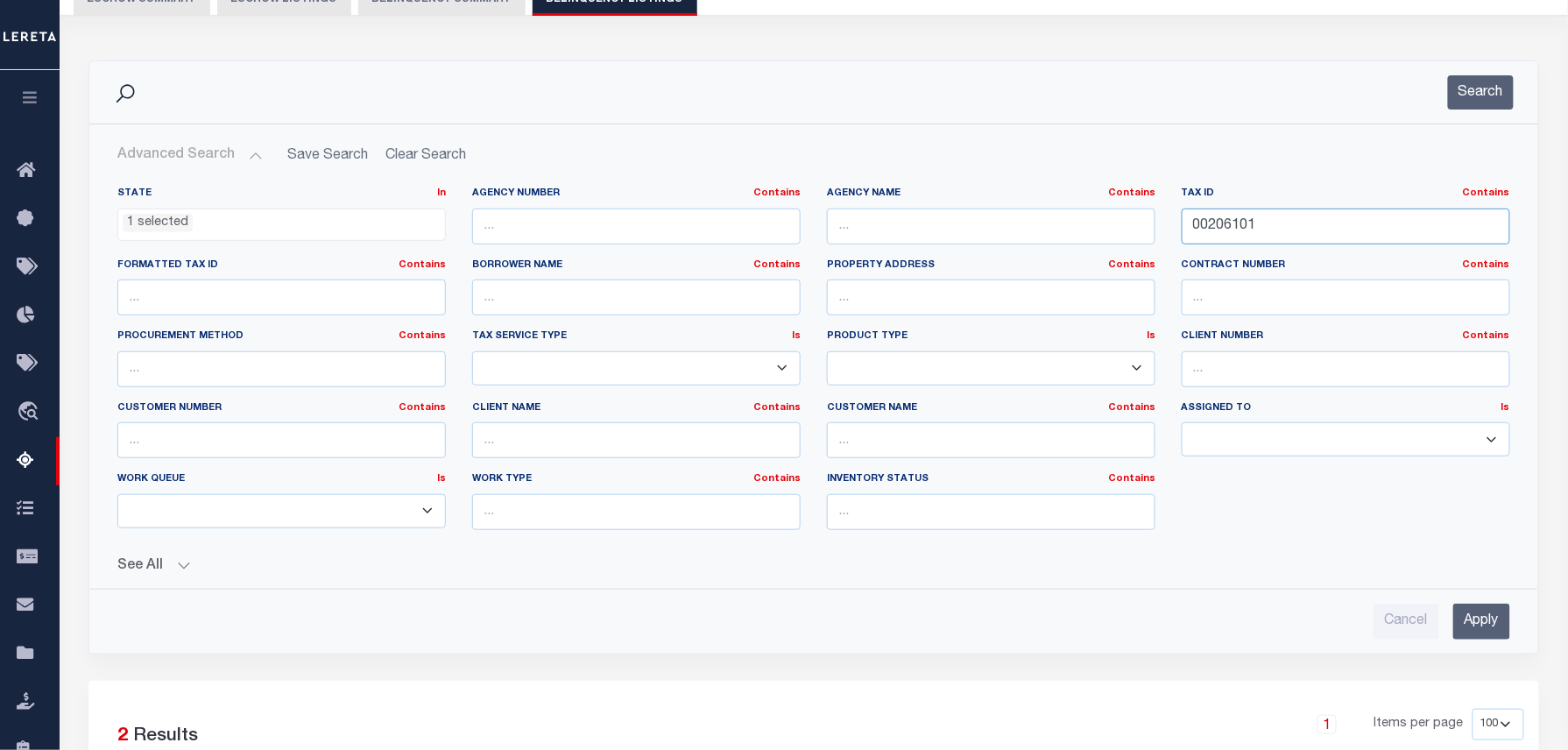
drag, startPoint x: 1272, startPoint y: 231, endPoint x: 1150, endPoint y: 231, distance: 122.0
click at [1154, 231] on div "State In In AK AL AR AZ CA CO CT DC DE FL GA GU HI IA ID IL IN KS KY LA MA MD M…" at bounding box center [813, 365] width 1419 height 358
paste input "215"
type input "00206215"
click at [1479, 100] on button "Search" at bounding box center [1481, 92] width 66 height 34
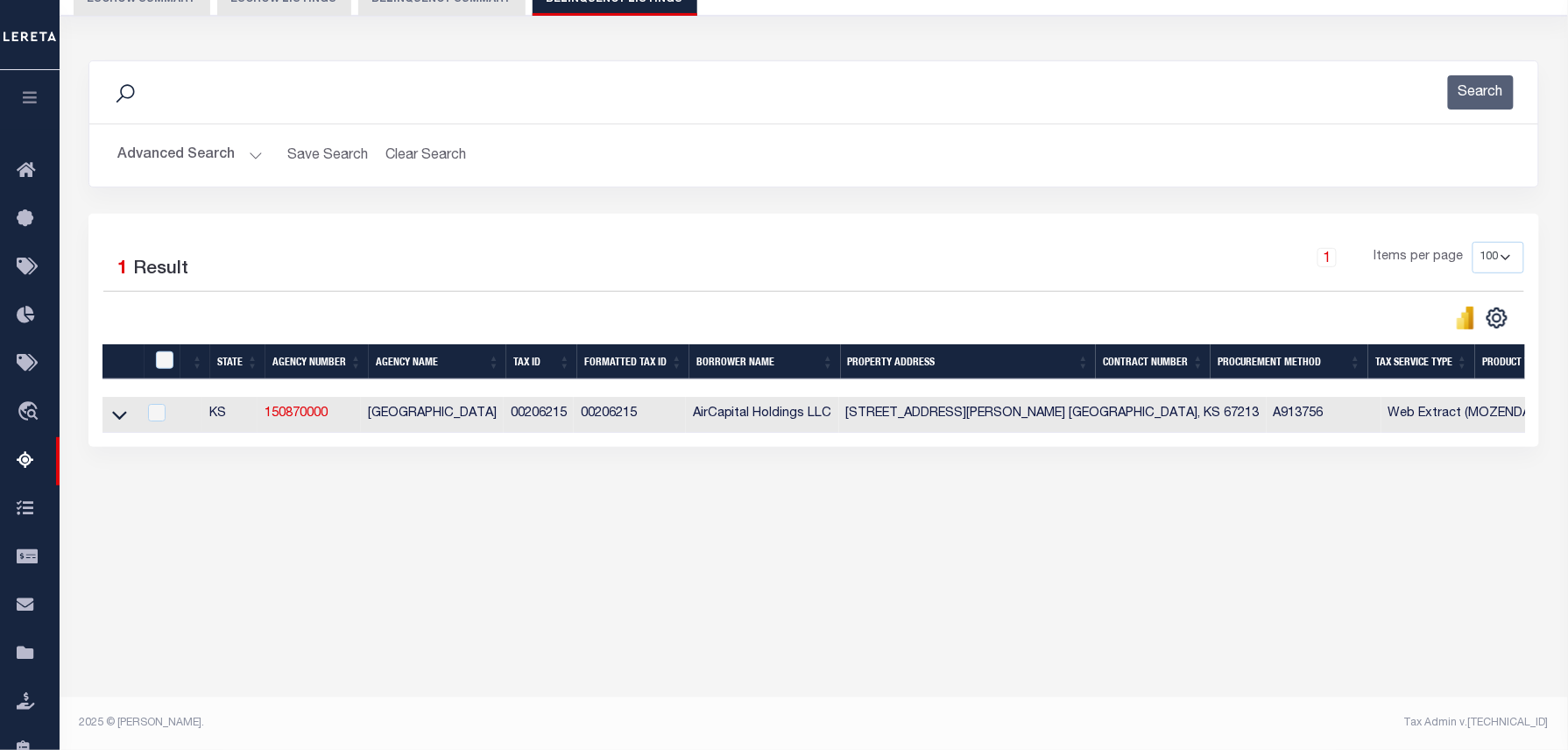
drag, startPoint x: 120, startPoint y: 419, endPoint x: 716, endPoint y: 314, distance: 605.2
click at [120, 419] on icon at bounding box center [120, 415] width 15 height 19
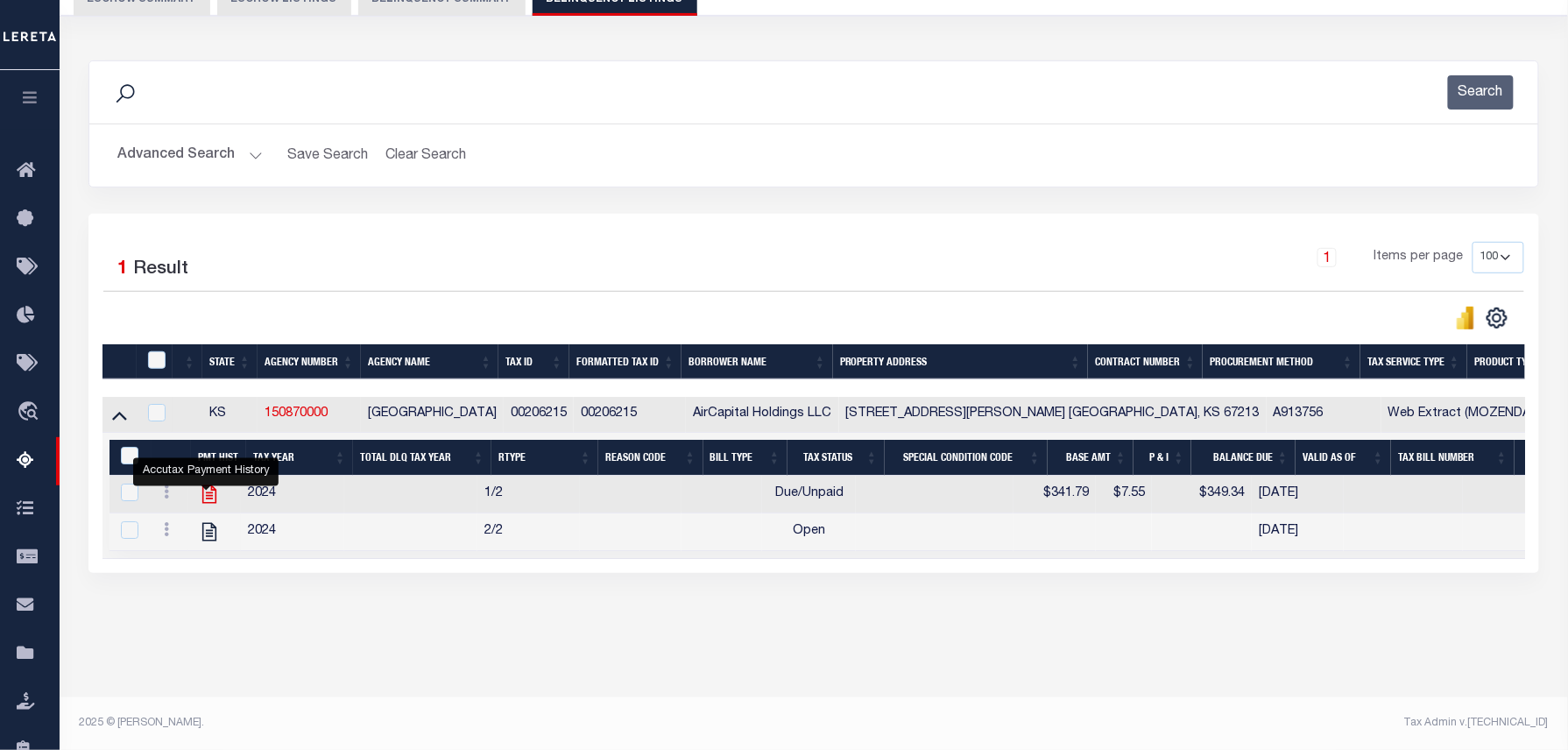
click at [209, 499] on icon "" at bounding box center [210, 494] width 22 height 22
checkbox input "false"
checkbox input "true"
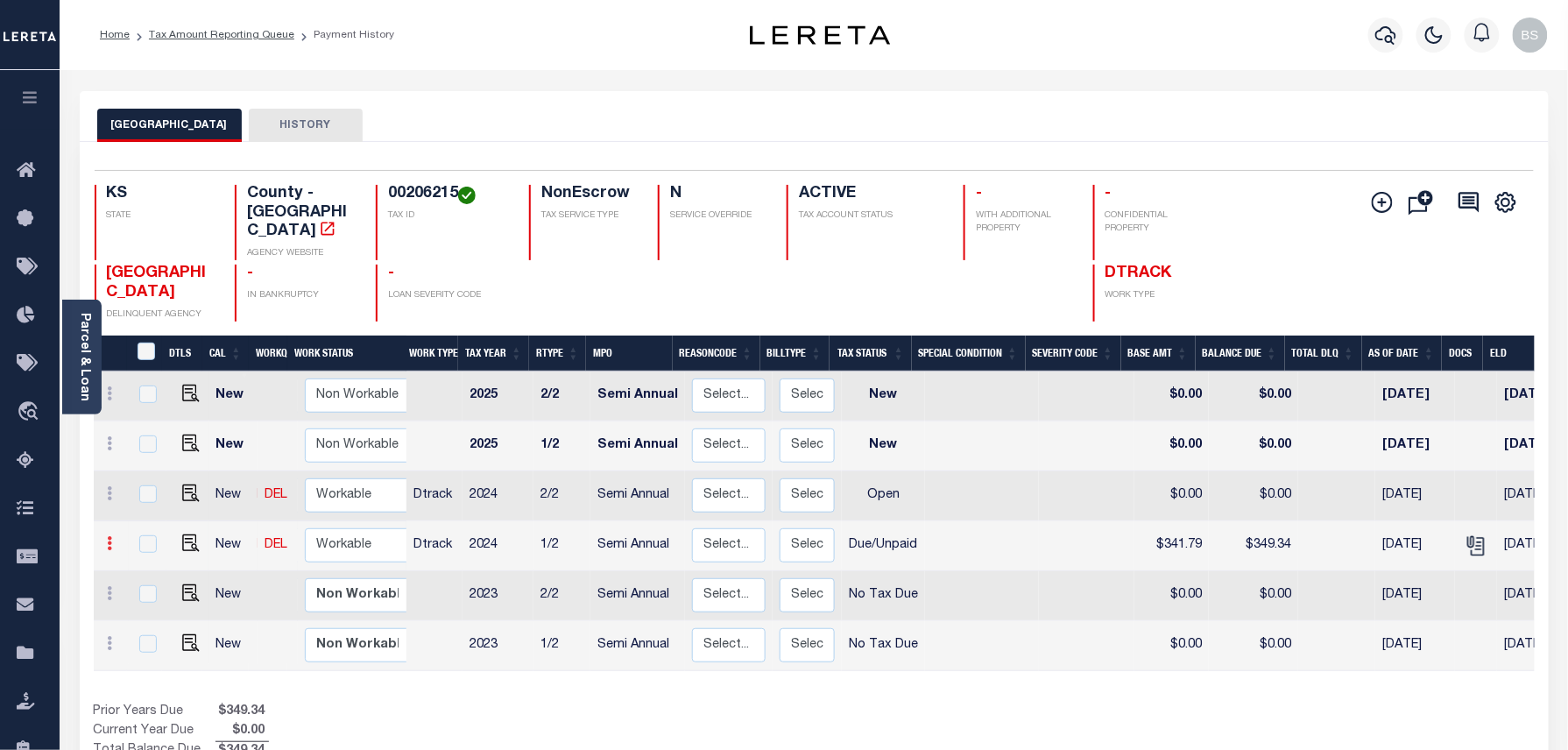
click at [109, 537] on icon at bounding box center [110, 543] width 6 height 14
click at [151, 595] on img at bounding box center [152, 604] width 18 height 19
select select "DUE"
type input "$341.79"
type input "$349.34"
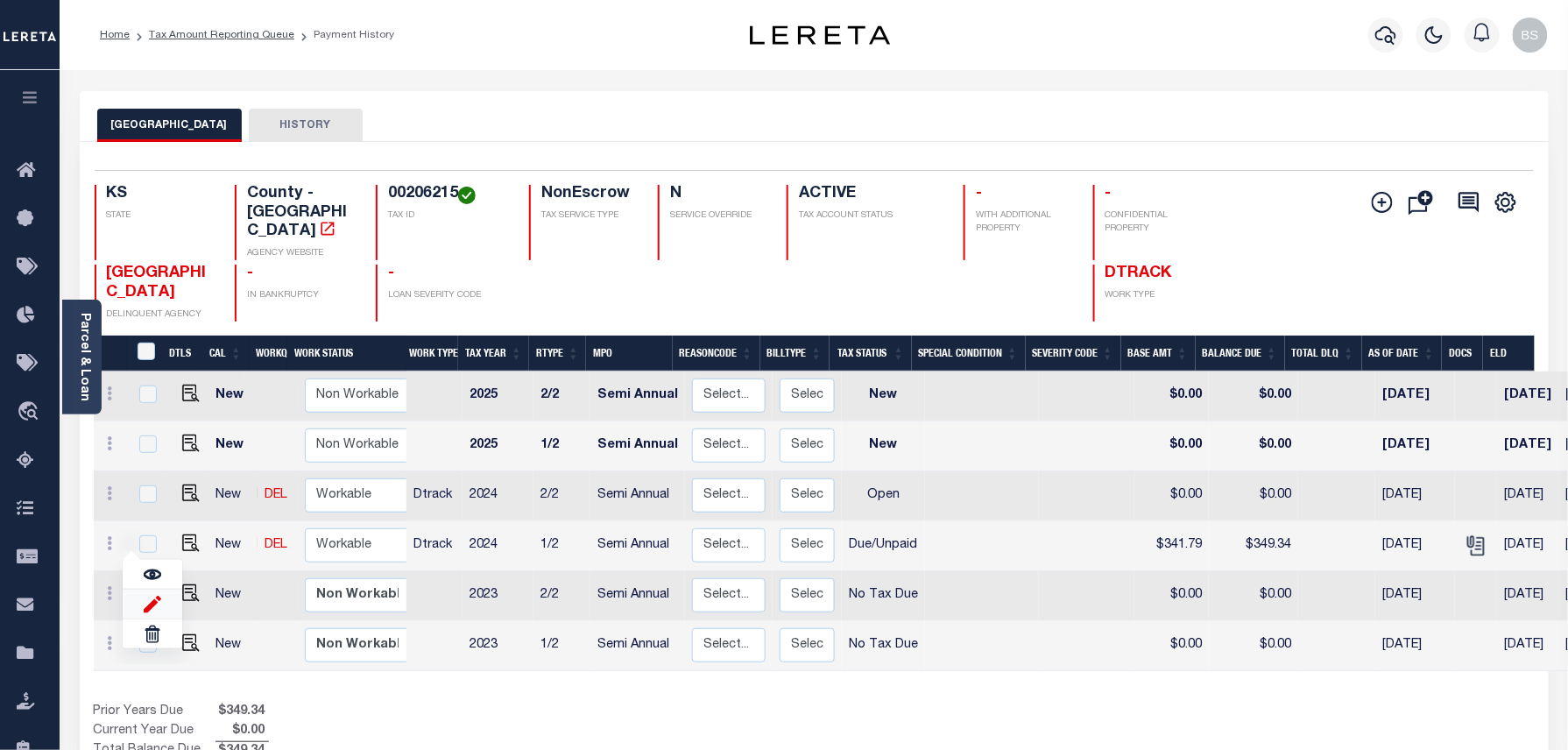
type input "[DATE]"
type input "$7.55"
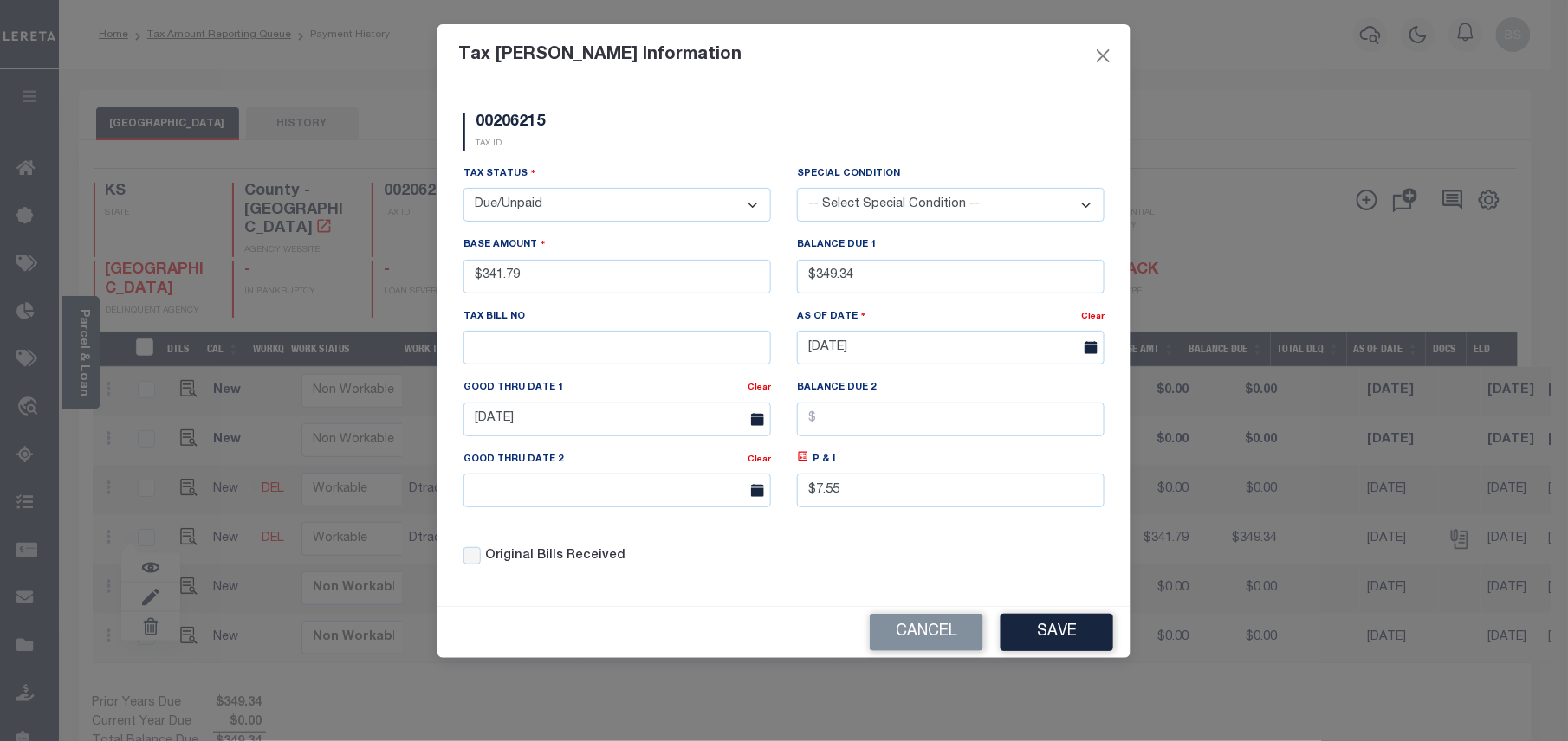
click at [575, 209] on select "- Select Status - Open Due/Unpaid Paid Incomplete No Tax Due Internal Refund Pr…" at bounding box center [617, 204] width 307 height 33
select select "PYD"
click at [464, 191] on select "- Select Status - Open Due/Unpaid Paid Incomplete No Tax Due Internal Refund Pr…" at bounding box center [617, 204] width 307 height 33
drag, startPoint x: 892, startPoint y: 282, endPoint x: 829, endPoint y: 282, distance: 63.0
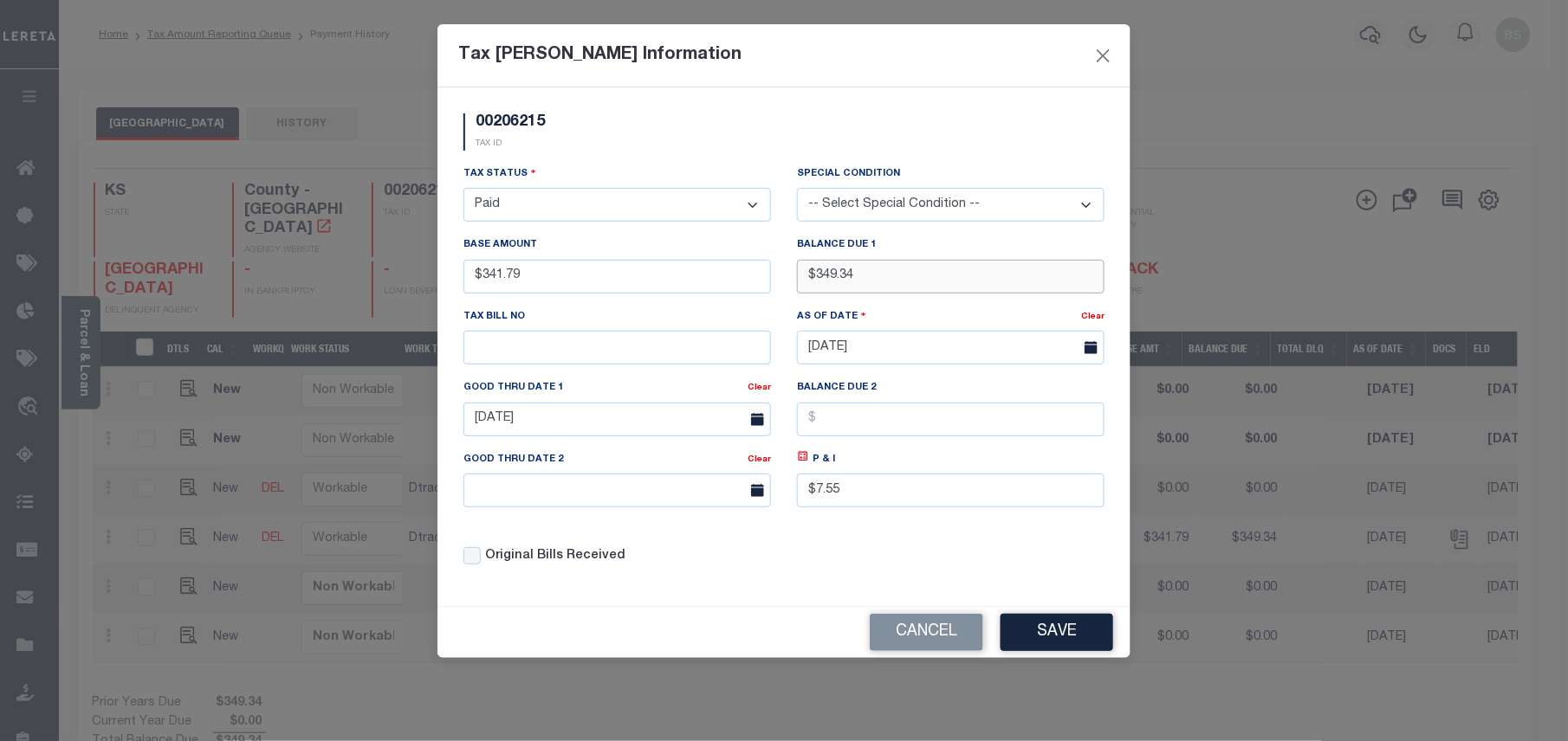
click at [829, 282] on input "$349.34" at bounding box center [951, 277] width 307 height 33
click at [894, 274] on input "$349.34" at bounding box center [951, 277] width 307 height 33
drag, startPoint x: 915, startPoint y: 274, endPoint x: 791, endPoint y: 274, distance: 124.0
click at [791, 274] on div "Balance Due 1 $349.34" at bounding box center [951, 271] width 333 height 71
type input "$0.00"
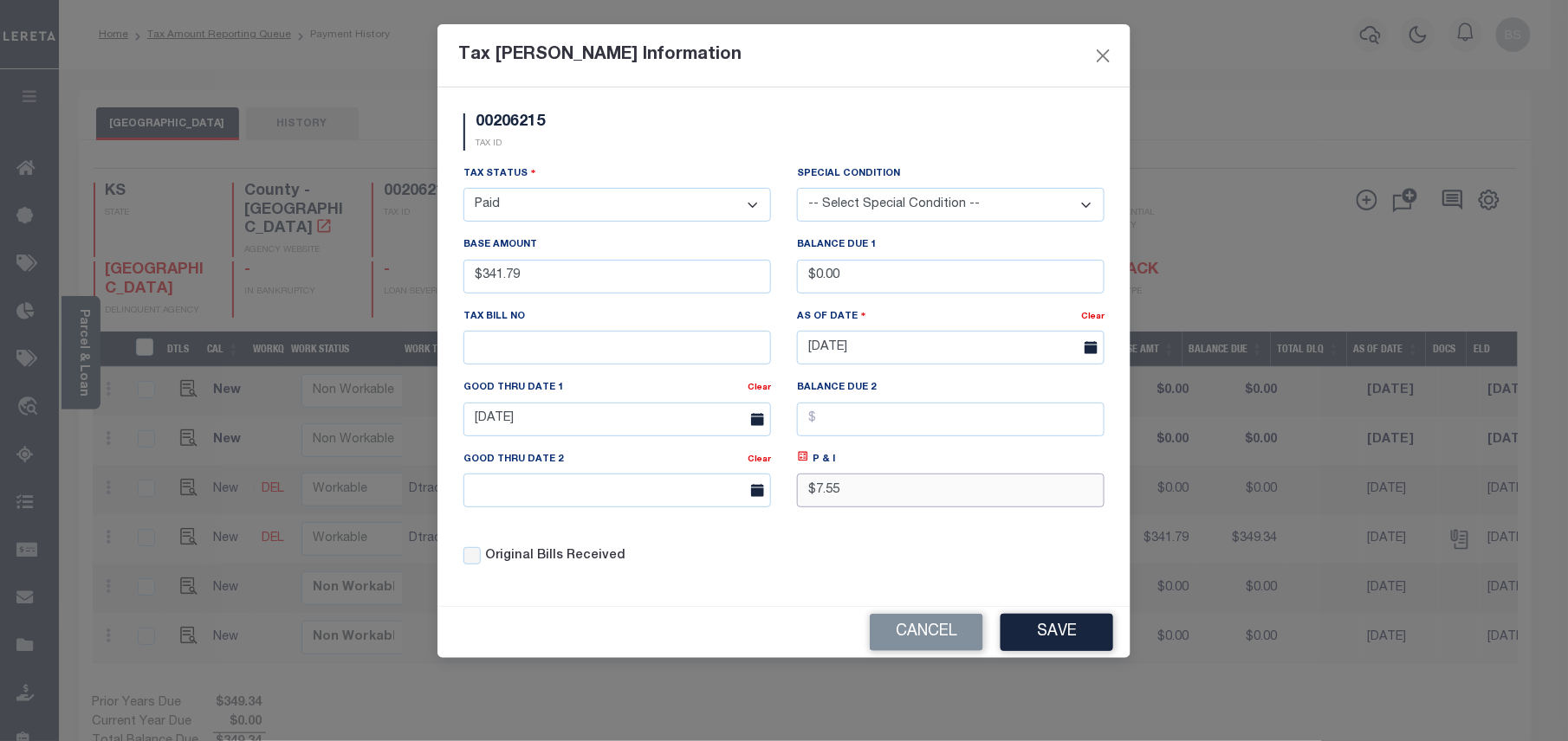
drag, startPoint x: 863, startPoint y: 500, endPoint x: 828, endPoint y: 504, distance: 35.2
click at [829, 504] on input "$7.55" at bounding box center [951, 490] width 307 height 33
type input "$.00"
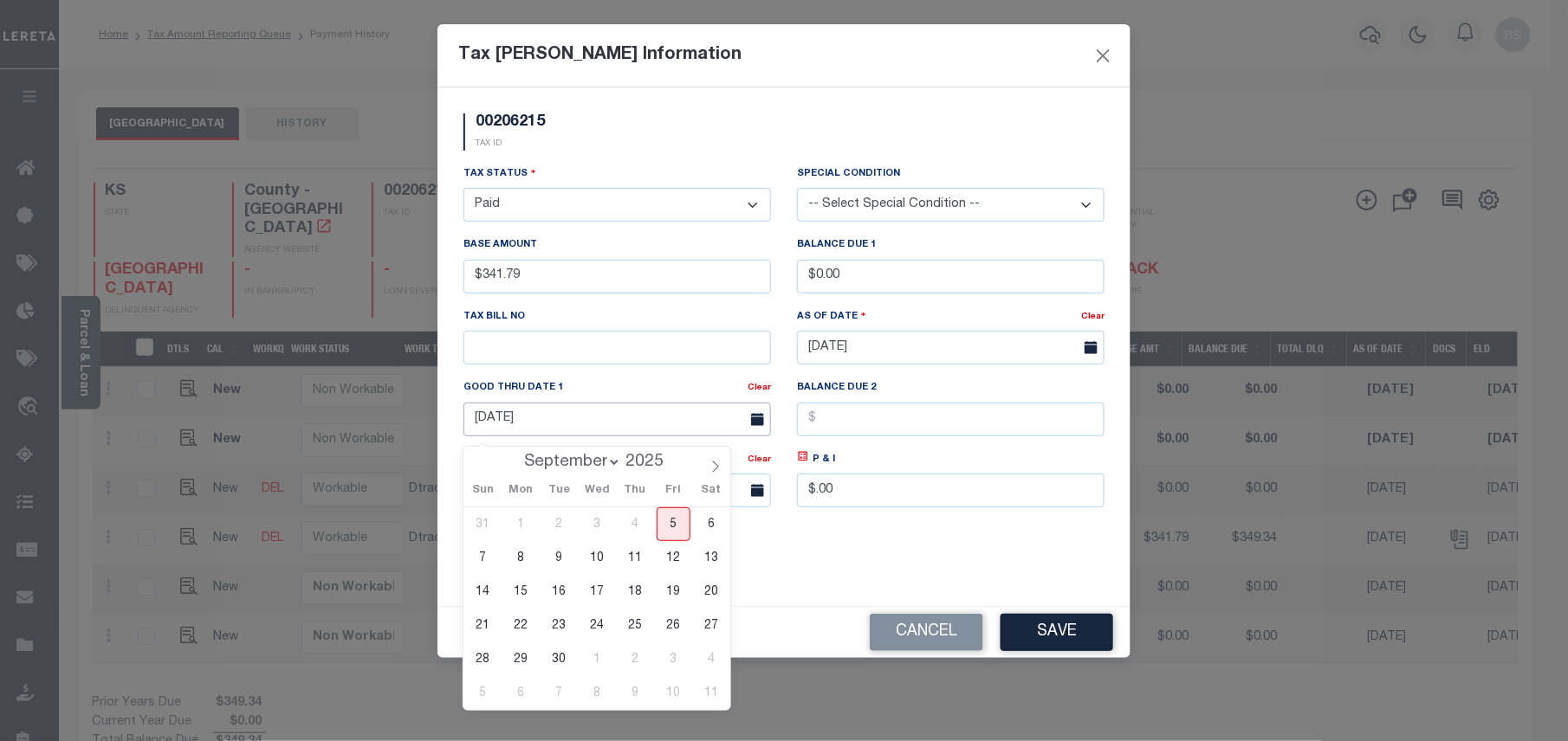
click at [628, 425] on input "[DATE]" at bounding box center [617, 419] width 307 height 33
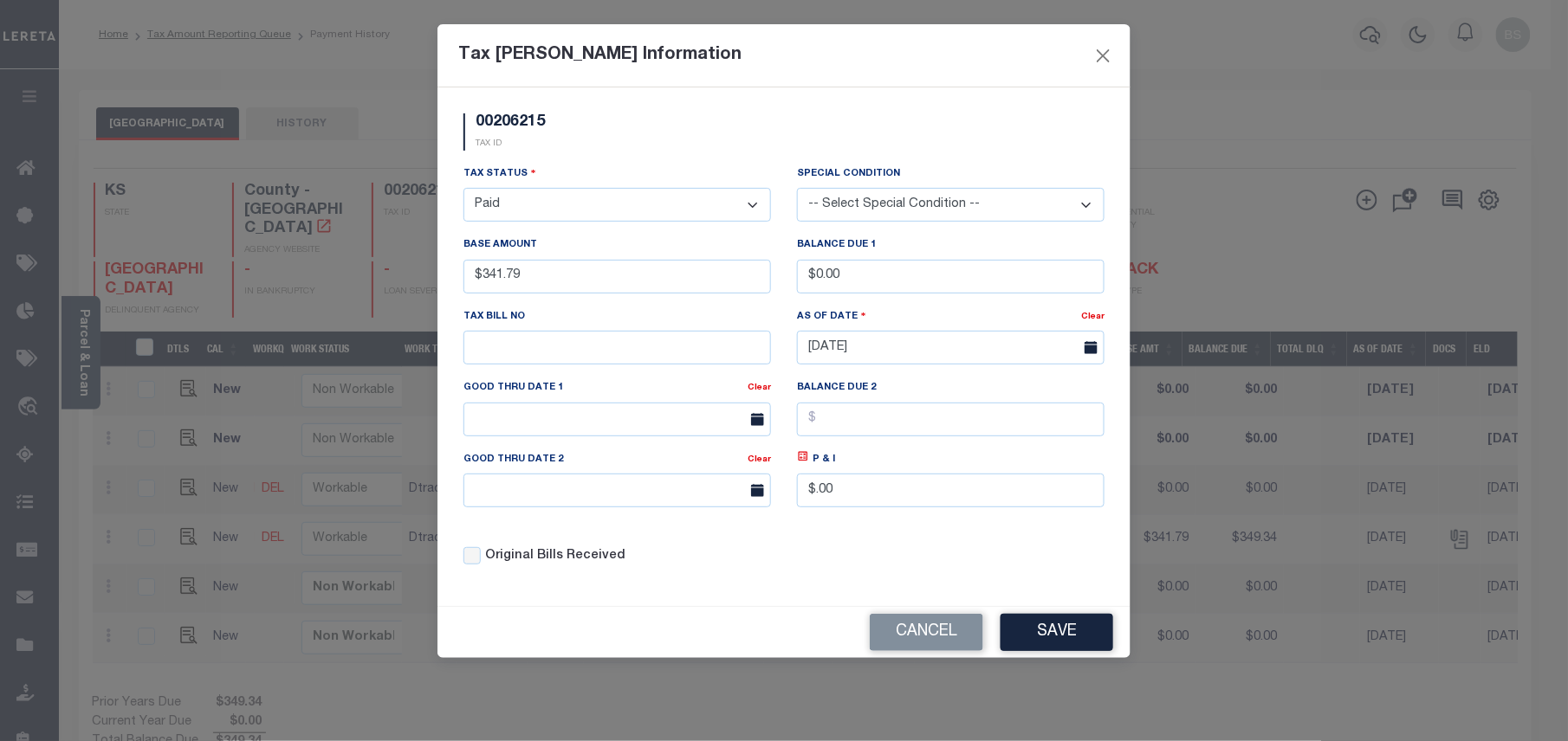
click at [1009, 580] on div "Tax Status - Select Status - Open Due/Unpaid Paid Incomplete No Tax Due Interna…" at bounding box center [784, 372] width 667 height 415
click at [1053, 625] on button "Save" at bounding box center [1057, 633] width 113 height 37
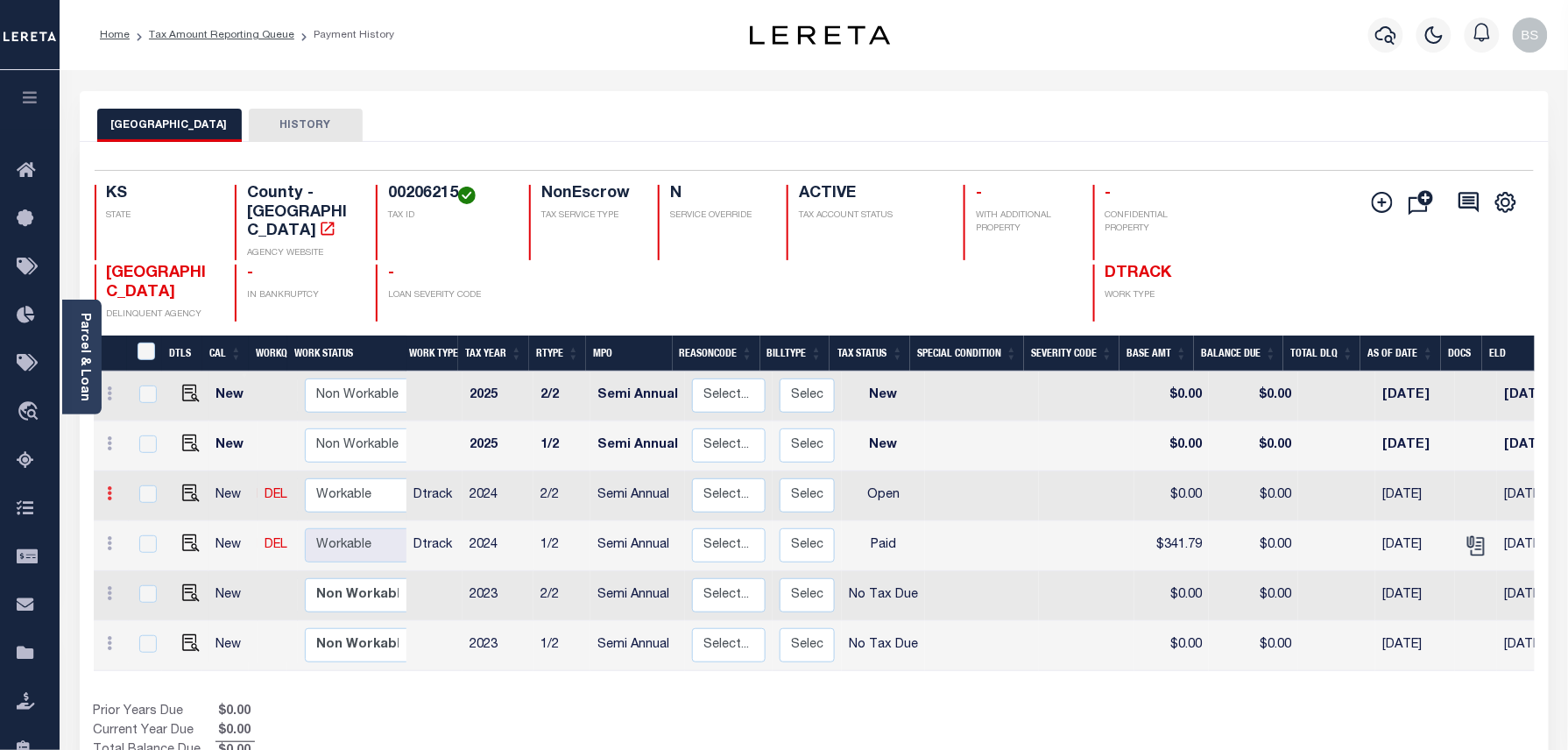
click at [110, 486] on icon at bounding box center [110, 493] width 6 height 14
click at [153, 545] on img at bounding box center [152, 554] width 18 height 19
select select "OP2"
type input "$0.00"
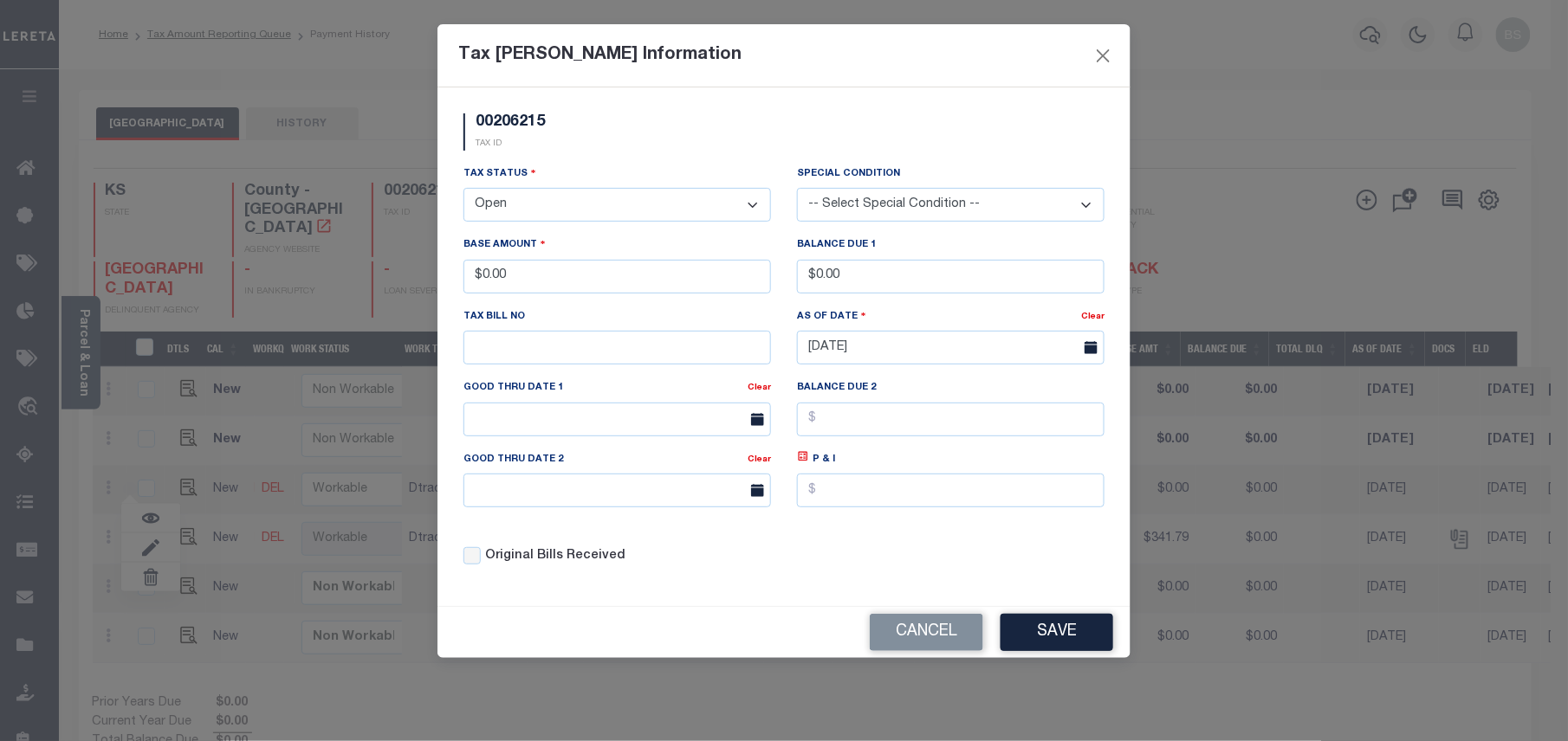
click at [547, 206] on select "- Select Status - Open Due/Unpaid Paid Incomplete No Tax Due Internal Refund Pr…" at bounding box center [617, 204] width 307 height 33
select select "PYD"
click at [464, 191] on select "- Select Status - Open Due/Unpaid Paid Incomplete No Tax Due Internal Refund Pr…" at bounding box center [617, 204] width 307 height 33
drag, startPoint x: 563, startPoint y: 281, endPoint x: 479, endPoint y: 280, distance: 84.0
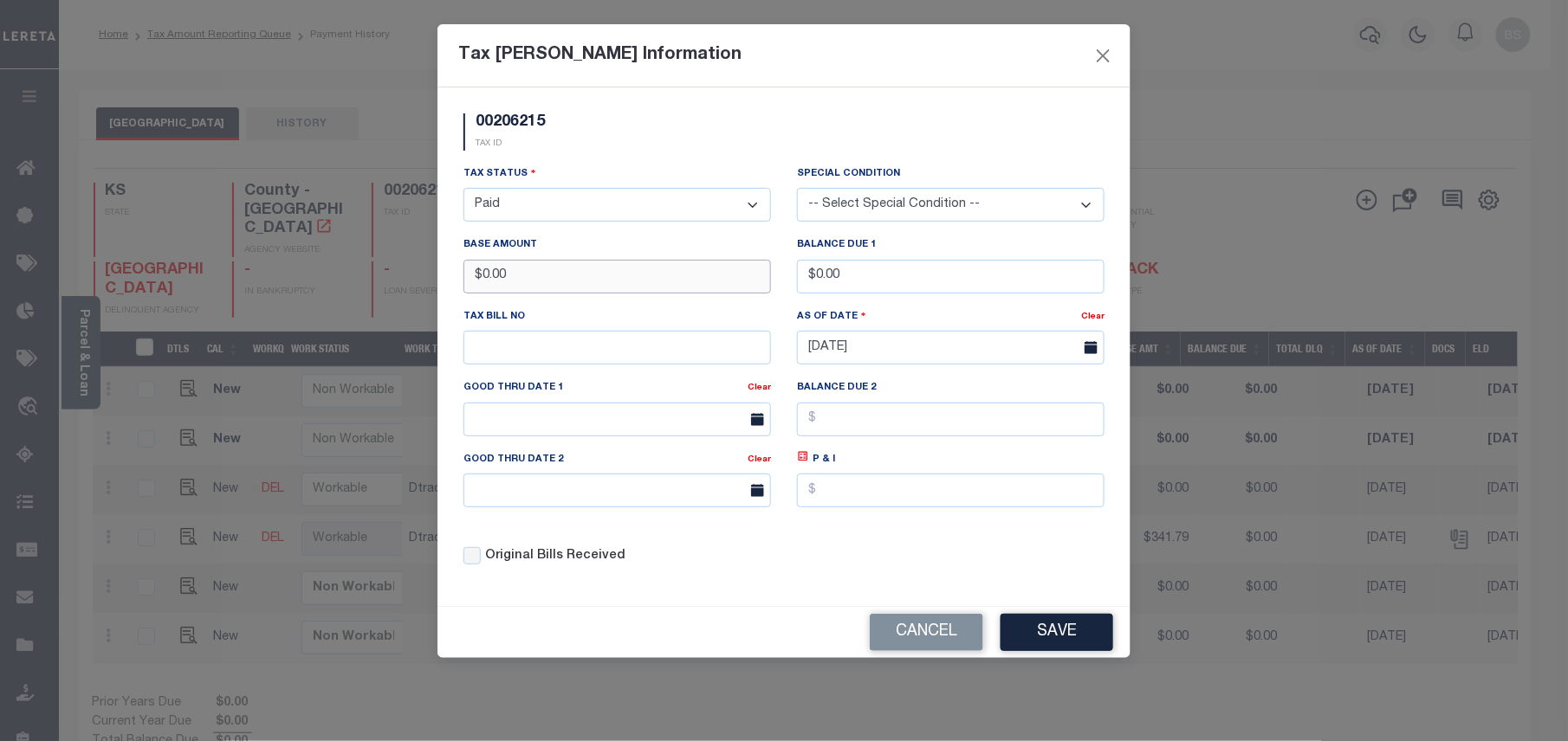
click at [479, 280] on input "$0.00" at bounding box center [617, 277] width 307 height 33
type input "$341.78"
click at [1044, 637] on button "Save" at bounding box center [1057, 633] width 113 height 37
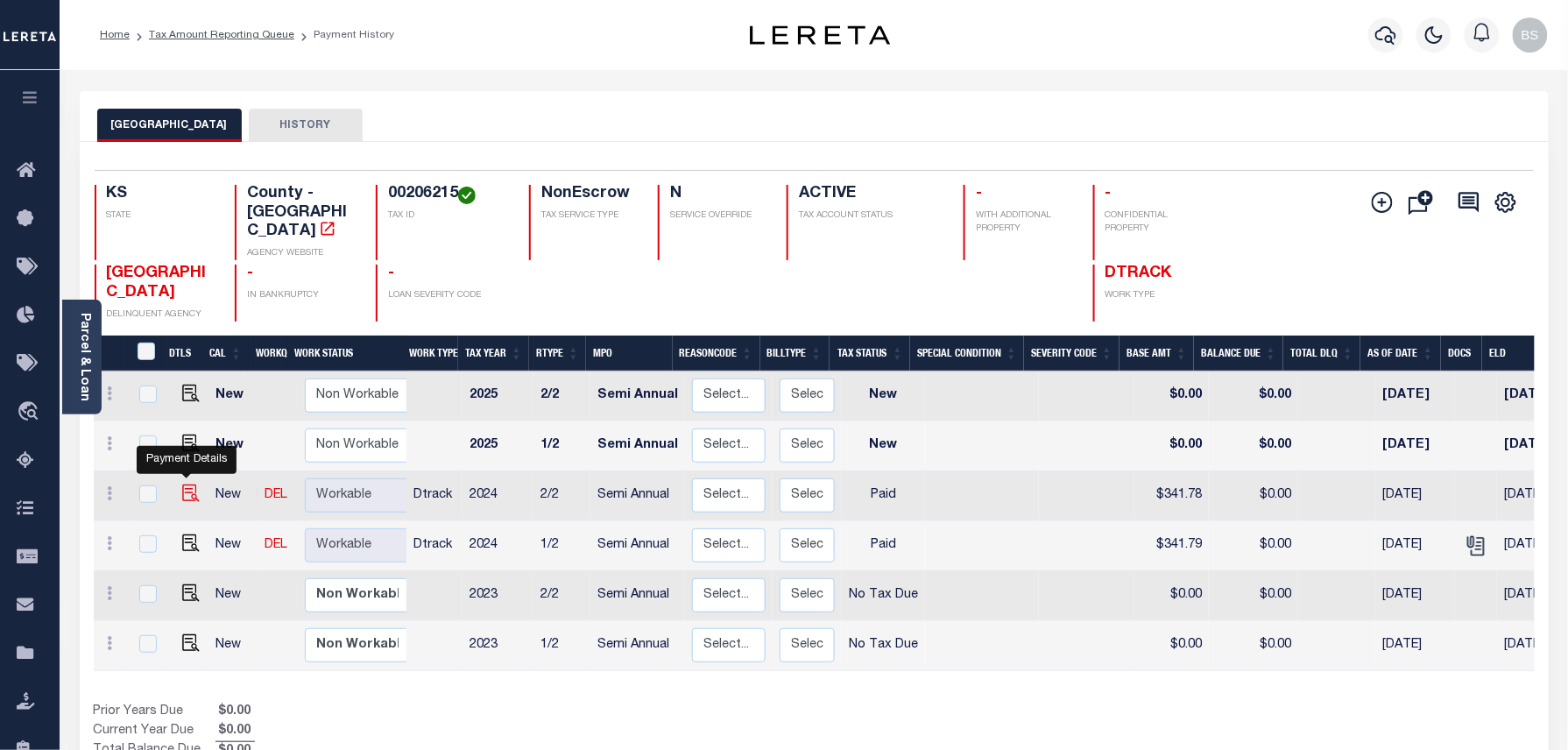
click at [186, 485] on img at bounding box center [191, 493] width 18 height 18
checkbox input "true"
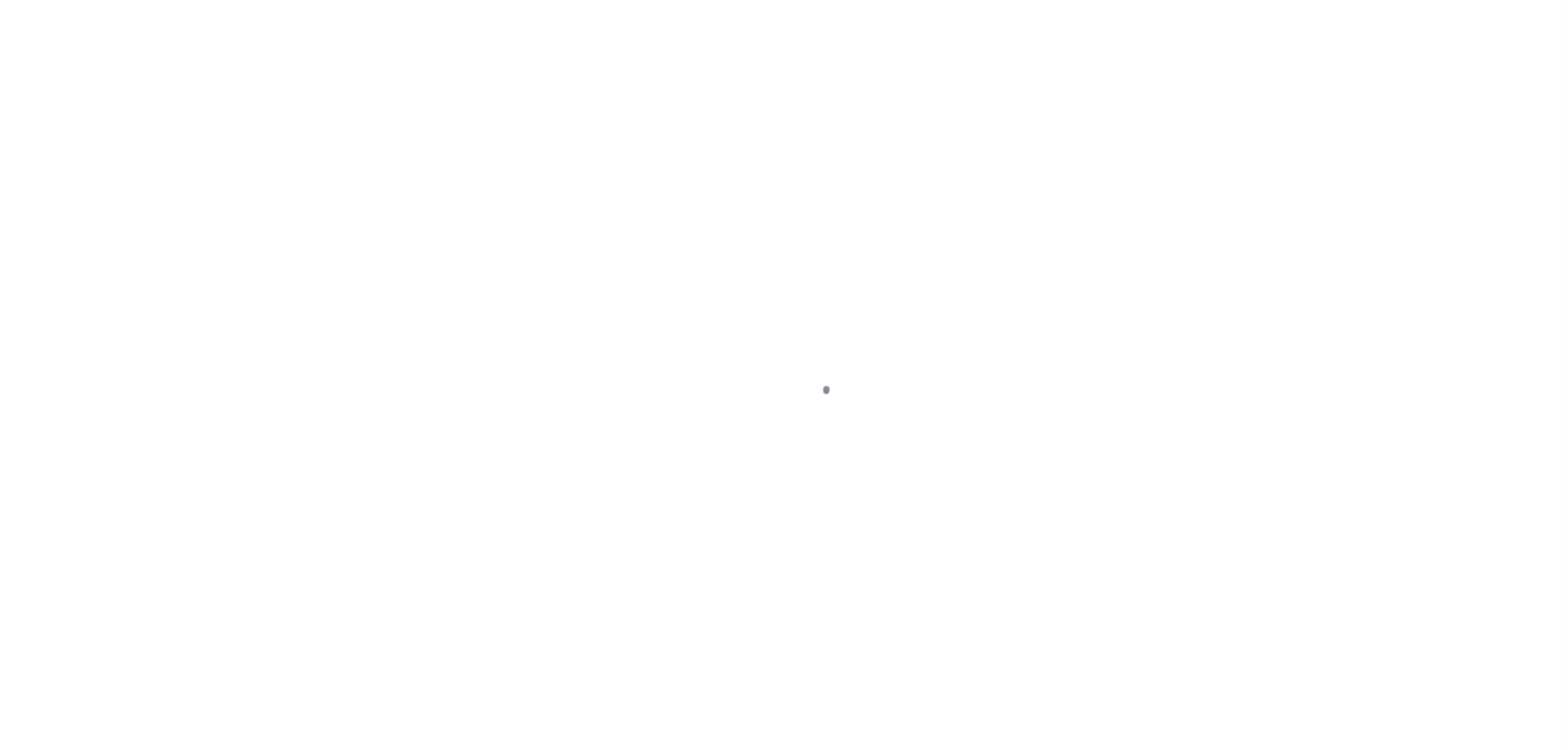
select select "PYD"
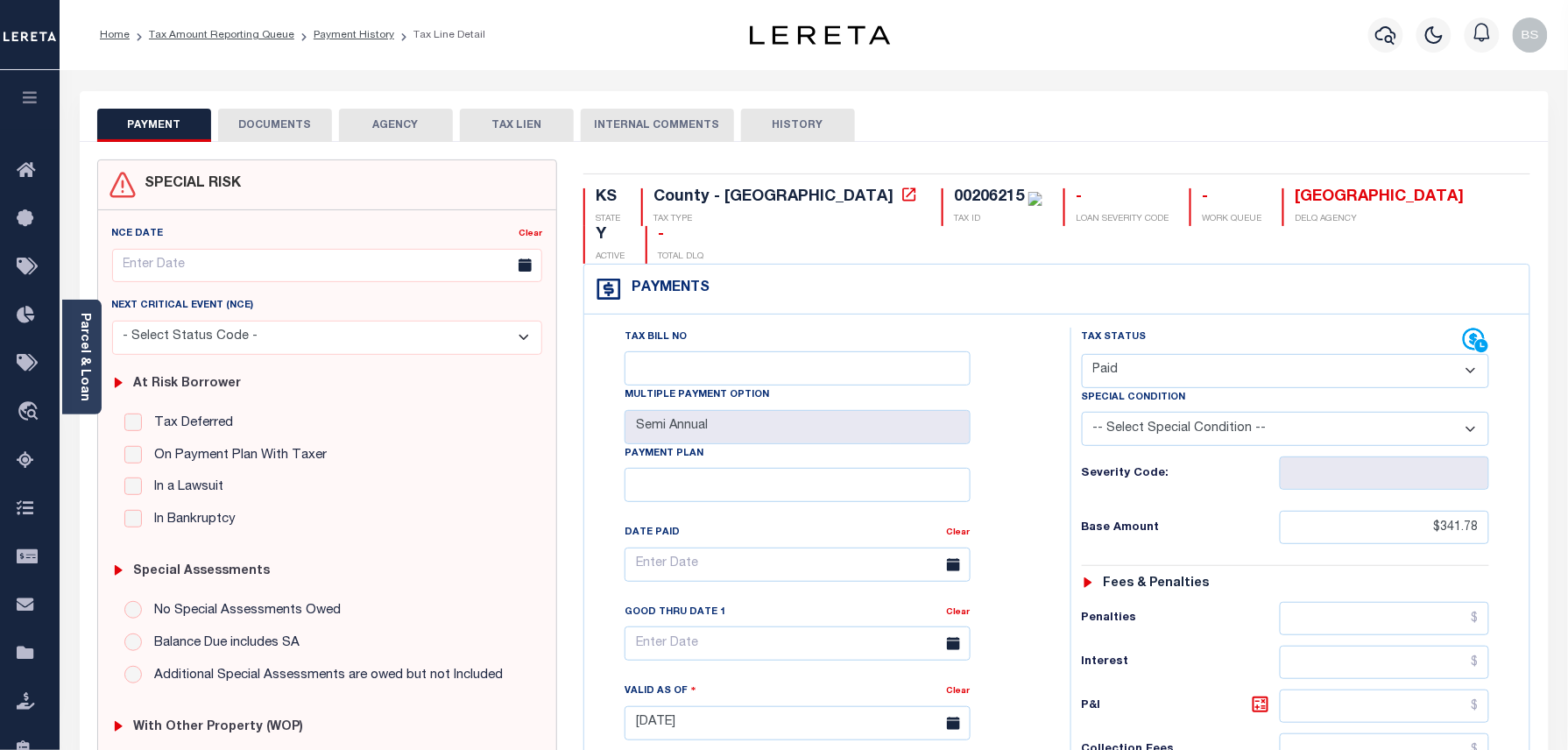
click at [275, 127] on button "DOCUMENTS" at bounding box center [275, 125] width 114 height 34
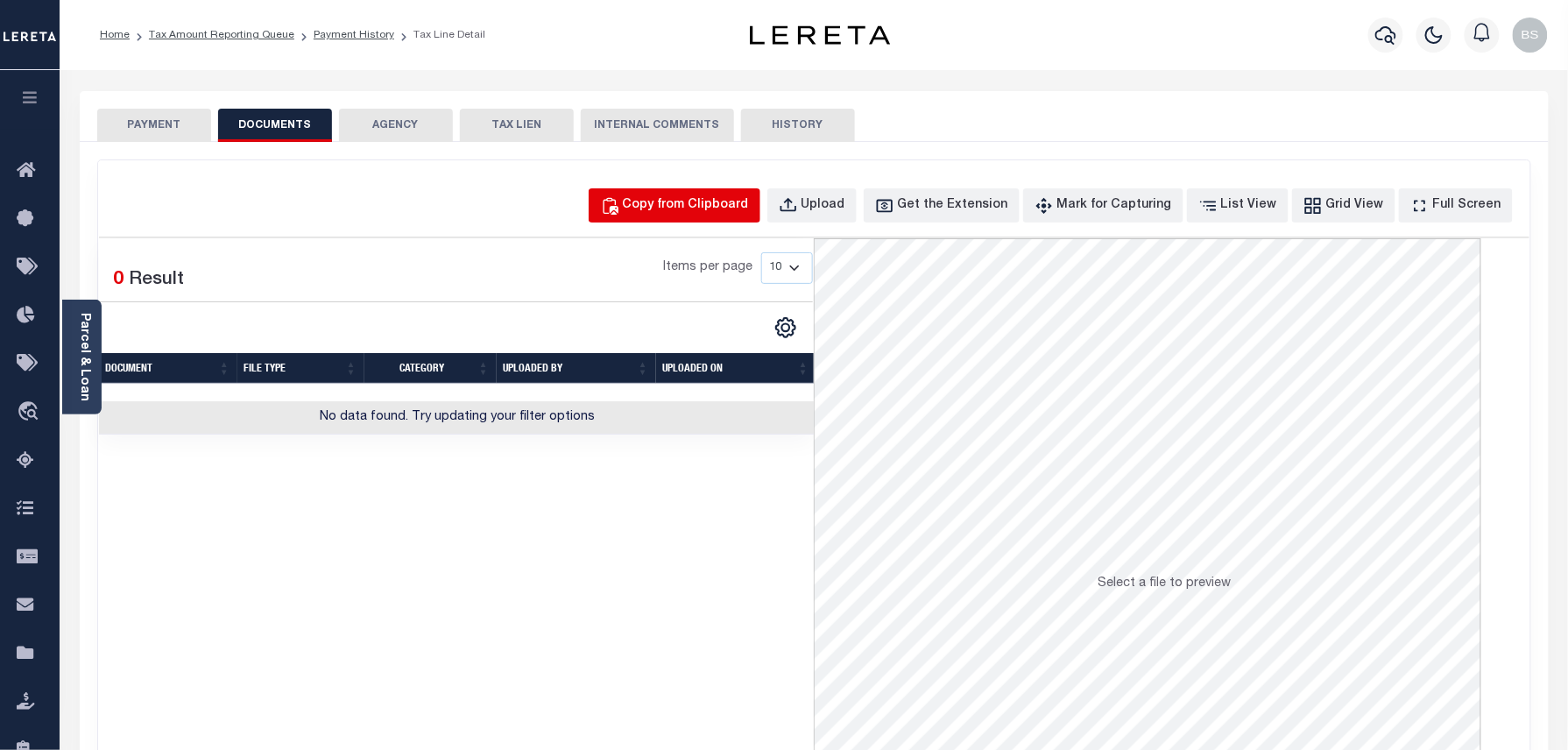
click at [709, 207] on div "Copy from Clipboard" at bounding box center [685, 206] width 126 height 20
select select "POP"
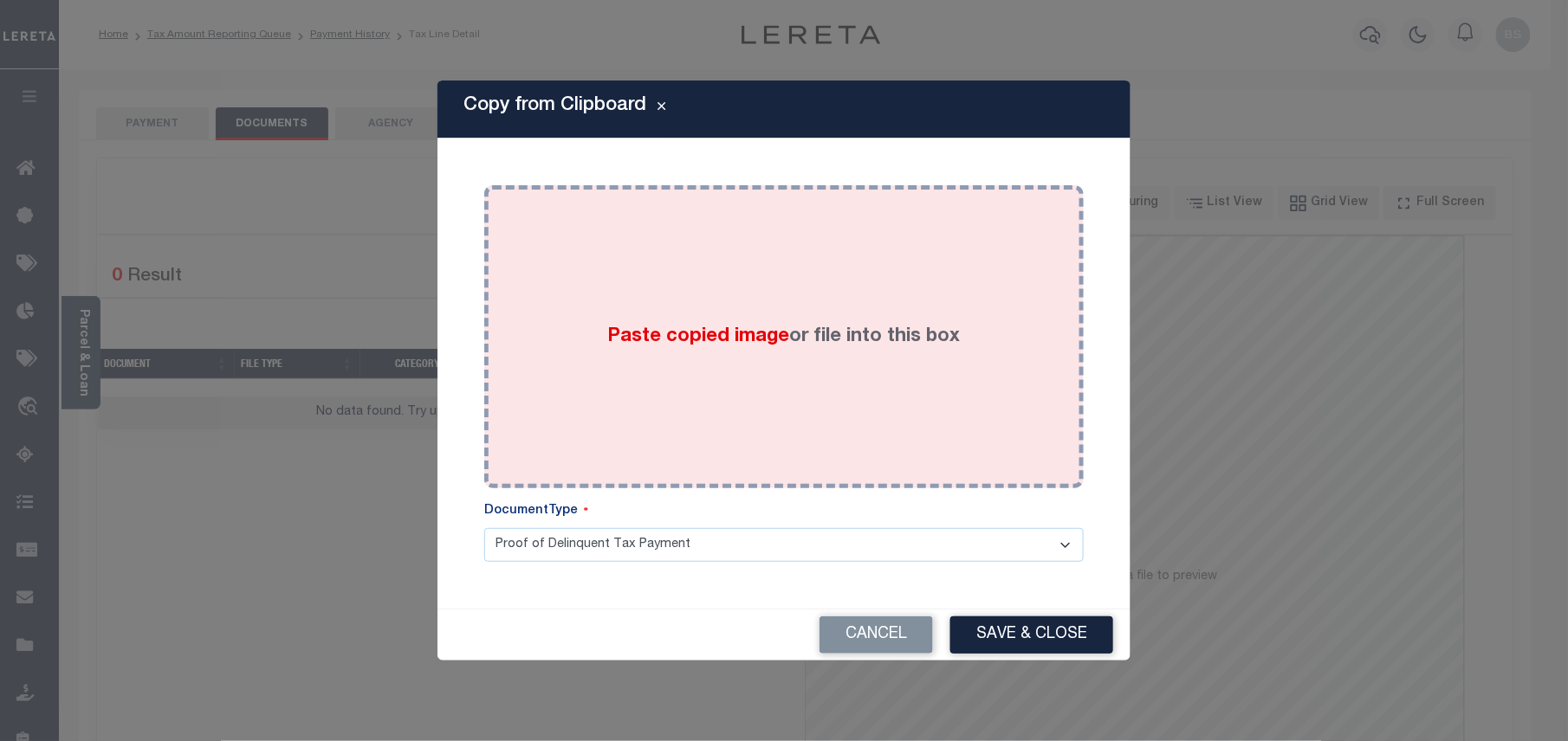
click at [819, 386] on div "Paste copied image or file into this box" at bounding box center [784, 336] width 574 height 277
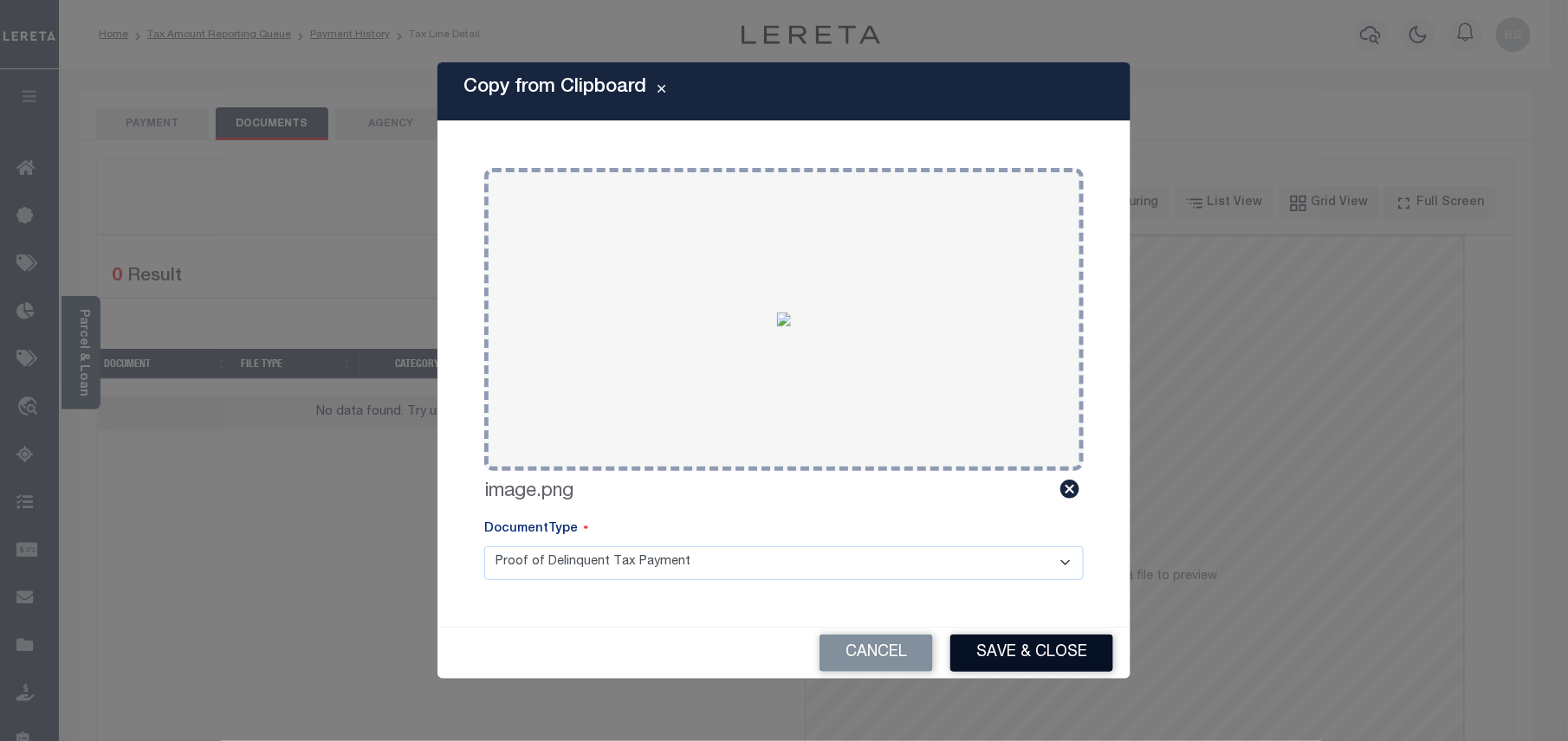
click at [1013, 666] on button "Save & Close" at bounding box center [1032, 653] width 163 height 37
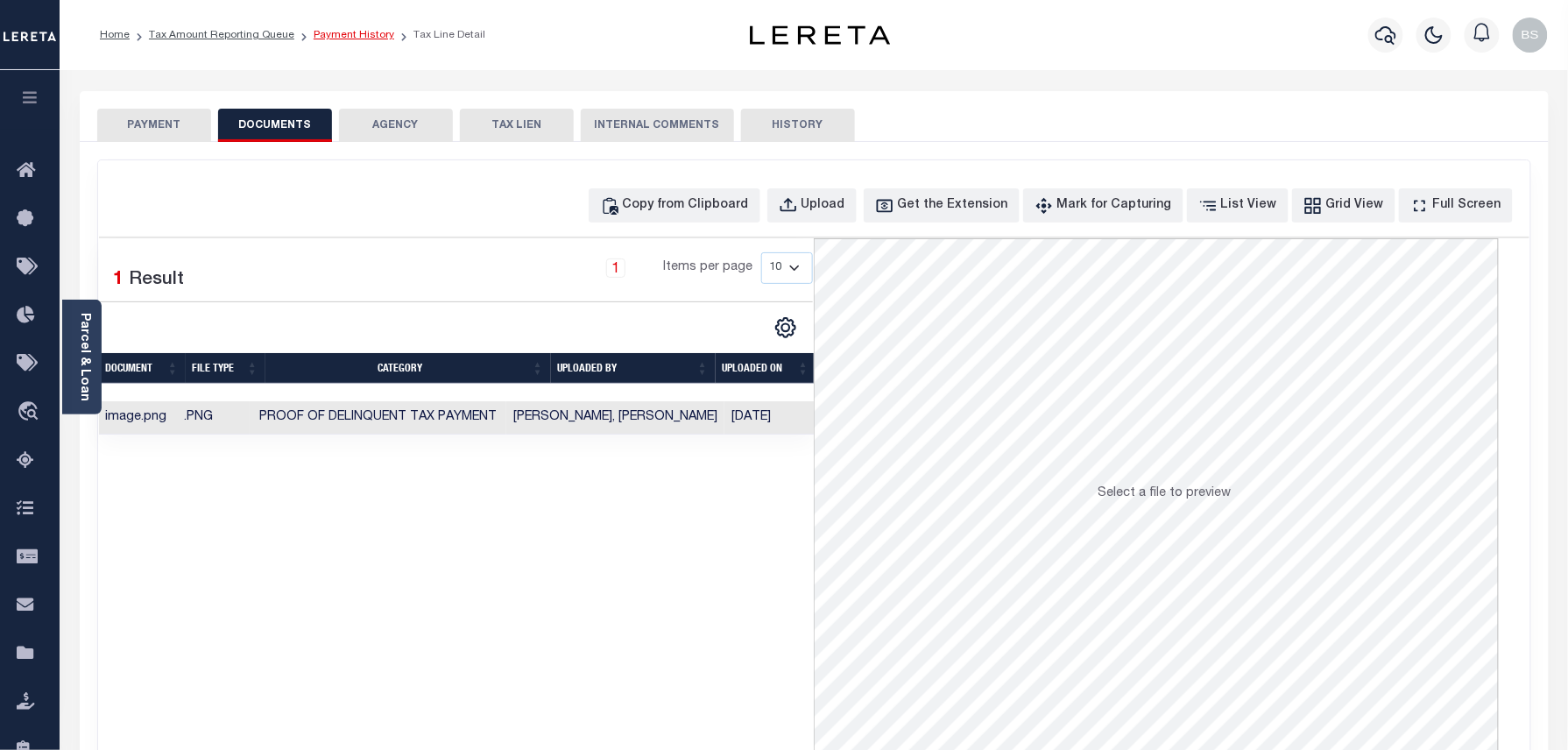
click at [351, 36] on link "Payment History" at bounding box center [354, 35] width 81 height 10
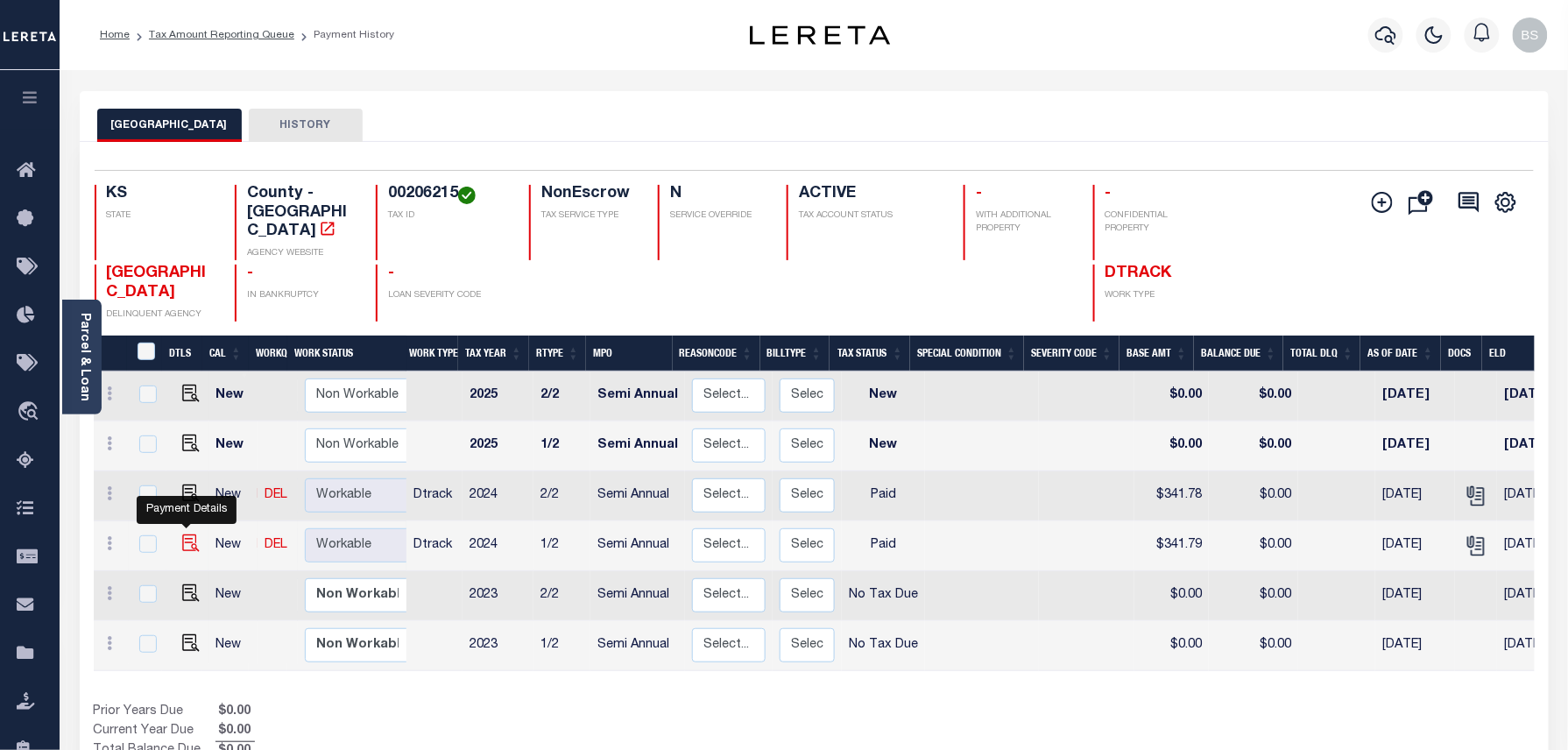
click at [183, 535] on img "" at bounding box center [191, 543] width 18 height 18
checkbox input "true"
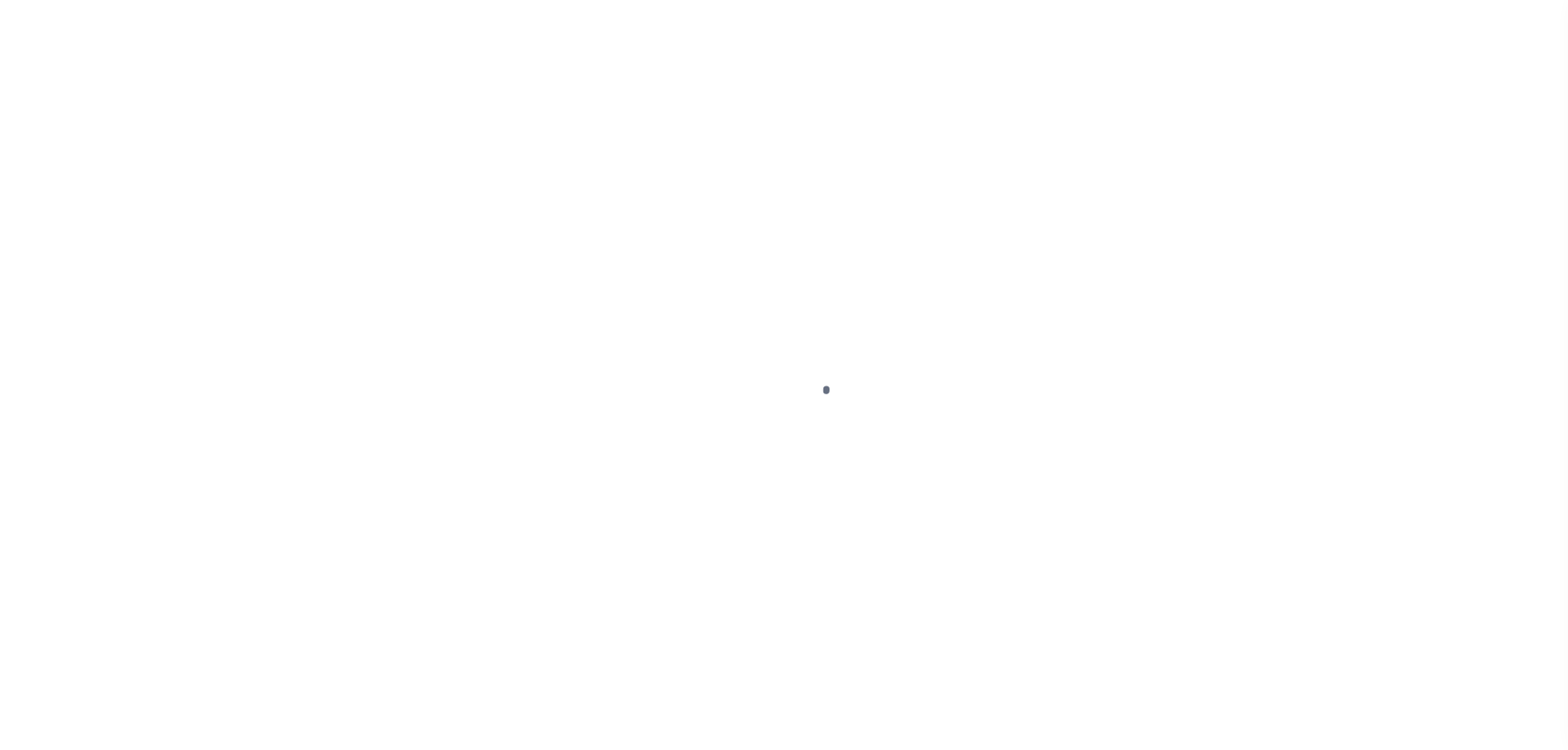
select select "PYD"
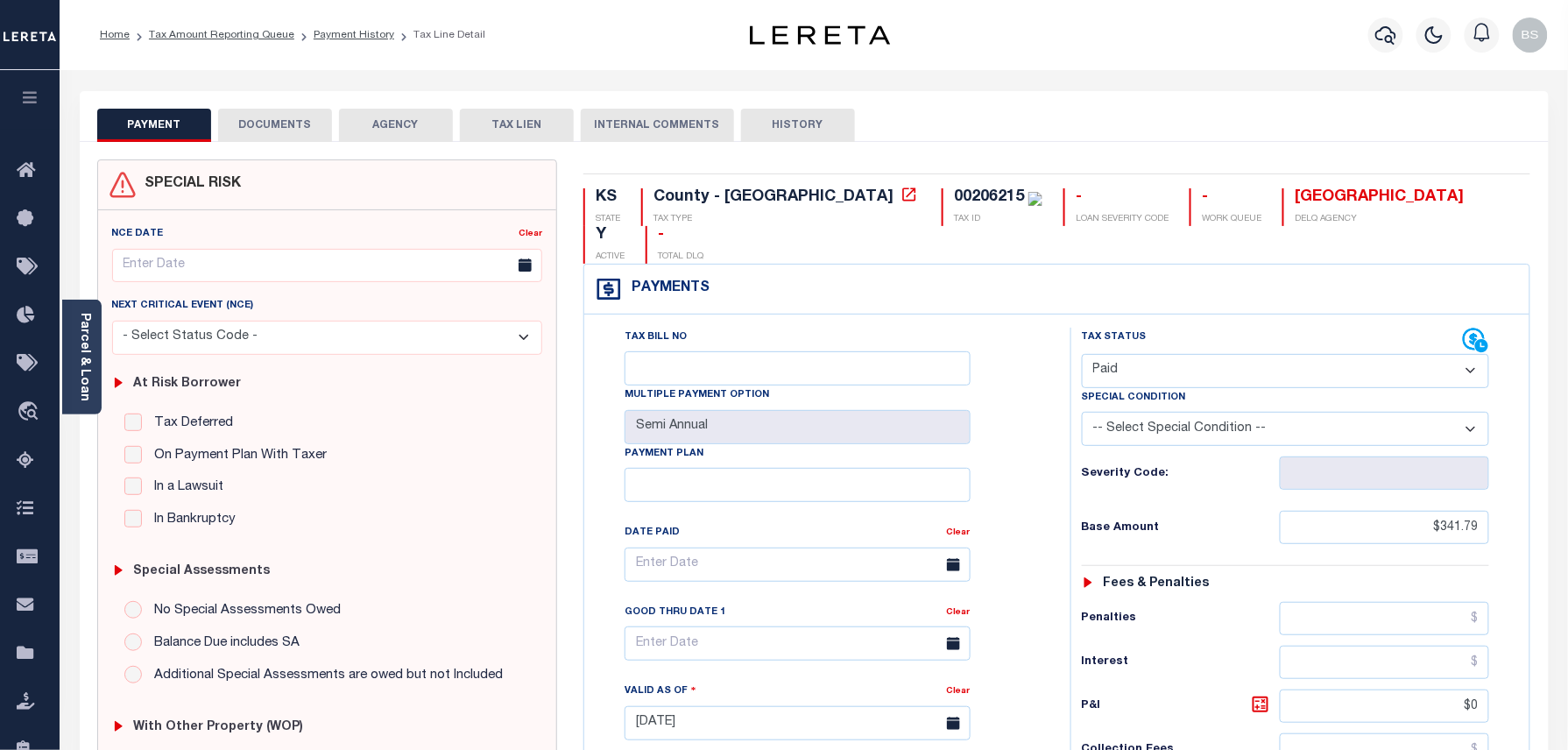
click at [265, 112] on button "DOCUMENTS" at bounding box center [275, 125] width 114 height 34
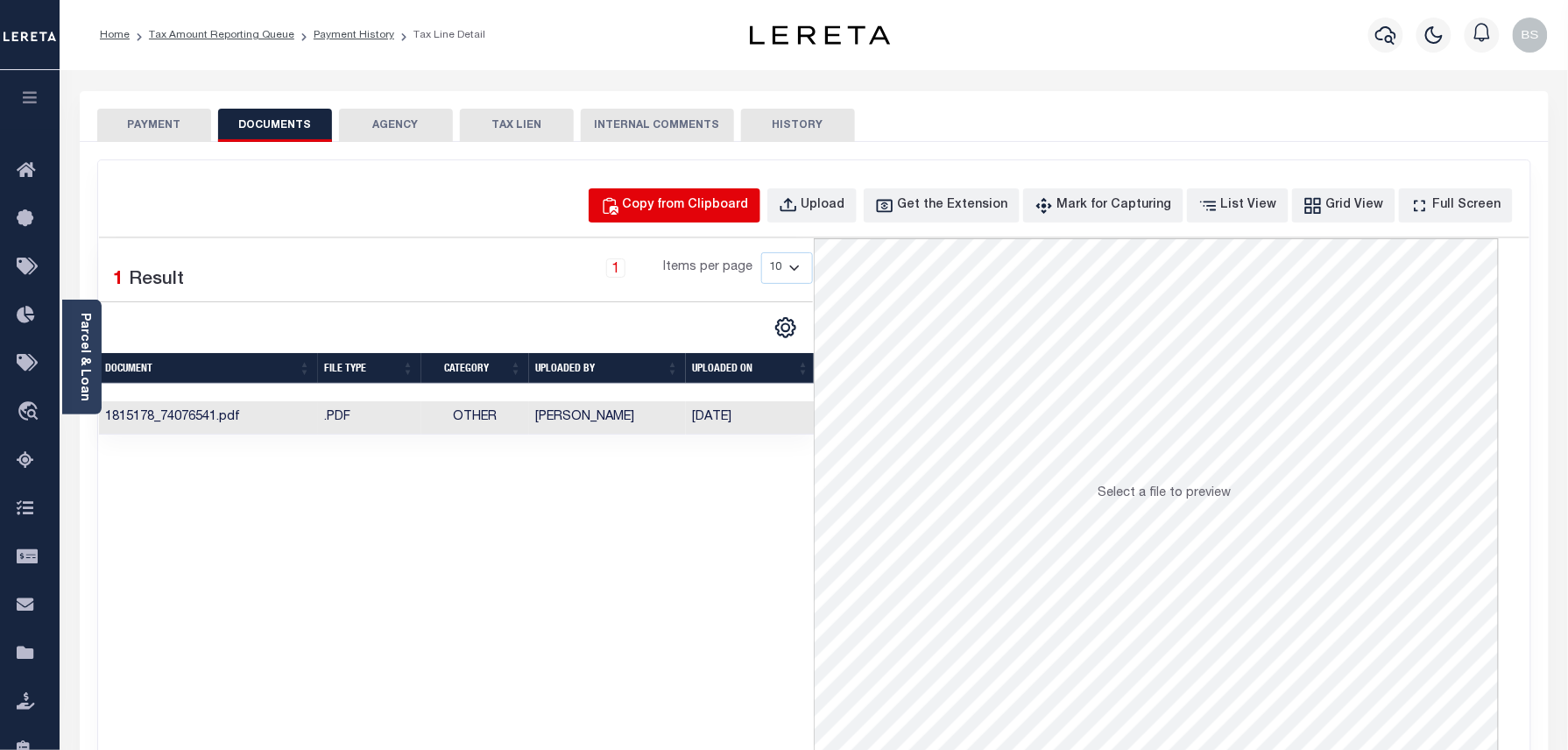
click at [671, 209] on div "Copy from Clipboard" at bounding box center [685, 206] width 126 height 20
select select "POP"
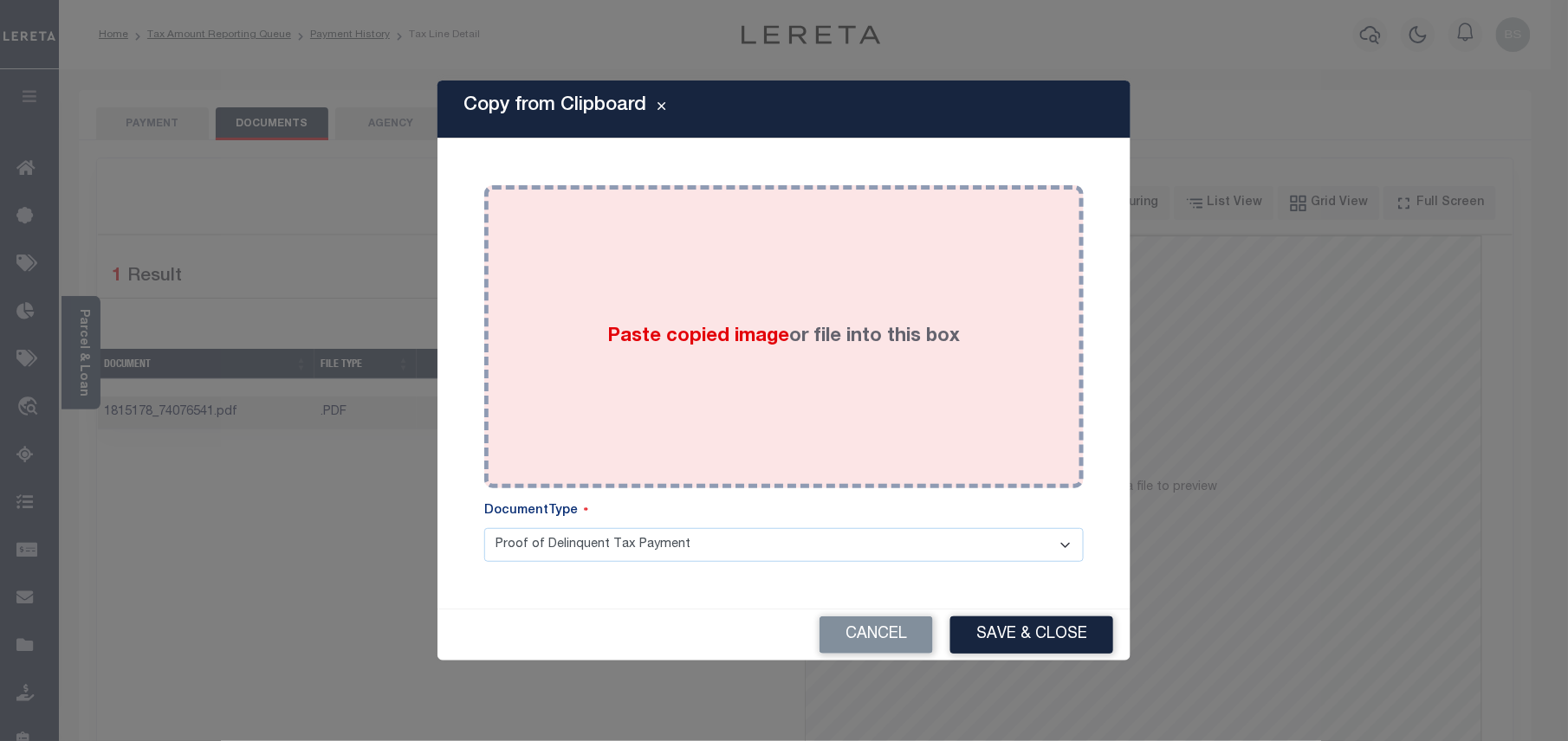
click at [703, 327] on span "Paste copied image" at bounding box center [699, 337] width 182 height 19
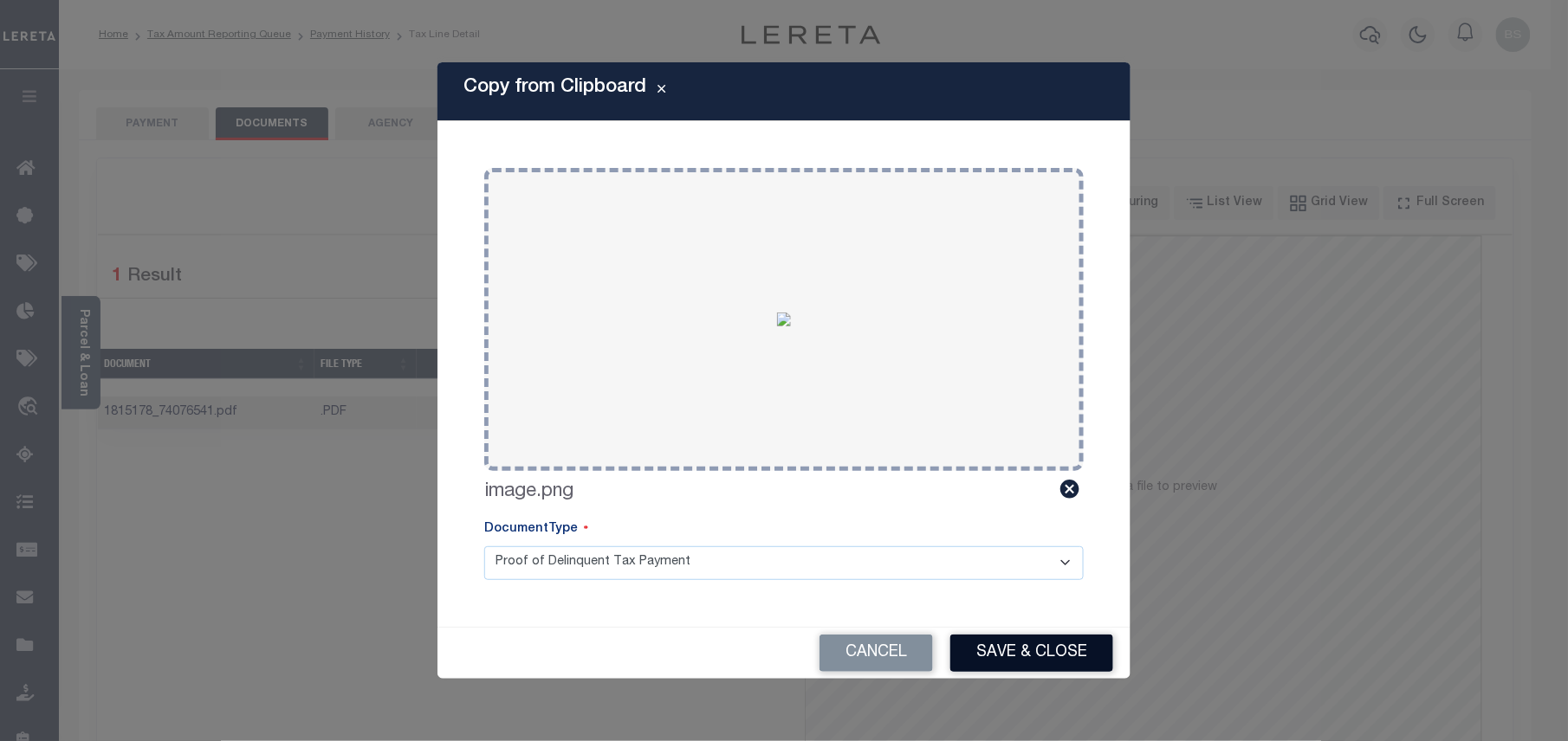
click at [1013, 641] on button "Save & Close" at bounding box center [1032, 653] width 163 height 37
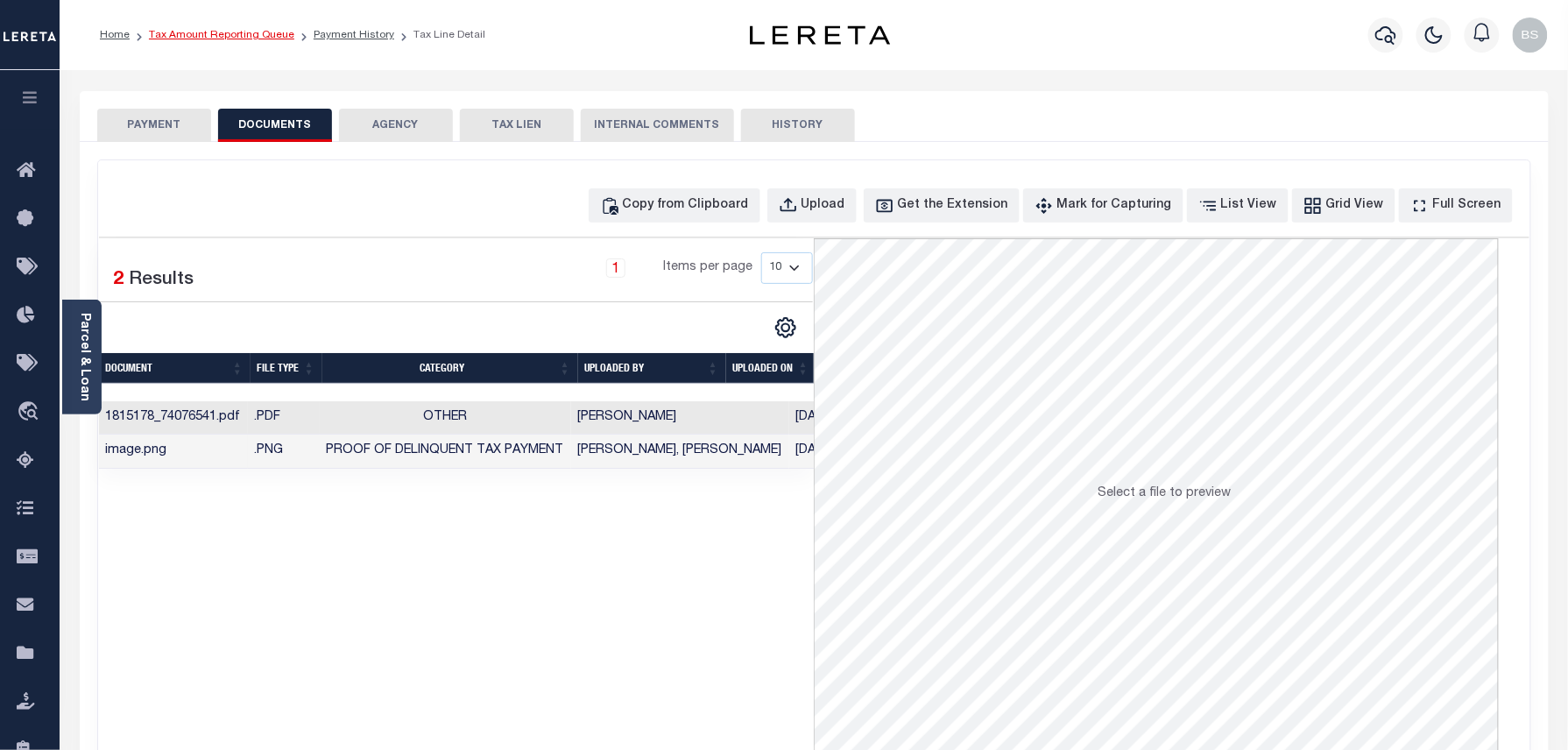
click at [239, 34] on link "Tax Amount Reporting Queue" at bounding box center [221, 35] width 145 height 10
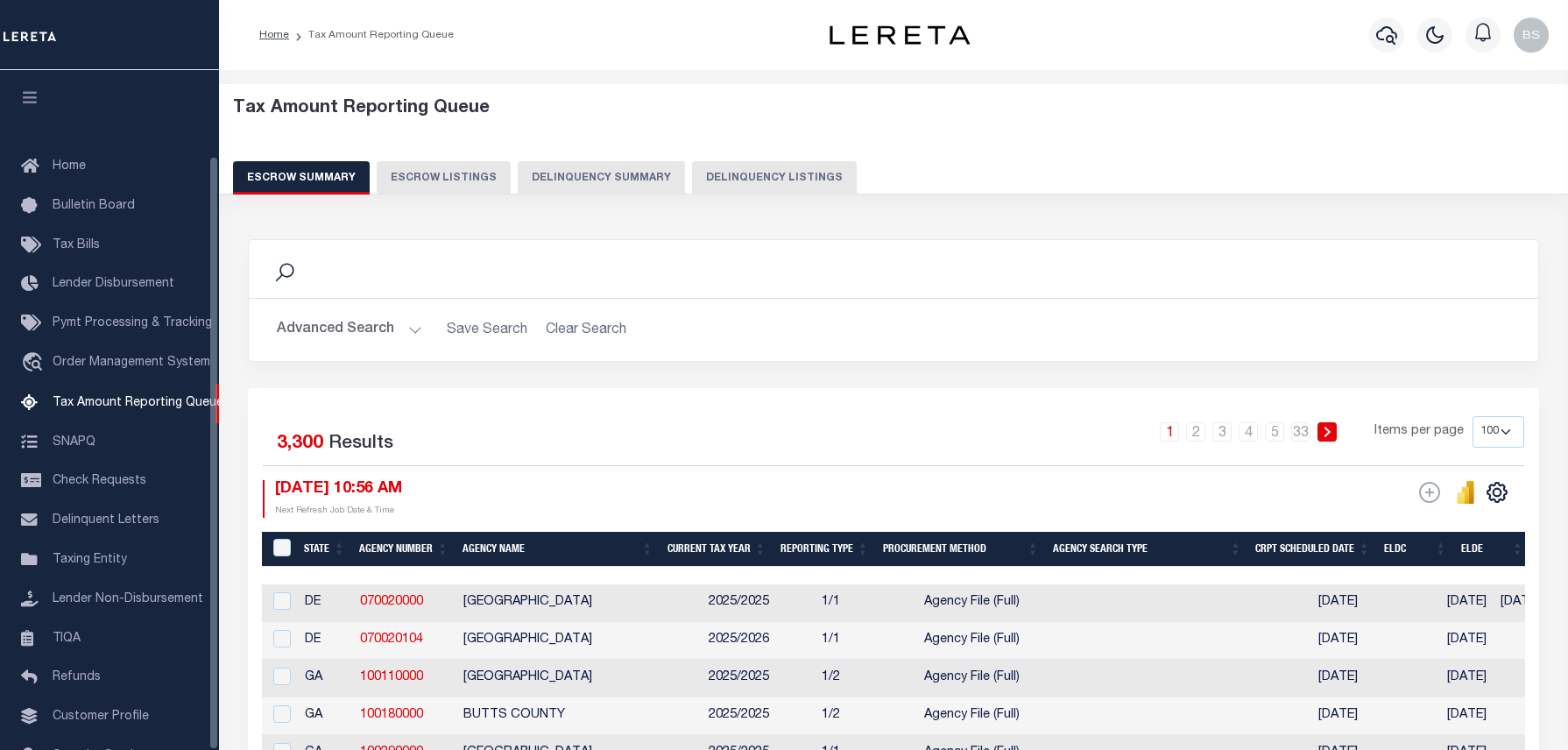
select select "100"
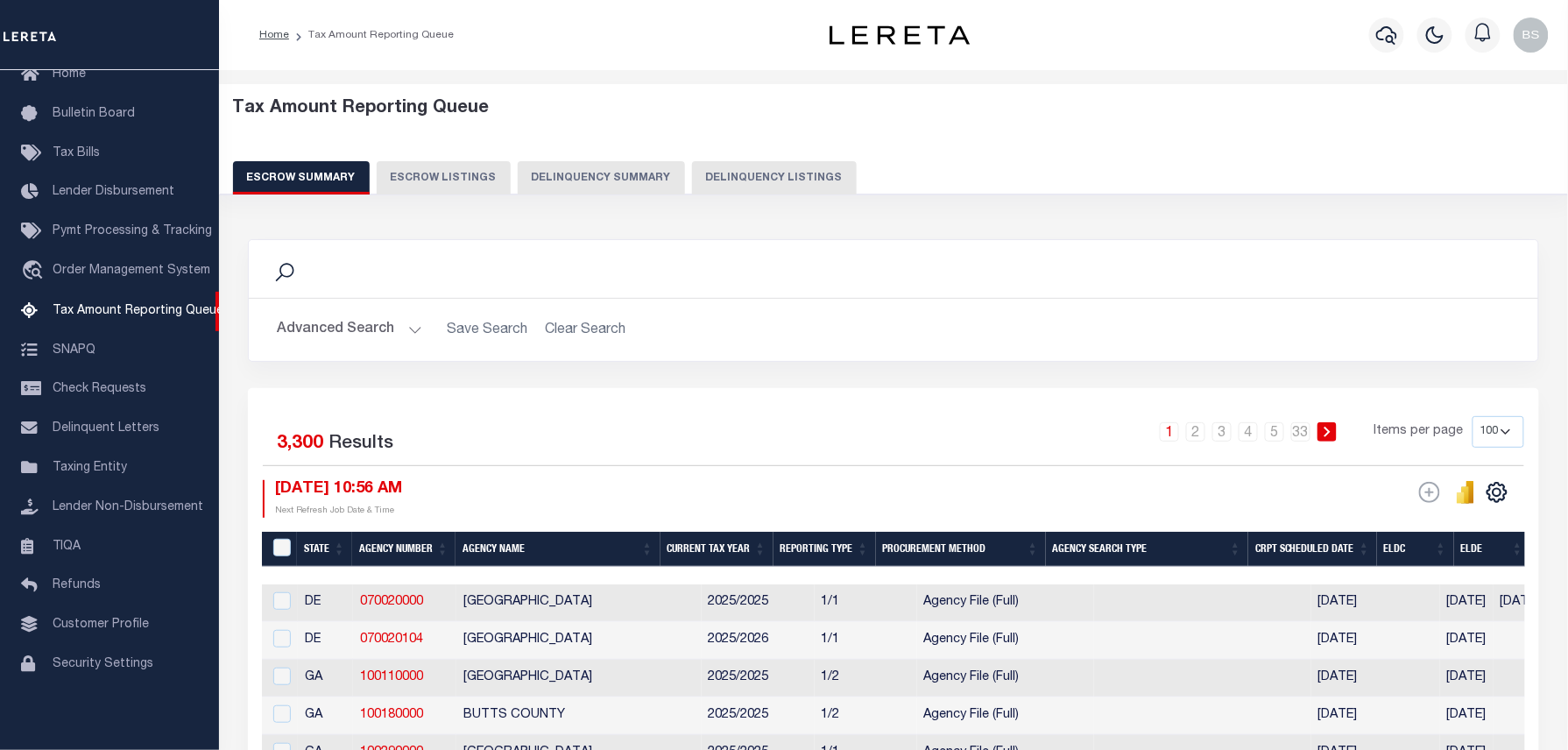
click at [761, 170] on button "Delinquency Listings" at bounding box center [774, 178] width 165 height 34
select select "100"
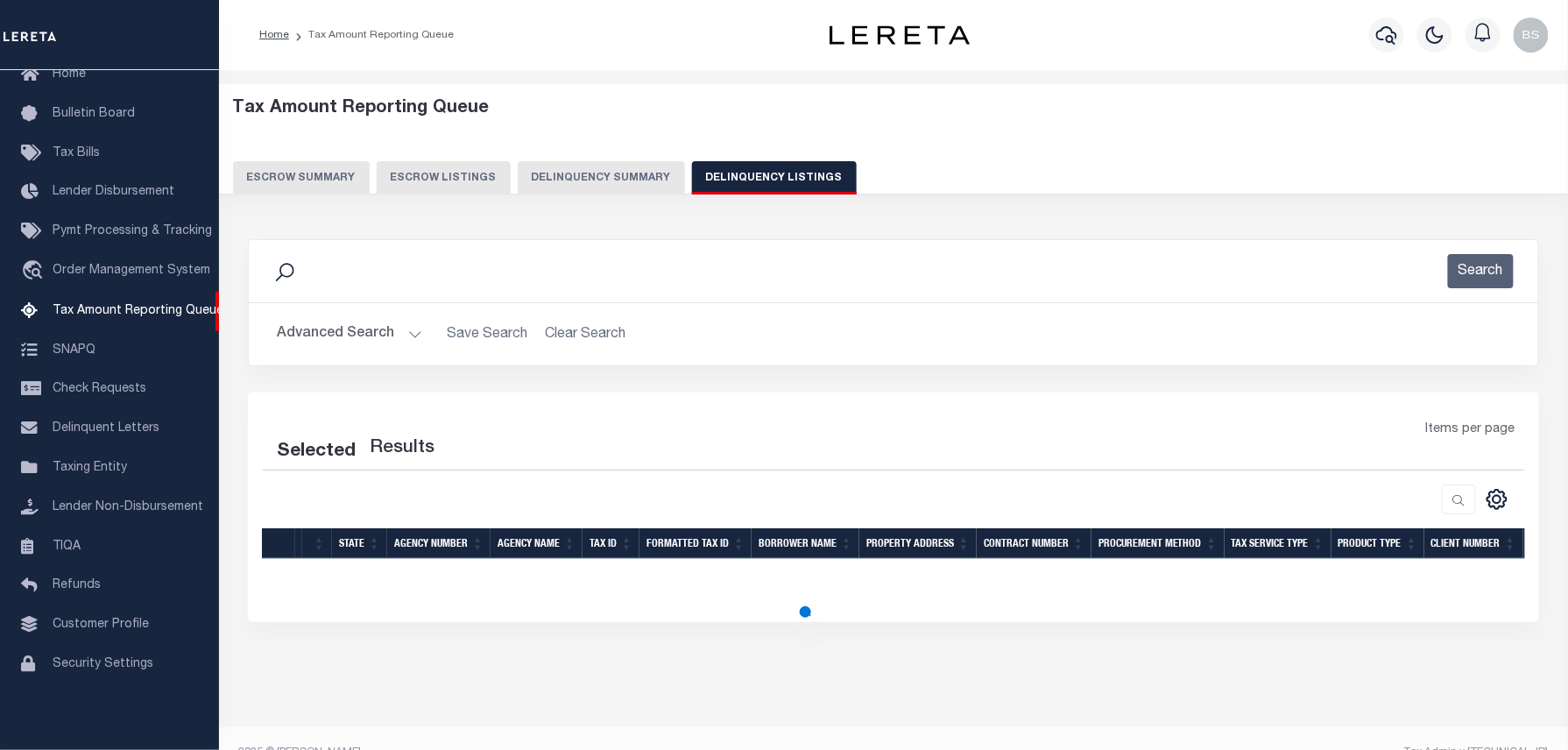
select select "100"
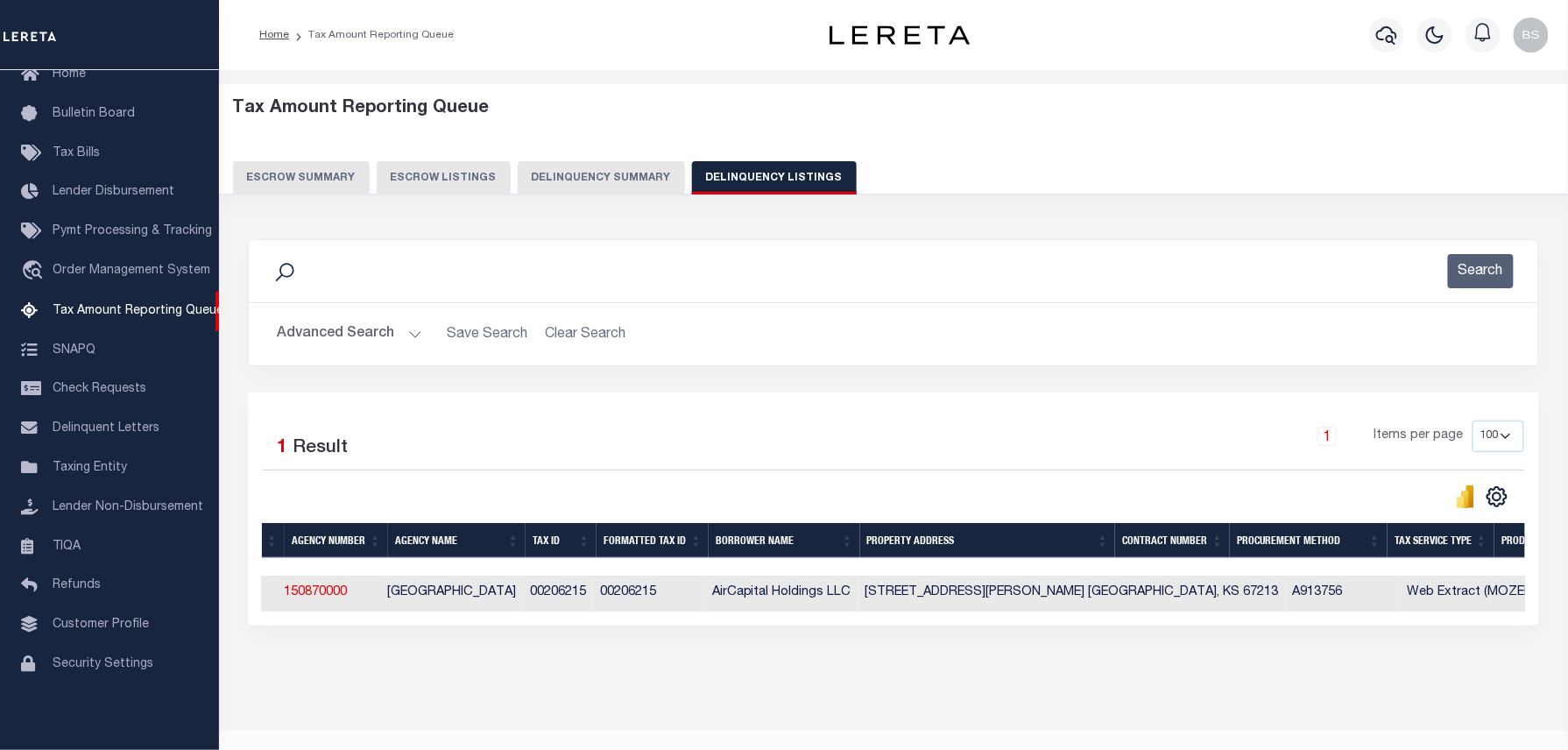
scroll to position [0, 0]
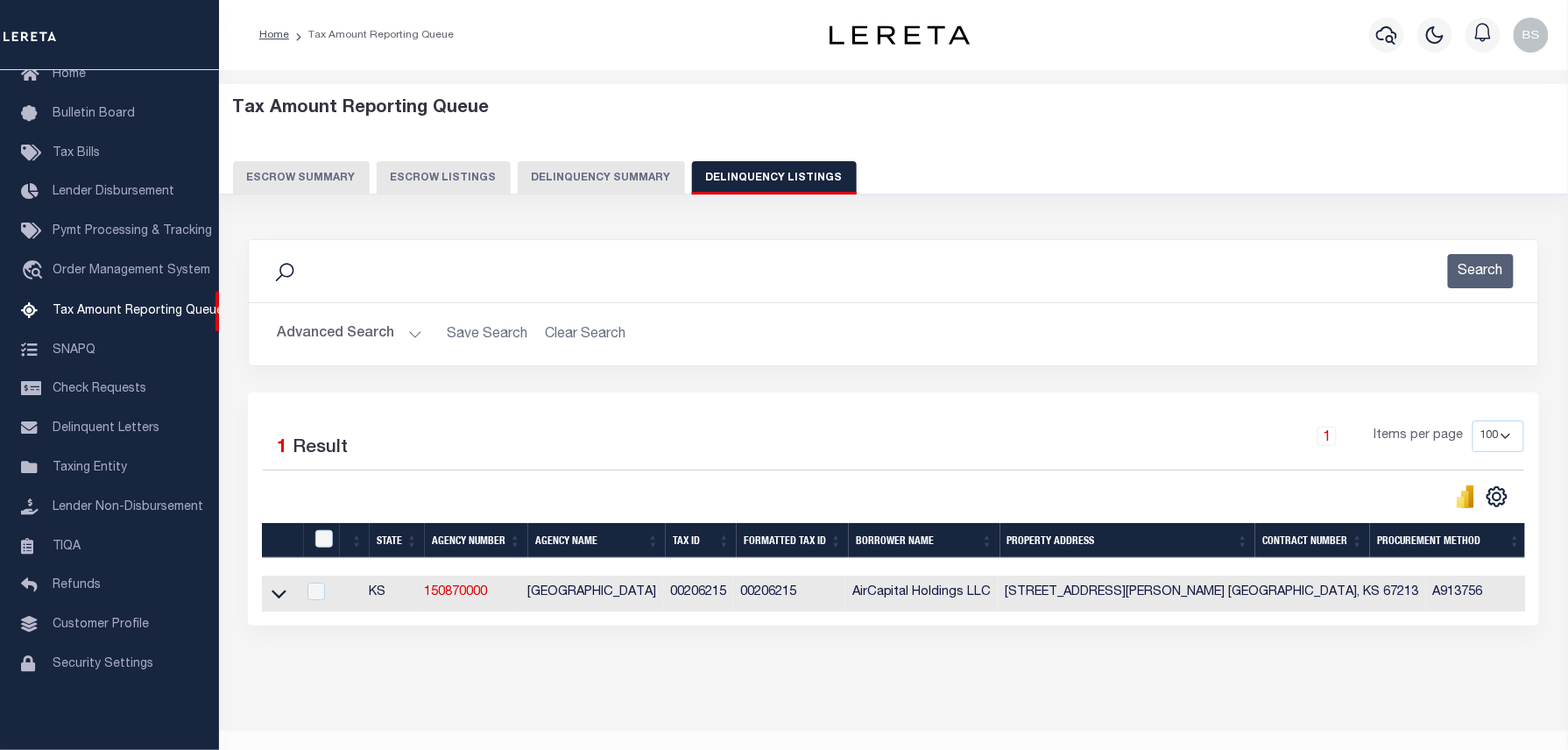
drag, startPoint x: 284, startPoint y: 594, endPoint x: 450, endPoint y: 535, distance: 176.2
click at [284, 594] on icon at bounding box center [279, 594] width 15 height 19
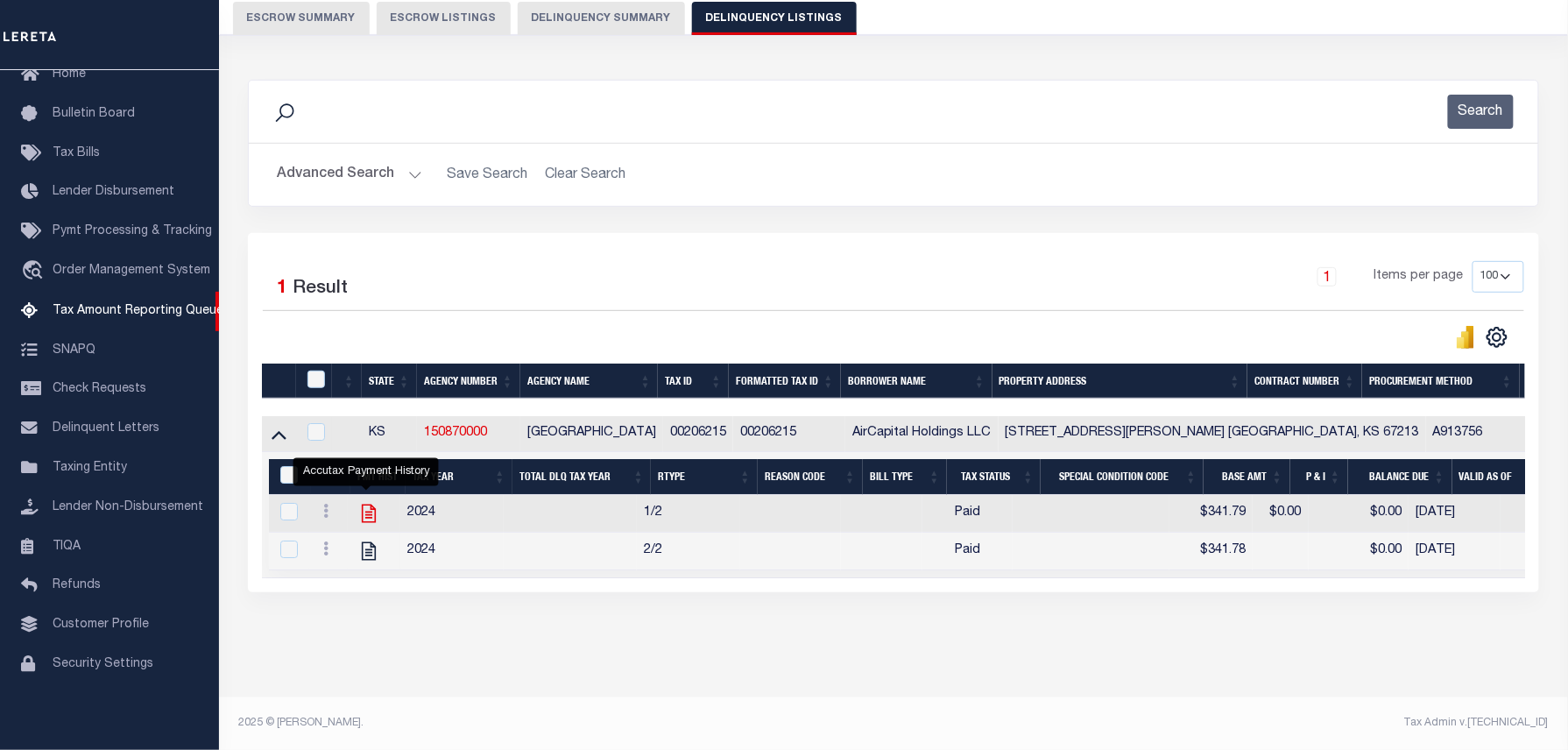
click at [370, 502] on icon "" at bounding box center [369, 513] width 22 height 22
checkbox input "true"
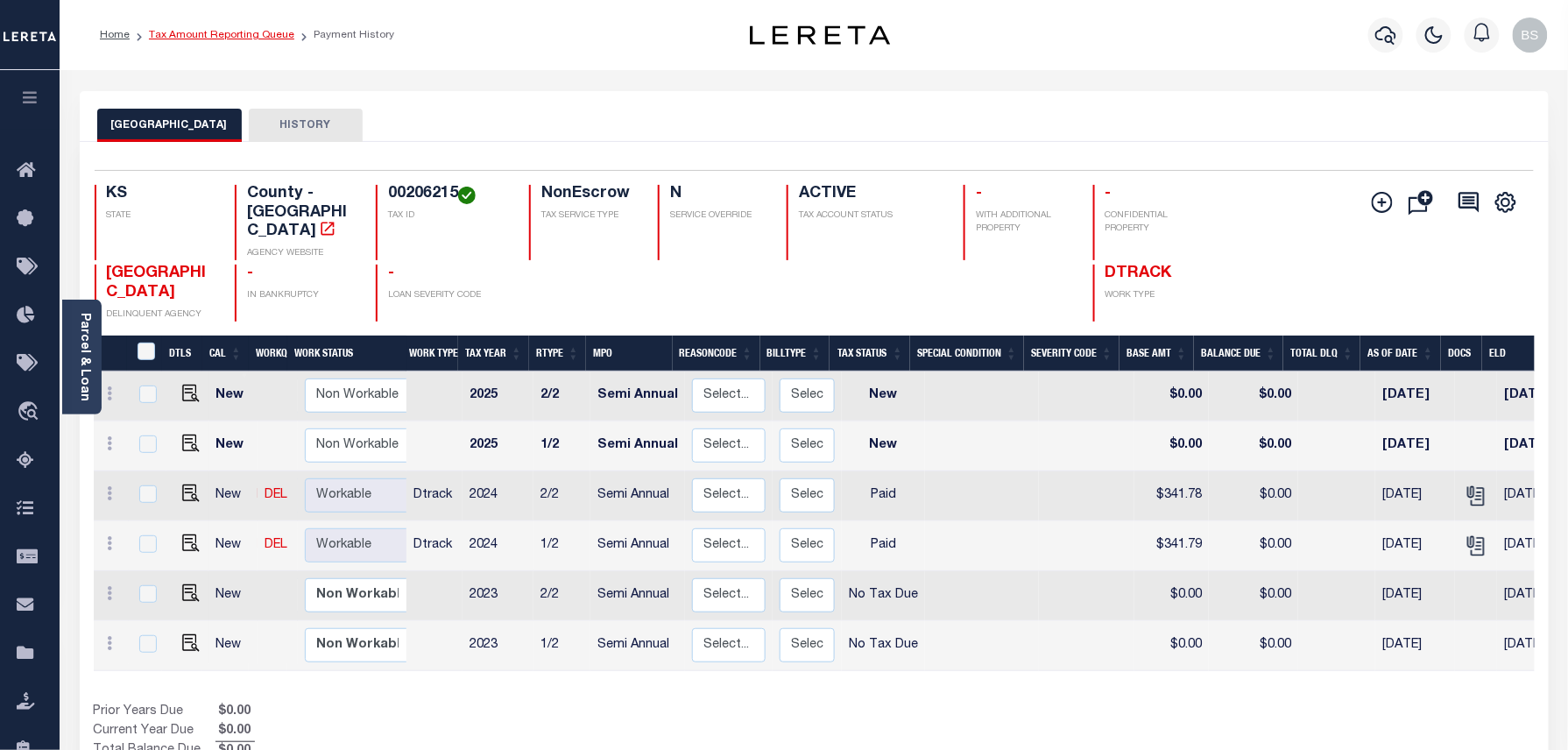
click at [254, 35] on link "Tax Amount Reporting Queue" at bounding box center [221, 35] width 145 height 10
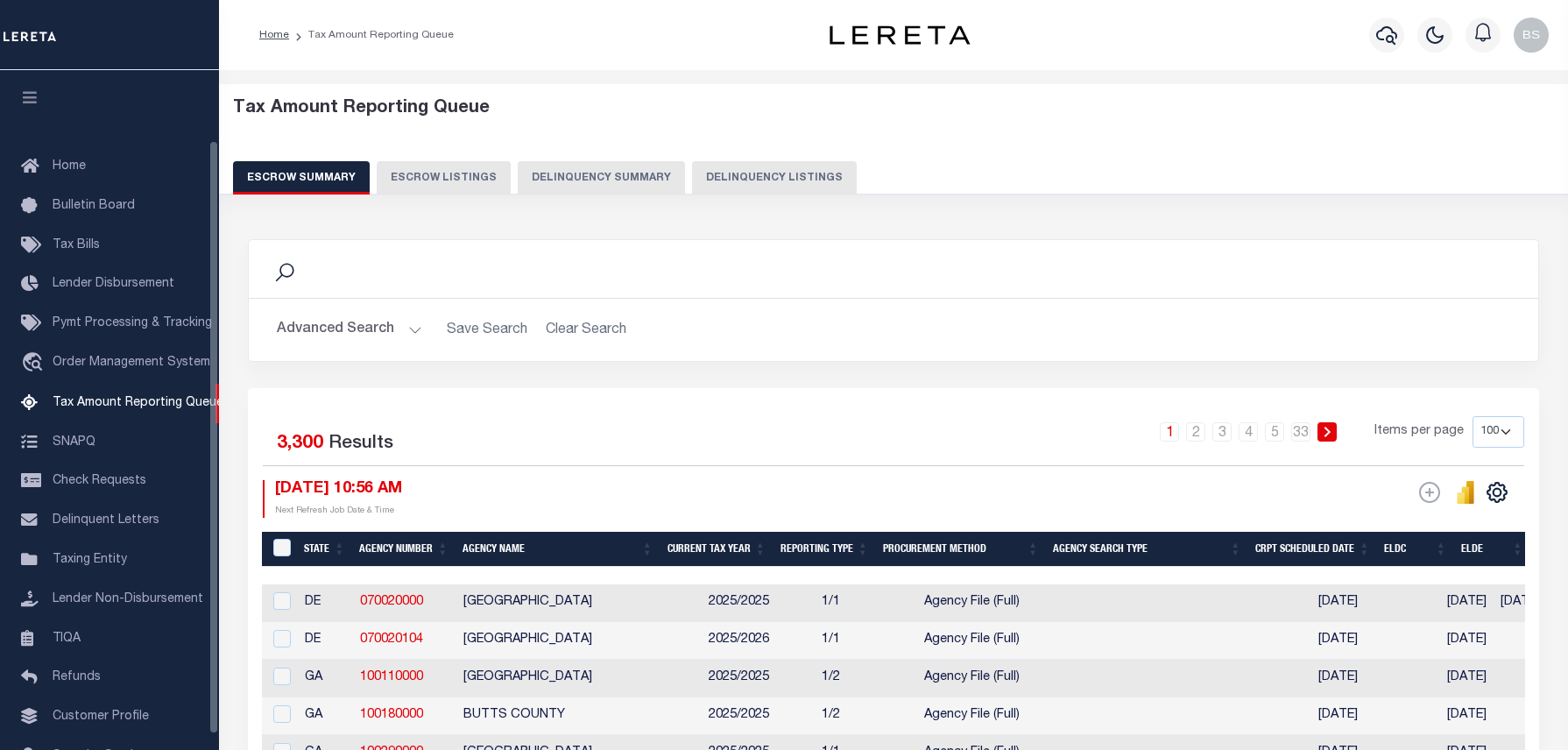
select select "100"
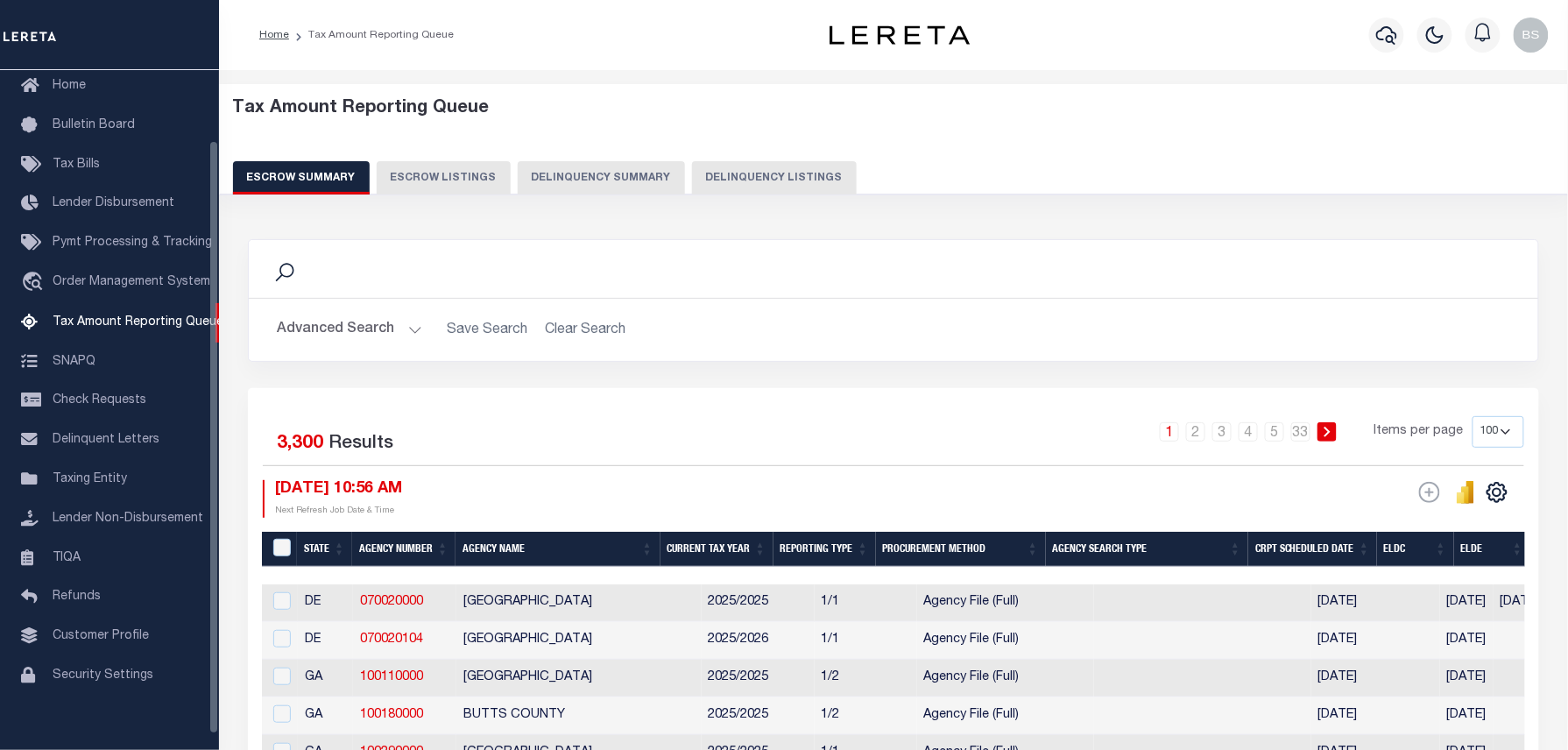
click at [696, 175] on button "Delinquency Listings" at bounding box center [774, 178] width 165 height 34
select select "100"
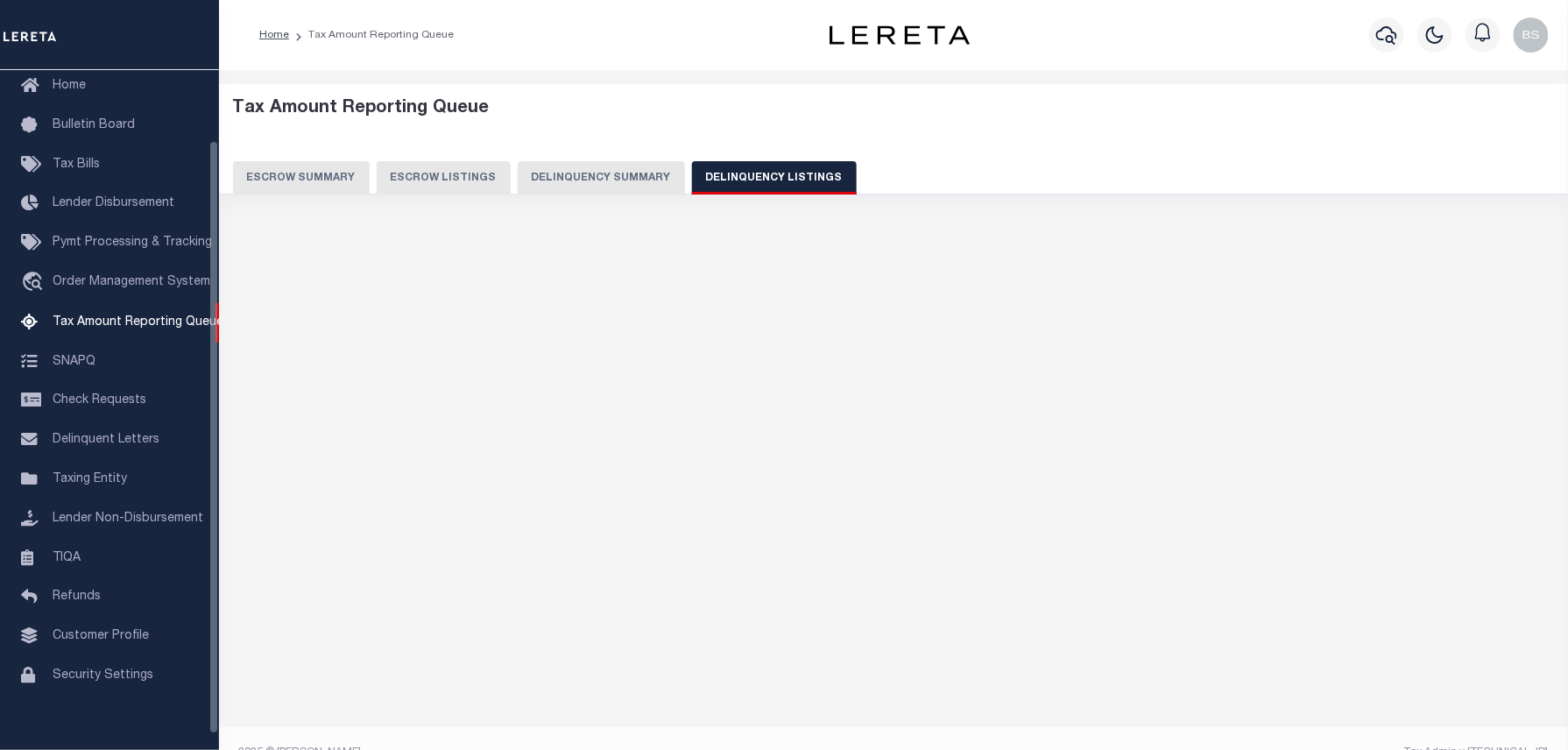
select select "100"
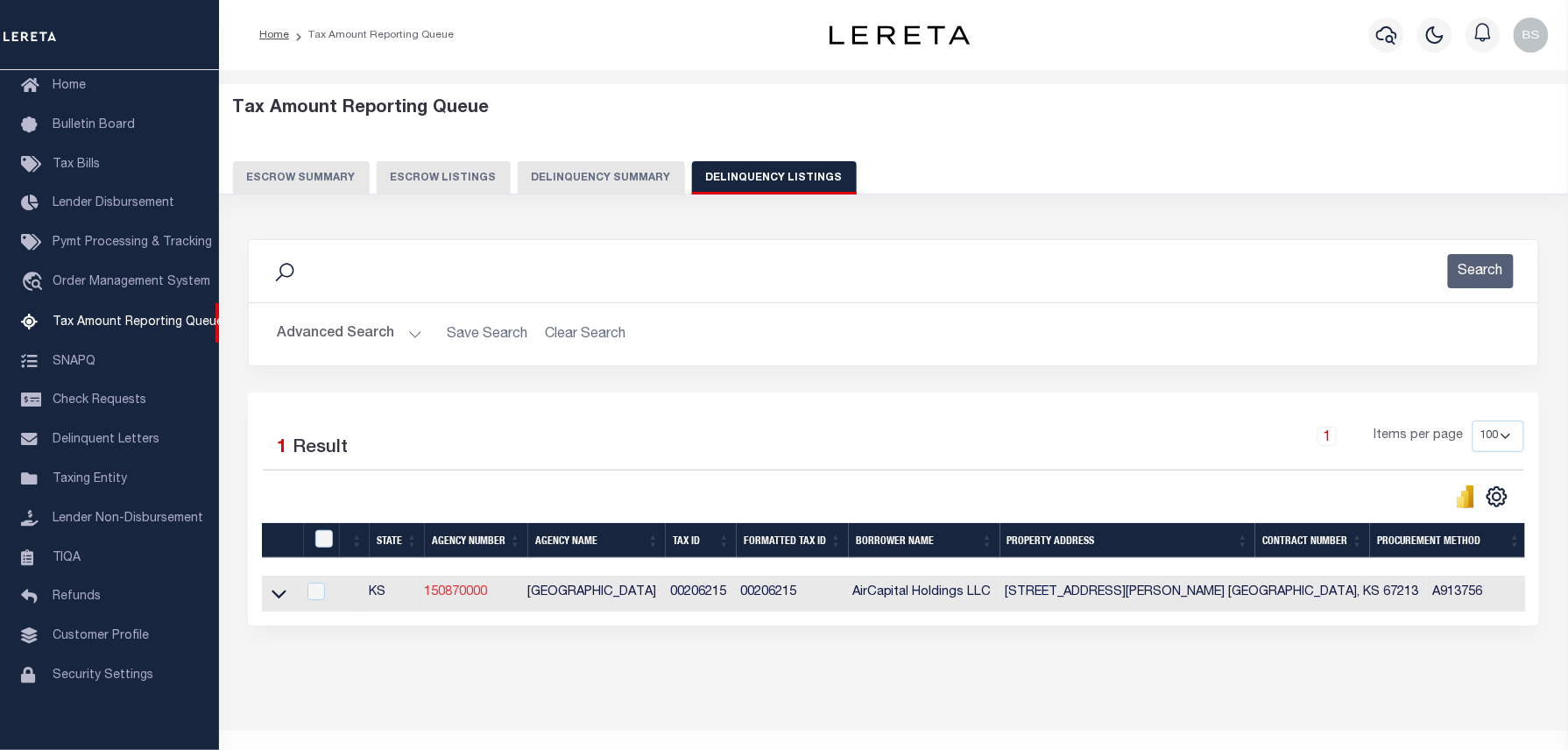
scroll to position [50, 0]
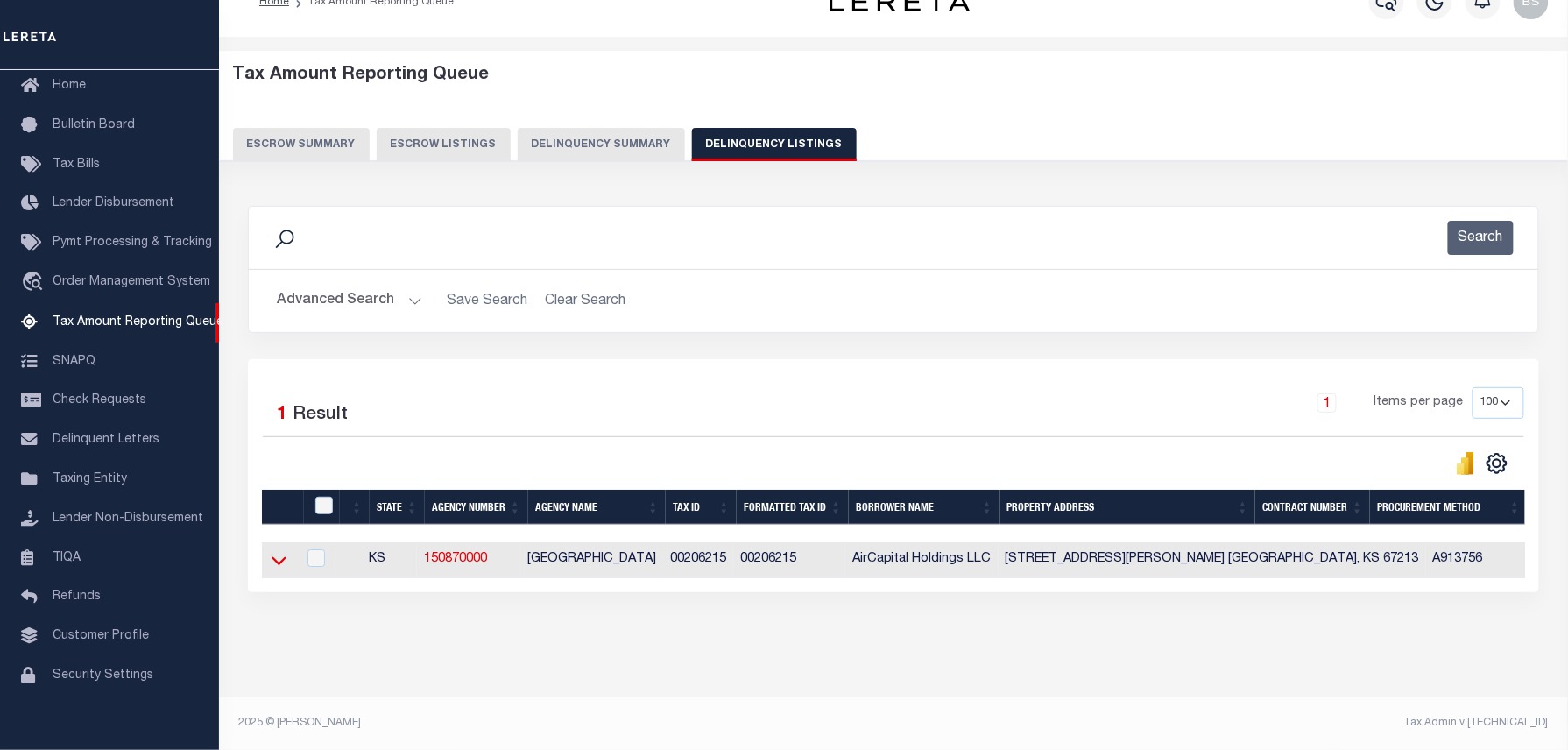
click at [278, 551] on icon at bounding box center [279, 561] width 15 height 19
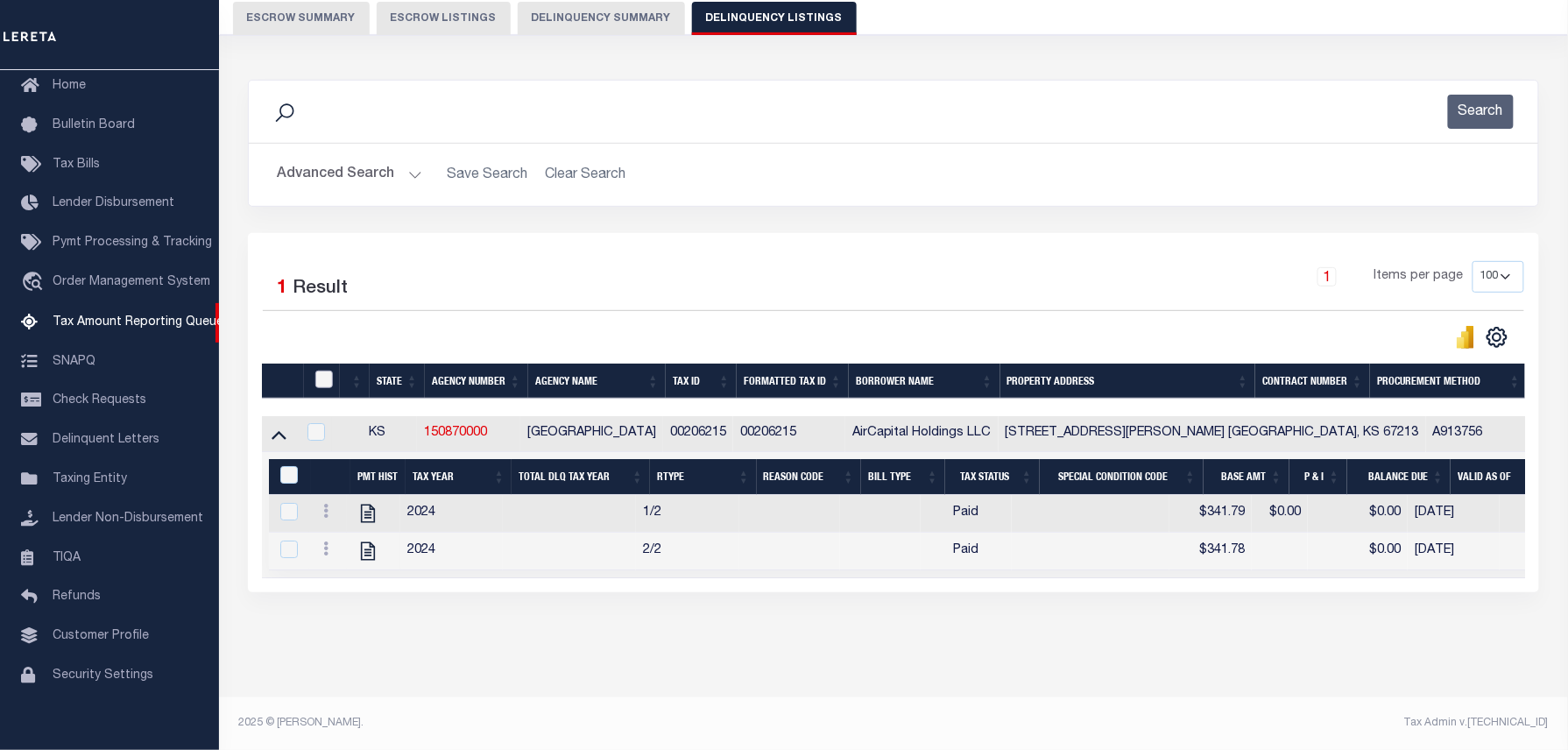
click at [316, 371] on input "checkbox" at bounding box center [324, 379] width 18 height 18
checkbox input "true"
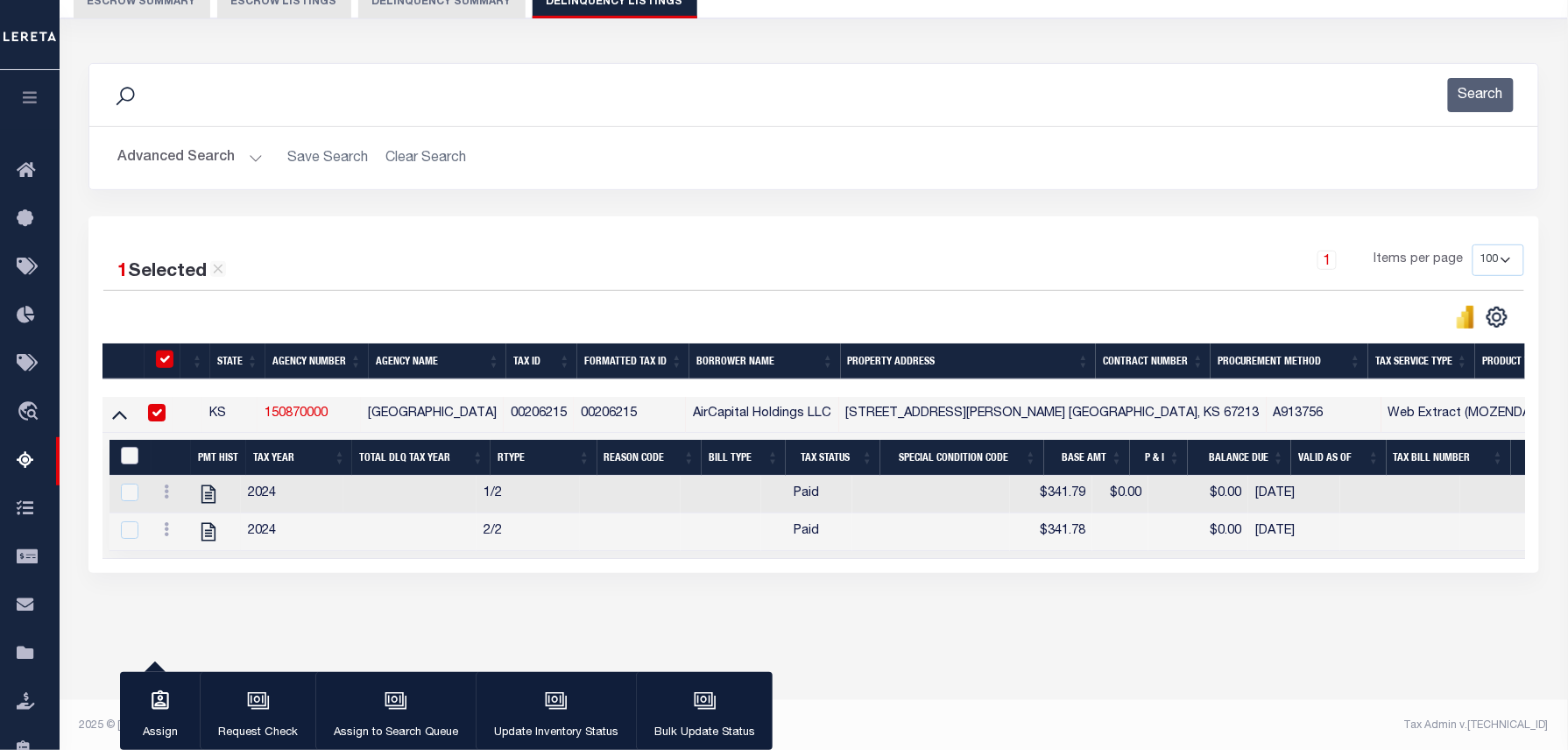
click at [130, 459] on input "&nbsp;" at bounding box center [129, 455] width 18 height 18
checkbox input "true"
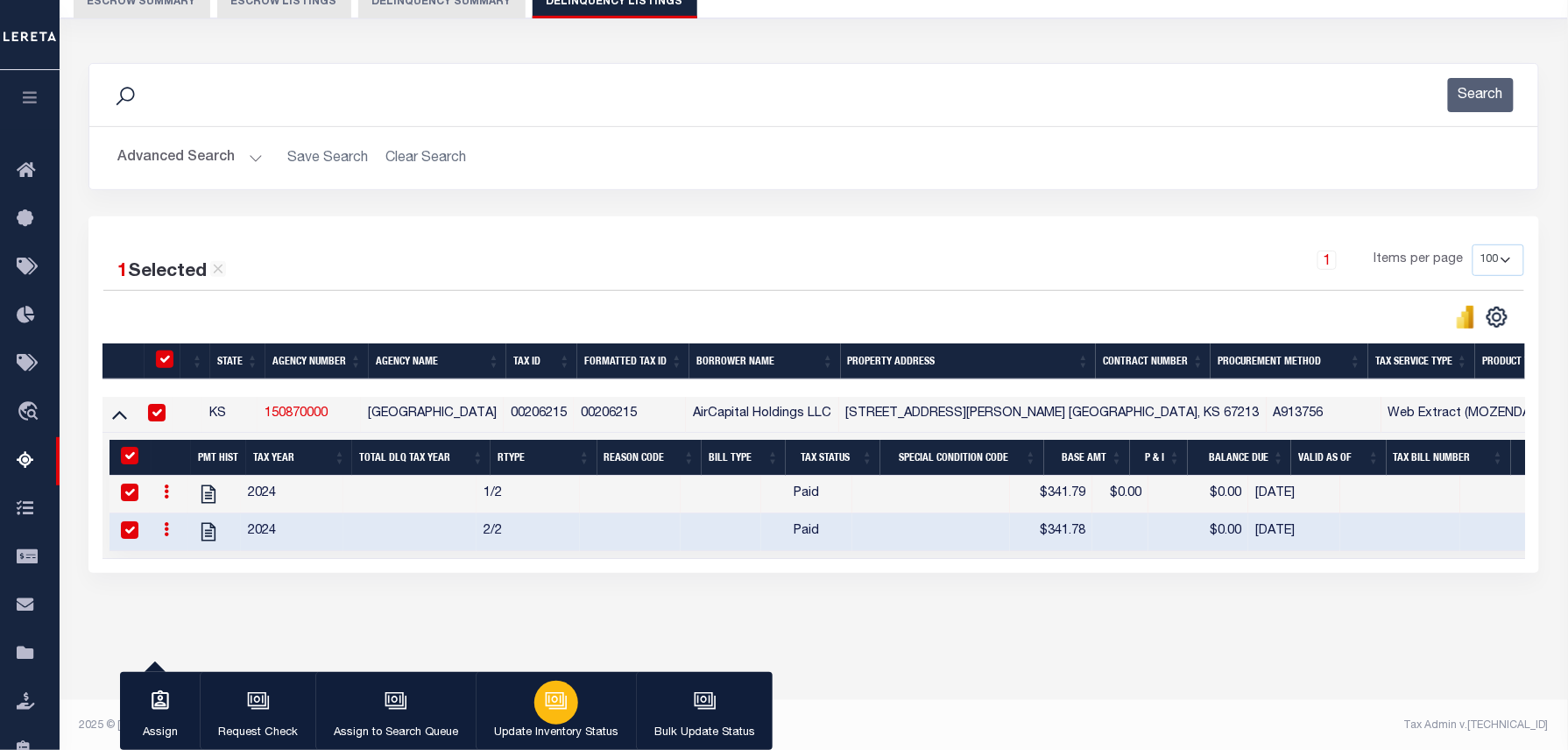
click at [520, 692] on button "Update Inventory Status" at bounding box center [555, 712] width 160 height 79
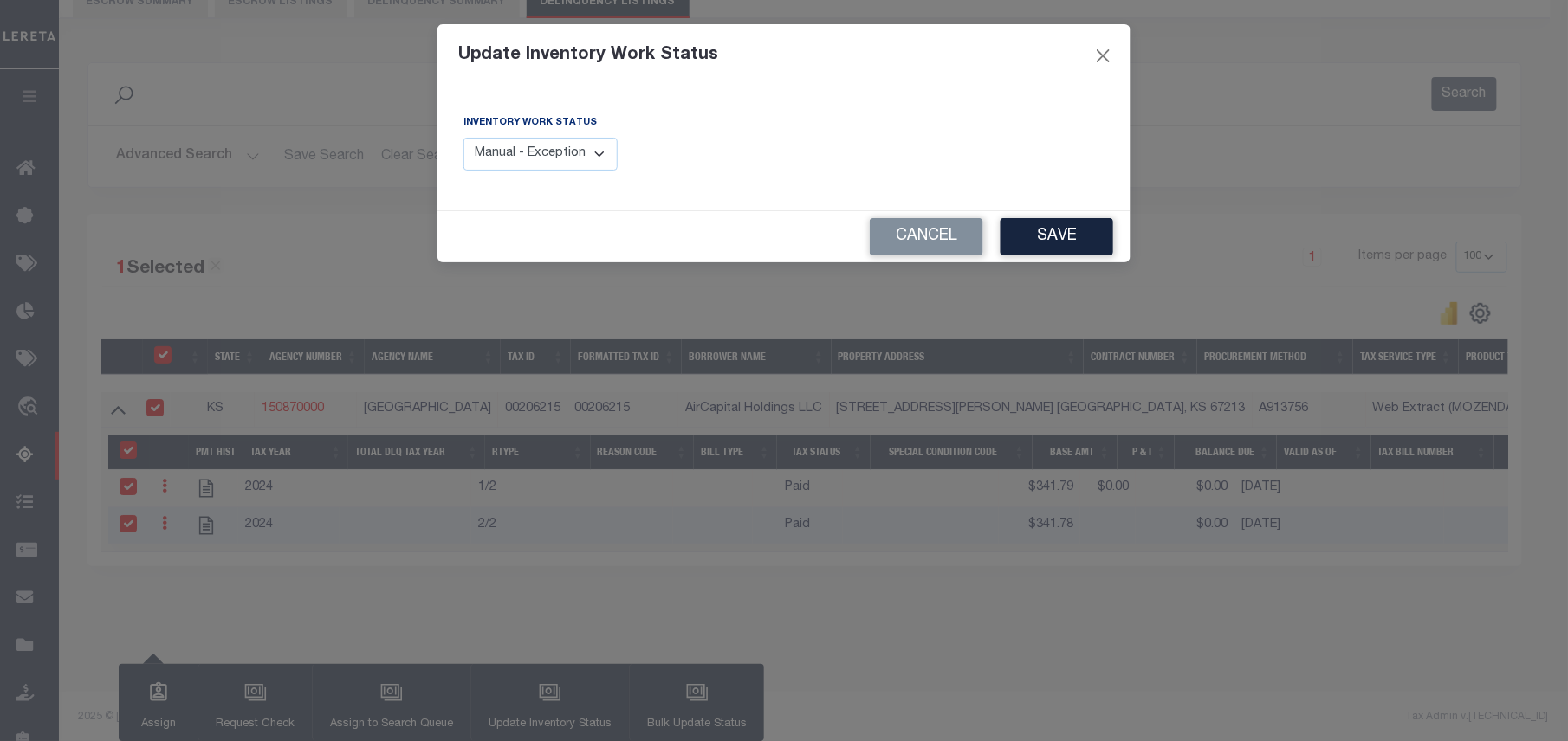
click at [492, 155] on select "Manual - Exception Pended - Awaiting Search Late Add Exception Completed" at bounding box center [541, 154] width 155 height 33
select select "4"
click at [464, 138] on select "Manual - Exception Pended - Awaiting Search Late Add Exception Completed" at bounding box center [541, 154] width 155 height 33
click at [1064, 244] on button "Save" at bounding box center [1057, 237] width 113 height 37
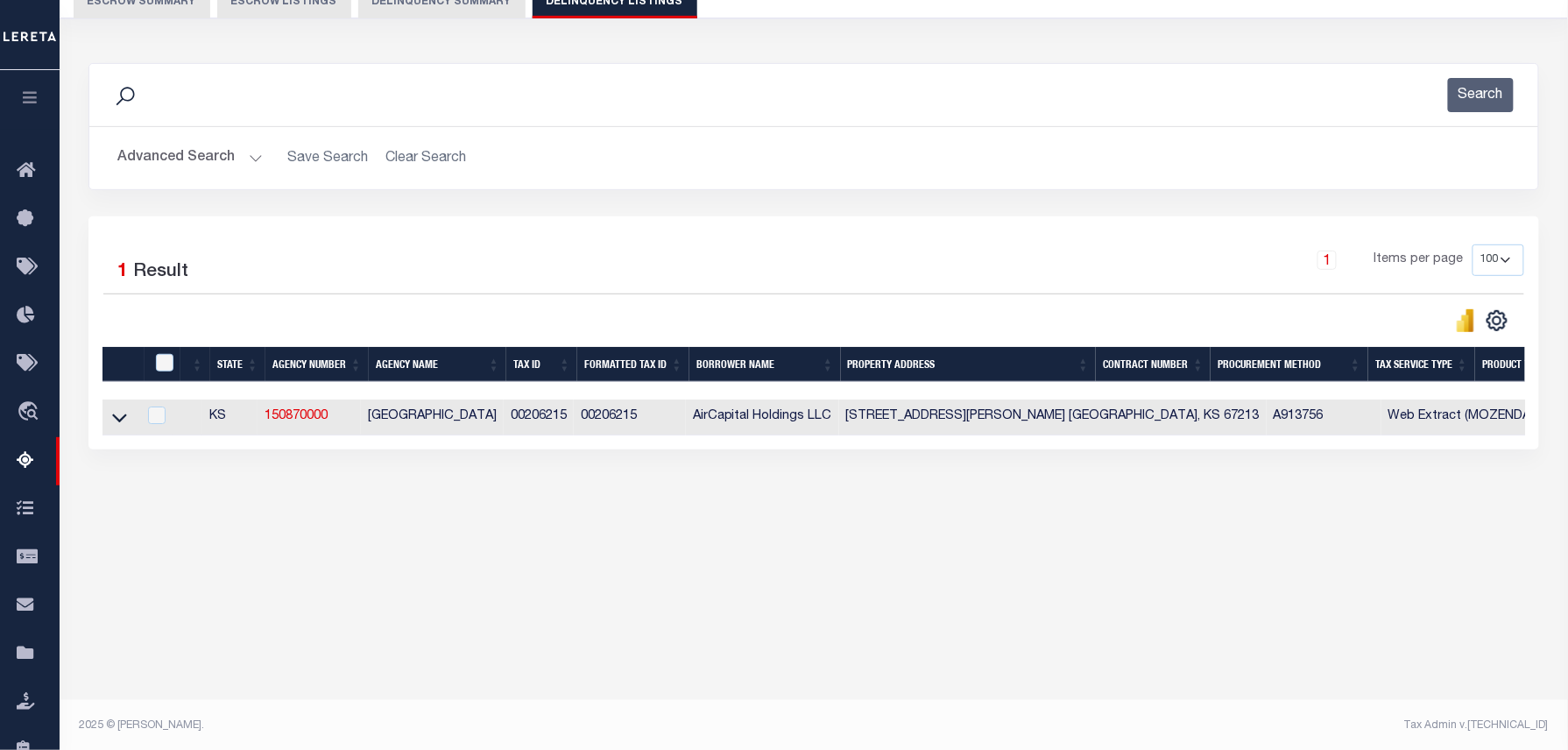
click at [227, 156] on button "Advanced Search" at bounding box center [189, 158] width 145 height 34
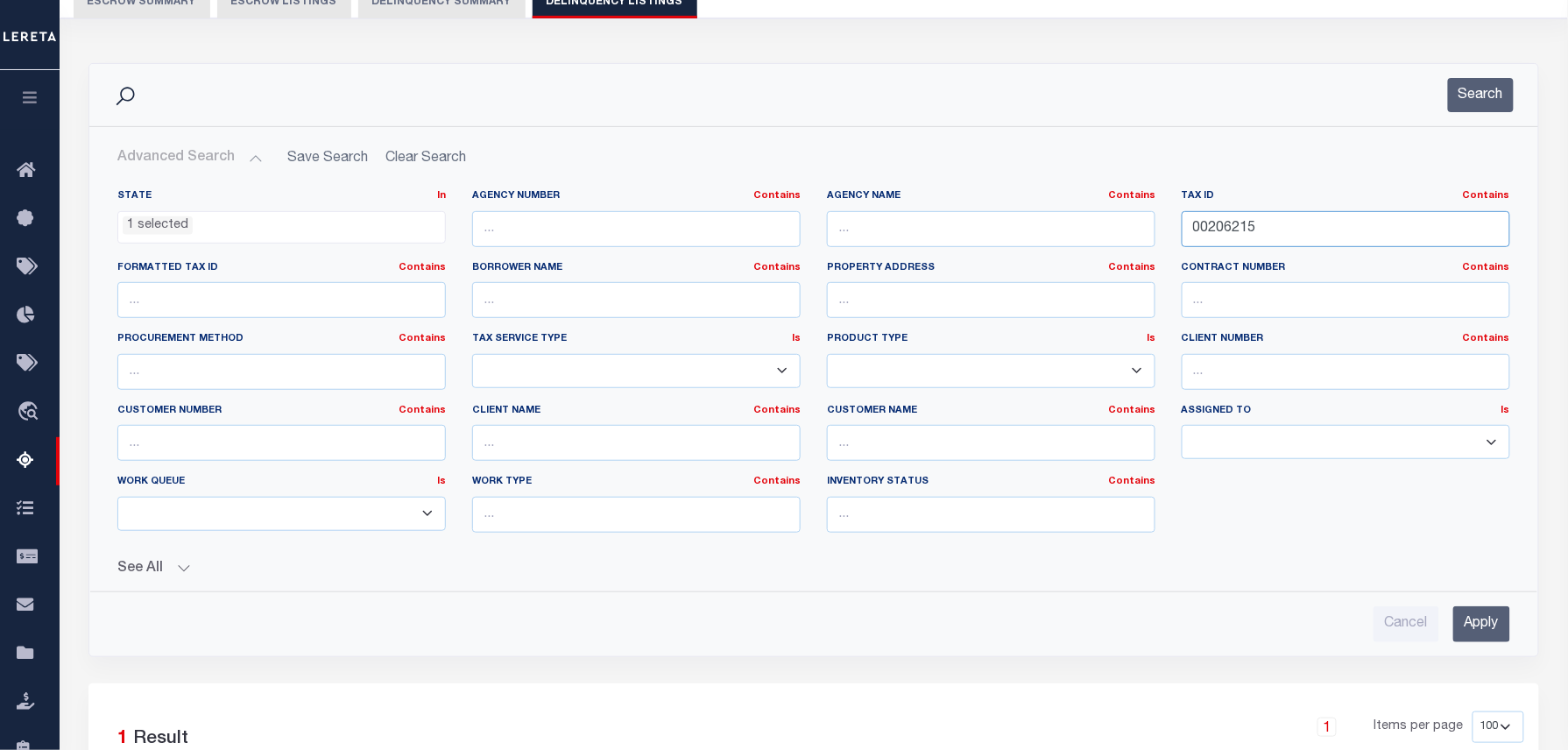
drag, startPoint x: 1301, startPoint y: 232, endPoint x: 1088, endPoint y: 240, distance: 213.2
click at [1093, 239] on div "State In In AK AL AR AZ CA CO CT DC DE FL GA GU HI IA ID IL IN KS [GEOGRAPHIC_D…" at bounding box center [813, 368] width 1419 height 358
paste input "386"
type input "00206386"
click at [1495, 86] on button "Search" at bounding box center [1481, 95] width 66 height 34
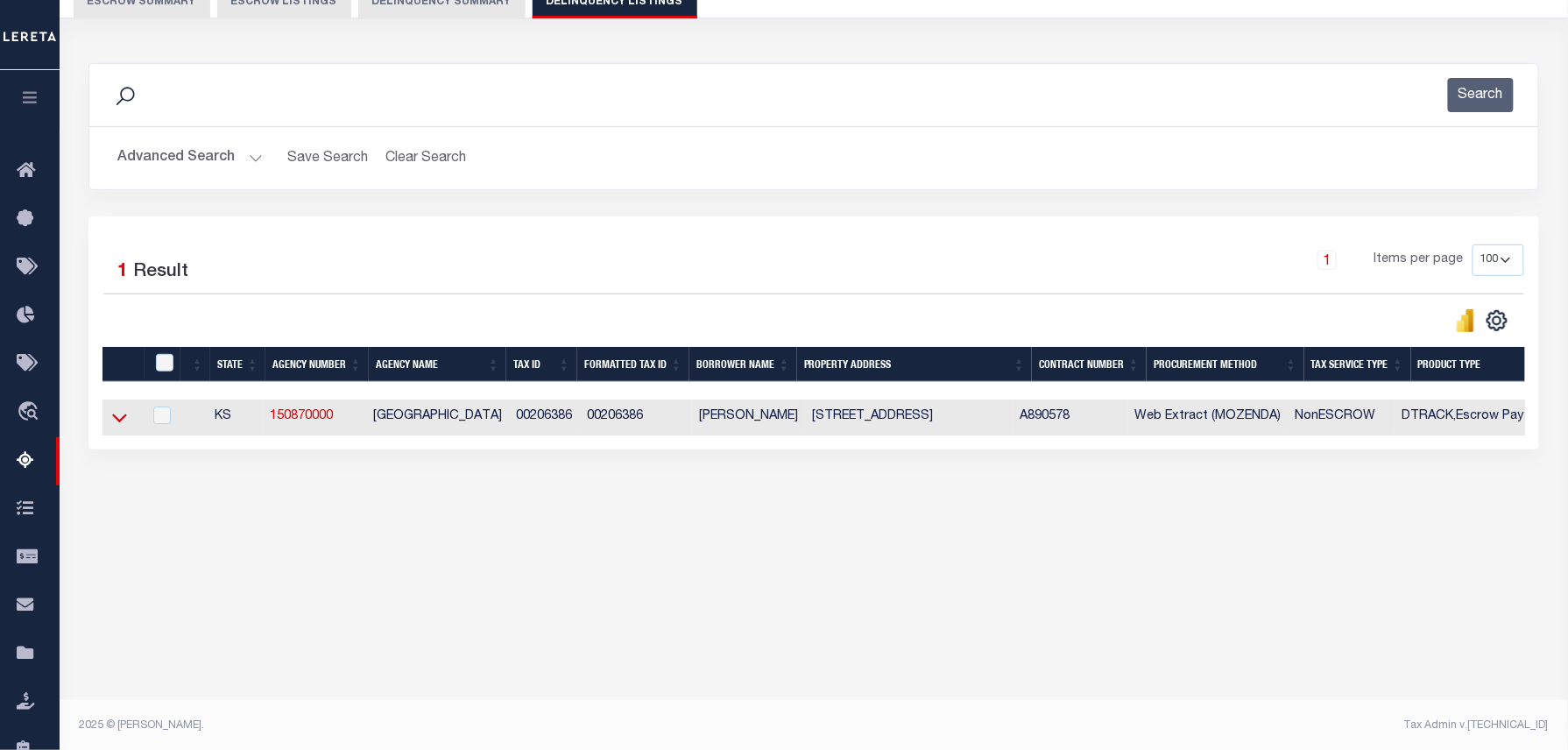
click at [120, 424] on icon at bounding box center [120, 418] width 15 height 19
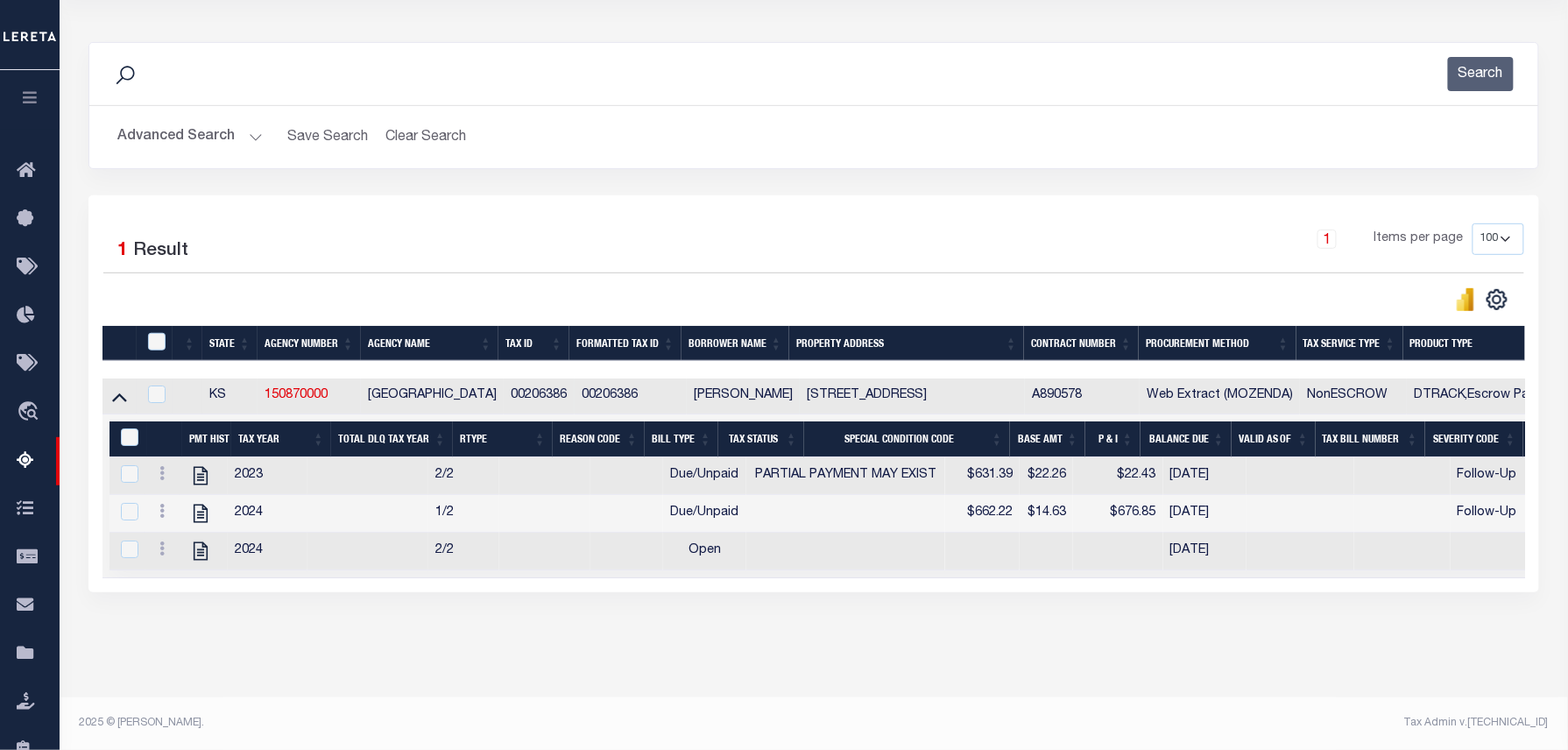
scroll to position [218, 0]
click at [212, 464] on icon "" at bounding box center [200, 476] width 22 height 22
checkbox input "false"
checkbox input "true"
